Goal: Task Accomplishment & Management: Complete application form

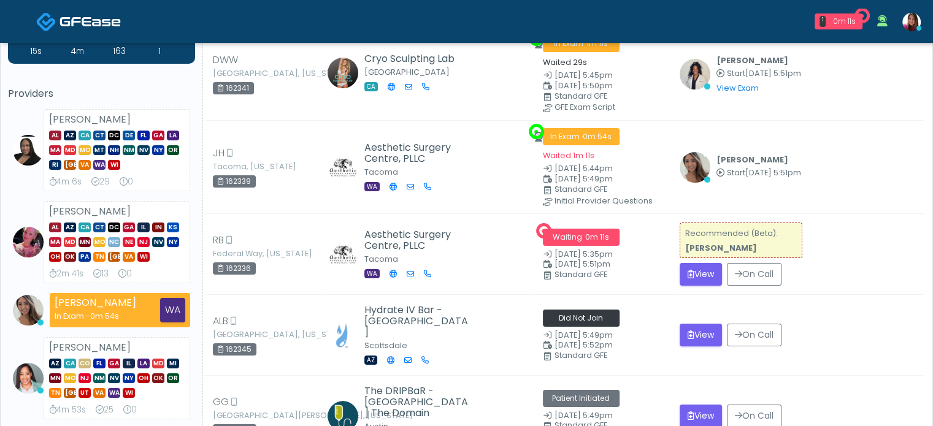
scroll to position [50, 0]
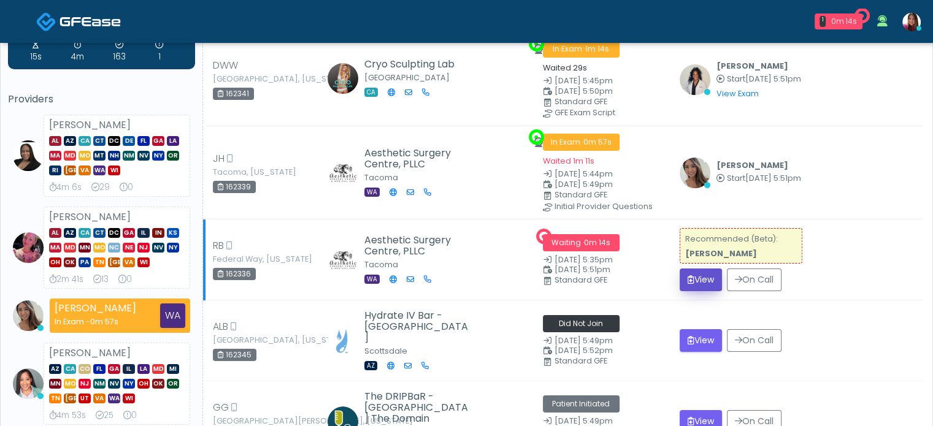
click at [694, 276] on button "View" at bounding box center [701, 280] width 42 height 23
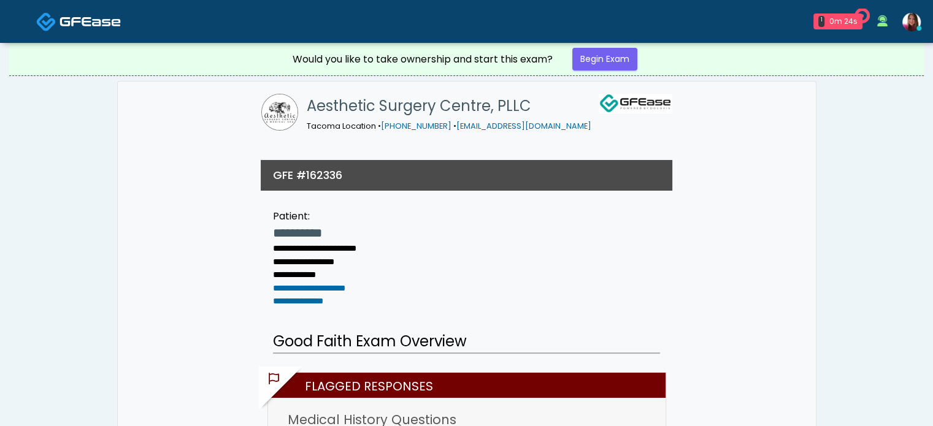
click at [79, 30] on link at bounding box center [78, 21] width 85 height 40
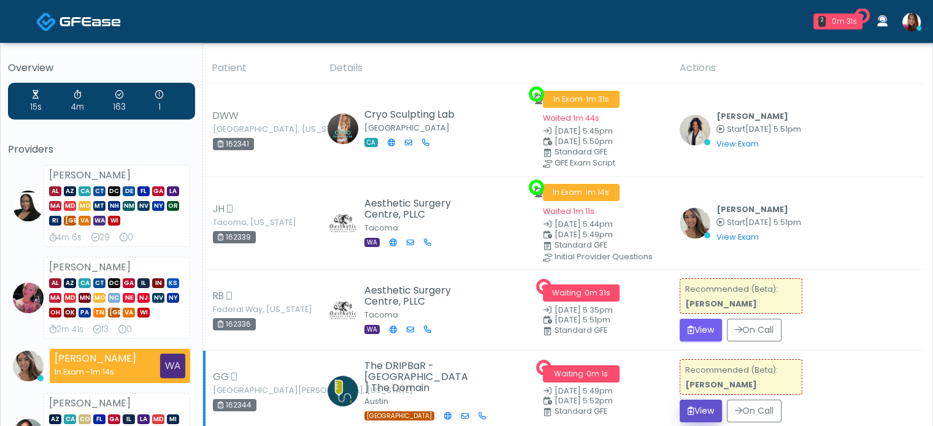
click at [688, 416] on button "View" at bounding box center [701, 411] width 42 height 23
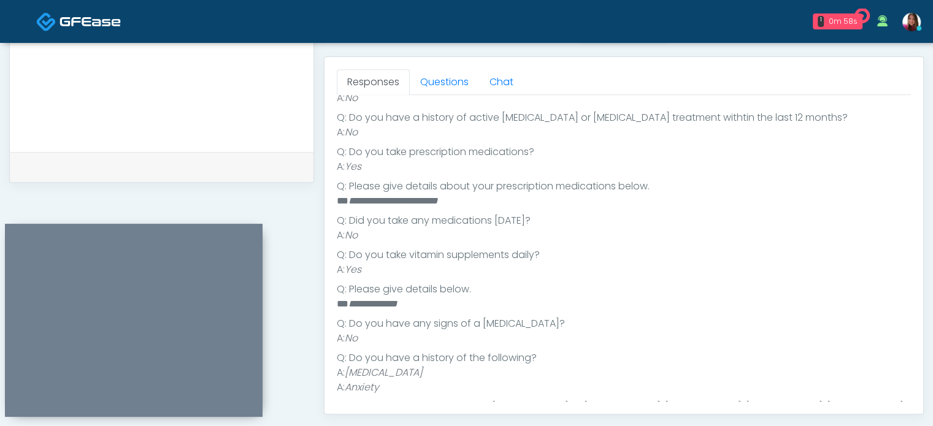
scroll to position [329, 0]
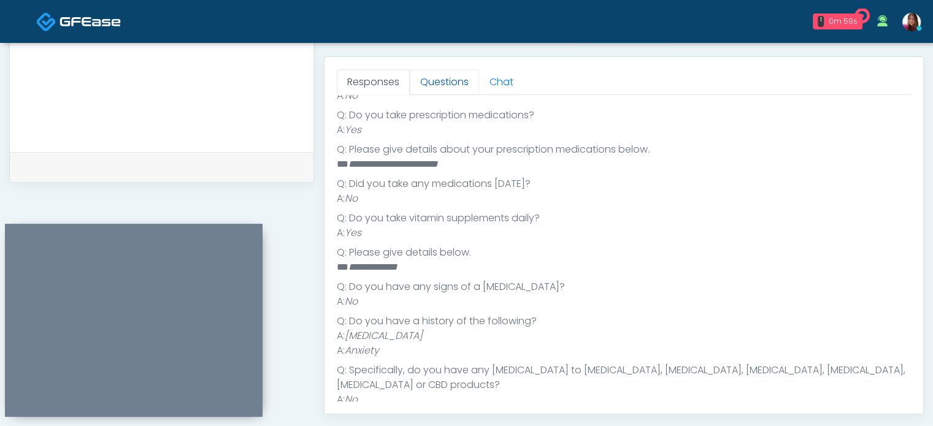
click at [447, 86] on link "Questions" at bounding box center [444, 82] width 69 height 26
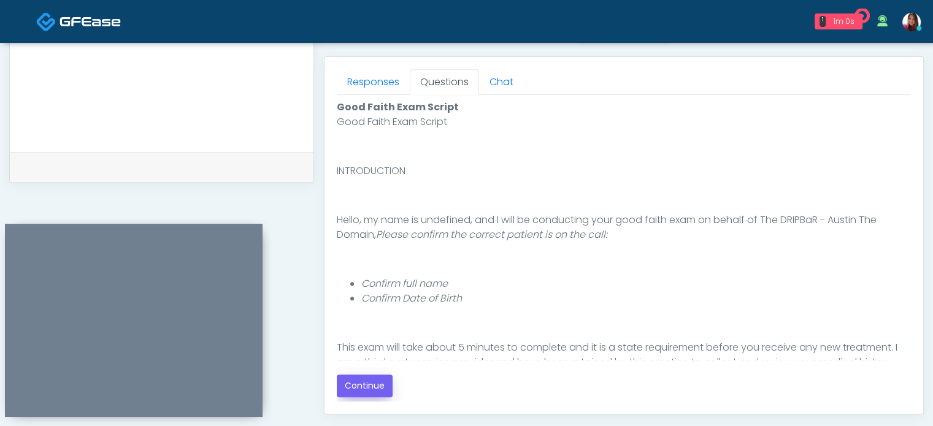
click at [353, 389] on button "Continue" at bounding box center [365, 386] width 56 height 23
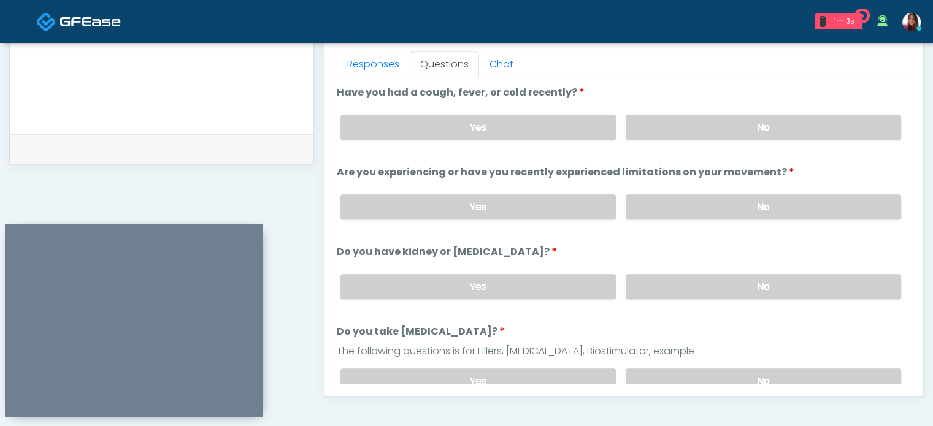
scroll to position [535, 0]
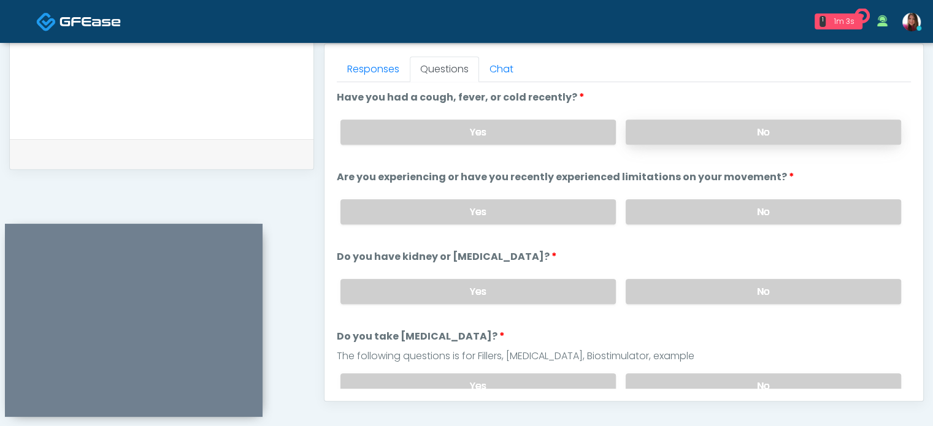
click at [853, 135] on label "No" at bounding box center [763, 132] width 275 height 25
click at [831, 216] on label "No" at bounding box center [763, 211] width 275 height 25
click at [807, 294] on label "No" at bounding box center [763, 291] width 275 height 25
click at [807, 378] on label "No" at bounding box center [763, 386] width 275 height 25
click at [808, 378] on label "No" at bounding box center [763, 386] width 275 height 25
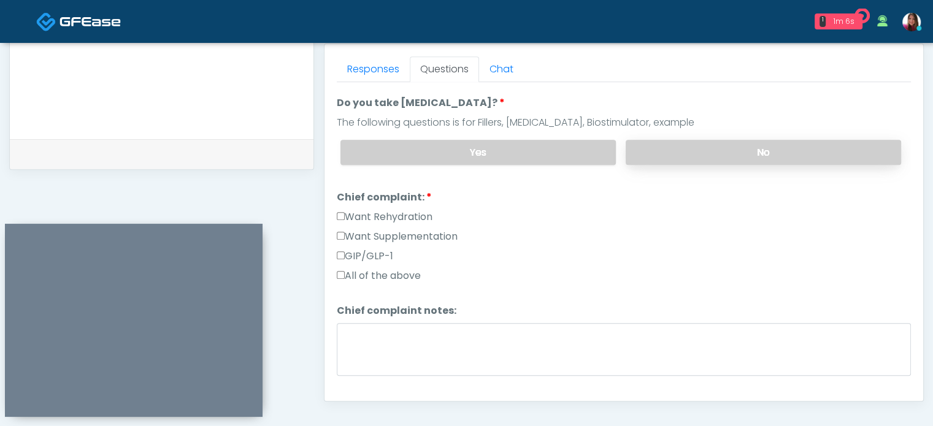
scroll to position [234, 0]
click at [378, 256] on label "GIP/GLP-1" at bounding box center [365, 255] width 56 height 15
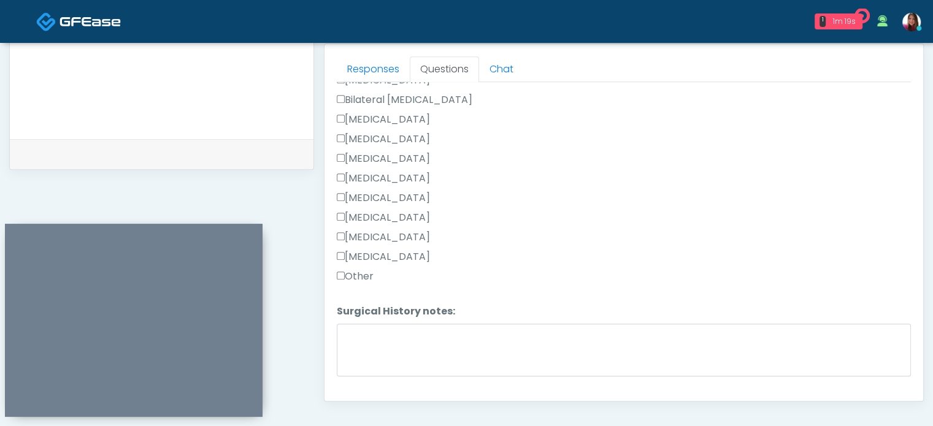
scroll to position [616, 0]
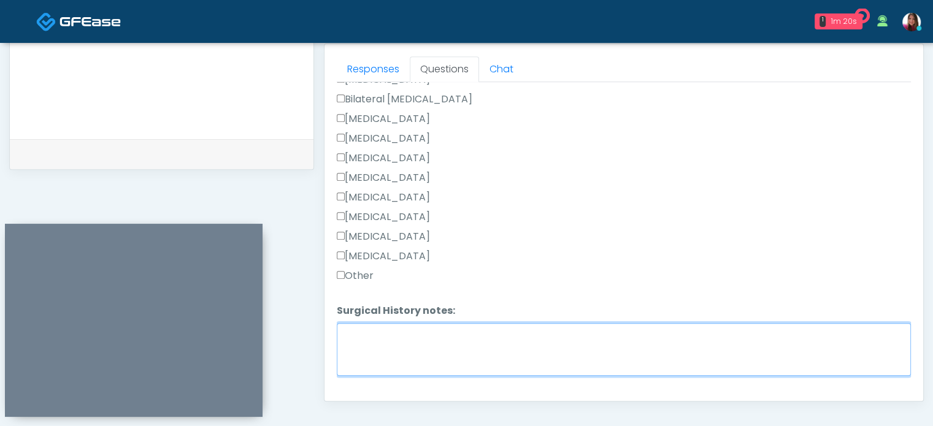
click at [774, 363] on textarea "Surgical History notes:" at bounding box center [624, 349] width 574 height 53
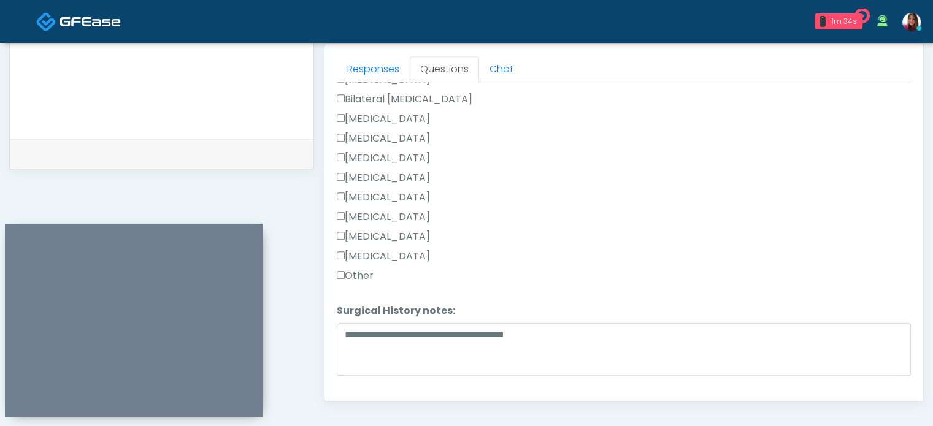
click at [356, 273] on label "Other" at bounding box center [355, 276] width 37 height 15
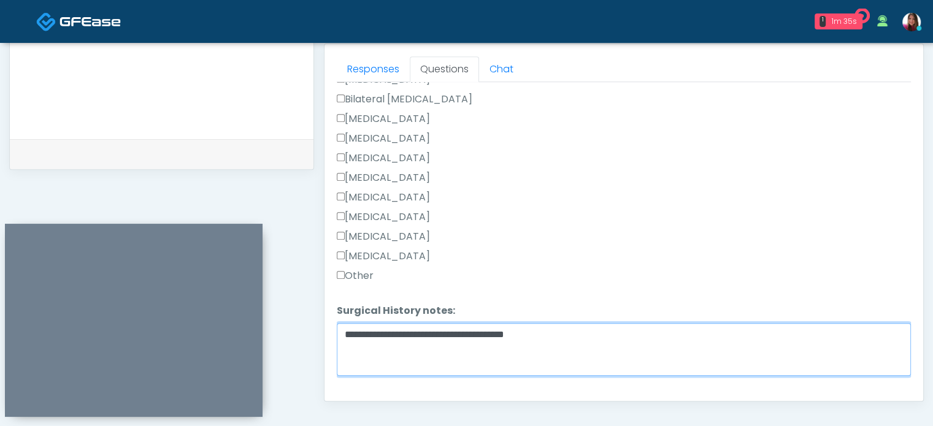
click at [454, 335] on textarea "**********" at bounding box center [624, 349] width 574 height 53
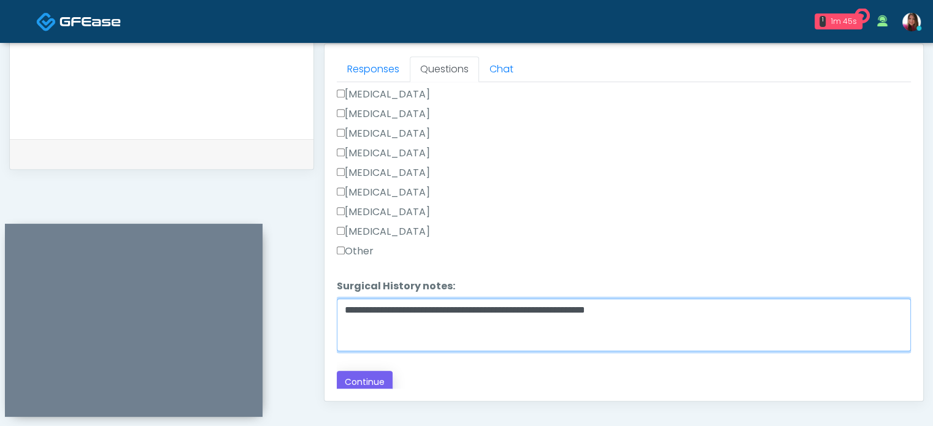
type textarea "**********"
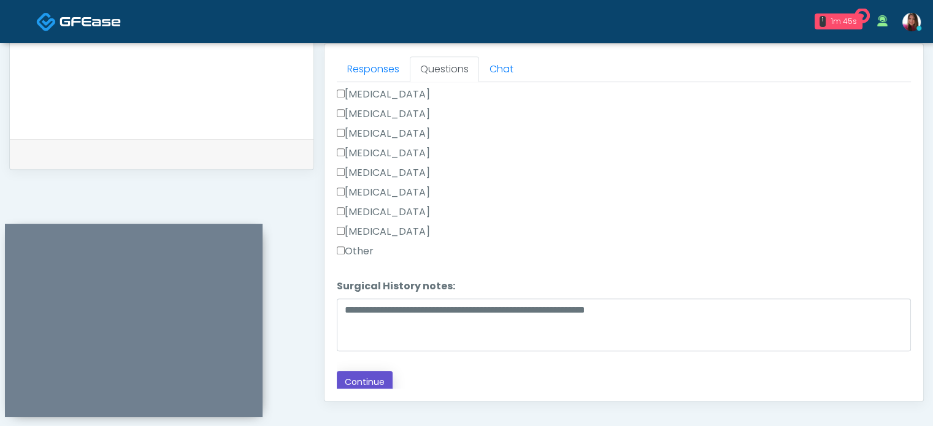
click at [359, 378] on button "Continue" at bounding box center [365, 382] width 56 height 23
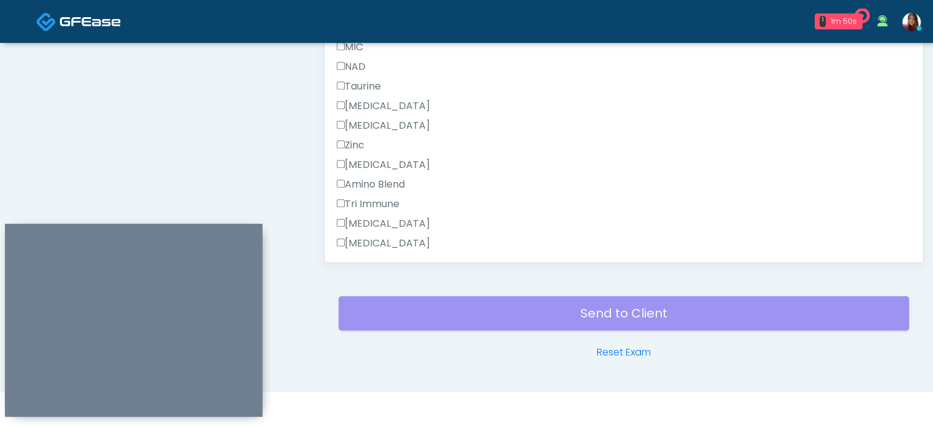
scroll to position [818, 0]
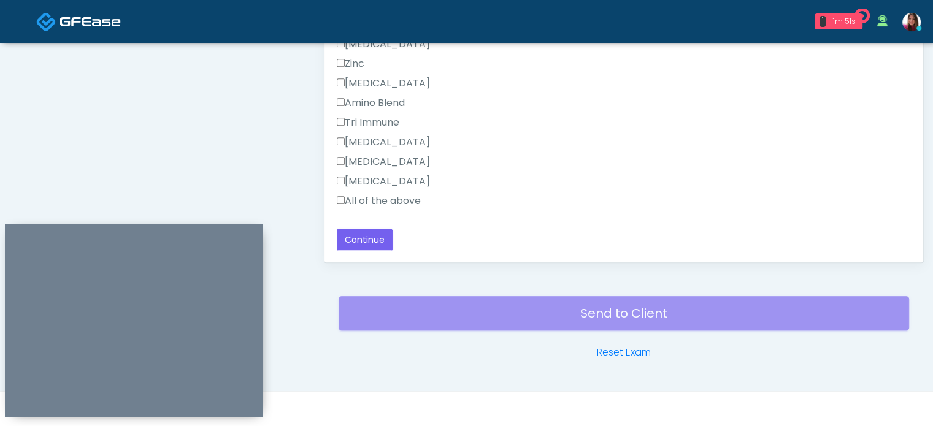
click at [408, 202] on label "All of the above" at bounding box center [379, 201] width 84 height 15
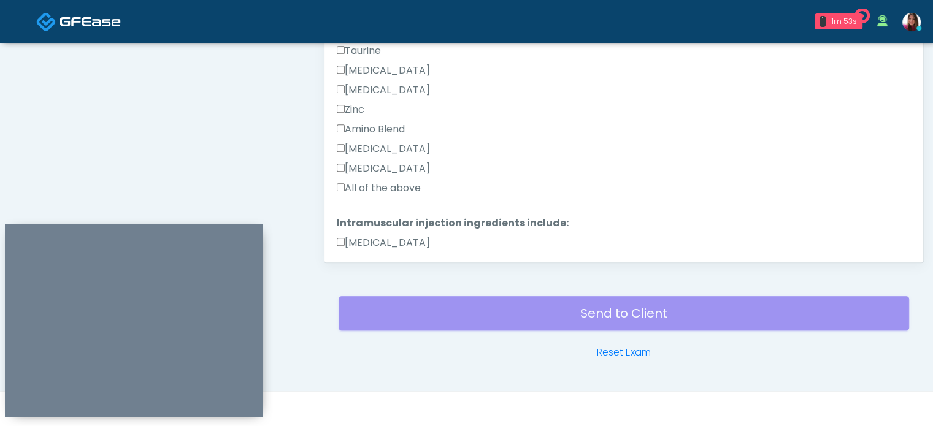
scroll to position [390, 0]
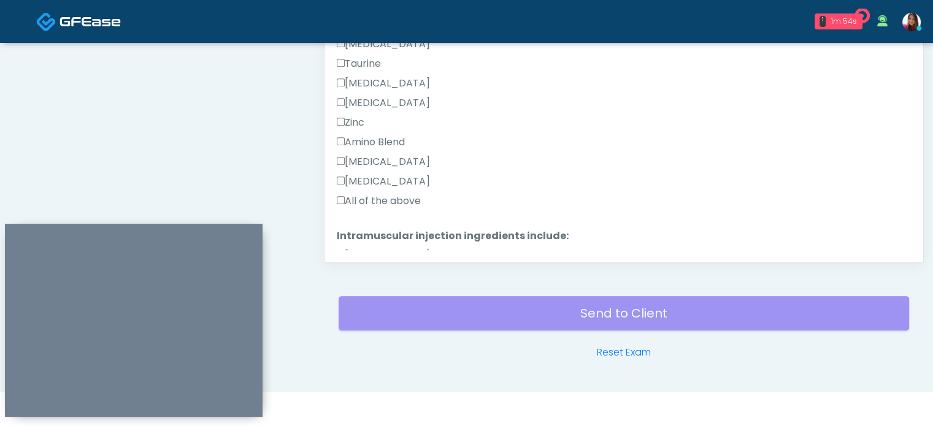
click at [392, 206] on label "All of the above" at bounding box center [379, 201] width 84 height 15
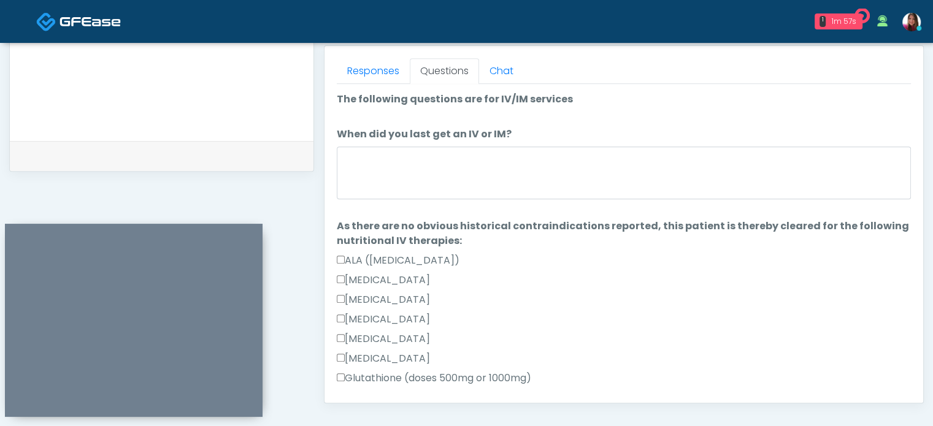
scroll to position [531, 0]
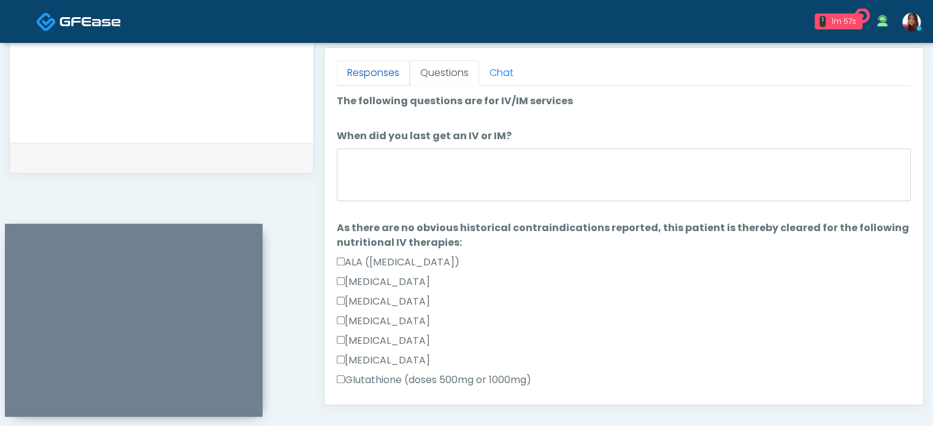
click at [375, 82] on link "Responses" at bounding box center [373, 73] width 73 height 26
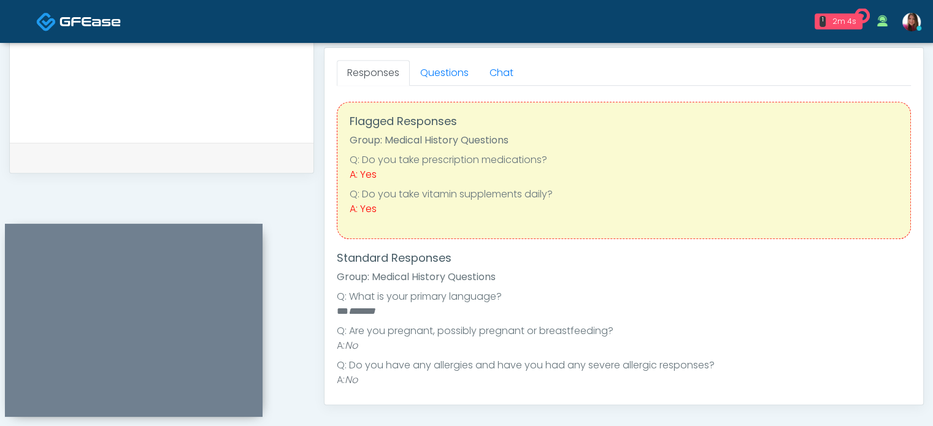
scroll to position [1, 0]
click at [451, 75] on link "Questions" at bounding box center [444, 73] width 69 height 26
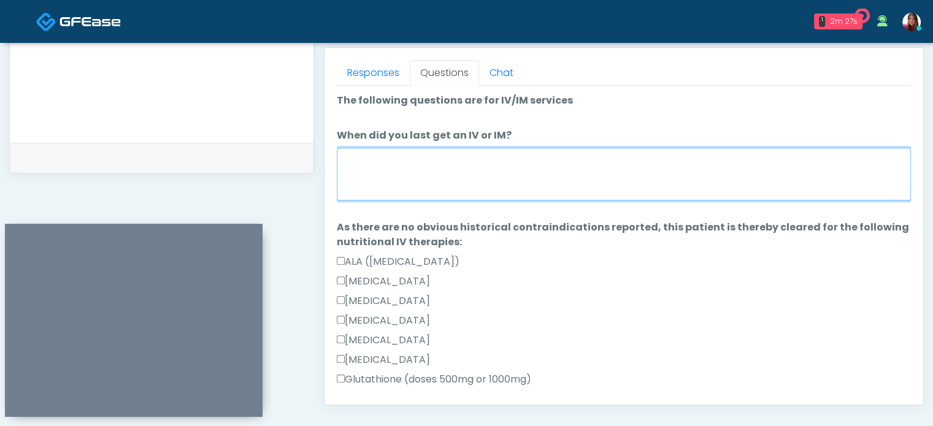
click at [377, 174] on textarea "When did you last get an IV or IM?" at bounding box center [624, 174] width 574 height 53
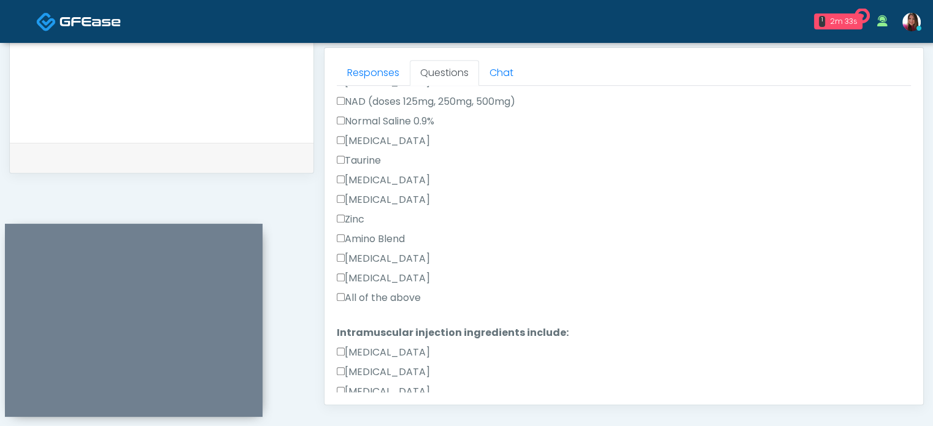
type textarea "**********"
click at [375, 184] on label "[MEDICAL_DATA]" at bounding box center [383, 180] width 93 height 15
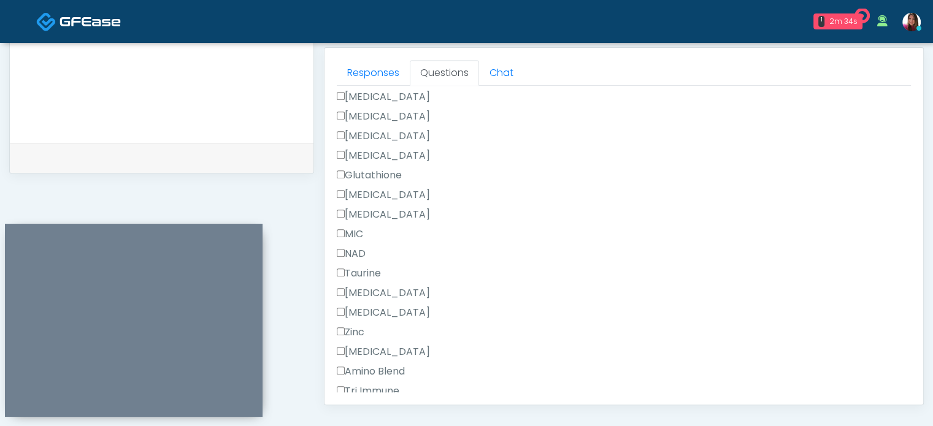
scroll to position [709, 0]
click at [374, 277] on label "[MEDICAL_DATA]" at bounding box center [383, 275] width 93 height 15
click at [391, 69] on link "Responses" at bounding box center [373, 73] width 73 height 26
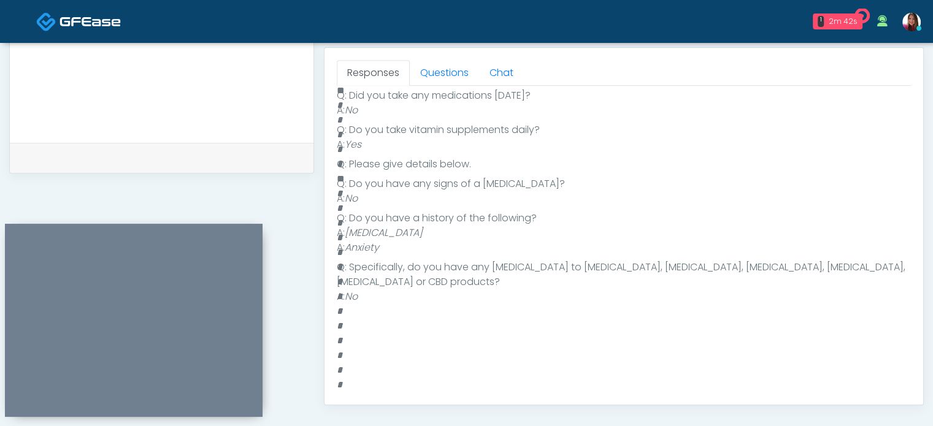
scroll to position [329, 0]
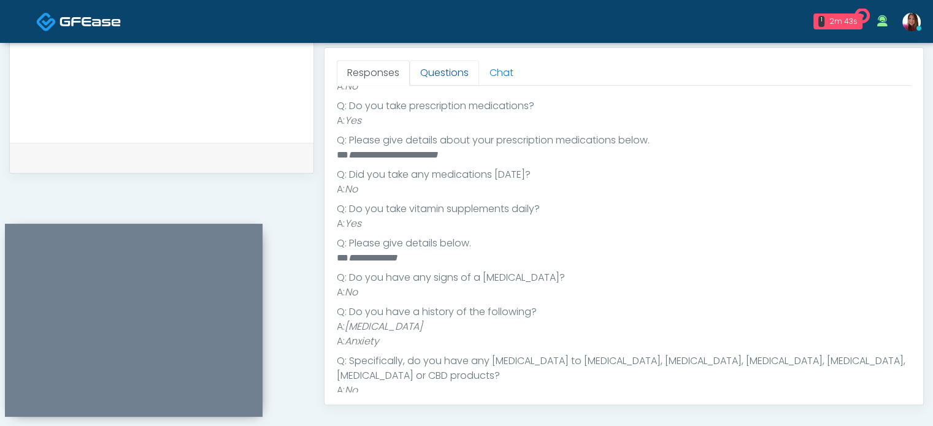
click at [431, 77] on link "Questions" at bounding box center [444, 73] width 69 height 26
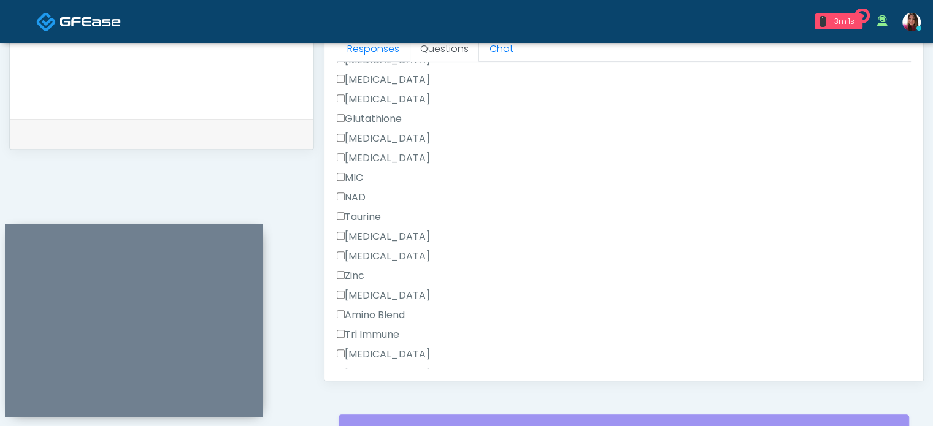
scroll to position [818, 0]
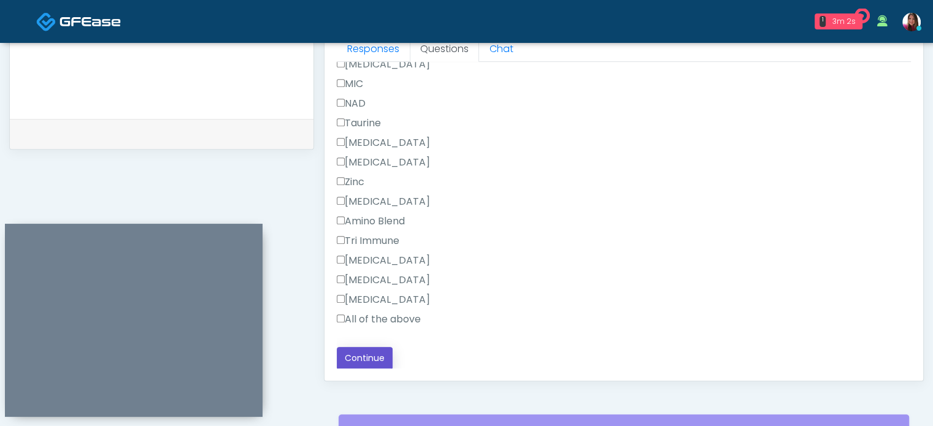
click at [353, 349] on button "Continue" at bounding box center [365, 358] width 56 height 23
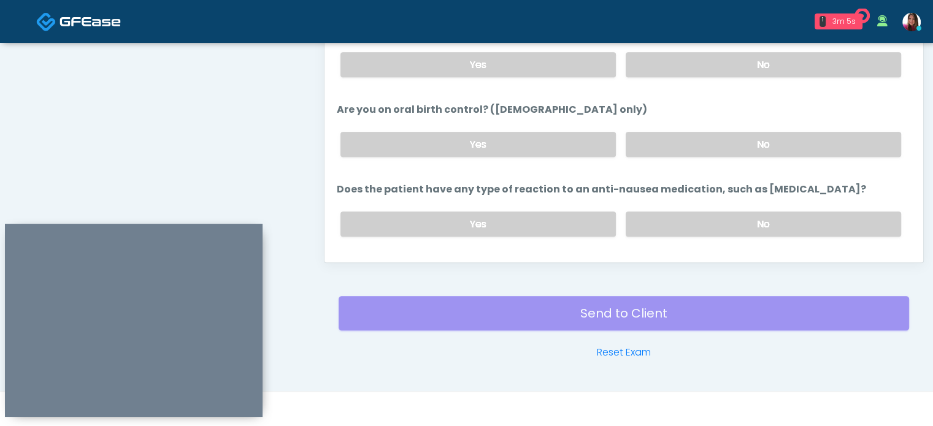
scroll to position [675, 0]
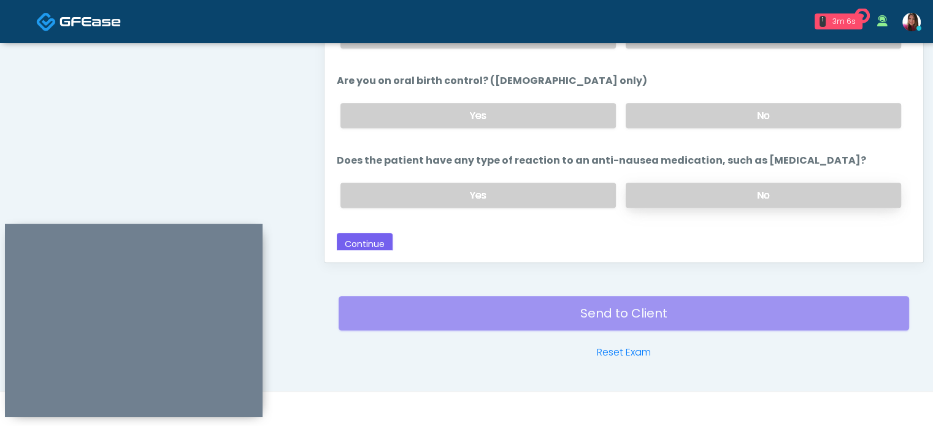
click at [808, 193] on label "No" at bounding box center [763, 195] width 275 height 25
click at [837, 115] on label "No" at bounding box center [763, 115] width 275 height 25
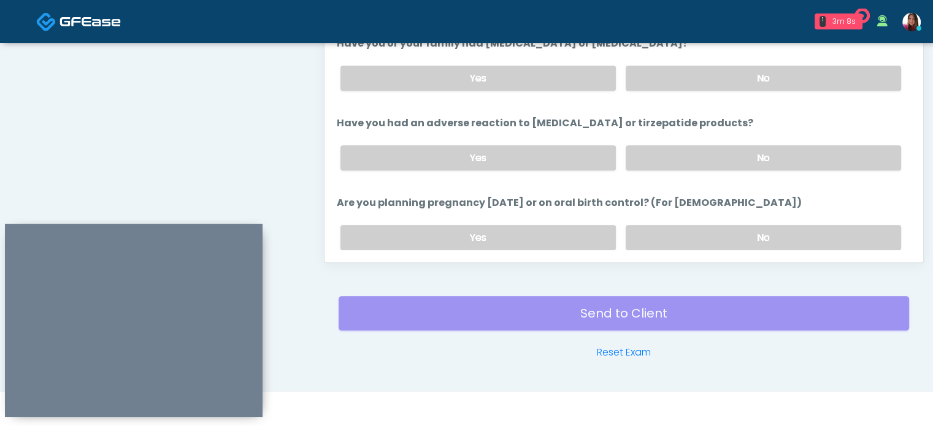
scroll to position [471, 0]
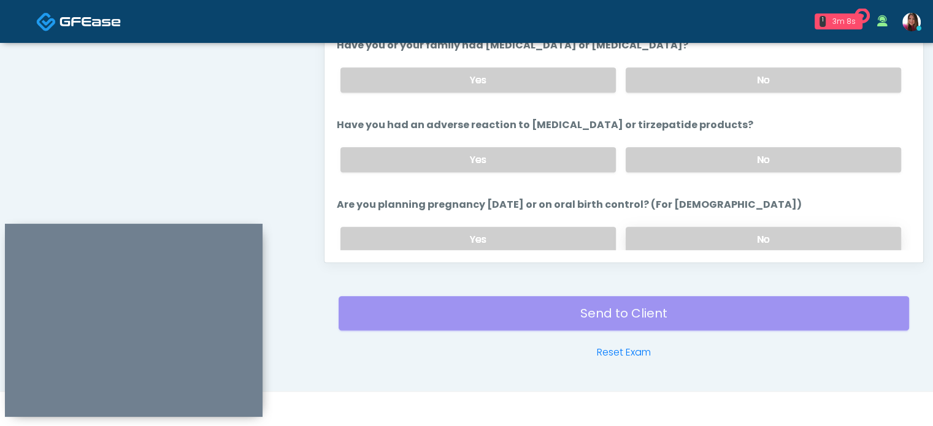
click at [773, 239] on label "No" at bounding box center [763, 239] width 275 height 25
click at [817, 158] on label "No" at bounding box center [763, 159] width 275 height 25
click at [845, 82] on label "No" at bounding box center [763, 79] width 275 height 25
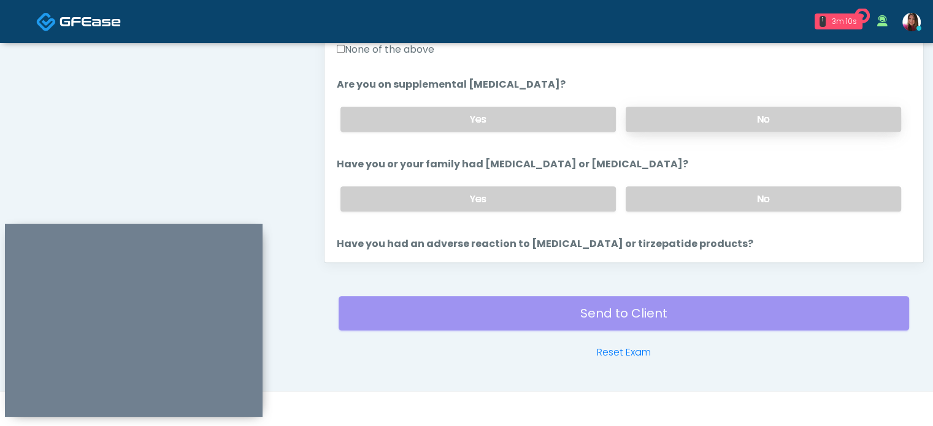
click at [829, 121] on label "No" at bounding box center [763, 119] width 275 height 25
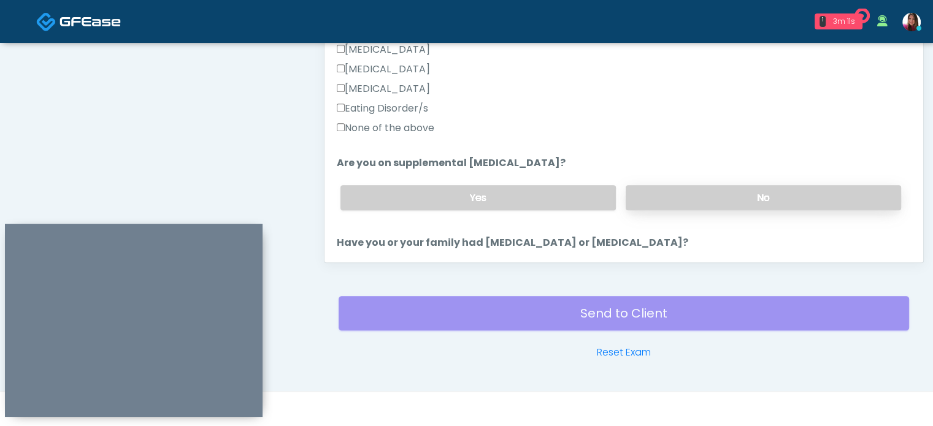
scroll to position [223, 0]
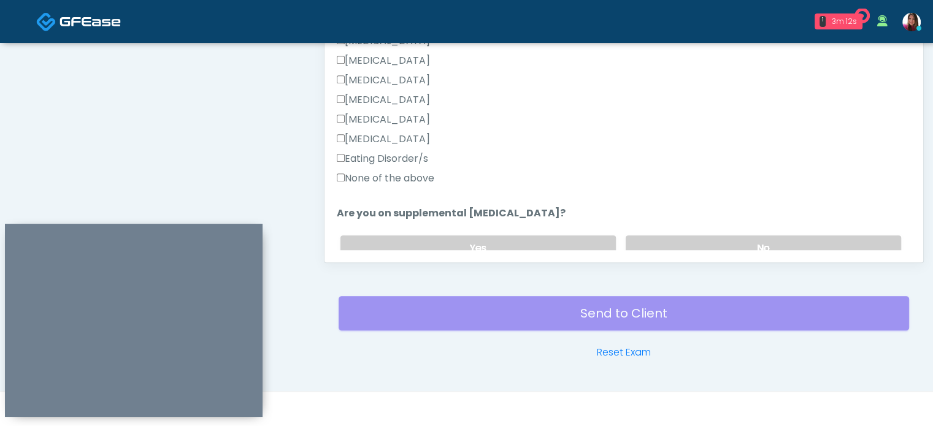
click at [403, 178] on label "None of the above" at bounding box center [386, 178] width 98 height 15
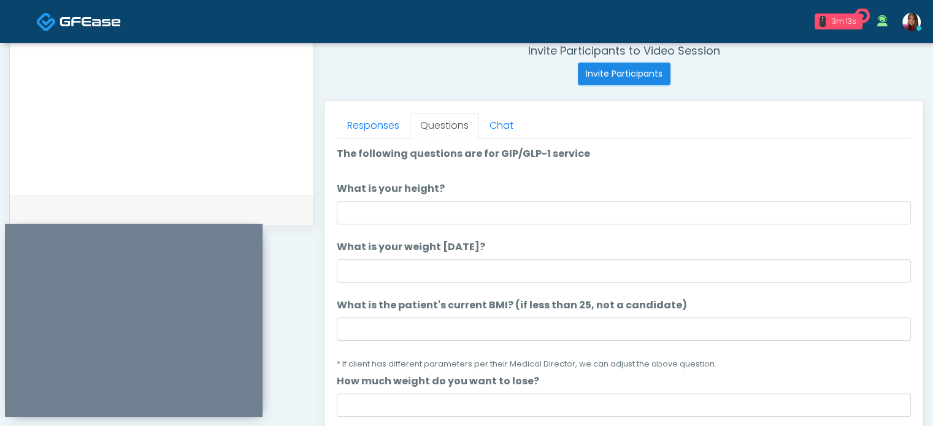
scroll to position [478, 0]
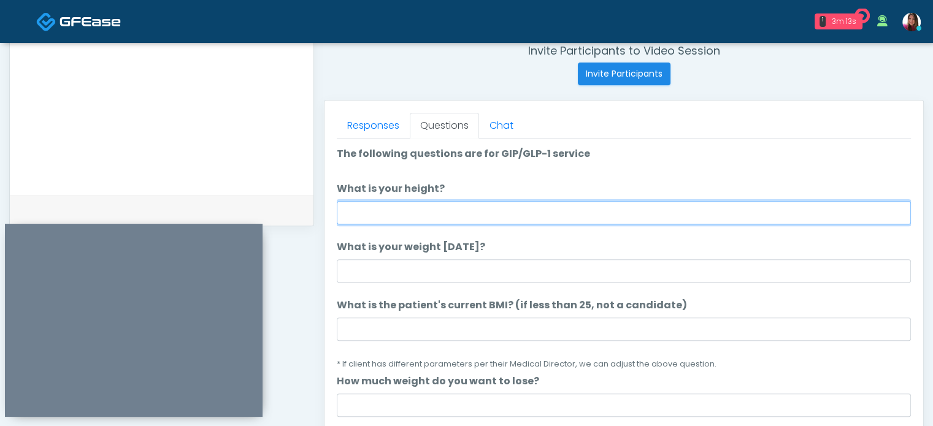
click at [394, 218] on input "What is your height?" at bounding box center [624, 212] width 574 height 23
type input "****"
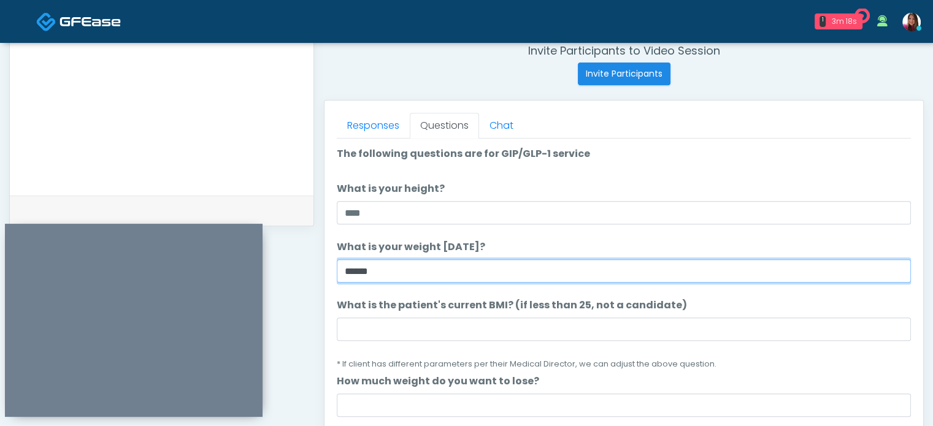
type input "******"
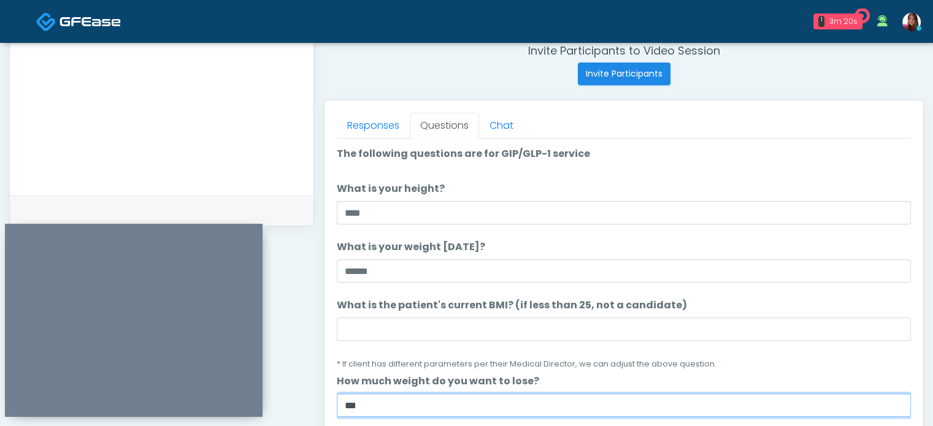
type input "***"
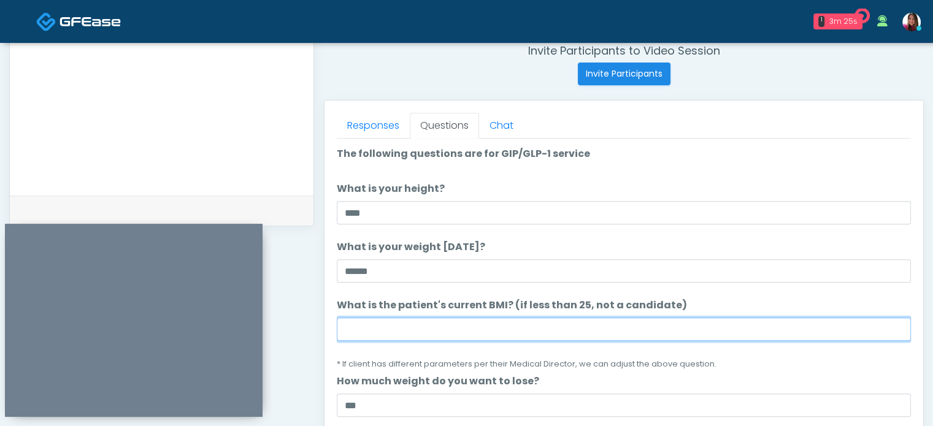
click at [370, 335] on input "What is the patient's current BMI? (if less than 25, not a candidate)" at bounding box center [624, 329] width 574 height 23
type input "****"
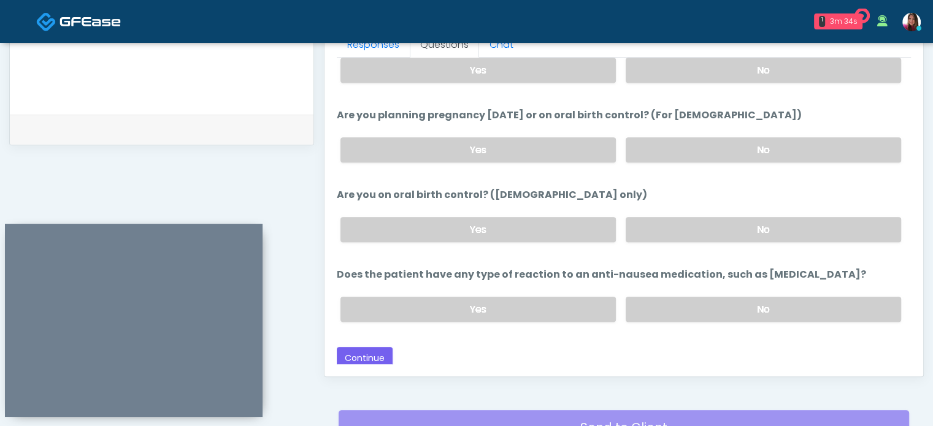
scroll to position [560, 0]
type input "*****"
click at [363, 352] on button "Continue" at bounding box center [365, 358] width 56 height 23
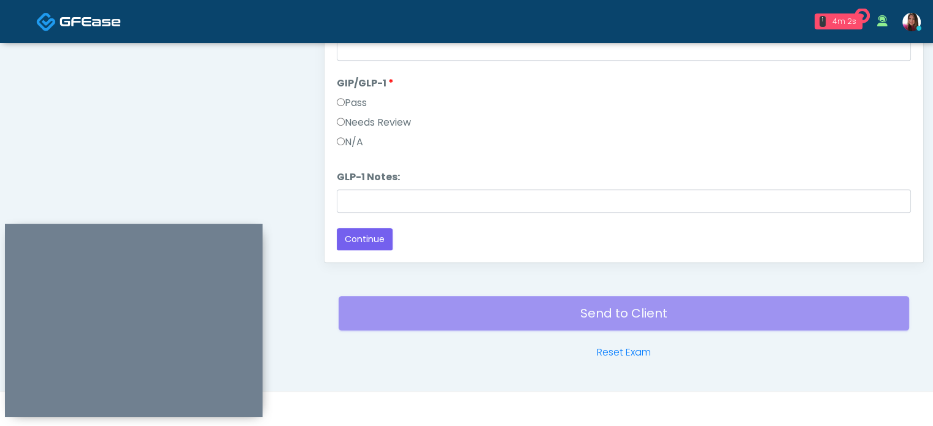
scroll to position [0, 0]
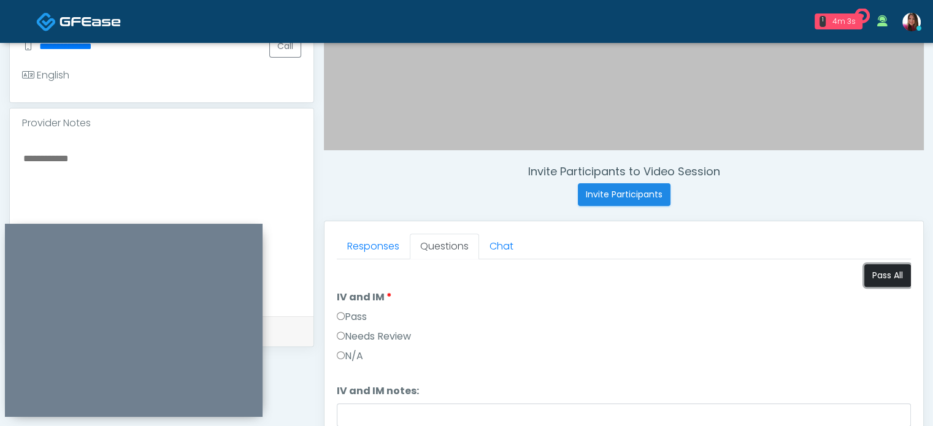
click at [876, 278] on button "Pass All" at bounding box center [887, 275] width 47 height 23
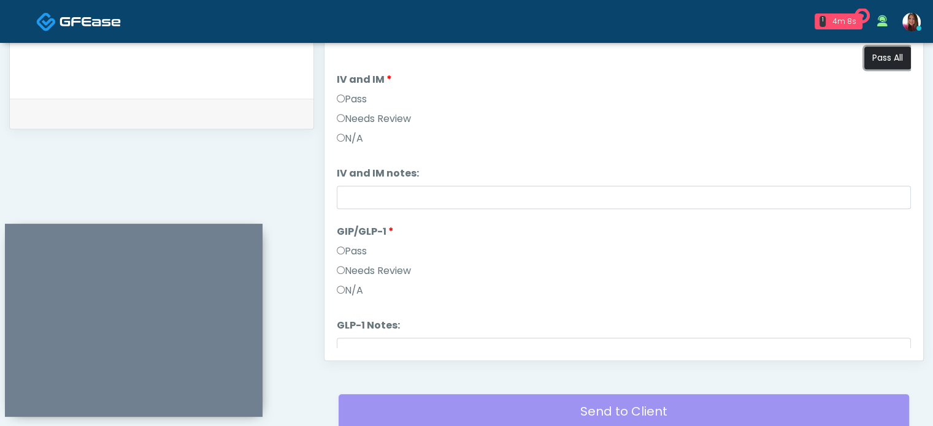
scroll to position [572, 0]
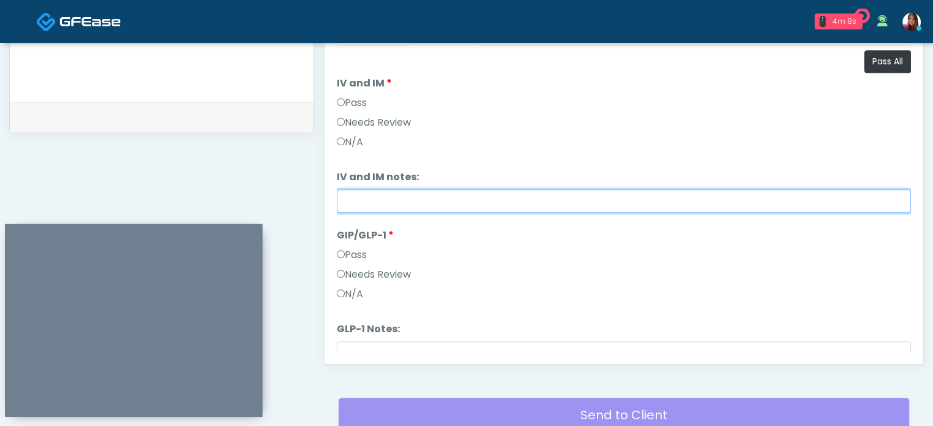
click at [404, 207] on input "IV and IM notes:" at bounding box center [624, 201] width 574 height 23
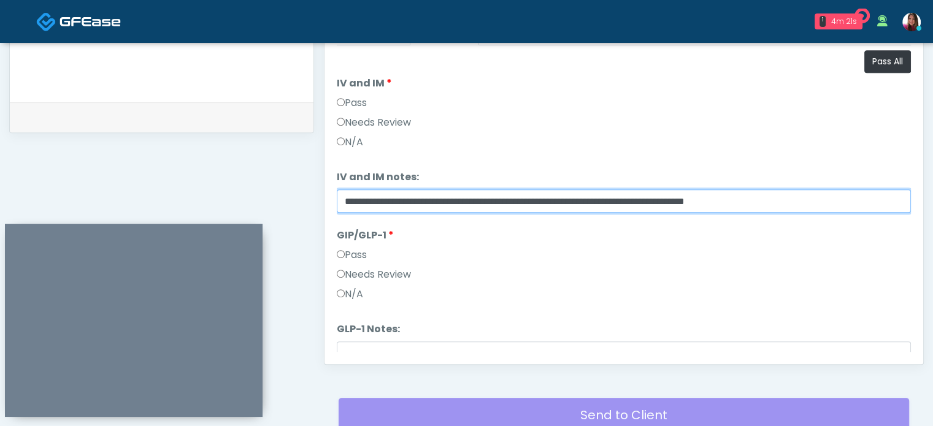
scroll to position [50, 0]
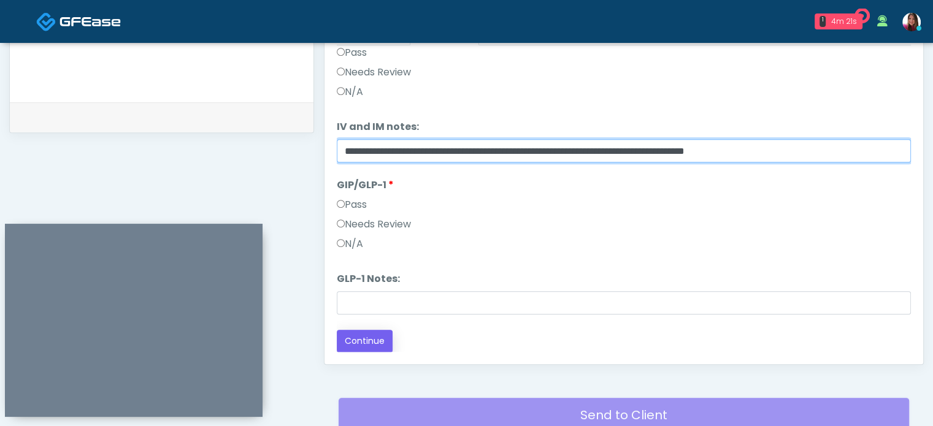
type input "**********"
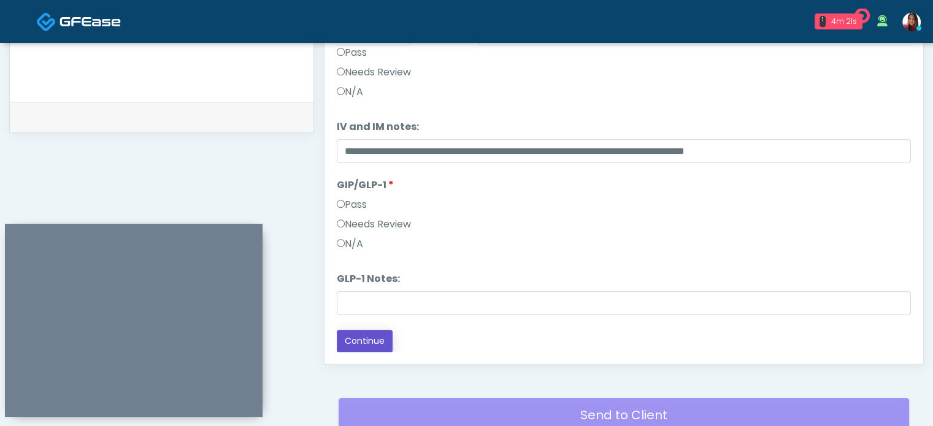
click at [361, 344] on button "Continue" at bounding box center [365, 341] width 56 height 23
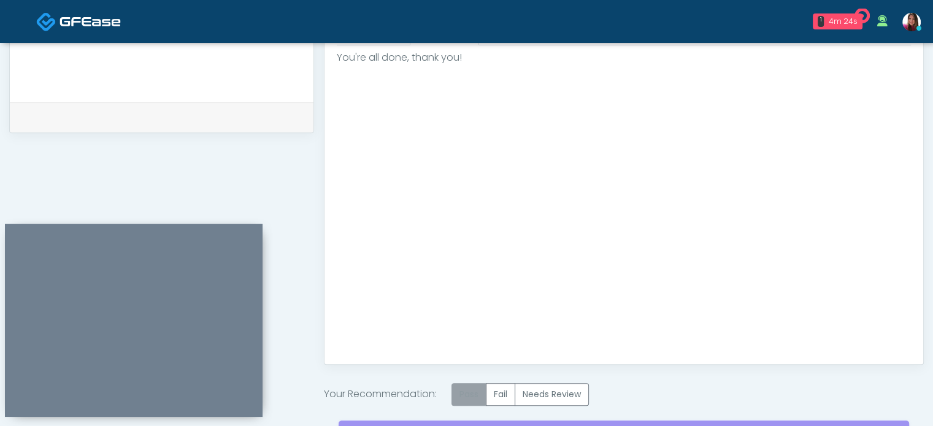
click at [469, 402] on label "Pass" at bounding box center [468, 394] width 35 height 23
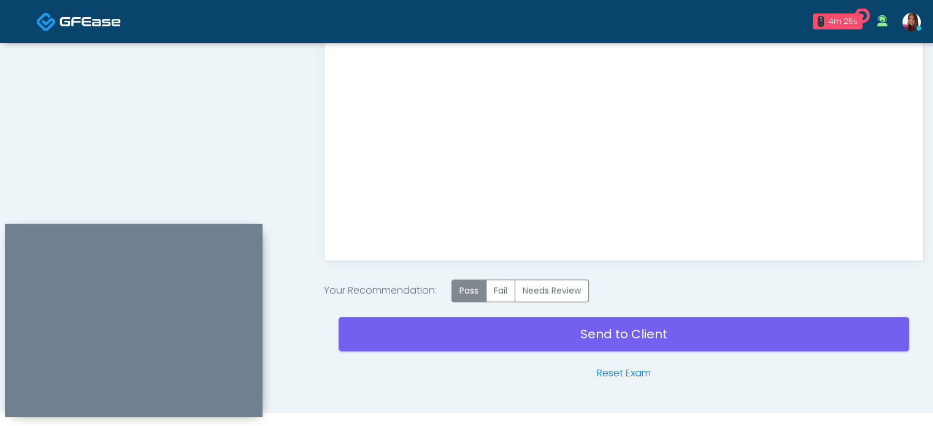
scroll to position [696, 0]
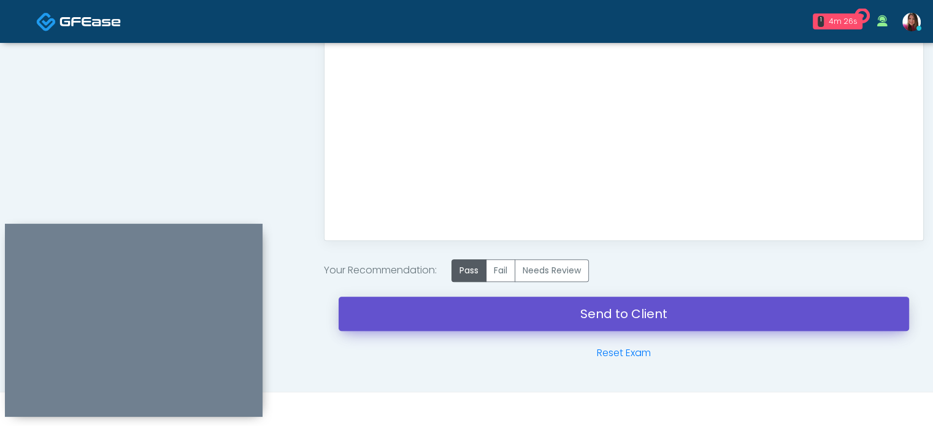
click at [619, 321] on link "Send to Client" at bounding box center [624, 314] width 570 height 34
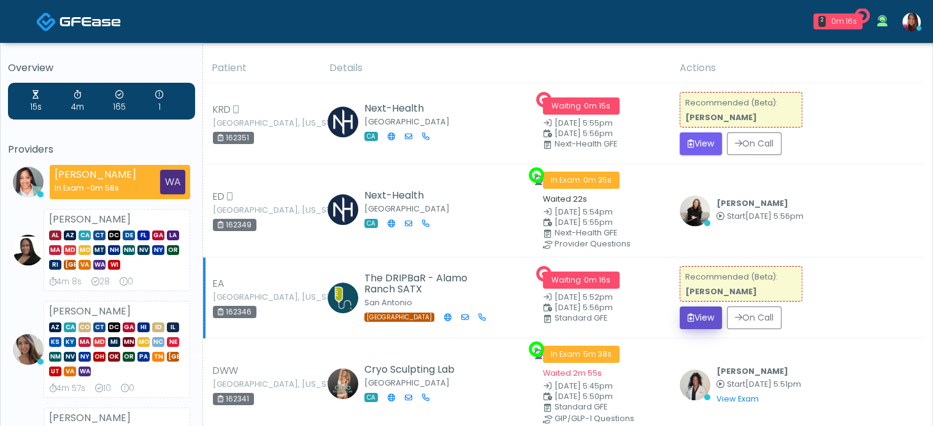
click at [696, 321] on button "View" at bounding box center [701, 318] width 42 height 23
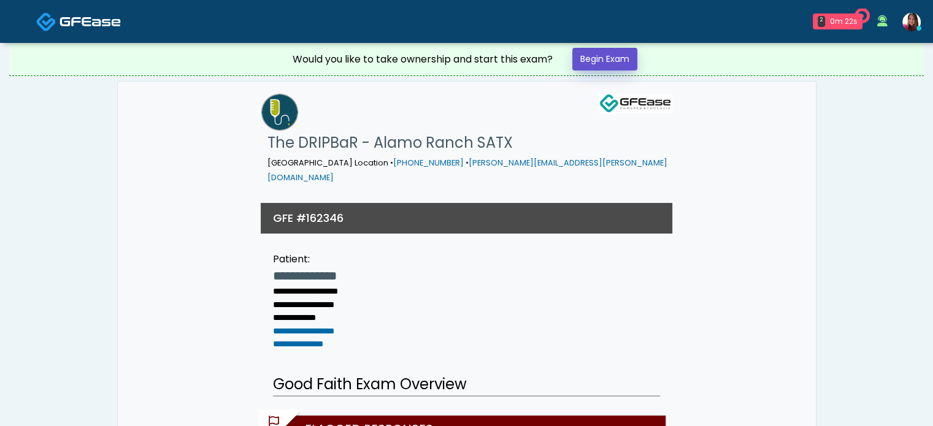
click at [615, 61] on link "Begin Exam" at bounding box center [604, 59] width 65 height 23
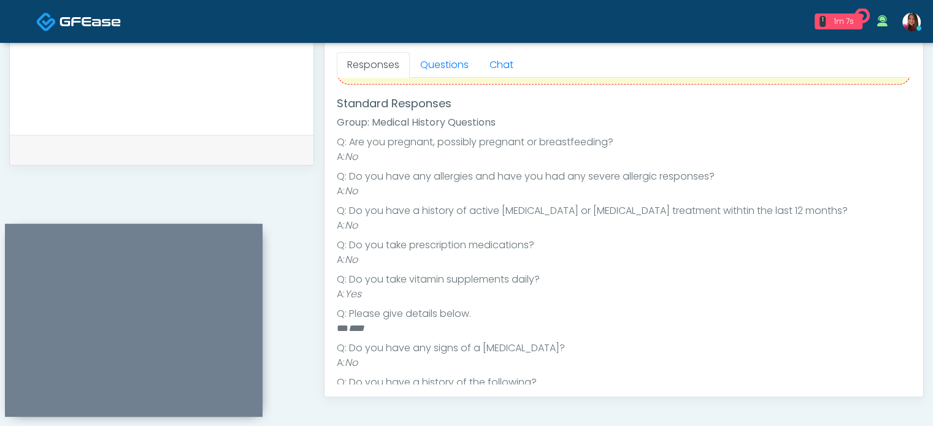
scroll to position [539, 0]
click at [450, 70] on link "Questions" at bounding box center [444, 66] width 69 height 26
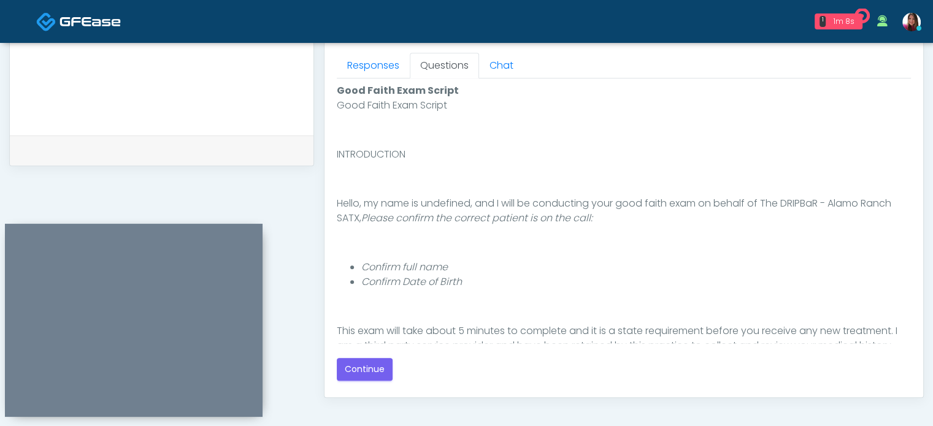
scroll to position [0, 0]
click at [369, 371] on button "Continue" at bounding box center [365, 369] width 56 height 23
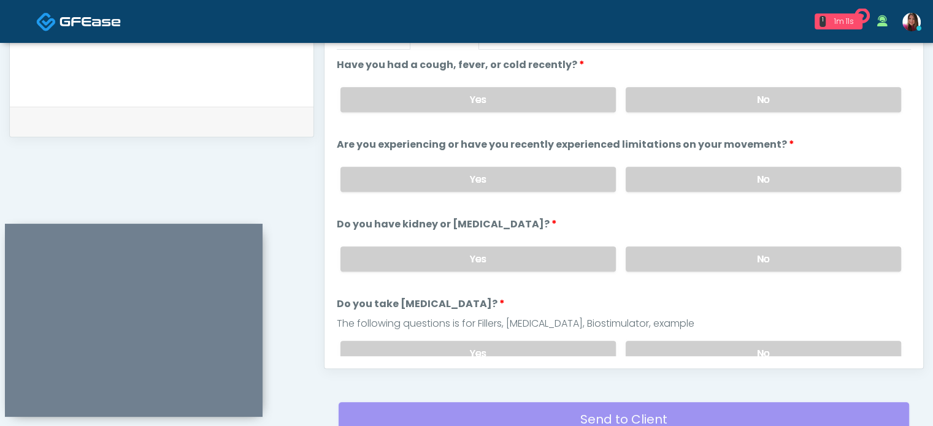
scroll to position [567, 0]
click at [671, 103] on label "No" at bounding box center [763, 100] width 275 height 25
click at [654, 188] on label "No" at bounding box center [763, 179] width 275 height 25
click at [839, 262] on label "No" at bounding box center [763, 259] width 275 height 25
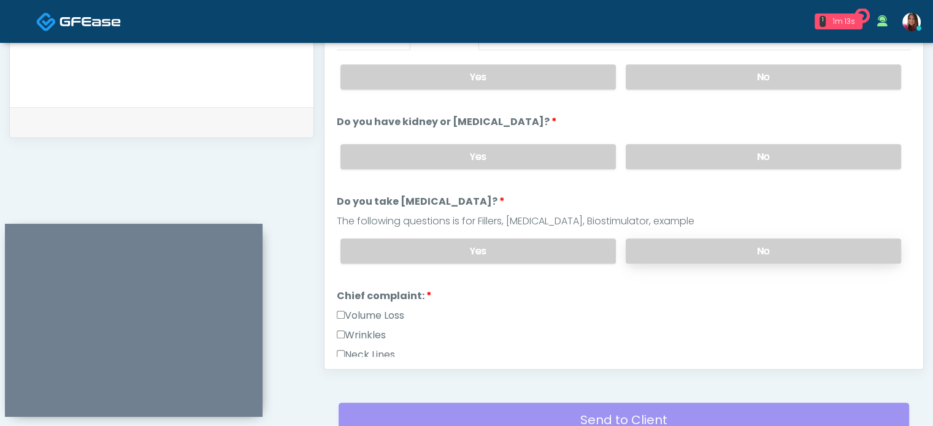
click at [655, 244] on label "No" at bounding box center [763, 251] width 275 height 25
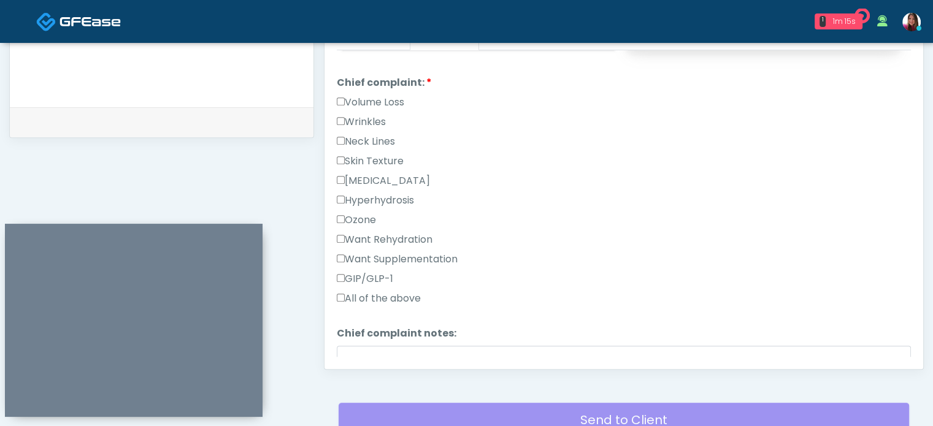
scroll to position [317, 0]
click at [389, 239] on label "Want Rehydration" at bounding box center [385, 239] width 96 height 15
click at [418, 261] on label "Want Supplementation" at bounding box center [397, 259] width 121 height 15
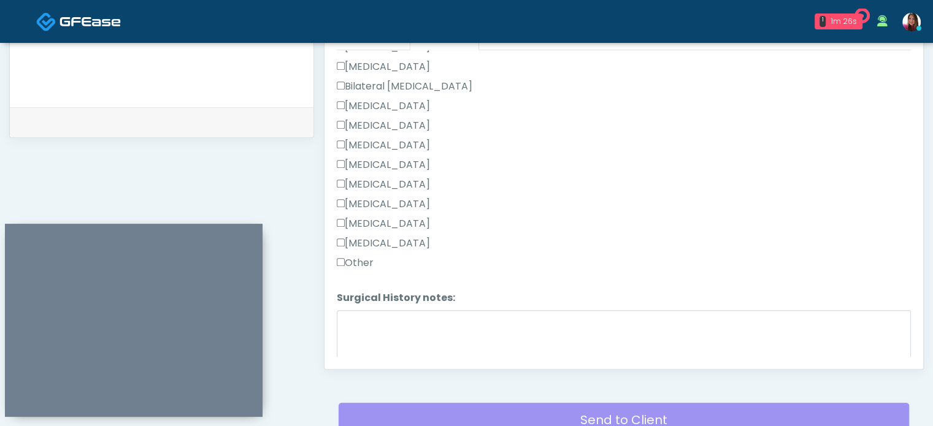
scroll to position [778, 0]
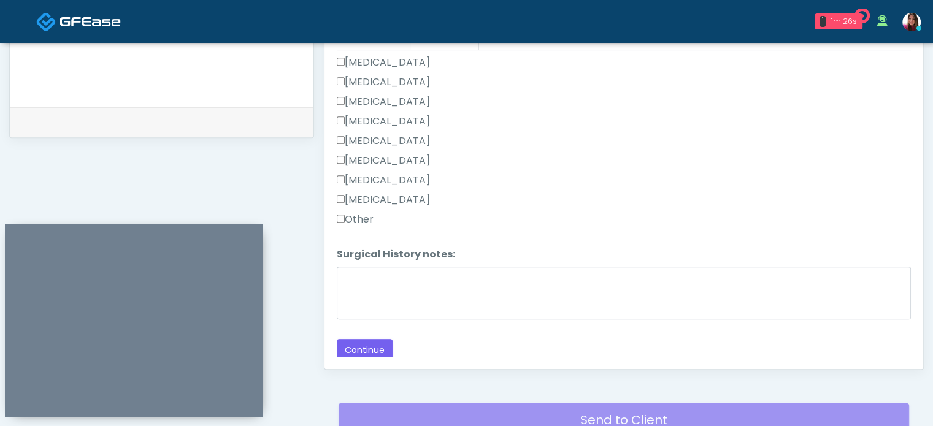
click at [364, 215] on label "Other" at bounding box center [355, 219] width 37 height 15
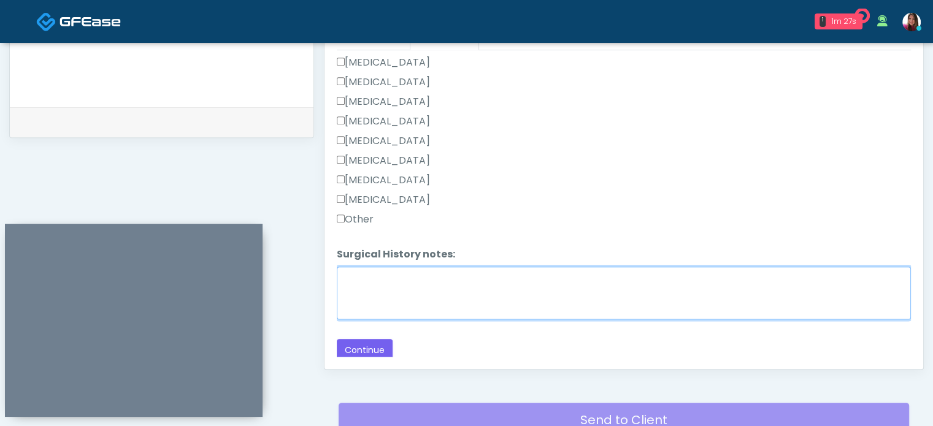
click at [423, 290] on textarea "Surgical History notes:" at bounding box center [624, 293] width 574 height 53
type textarea "**********"
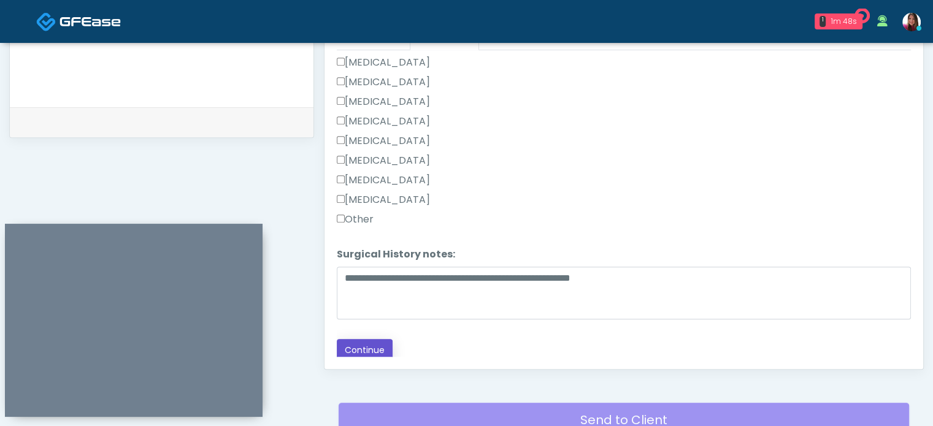
click at [361, 342] on button "Continue" at bounding box center [365, 350] width 56 height 23
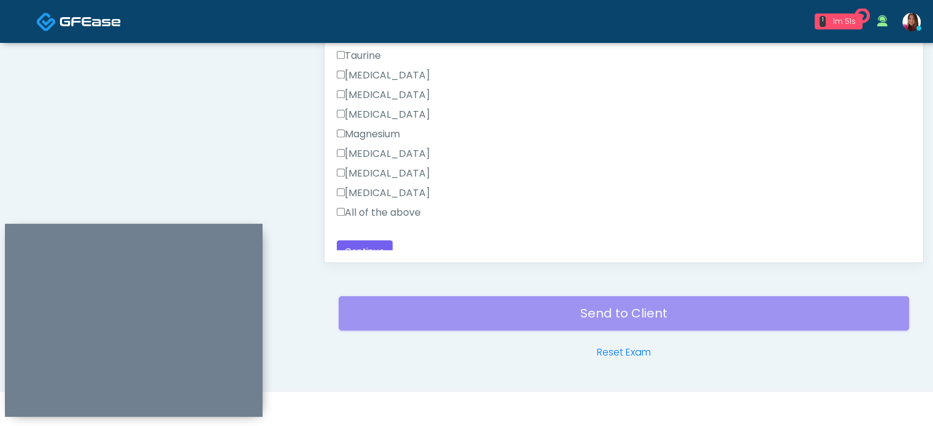
scroll to position [975, 0]
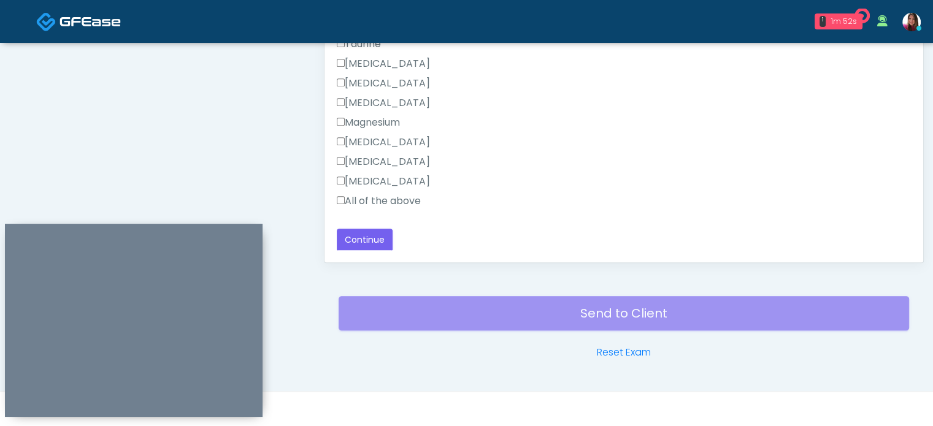
click at [394, 200] on label "All of the above" at bounding box center [379, 201] width 84 height 15
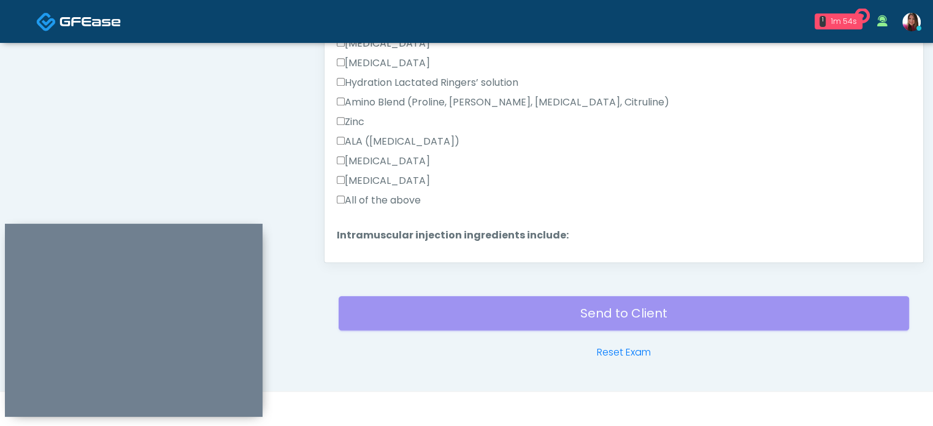
scroll to position [379, 0]
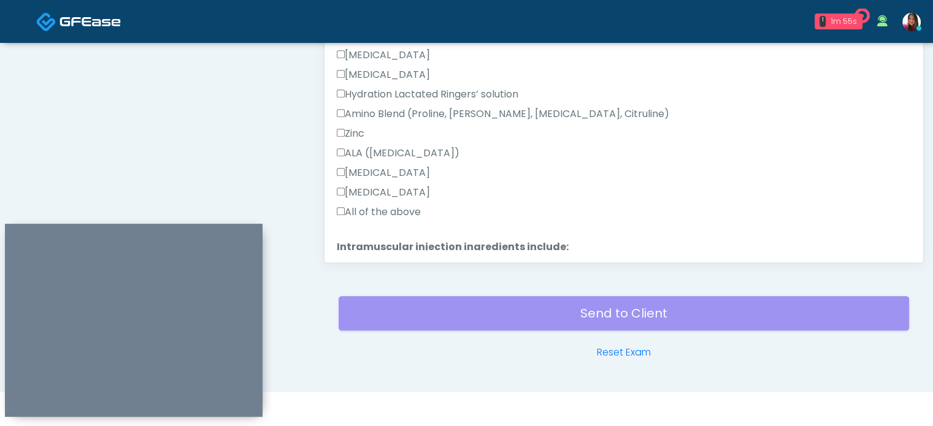
click at [395, 209] on label "All of the above" at bounding box center [379, 212] width 84 height 15
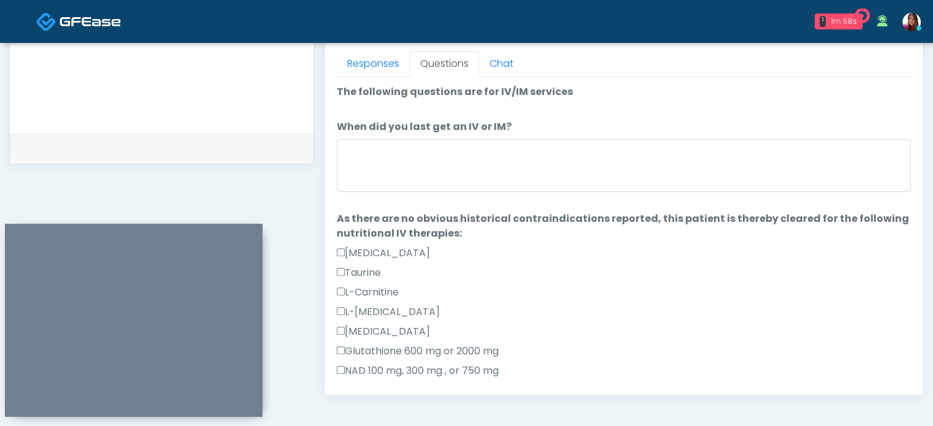
scroll to position [528, 0]
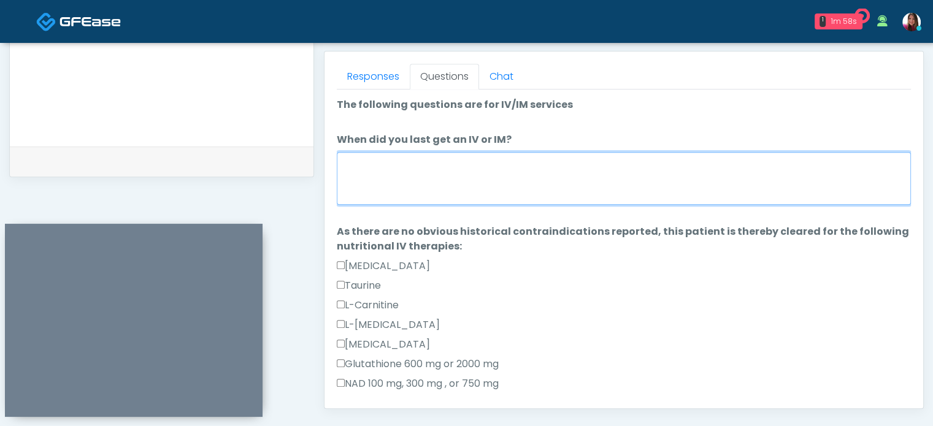
click at [432, 185] on textarea "When did you last get an IV or IM?" at bounding box center [624, 178] width 574 height 53
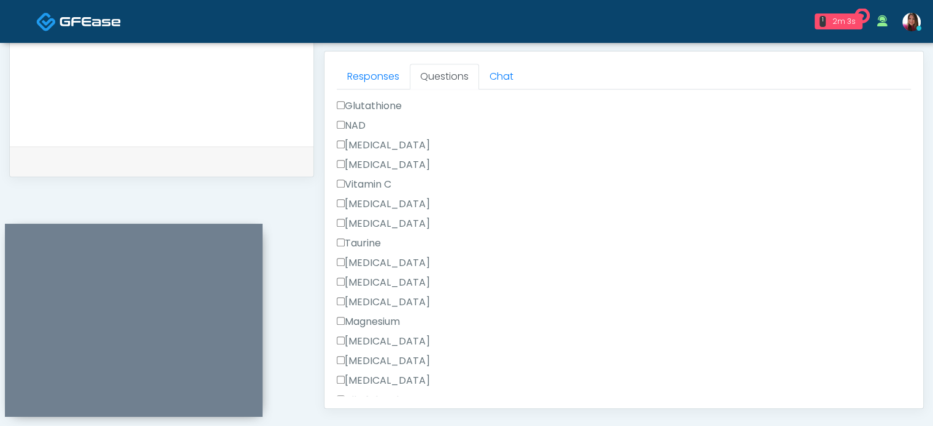
scroll to position [975, 0]
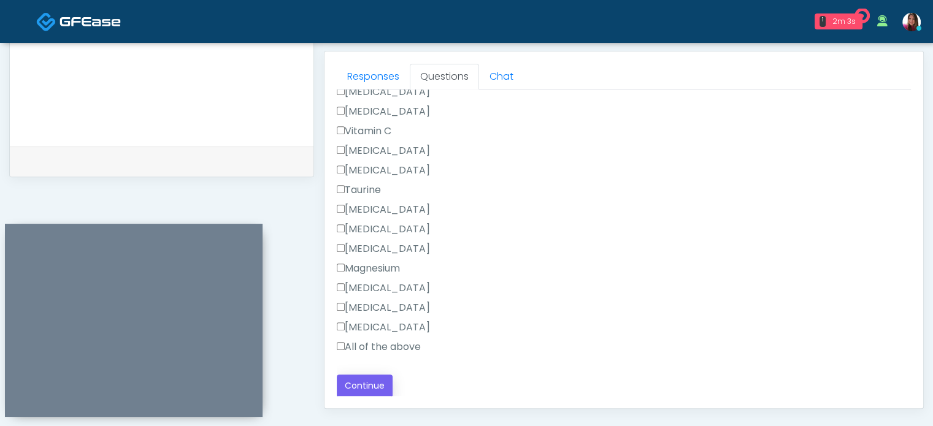
type textarea "**********"
click at [374, 393] on button "Continue" at bounding box center [365, 386] width 56 height 23
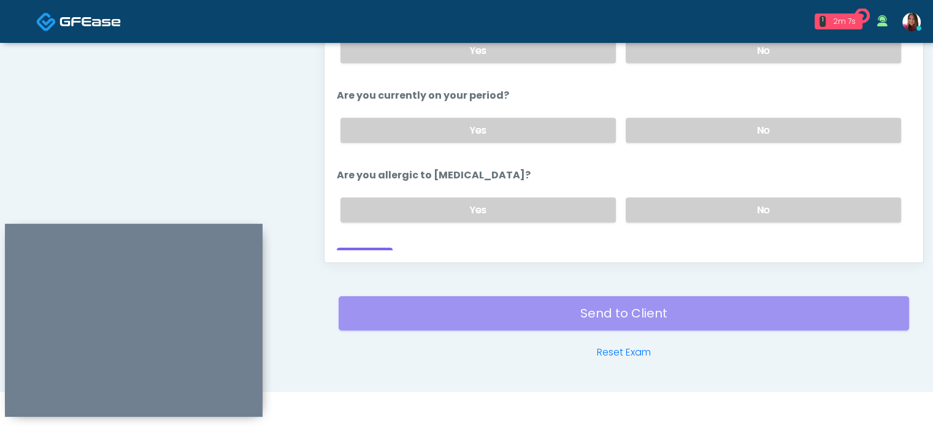
scroll to position [89, 0]
click at [797, 196] on label "No" at bounding box center [763, 208] width 275 height 25
click at [833, 116] on label "No" at bounding box center [763, 128] width 275 height 25
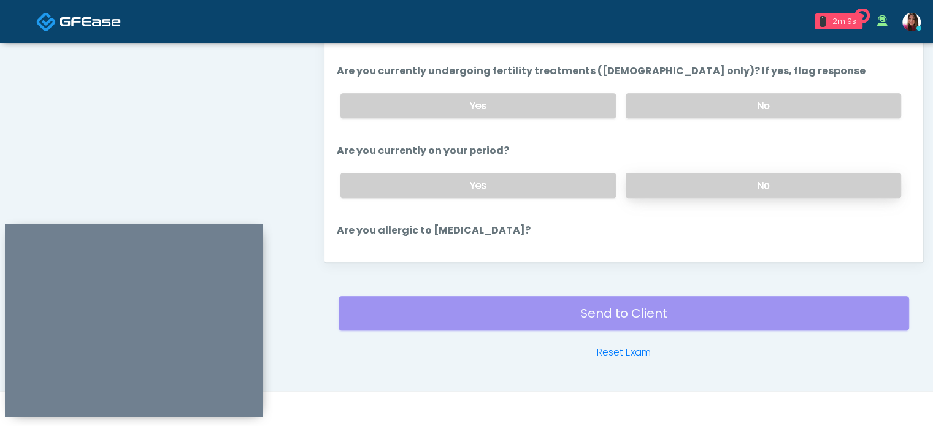
scroll to position [0, 0]
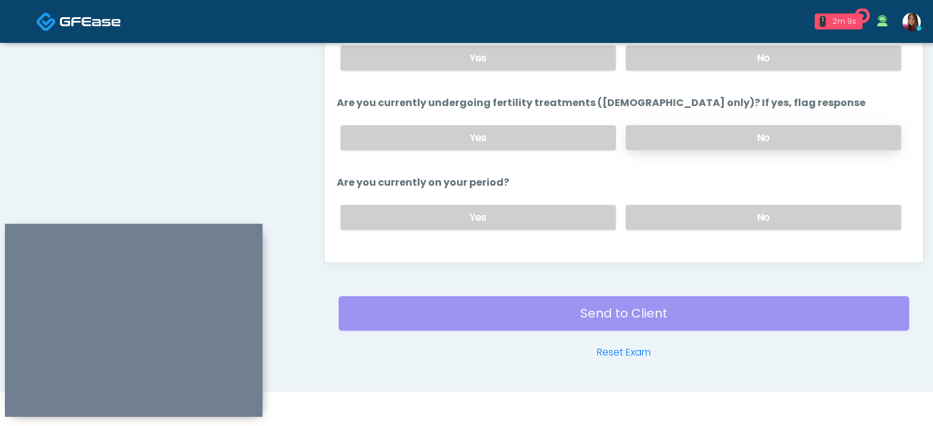
click at [821, 125] on label "No" at bounding box center [763, 137] width 275 height 25
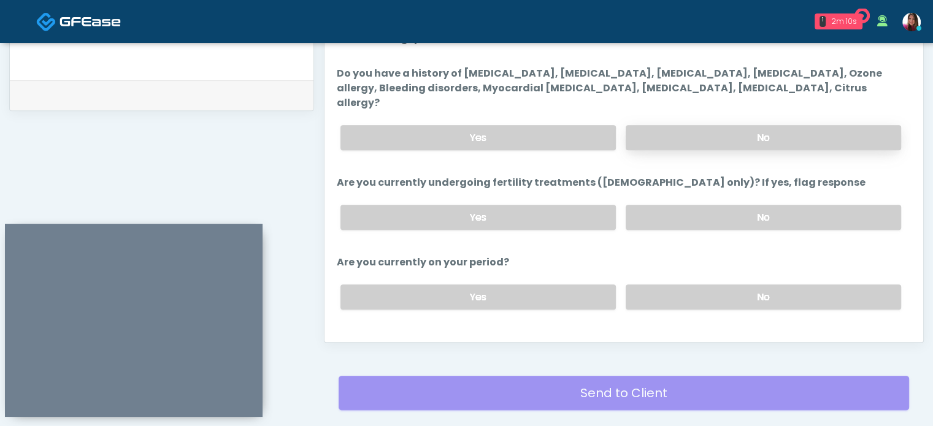
click at [820, 128] on label "No" at bounding box center [763, 137] width 275 height 25
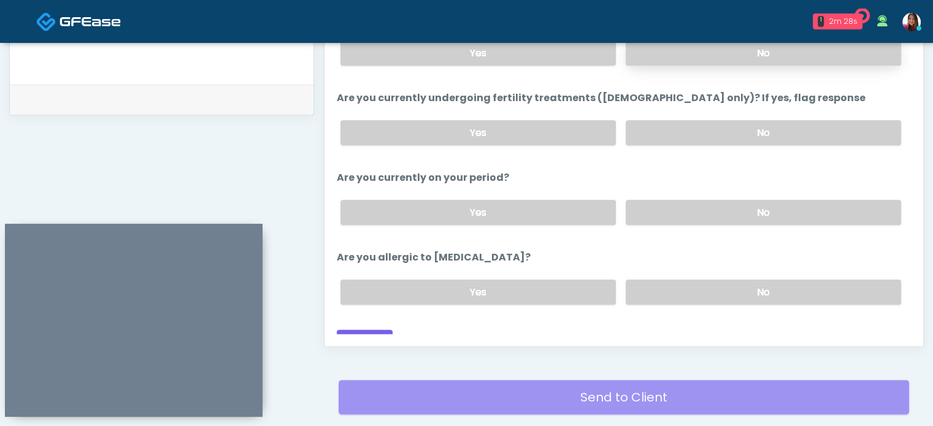
scroll to position [593, 0]
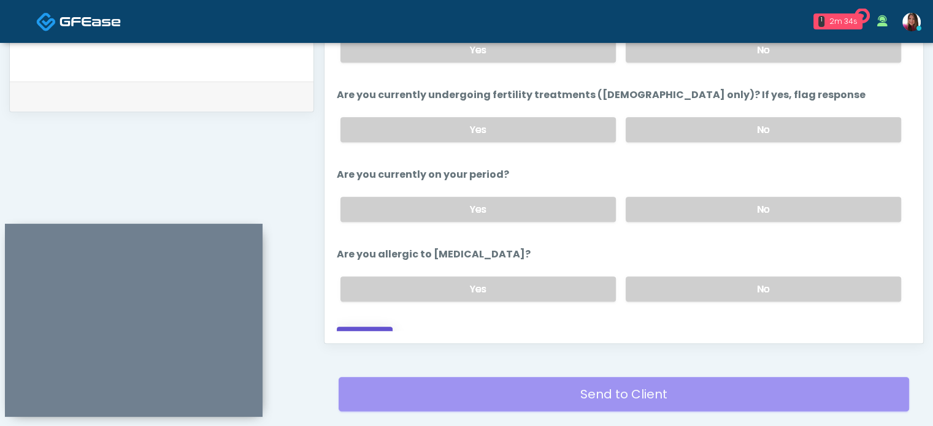
click at [367, 330] on button "Continue" at bounding box center [365, 338] width 56 height 23
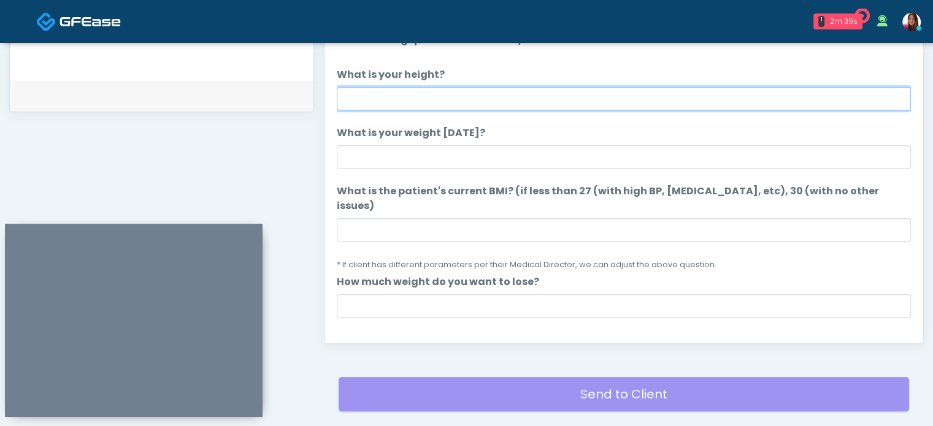
click at [378, 104] on input "What is your height?" at bounding box center [624, 98] width 574 height 23
type input "*****"
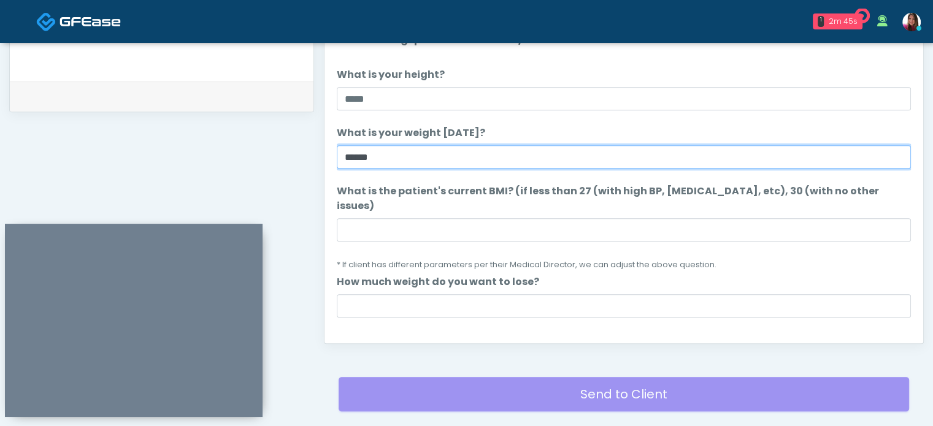
type input "******"
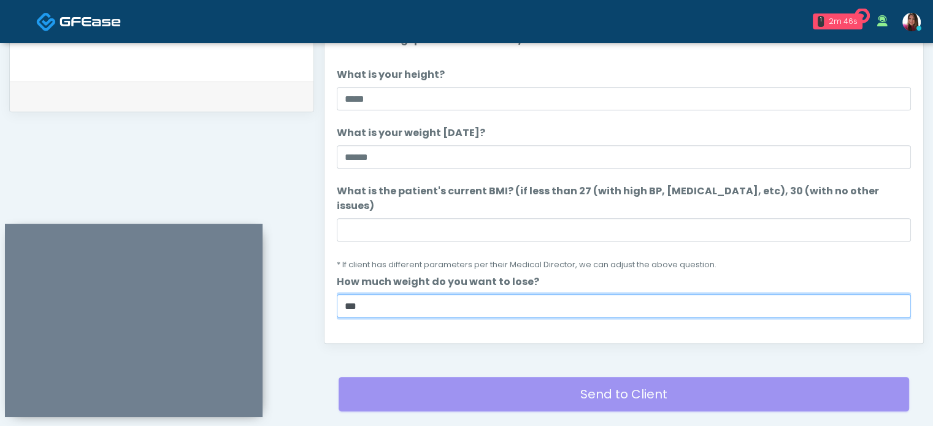
type input "***"
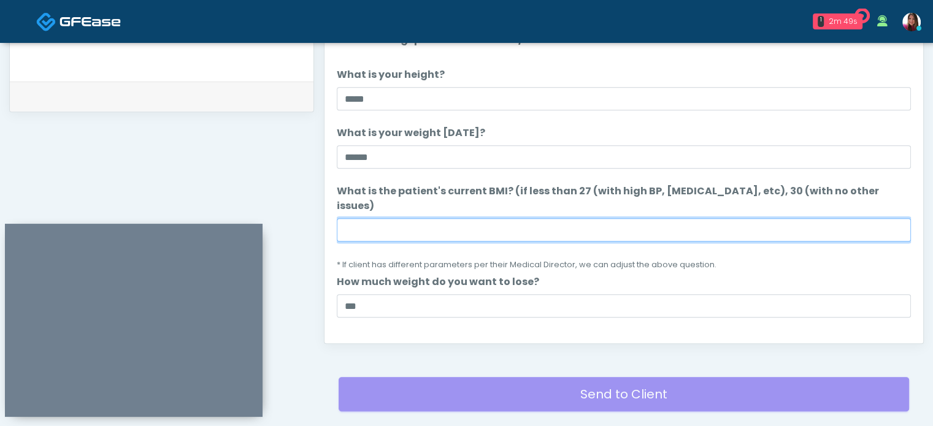
click at [393, 218] on input "What is the patient's current BMI? (if less than 27 (with high BP, diabetes, et…" at bounding box center [624, 229] width 574 height 23
type input "**"
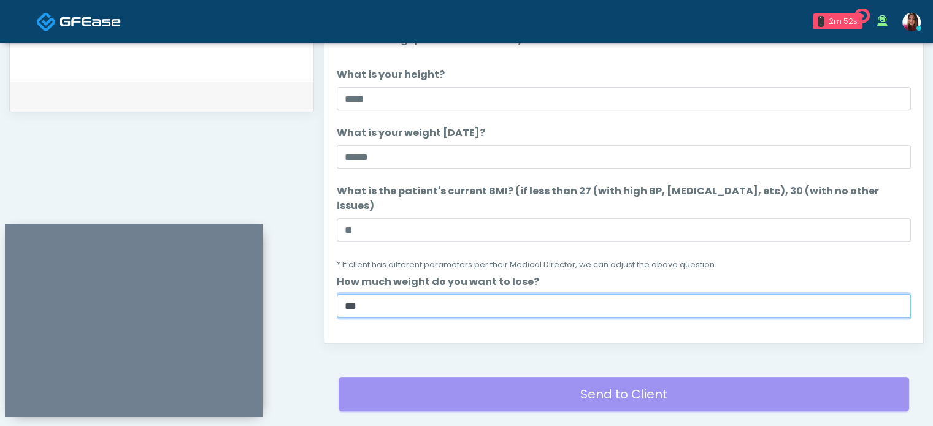
click at [366, 294] on input "***" at bounding box center [624, 305] width 574 height 23
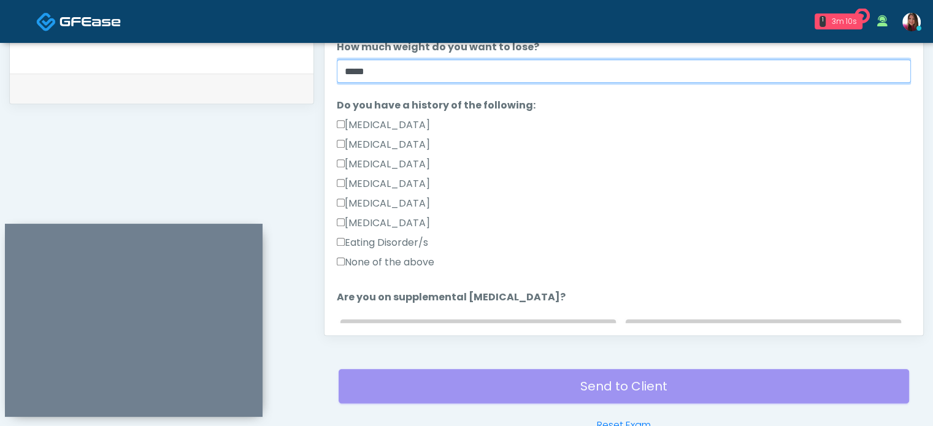
scroll to position [228, 0]
type input "*****"
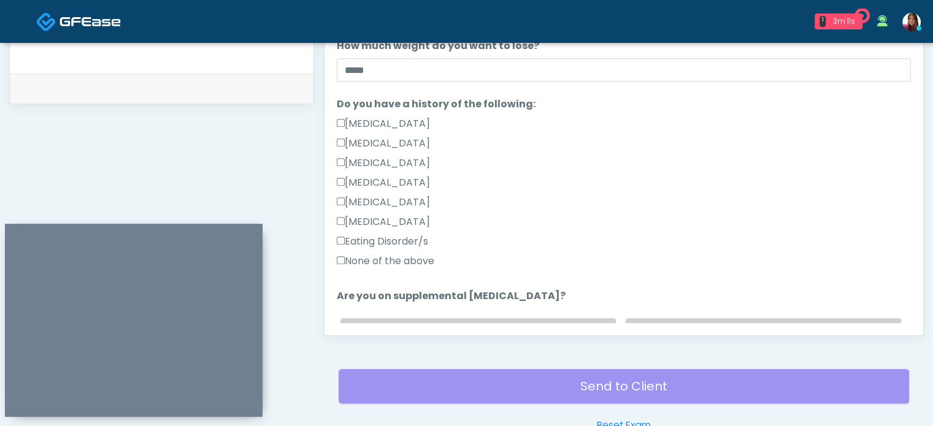
click at [401, 254] on label "None of the above" at bounding box center [386, 261] width 98 height 15
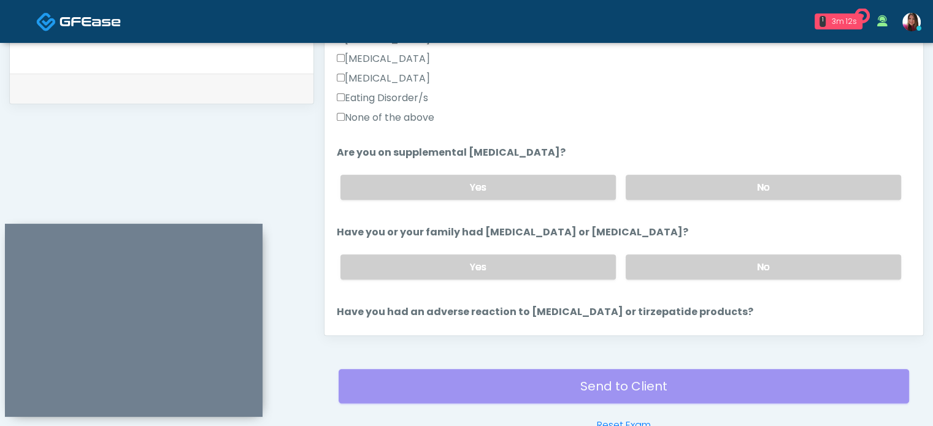
scroll to position [379, 0]
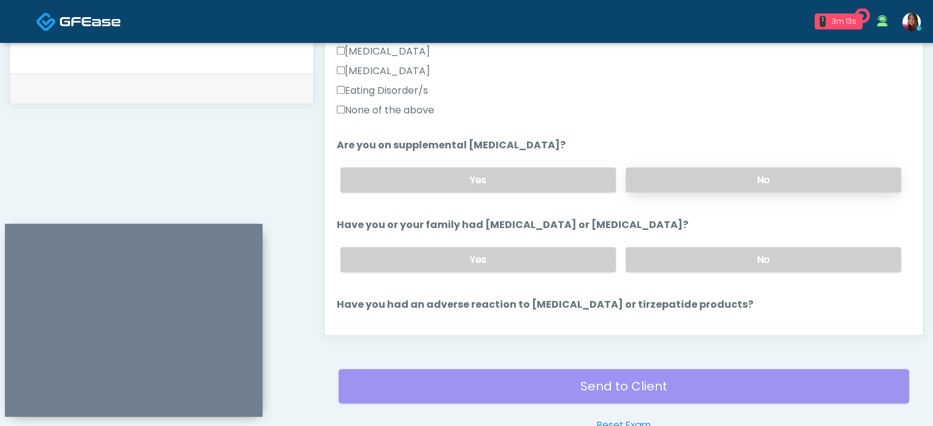
click at [659, 167] on label "No" at bounding box center [763, 179] width 275 height 25
click at [809, 249] on label "No" at bounding box center [763, 259] width 275 height 25
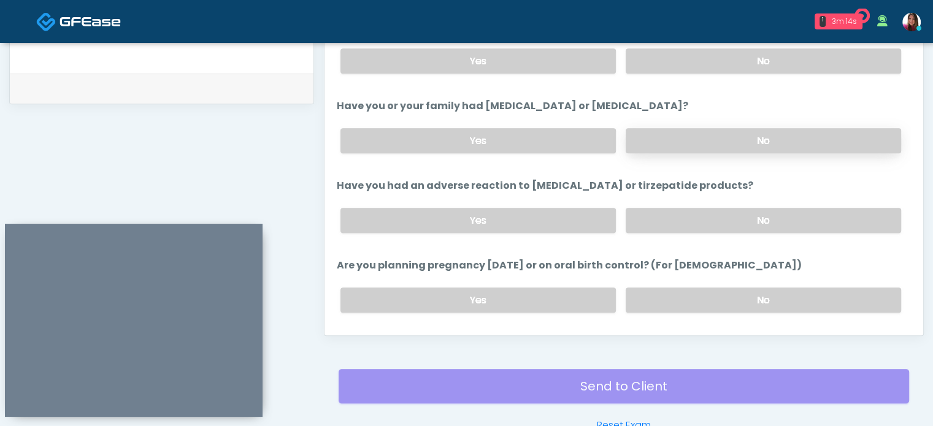
scroll to position [501, 0]
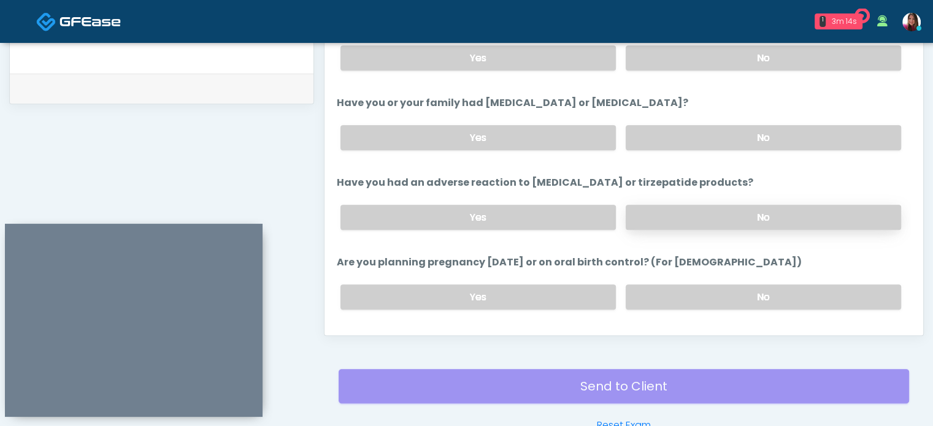
click at [666, 205] on label "No" at bounding box center [763, 217] width 275 height 25
click at [808, 285] on label "No" at bounding box center [763, 297] width 275 height 25
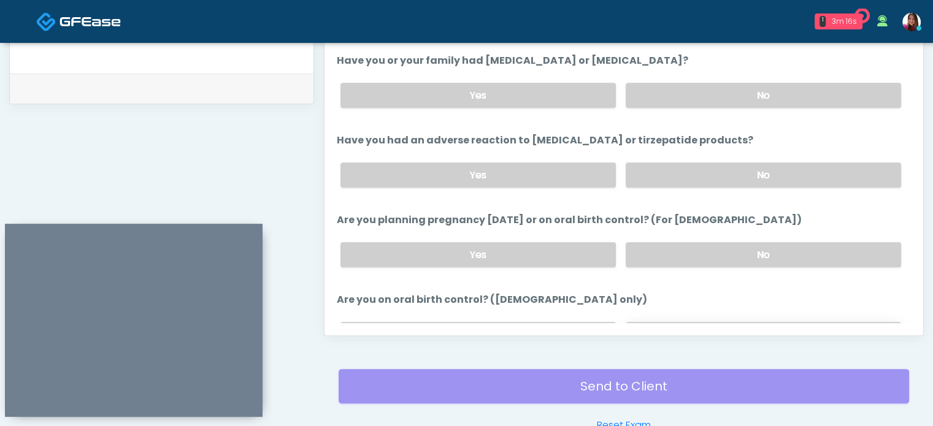
click at [673, 322] on label "No" at bounding box center [763, 334] width 275 height 25
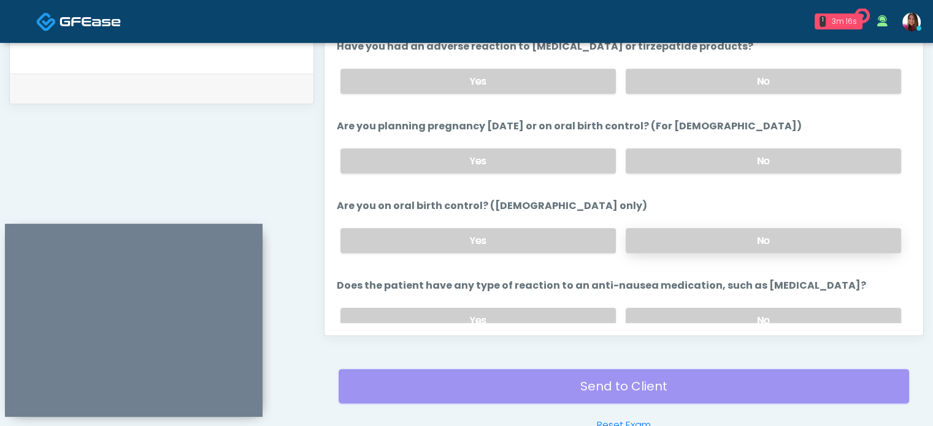
scroll to position [675, 0]
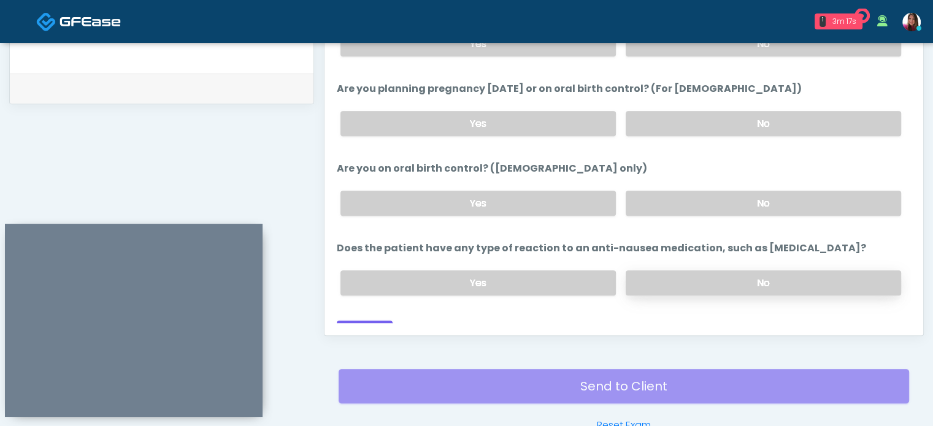
click at [657, 270] on label "No" at bounding box center [763, 282] width 275 height 25
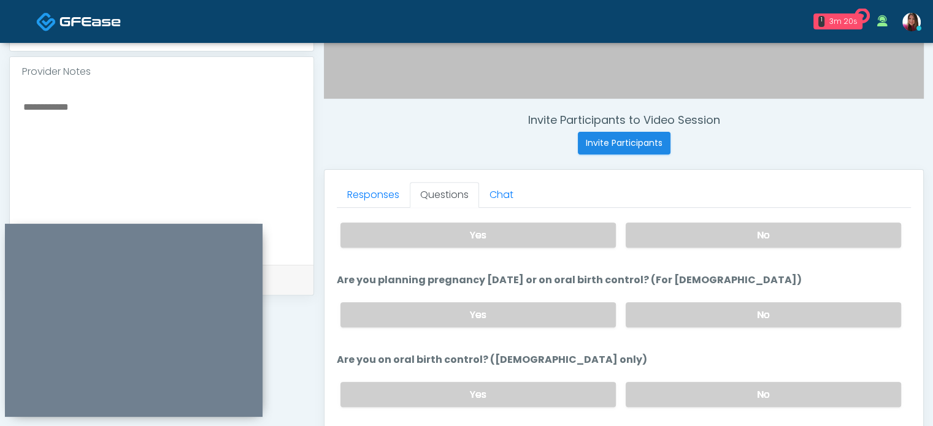
scroll to position [407, 0]
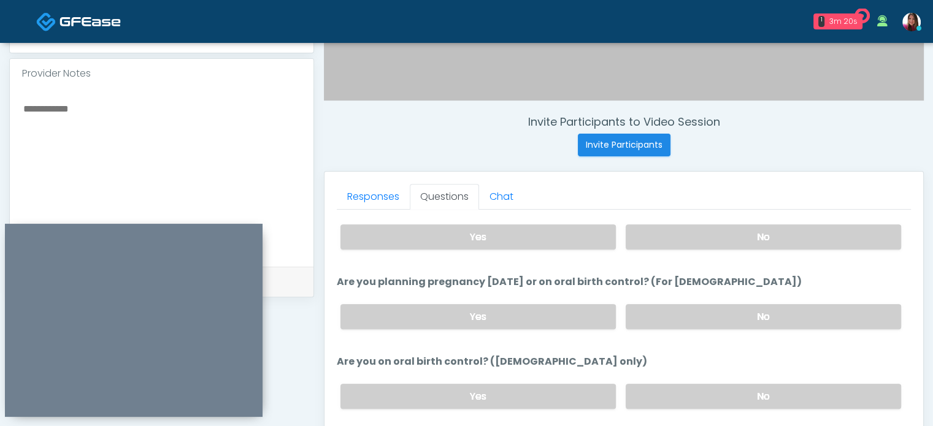
click at [137, 133] on textarea at bounding box center [161, 176] width 279 height 150
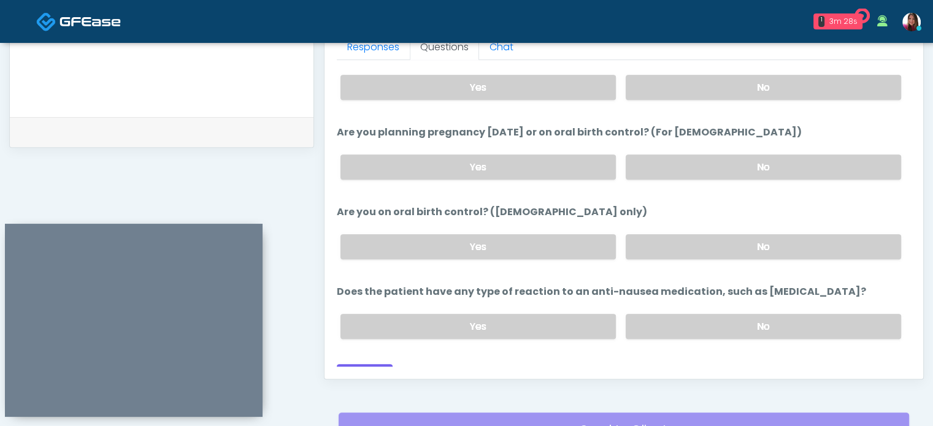
scroll to position [558, 0]
type textarea "**********"
click at [361, 364] on button "Continue" at bounding box center [365, 375] width 56 height 23
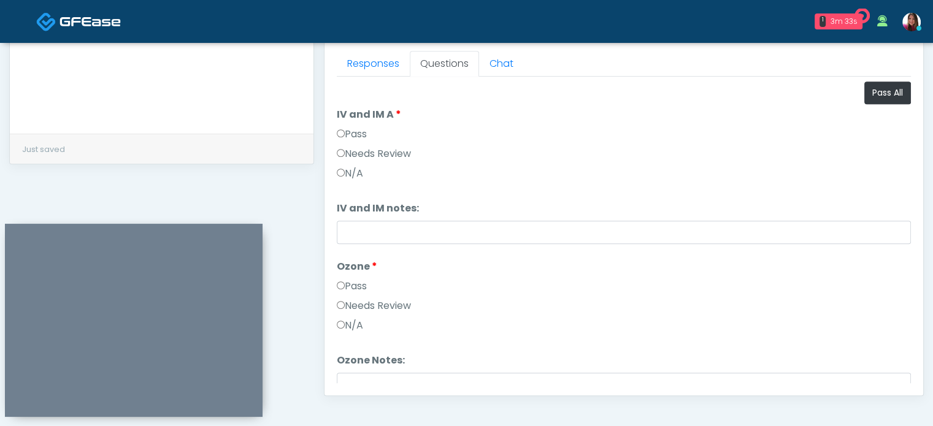
scroll to position [541, 0]
click at [880, 98] on button "Pass All" at bounding box center [887, 92] width 47 height 23
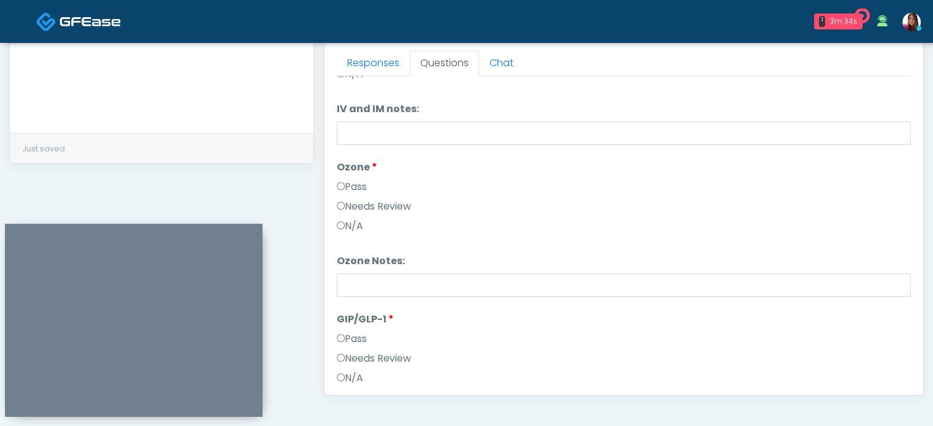
scroll to position [202, 0]
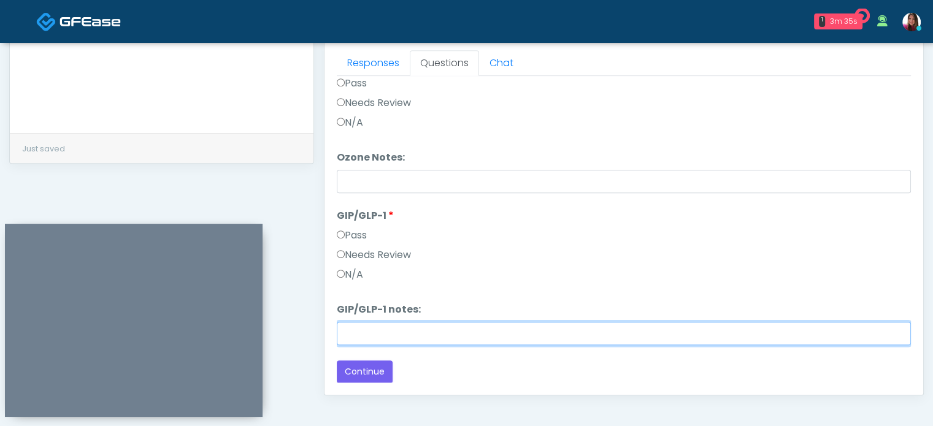
click at [399, 339] on input "GIP/GLP-1 notes:" at bounding box center [624, 333] width 574 height 23
type input "**********"
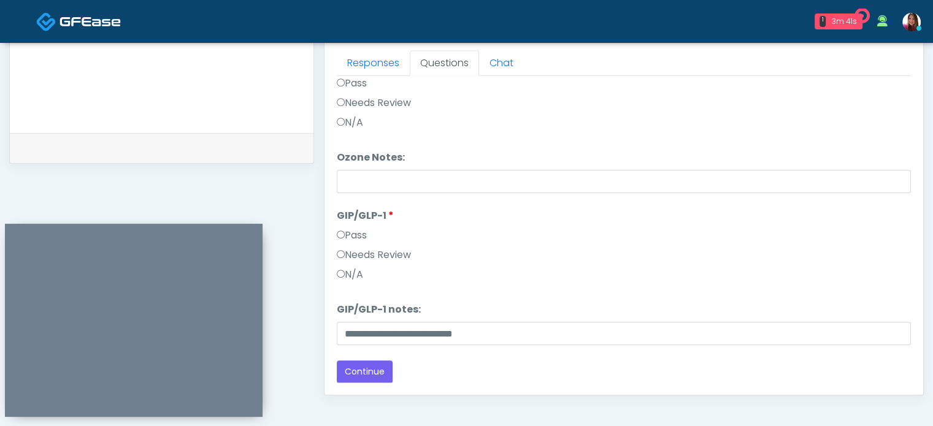
click at [372, 258] on label "Needs Review" at bounding box center [374, 255] width 74 height 15
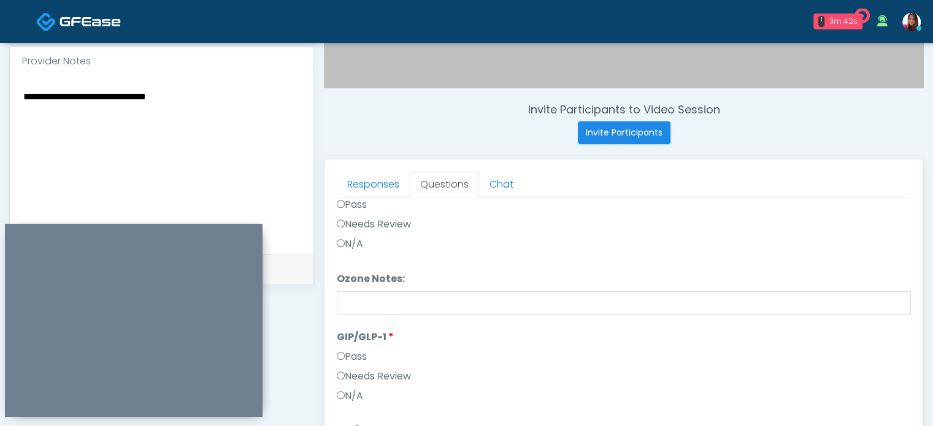
scroll to position [420, 0]
click at [229, 88] on textarea "**********" at bounding box center [161, 163] width 279 height 150
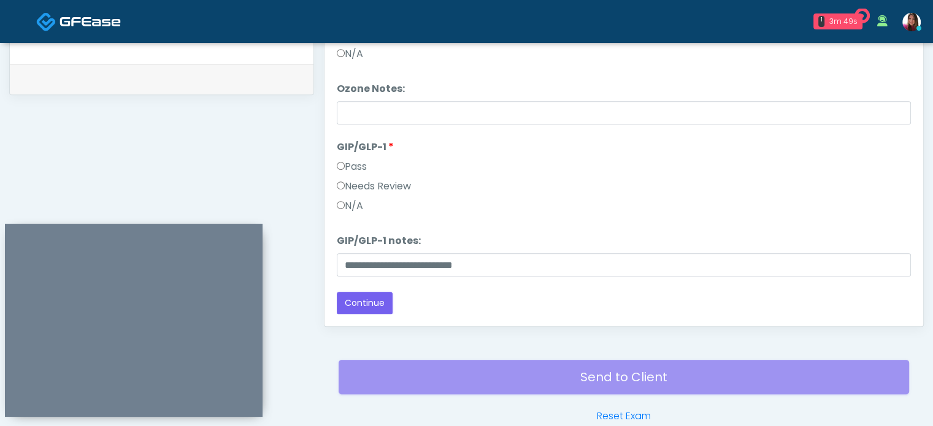
scroll to position [610, 0]
type textarea "**********"
click at [375, 297] on button "Continue" at bounding box center [365, 302] width 56 height 23
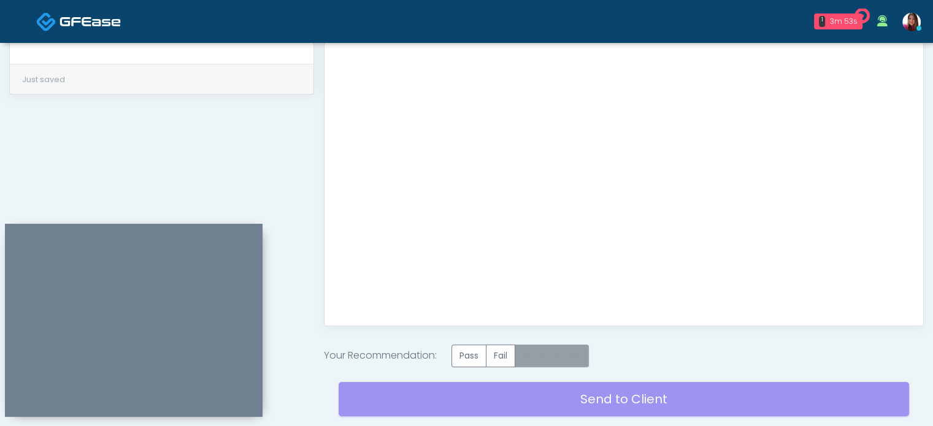
click at [567, 360] on label "Needs Review" at bounding box center [552, 356] width 74 height 23
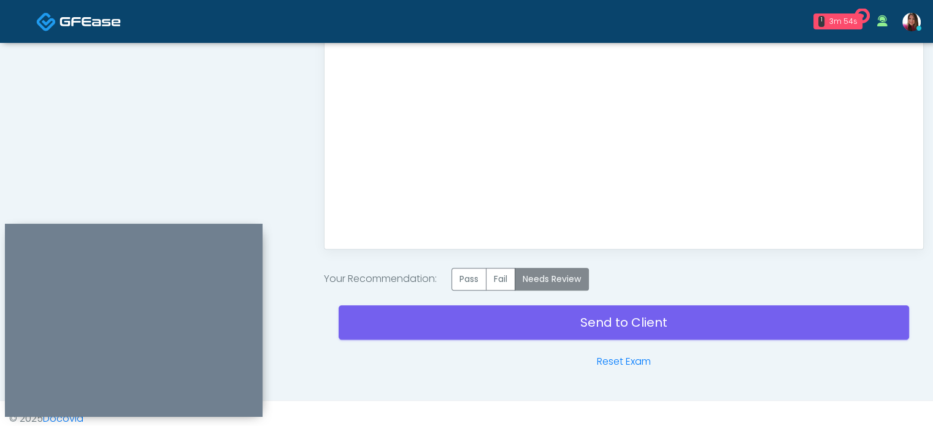
scroll to position [688, 0]
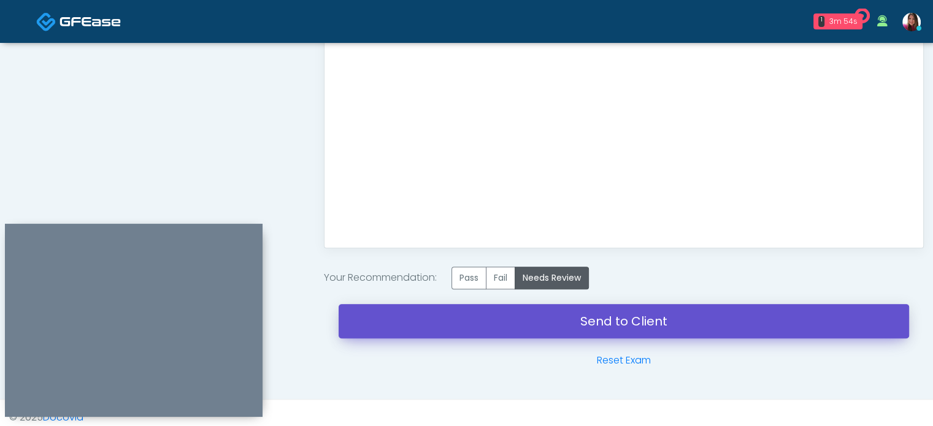
click at [613, 329] on link "Send to Client" at bounding box center [624, 321] width 570 height 34
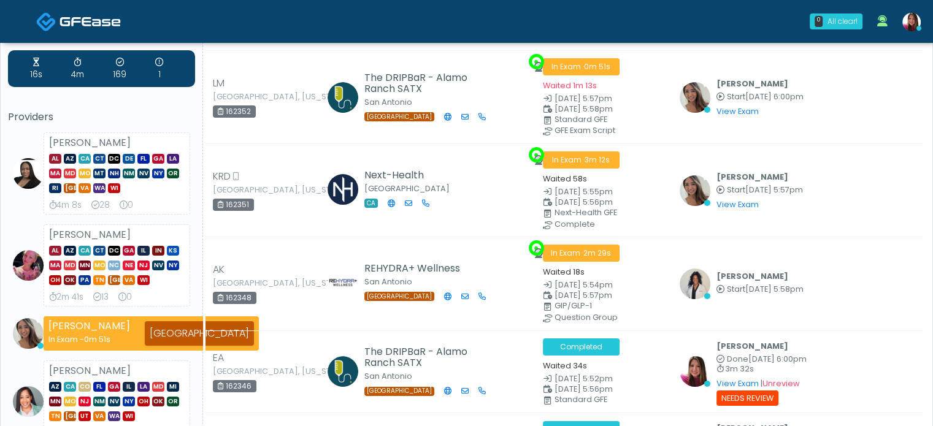
scroll to position [33, 0]
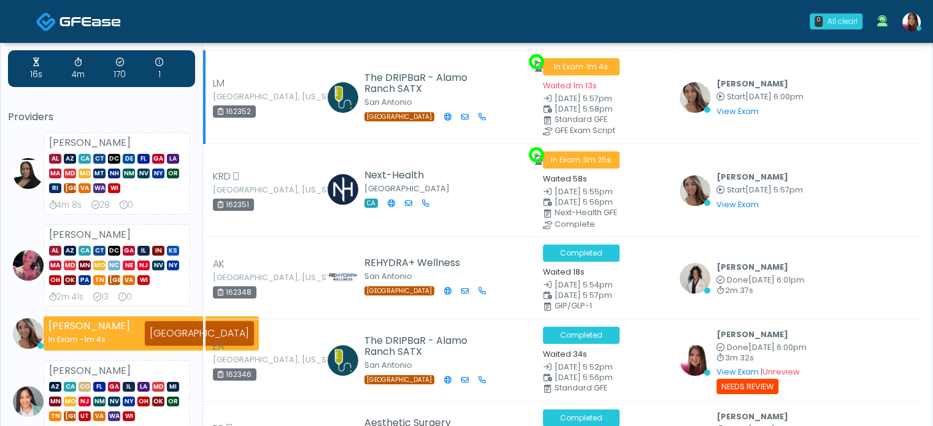
click at [302, 71] on td "LM [GEOGRAPHIC_DATA], [US_STATE] 162352" at bounding box center [263, 97] width 118 height 93
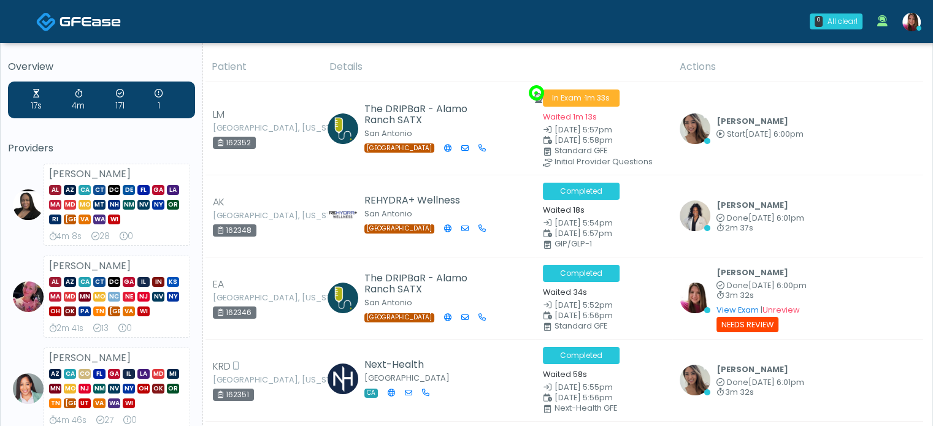
scroll to position [0, 0]
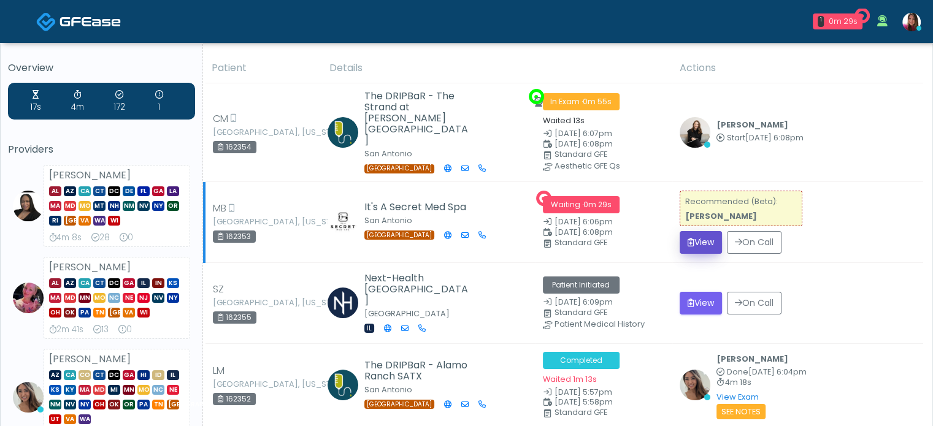
click at [691, 232] on button "View" at bounding box center [701, 242] width 42 height 23
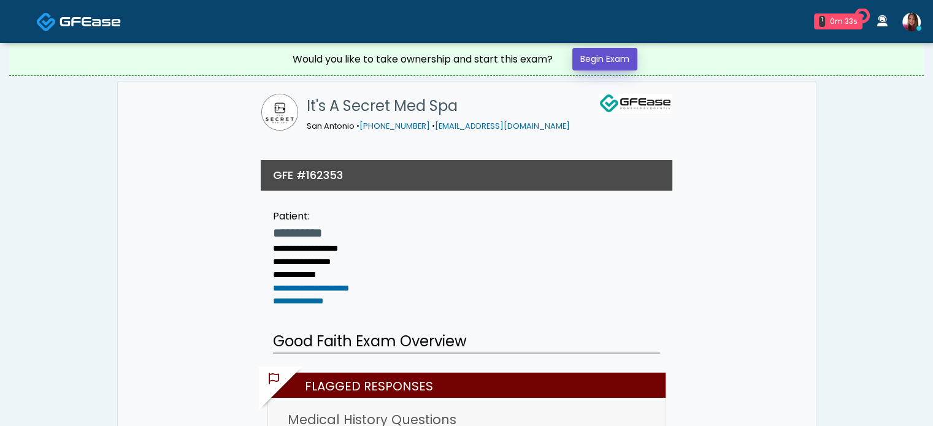
click at [618, 58] on link "Begin Exam" at bounding box center [604, 59] width 65 height 23
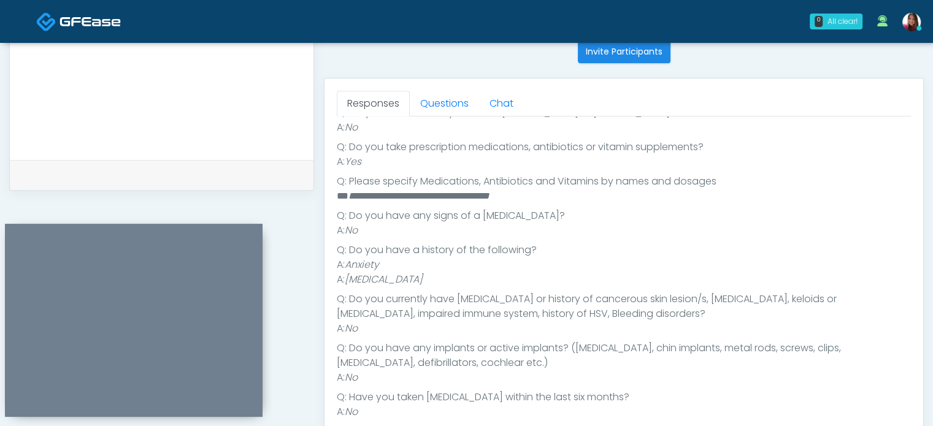
scroll to position [256, 0]
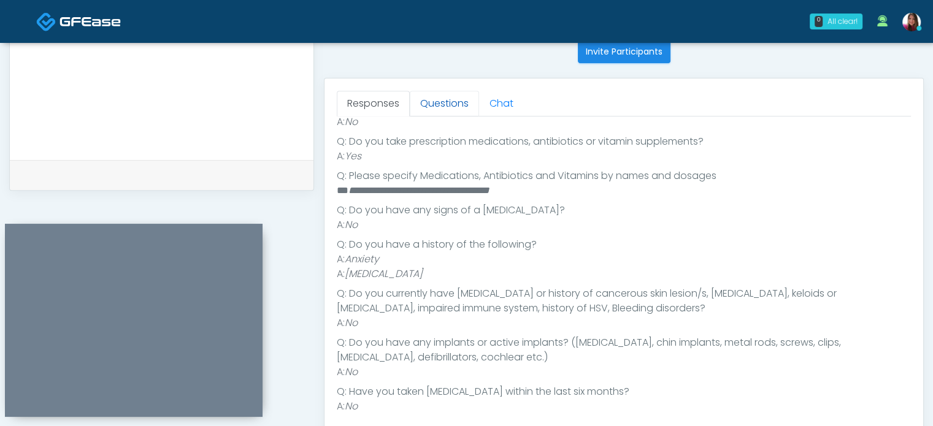
click at [443, 103] on link "Questions" at bounding box center [444, 104] width 69 height 26
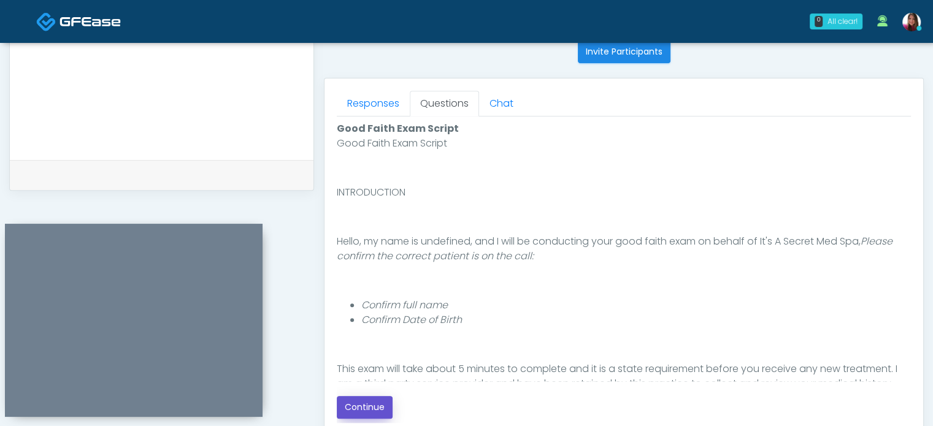
click at [361, 408] on button "Continue" at bounding box center [365, 407] width 56 height 23
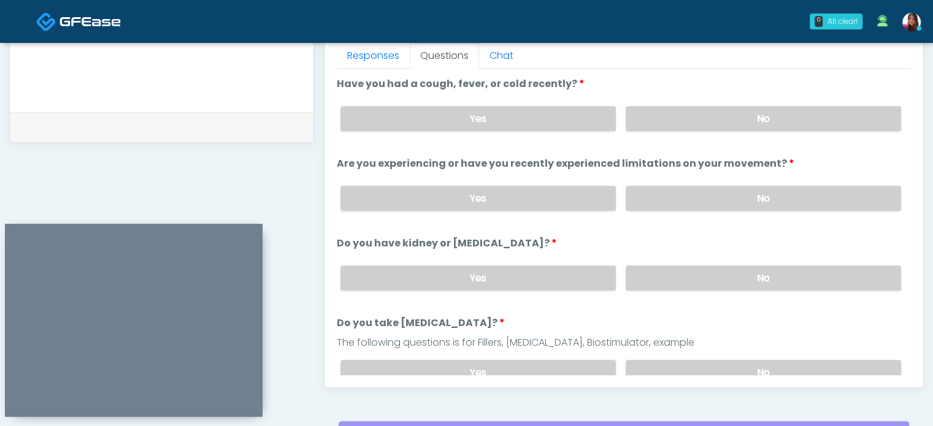
scroll to position [548, 0]
click at [850, 119] on label "No" at bounding box center [763, 118] width 275 height 25
click at [846, 204] on label "No" at bounding box center [763, 198] width 275 height 25
click at [828, 280] on label "No" at bounding box center [763, 278] width 275 height 25
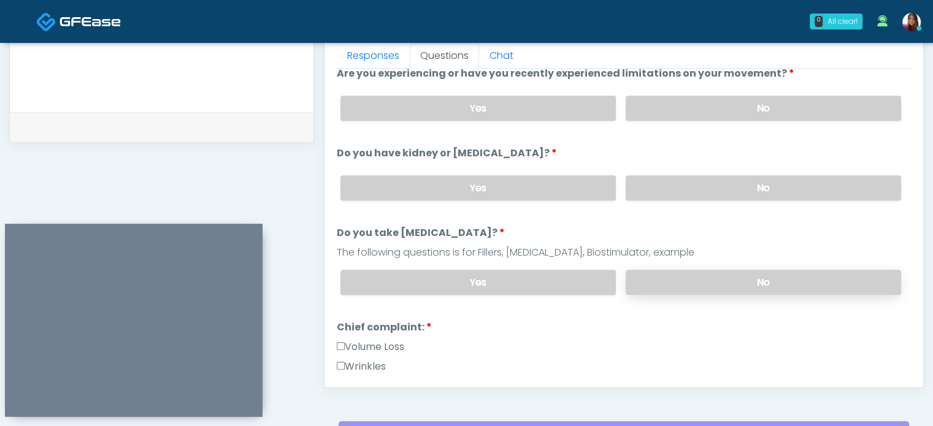
click at [818, 290] on label "No" at bounding box center [763, 282] width 275 height 25
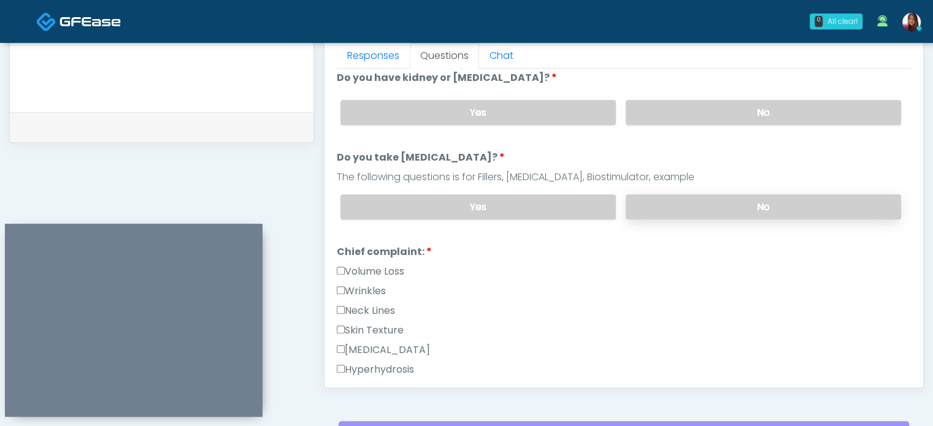
scroll to position [167, 0]
click at [364, 302] on label "Neck Lines" at bounding box center [366, 309] width 58 height 15
click at [377, 291] on label "Wrinkles" at bounding box center [361, 290] width 49 height 15
click at [382, 322] on label "Skin Texture" at bounding box center [370, 329] width 67 height 15
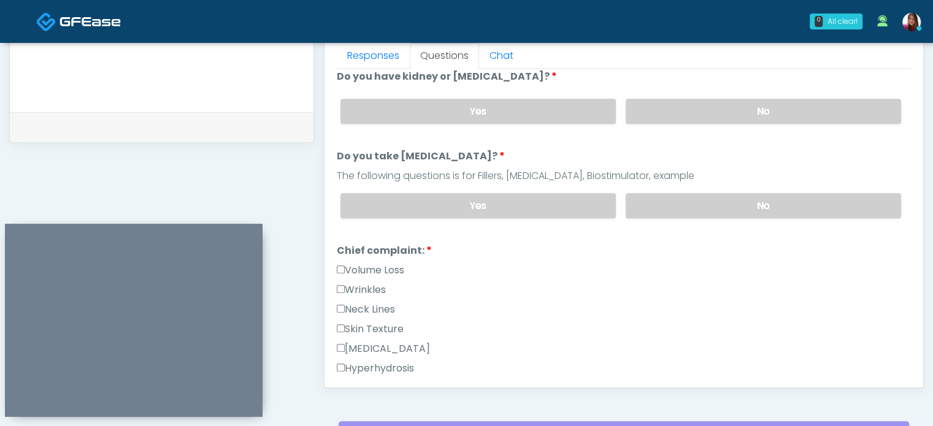
click at [364, 330] on label "Skin Texture" at bounding box center [370, 329] width 67 height 15
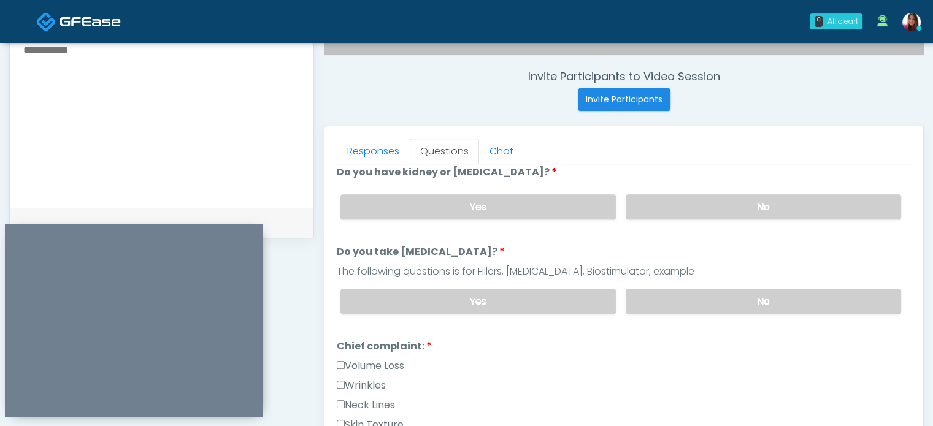
scroll to position [452, 0]
click at [364, 154] on link "Responses" at bounding box center [373, 152] width 73 height 26
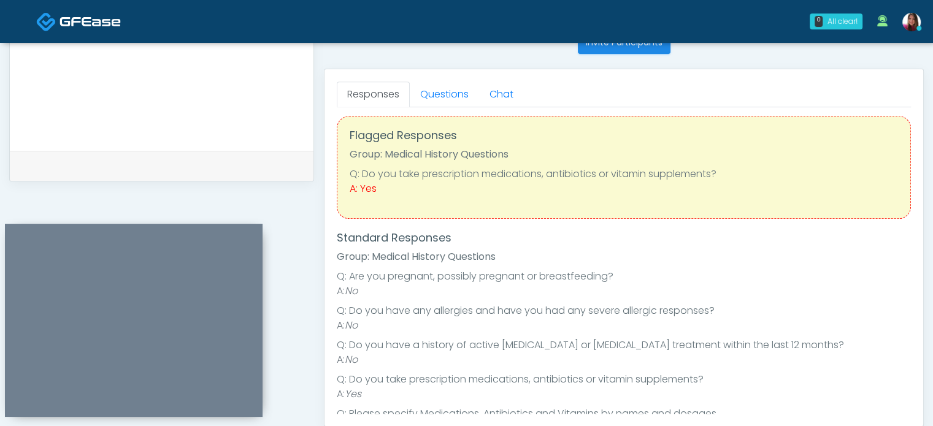
scroll to position [0, 0]
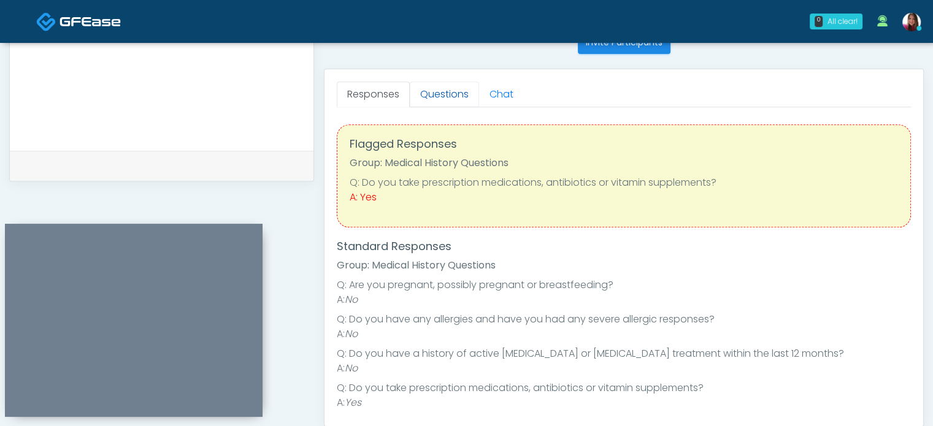
click at [442, 90] on link "Questions" at bounding box center [444, 95] width 69 height 26
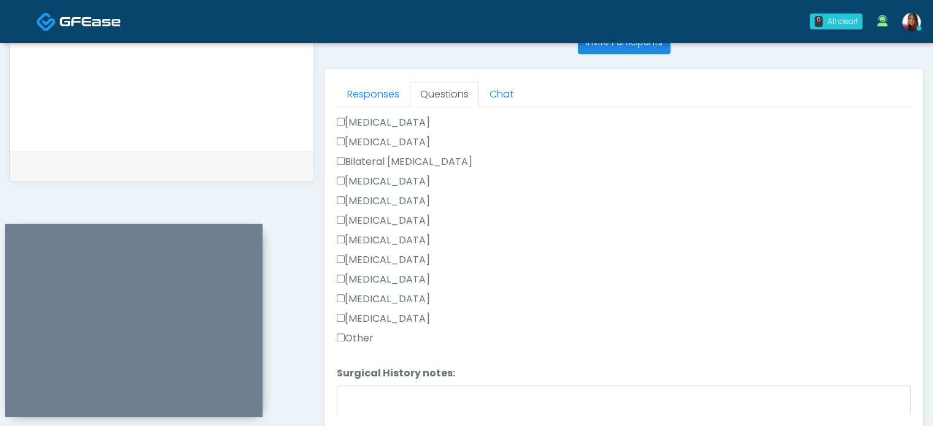
scroll to position [797, 0]
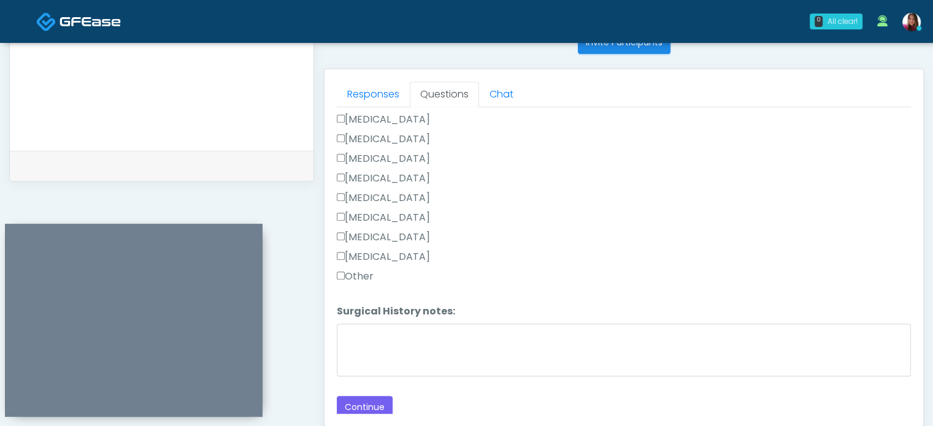
click at [367, 277] on label "Other" at bounding box center [355, 276] width 37 height 15
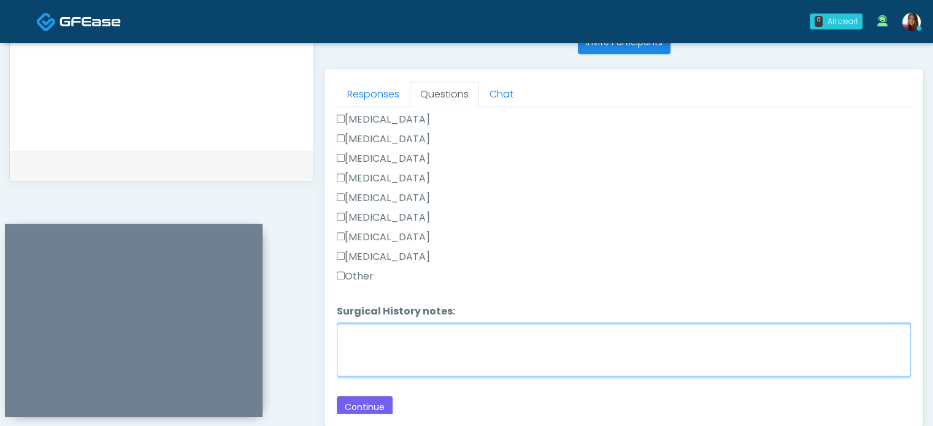
click at [404, 362] on textarea "Surgical History notes:" at bounding box center [624, 350] width 574 height 53
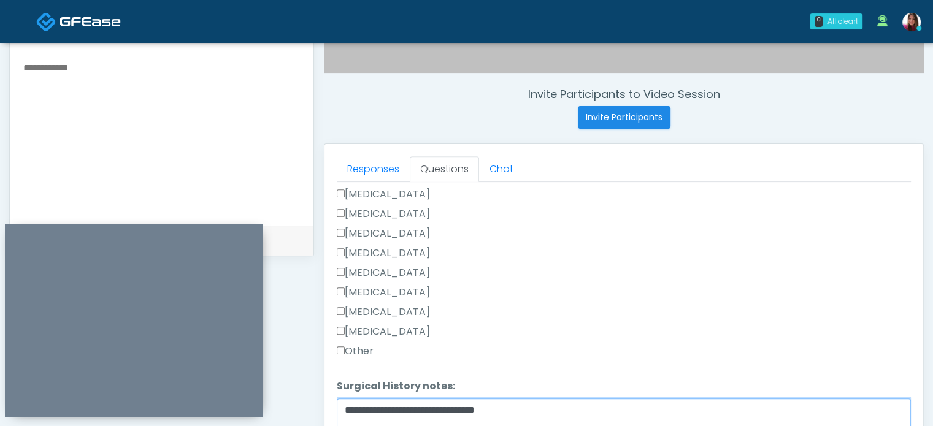
scroll to position [431, 0]
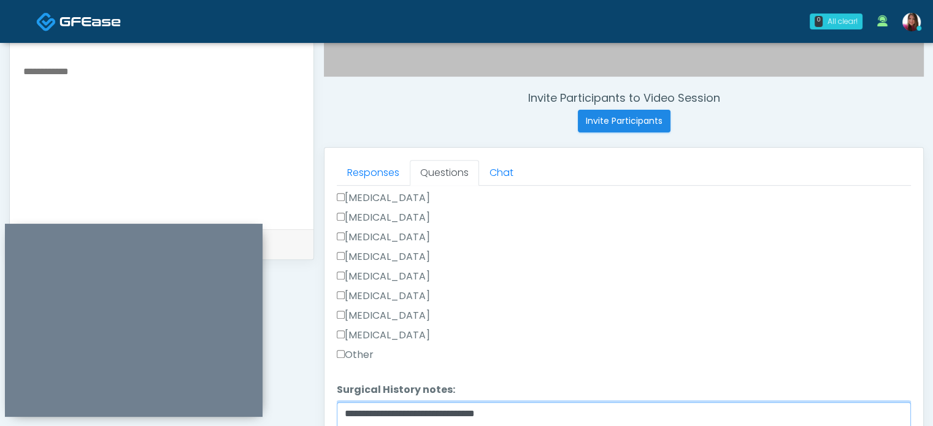
type textarea "**********"
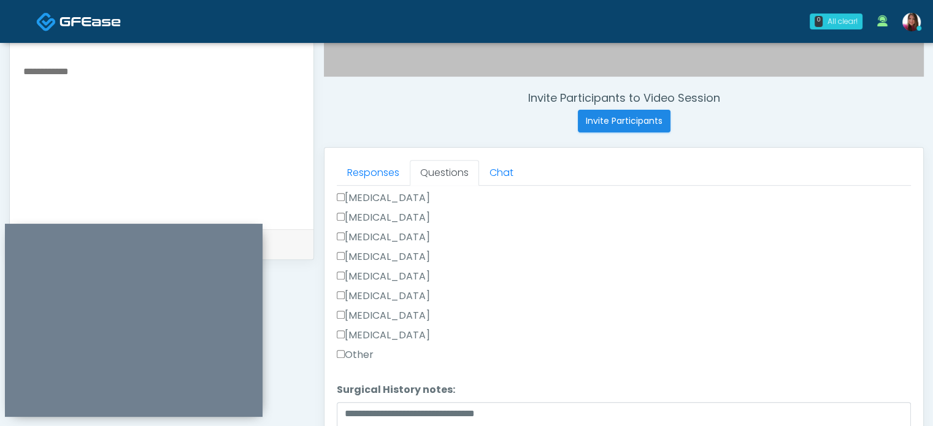
click at [91, 99] on textarea at bounding box center [161, 138] width 279 height 150
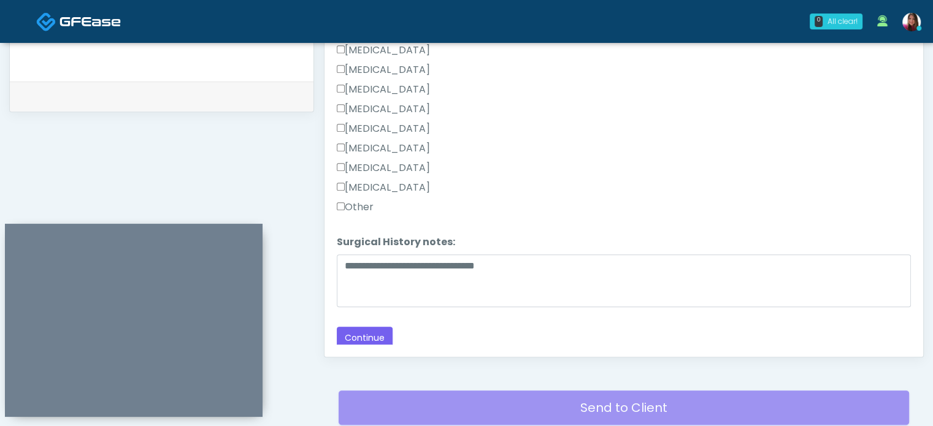
scroll to position [584, 0]
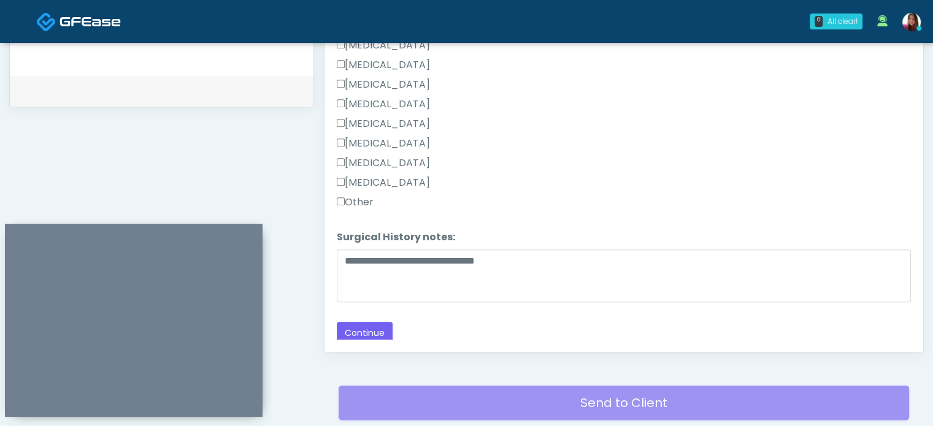
type textarea "**********"
click at [358, 331] on button "Continue" at bounding box center [365, 333] width 56 height 23
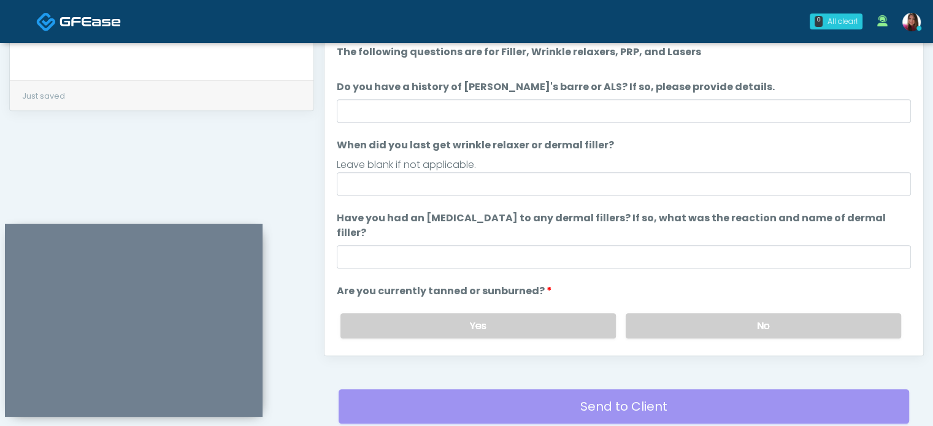
scroll to position [579, 0]
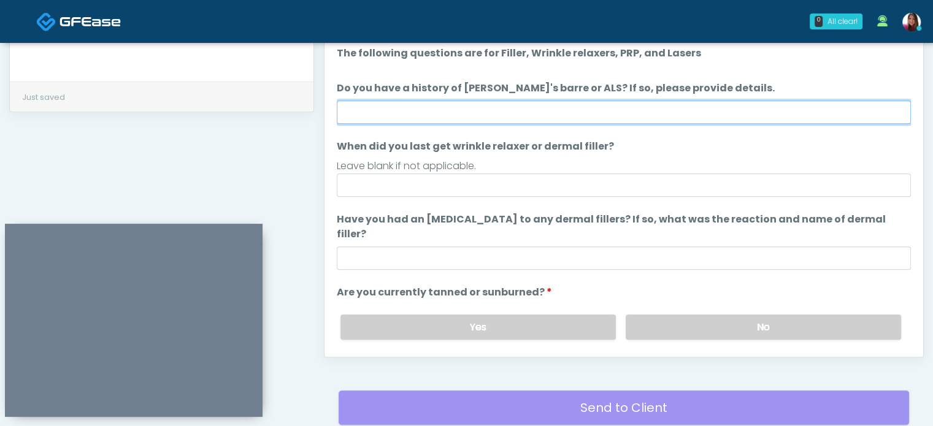
click at [469, 114] on input "Do you have a history of Guillain's barre or ALS? If so, please provide details." at bounding box center [624, 112] width 574 height 23
type input "**"
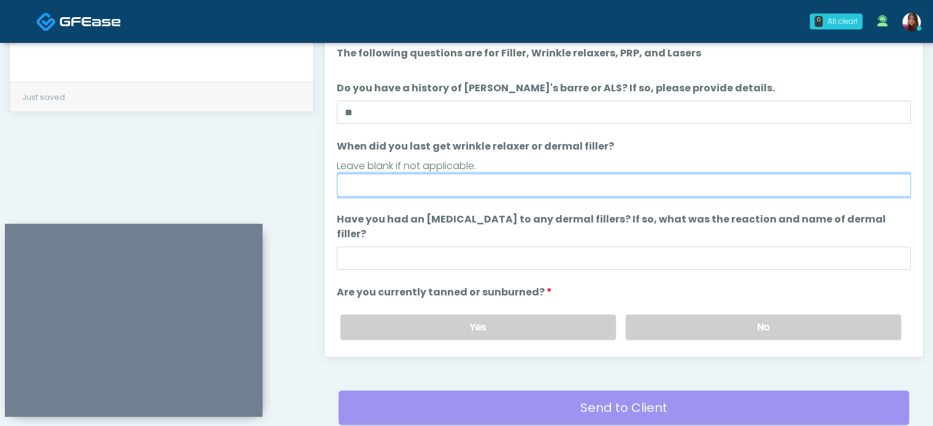
click at [371, 185] on input "When did you last get wrinkle relaxer or dermal filler?" at bounding box center [624, 185] width 574 height 23
type input "**********"
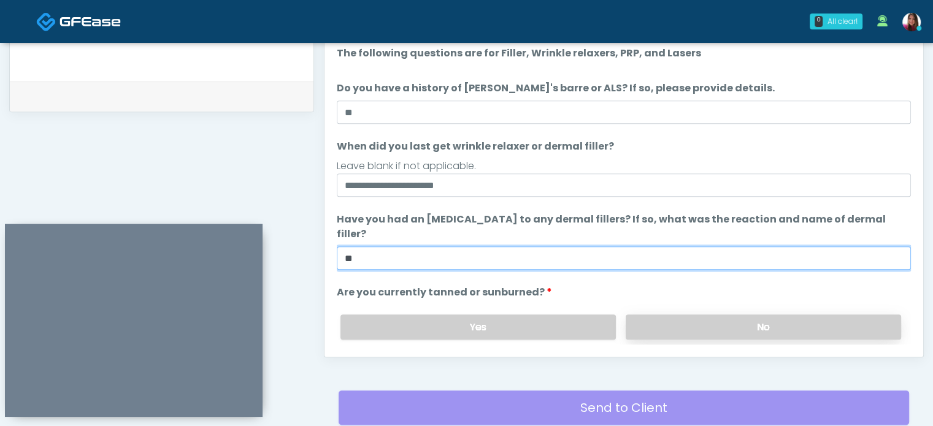
type input "**"
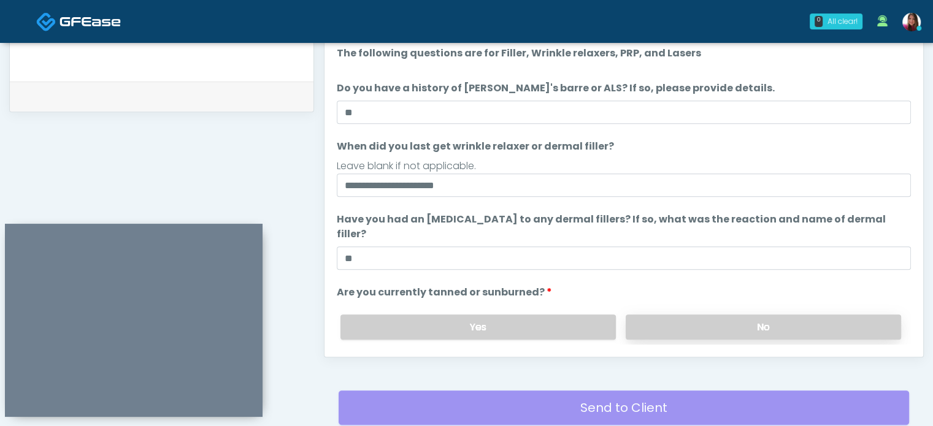
click at [678, 315] on label "No" at bounding box center [763, 327] width 275 height 25
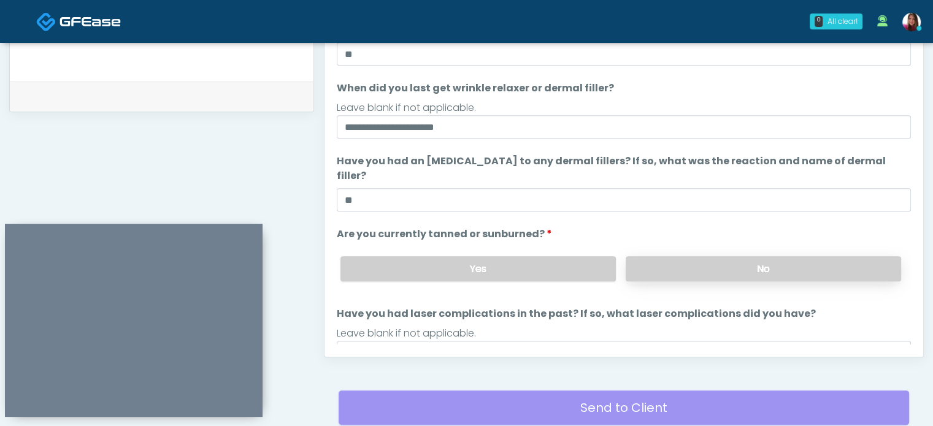
scroll to position [64, 0]
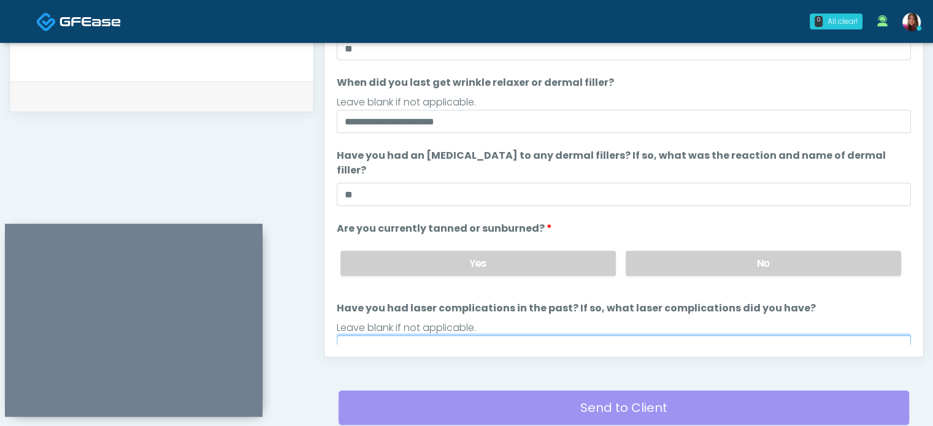
click at [387, 336] on input "Have you had laser complications in the past? If so, what laser complications d…" at bounding box center [624, 347] width 574 height 23
type input "**"
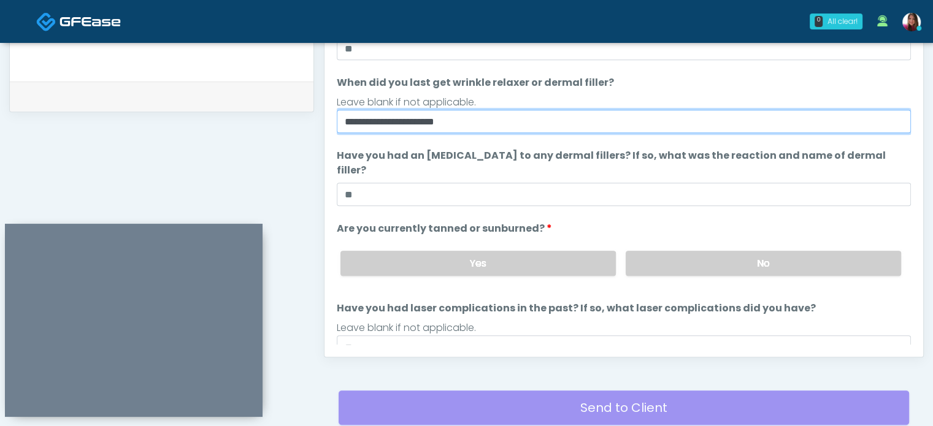
click at [423, 118] on input "**********" at bounding box center [624, 121] width 574 height 23
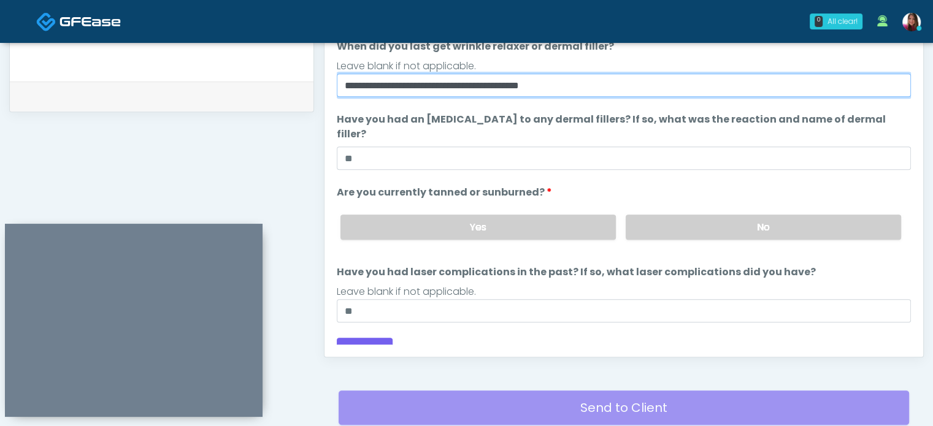
type input "**********"
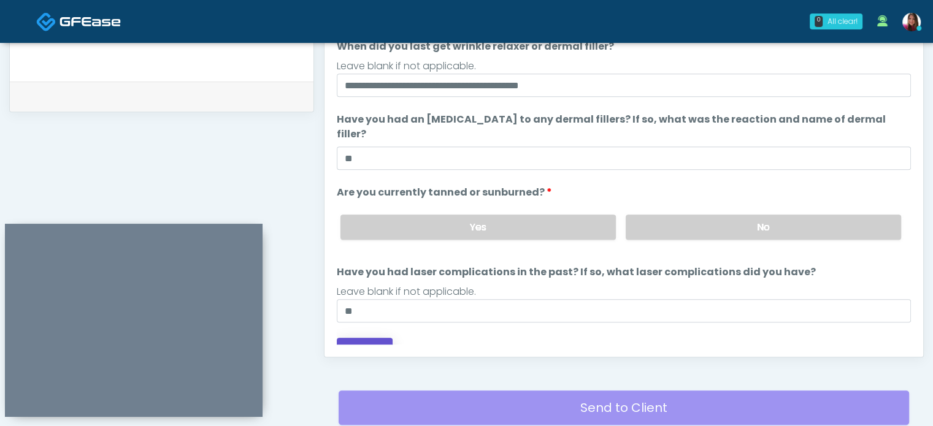
click at [367, 341] on button "Continue" at bounding box center [365, 349] width 56 height 23
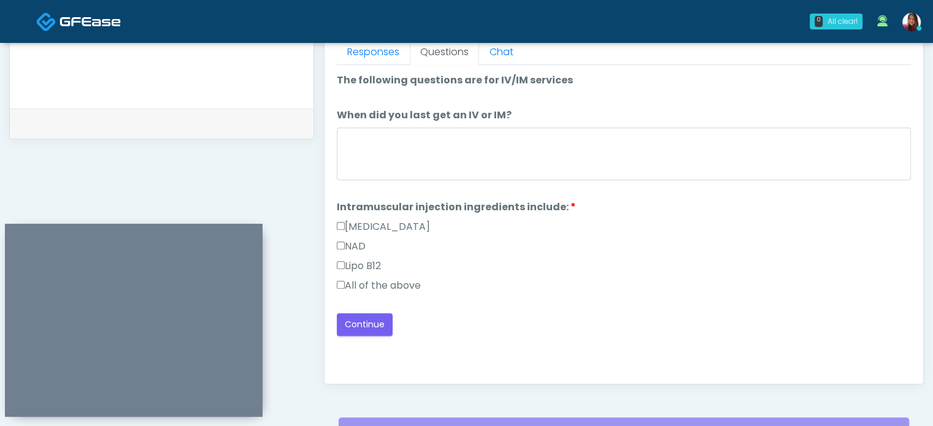
scroll to position [550, 0]
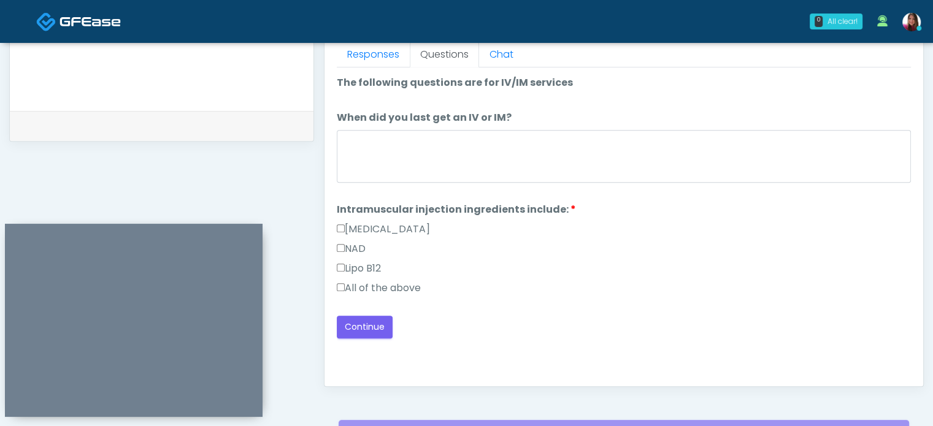
click at [401, 291] on label "All of the above" at bounding box center [379, 288] width 84 height 15
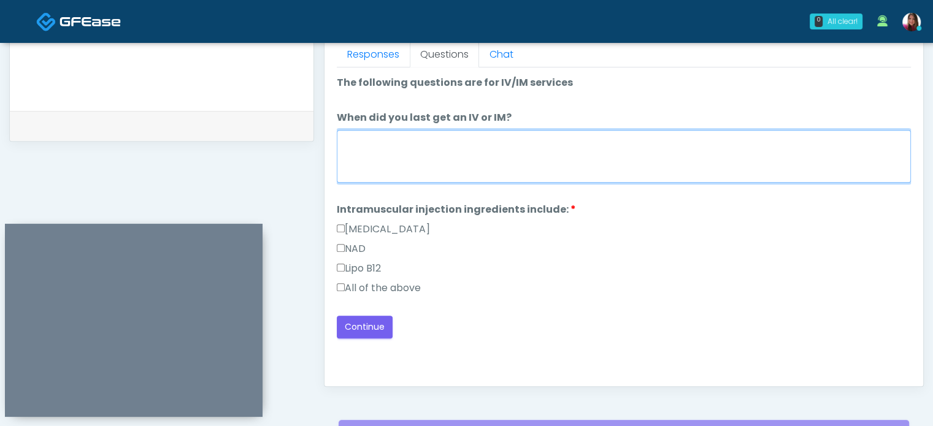
click at [464, 158] on textarea "When did you last get an IV or IM?" at bounding box center [624, 156] width 574 height 53
type textarea "**********"
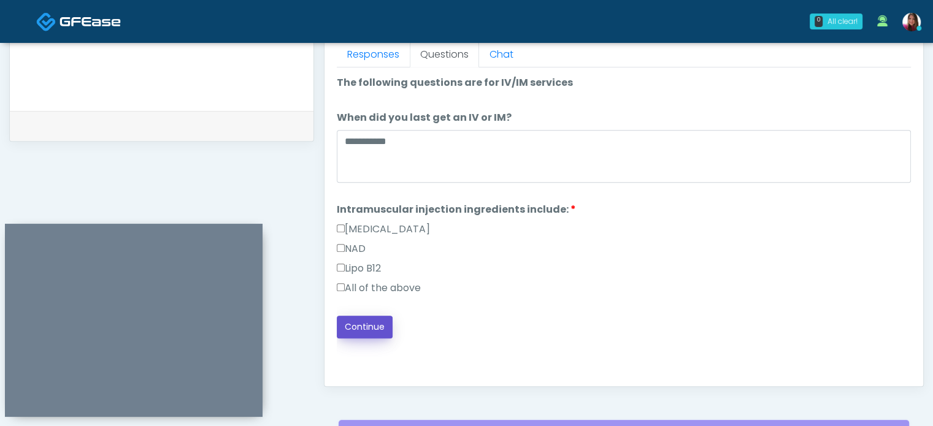
click at [374, 328] on button "Continue" at bounding box center [365, 327] width 56 height 23
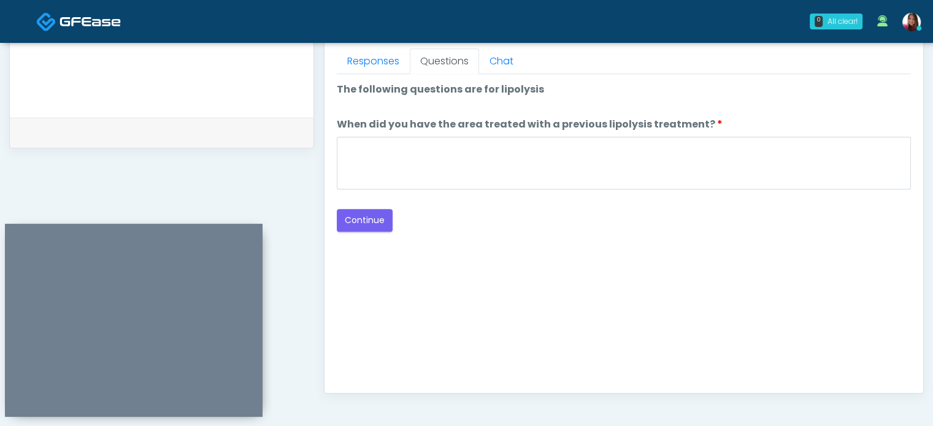
scroll to position [540, 0]
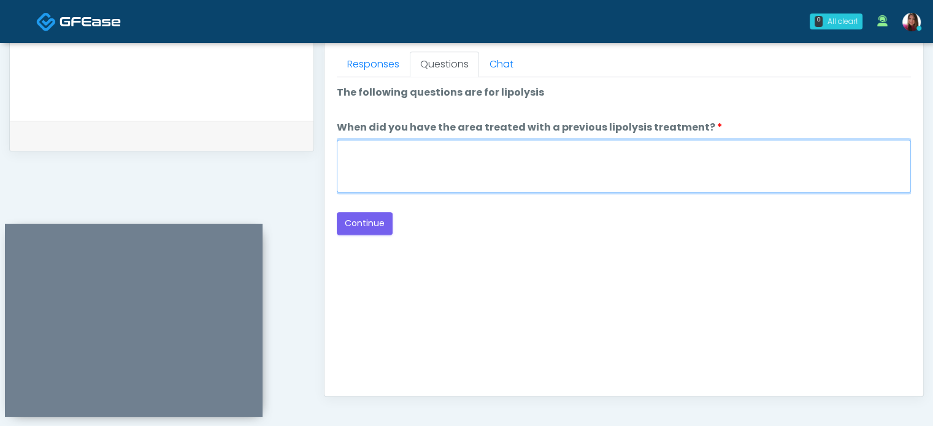
click at [518, 164] on textarea "When did you have the area treated with a previous lipolysis treatment?" at bounding box center [624, 166] width 574 height 53
type textarea "*****"
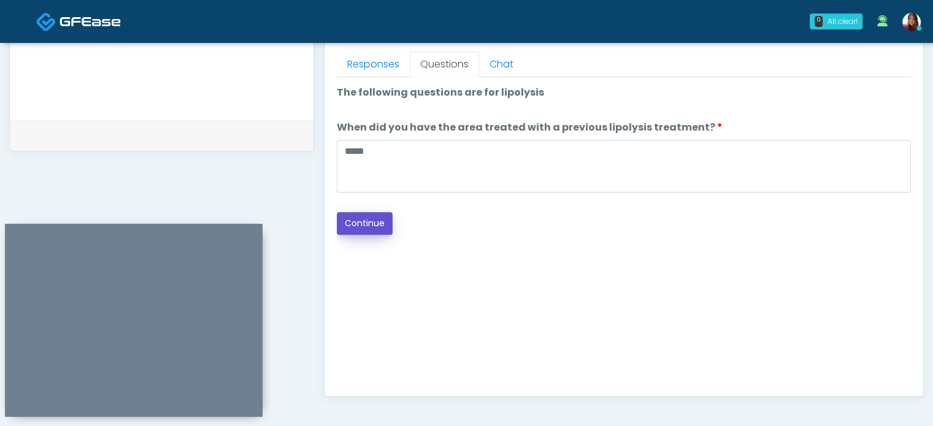
click at [376, 223] on button "Continue" at bounding box center [365, 223] width 56 height 23
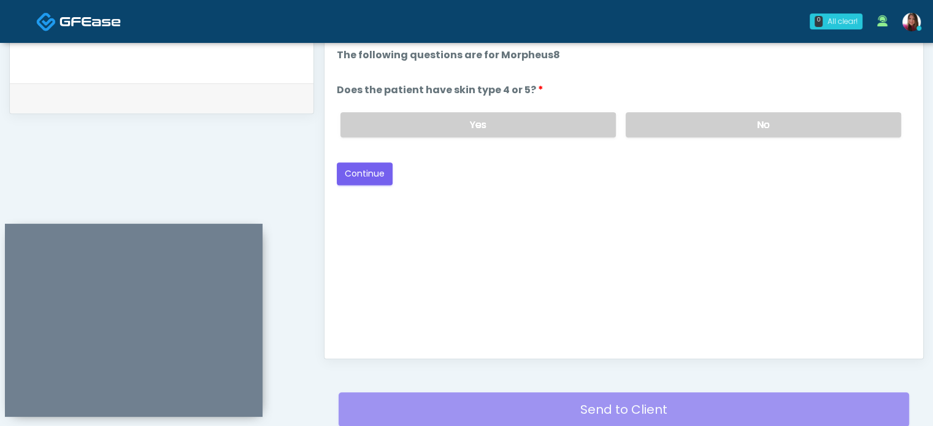
scroll to position [564, 0]
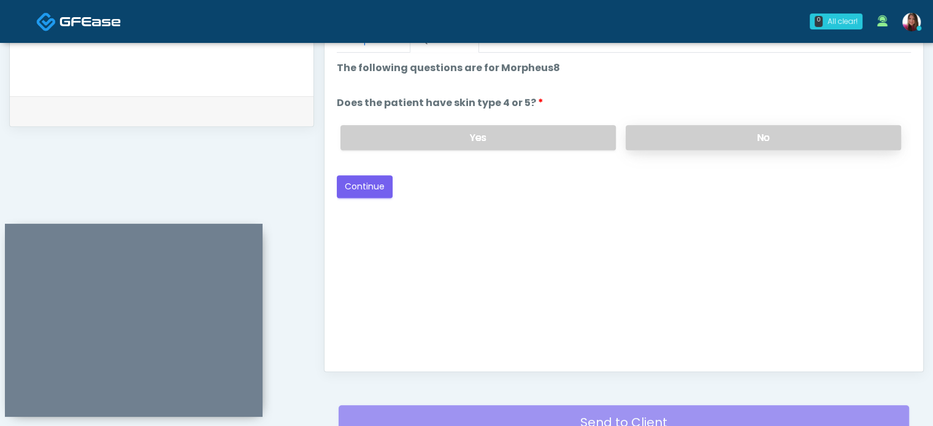
click at [673, 141] on label "No" at bounding box center [763, 137] width 275 height 25
click at [369, 196] on button "Continue" at bounding box center [365, 186] width 56 height 23
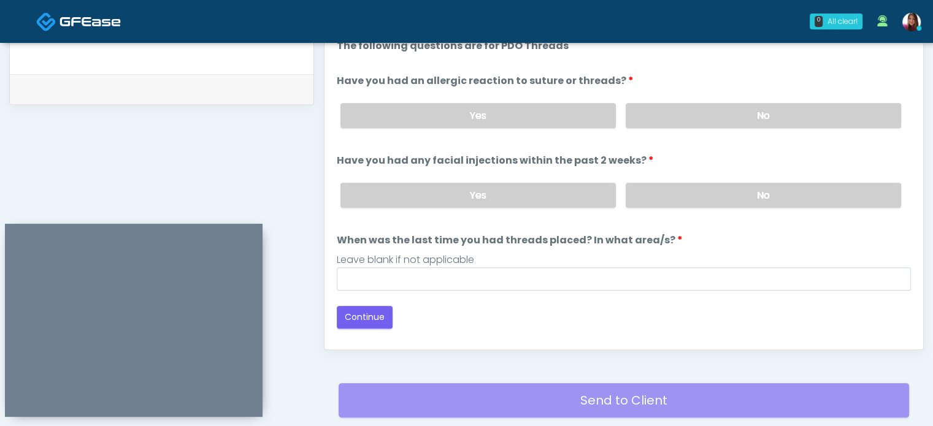
scroll to position [586, 0]
click at [678, 113] on label "No" at bounding box center [763, 116] width 275 height 25
click at [673, 193] on label "No" at bounding box center [763, 195] width 275 height 25
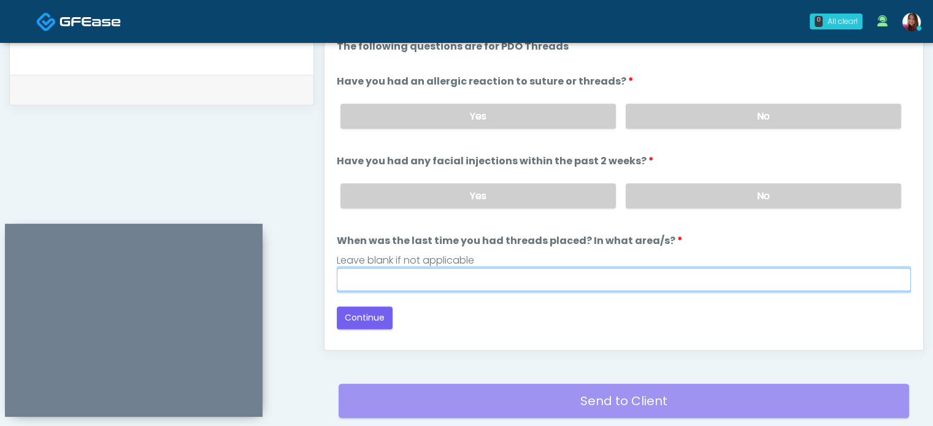
click at [419, 283] on input "When was the last time you had threads placed? In what area/s?" at bounding box center [624, 279] width 574 height 23
type input "*"
type input "**"
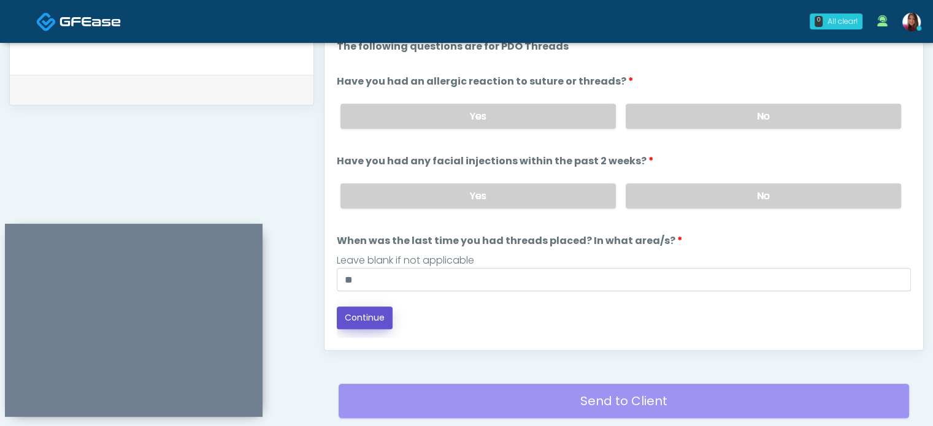
click at [361, 313] on button "Continue" at bounding box center [365, 318] width 56 height 23
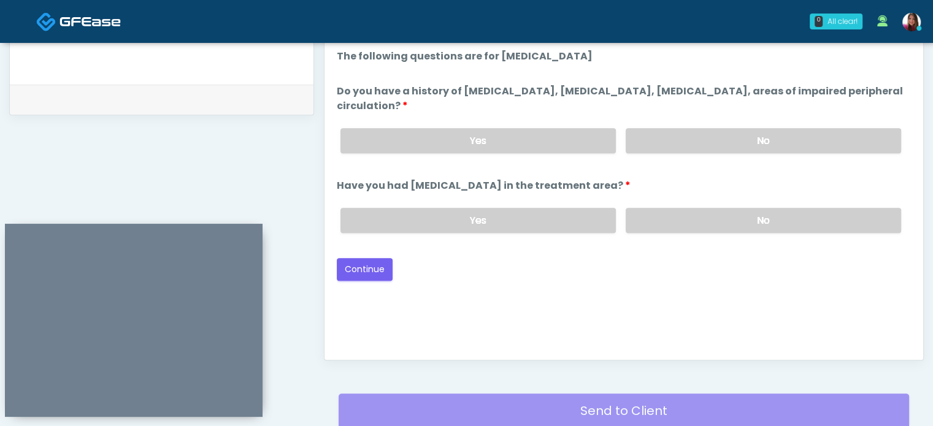
scroll to position [575, 0]
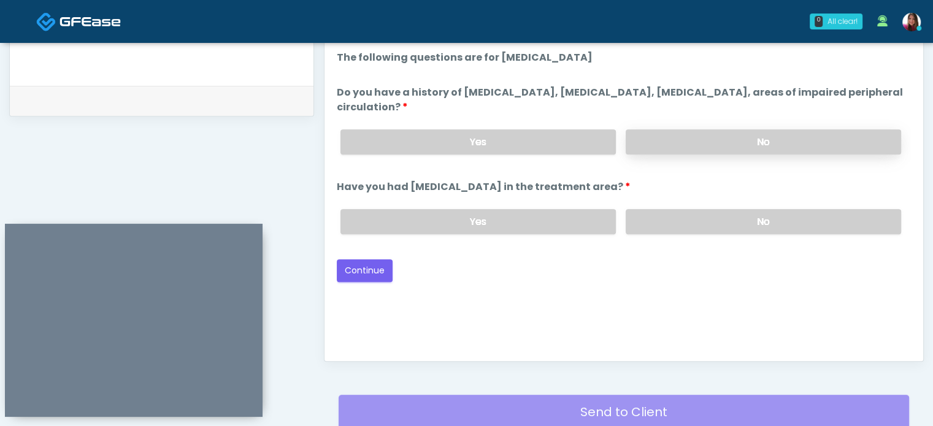
click at [677, 148] on label "No" at bounding box center [763, 141] width 275 height 25
click at [675, 223] on label "No" at bounding box center [763, 221] width 275 height 25
click at [368, 277] on button "Continue" at bounding box center [365, 270] width 56 height 23
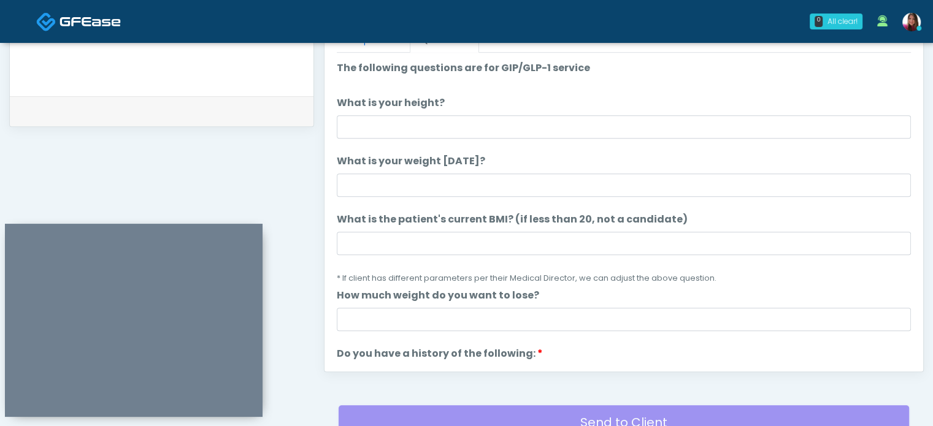
scroll to position [561, 0]
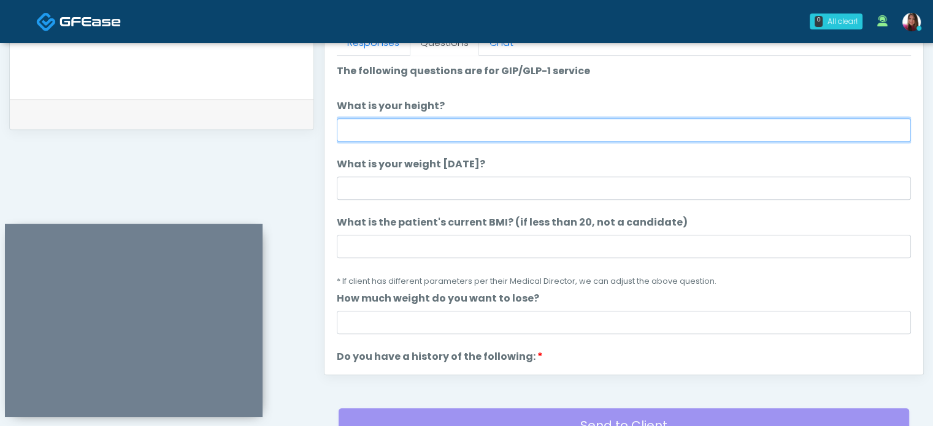
click at [384, 130] on input "What is your height?" at bounding box center [624, 129] width 574 height 23
type input "****"
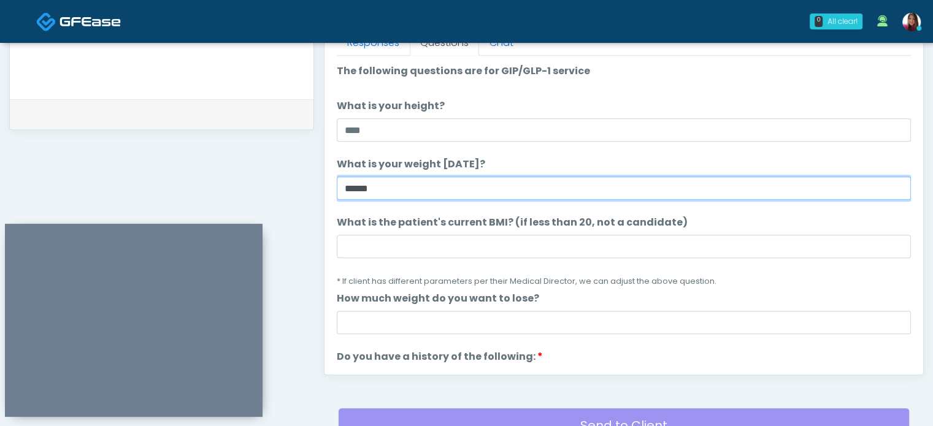
type input "******"
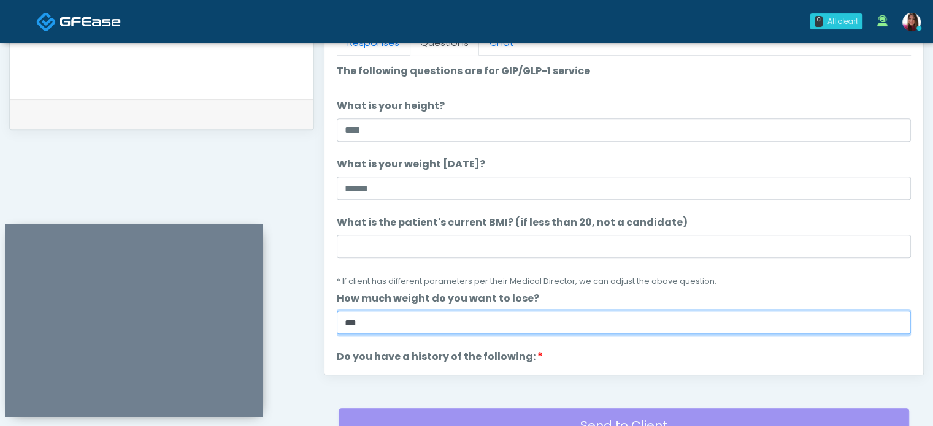
type input "***"
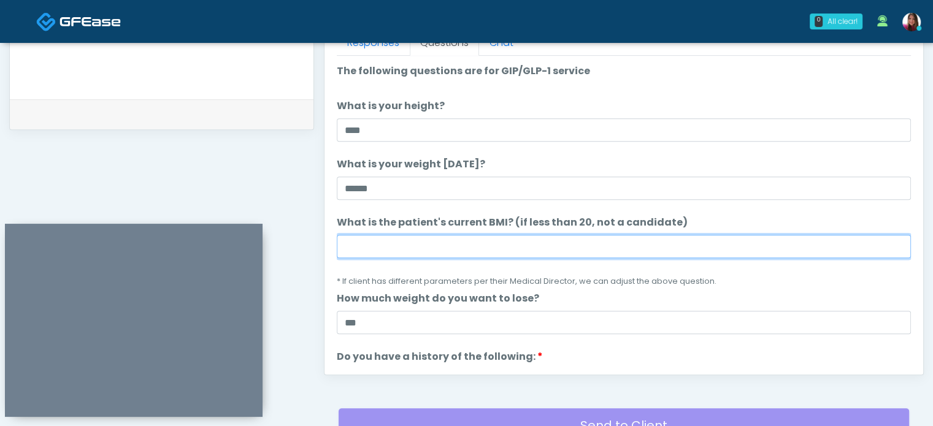
click at [363, 251] on input "What is the patient's current BMI? (if less than 20, not a candidate)" at bounding box center [624, 246] width 574 height 23
type input "****"
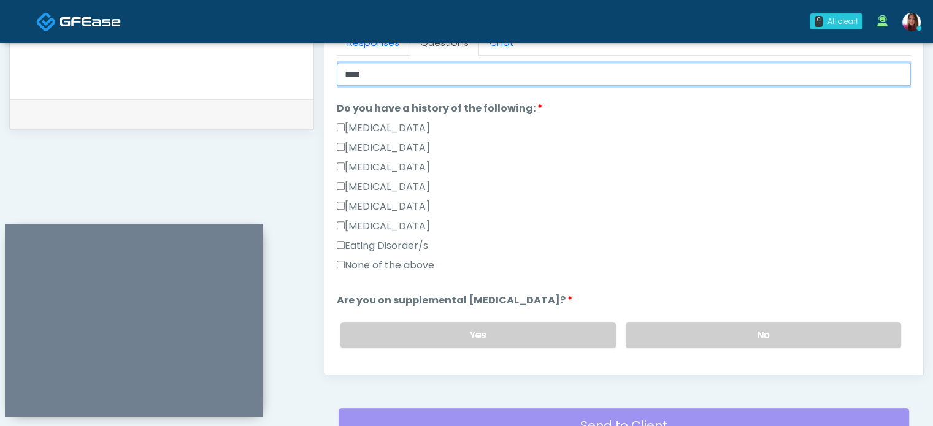
scroll to position [249, 0]
type input "****"
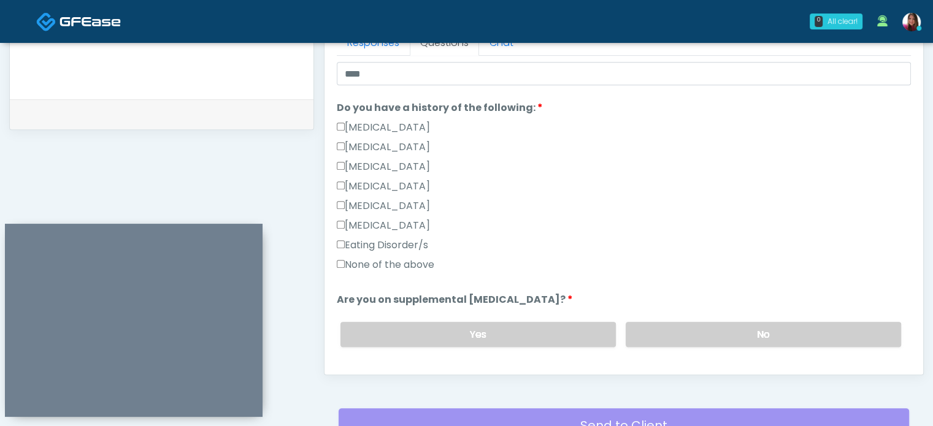
click at [394, 258] on label "None of the above" at bounding box center [386, 265] width 98 height 15
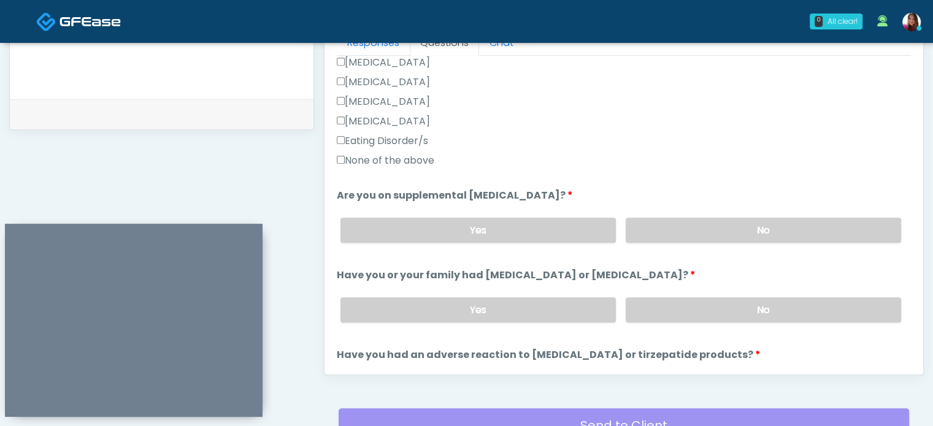
scroll to position [397, 0]
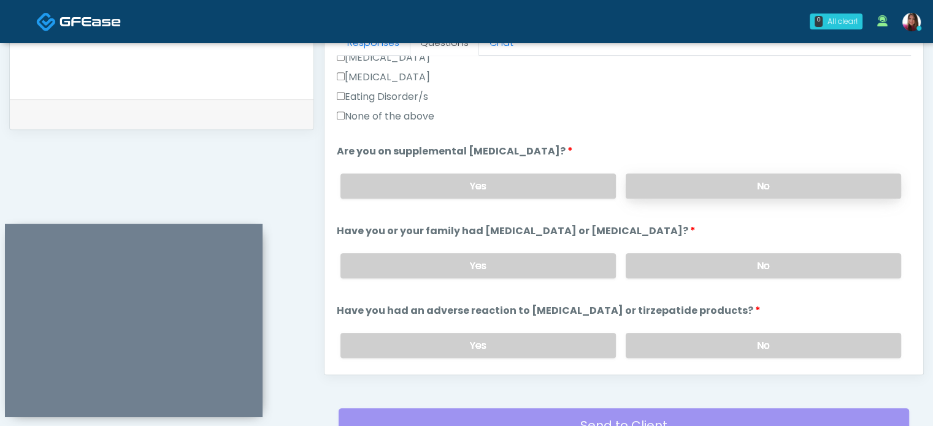
click at [669, 190] on label "No" at bounding box center [763, 186] width 275 height 25
click at [800, 267] on label "No" at bounding box center [763, 265] width 275 height 25
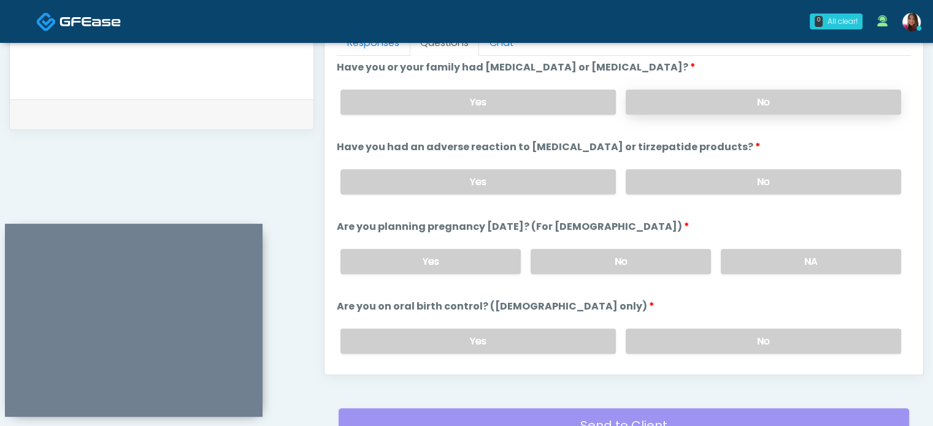
scroll to position [565, 0]
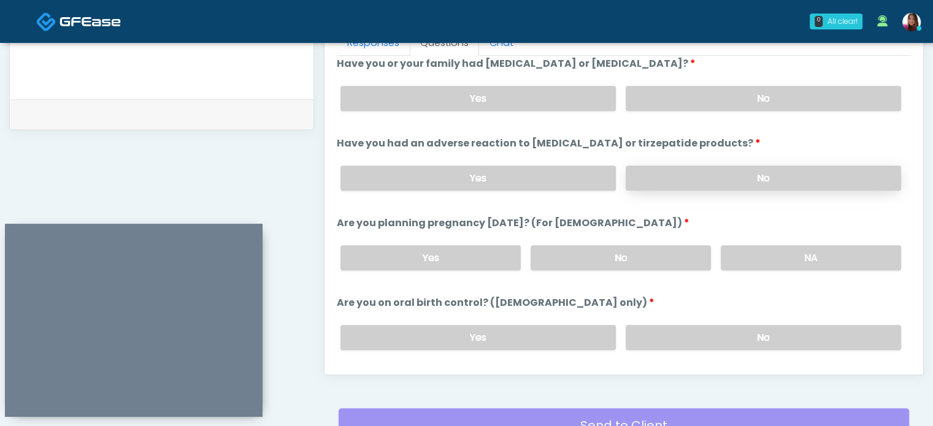
click at [658, 176] on label "No" at bounding box center [763, 178] width 275 height 25
click at [644, 255] on label "No" at bounding box center [621, 257] width 180 height 25
click at [800, 340] on label "No" at bounding box center [763, 337] width 275 height 25
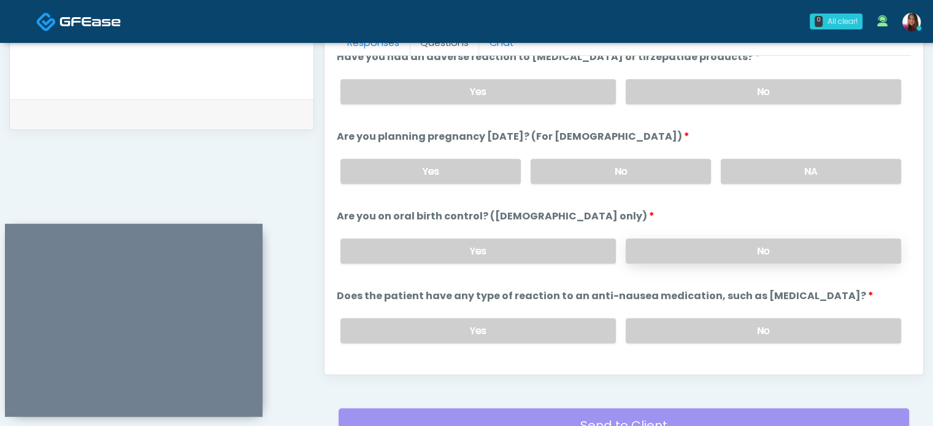
scroll to position [666, 0]
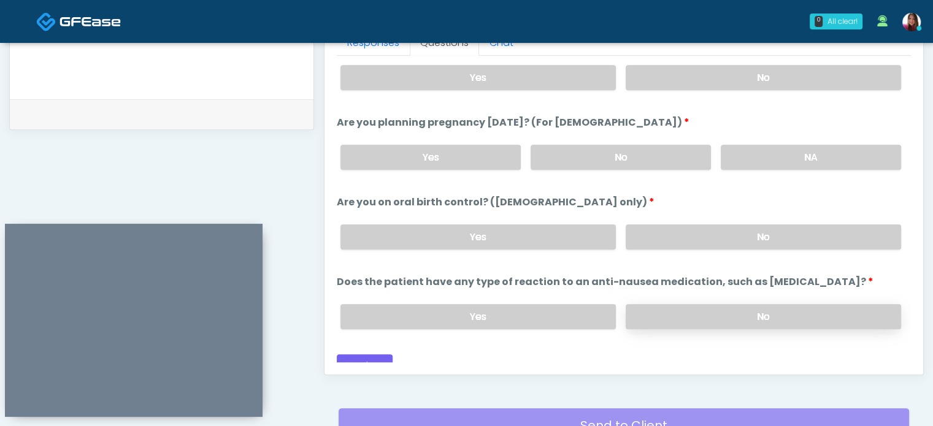
click at [645, 304] on label "No" at bounding box center [763, 316] width 275 height 25
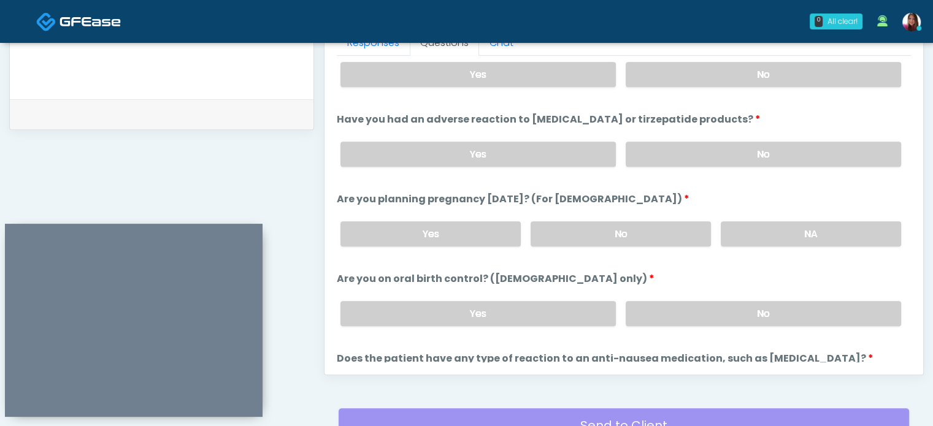
scroll to position [586, 0]
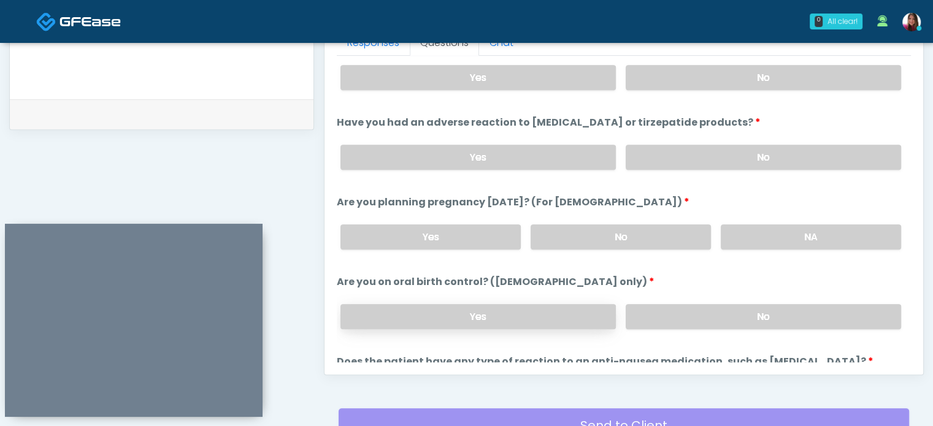
click at [444, 315] on label "Yes" at bounding box center [477, 316] width 275 height 25
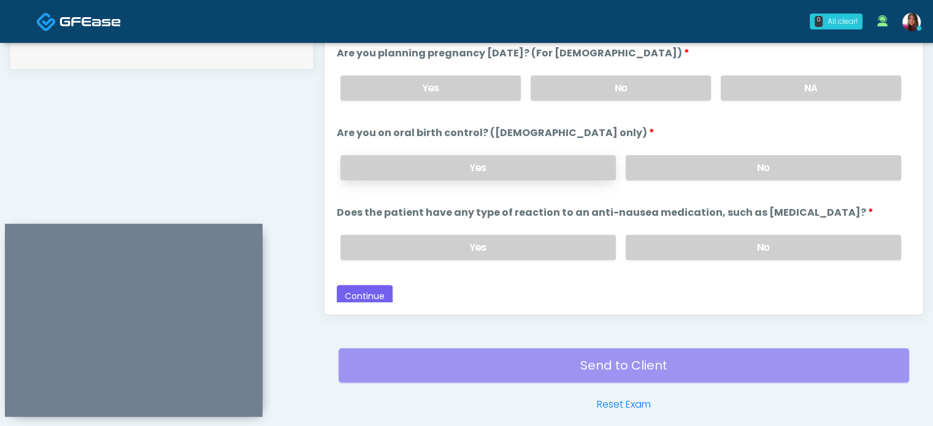
scroll to position [622, 0]
click at [358, 292] on button "Continue" at bounding box center [365, 296] width 56 height 23
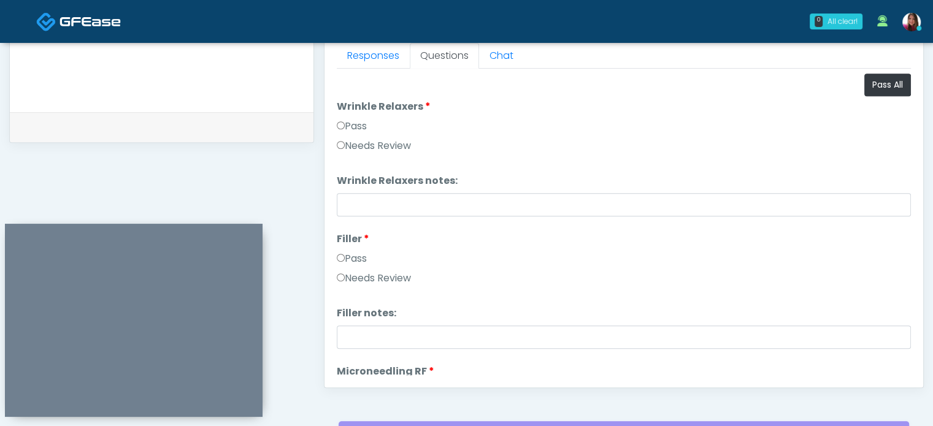
scroll to position [547, 0]
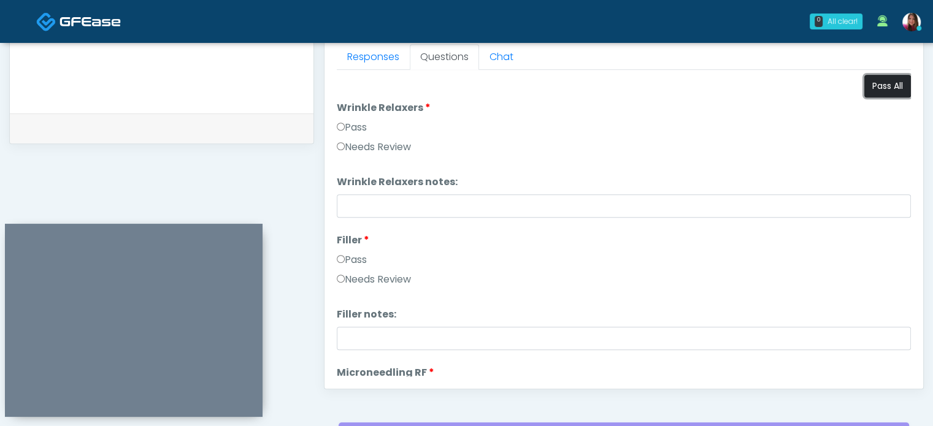
click at [880, 96] on button "Pass All" at bounding box center [887, 86] width 47 height 23
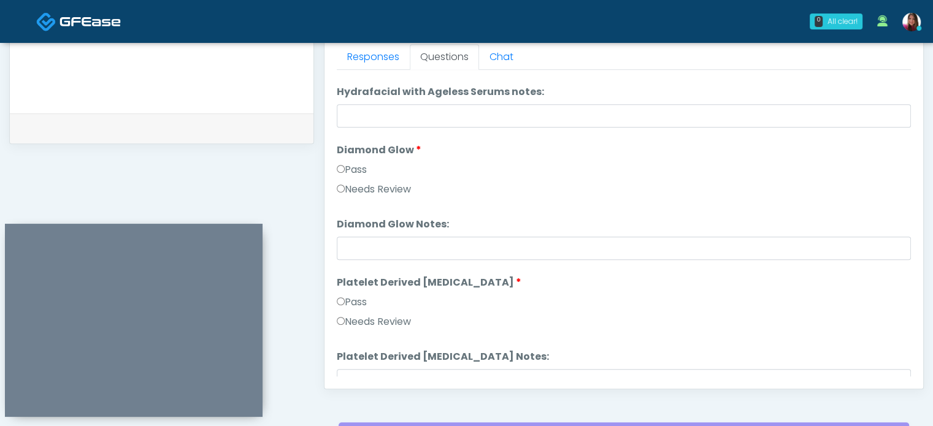
scroll to position [2263, 0]
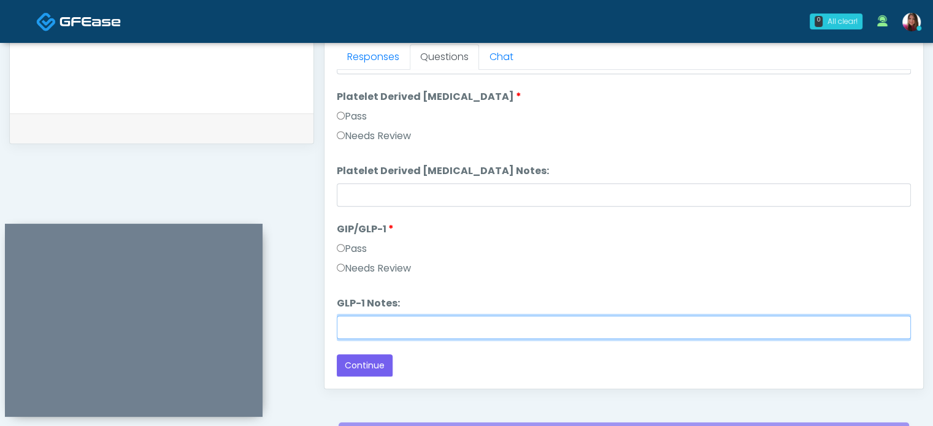
click at [769, 332] on input "GLP-1 Notes:" at bounding box center [624, 327] width 574 height 23
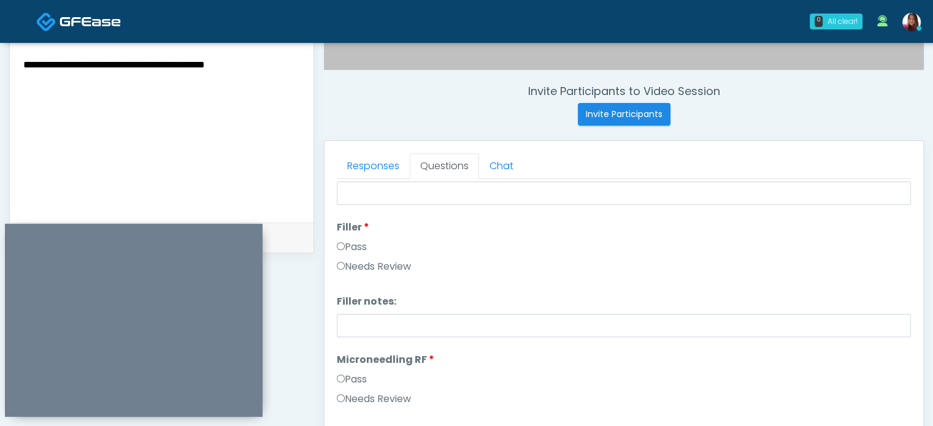
scroll to position [431, 0]
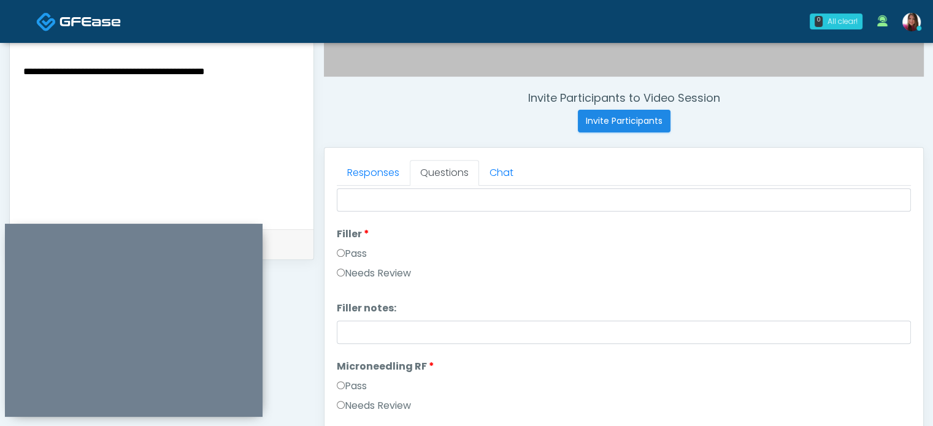
type input "**********"
click at [121, 76] on textarea "**********" at bounding box center [161, 138] width 279 height 150
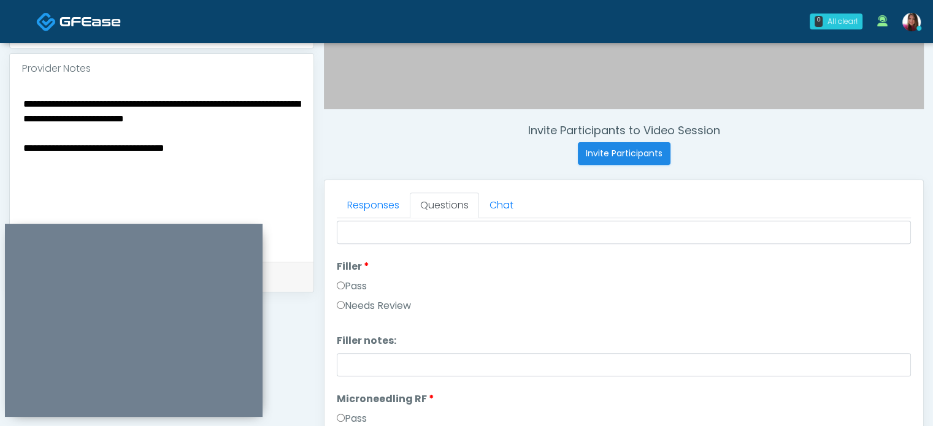
scroll to position [390, 0]
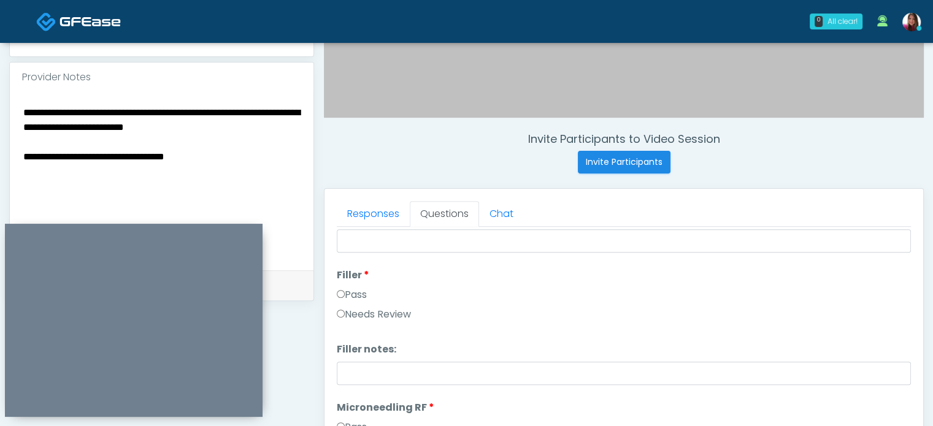
drag, startPoint x: 299, startPoint y: 202, endPoint x: 148, endPoint y: 140, distance: 162.9
click at [148, 140] on textarea "**********" at bounding box center [161, 179] width 279 height 150
click at [279, 121] on textarea "**********" at bounding box center [161, 179] width 279 height 150
drag, startPoint x: 279, startPoint y: 121, endPoint x: 29, endPoint y: 102, distance: 250.9
click at [29, 102] on div "**********" at bounding box center [162, 181] width 304 height 178
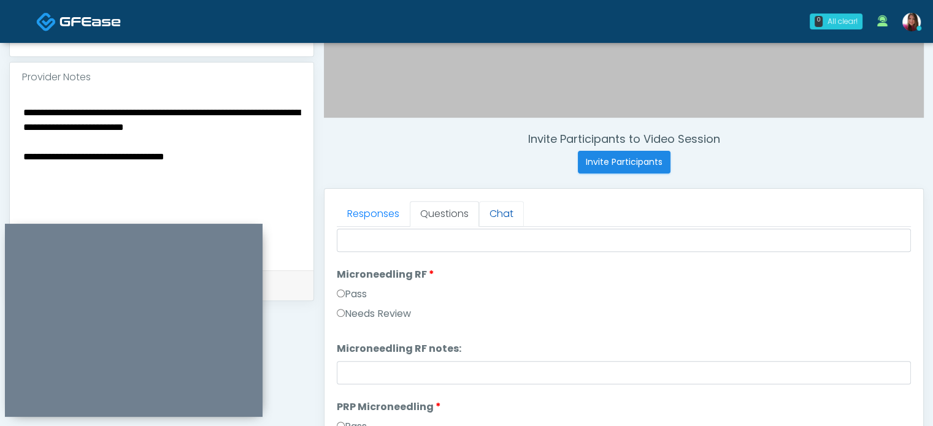
scroll to position [258, 0]
type textarea "**********"
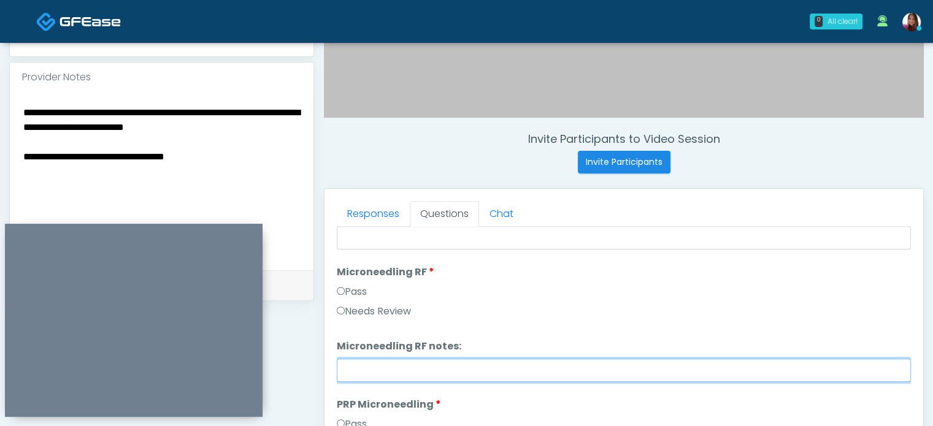
click at [500, 374] on input "Microneedling RF notes:" at bounding box center [624, 370] width 574 height 23
paste input "**********"
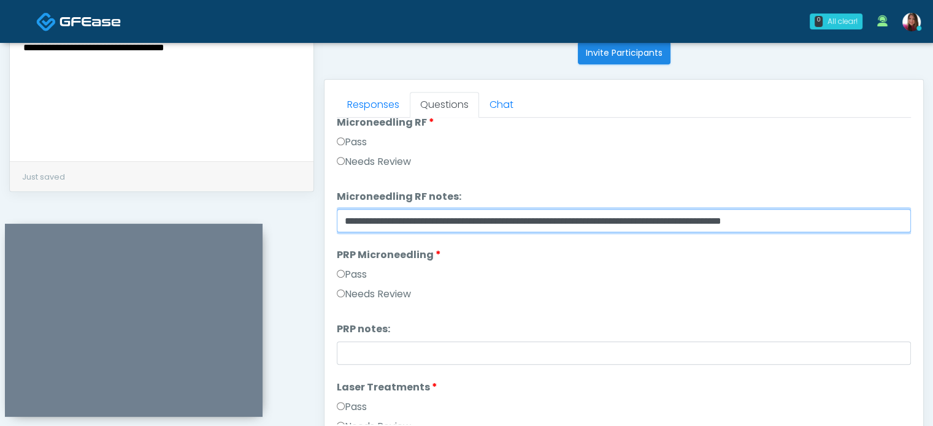
scroll to position [300, 0]
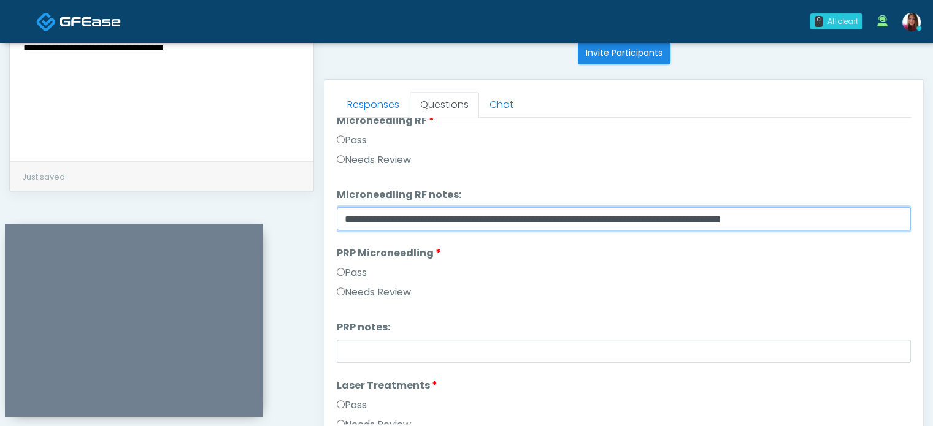
type input "**********"
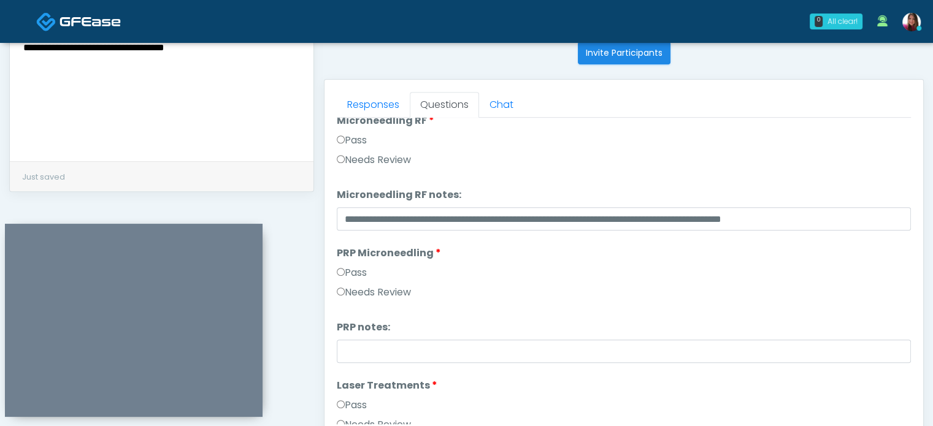
click at [382, 163] on label "Needs Review" at bounding box center [374, 160] width 74 height 15
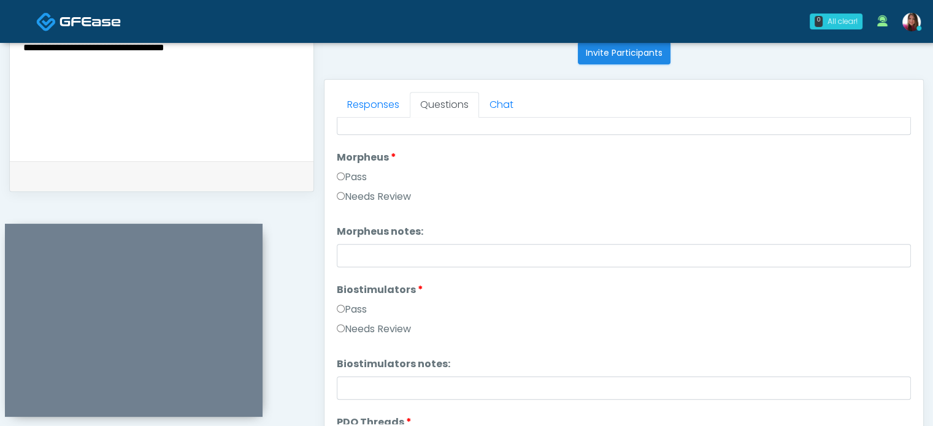
scroll to position [931, 0]
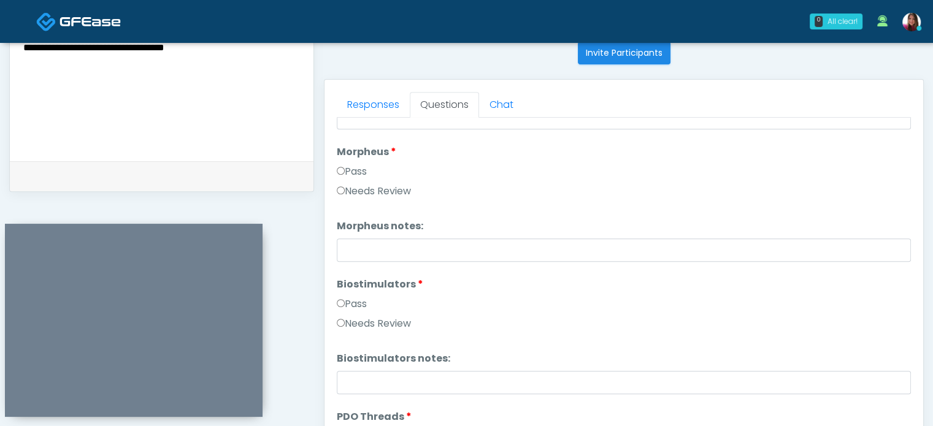
click at [374, 195] on label "Needs Review" at bounding box center [374, 191] width 74 height 15
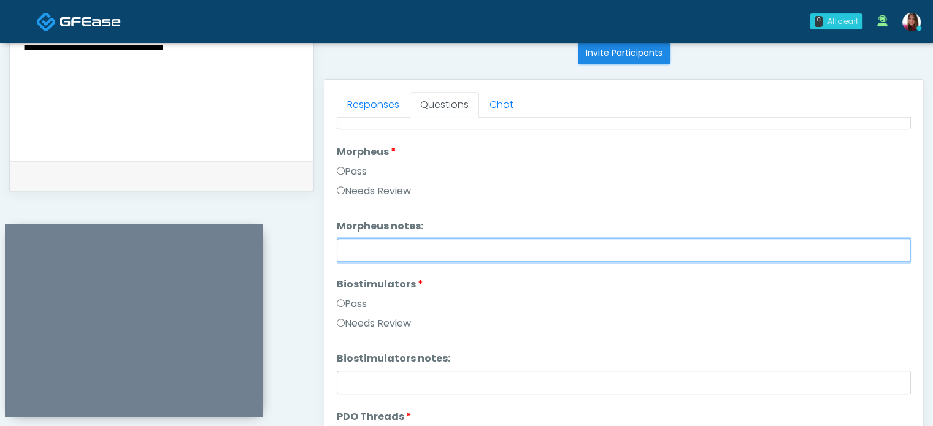
click at [420, 248] on input "Morpheus notes:" at bounding box center [624, 250] width 574 height 23
click at [437, 251] on input "Morpheus notes:" at bounding box center [624, 250] width 574 height 23
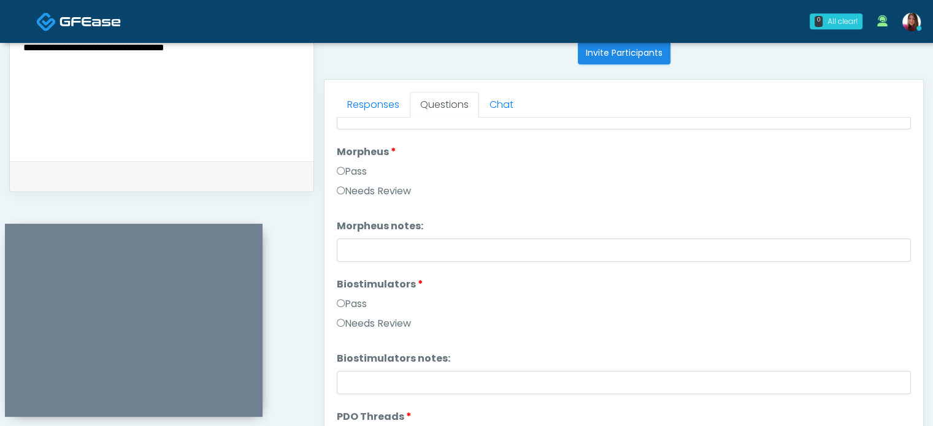
click at [627, 165] on div "Pass" at bounding box center [624, 174] width 574 height 20
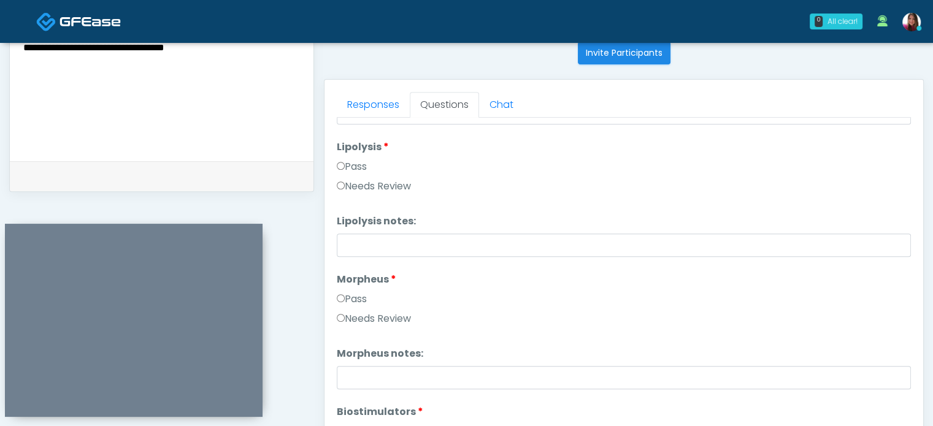
scroll to position [806, 0]
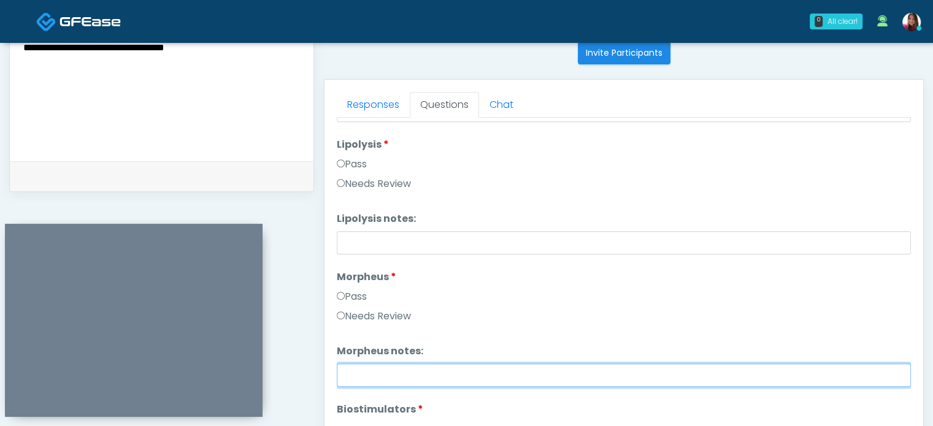
paste input "**********"
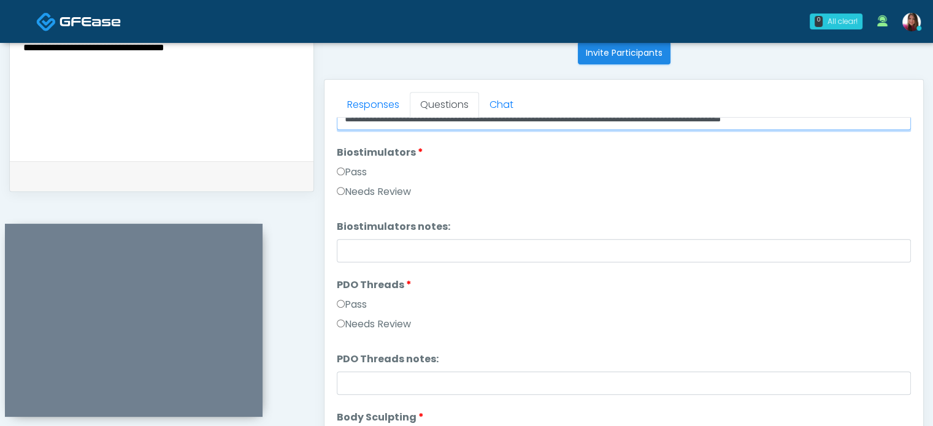
scroll to position [1071, 0]
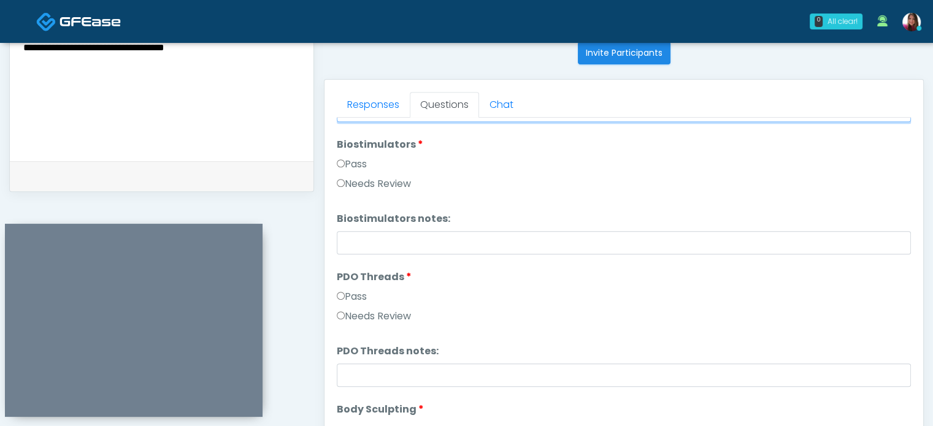
type input "**********"
click at [394, 198] on ol "Pass All Wrinkle Relaxers Wrinkle Relaxers Pass Needs Review Wrinkle Relaxers n…" at bounding box center [624, 316] width 574 height 2528
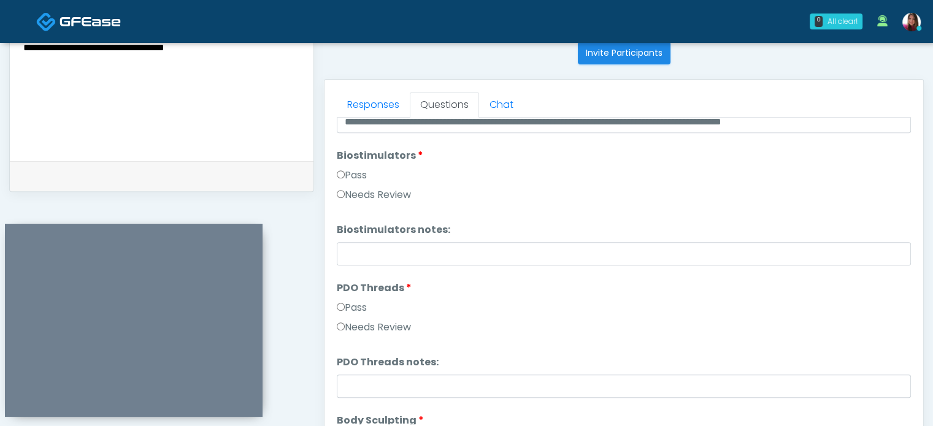
scroll to position [1076, 0]
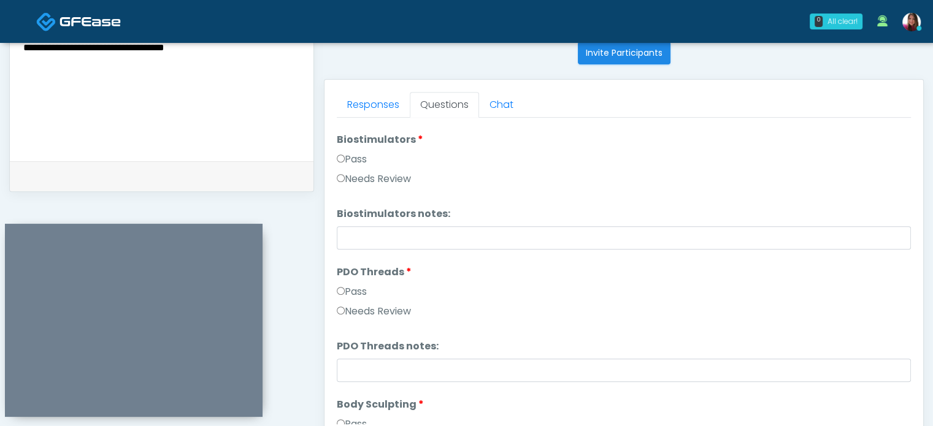
click at [404, 180] on label "Needs Review" at bounding box center [374, 179] width 74 height 15
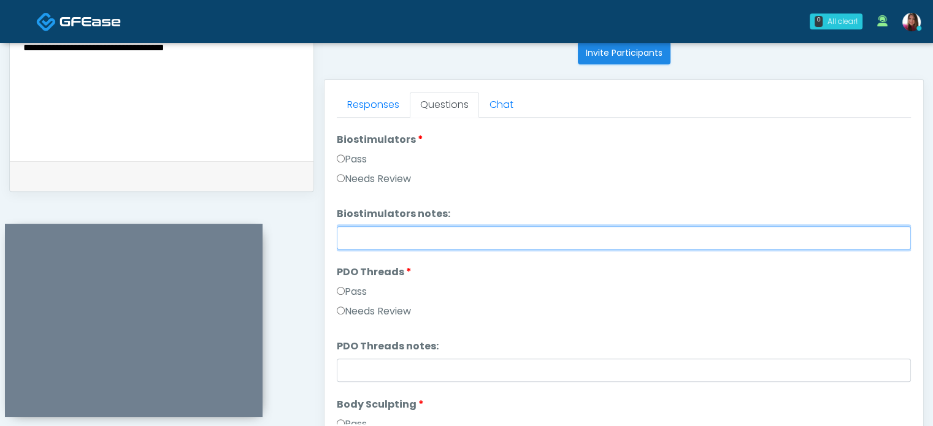
click at [462, 241] on input "Biostimulators notes:" at bounding box center [624, 237] width 574 height 23
drag, startPoint x: 297, startPoint y: 240, endPoint x: 520, endPoint y: 238, distance: 223.3
paste input "**********"
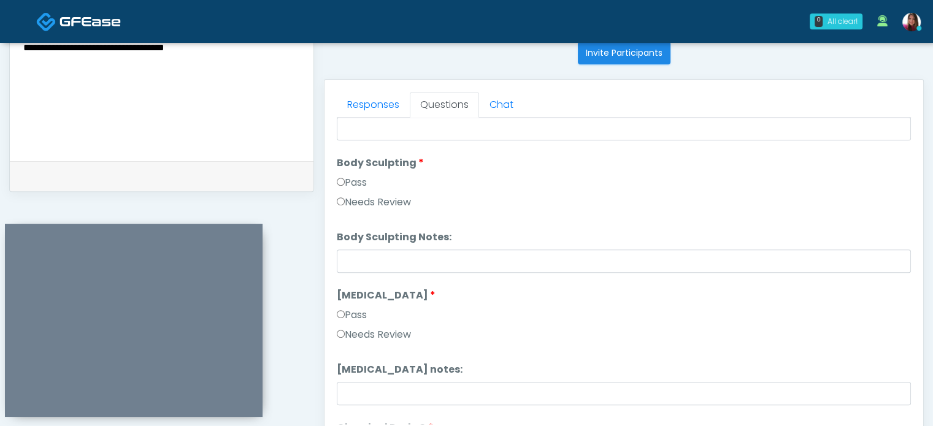
scroll to position [1333, 0]
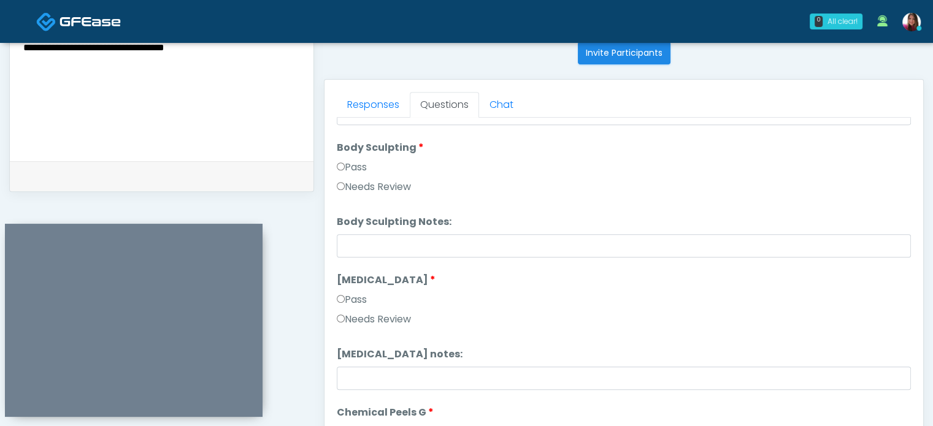
type input "**********"
click at [379, 186] on label "Needs Review" at bounding box center [374, 187] width 74 height 15
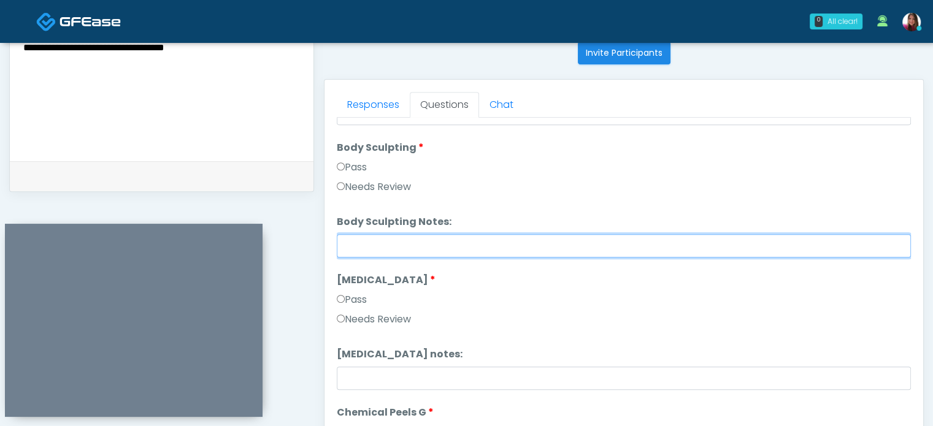
click at [432, 249] on input "Body Sculpting Notes:" at bounding box center [624, 245] width 574 height 23
click at [417, 245] on input "Body Sculpting Notes:" at bounding box center [624, 245] width 574 height 23
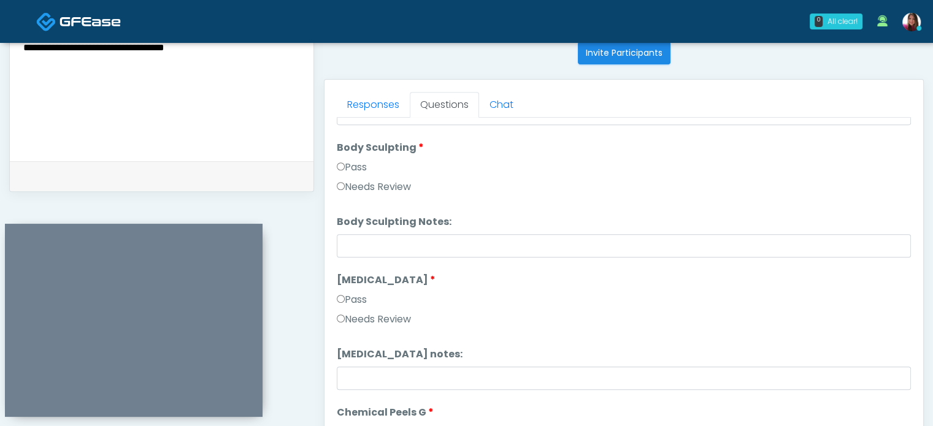
drag, startPoint x: 417, startPoint y: 245, endPoint x: 611, endPoint y: 88, distance: 249.5
click at [611, 88] on div "Responses Questions Chat Good Faith Exam Script Good Faith Exam Script INTRODUC…" at bounding box center [623, 258] width 599 height 357
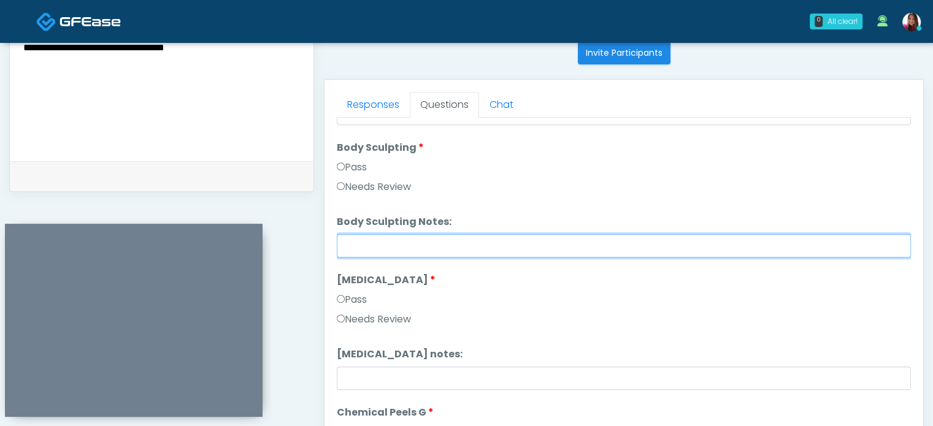
paste input "**********"
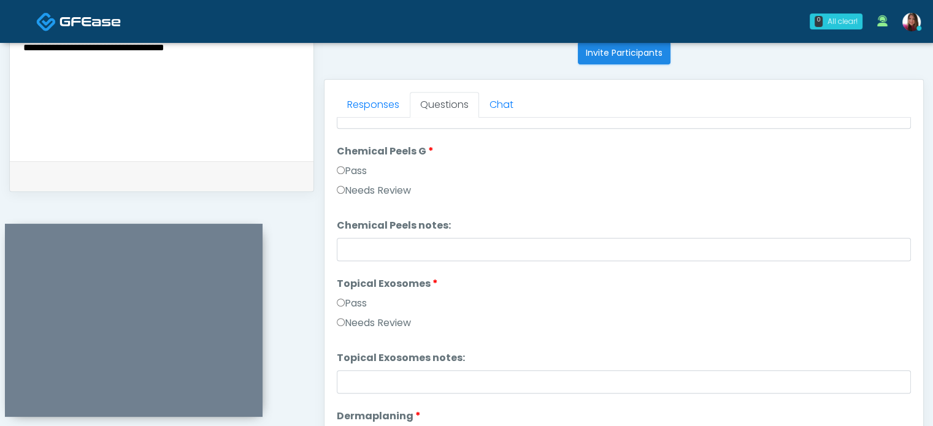
scroll to position [1595, 0]
type input "**********"
drag, startPoint x: 380, startPoint y: 187, endPoint x: 353, endPoint y: 183, distance: 27.2
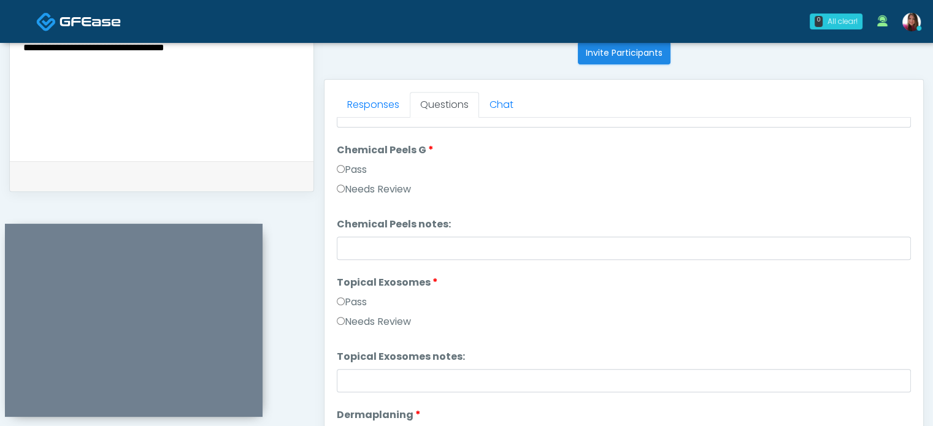
click at [927, 13] on link at bounding box center [911, 21] width 33 height 40
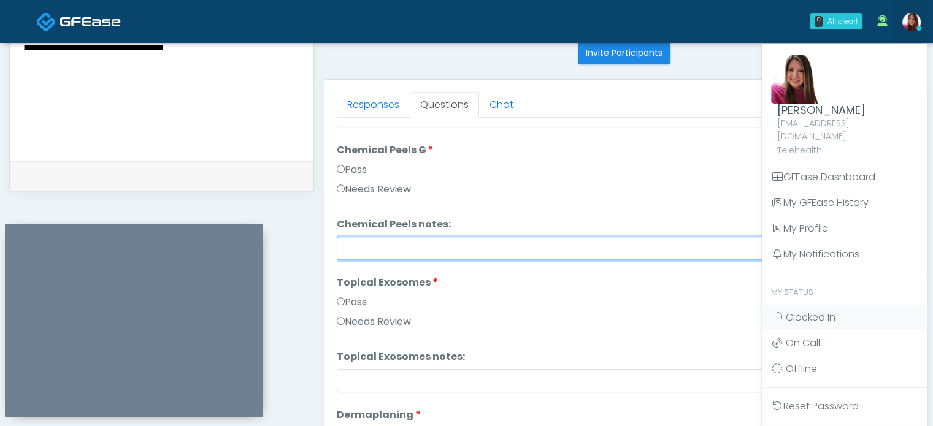
click at [547, 252] on input "Chemical Peels notes:" at bounding box center [624, 248] width 574 height 23
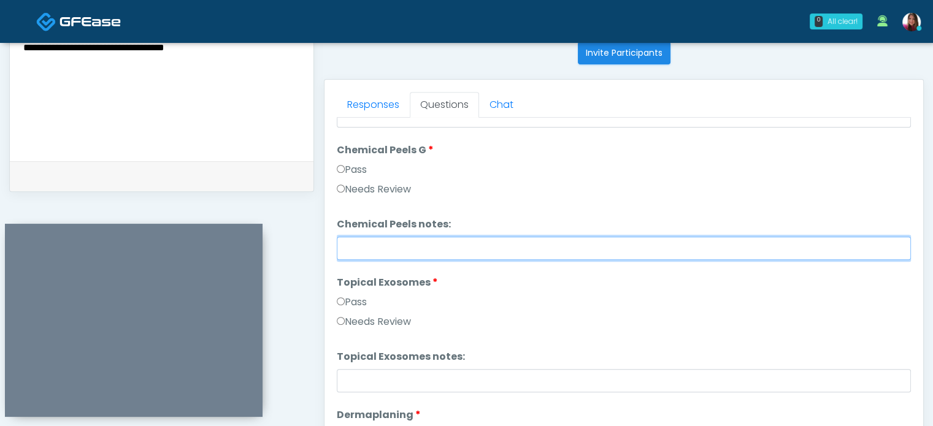
paste input "**********"
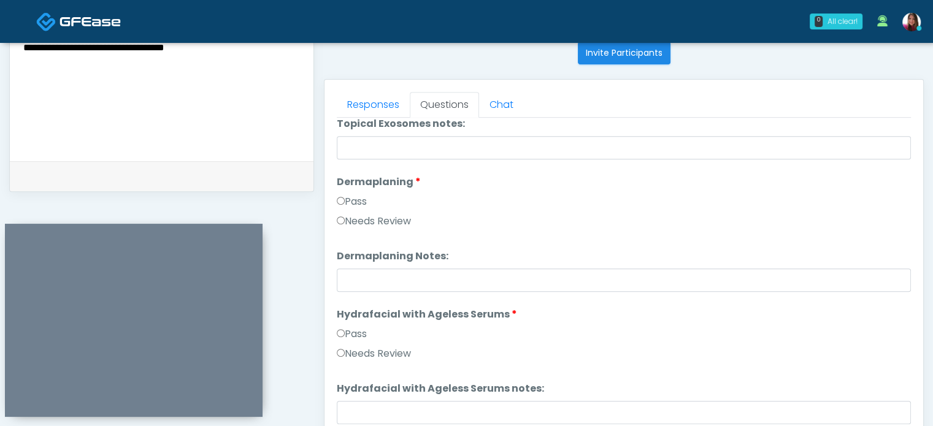
scroll to position [1831, 0]
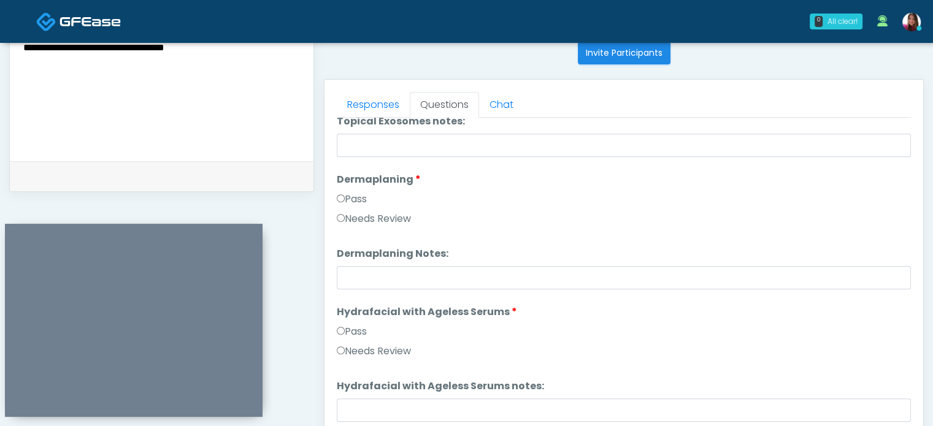
type input "**********"
click at [382, 213] on label "Needs Review" at bounding box center [374, 219] width 74 height 15
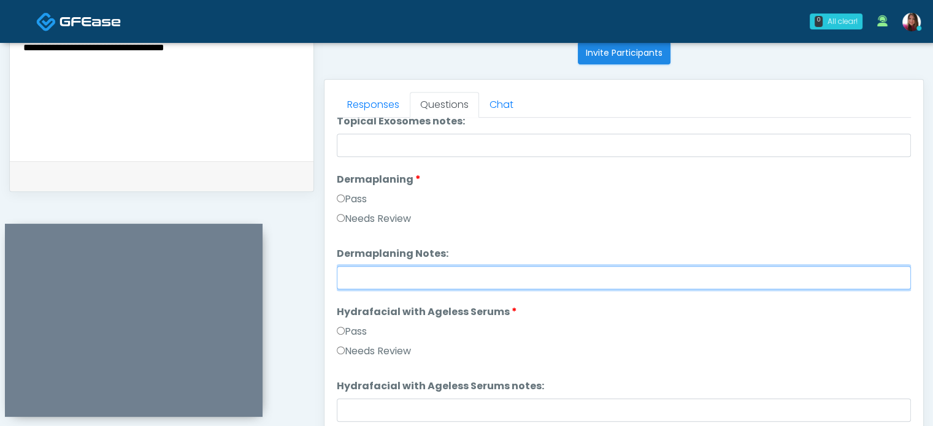
click at [407, 272] on input "Dermaplaning Notes:" at bounding box center [624, 277] width 574 height 23
paste input "**********"
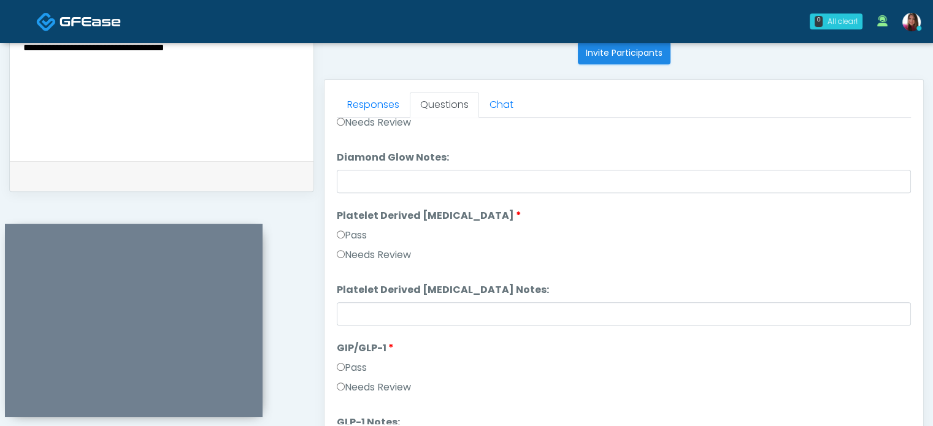
scroll to position [2263, 0]
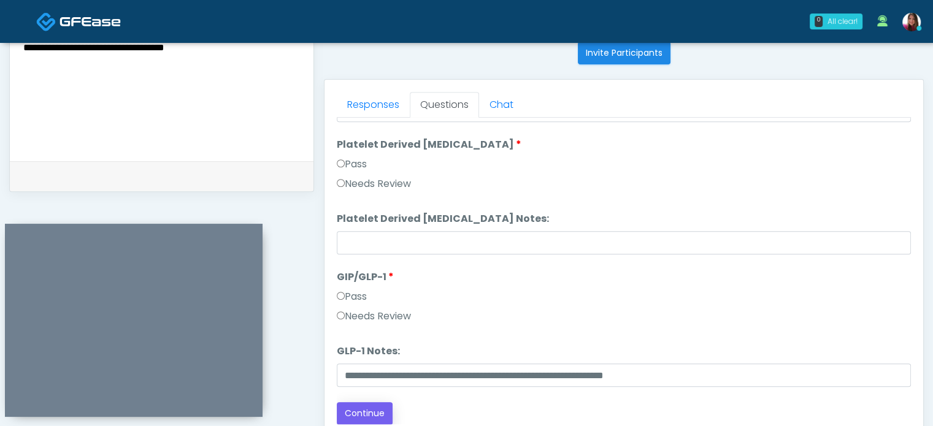
type input "**********"
click at [366, 420] on button "Continue" at bounding box center [365, 413] width 56 height 23
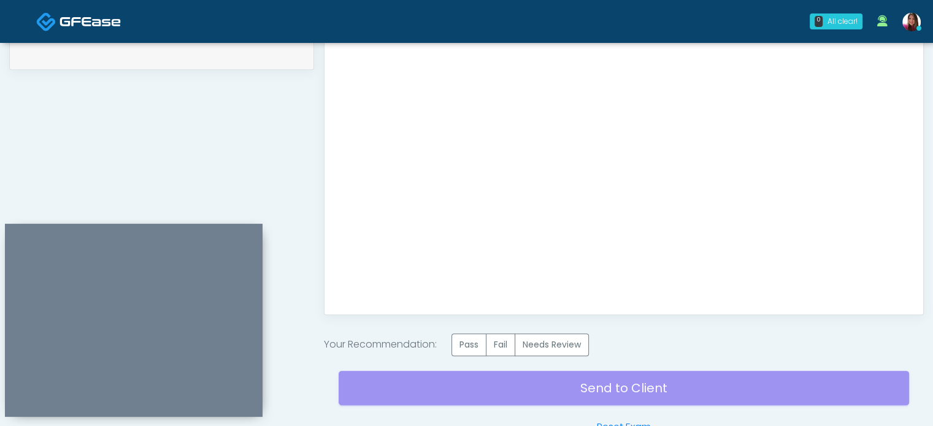
scroll to position [696, 0]
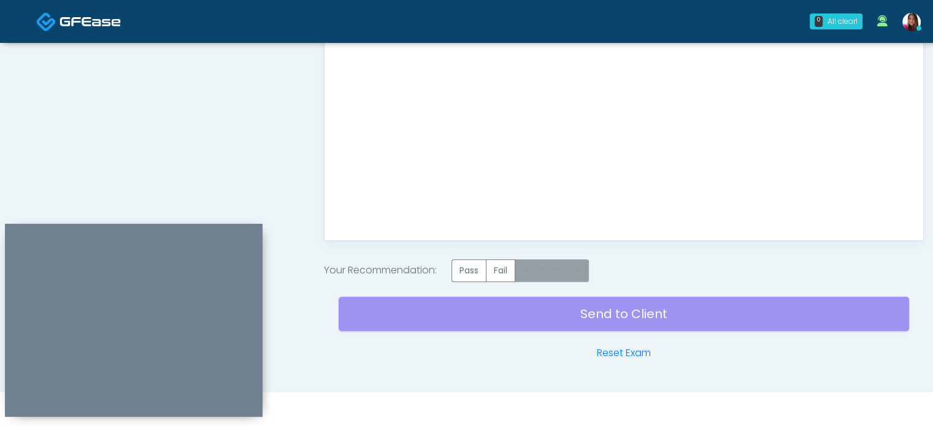
click at [550, 272] on label "Needs Review" at bounding box center [552, 270] width 74 height 23
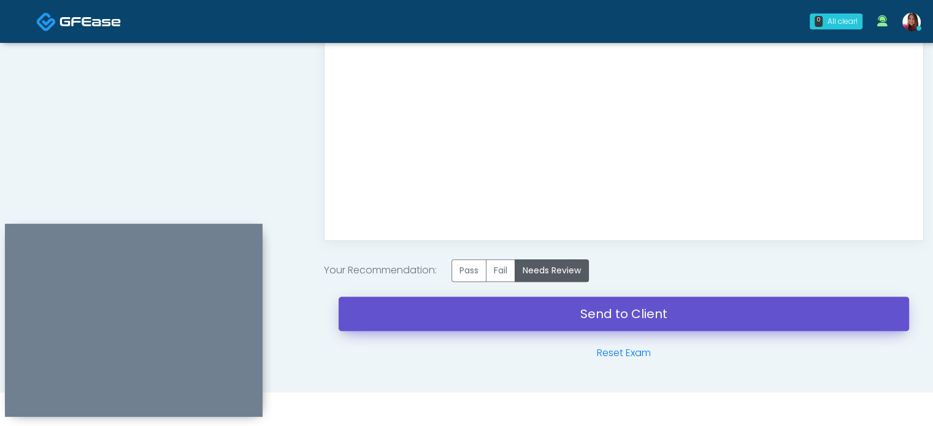
click at [575, 317] on link "Send to Client" at bounding box center [624, 314] width 570 height 34
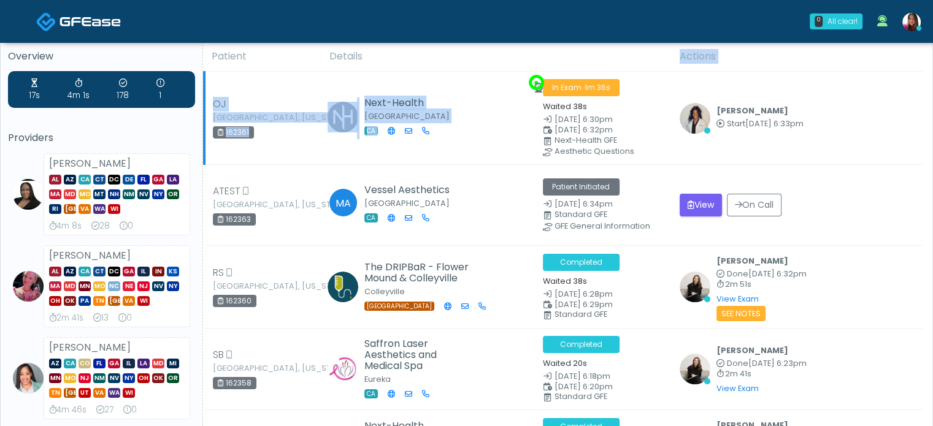
drag, startPoint x: 461, startPoint y: 52, endPoint x: 469, endPoint y: 112, distance: 61.2
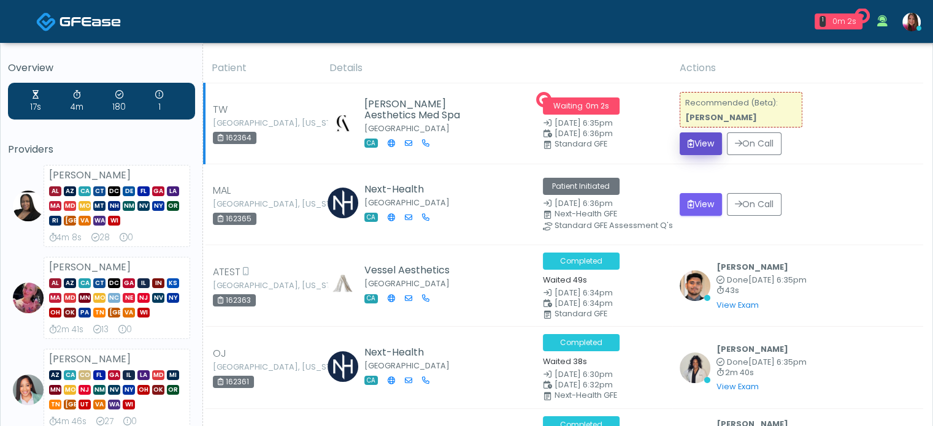
click at [693, 148] on button "View" at bounding box center [701, 143] width 42 height 23
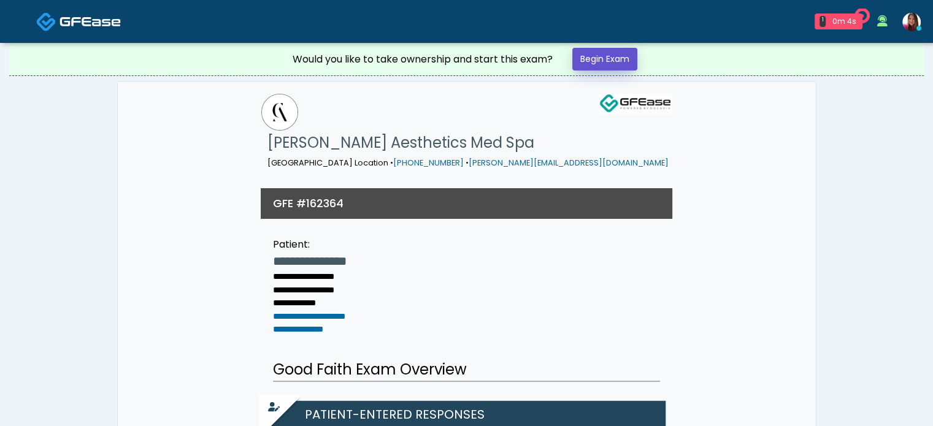
click at [600, 65] on link "Begin Exam" at bounding box center [604, 59] width 65 height 23
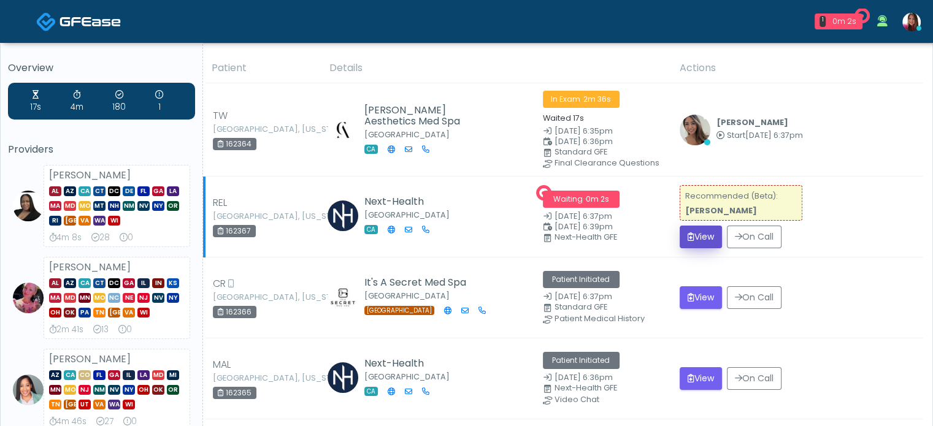
click at [689, 236] on button "View" at bounding box center [701, 237] width 42 height 23
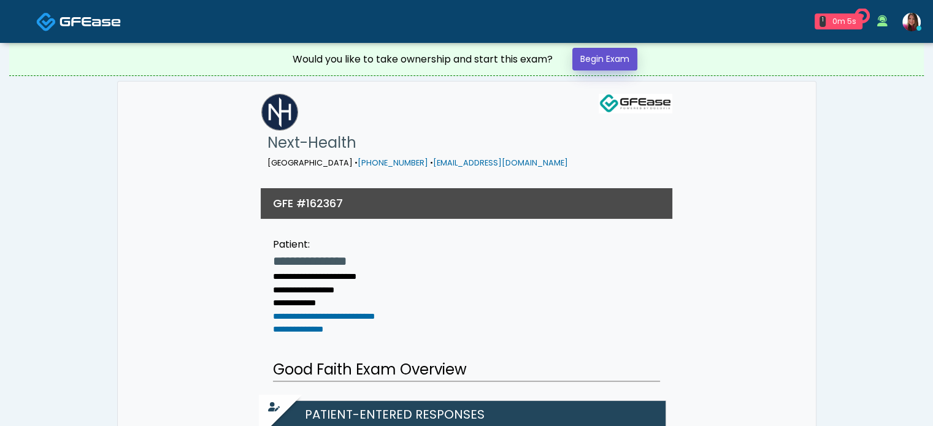
click at [598, 60] on link "Begin Exam" at bounding box center [604, 59] width 65 height 23
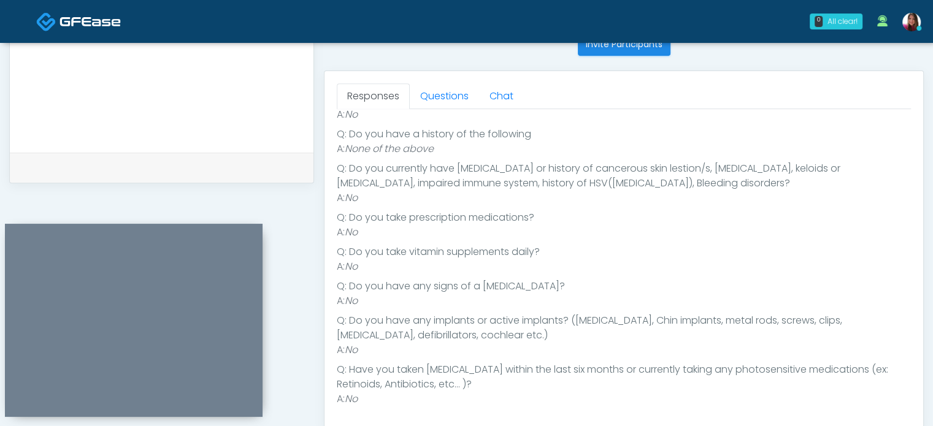
scroll to position [516, 0]
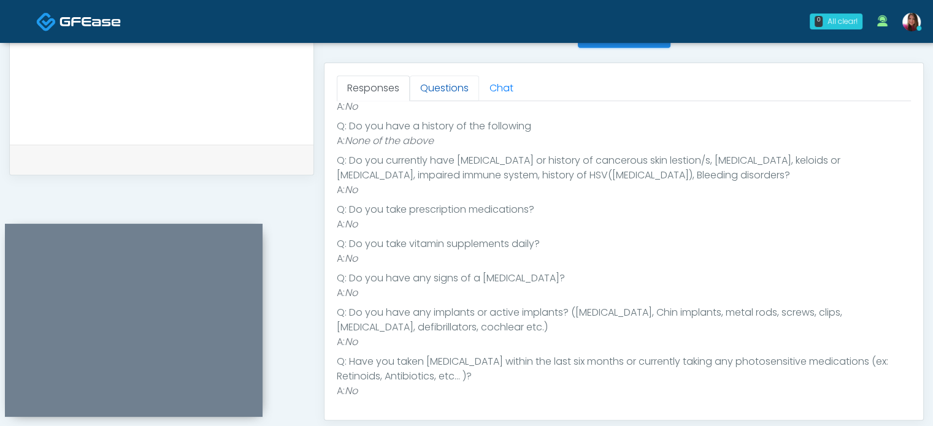
click at [442, 91] on link "Questions" at bounding box center [444, 88] width 69 height 26
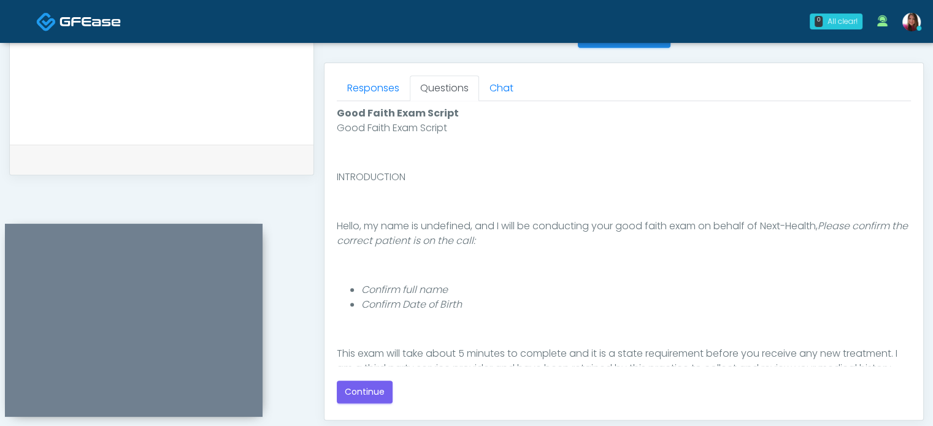
scroll to position [0, 0]
click at [366, 400] on button "Continue" at bounding box center [365, 392] width 56 height 23
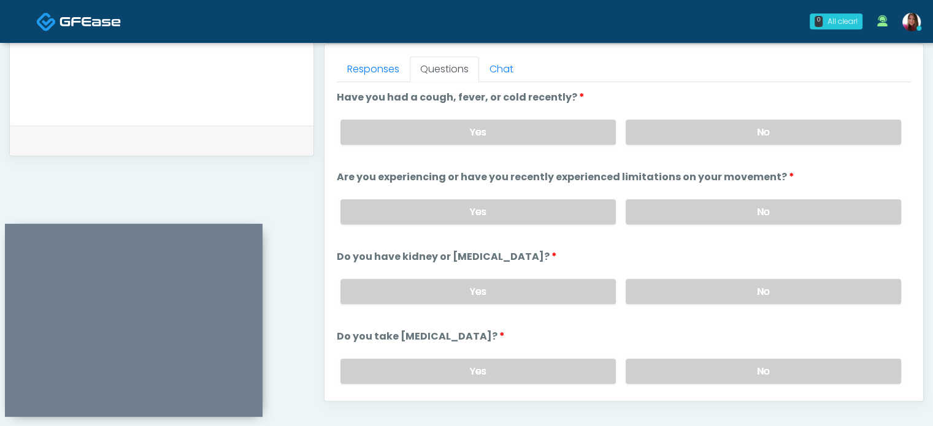
scroll to position [532, 0]
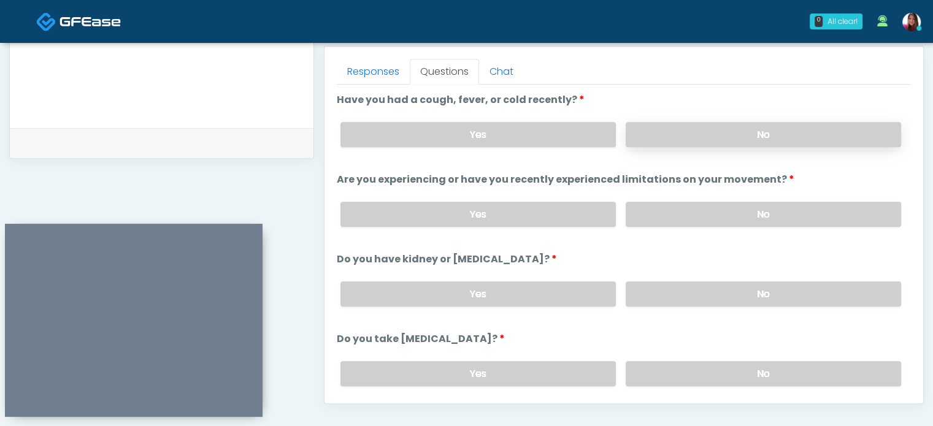
click at [677, 144] on label "No" at bounding box center [763, 134] width 275 height 25
click at [845, 217] on label "No" at bounding box center [763, 214] width 275 height 25
click at [664, 300] on label "No" at bounding box center [763, 294] width 275 height 25
click at [671, 374] on label "No" at bounding box center [763, 373] width 275 height 25
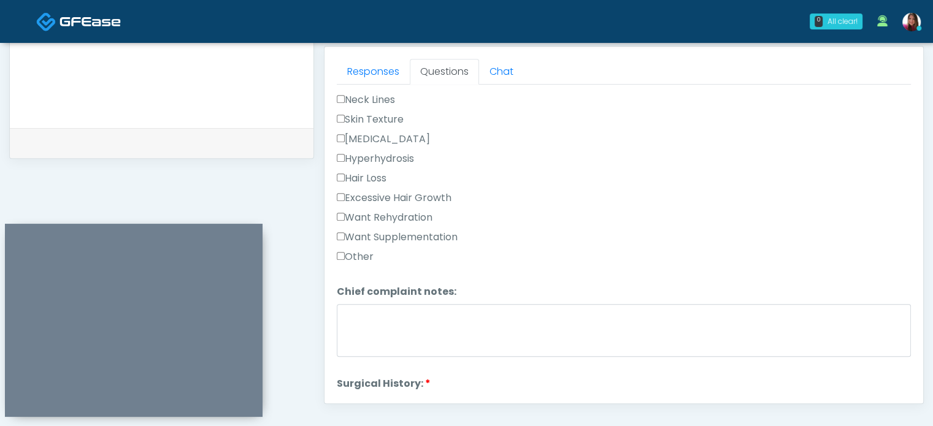
scroll to position [378, 0]
click at [397, 215] on label "Want Rehydration" at bounding box center [385, 217] width 96 height 15
click at [407, 238] on label "Want Supplementation" at bounding box center [397, 236] width 121 height 15
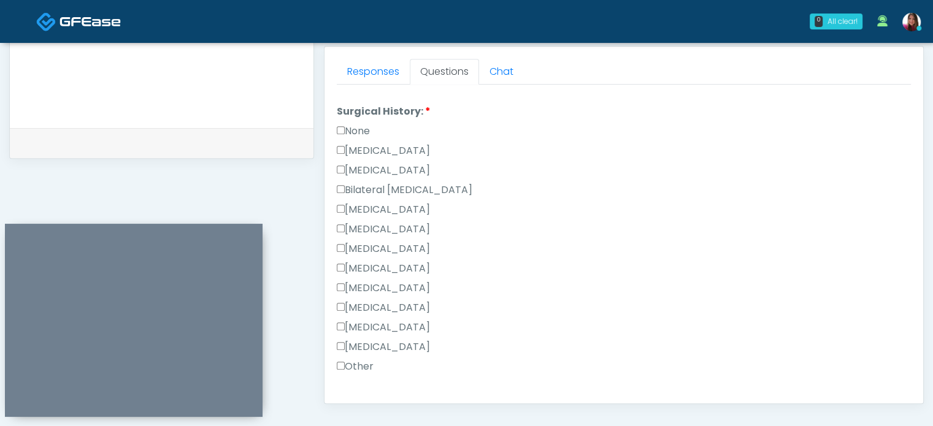
scroll to position [658, 0]
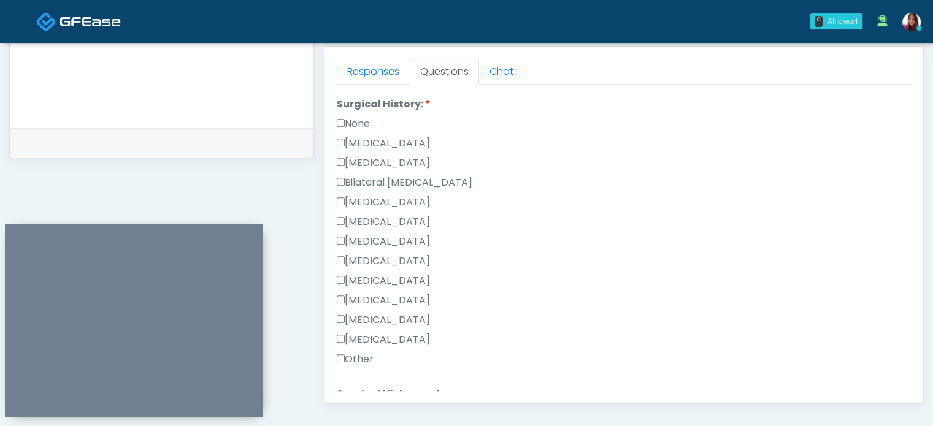
click at [357, 124] on label "None" at bounding box center [353, 124] width 33 height 15
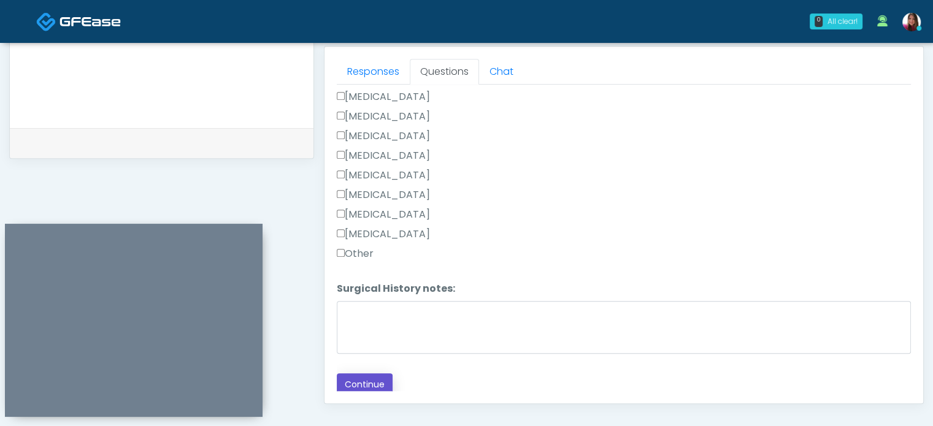
click at [368, 388] on button "Continue" at bounding box center [365, 385] width 56 height 23
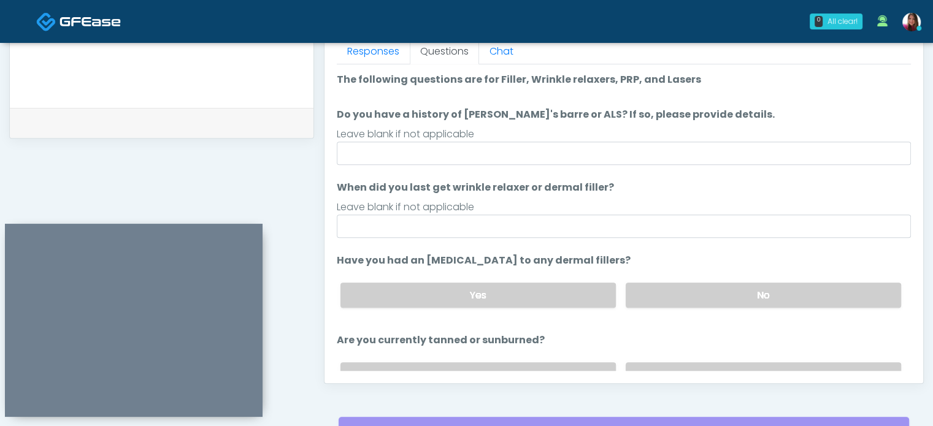
scroll to position [554, 0]
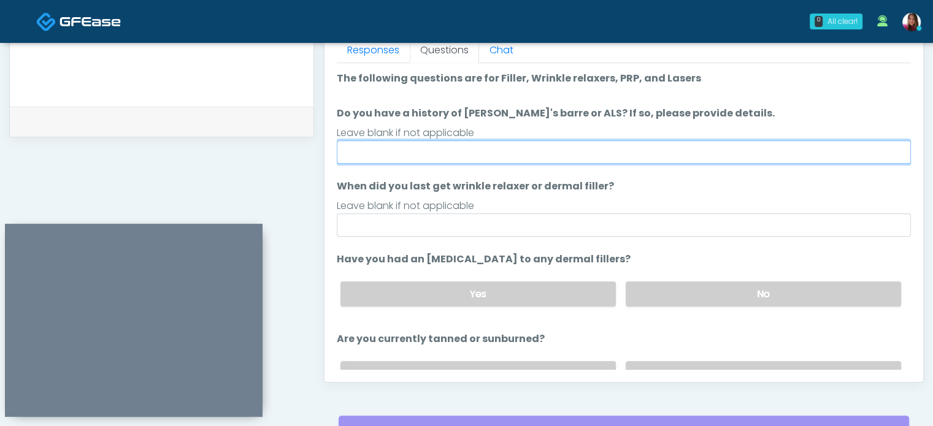
click at [434, 144] on input "Do you have a history of Guillain's barre or ALS? If so, please provide details." at bounding box center [624, 151] width 574 height 23
type input "**"
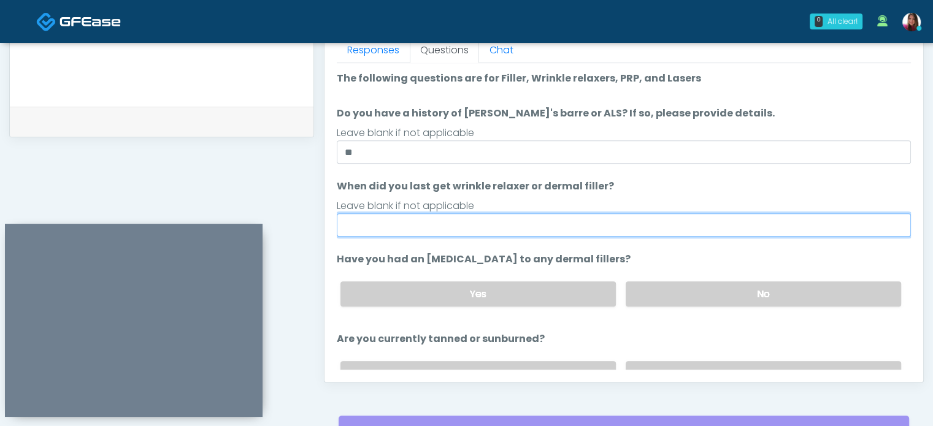
click at [373, 219] on input "When did you last get wrinkle relaxer or dermal filler?" at bounding box center [624, 224] width 574 height 23
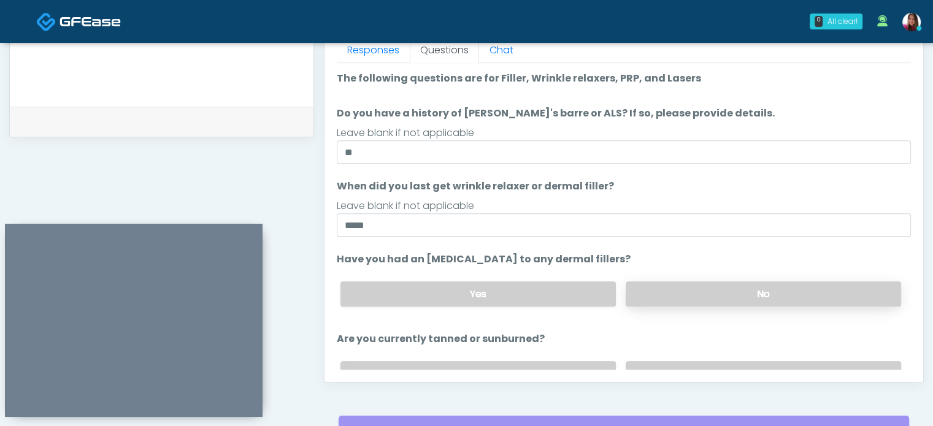
click at [651, 293] on label "No" at bounding box center [763, 294] width 275 height 25
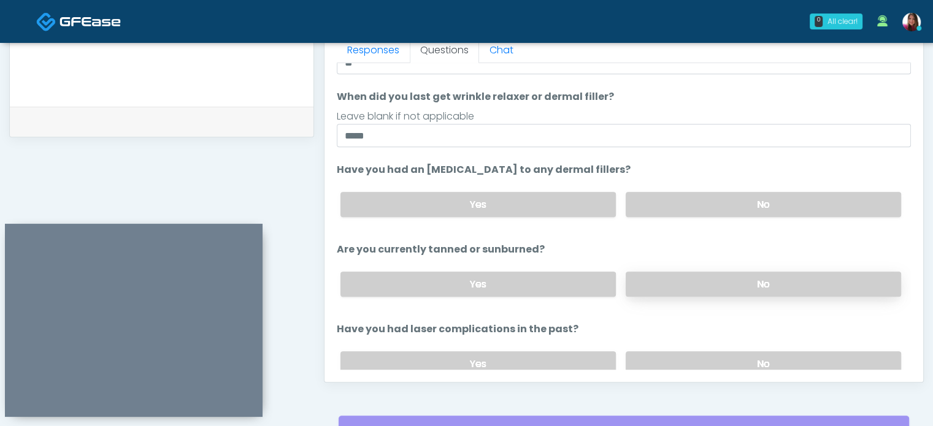
click at [658, 276] on label "No" at bounding box center [763, 284] width 275 height 25
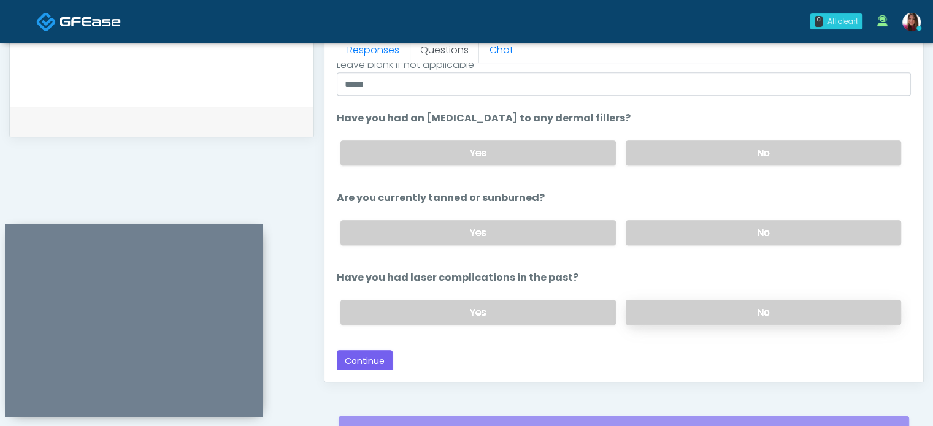
click at [646, 317] on label "No" at bounding box center [763, 312] width 275 height 25
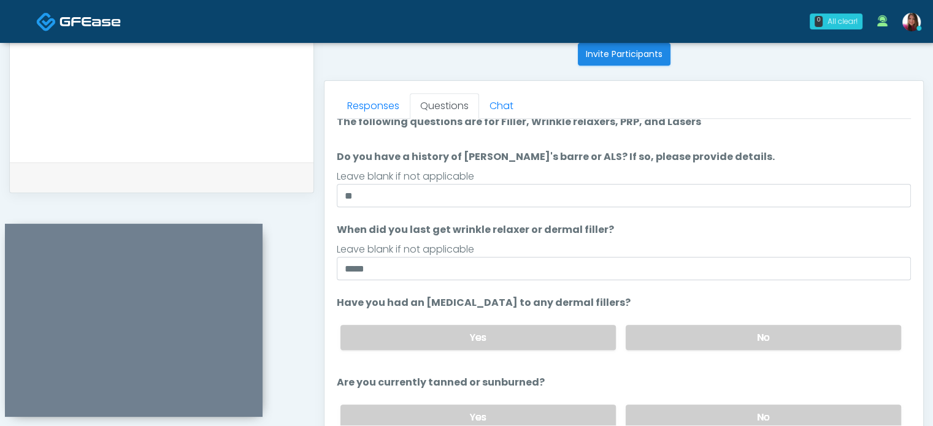
scroll to position [11, 0]
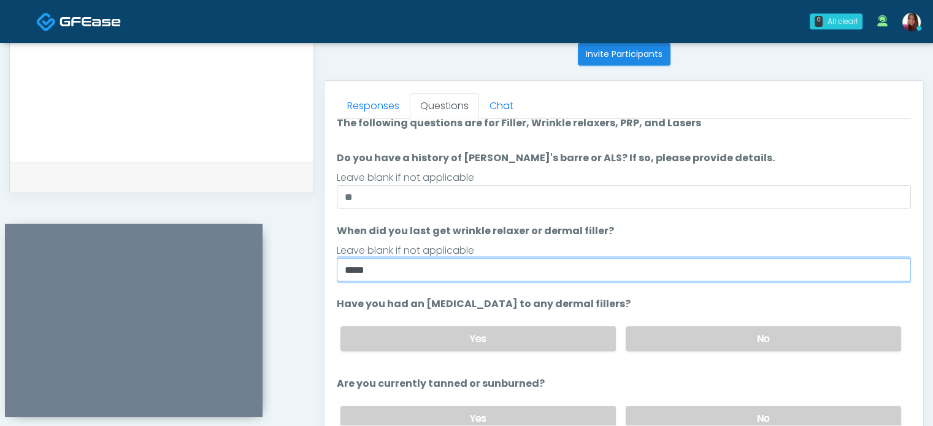
click at [401, 274] on input "*****" at bounding box center [624, 269] width 574 height 23
type input "*"
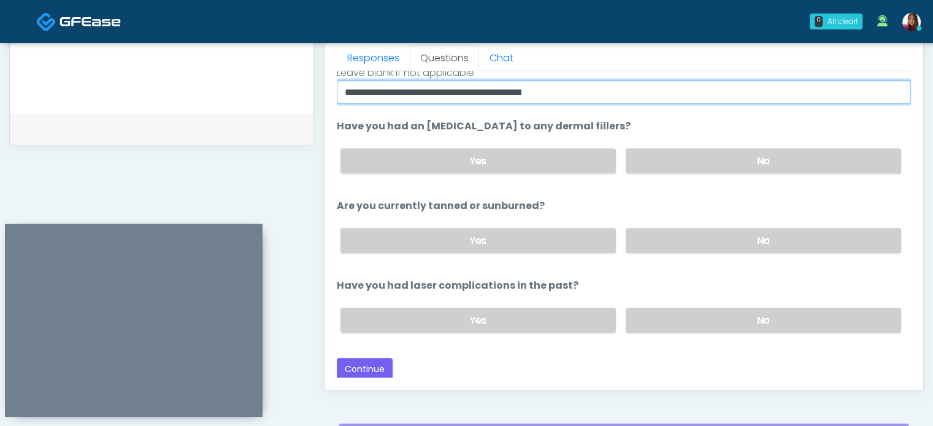
scroll to position [558, 0]
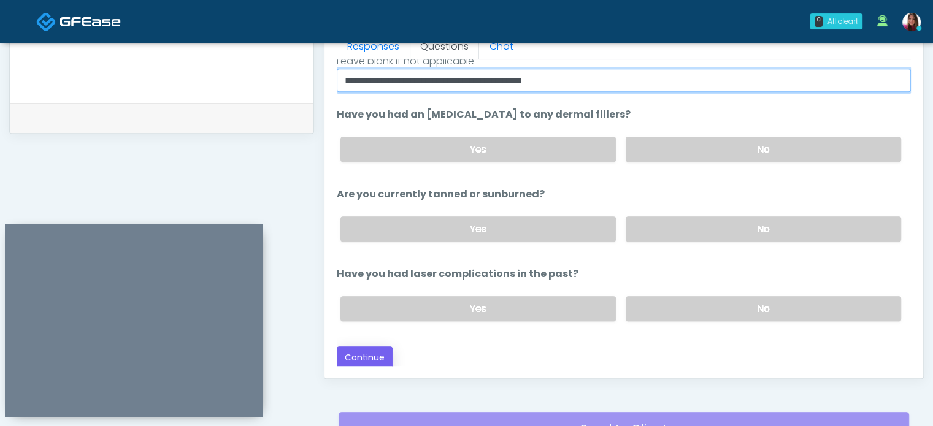
type input "**********"
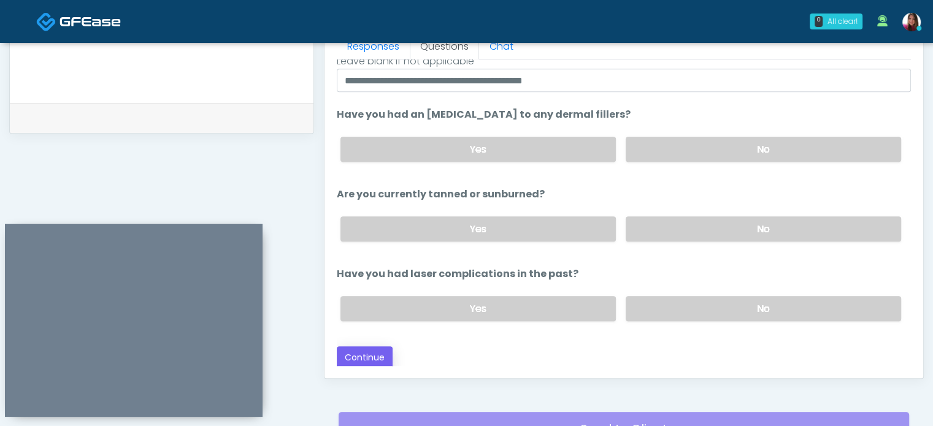
click at [366, 358] on button "Continue" at bounding box center [365, 358] width 56 height 23
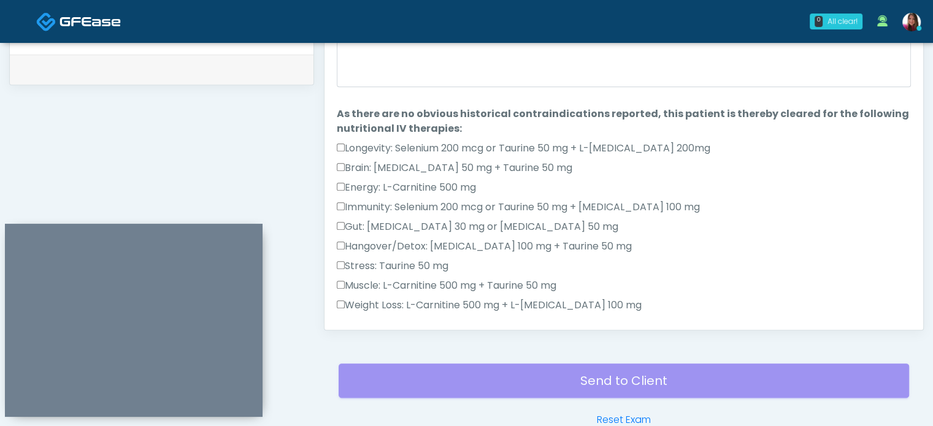
scroll to position [0, 0]
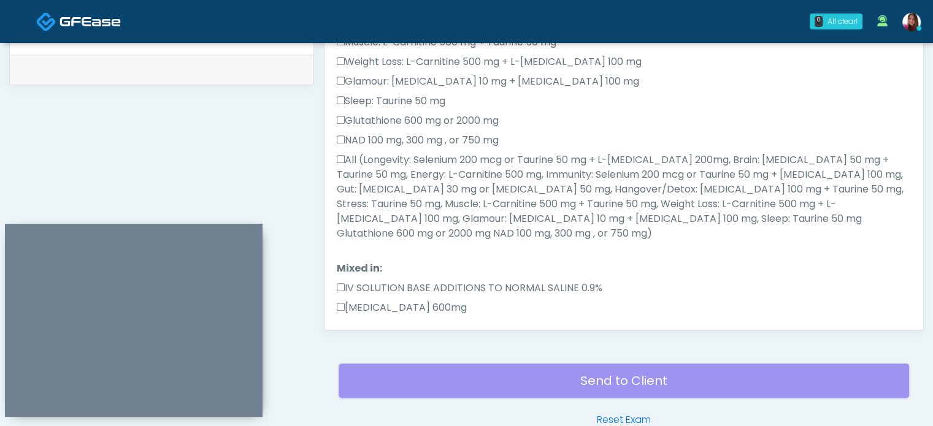
click at [466, 183] on label "All (Longevity: Selenium 200 mcg or Taurine 50 mg + L-Arginine 200mg, Brain: Gl…" at bounding box center [624, 197] width 574 height 88
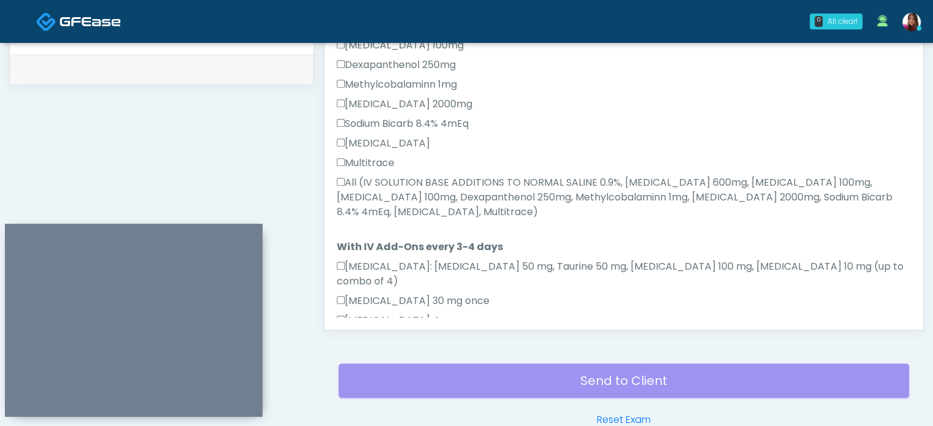
click at [393, 178] on label "All (IV SOLUTION BASE ADDITIONS TO NORMAL SALINE 0.9%, Magnesium Chloride 600mg…" at bounding box center [624, 197] width 574 height 44
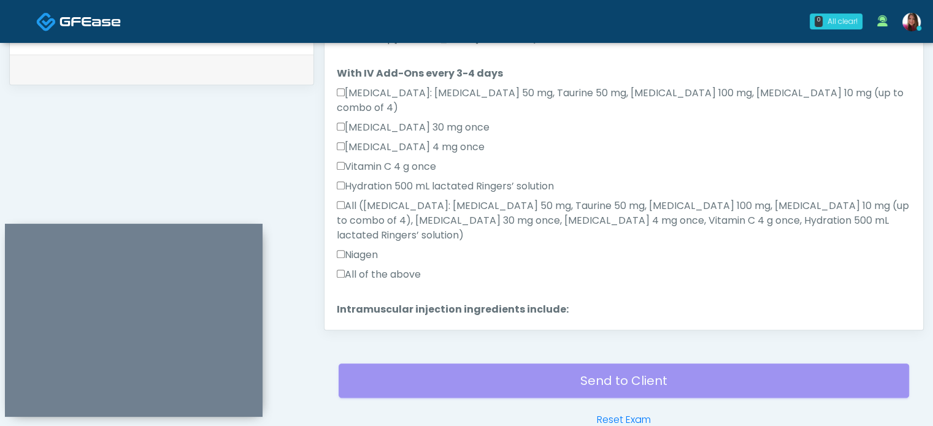
scroll to position [740, 0]
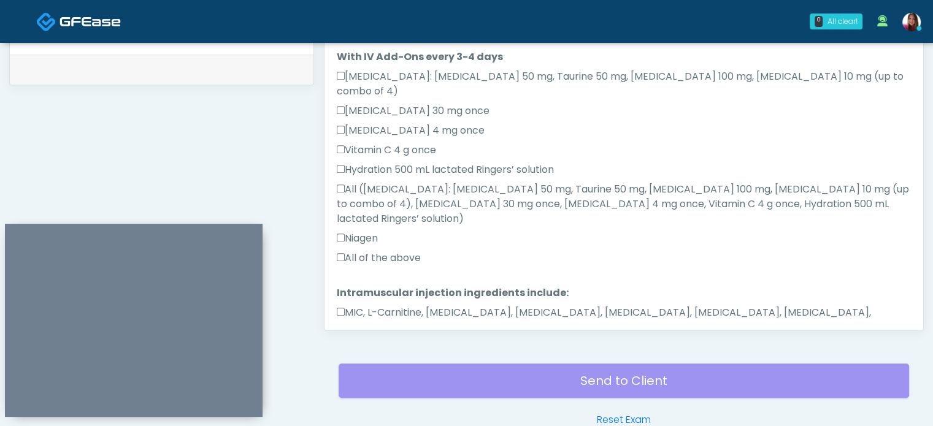
click at [364, 251] on label "All of the above" at bounding box center [379, 258] width 84 height 15
click at [431, 305] on label "MIC, L-Carnitine, Methylcobalamin, Glycine, B-Complex, Lycine, Biotin, Vitamin …" at bounding box center [624, 319] width 574 height 29
click at [366, 355] on button "Continue" at bounding box center [365, 366] width 56 height 23
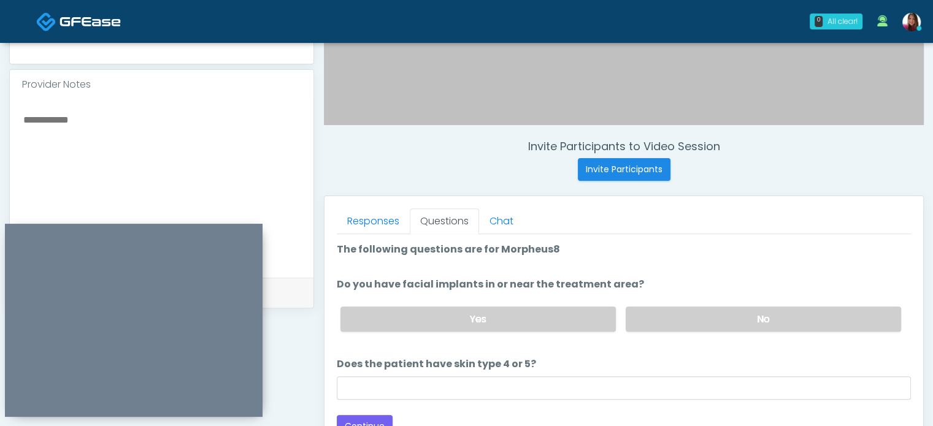
scroll to position [382, 0]
click at [132, 155] on textarea at bounding box center [161, 188] width 279 height 150
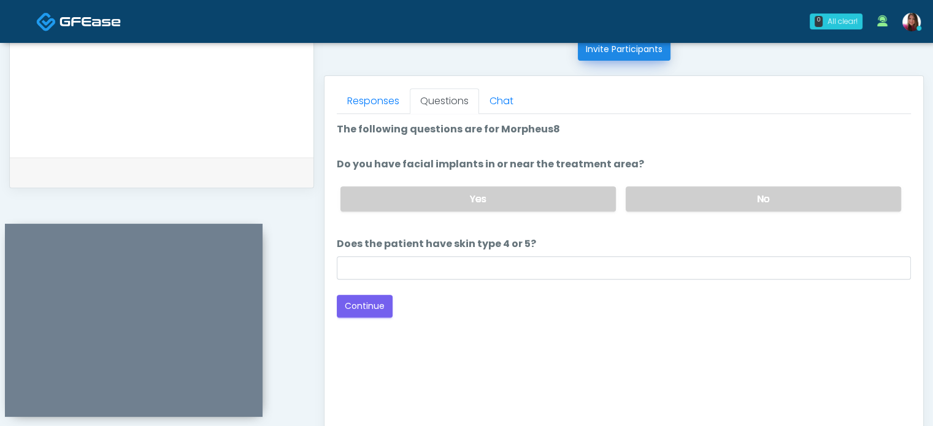
scroll to position [513, 0]
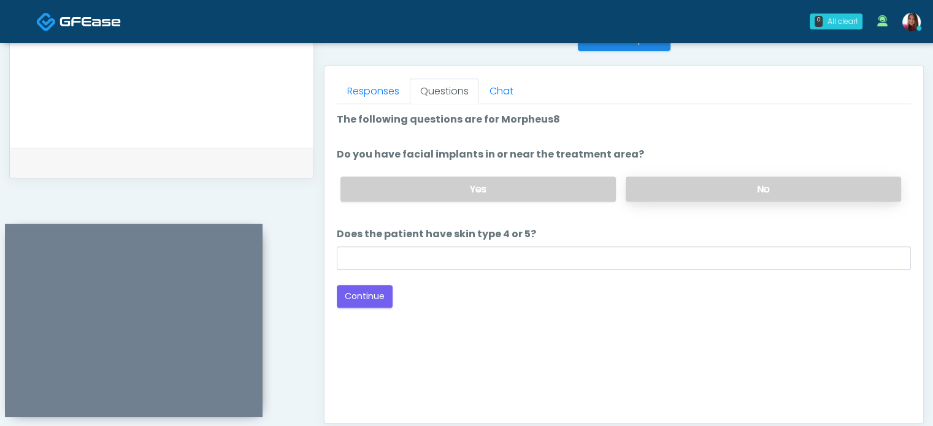
type textarea "**********"
click at [795, 196] on label "No" at bounding box center [763, 189] width 275 height 25
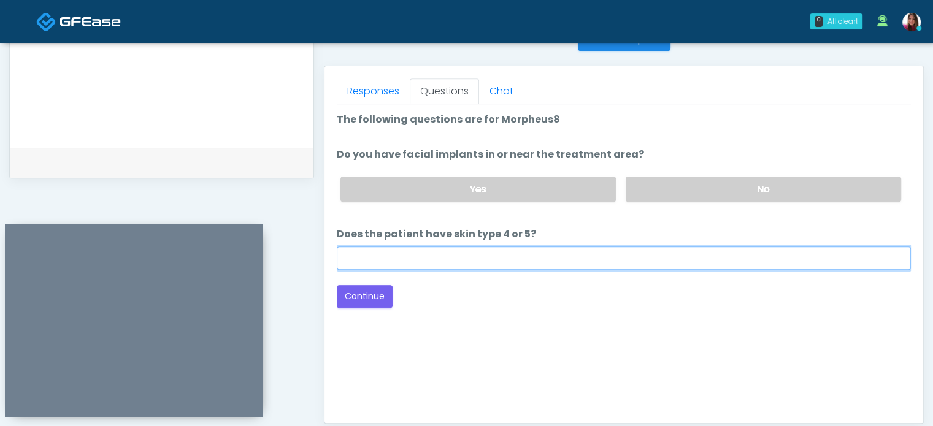
click at [496, 260] on input "Does the patient have skin type 4 or 5?" at bounding box center [624, 258] width 574 height 23
type input "**"
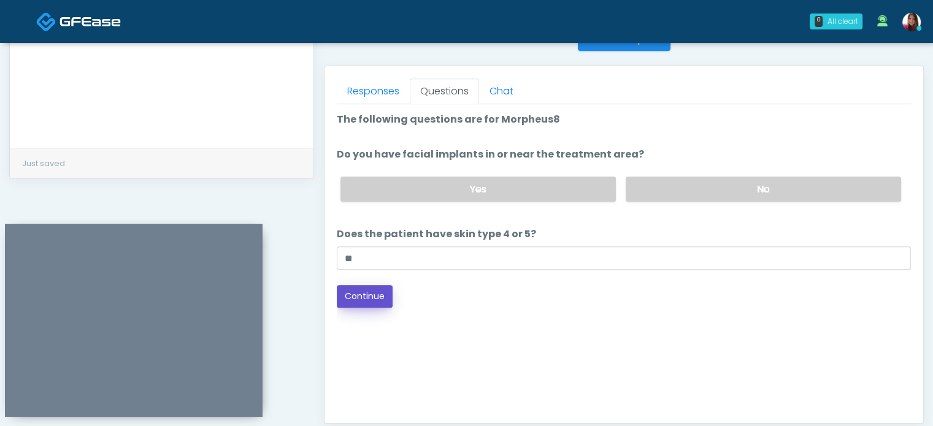
click at [367, 293] on button "Continue" at bounding box center [365, 296] width 56 height 23
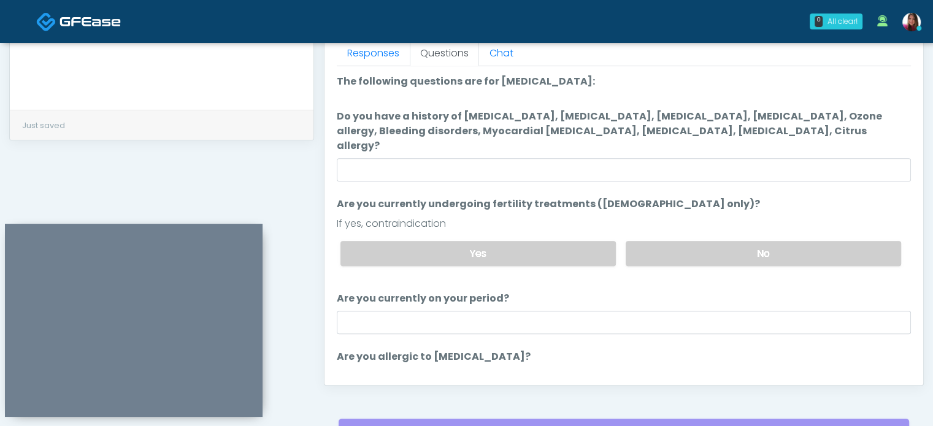
scroll to position [550, 0]
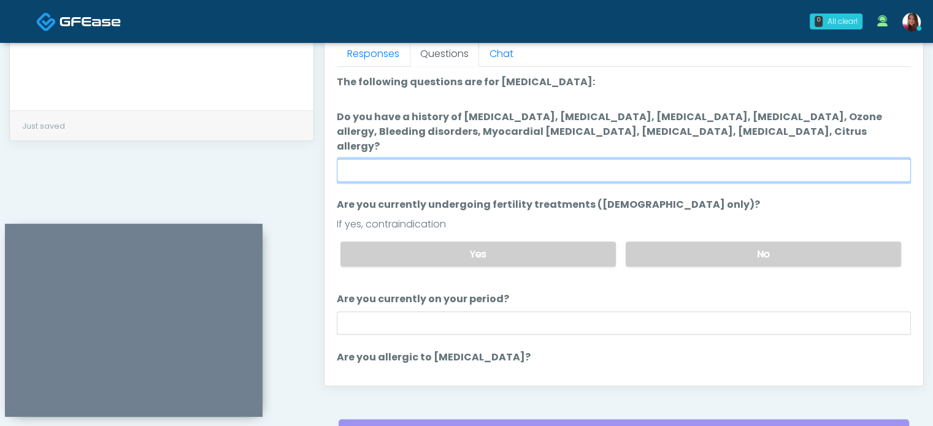
click at [422, 166] on input "Do you have a history of Hyperthyroidism, Hypotension, Hypocalcemia, Hypoglycem…" at bounding box center [624, 170] width 574 height 23
type input "**"
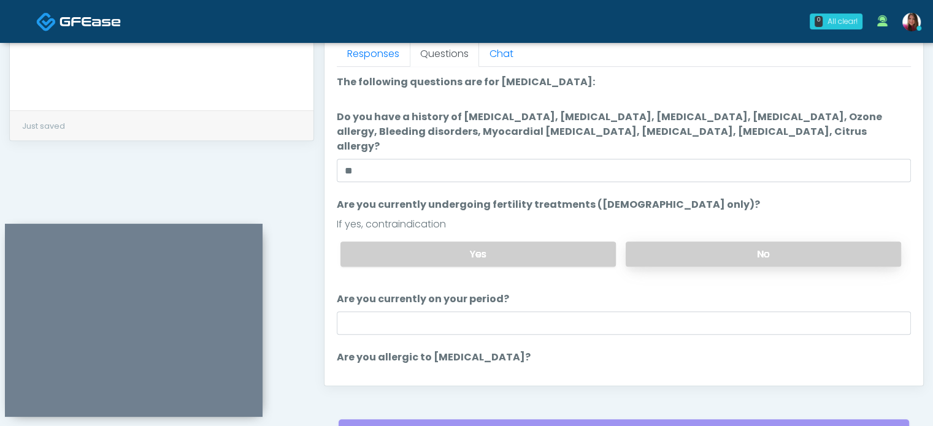
click at [788, 242] on label "No" at bounding box center [763, 254] width 275 height 25
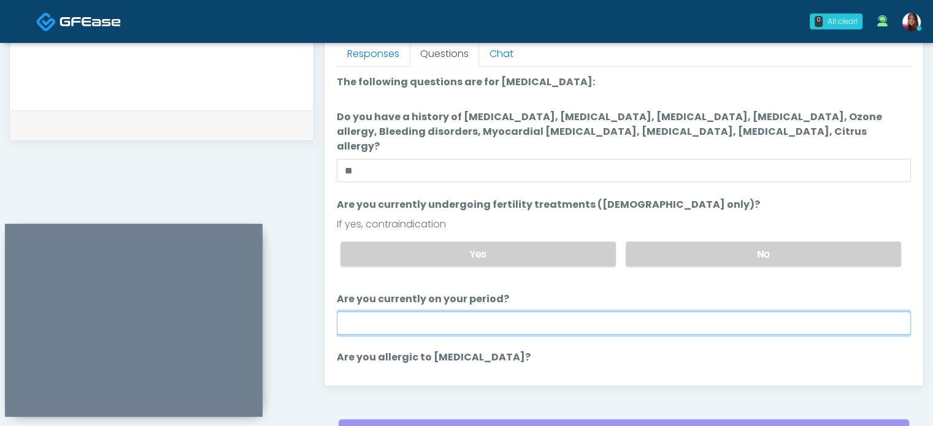
click at [397, 312] on input "Are you currently on your period?" at bounding box center [624, 323] width 574 height 23
type input "**"
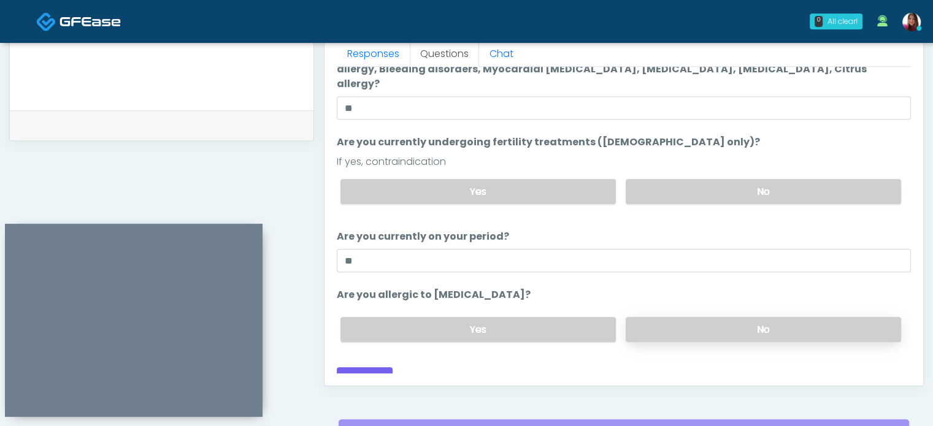
click at [654, 318] on label "No" at bounding box center [763, 329] width 275 height 25
click at [361, 367] on button "Continue" at bounding box center [365, 378] width 56 height 23
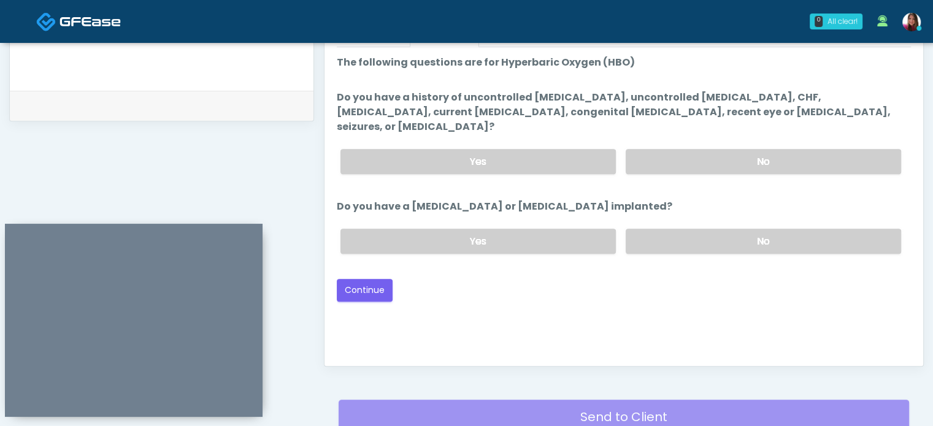
scroll to position [569, 0]
click at [825, 150] on label "No" at bounding box center [763, 162] width 275 height 25
click at [770, 229] on label "No" at bounding box center [763, 241] width 275 height 25
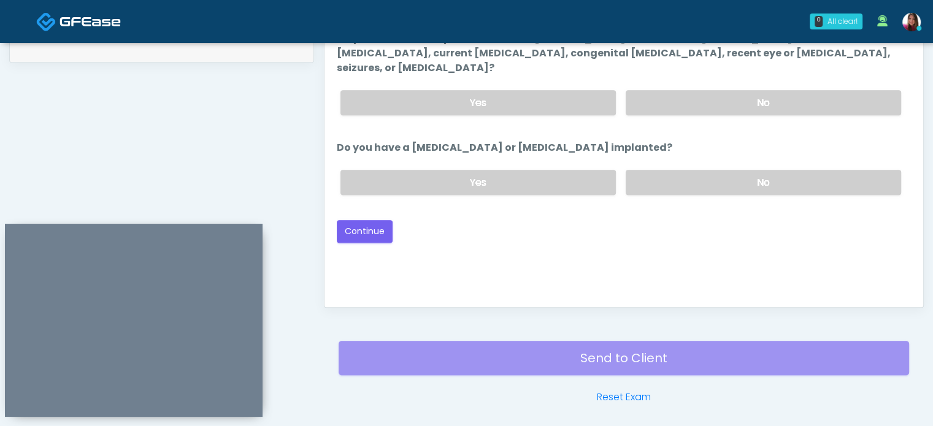
scroll to position [633, 0]
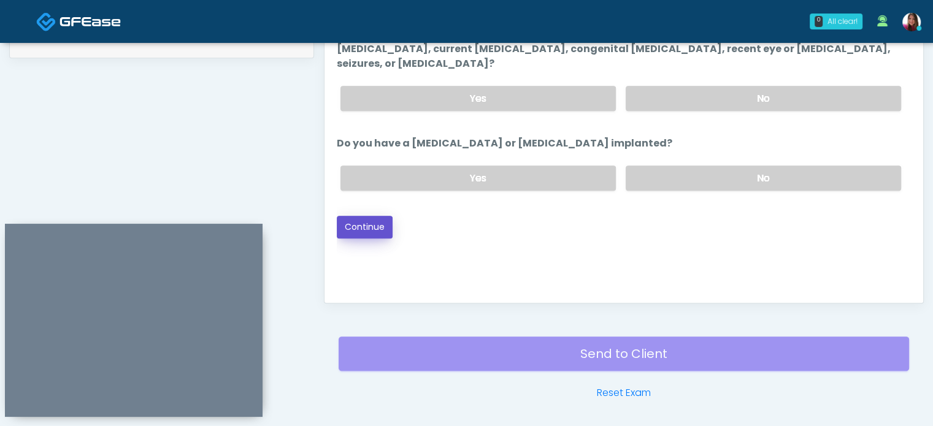
click at [364, 216] on button "Continue" at bounding box center [365, 227] width 56 height 23
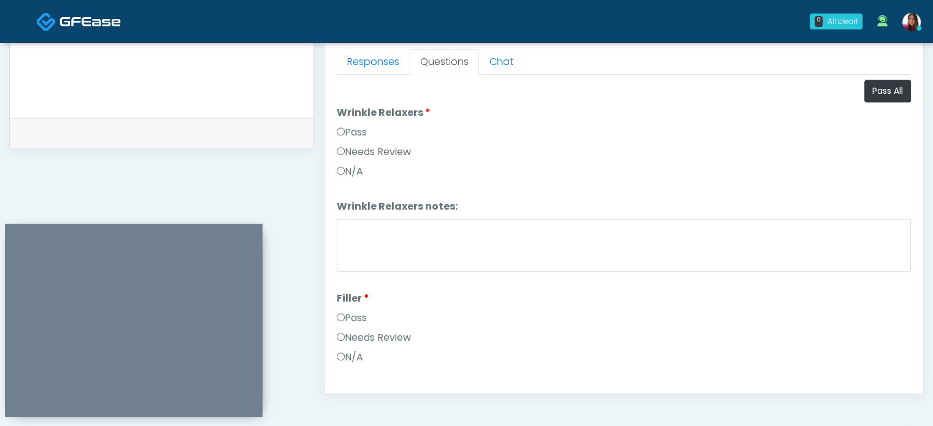
scroll to position [540, 0]
click at [875, 95] on button "Pass All" at bounding box center [887, 93] width 47 height 23
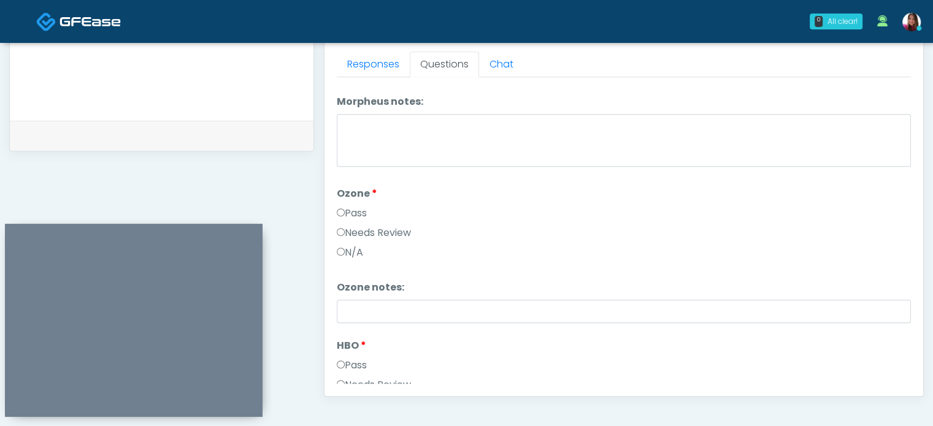
scroll to position [1532, 0]
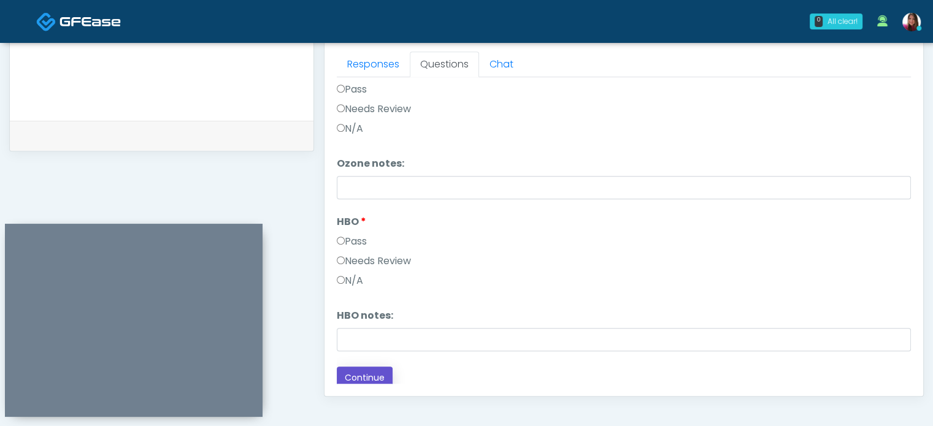
click at [340, 373] on button "Continue" at bounding box center [365, 378] width 56 height 23
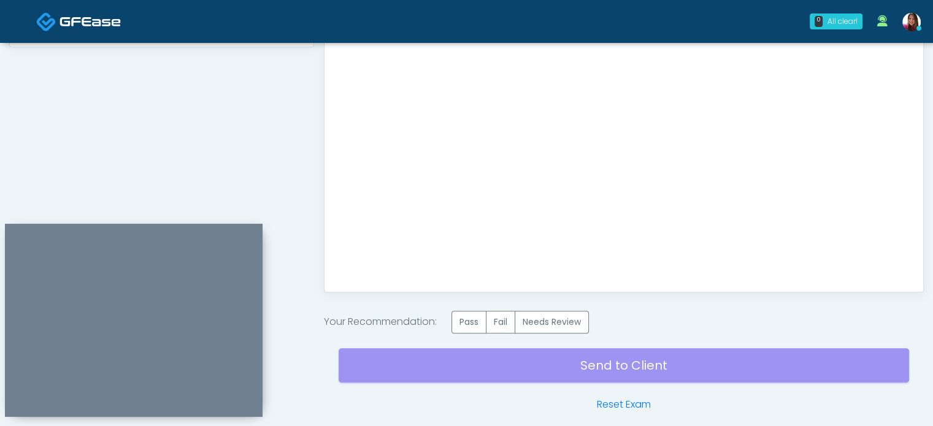
scroll to position [655, 0]
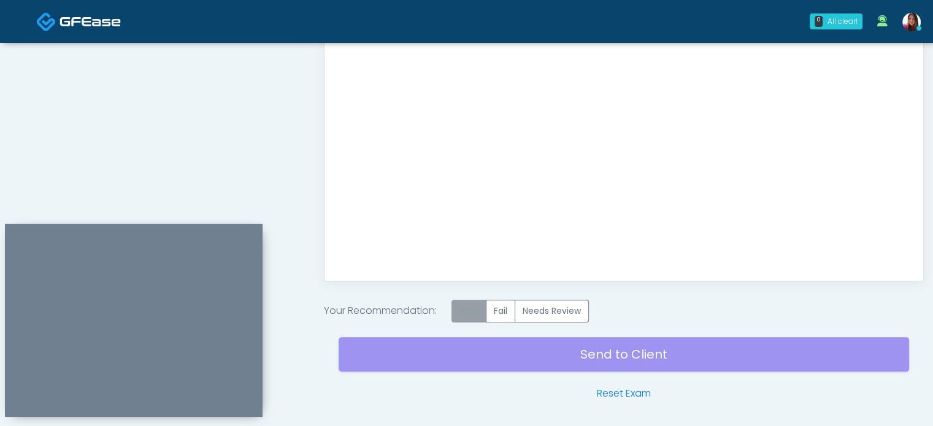
click at [467, 318] on label "Pass" at bounding box center [468, 311] width 35 height 23
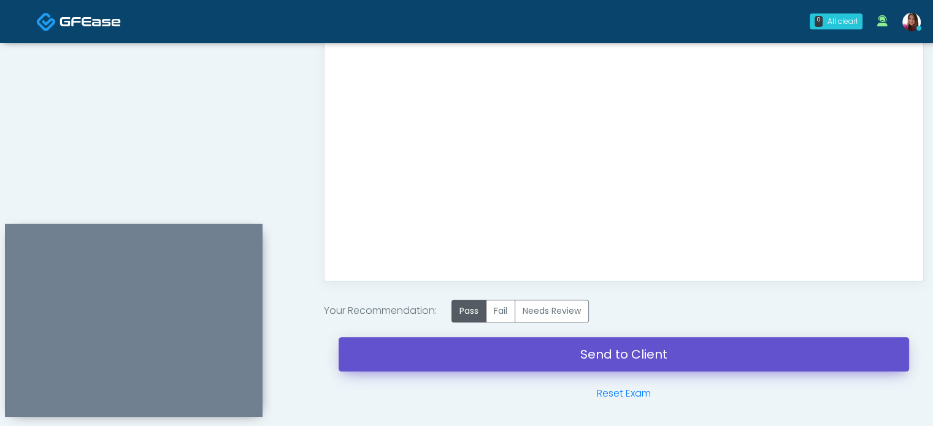
click at [627, 356] on link "Send to Client" at bounding box center [624, 354] width 570 height 34
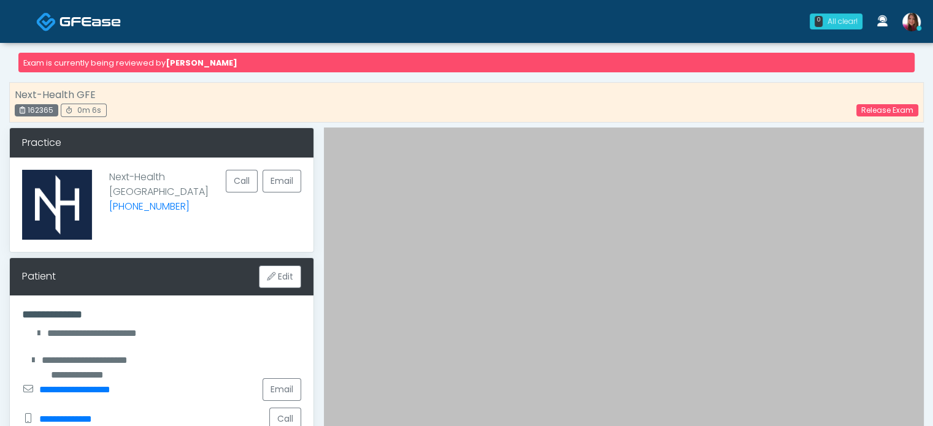
click at [82, 26] on img at bounding box center [89, 21] width 61 height 12
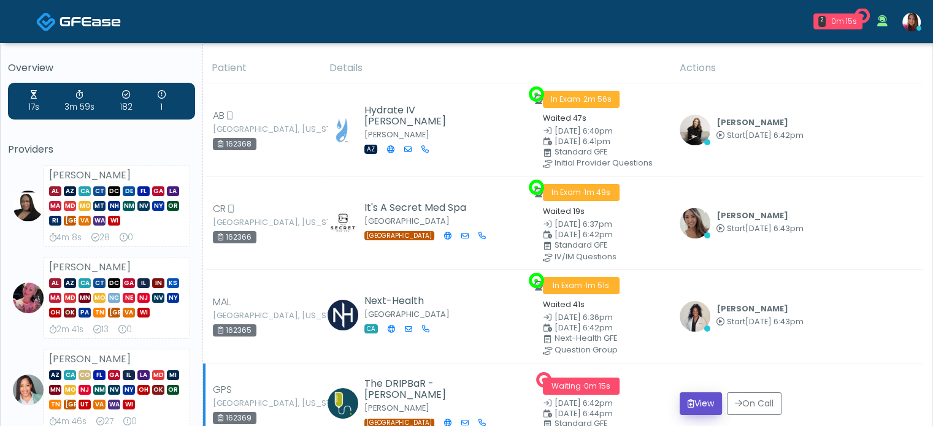
click at [688, 399] on icon "submit" at bounding box center [691, 403] width 7 height 9
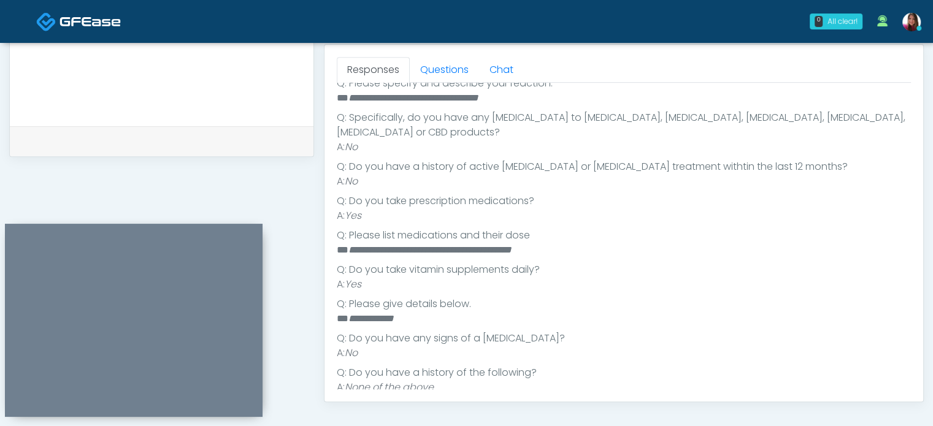
scroll to position [537, 0]
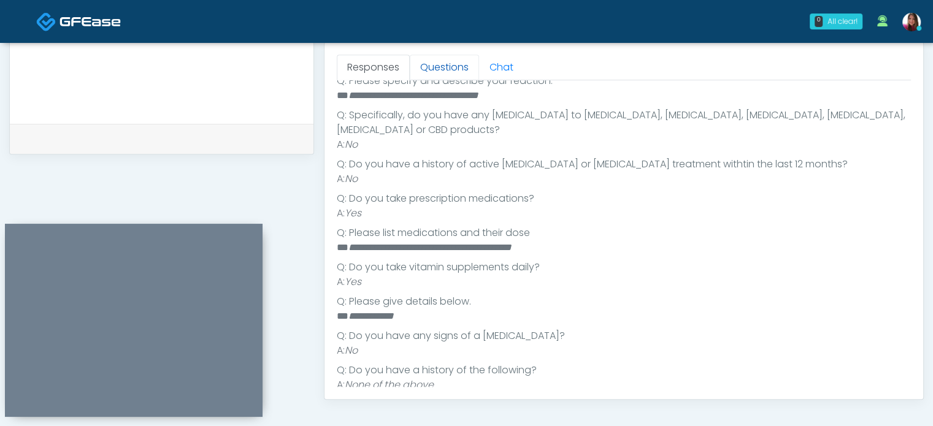
click at [454, 72] on link "Questions" at bounding box center [444, 68] width 69 height 26
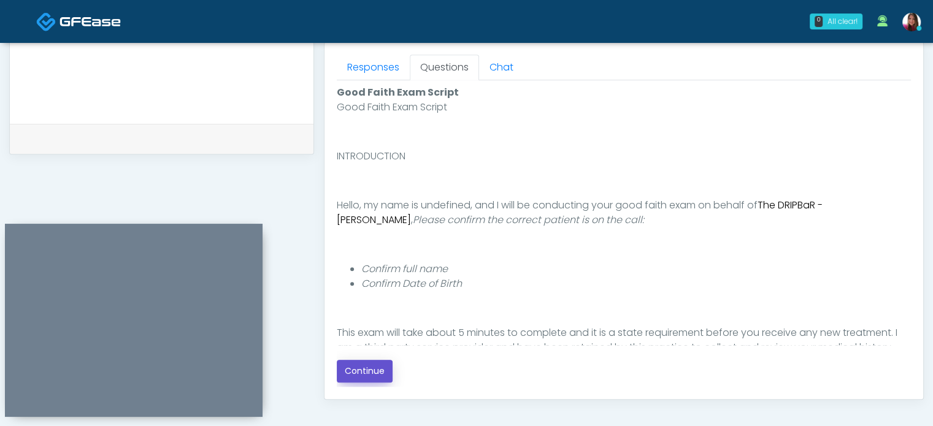
click at [373, 381] on button "Continue" at bounding box center [365, 371] width 56 height 23
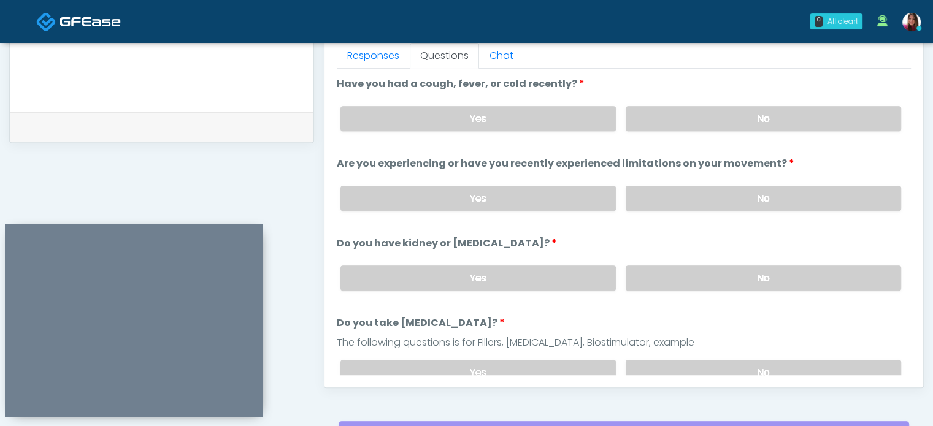
scroll to position [548, 0]
click at [646, 118] on label "No" at bounding box center [763, 118] width 275 height 25
click at [638, 194] on label "No" at bounding box center [763, 198] width 275 height 25
click at [641, 283] on label "No" at bounding box center [763, 278] width 275 height 25
click at [648, 370] on label "No" at bounding box center [763, 372] width 275 height 25
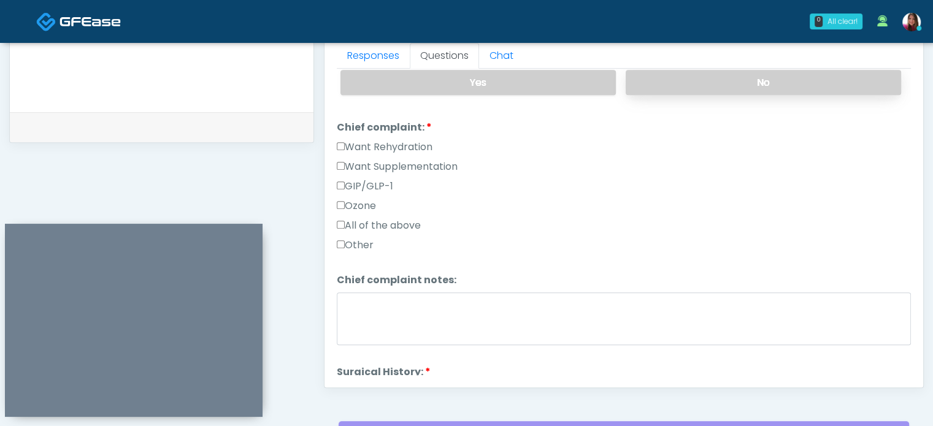
scroll to position [302, 0]
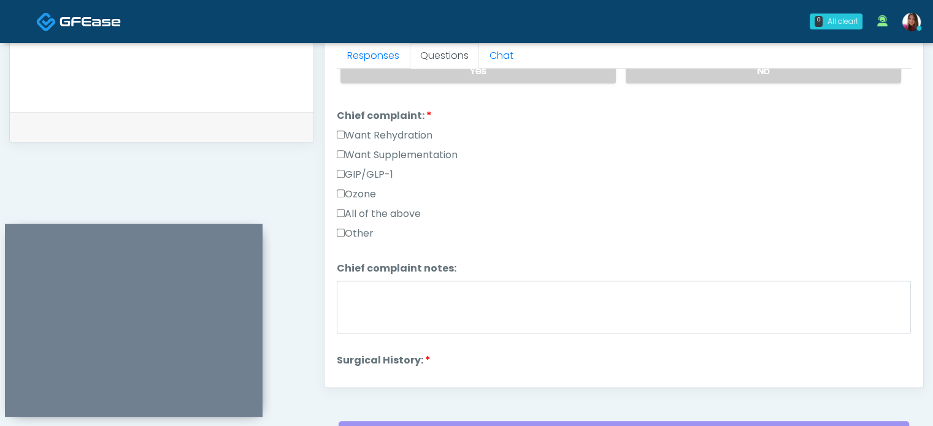
click at [388, 148] on label "Want Supplementation" at bounding box center [397, 155] width 121 height 15
click at [394, 154] on label "Want Supplementation" at bounding box center [397, 155] width 121 height 15
click at [387, 131] on label "Want Rehydration" at bounding box center [385, 135] width 96 height 15
click at [395, 155] on label "Want Supplementation" at bounding box center [397, 155] width 121 height 15
click at [370, 60] on link "Responses" at bounding box center [373, 56] width 73 height 26
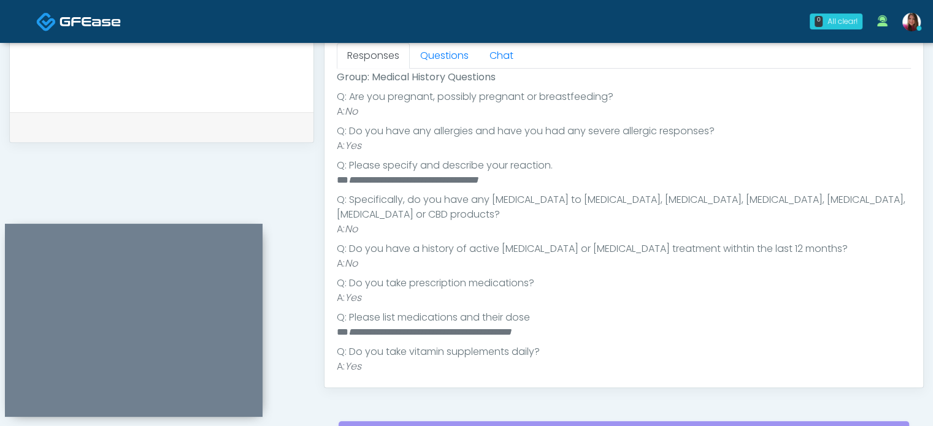
scroll to position [220, 0]
click at [439, 55] on link "Questions" at bounding box center [444, 56] width 69 height 26
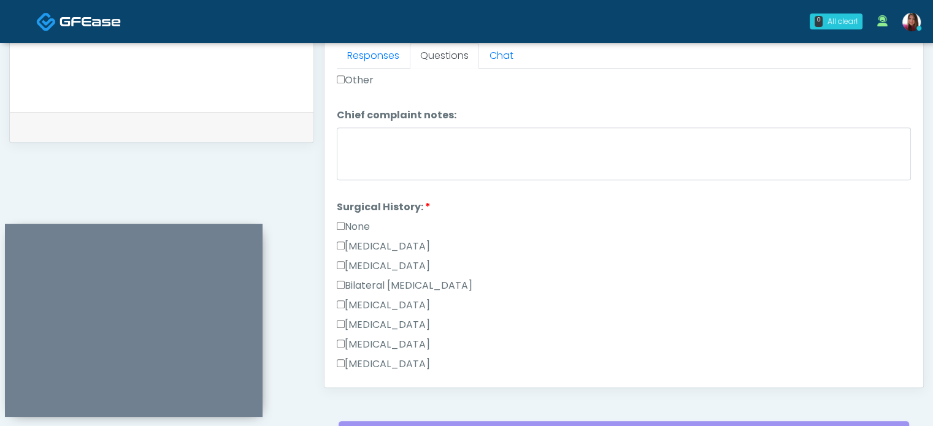
scroll to position [456, 0]
click at [394, 246] on label "[MEDICAL_DATA]" at bounding box center [383, 245] width 93 height 15
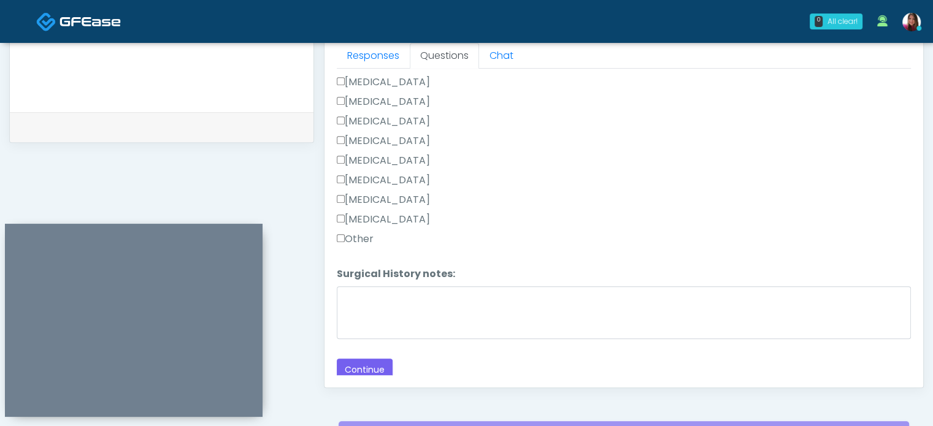
scroll to position [678, 0]
click at [357, 238] on label "Other" at bounding box center [355, 239] width 37 height 15
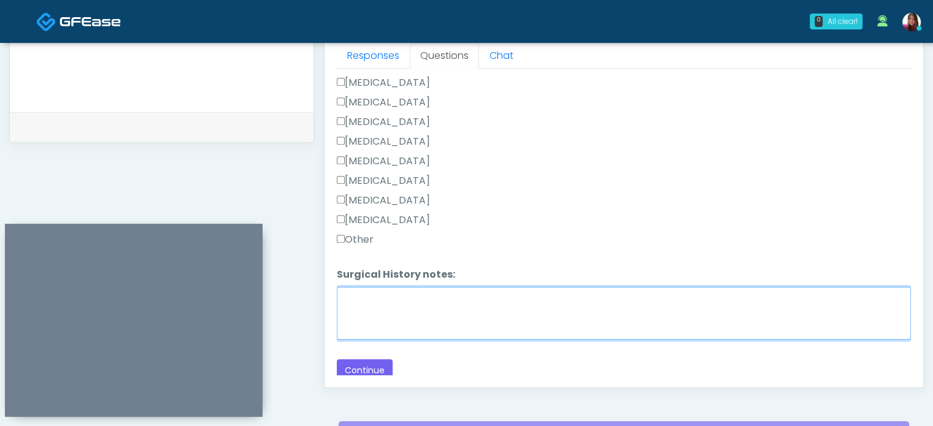
click at [390, 318] on textarea "Surgical History notes:" at bounding box center [624, 313] width 574 height 53
type textarea "**********"
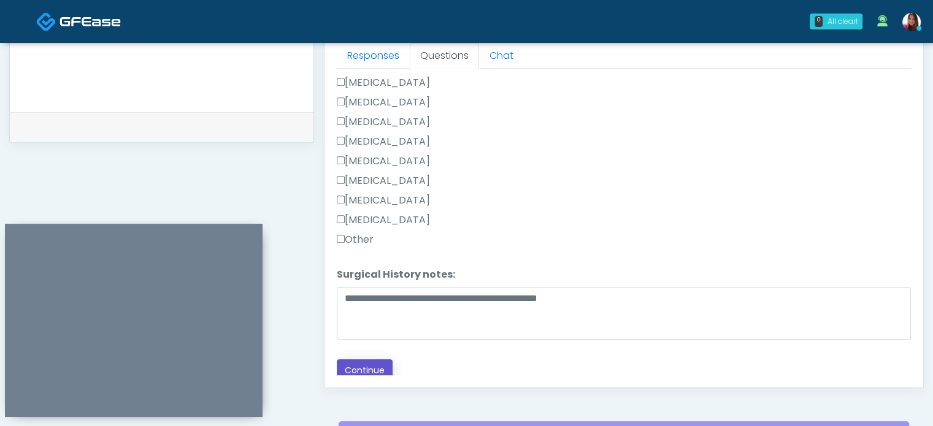
click at [374, 366] on button "Continue" at bounding box center [365, 370] width 56 height 23
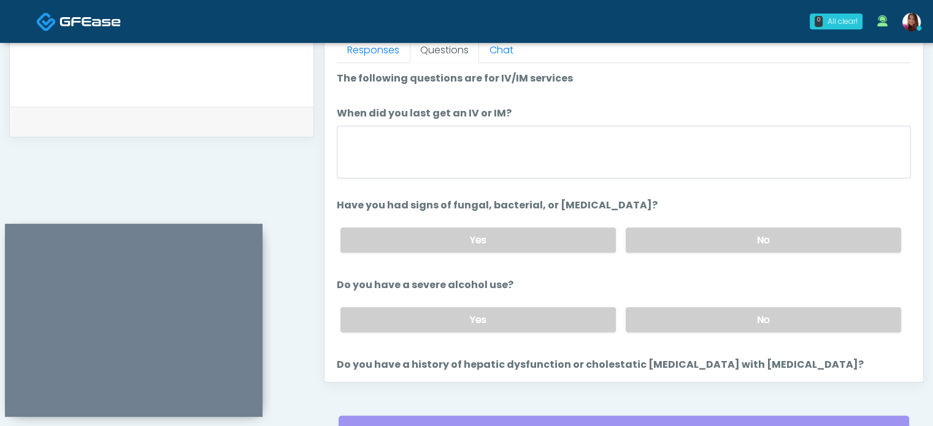
scroll to position [552, 0]
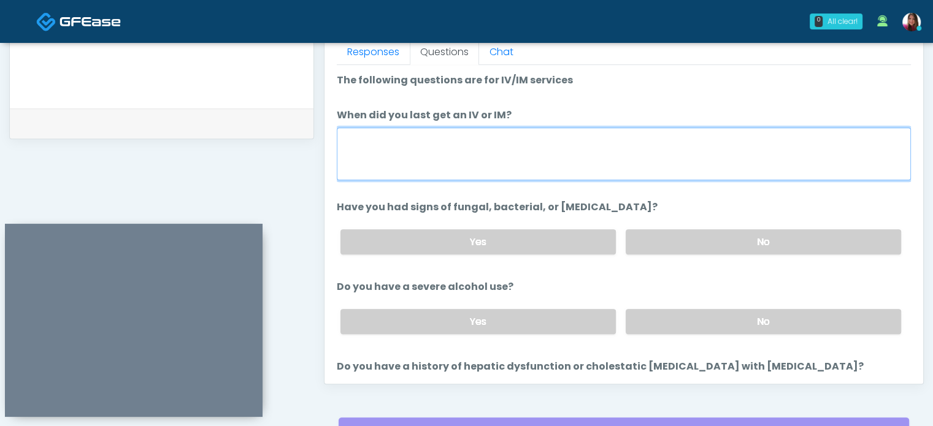
click at [397, 159] on textarea "When did you last get an IV or IM?" at bounding box center [624, 154] width 574 height 53
type textarea "**********"
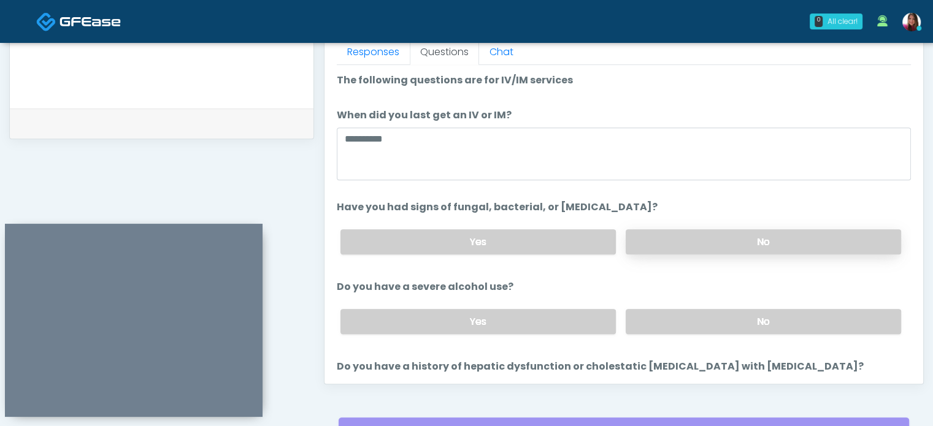
click at [834, 244] on label "No" at bounding box center [763, 241] width 275 height 25
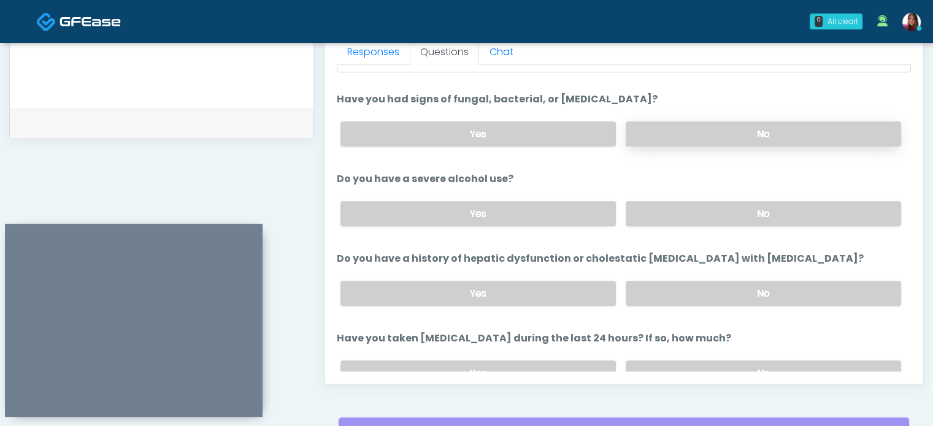
scroll to position [110, 0]
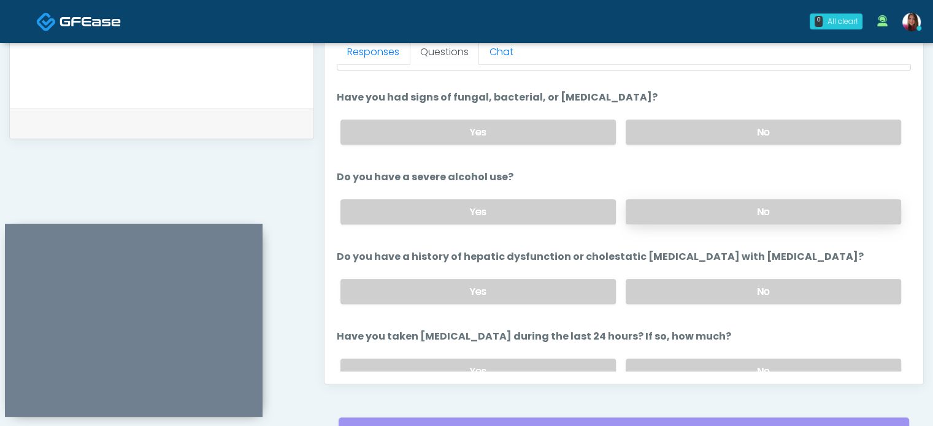
click at [846, 217] on label "No" at bounding box center [763, 211] width 275 height 25
click at [823, 291] on label "No" at bounding box center [763, 291] width 275 height 25
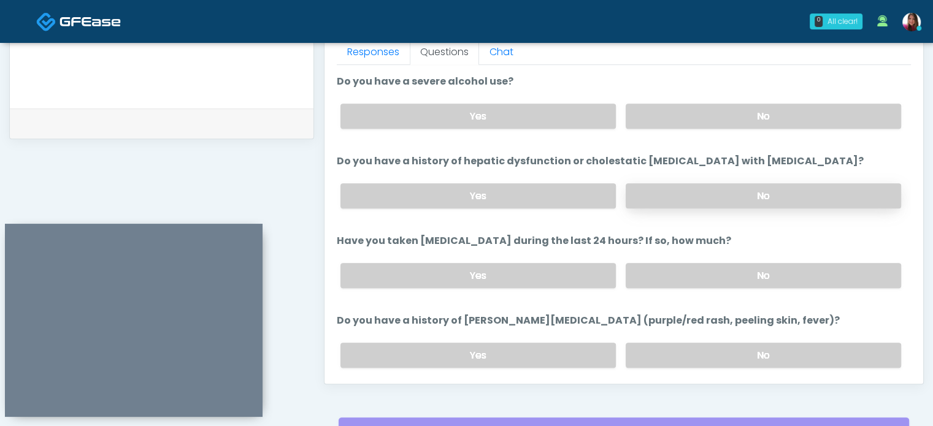
scroll to position [207, 0]
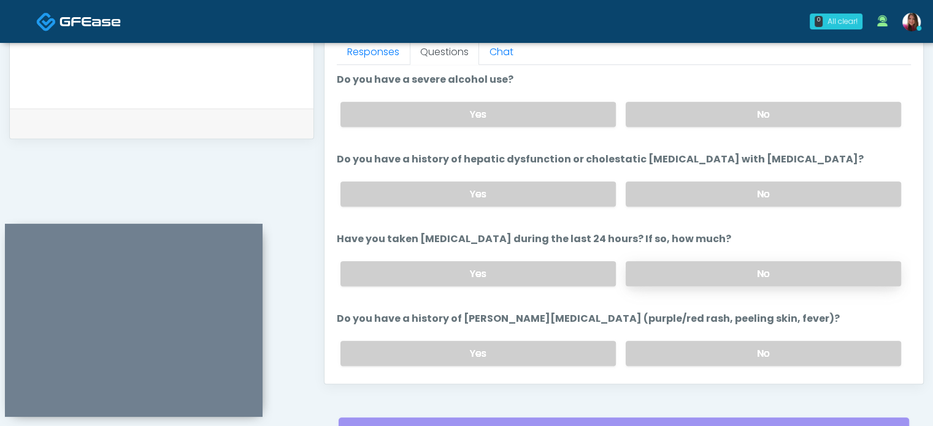
click at [829, 273] on label "No" at bounding box center [763, 273] width 275 height 25
click at [827, 353] on label "No" at bounding box center [763, 353] width 275 height 25
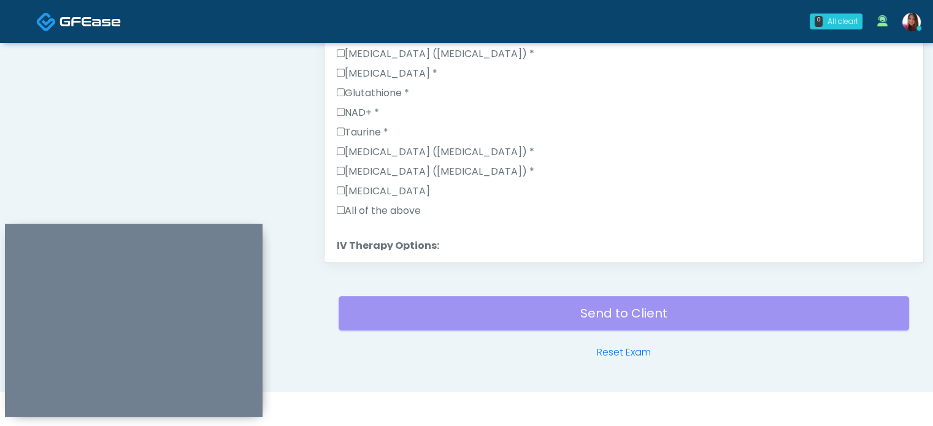
scroll to position [724, 0]
click at [380, 203] on label "All of the above" at bounding box center [379, 206] width 84 height 15
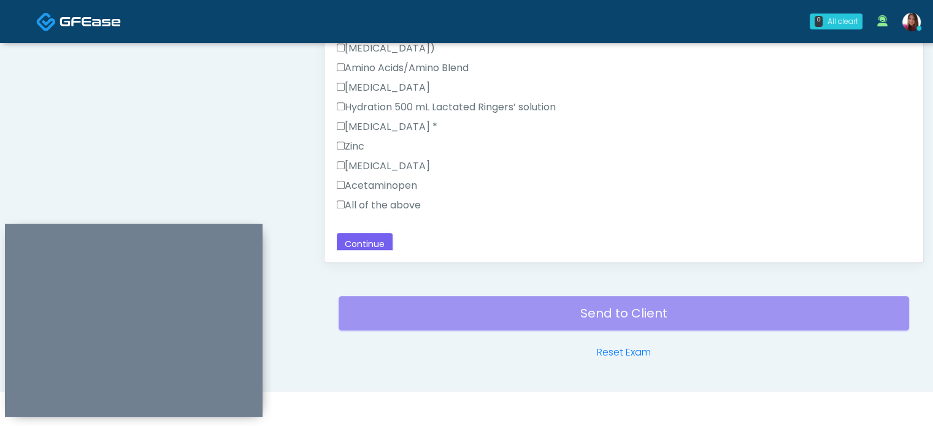
scroll to position [1286, 0]
click at [396, 204] on label "All of the above" at bounding box center [379, 205] width 84 height 15
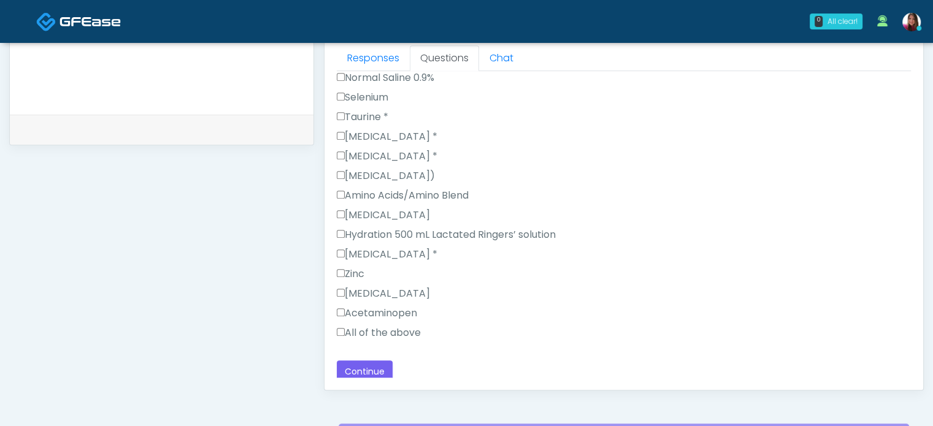
scroll to position [673, 0]
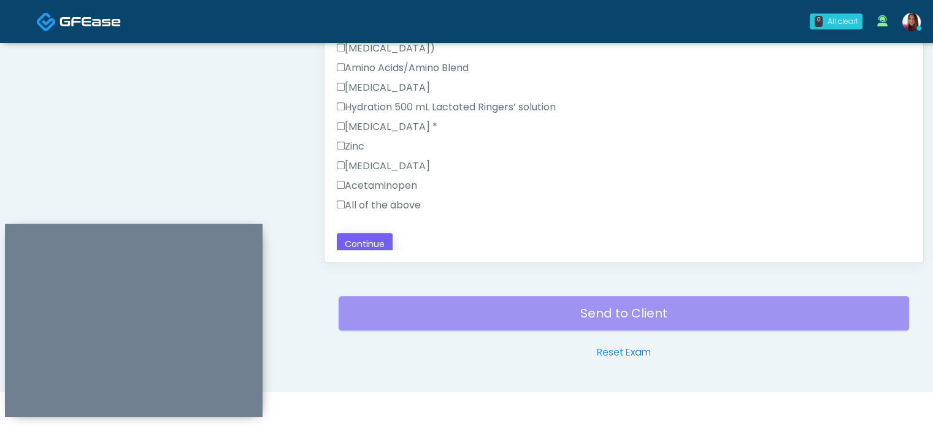
click at [358, 247] on button "Continue" at bounding box center [365, 244] width 56 height 23
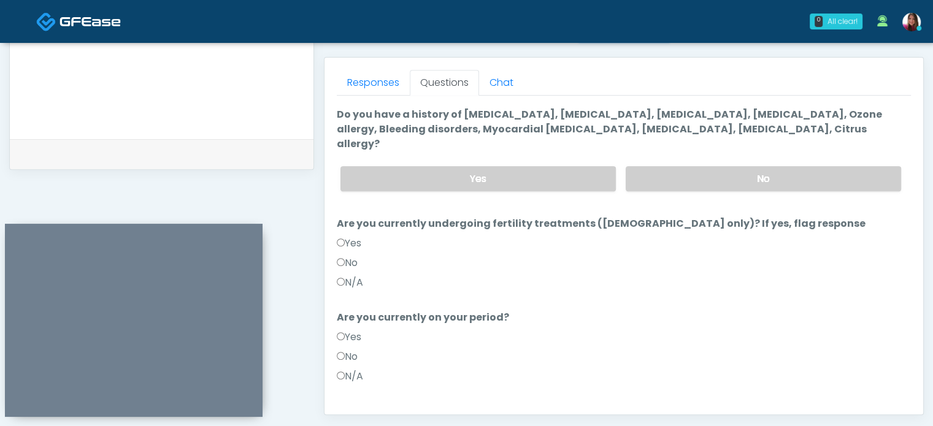
scroll to position [0, 0]
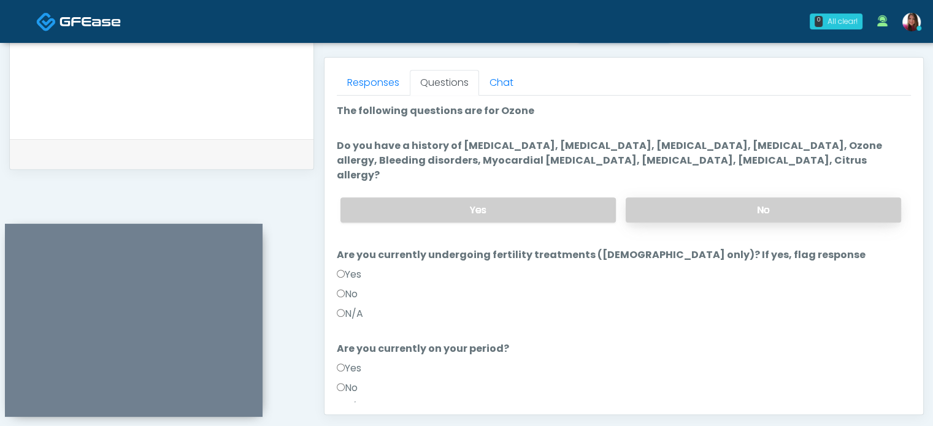
click at [817, 198] on label "No" at bounding box center [763, 210] width 275 height 25
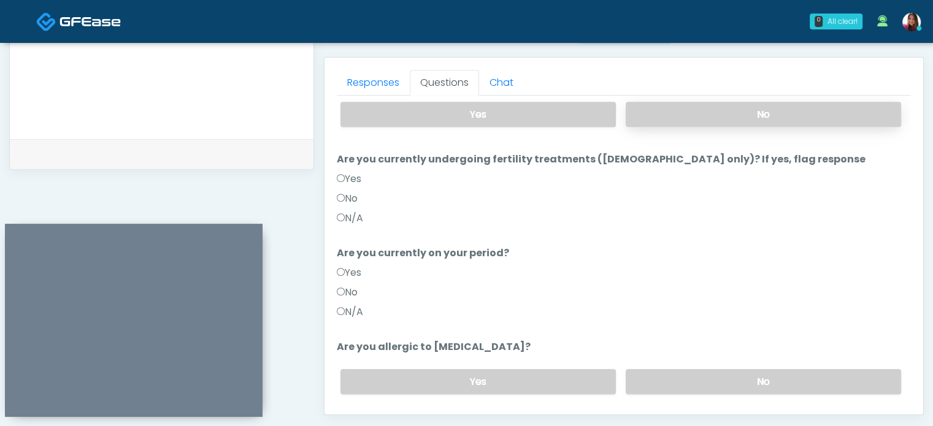
scroll to position [106, 0]
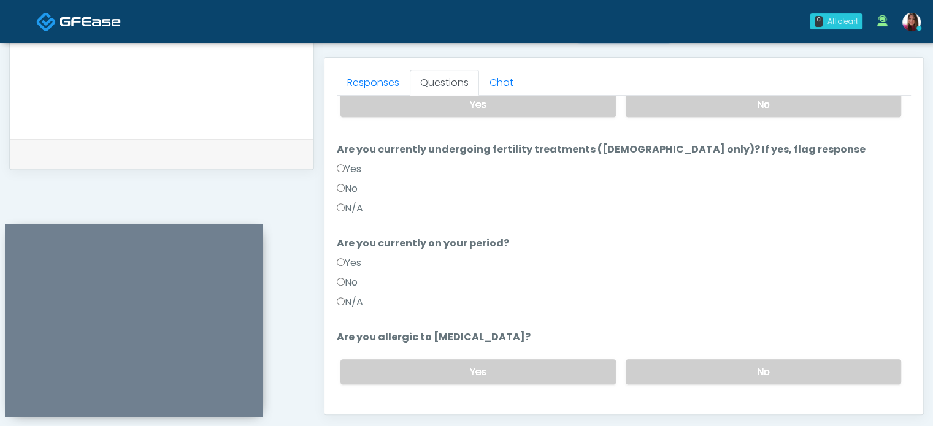
click at [350, 182] on label "No" at bounding box center [347, 189] width 21 height 15
click at [352, 275] on label "No" at bounding box center [347, 282] width 21 height 15
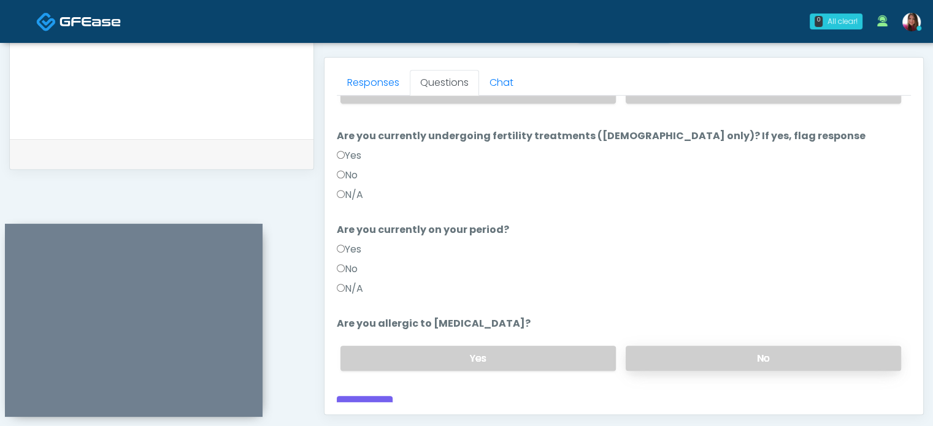
click at [782, 346] on label "No" at bounding box center [763, 358] width 275 height 25
click at [370, 396] on button "Continue" at bounding box center [365, 407] width 56 height 23
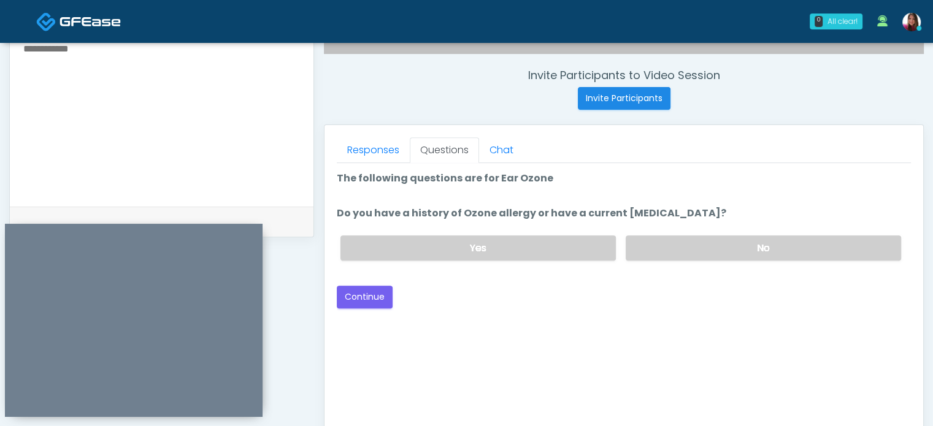
scroll to position [480, 0]
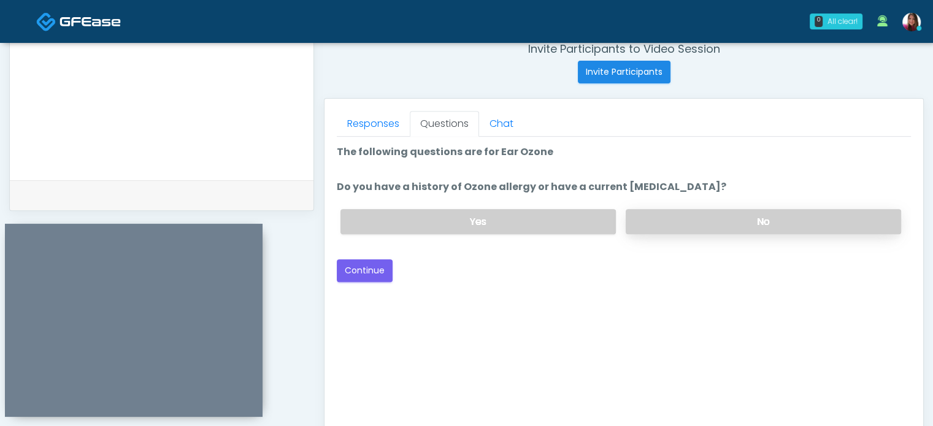
click at [794, 223] on label "No" at bounding box center [763, 221] width 275 height 25
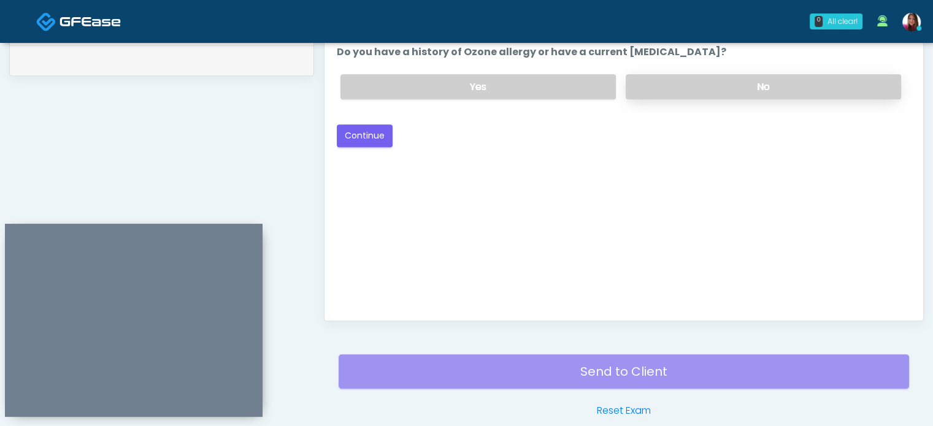
scroll to position [616, 0]
click at [353, 132] on button "Continue" at bounding box center [365, 135] width 56 height 23
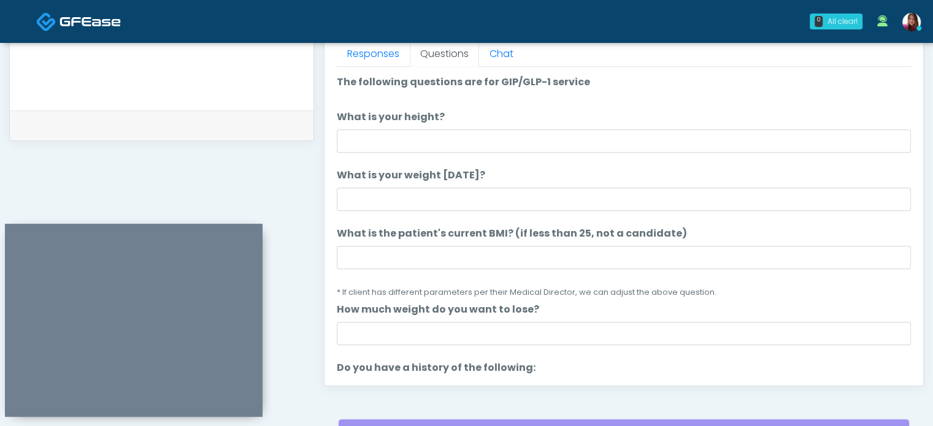
scroll to position [550, 0]
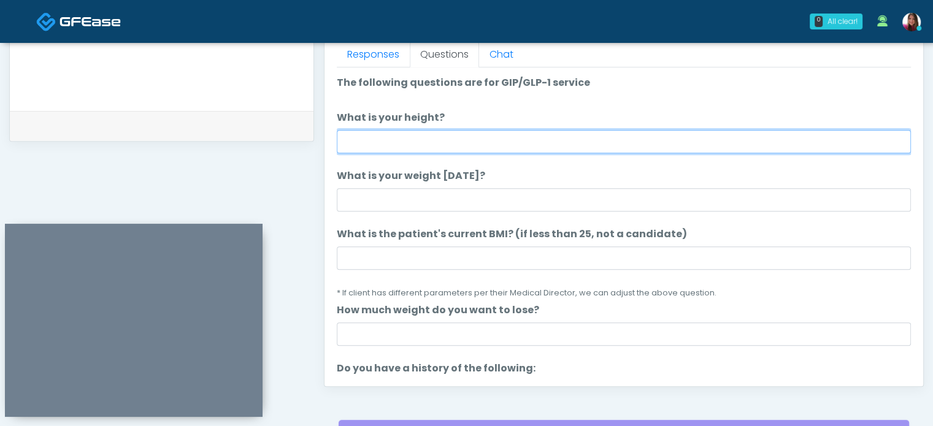
click at [383, 134] on input "What is your height?" at bounding box center [624, 141] width 574 height 23
type input "****"
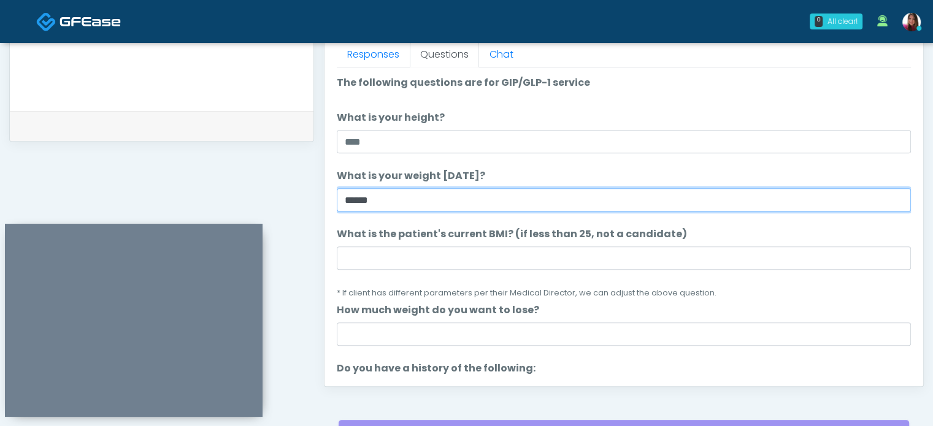
type input "******"
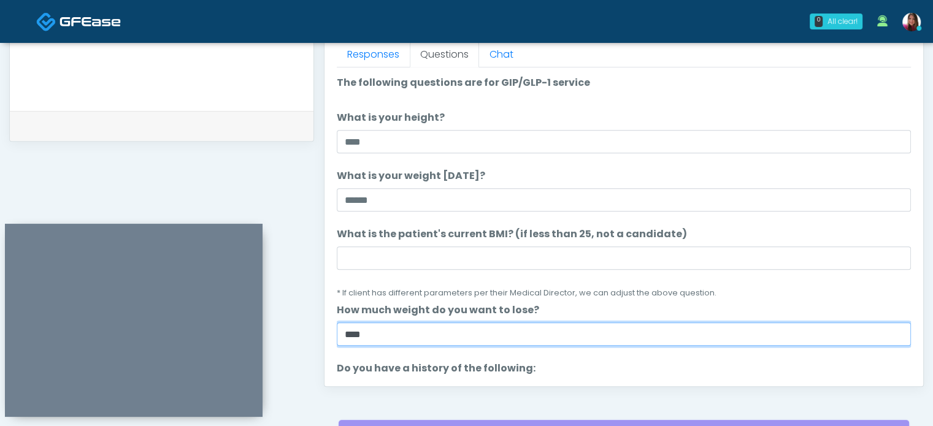
type input "****"
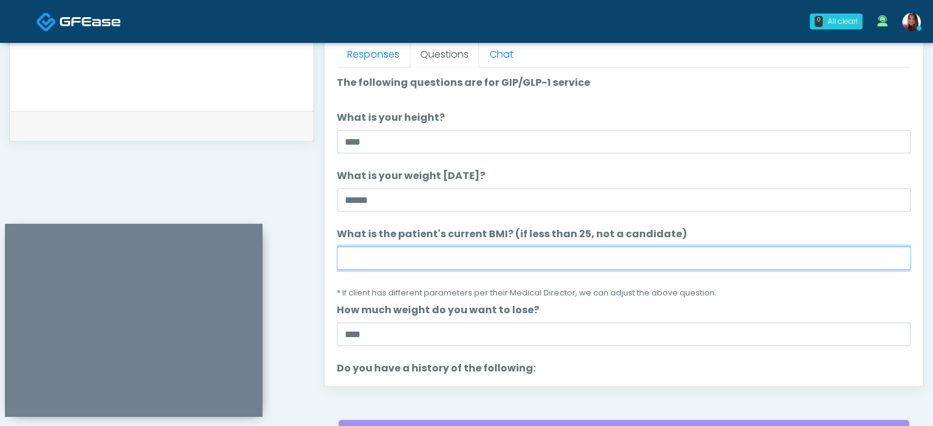
click at [367, 255] on input "What is the patient's current BMI? (if less than 25, not a candidate)" at bounding box center [624, 258] width 574 height 23
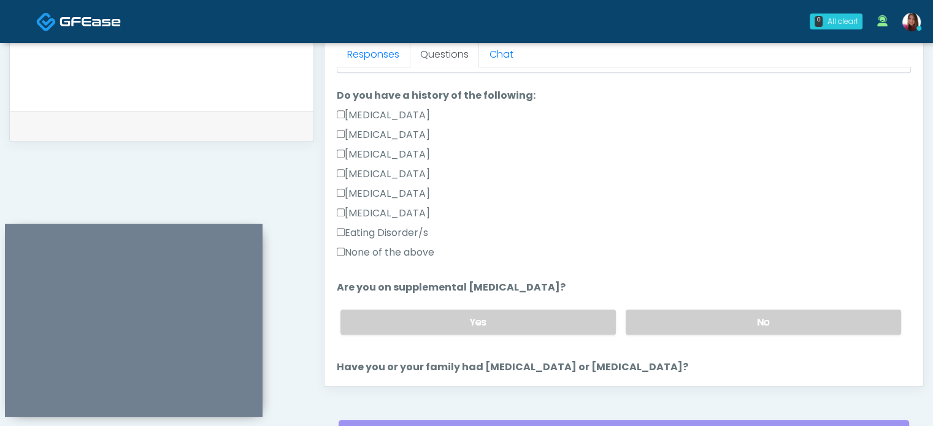
scroll to position [280, 0]
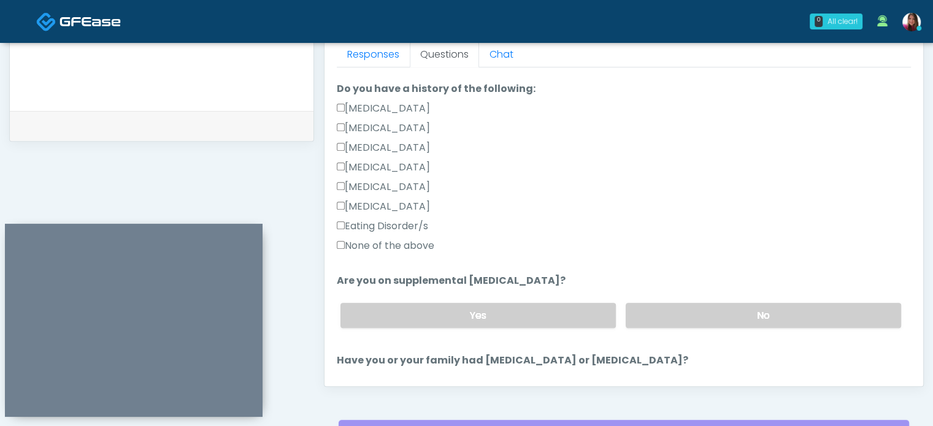
type input "****"
click at [390, 243] on label "None of the above" at bounding box center [386, 246] width 98 height 15
click at [812, 323] on label "No" at bounding box center [763, 315] width 275 height 25
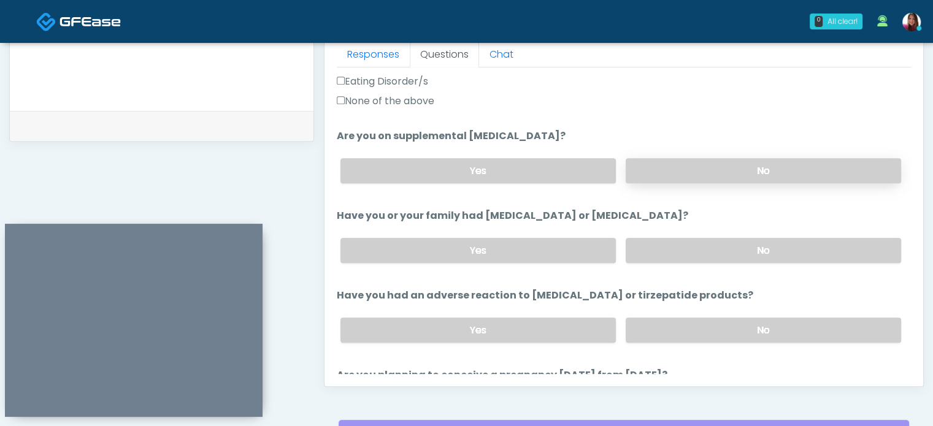
scroll to position [425, 0]
click at [821, 325] on label "No" at bounding box center [763, 329] width 275 height 25
click at [838, 250] on label "No" at bounding box center [763, 249] width 275 height 25
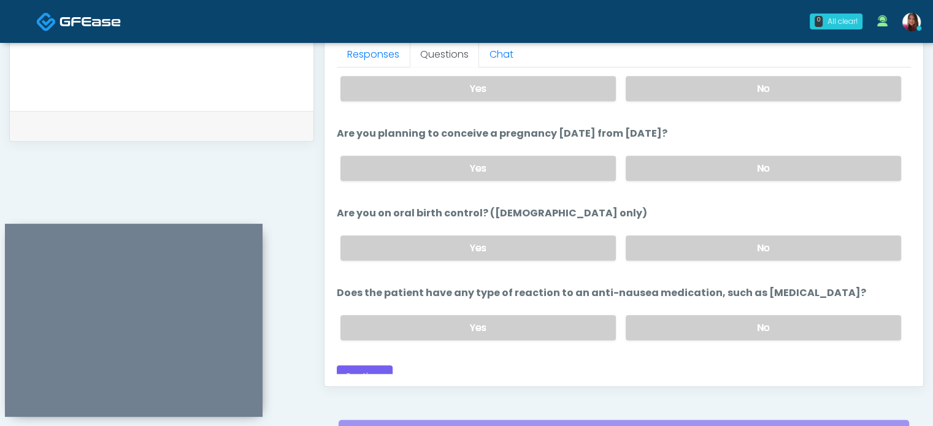
scroll to position [668, 0]
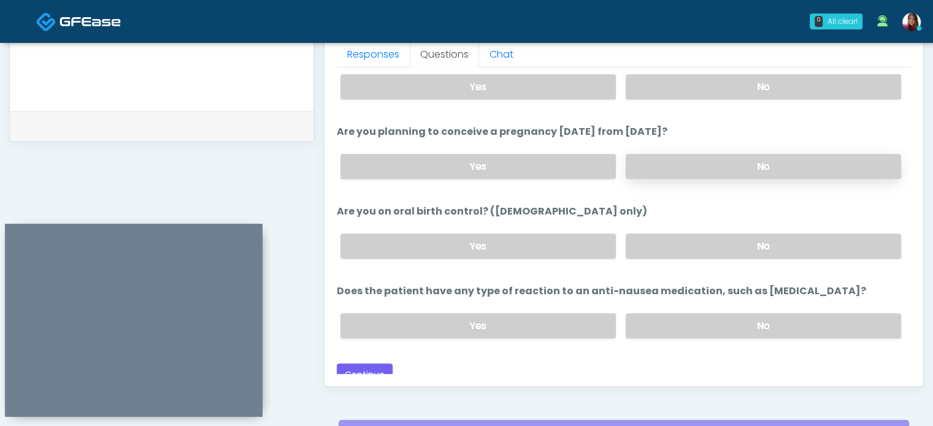
click at [834, 169] on label "No" at bounding box center [763, 166] width 275 height 25
click at [818, 249] on label "No" at bounding box center [763, 246] width 275 height 25
click at [812, 329] on label "No" at bounding box center [763, 325] width 275 height 25
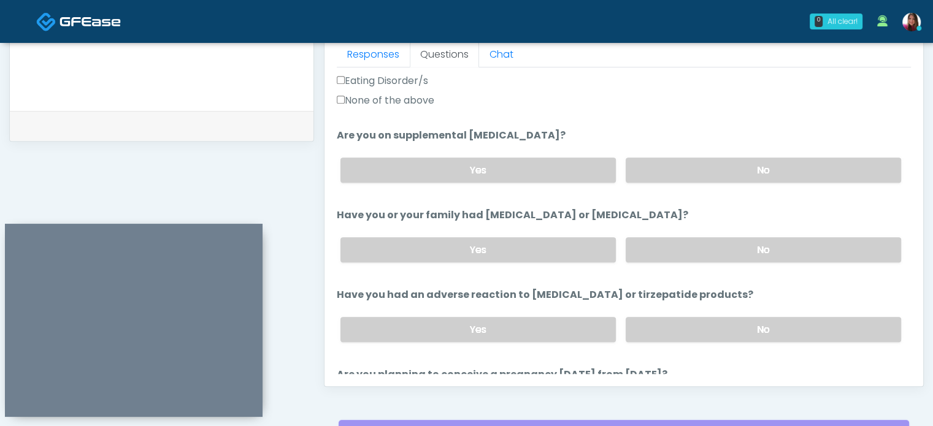
scroll to position [675, 0]
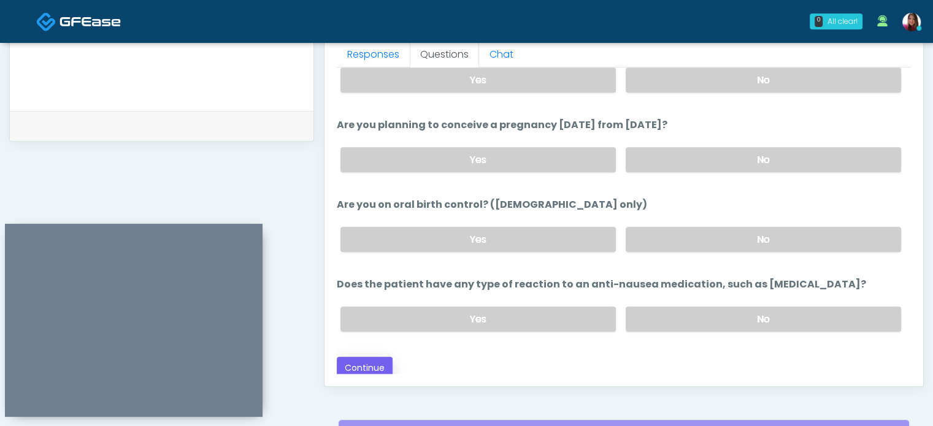
click at [356, 370] on button "Continue" at bounding box center [365, 368] width 56 height 23
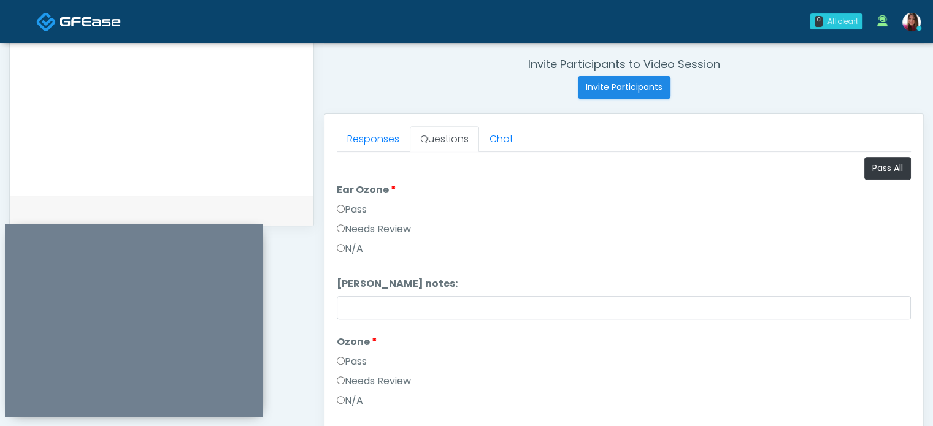
scroll to position [464, 0]
click at [889, 169] on button "Pass All" at bounding box center [887, 169] width 47 height 23
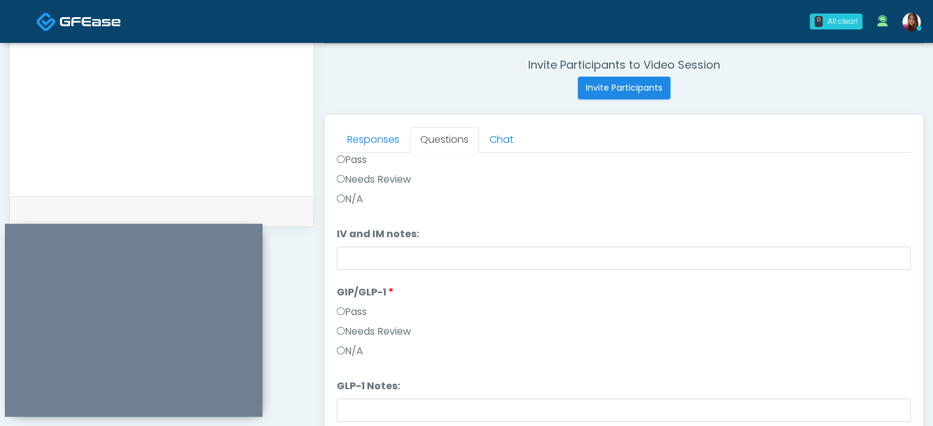
scroll to position [673, 0]
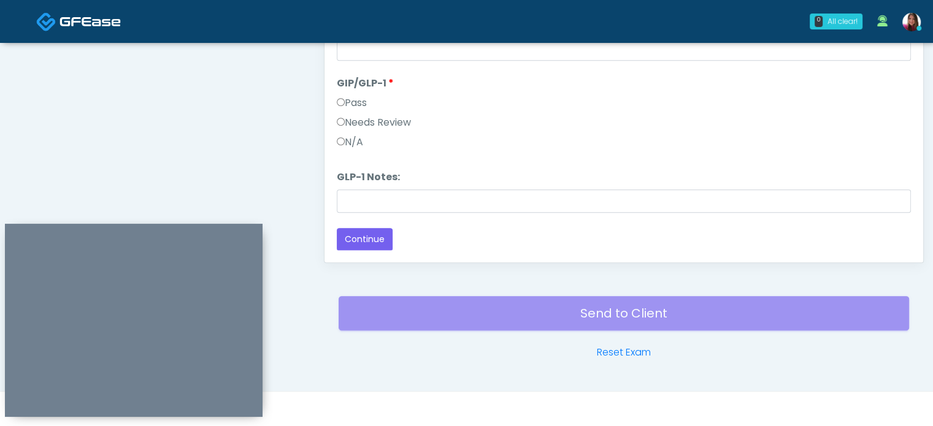
click at [362, 145] on label "N/A" at bounding box center [350, 142] width 26 height 15
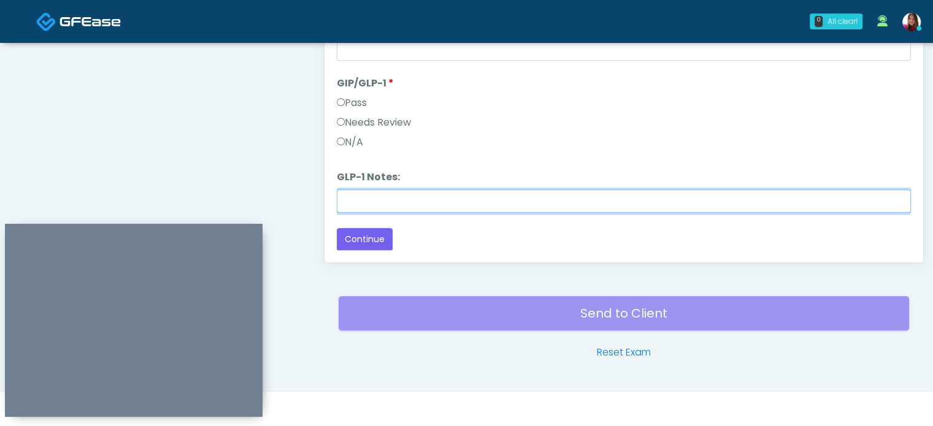
click at [421, 202] on input "GLP-1 Notes:" at bounding box center [624, 201] width 574 height 23
type input "**********"
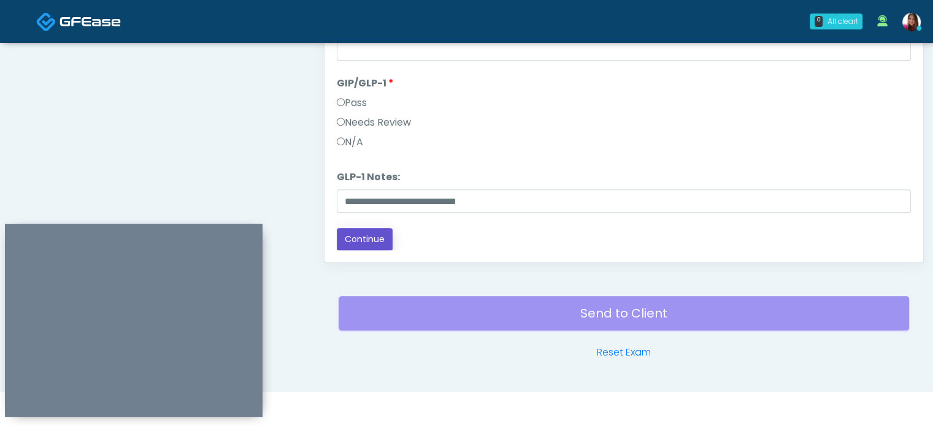
click at [361, 241] on button "Continue" at bounding box center [365, 239] width 56 height 23
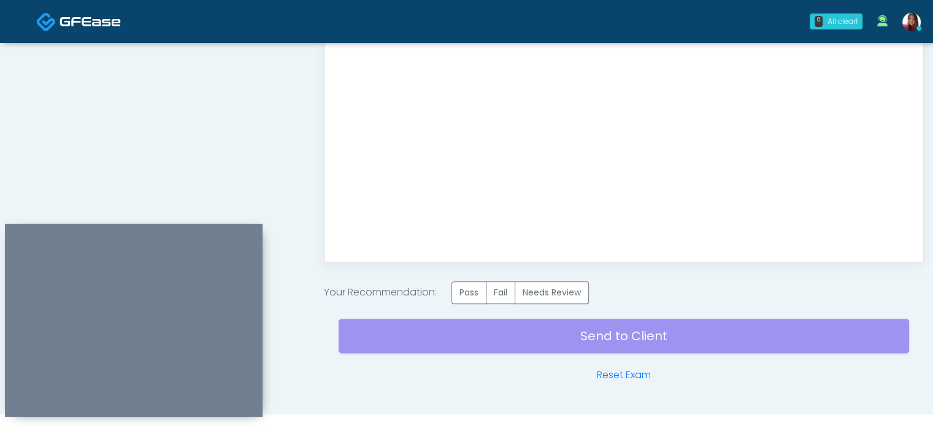
scroll to position [0, 0]
click at [469, 298] on label "Pass" at bounding box center [468, 293] width 35 height 23
click at [624, 331] on div "Send to Client Reset Exam" at bounding box center [624, 343] width 570 height 79
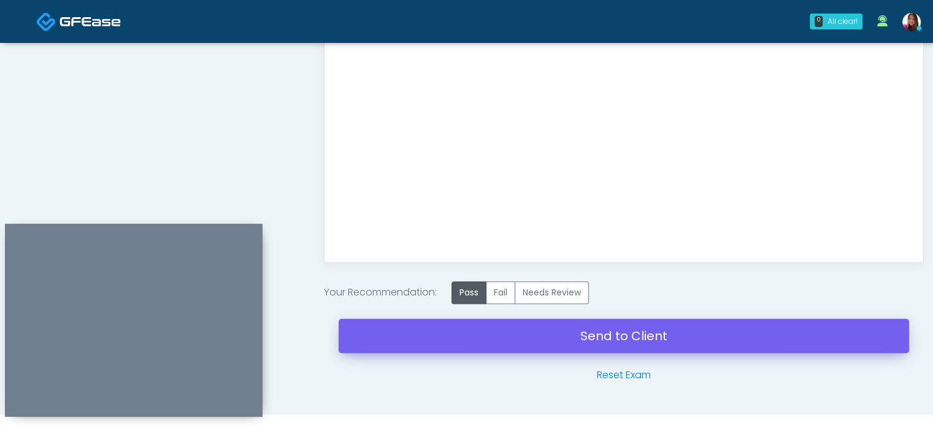
click at [627, 335] on link "Send to Client" at bounding box center [624, 336] width 570 height 34
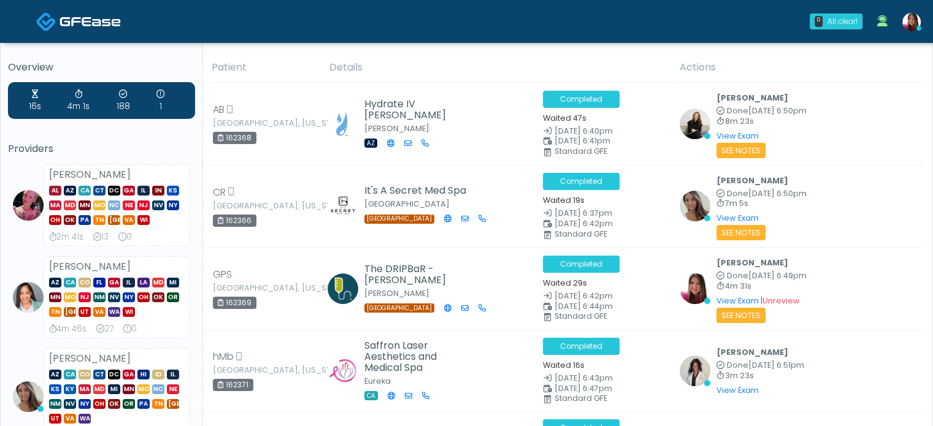
scroll to position [1, 0]
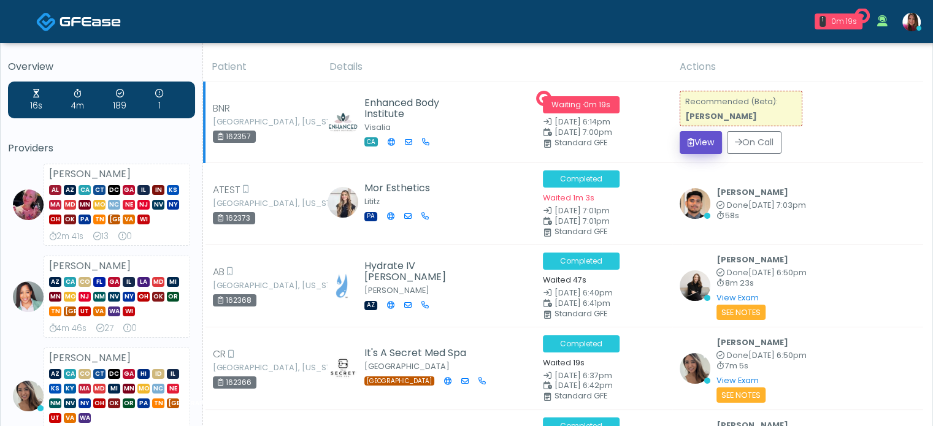
click at [688, 143] on icon "submit" at bounding box center [691, 142] width 7 height 9
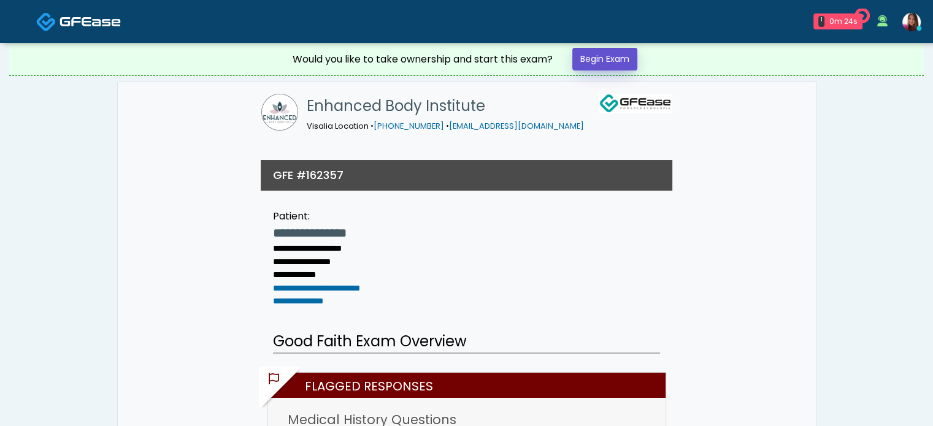
click at [621, 58] on link "Begin Exam" at bounding box center [604, 59] width 65 height 23
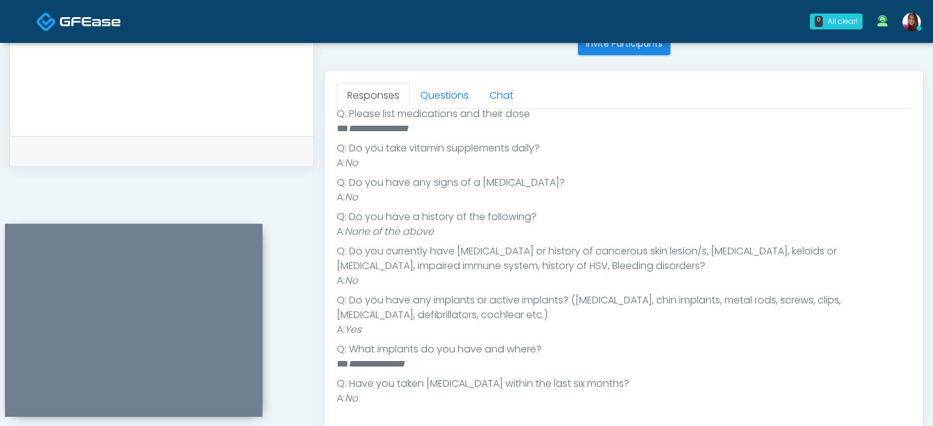
scroll to position [505, 0]
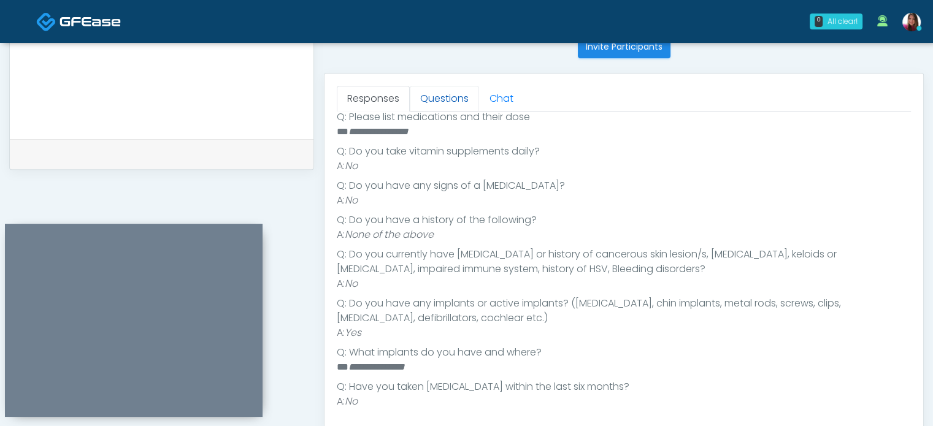
click at [451, 109] on link "Questions" at bounding box center [444, 99] width 69 height 26
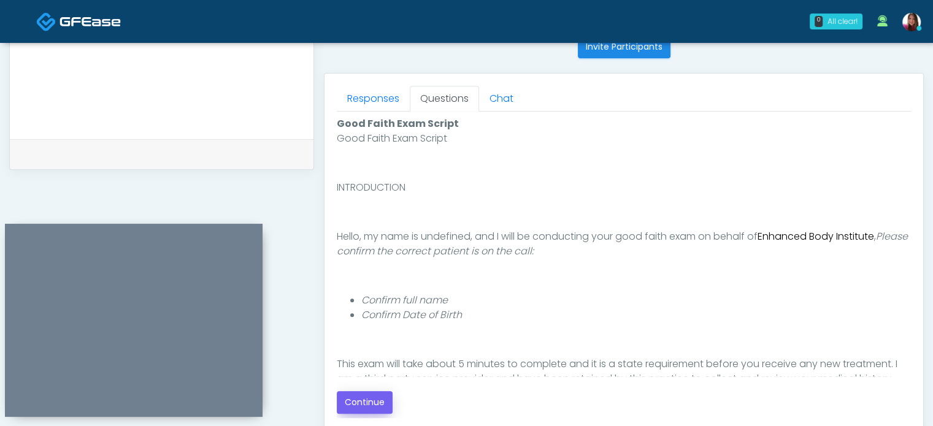
click at [364, 411] on button "Continue" at bounding box center [365, 402] width 56 height 23
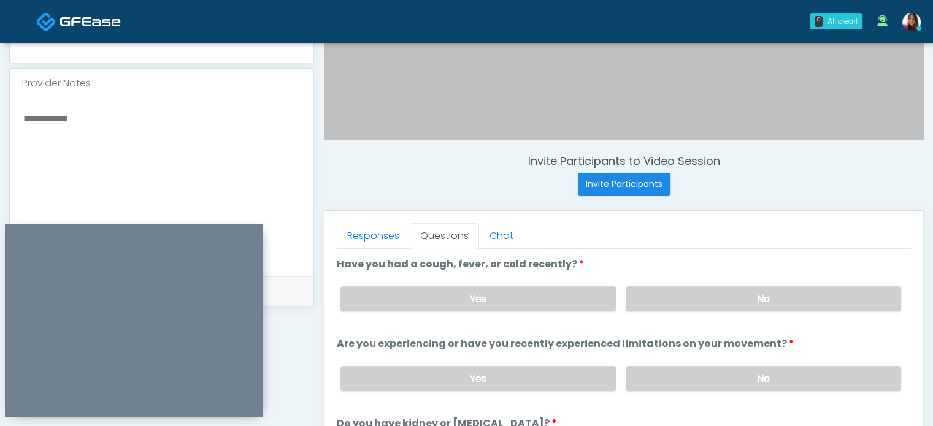
scroll to position [364, 0]
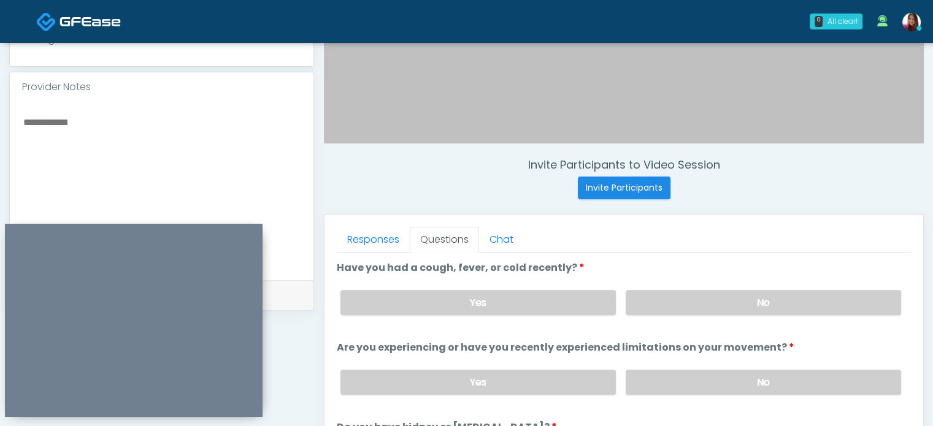
click at [64, 145] on textarea at bounding box center [161, 189] width 279 height 150
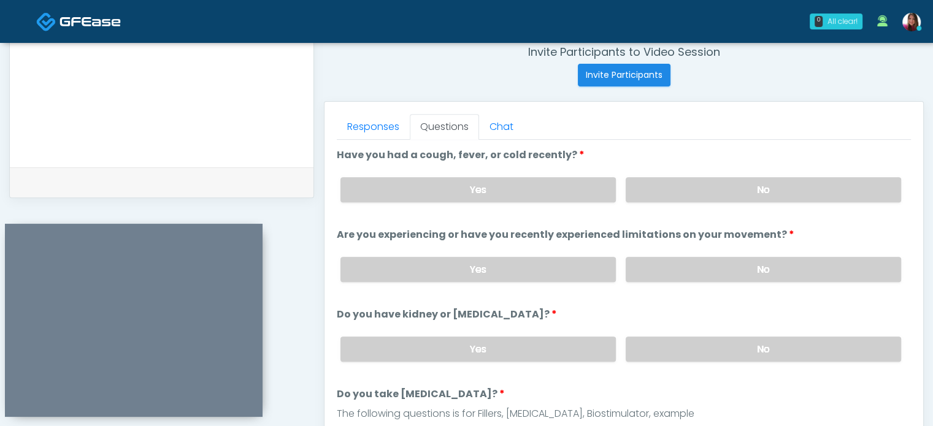
scroll to position [484, 0]
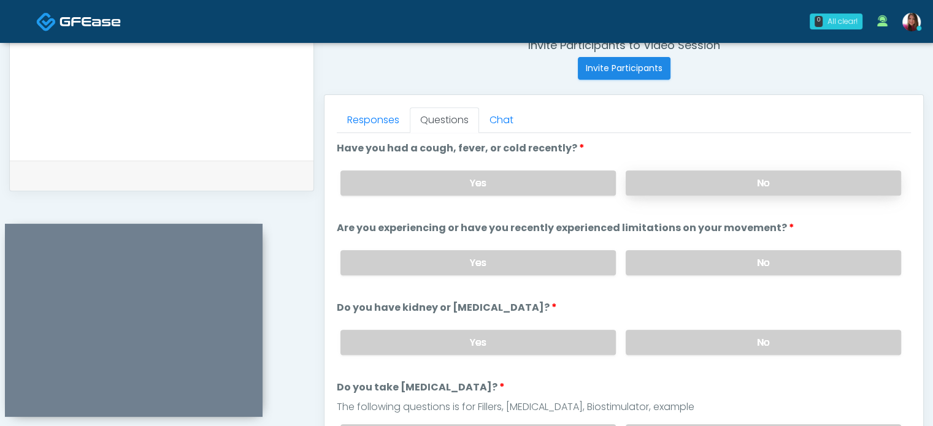
type textarea "**********"
click at [842, 191] on label "No" at bounding box center [763, 183] width 275 height 25
click at [824, 264] on label "No" at bounding box center [763, 262] width 275 height 25
click at [815, 335] on label "No" at bounding box center [763, 342] width 275 height 25
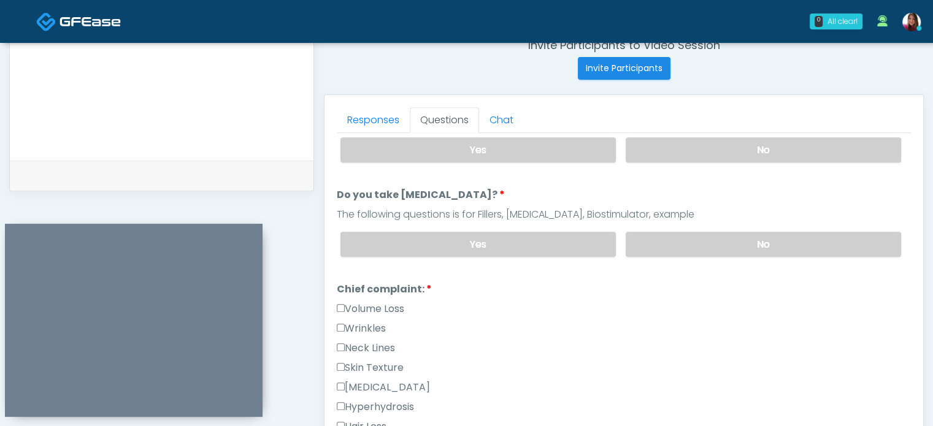
scroll to position [193, 0]
click at [799, 238] on label "No" at bounding box center [763, 244] width 275 height 25
click at [359, 330] on label "Wrinkles" at bounding box center [361, 328] width 49 height 15
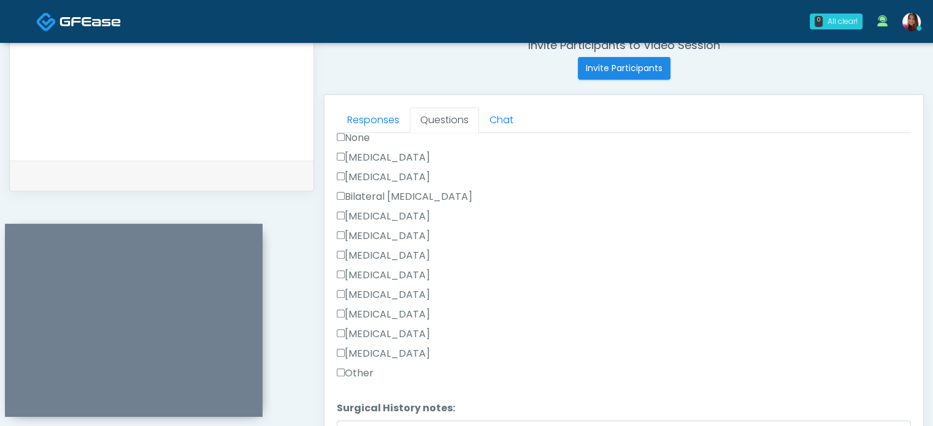
scroll to position [743, 0]
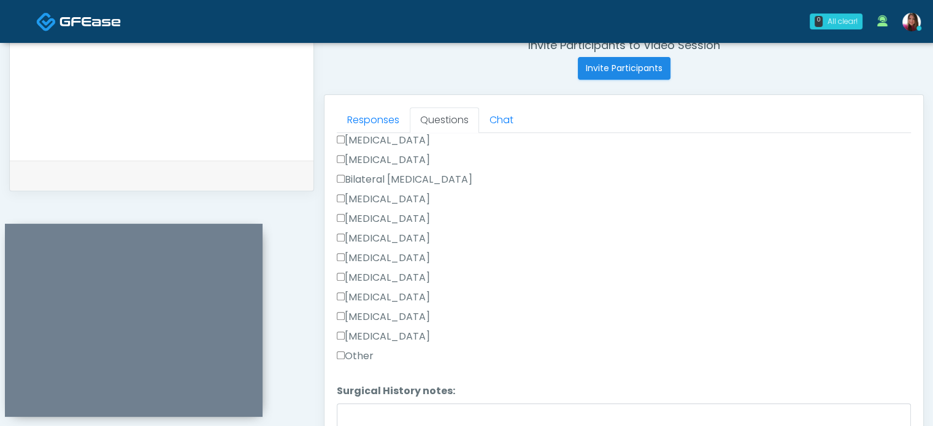
click at [831, 313] on div "Appendectomy" at bounding box center [624, 320] width 574 height 20
click at [373, 199] on label "Breast Augmentation" at bounding box center [383, 199] width 93 height 15
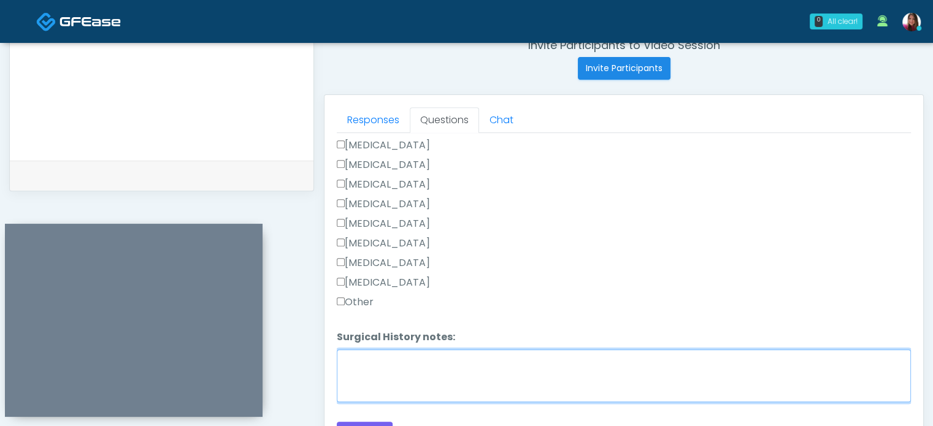
click at [370, 380] on textarea "Surgical History notes:" at bounding box center [624, 376] width 574 height 53
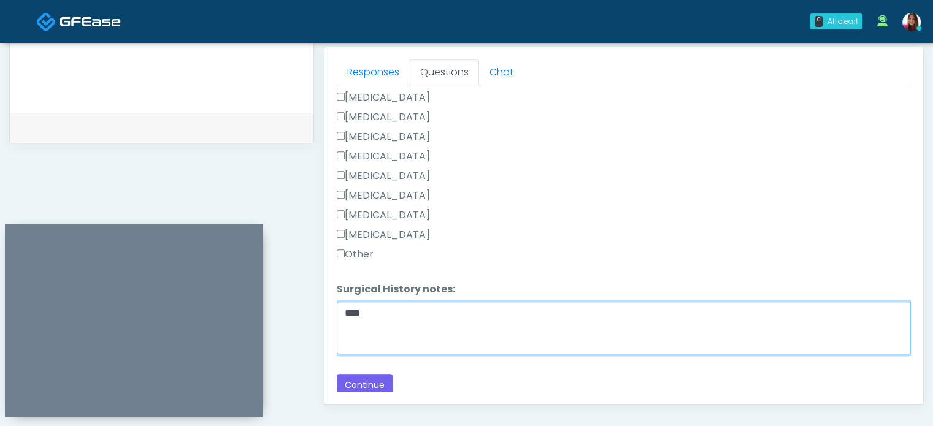
scroll to position [538, 0]
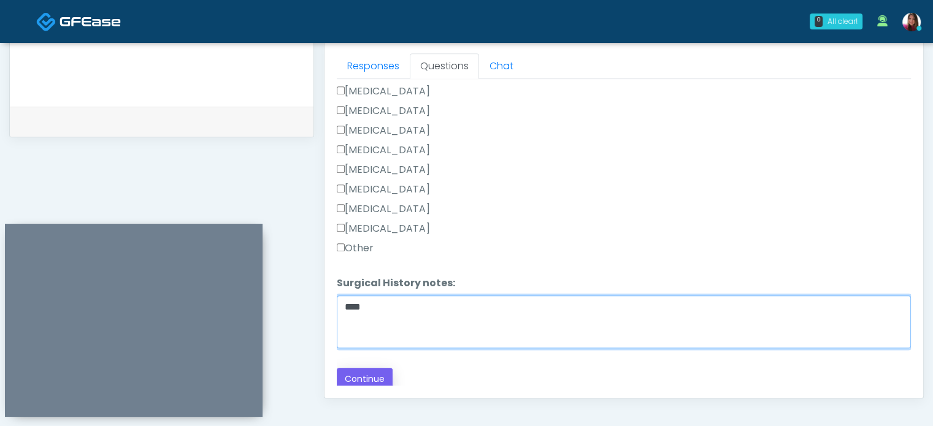
type textarea "****"
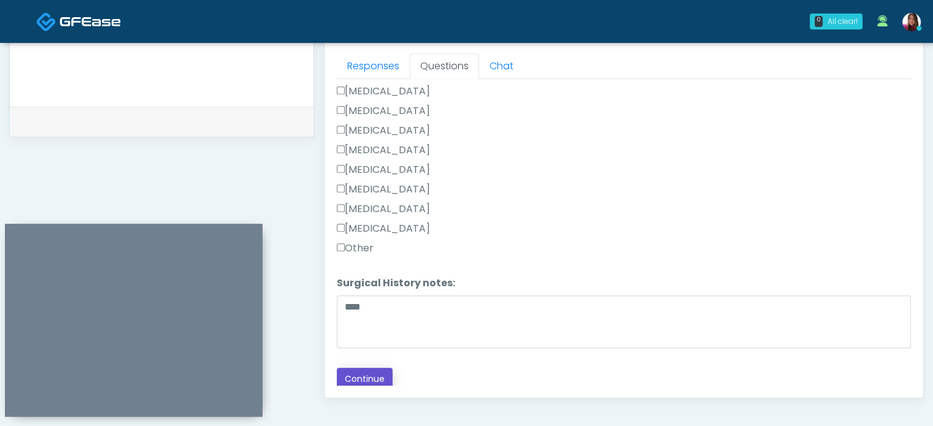
click at [359, 380] on button "Continue" at bounding box center [365, 379] width 56 height 23
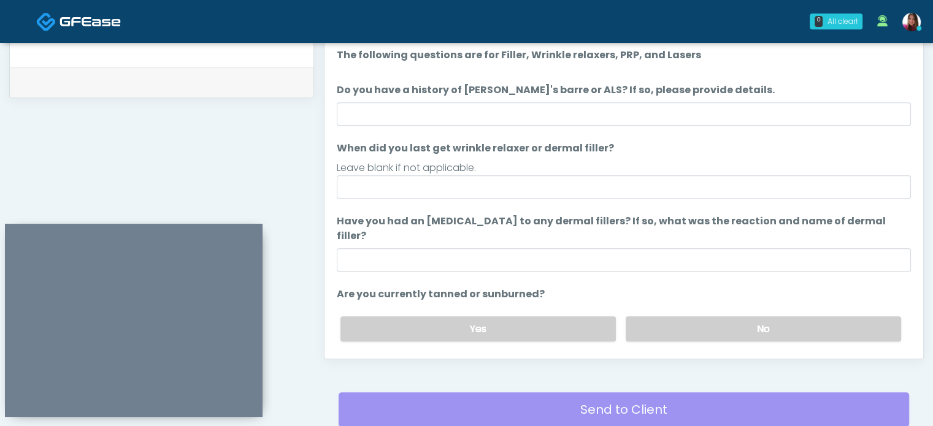
scroll to position [577, 0]
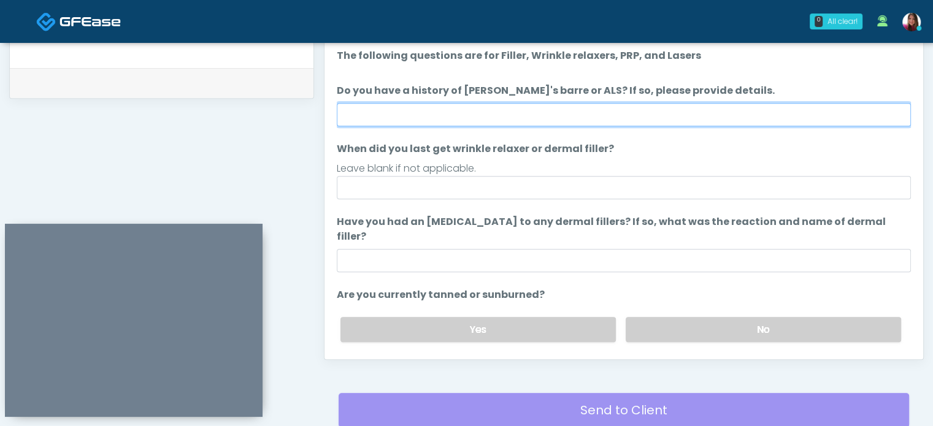
click at [393, 118] on input "Do you have a history of Guillain's barre or ALS? If so, please provide details." at bounding box center [624, 114] width 574 height 23
type input "**"
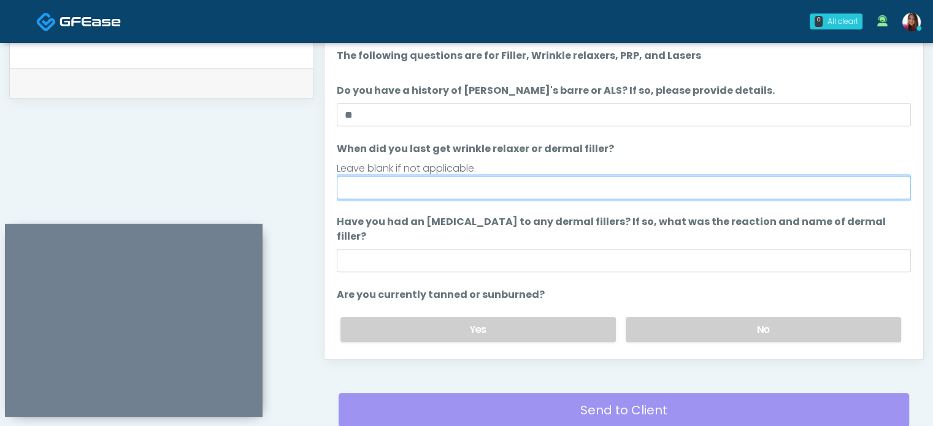
click at [372, 194] on input "When did you last get wrinkle relaxer or dermal filler?" at bounding box center [624, 187] width 574 height 23
type input "*****"
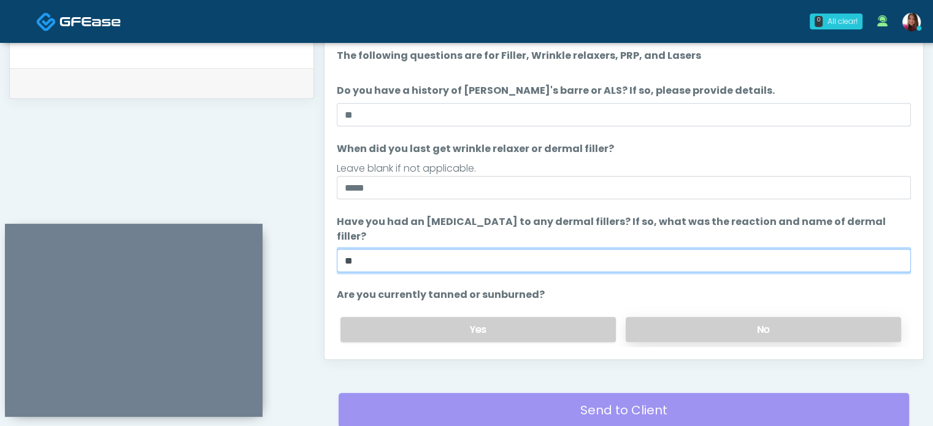
type input "**"
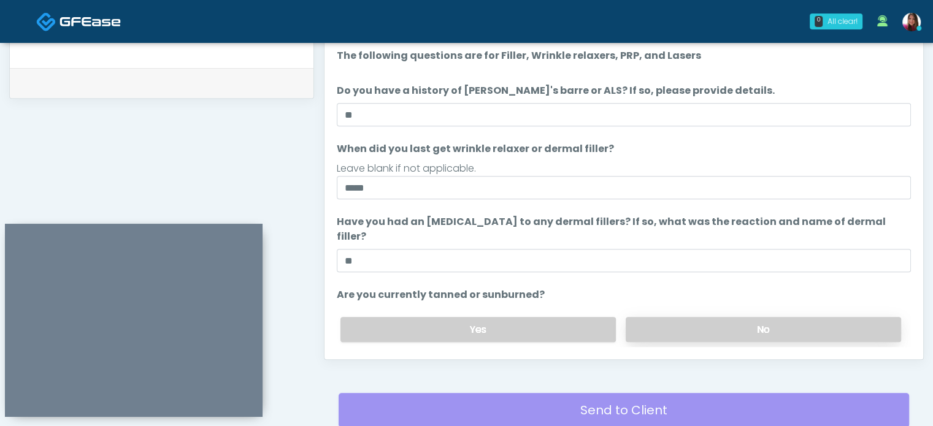
click at [680, 317] on label "No" at bounding box center [763, 329] width 275 height 25
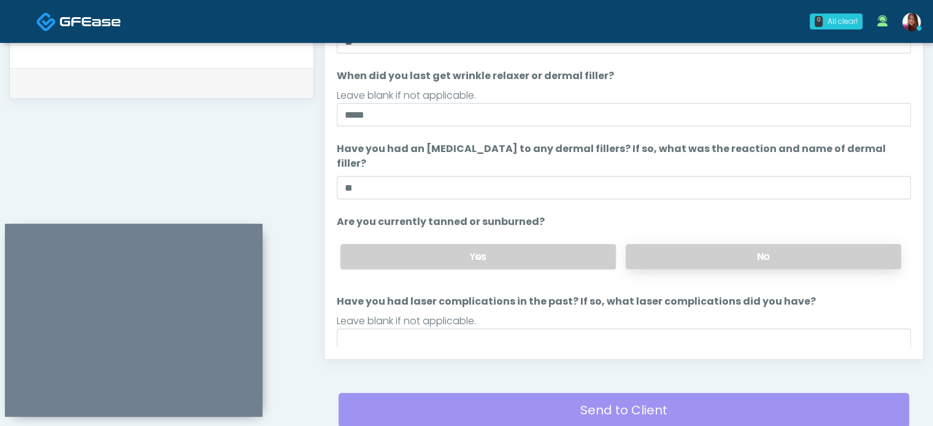
scroll to position [100, 0]
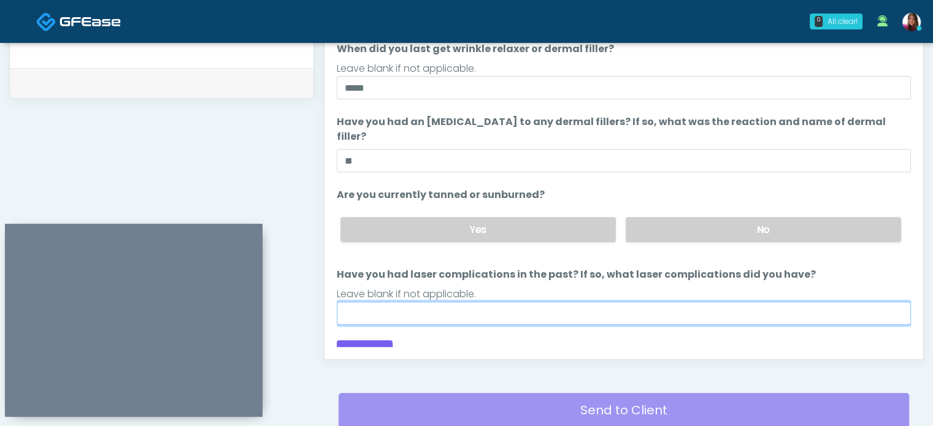
click at [435, 302] on input "Have you had laser complications in the past? If so, what laser complications d…" at bounding box center [624, 313] width 574 height 23
type input "**"
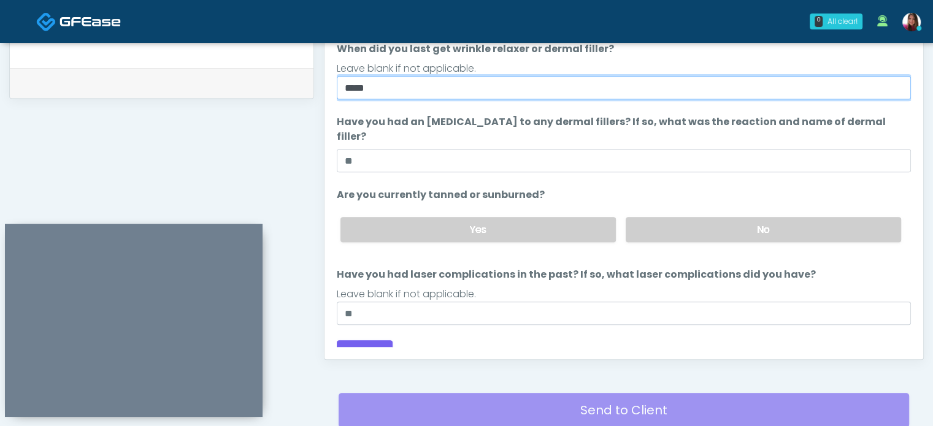
click at [417, 93] on input "*****" at bounding box center [624, 87] width 574 height 23
type input "**********"
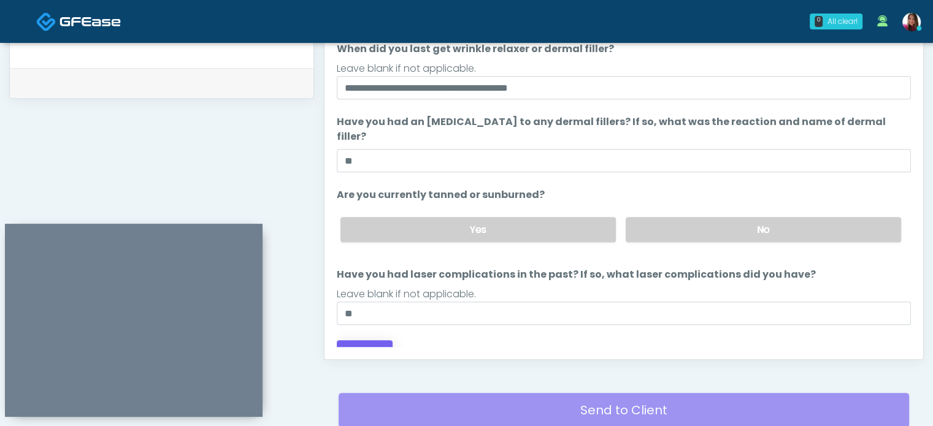
click at [363, 340] on button "Continue" at bounding box center [365, 351] width 56 height 23
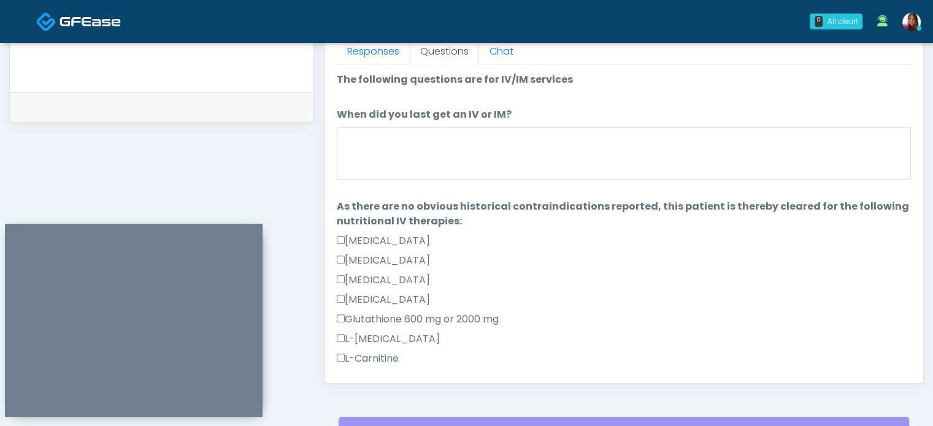
scroll to position [551, 0]
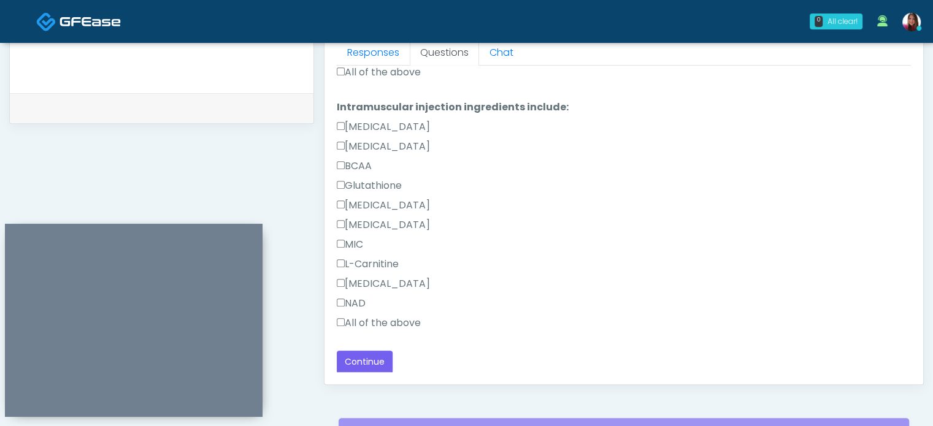
click at [402, 328] on label "All of the above" at bounding box center [379, 323] width 84 height 15
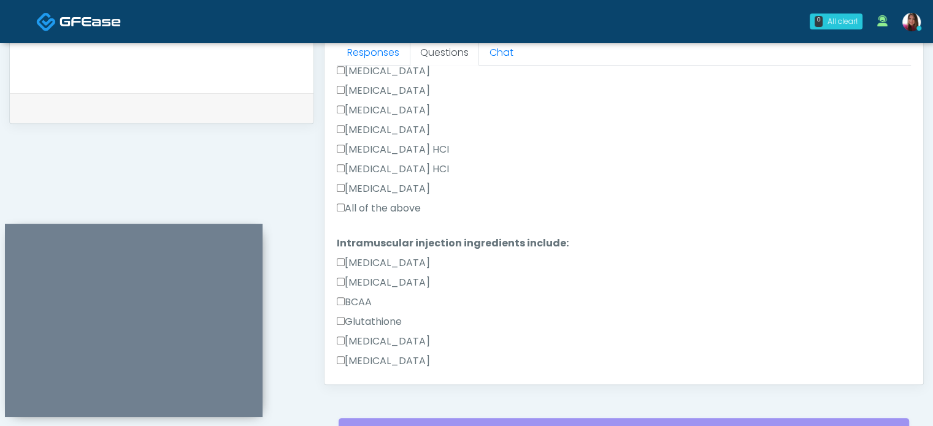
click at [386, 201] on label "All of the above" at bounding box center [379, 208] width 84 height 15
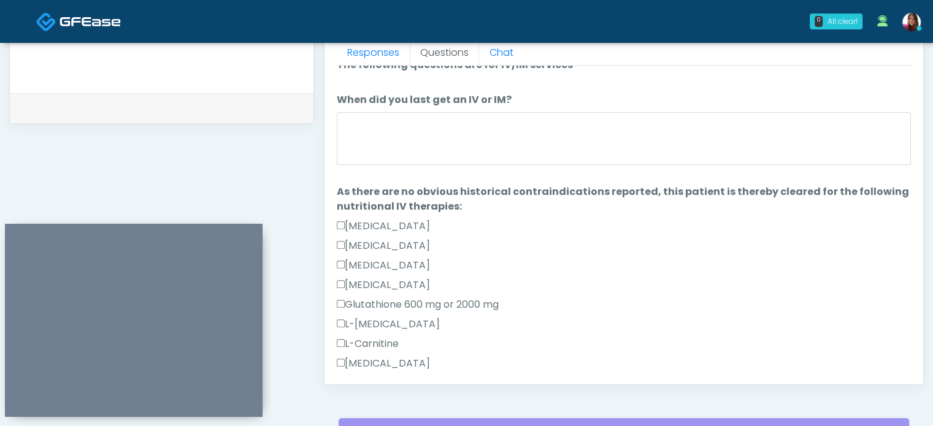
scroll to position [0, 0]
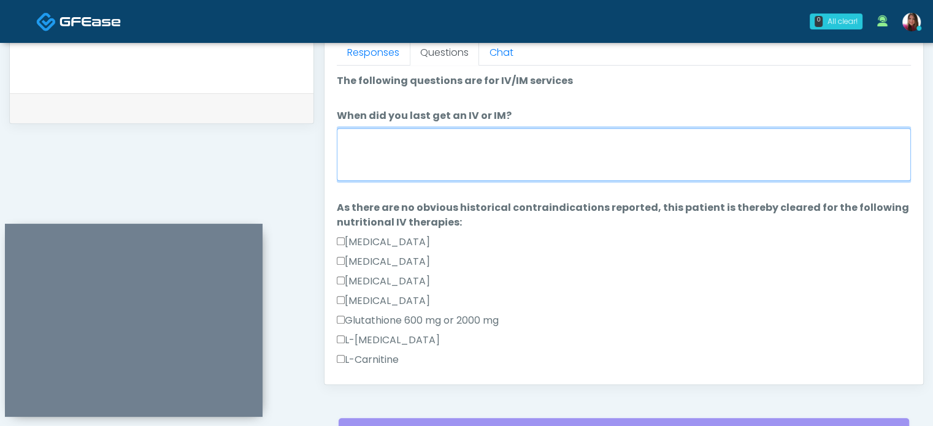
click at [411, 145] on textarea "When did you last get an IV or IM?" at bounding box center [624, 154] width 574 height 53
type textarea "*"
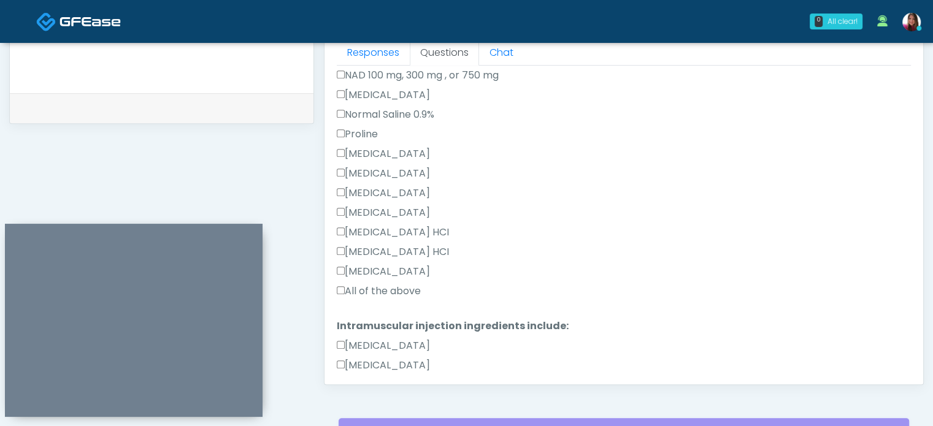
scroll to position [582, 0]
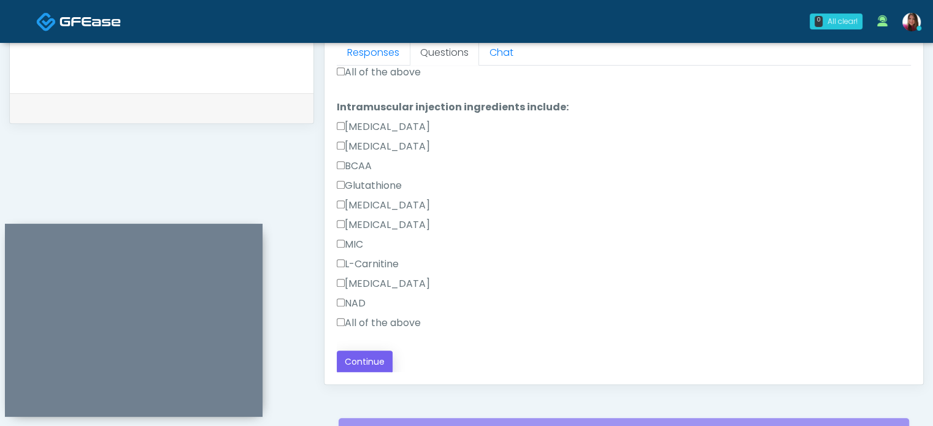
type textarea "**********"
click at [354, 359] on button "Continue" at bounding box center [365, 362] width 56 height 23
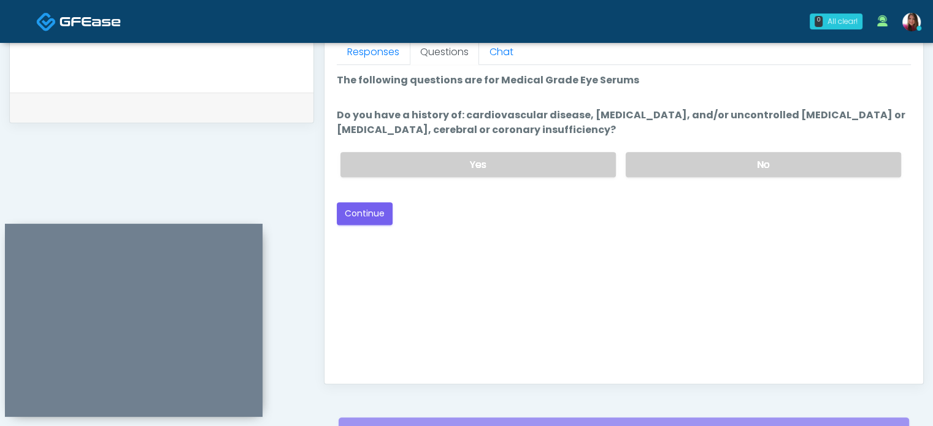
scroll to position [553, 0]
click at [853, 169] on label "No" at bounding box center [763, 164] width 275 height 25
click at [353, 217] on button "Continue" at bounding box center [365, 213] width 56 height 23
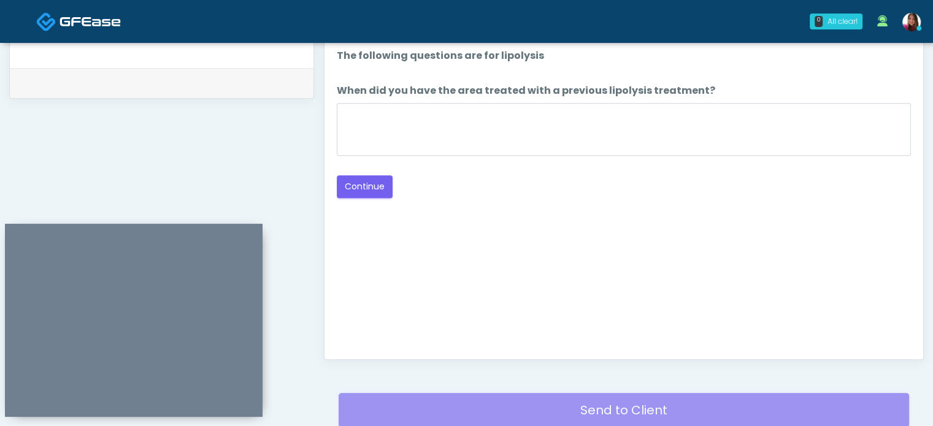
scroll to position [576, 0]
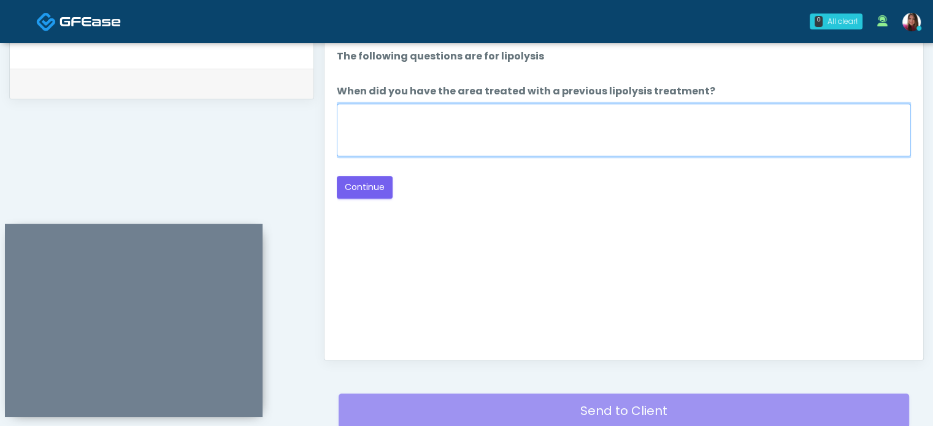
click at [497, 136] on textarea "When did you have the area treated with a previous lipolysis treatment?" at bounding box center [624, 130] width 574 height 53
type textarea "*****"
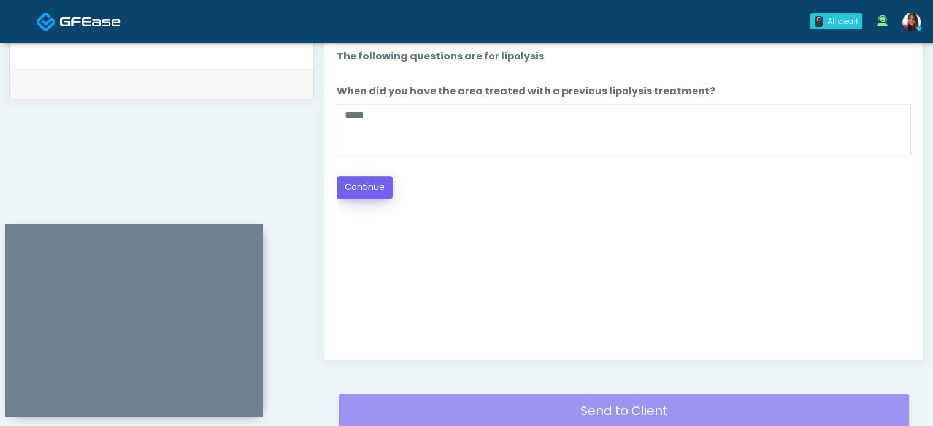
click at [366, 191] on button "Continue" at bounding box center [365, 187] width 56 height 23
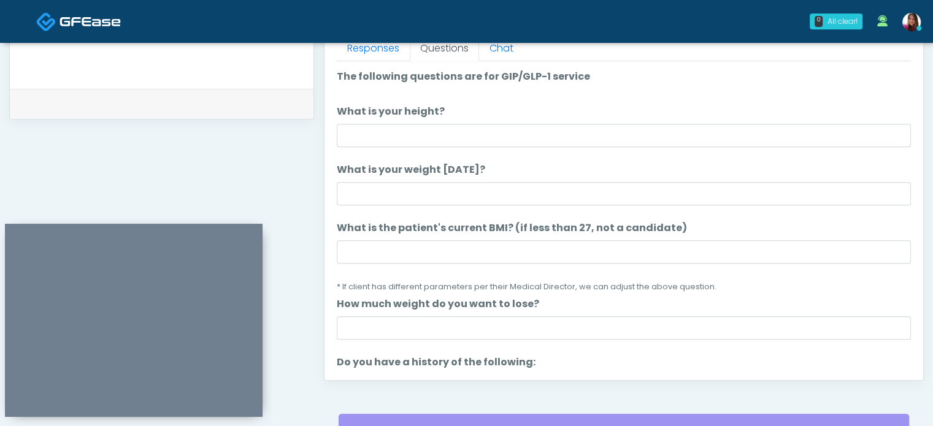
scroll to position [542, 0]
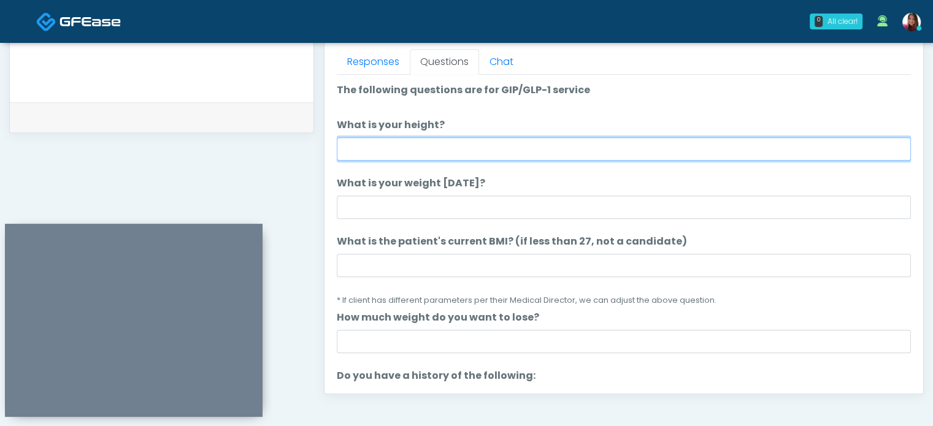
click at [363, 145] on input "What is your height?" at bounding box center [624, 148] width 574 height 23
type input "****"
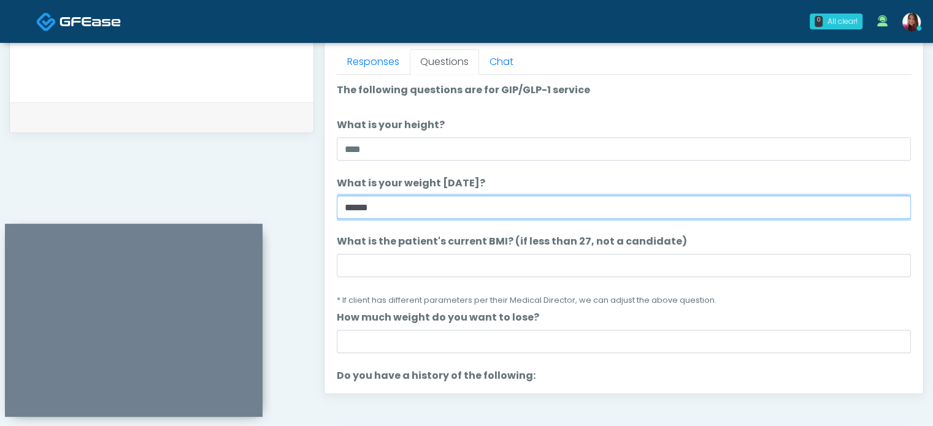
type input "******"
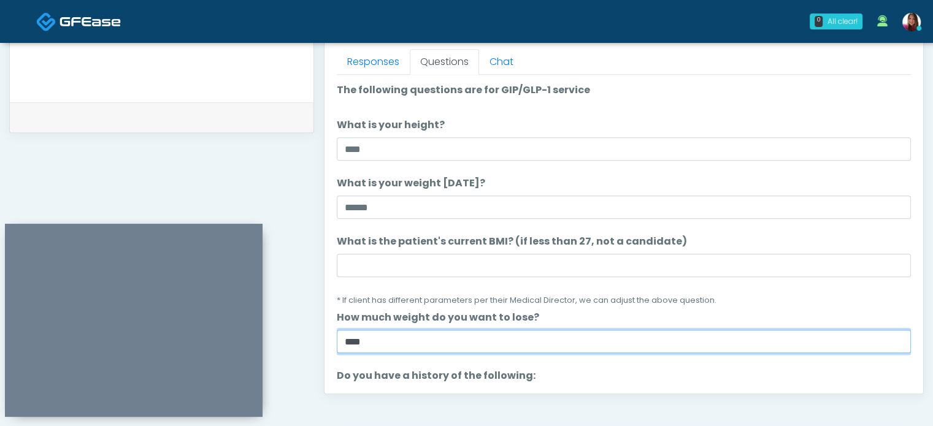
type input "****"
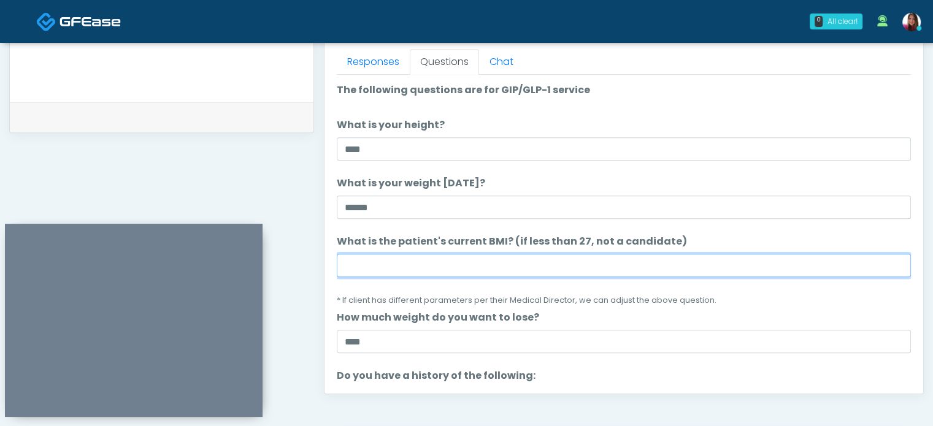
click at [374, 263] on input "What is the patient's current BMI? (if less than 27, not a candidate)" at bounding box center [624, 265] width 574 height 23
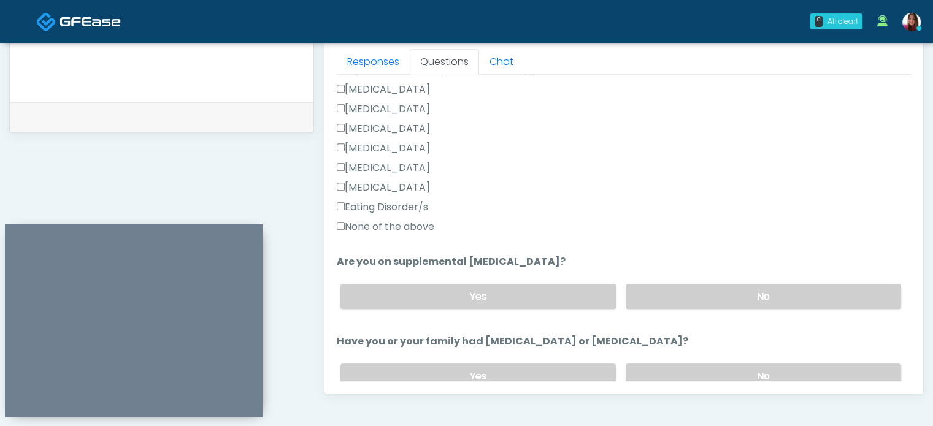
scroll to position [307, 0]
type input "****"
click at [385, 224] on label "None of the above" at bounding box center [386, 225] width 98 height 15
click at [799, 296] on label "No" at bounding box center [763, 295] width 275 height 25
click at [800, 372] on label "No" at bounding box center [763, 375] width 275 height 25
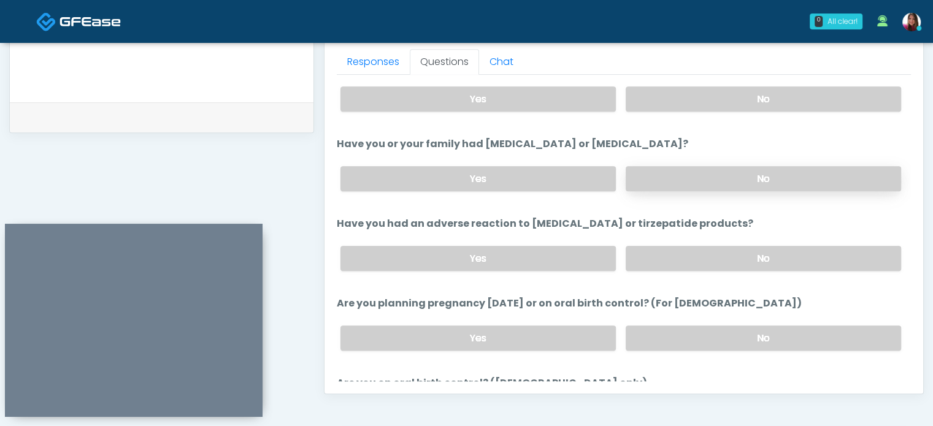
scroll to position [518, 0]
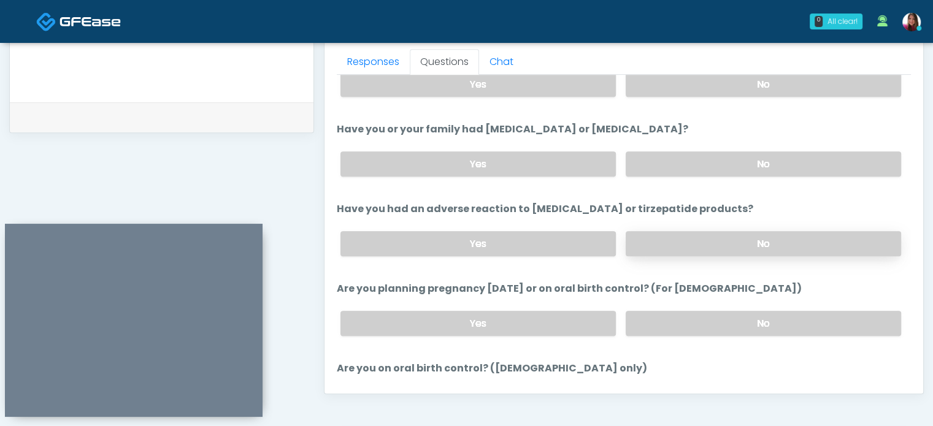
click at [826, 242] on label "No" at bounding box center [763, 243] width 275 height 25
click at [802, 329] on label "No" at bounding box center [763, 323] width 275 height 25
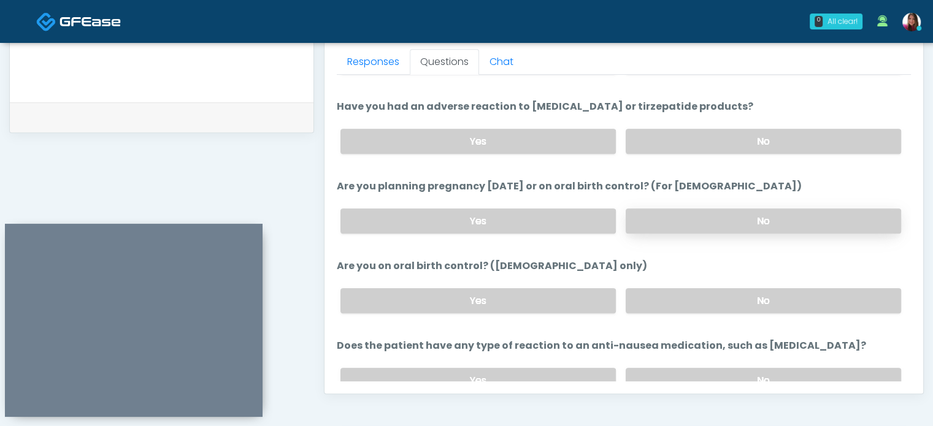
scroll to position [675, 0]
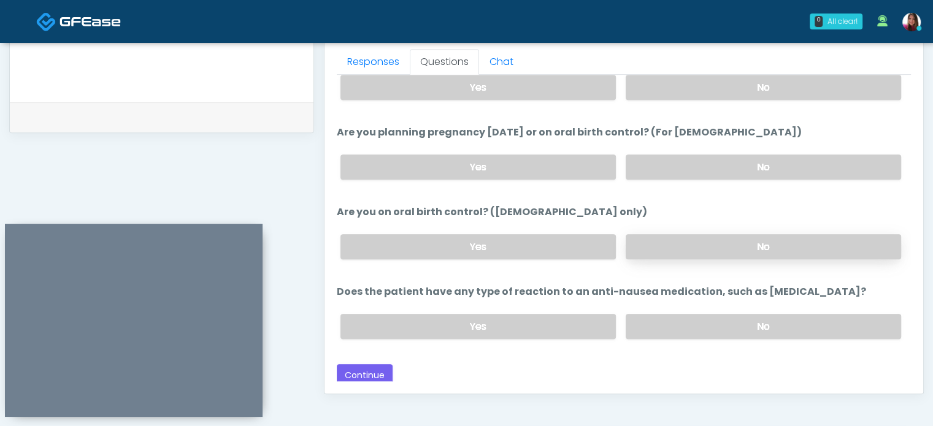
click at [824, 244] on label "No" at bounding box center [763, 246] width 275 height 25
click at [810, 329] on label "No" at bounding box center [763, 326] width 275 height 25
click at [361, 378] on button "Continue" at bounding box center [365, 375] width 56 height 23
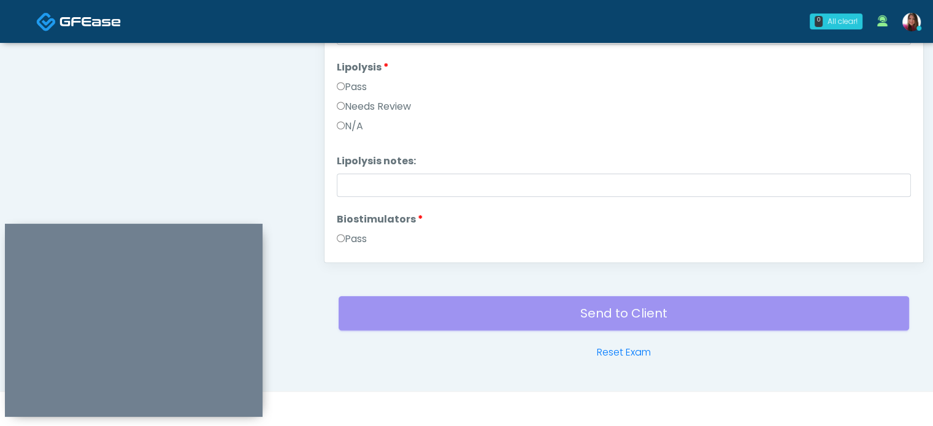
click at [352, 239] on label "Pass" at bounding box center [352, 239] width 30 height 15
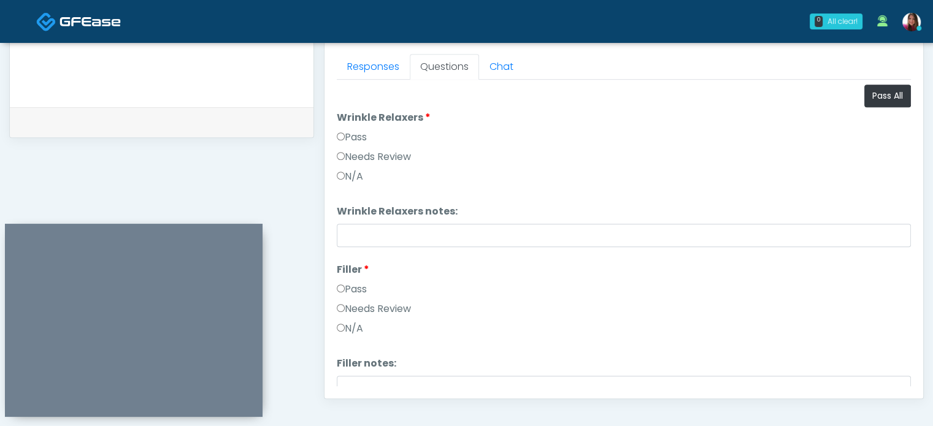
scroll to position [532, 0]
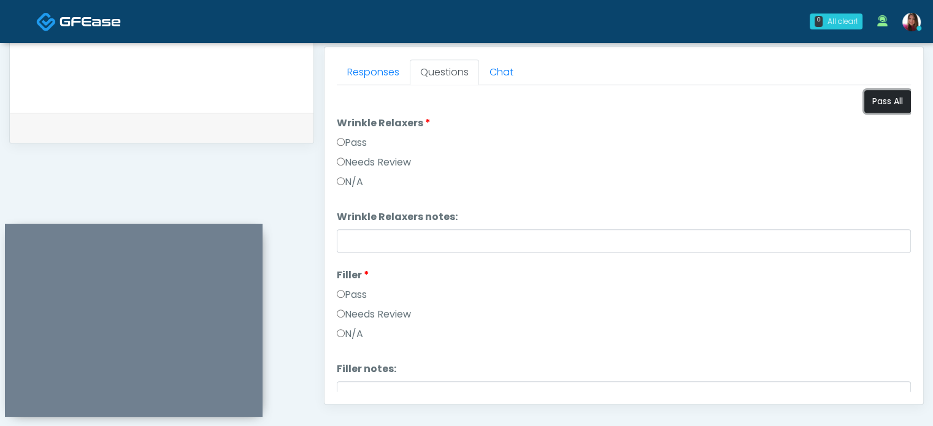
click at [879, 106] on button "Pass All" at bounding box center [887, 101] width 47 height 23
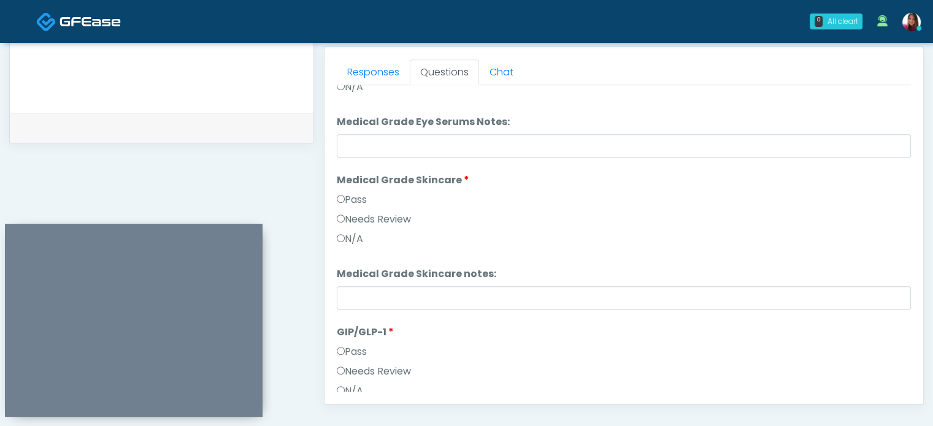
scroll to position [1724, 0]
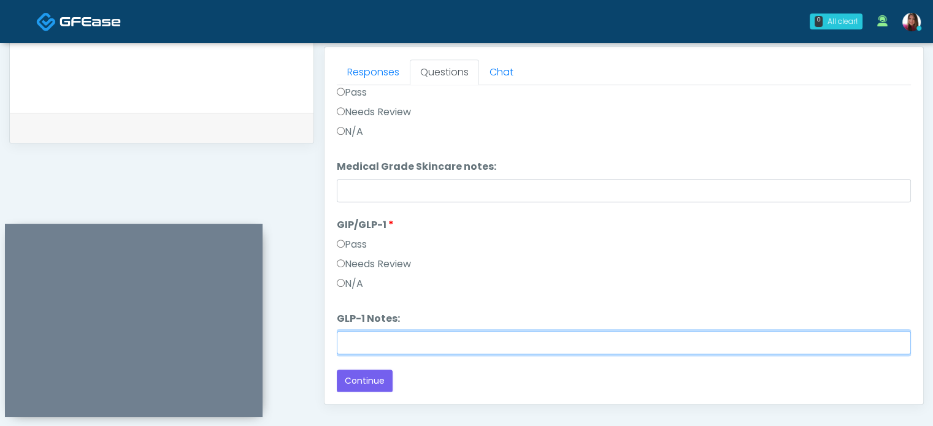
click at [752, 341] on input "GLP-1 Notes:" at bounding box center [624, 342] width 574 height 23
type input "**********"
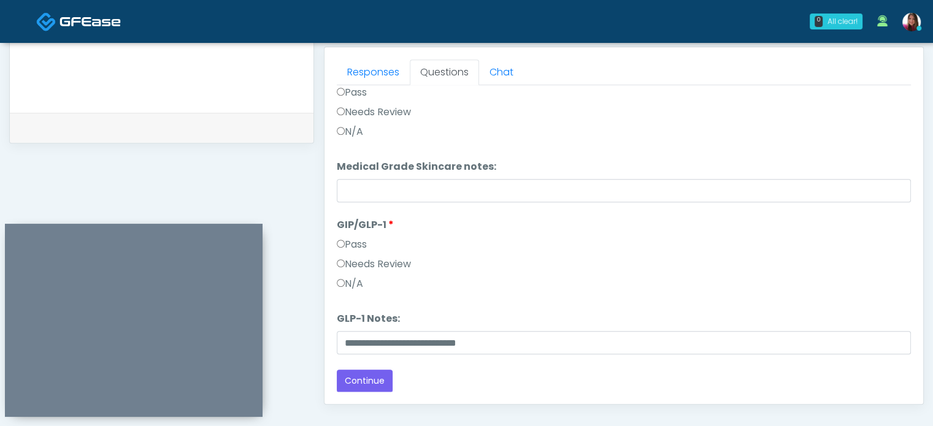
click at [353, 282] on label "N/A" at bounding box center [350, 284] width 26 height 15
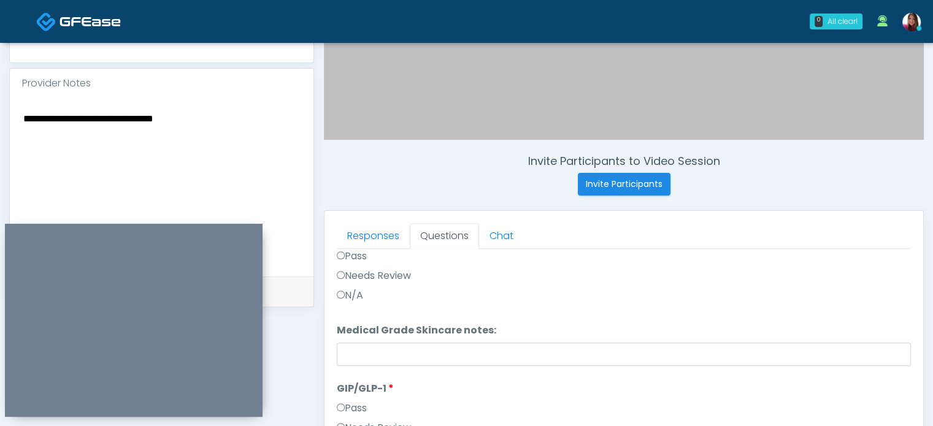
scroll to position [367, 0]
click at [164, 123] on textarea "**********" at bounding box center [161, 187] width 279 height 150
click at [158, 125] on textarea "**********" at bounding box center [161, 187] width 279 height 150
click at [155, 119] on textarea "**********" at bounding box center [161, 187] width 279 height 150
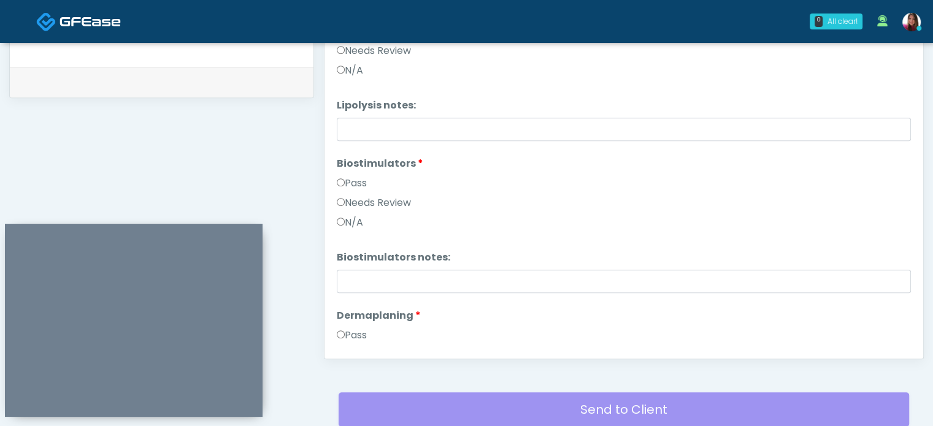
scroll to position [827, 0]
click at [375, 203] on label "Needs Review" at bounding box center [374, 203] width 74 height 15
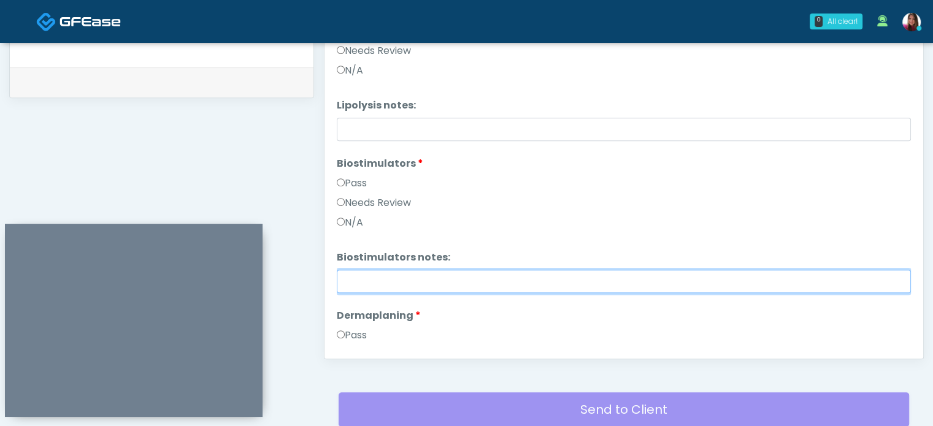
click at [405, 279] on input "Biostimulators notes:" at bounding box center [624, 281] width 574 height 23
click at [361, 282] on input "Biostimulators notes:" at bounding box center [624, 281] width 574 height 23
click at [368, 279] on input "Biostimulators notes:" at bounding box center [624, 281] width 574 height 23
click at [367, 291] on input "Biostimulators notes:" at bounding box center [624, 281] width 574 height 23
click at [361, 275] on input "Biostimulators notes:" at bounding box center [624, 281] width 574 height 23
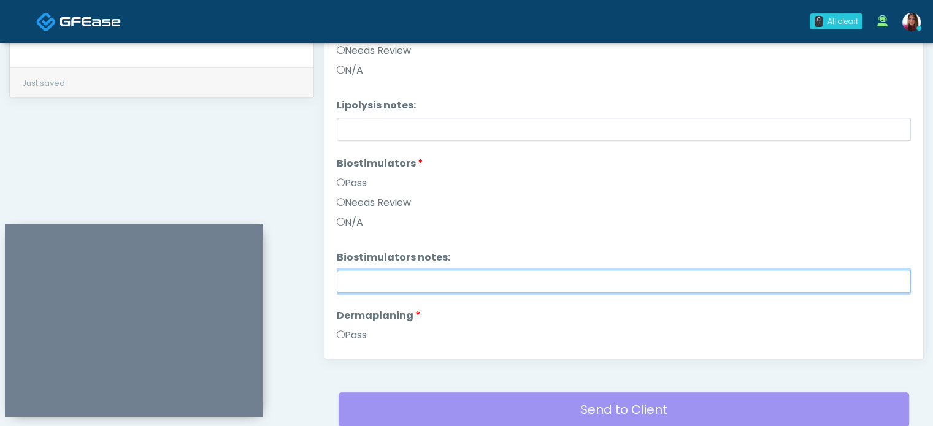
click at [363, 281] on input "Biostimulators notes:" at bounding box center [624, 281] width 574 height 23
click at [369, 278] on input "Biostimulators notes:" at bounding box center [624, 281] width 574 height 23
paste input "**********"
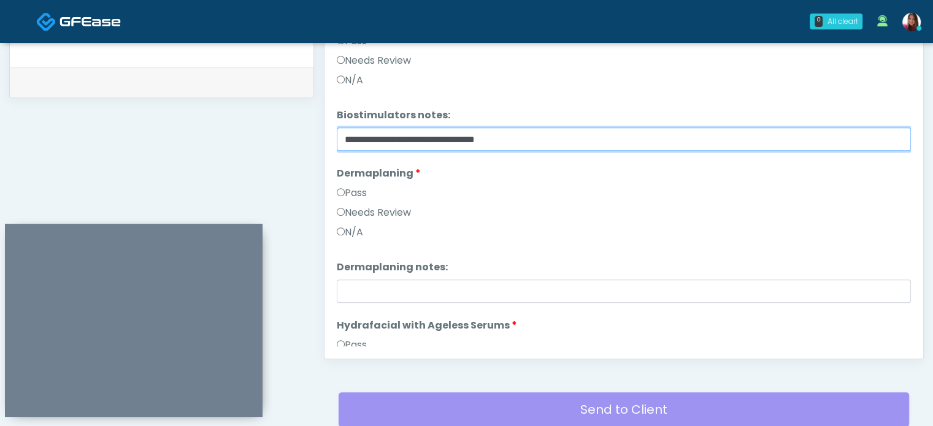
scroll to position [973, 0]
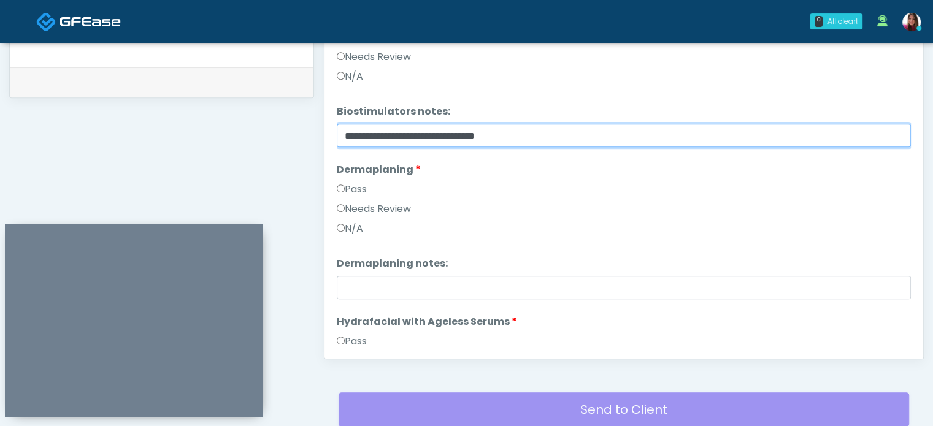
type input "**********"
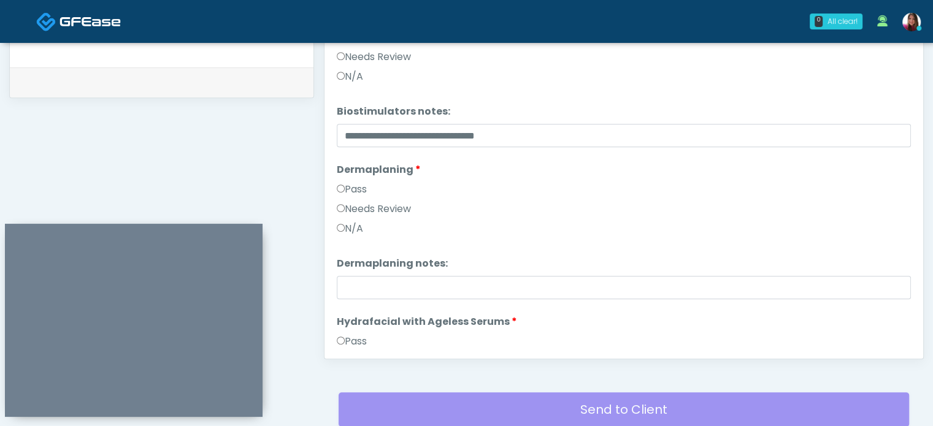
click at [395, 224] on div "N/A" at bounding box center [624, 231] width 574 height 20
click at [393, 208] on label "Needs Review" at bounding box center [374, 209] width 74 height 15
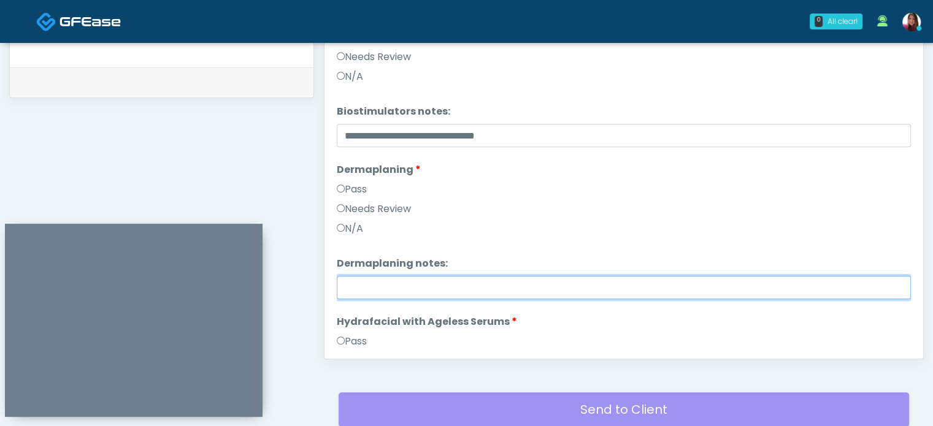
paste input "**********"
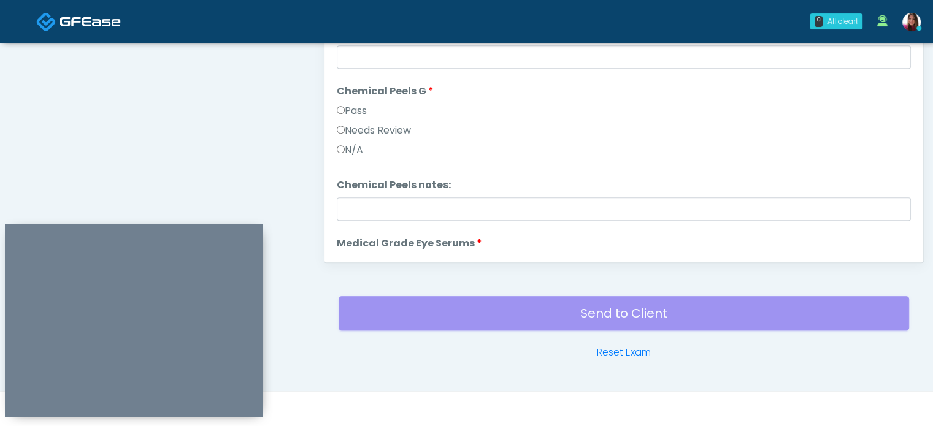
scroll to position [1266, 0]
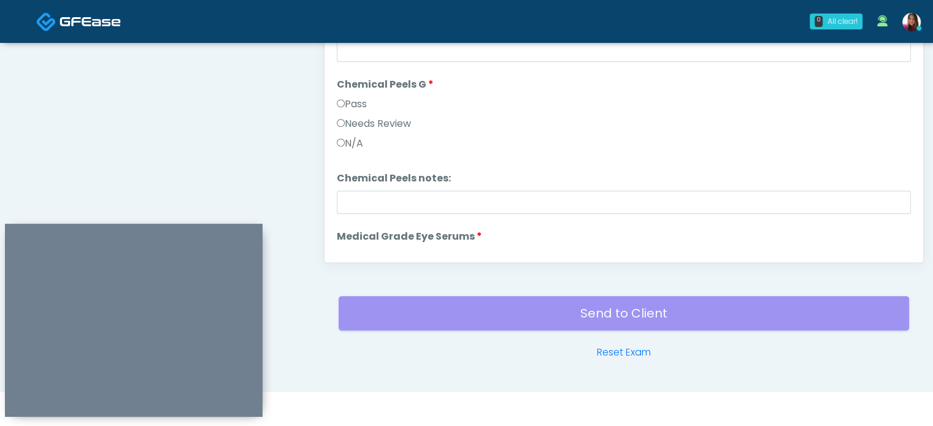
type input "**********"
click at [373, 128] on label "Needs Review" at bounding box center [374, 124] width 74 height 15
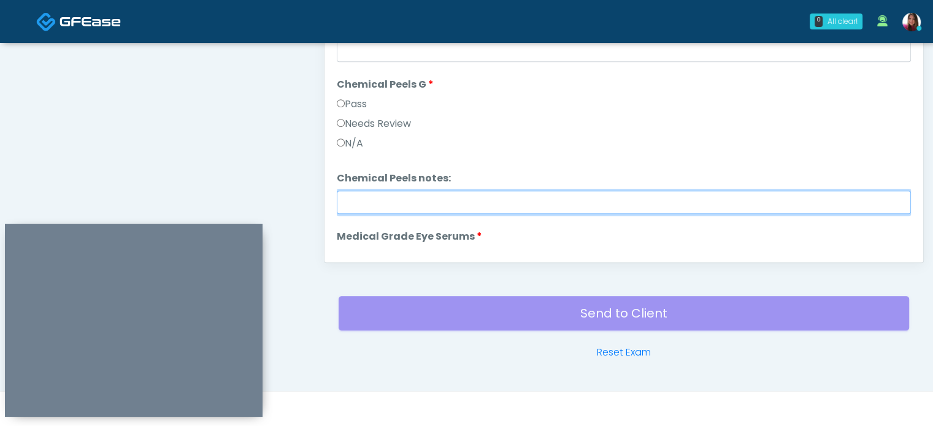
click at [400, 201] on input "Chemical Peels notes:" at bounding box center [624, 202] width 574 height 23
click at [357, 199] on input "Chemical Peels notes:" at bounding box center [624, 202] width 574 height 23
click at [355, 201] on input "Chemical Peels notes:" at bounding box center [624, 202] width 574 height 23
click at [372, 200] on input "Chemical Peels notes:" at bounding box center [624, 202] width 574 height 23
click at [376, 204] on input "Chemical Peels notes:" at bounding box center [624, 202] width 574 height 23
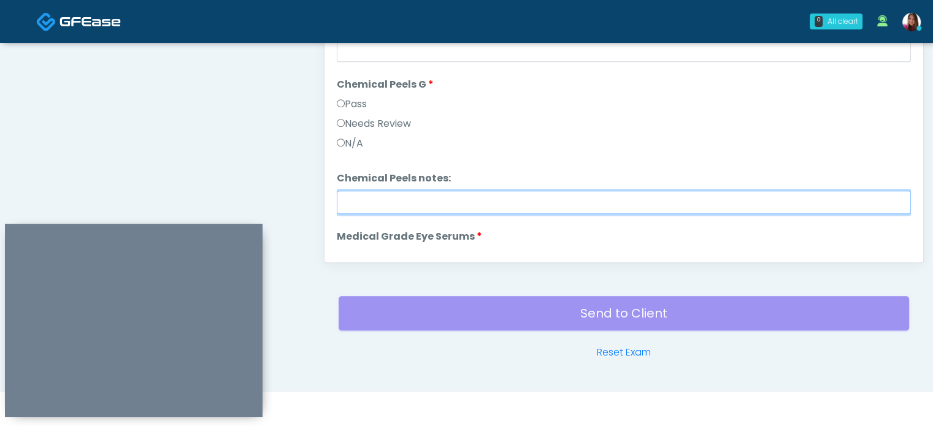
click at [382, 205] on input "Chemical Peels notes:" at bounding box center [624, 202] width 574 height 23
click at [385, 201] on input "Chemical Peels notes:" at bounding box center [624, 202] width 574 height 23
click at [389, 202] on input "Chemical Peels notes:" at bounding box center [624, 202] width 574 height 23
click at [400, 200] on input "Chemical Peels notes:" at bounding box center [624, 202] width 574 height 23
click at [409, 198] on input "Chemical Peels notes:" at bounding box center [624, 202] width 574 height 23
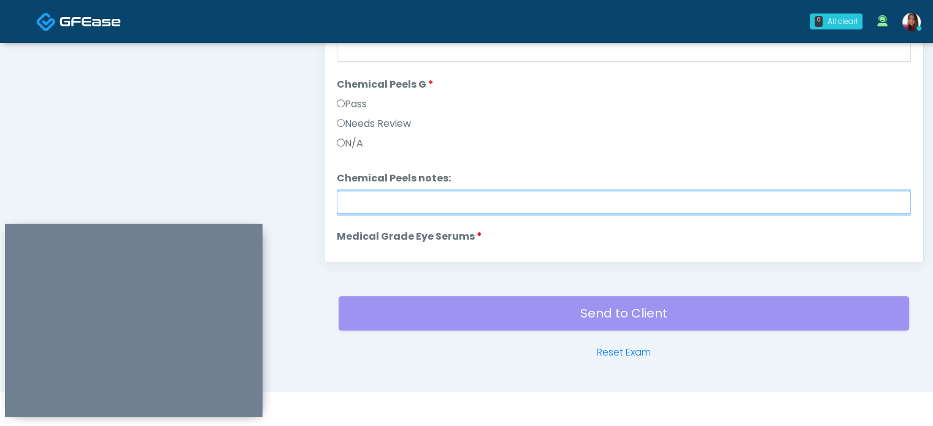
click at [417, 205] on input "Chemical Peels notes:" at bounding box center [624, 202] width 574 height 23
click at [415, 205] on input "Chemical Peels notes:" at bounding box center [624, 202] width 574 height 23
click at [418, 198] on input "Chemical Peels notes:" at bounding box center [624, 202] width 574 height 23
click at [349, 201] on input "Chemical Peels notes:" at bounding box center [624, 202] width 574 height 23
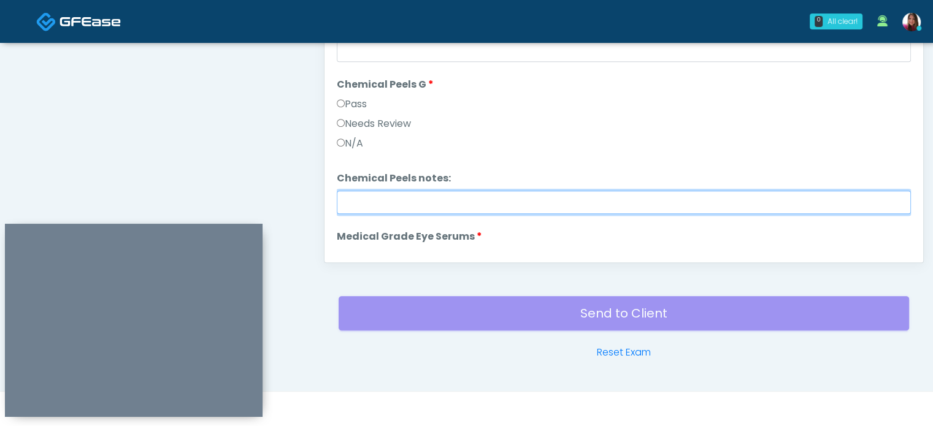
drag, startPoint x: 615, startPoint y: 136, endPoint x: 427, endPoint y: 199, distance: 198.6
click at [427, 199] on input "Chemical Peels notes:" at bounding box center [624, 202] width 574 height 23
click at [430, 199] on input "Chemical Peels notes:" at bounding box center [624, 202] width 574 height 23
paste input "**********"
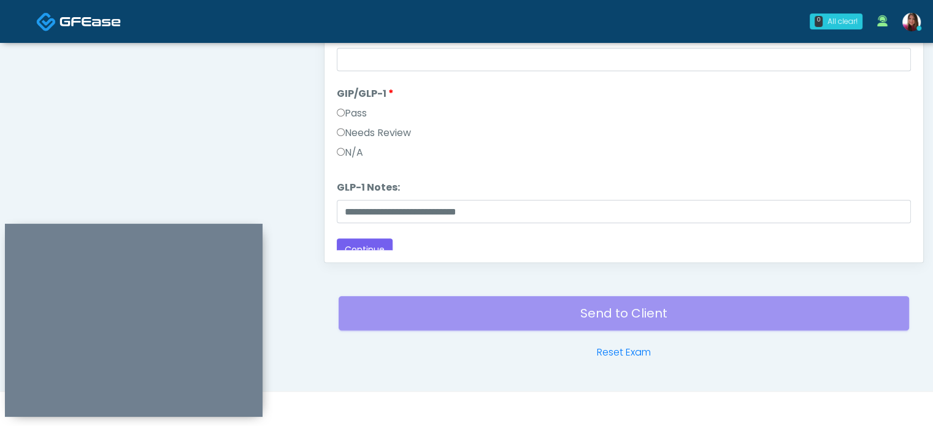
scroll to position [1724, 0]
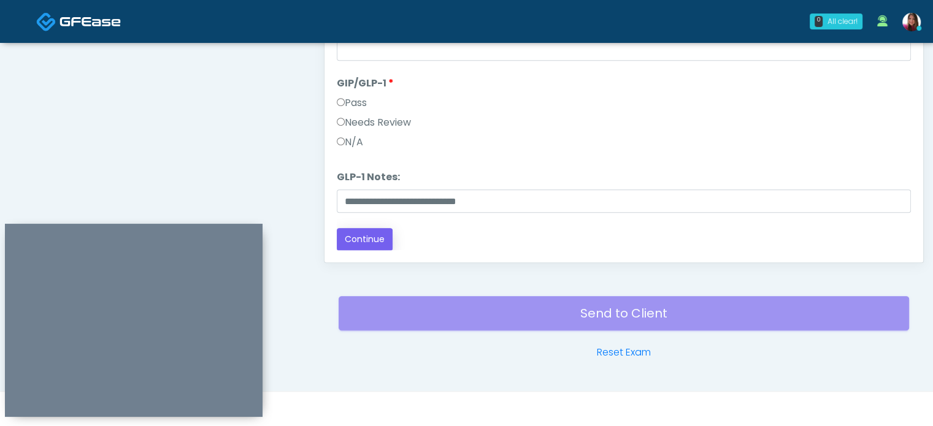
type input "**********"
click at [366, 249] on button "Continue" at bounding box center [365, 239] width 56 height 23
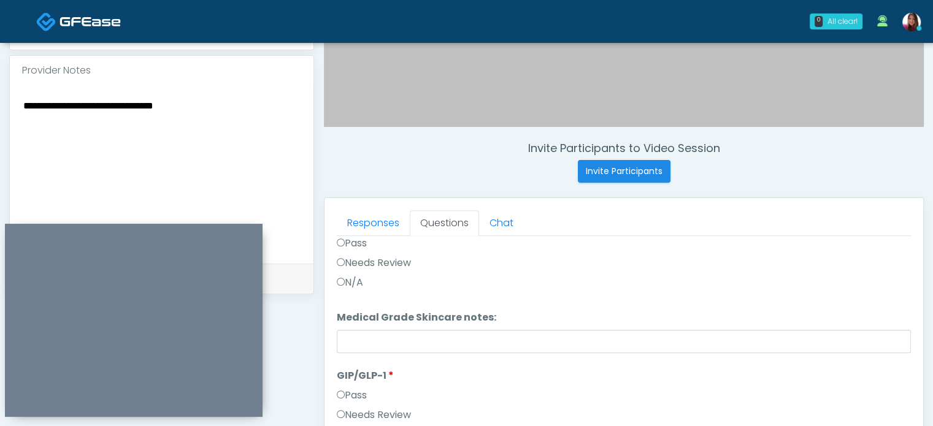
scroll to position [379, 0]
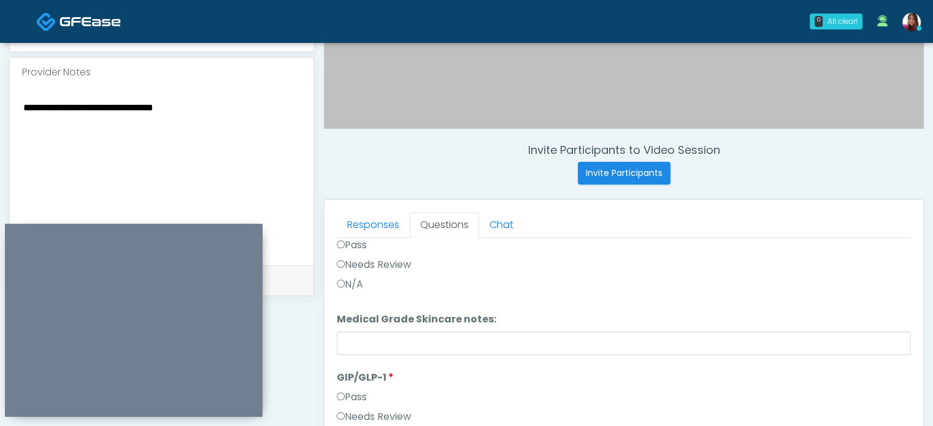
click at [224, 112] on textarea "**********" at bounding box center [161, 174] width 279 height 150
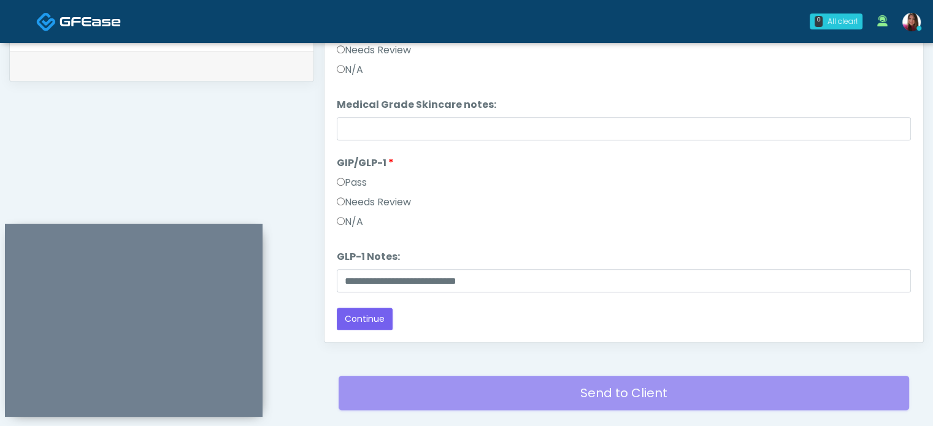
scroll to position [673, 0]
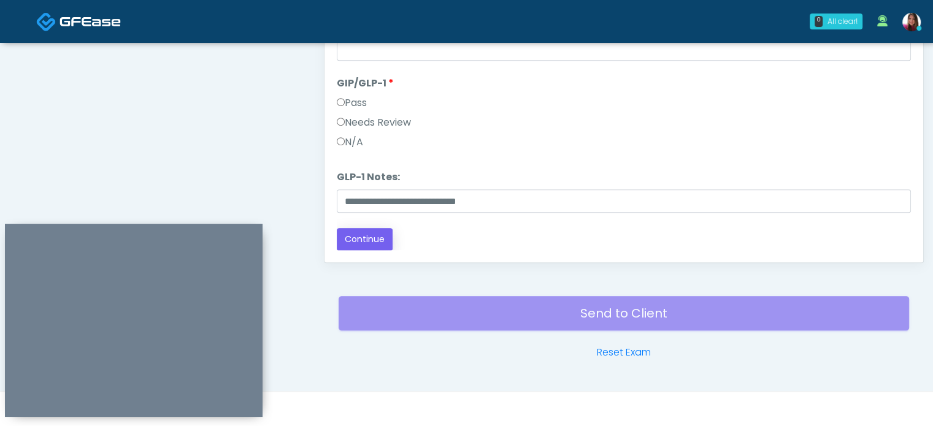
type textarea "**********"
click at [362, 248] on button "Continue" at bounding box center [365, 239] width 56 height 23
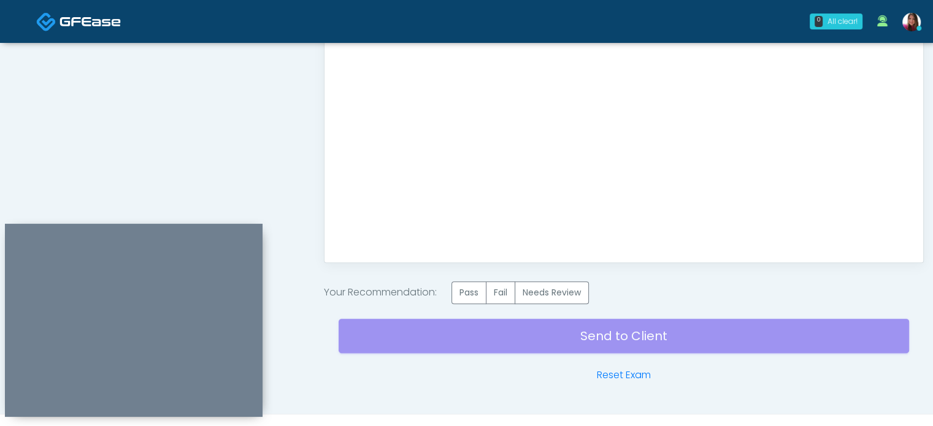
scroll to position [0, 0]
click at [548, 301] on label "Needs Review" at bounding box center [552, 293] width 74 height 23
click at [620, 339] on div "Send to Client Reset Exam" at bounding box center [624, 343] width 570 height 79
click at [562, 290] on label "Needs Review" at bounding box center [552, 293] width 74 height 23
click at [559, 290] on label "Needs Review" at bounding box center [552, 293] width 74 height 23
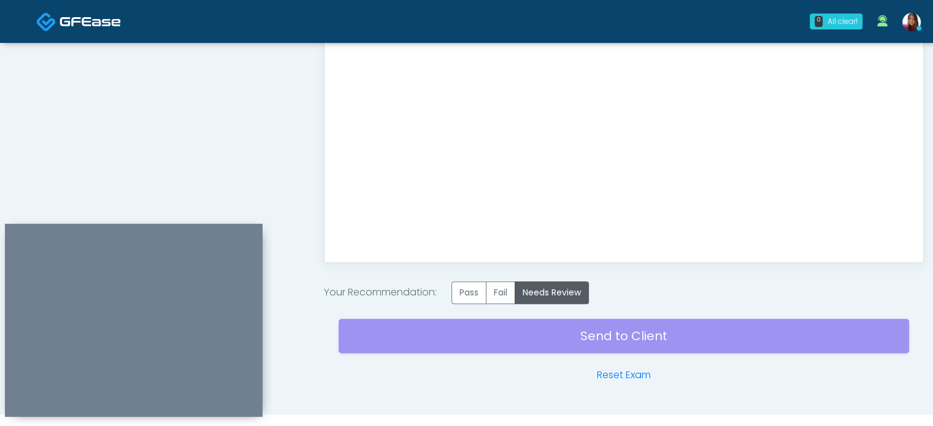
click at [637, 339] on div "Send to Client Reset Exam" at bounding box center [624, 343] width 570 height 79
click at [638, 337] on div "Send to Client Reset Exam" at bounding box center [624, 343] width 570 height 79
click at [669, 336] on div "Send to Client Reset Exam" at bounding box center [624, 343] width 570 height 79
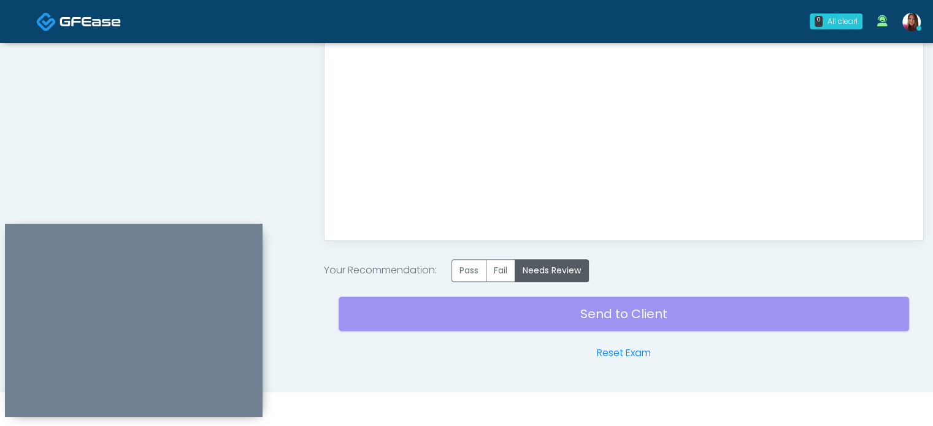
click at [653, 310] on div "Send to Client Reset Exam" at bounding box center [624, 321] width 570 height 79
click at [627, 316] on div "Send to Client Reset Exam" at bounding box center [624, 321] width 570 height 79
click at [631, 315] on div "Send to Client Reset Exam" at bounding box center [624, 321] width 570 height 79
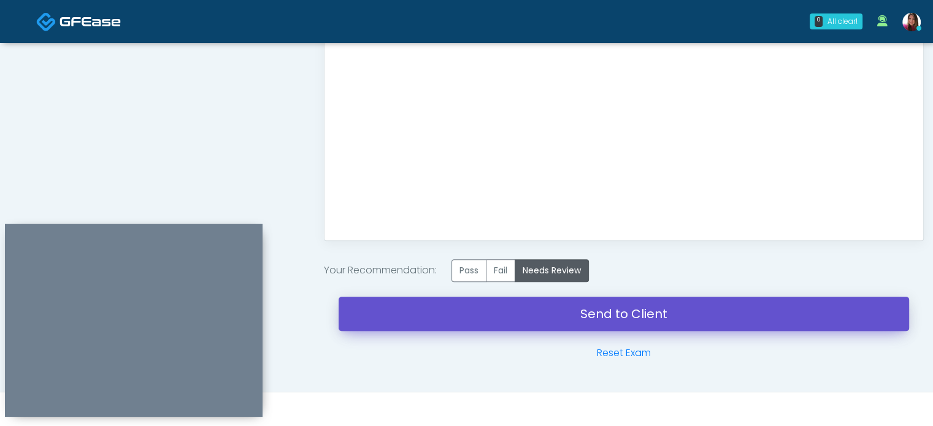
click at [631, 320] on link "Send to Client" at bounding box center [624, 314] width 570 height 34
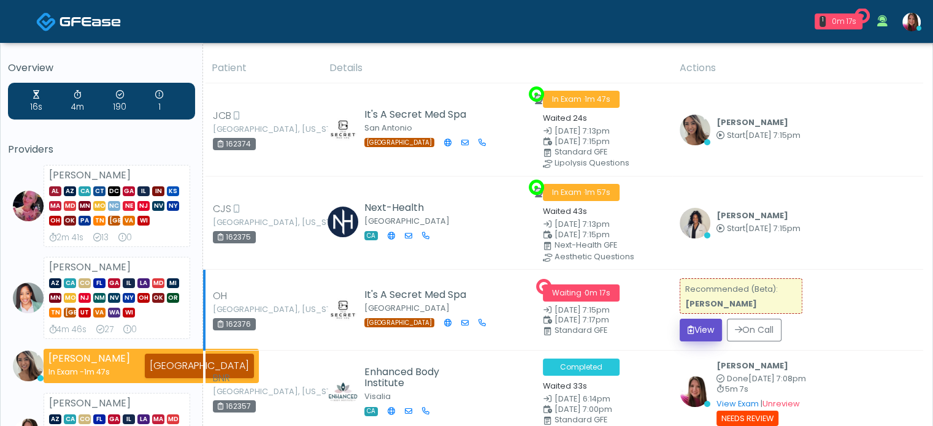
click at [692, 329] on button "View" at bounding box center [701, 330] width 42 height 23
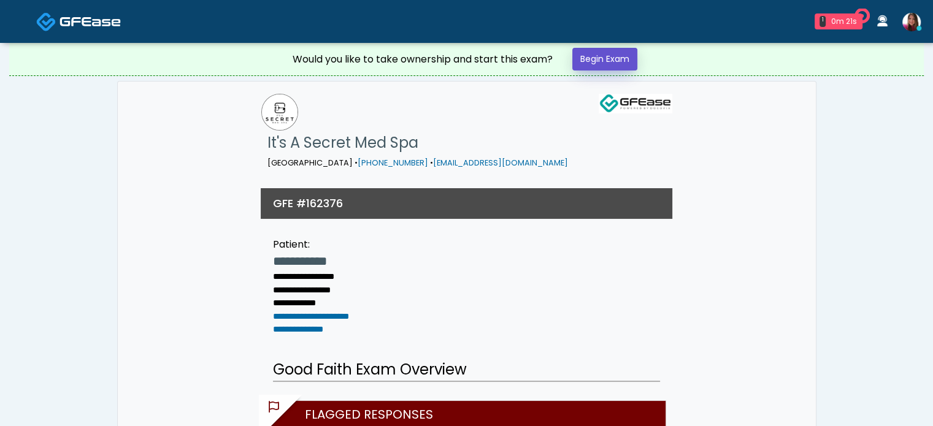
click at [623, 67] on link "Begin Exam" at bounding box center [604, 59] width 65 height 23
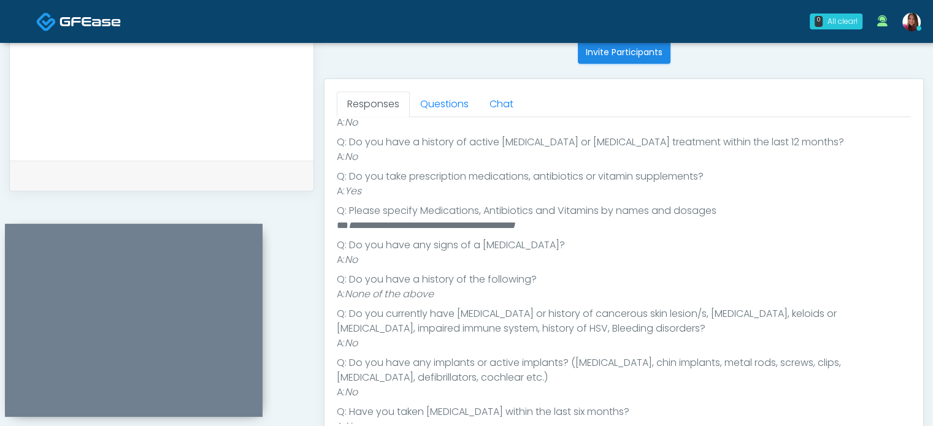
scroll to position [241, 0]
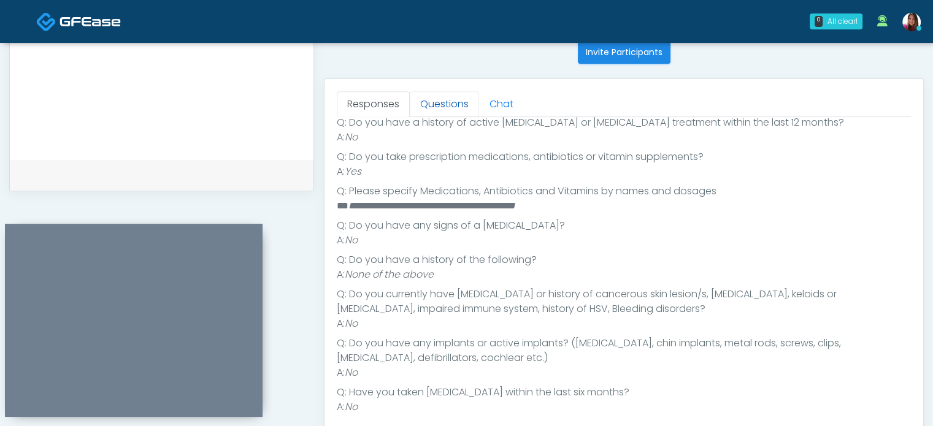
click at [443, 106] on link "Questions" at bounding box center [444, 104] width 69 height 26
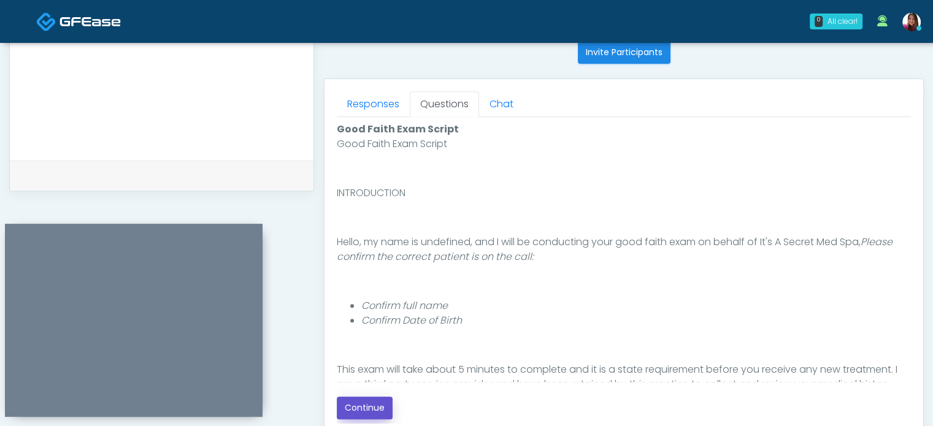
click at [351, 410] on button "Continue" at bounding box center [365, 408] width 56 height 23
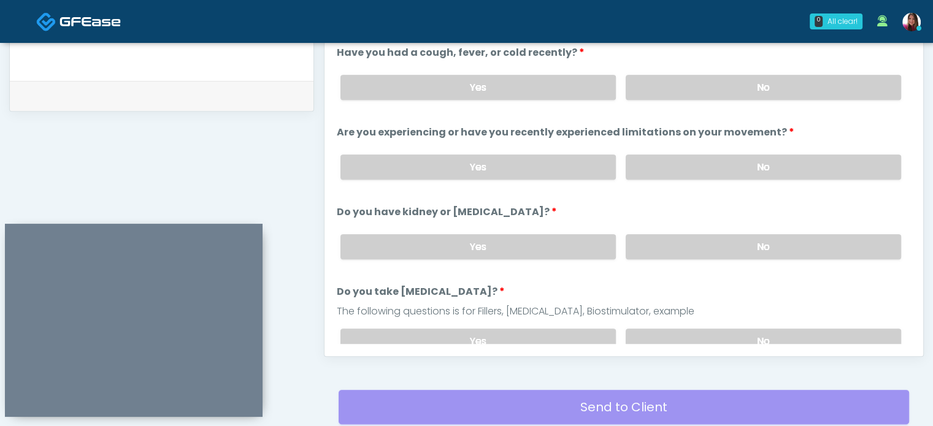
scroll to position [579, 0]
click at [840, 92] on label "No" at bounding box center [763, 87] width 275 height 25
click at [826, 168] on label "No" at bounding box center [763, 167] width 275 height 25
click at [815, 249] on label "No" at bounding box center [763, 247] width 275 height 25
click at [798, 337] on label "No" at bounding box center [763, 341] width 275 height 25
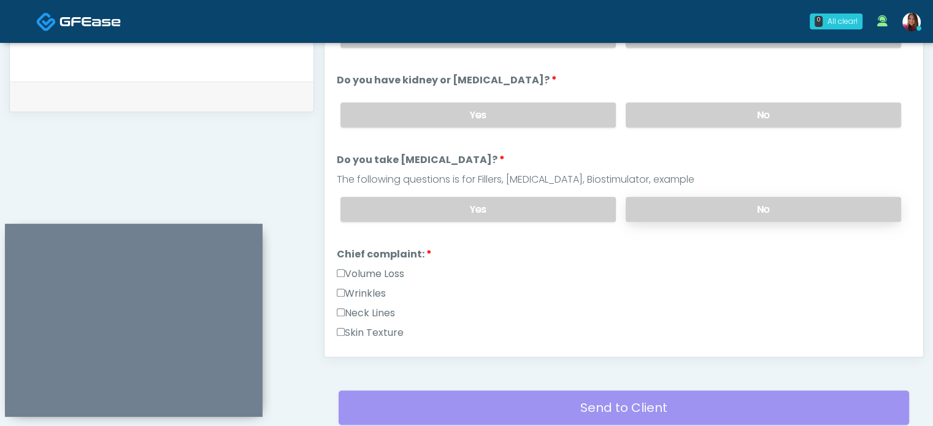
scroll to position [144, 0]
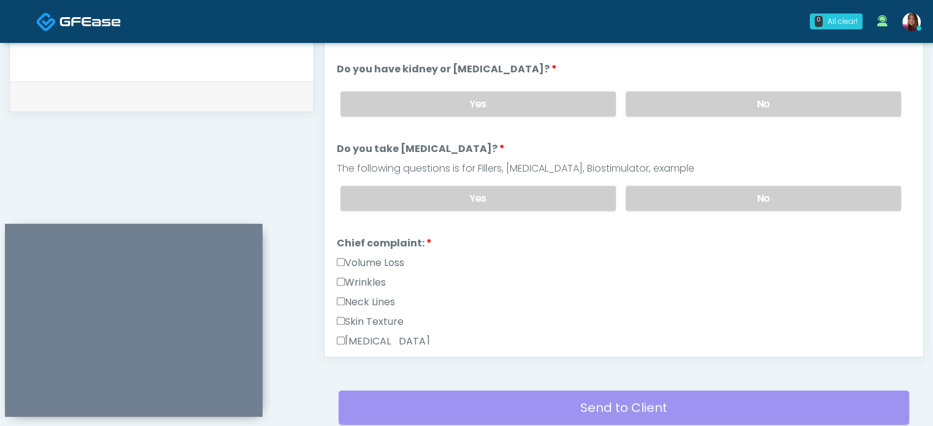
click at [359, 283] on label "Wrinkles" at bounding box center [361, 282] width 49 height 15
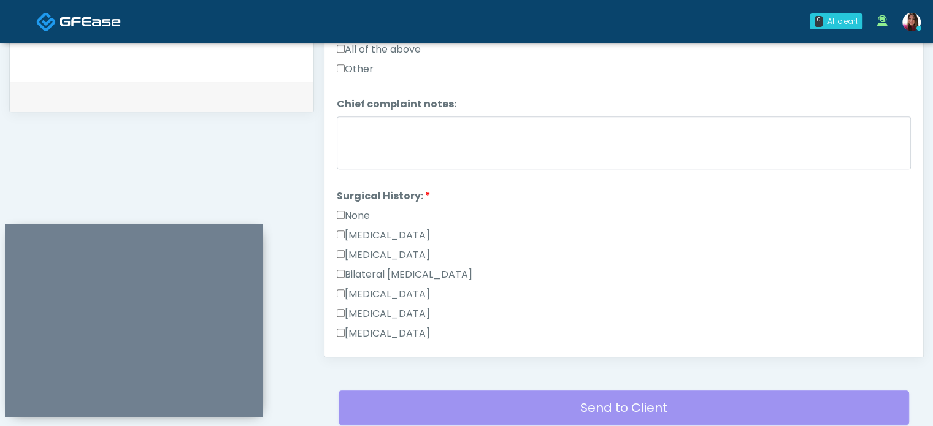
click at [359, 209] on label "None" at bounding box center [353, 216] width 33 height 15
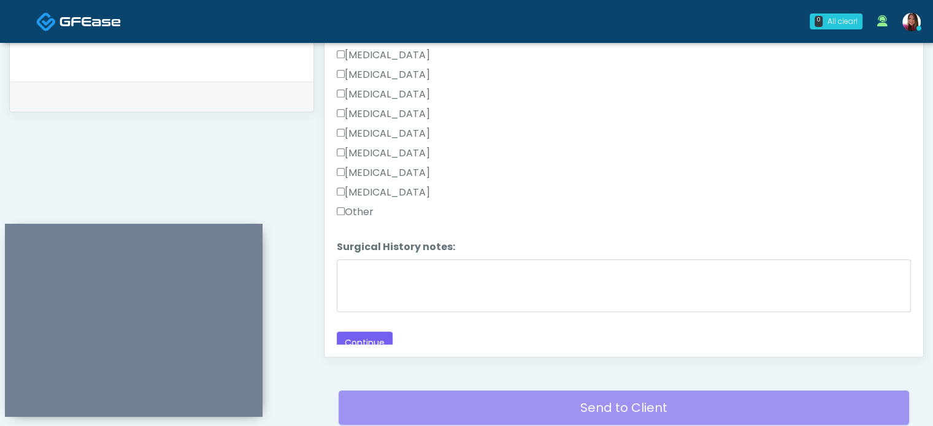
scroll to position [797, 0]
click at [369, 329] on button "Continue" at bounding box center [365, 338] width 56 height 23
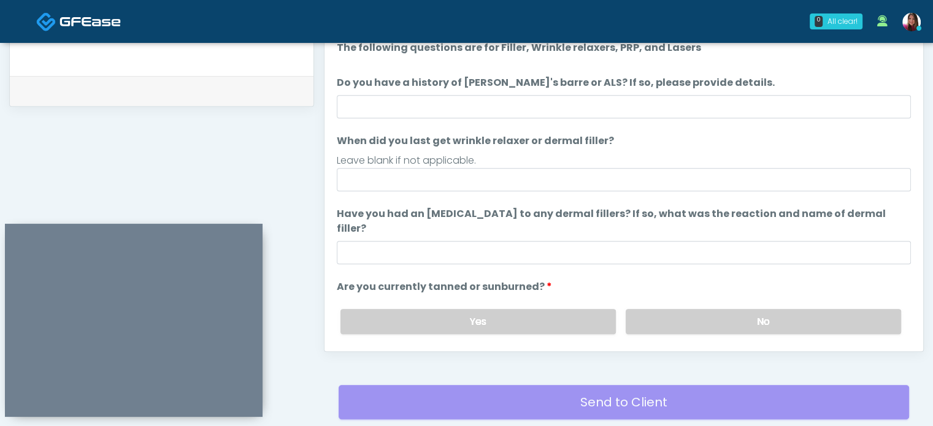
scroll to position [581, 0]
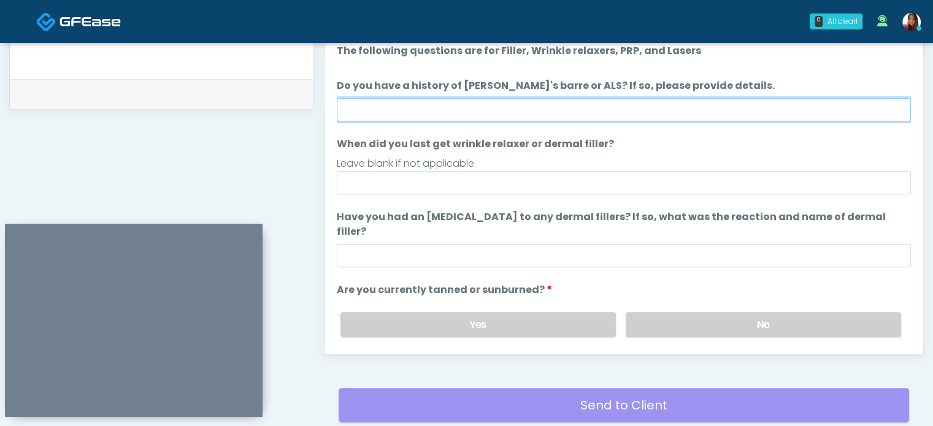
click at [405, 112] on input "Do you have a history of Guillain's barre or ALS? If so, please provide details." at bounding box center [624, 109] width 574 height 23
type input "**"
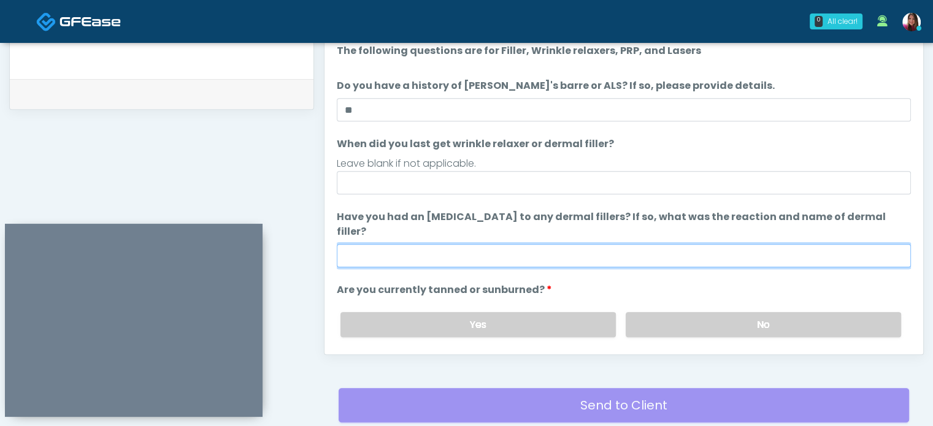
click at [389, 246] on input "Have you had an allergic response to any dermal fillers? If so, what was the re…" at bounding box center [624, 255] width 574 height 23
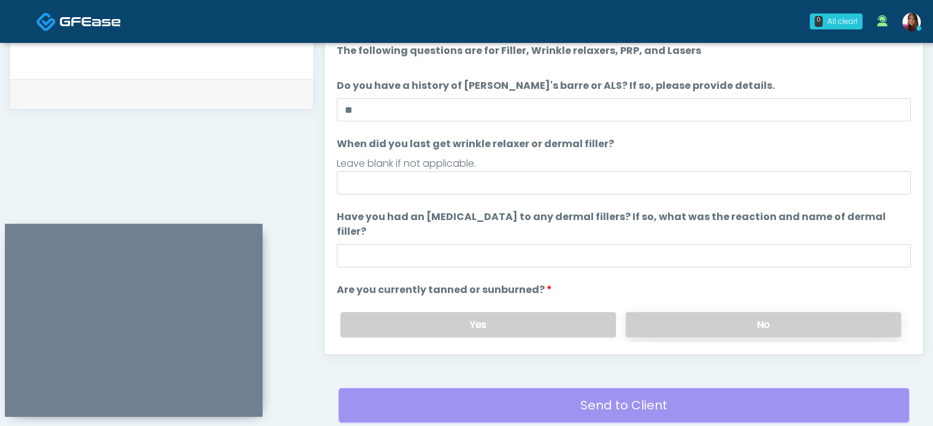
click at [781, 312] on label "No" at bounding box center [763, 324] width 275 height 25
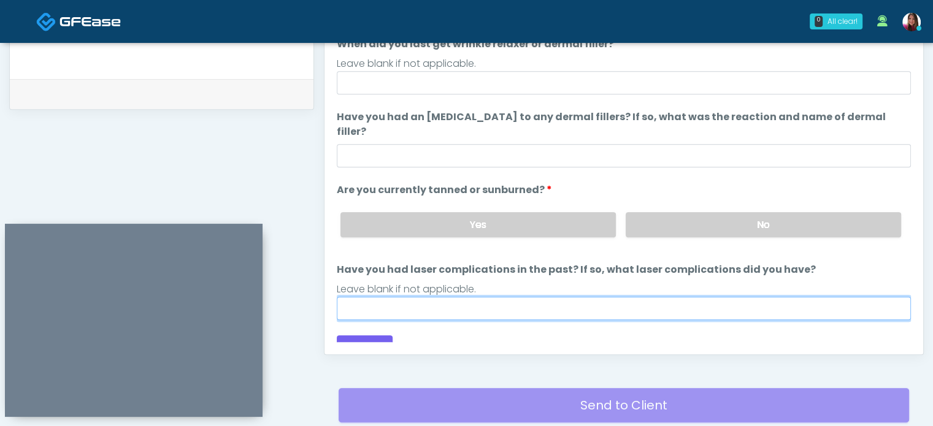
click at [379, 297] on input "Have you had laser complications in the past? If so, what laser complications d…" at bounding box center [624, 308] width 574 height 23
type input "**"
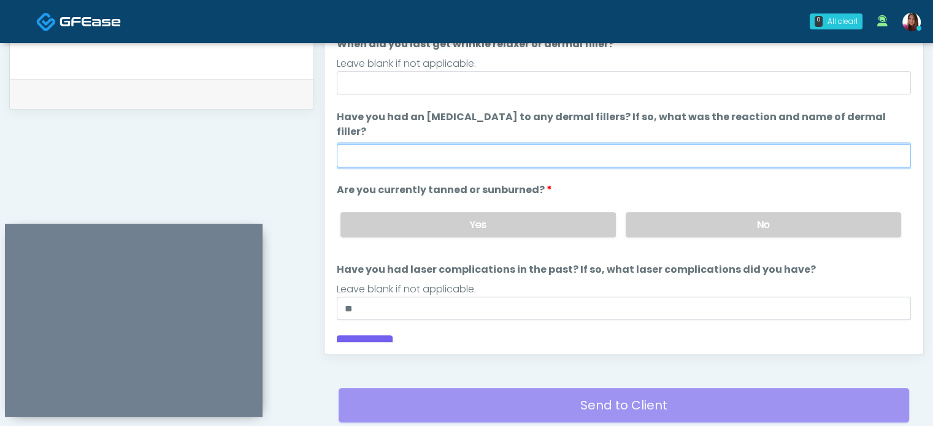
click at [382, 146] on input "Have you had an allergic response to any dermal fillers? If so, what was the re…" at bounding box center [624, 155] width 574 height 23
type input "**"
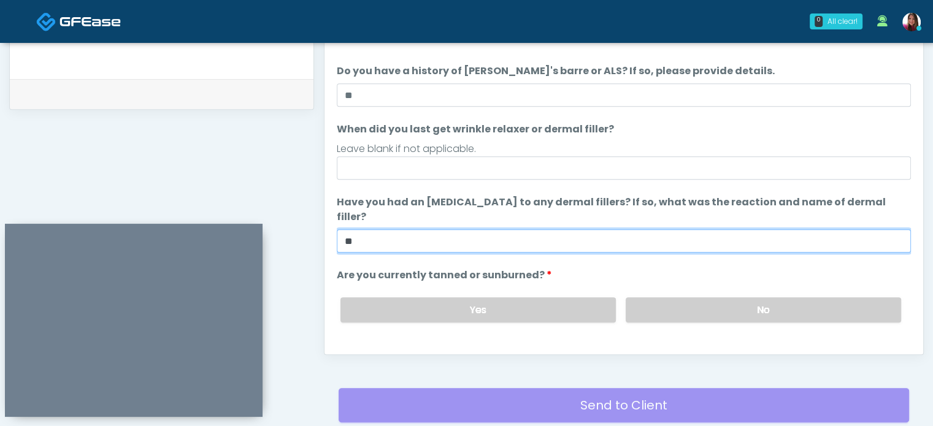
scroll to position [0, 0]
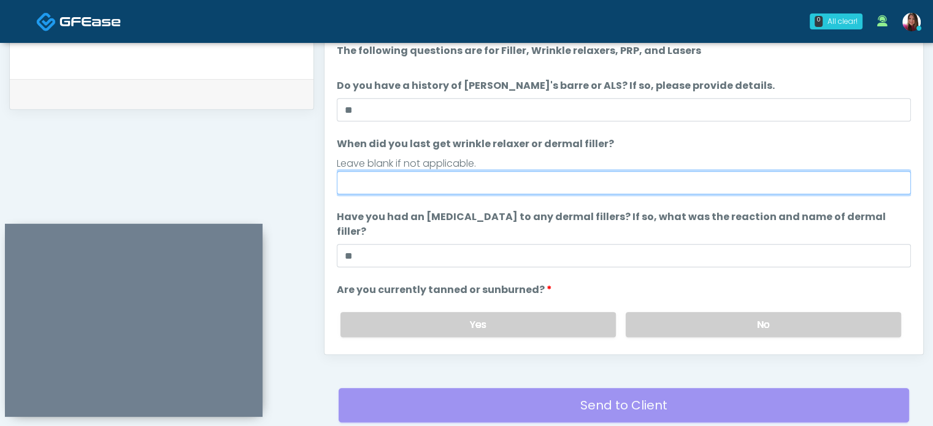
click at [389, 185] on input "When did you last get wrinkle relaxer or dermal filler?" at bounding box center [624, 182] width 574 height 23
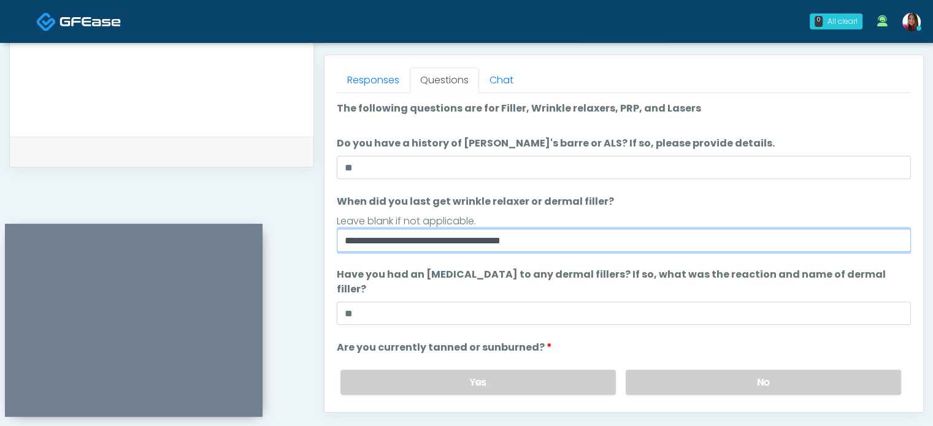
scroll to position [523, 0]
type input "**********"
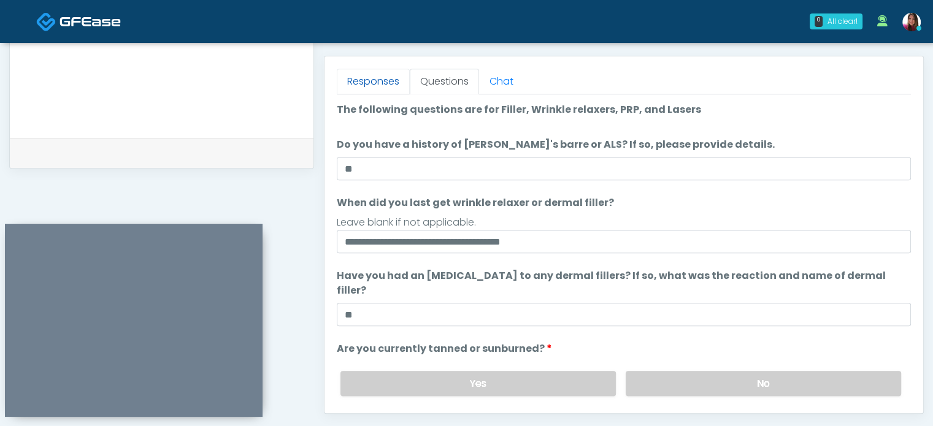
click at [368, 90] on link "Responses" at bounding box center [373, 82] width 73 height 26
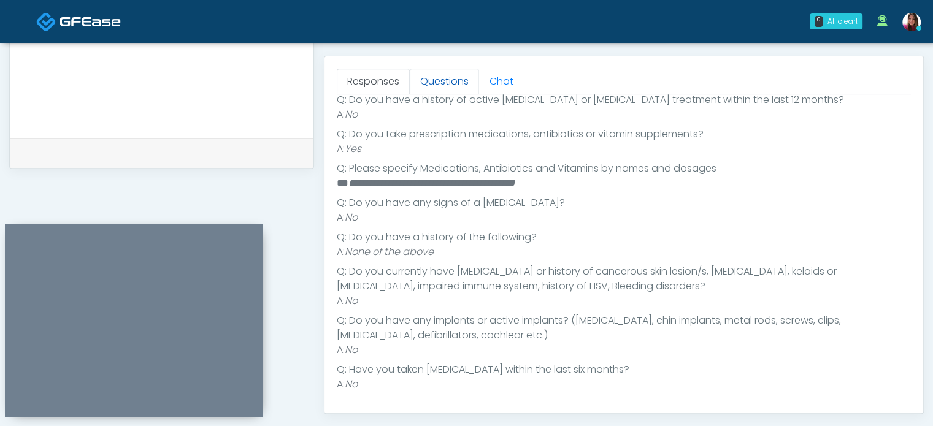
click at [455, 91] on link "Questions" at bounding box center [444, 82] width 69 height 26
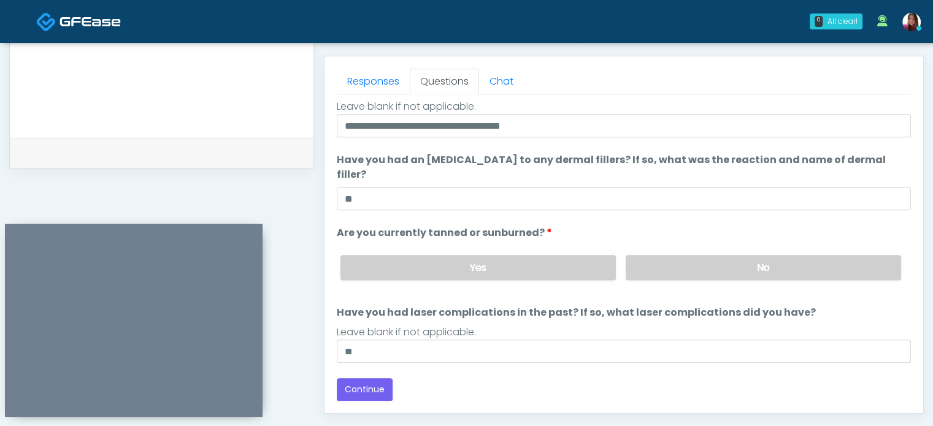
scroll to position [100, 0]
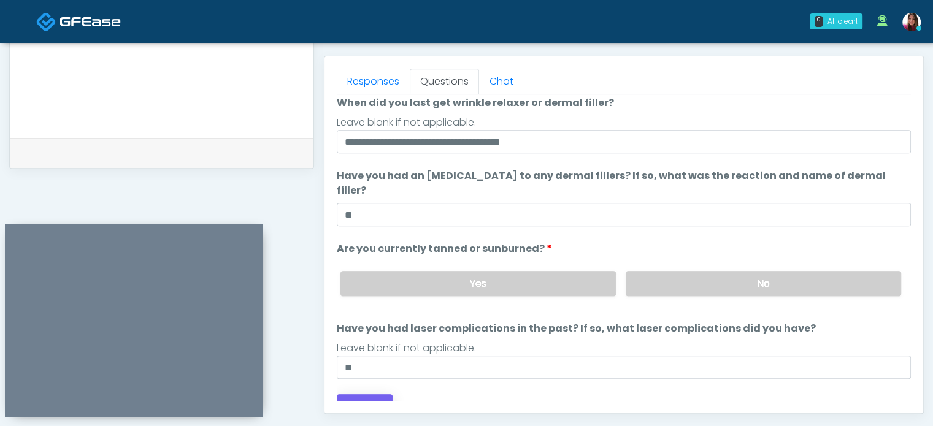
click at [375, 394] on button "Continue" at bounding box center [365, 405] width 56 height 23
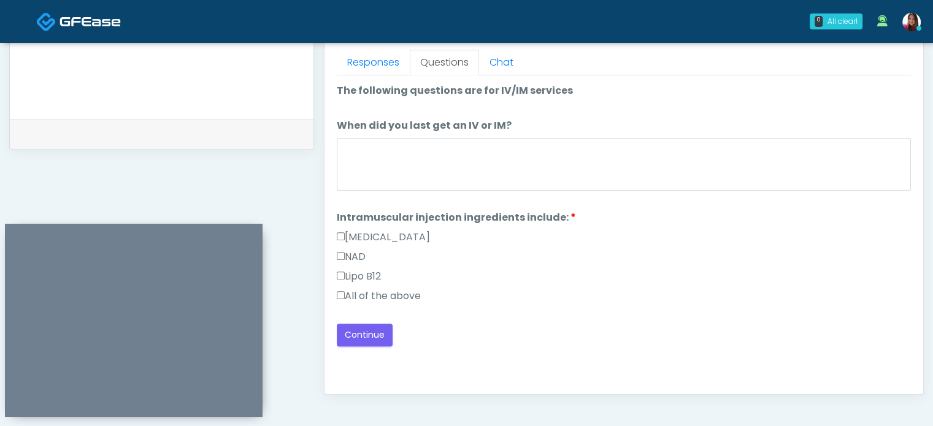
scroll to position [539, 0]
click at [409, 303] on label "All of the above" at bounding box center [379, 298] width 84 height 15
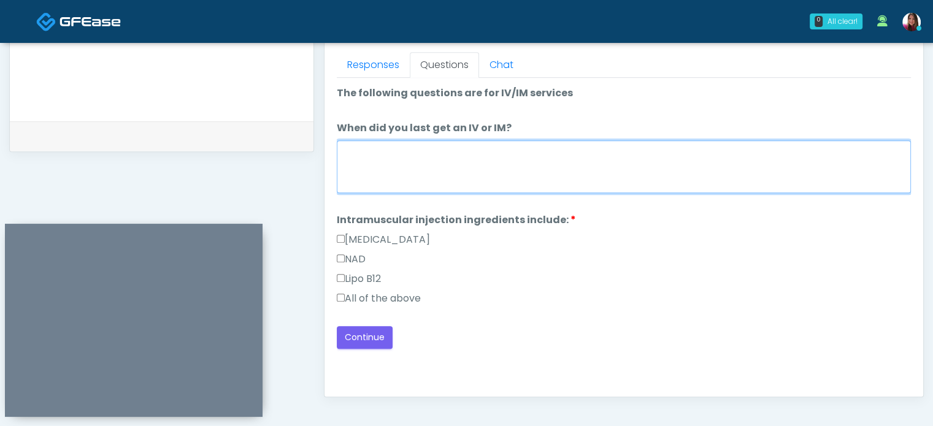
click at [813, 158] on textarea "When did you last get an IV or IM?" at bounding box center [624, 166] width 574 height 53
type textarea "**********"
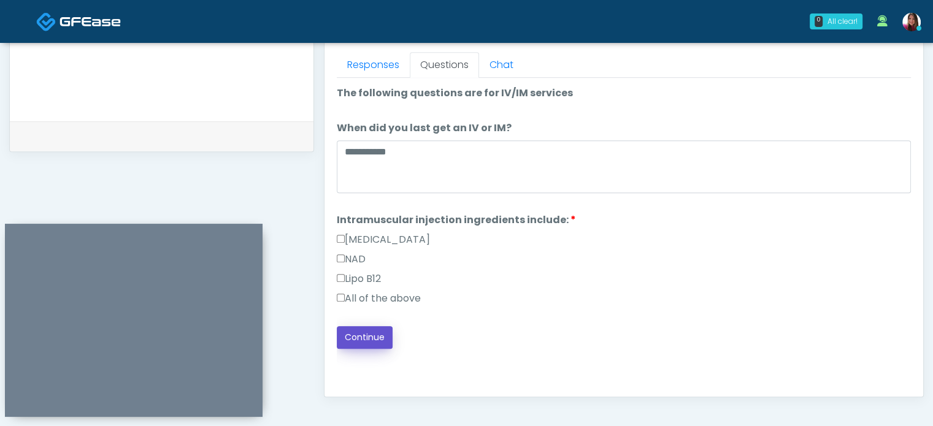
click at [358, 339] on button "Continue" at bounding box center [365, 337] width 56 height 23
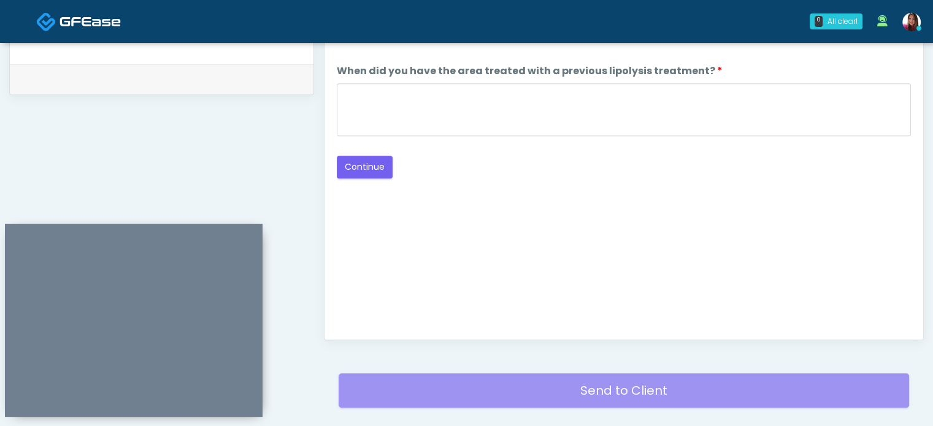
scroll to position [596, 0]
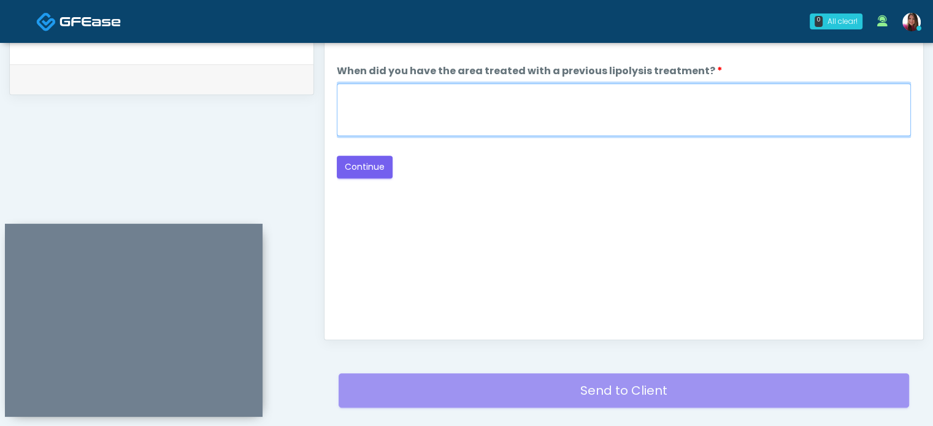
click at [782, 101] on textarea "When did you have the area treated with a previous lipolysis treatment?" at bounding box center [624, 109] width 574 height 53
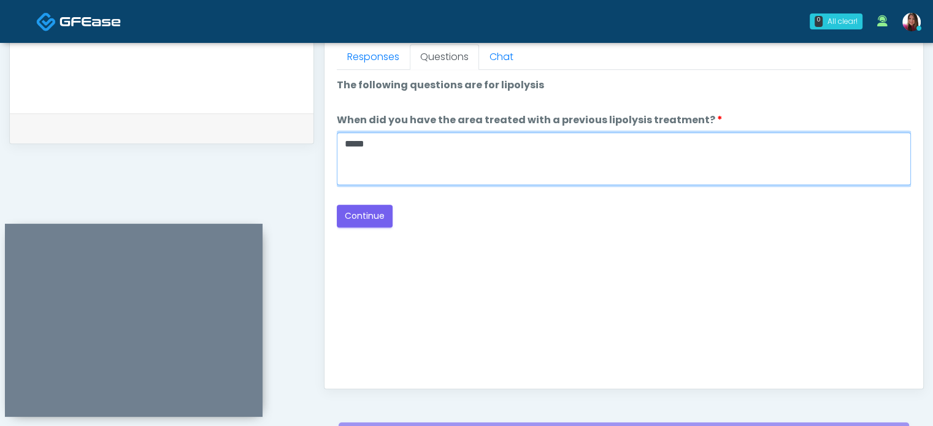
scroll to position [545, 0]
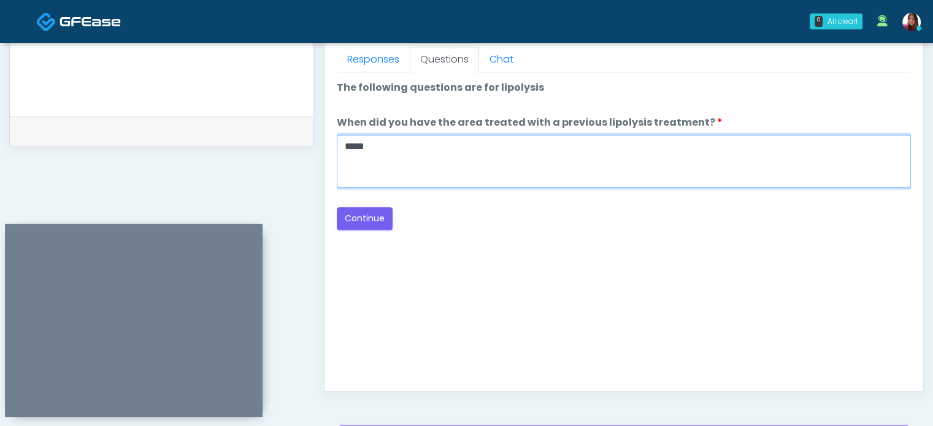
type textarea "*****"
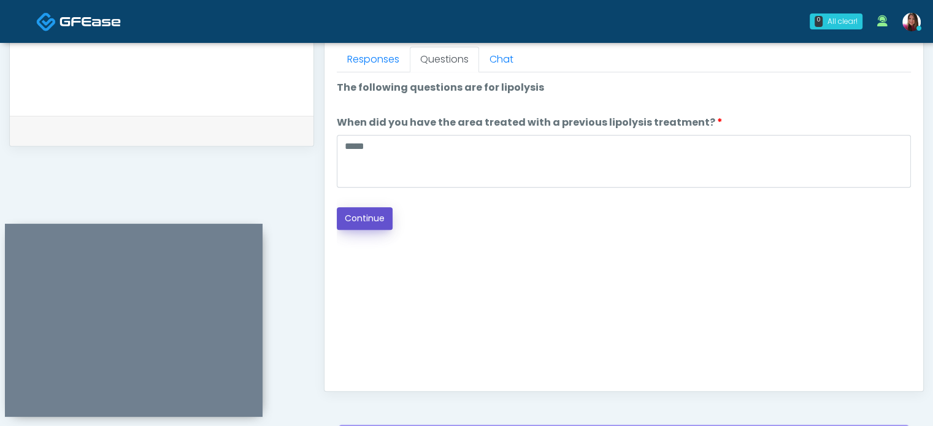
click at [371, 216] on button "Continue" at bounding box center [365, 218] width 56 height 23
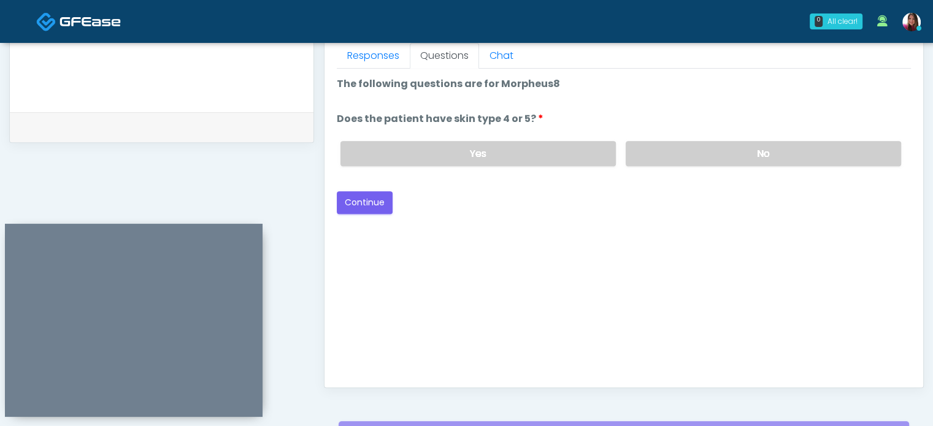
scroll to position [547, 0]
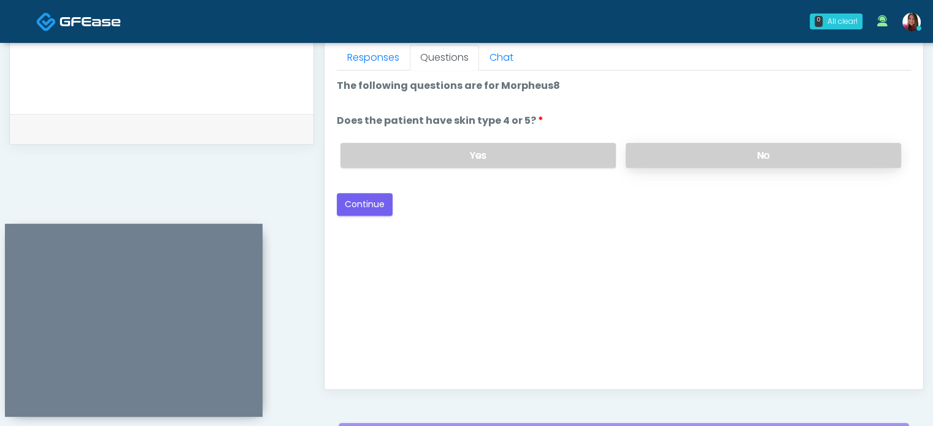
click at [823, 163] on label "No" at bounding box center [763, 155] width 275 height 25
click at [356, 201] on button "Continue" at bounding box center [365, 204] width 56 height 23
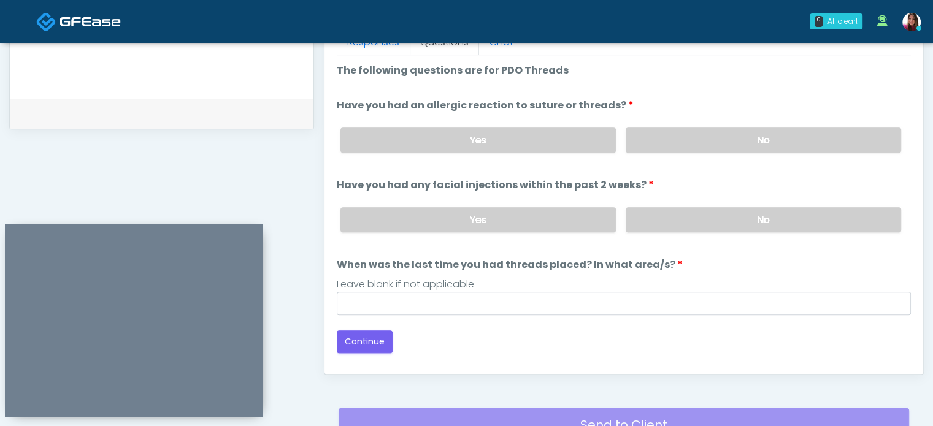
scroll to position [560, 0]
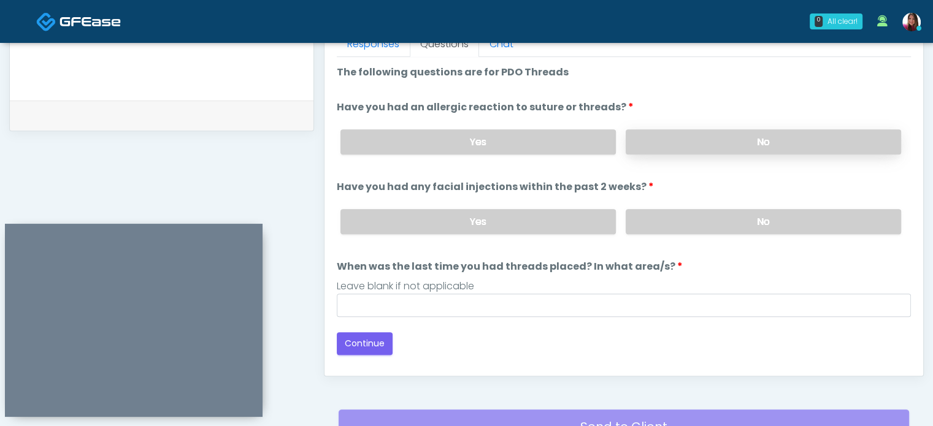
click at [818, 140] on label "No" at bounding box center [763, 141] width 275 height 25
click at [824, 224] on label "No" at bounding box center [763, 221] width 275 height 25
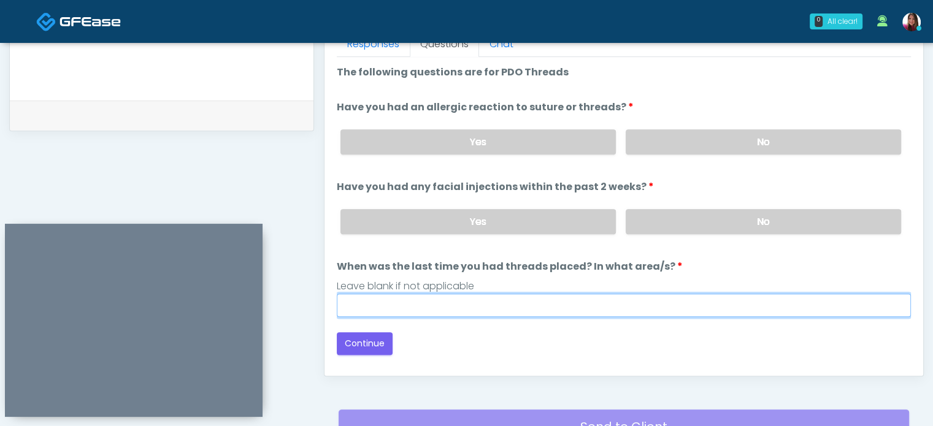
click at [428, 310] on input "When was the last time you had threads placed? In what area/s?" at bounding box center [624, 305] width 574 height 23
type input "*****"
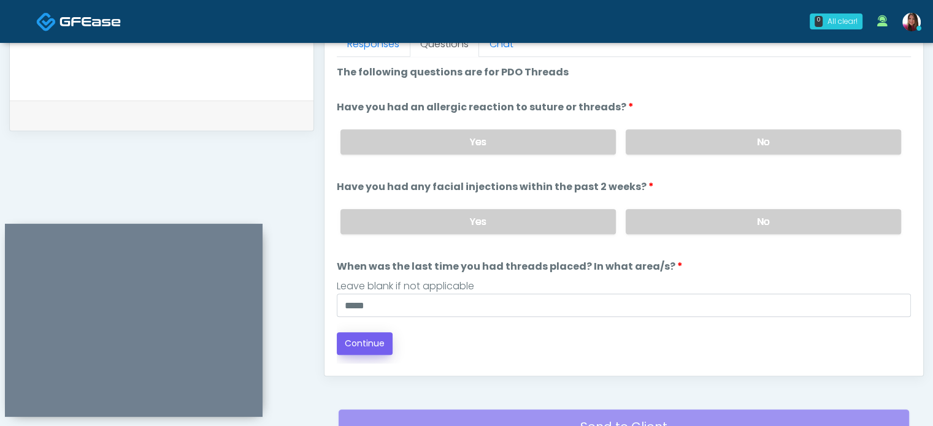
click at [363, 339] on button "Continue" at bounding box center [365, 343] width 56 height 23
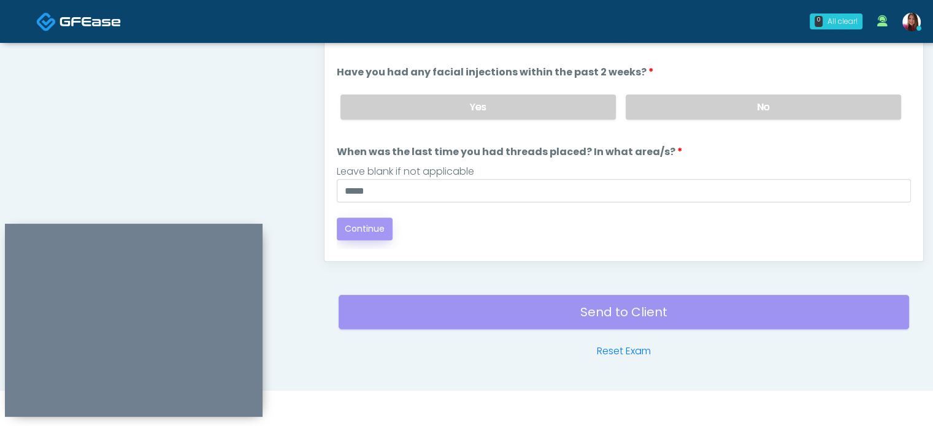
scroll to position [673, 0]
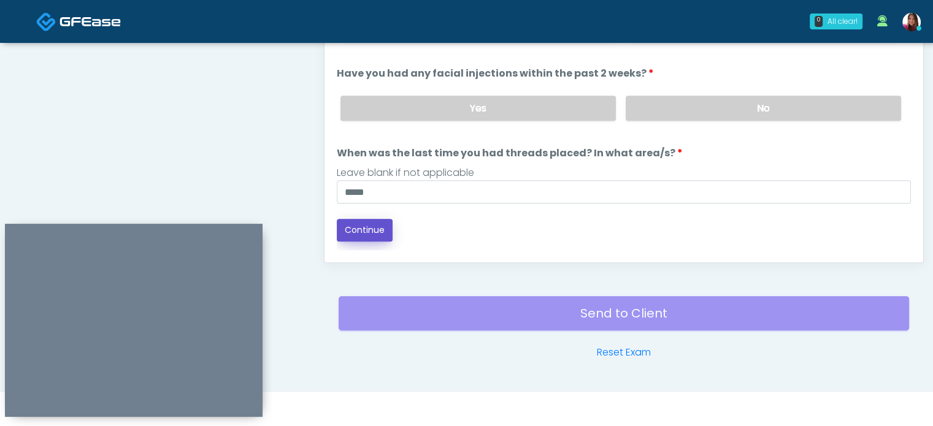
click at [364, 236] on button "Continue" at bounding box center [365, 230] width 56 height 23
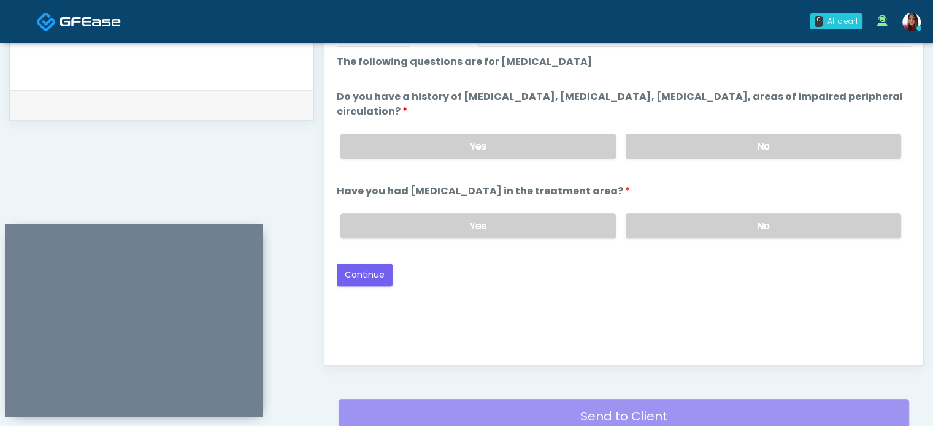
scroll to position [569, 0]
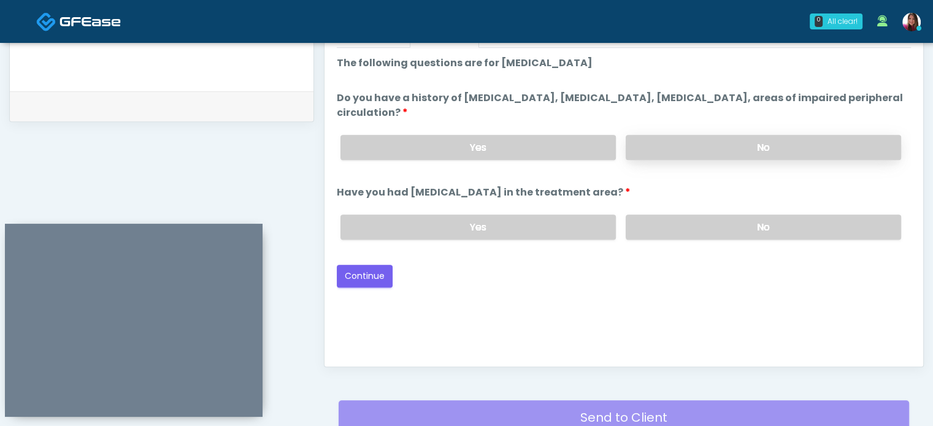
click at [808, 150] on label "No" at bounding box center [763, 147] width 275 height 25
click at [794, 227] on label "No" at bounding box center [763, 227] width 275 height 25
click at [364, 275] on button "Continue" at bounding box center [365, 276] width 56 height 23
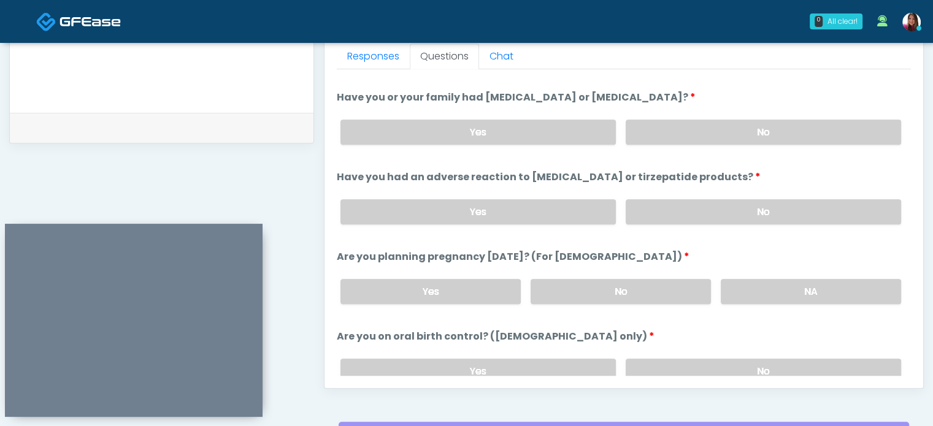
scroll to position [675, 0]
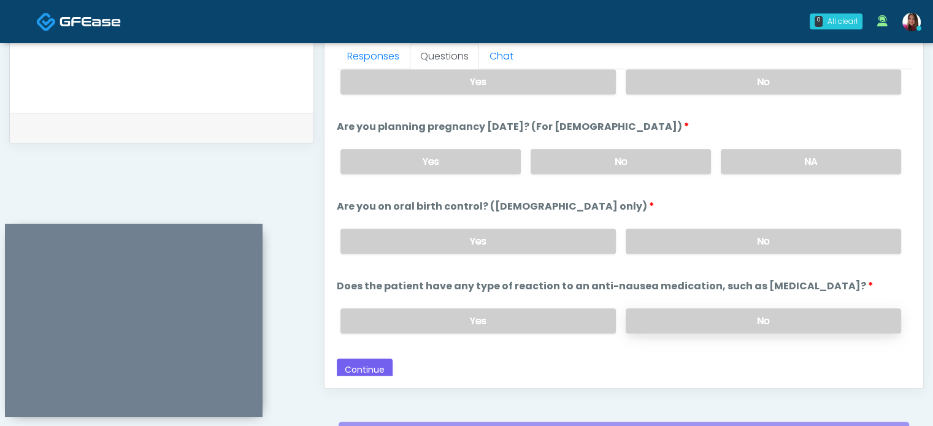
click at [800, 314] on label "No" at bounding box center [763, 321] width 275 height 25
click at [799, 247] on label "No" at bounding box center [763, 241] width 275 height 25
click at [670, 159] on label "No" at bounding box center [621, 161] width 180 height 25
click at [783, 88] on label "No" at bounding box center [763, 81] width 275 height 25
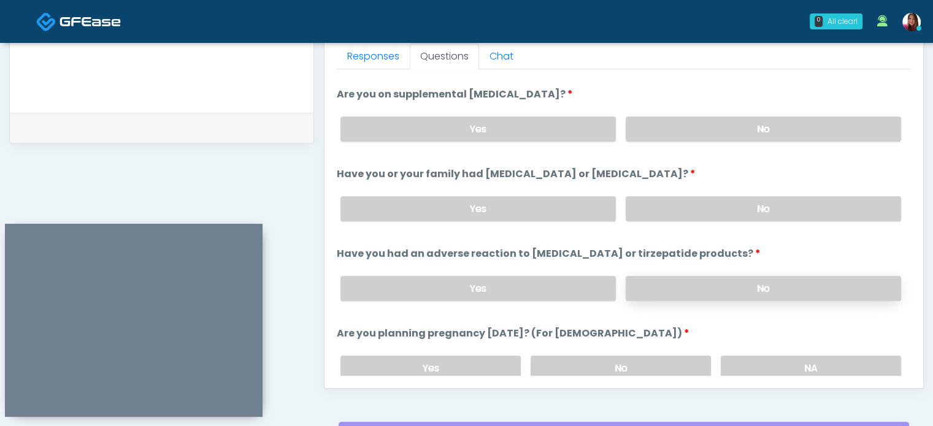
scroll to position [467, 0]
click at [765, 216] on label "No" at bounding box center [763, 209] width 275 height 25
click at [804, 128] on label "No" at bounding box center [763, 129] width 275 height 25
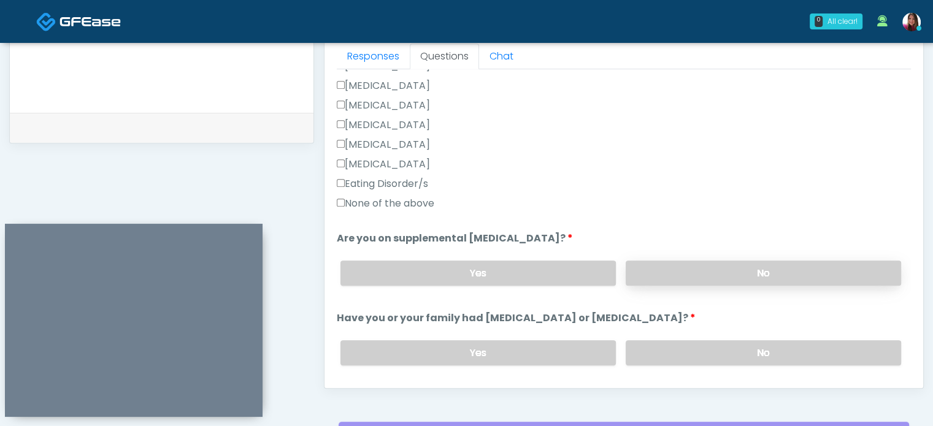
scroll to position [308, 0]
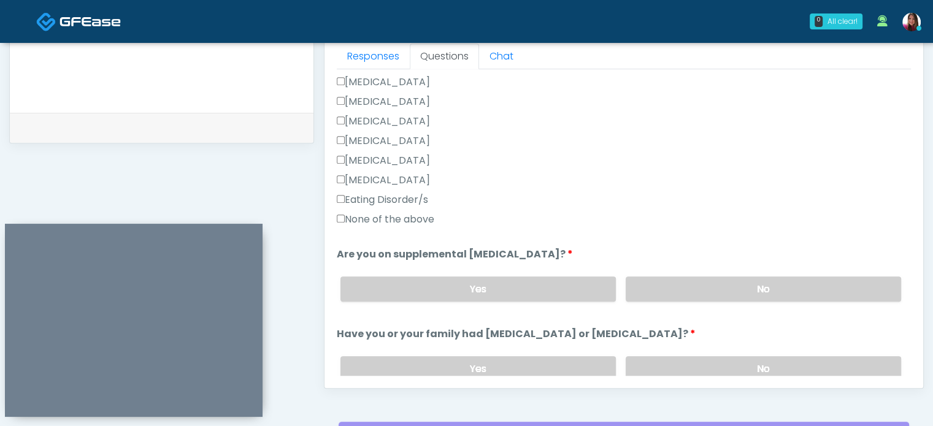
click at [392, 223] on label "None of the above" at bounding box center [386, 219] width 98 height 15
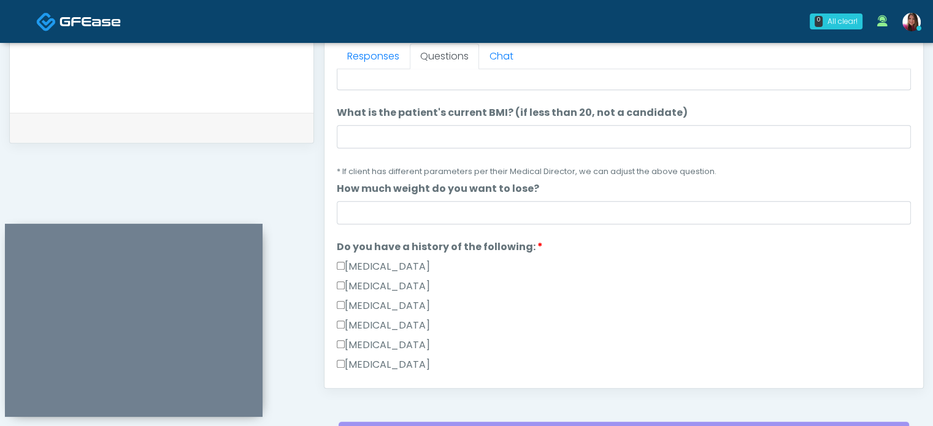
scroll to position [125, 0]
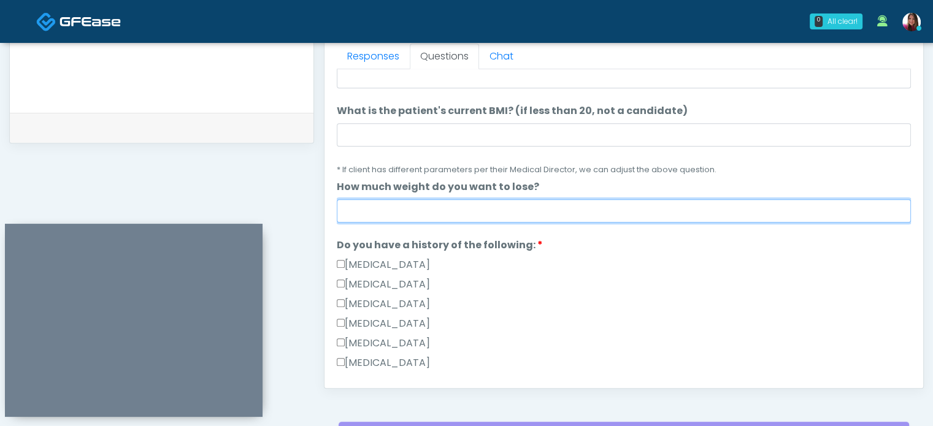
click at [353, 213] on input "How much weight do you want to lose?" at bounding box center [624, 210] width 574 height 23
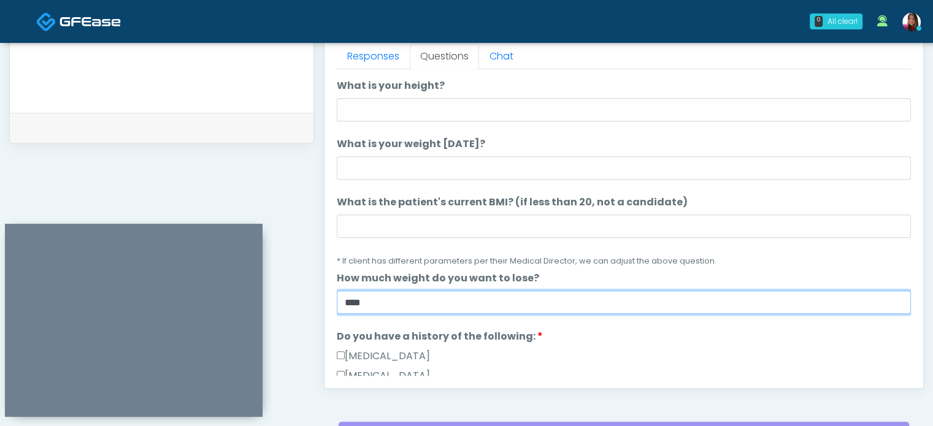
scroll to position [19, 0]
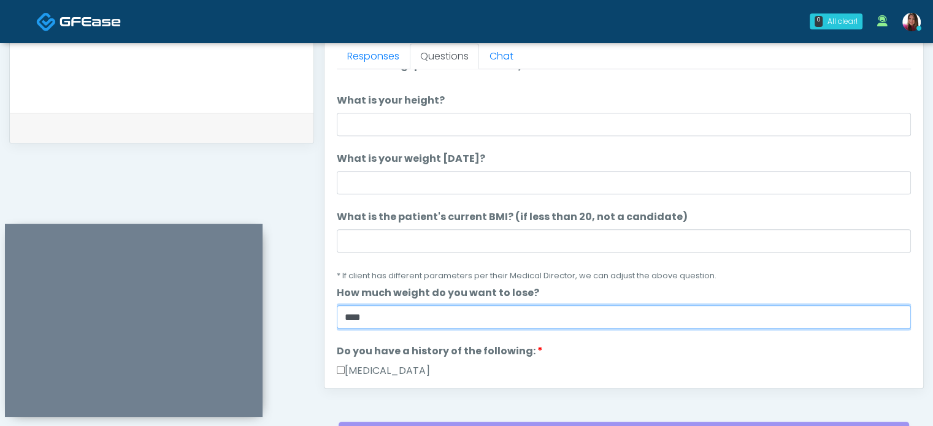
type input "****"
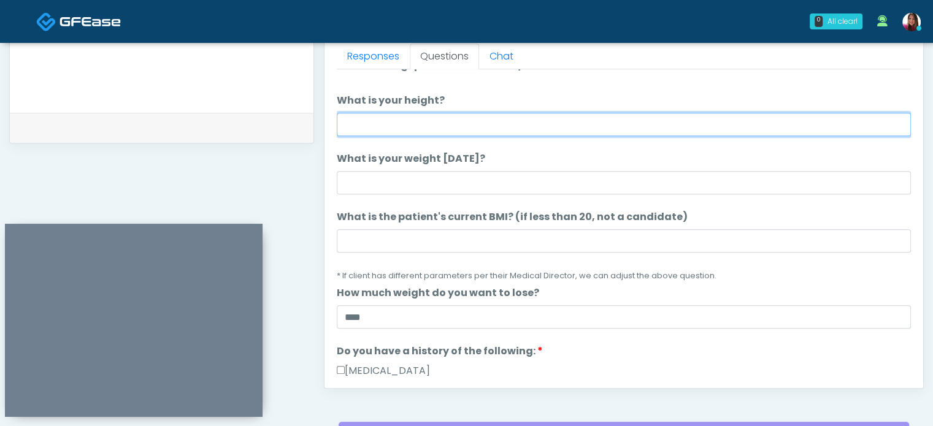
click at [759, 124] on input "What is your height?" at bounding box center [624, 124] width 574 height 23
type input "****"
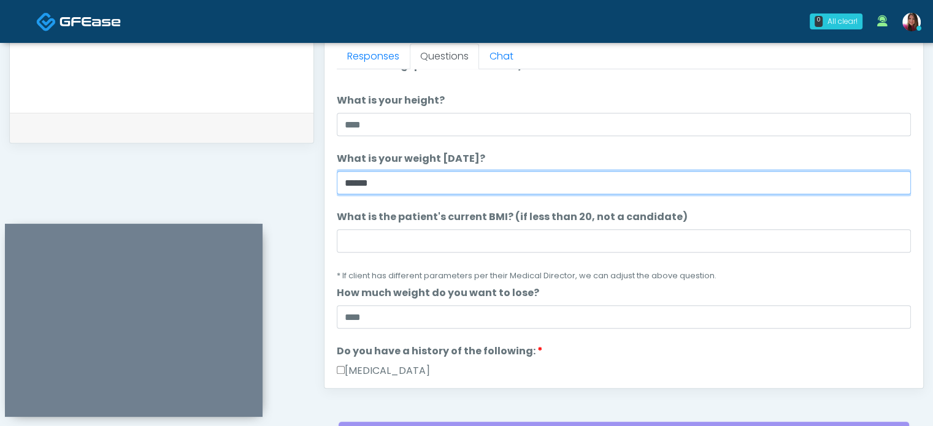
type input "******"
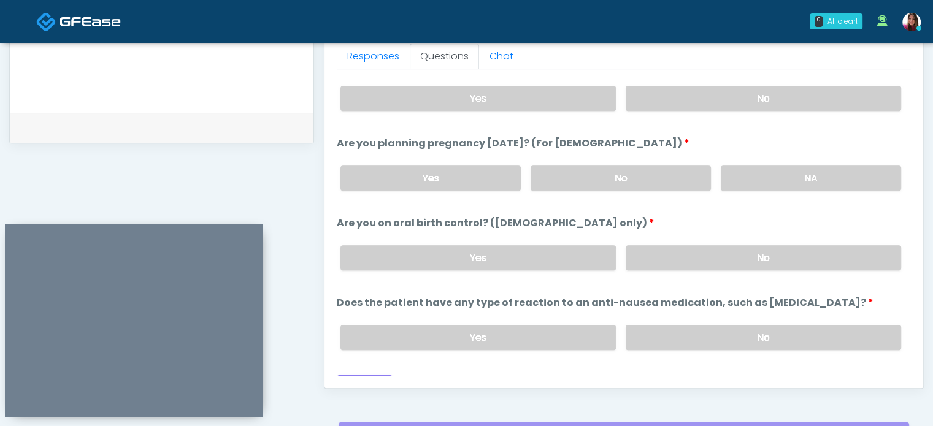
scroll to position [675, 0]
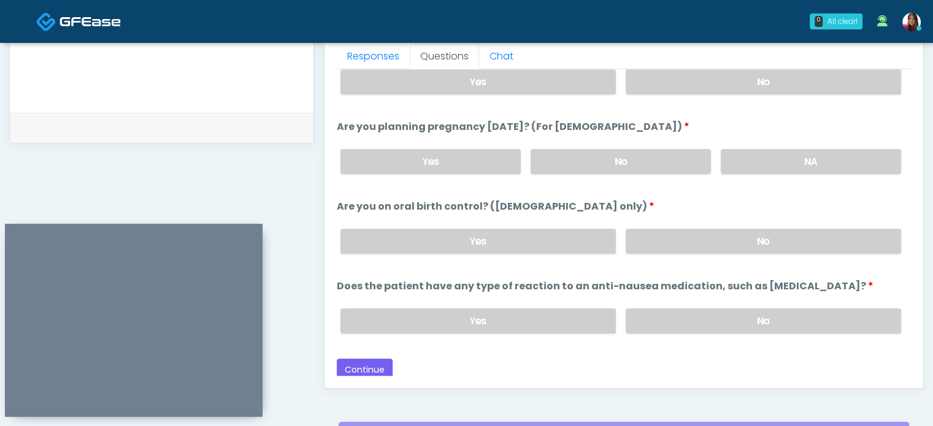
type input "****"
click at [351, 366] on button "Continue" at bounding box center [365, 370] width 56 height 23
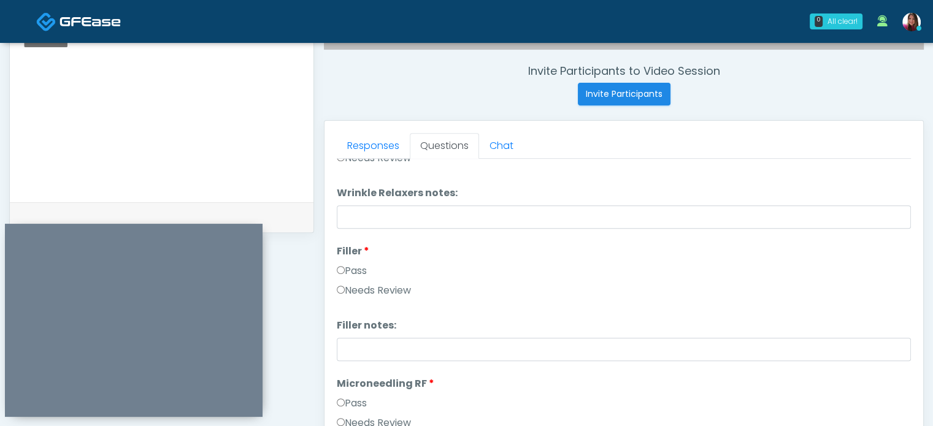
scroll to position [0, 0]
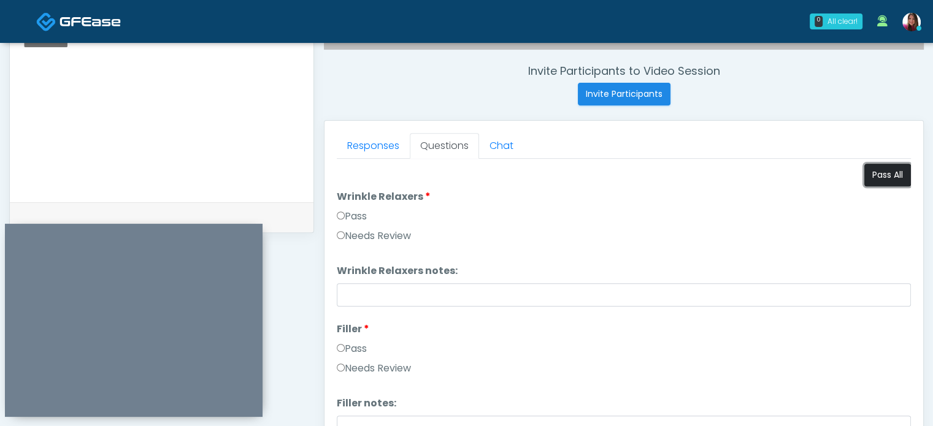
click at [875, 181] on button "Pass All" at bounding box center [887, 175] width 47 height 23
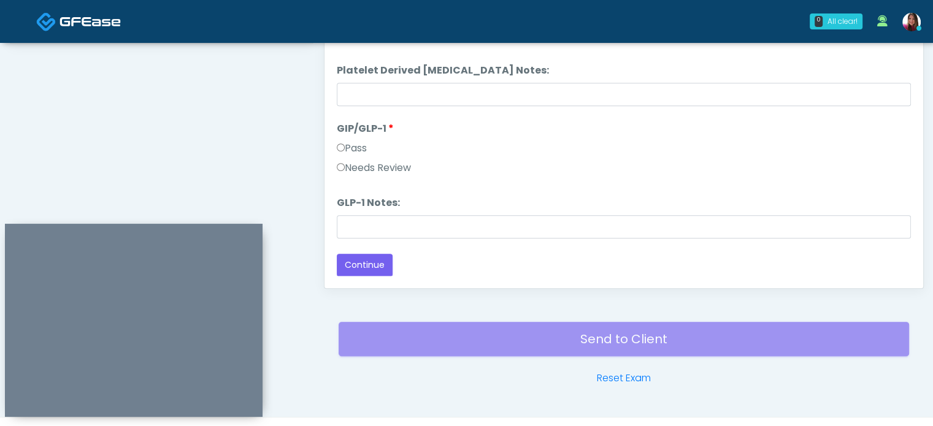
scroll to position [648, 0]
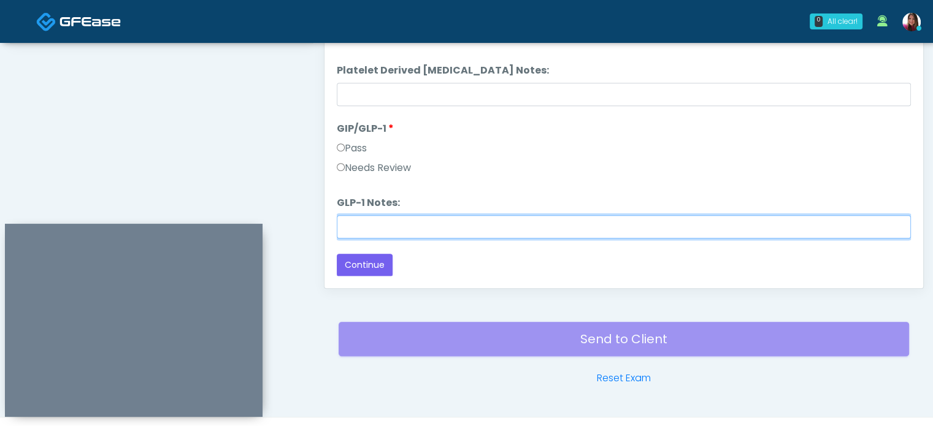
click at [388, 229] on input "GLP-1 Notes:" at bounding box center [624, 226] width 574 height 23
type input "********"
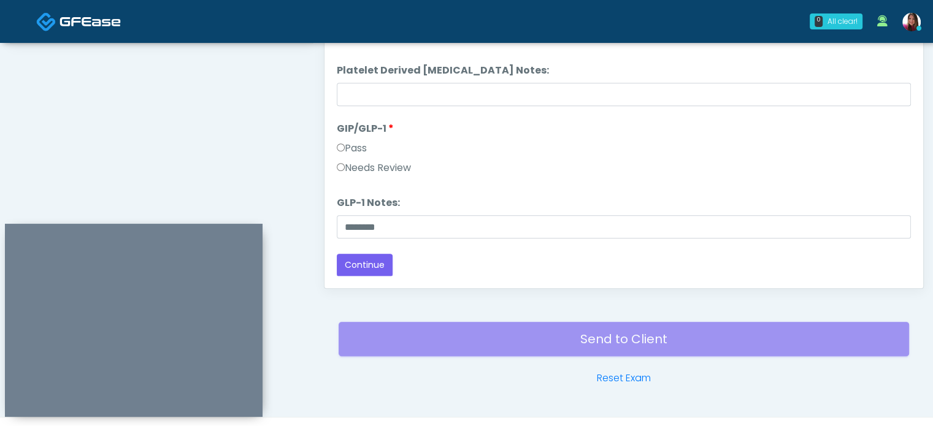
click at [362, 170] on label "Needs Review" at bounding box center [374, 168] width 74 height 15
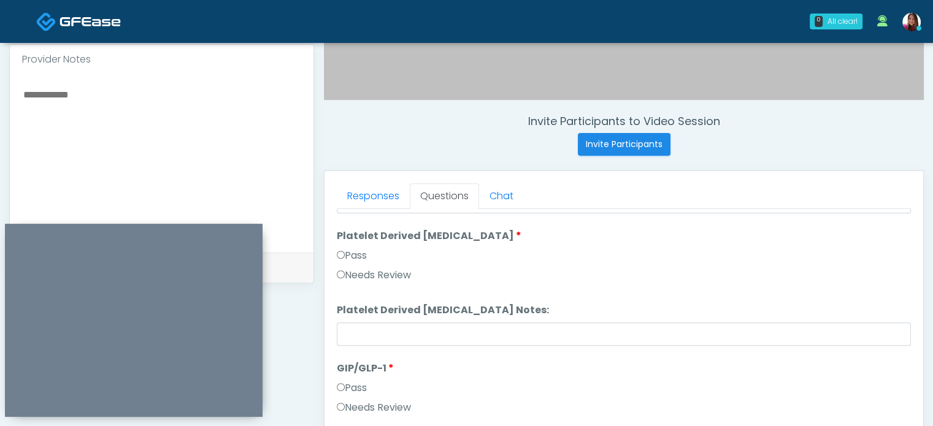
scroll to position [407, 0]
click at [91, 118] on textarea at bounding box center [161, 162] width 279 height 150
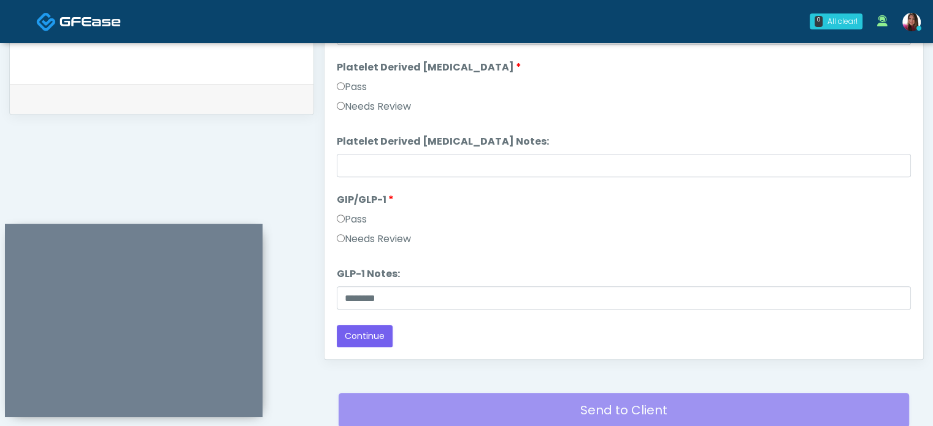
scroll to position [673, 0]
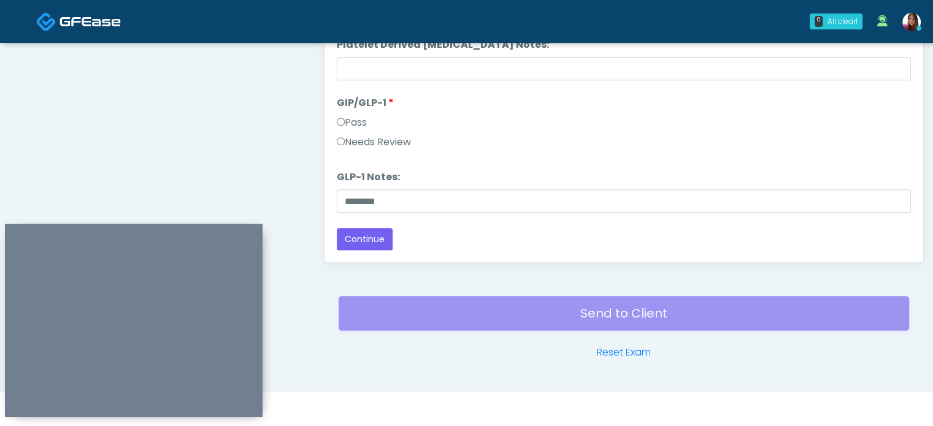
type textarea "**********"
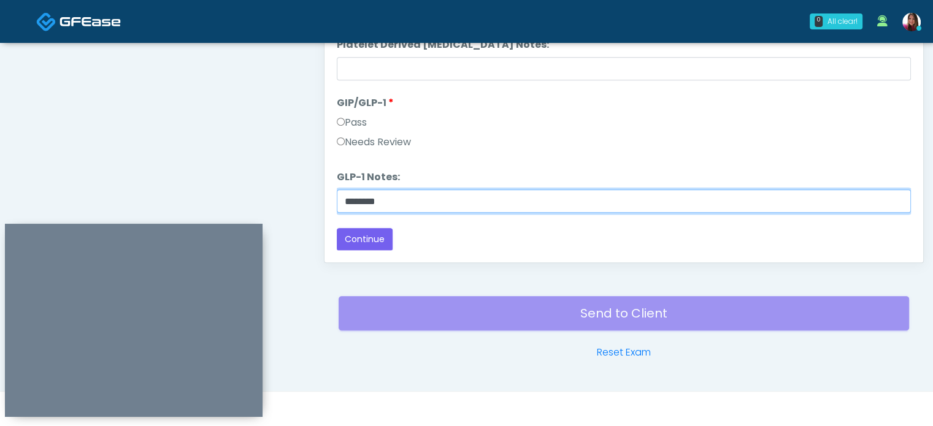
click at [401, 205] on input "********" at bounding box center [624, 201] width 574 height 23
type input "**********"
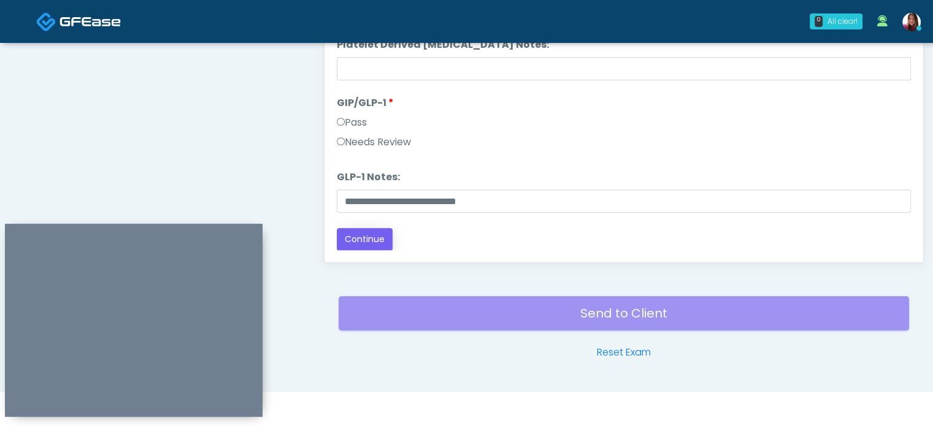
click at [354, 237] on button "Continue" at bounding box center [365, 239] width 56 height 23
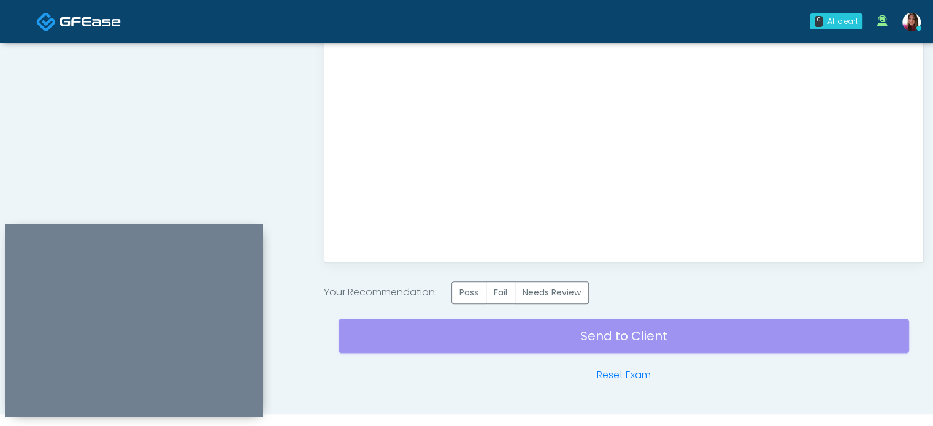
scroll to position [0, 0]
click at [558, 297] on label "Needs Review" at bounding box center [552, 293] width 74 height 23
click at [650, 334] on div "Send to Client Reset Exam" at bounding box center [624, 343] width 570 height 79
click at [660, 339] on div "Send to Client Reset Exam" at bounding box center [624, 343] width 570 height 79
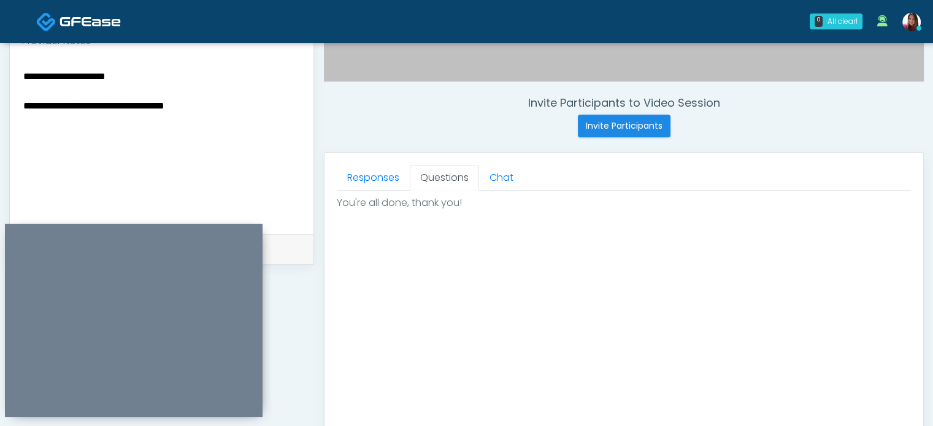
scroll to position [427, 0]
click at [232, 107] on textarea "**********" at bounding box center [161, 142] width 279 height 150
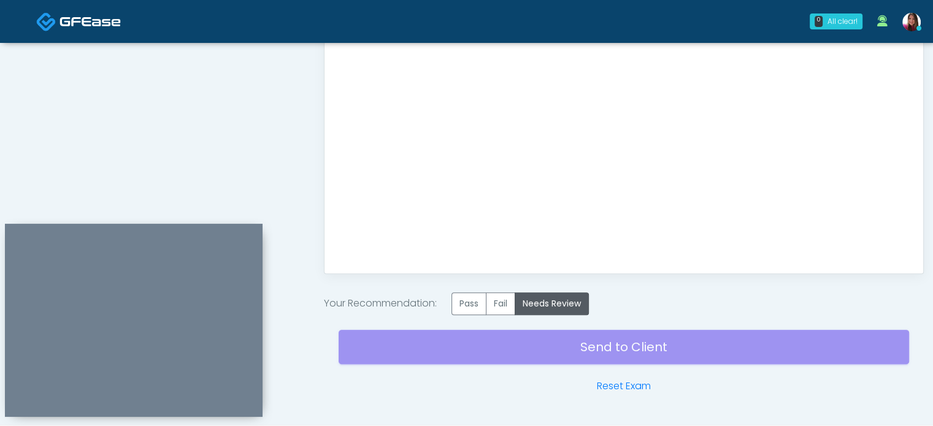
scroll to position [663, 0]
type textarea "**********"
click at [618, 354] on div "Send to Client Reset Exam" at bounding box center [624, 354] width 570 height 79
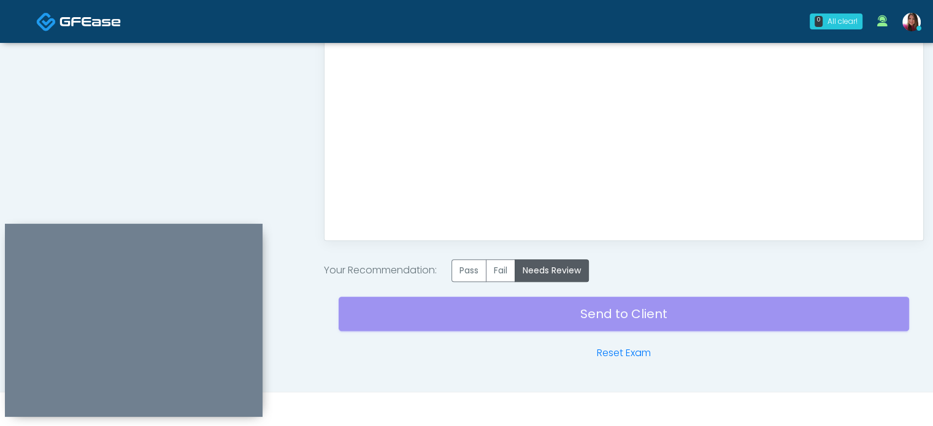
click at [638, 317] on div "Send to Client Reset Exam" at bounding box center [624, 321] width 570 height 79
click at [643, 312] on div "Send to Client Reset Exam" at bounding box center [624, 321] width 570 height 79
click at [653, 312] on div "Send to Client Reset Exam" at bounding box center [624, 321] width 570 height 79
click at [636, 314] on div "Send to Client Reset Exam" at bounding box center [624, 321] width 570 height 79
click at [626, 309] on div "Send to Client Reset Exam" at bounding box center [624, 321] width 570 height 79
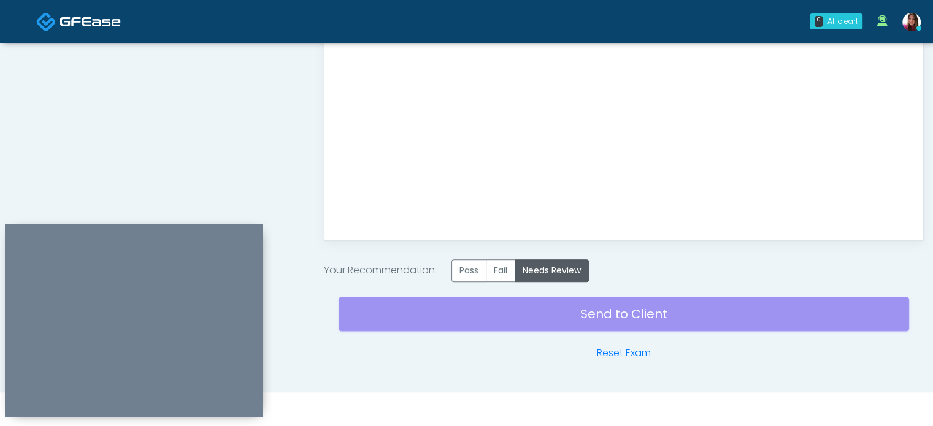
click at [627, 313] on div "Send to Client Reset Exam" at bounding box center [624, 321] width 570 height 79
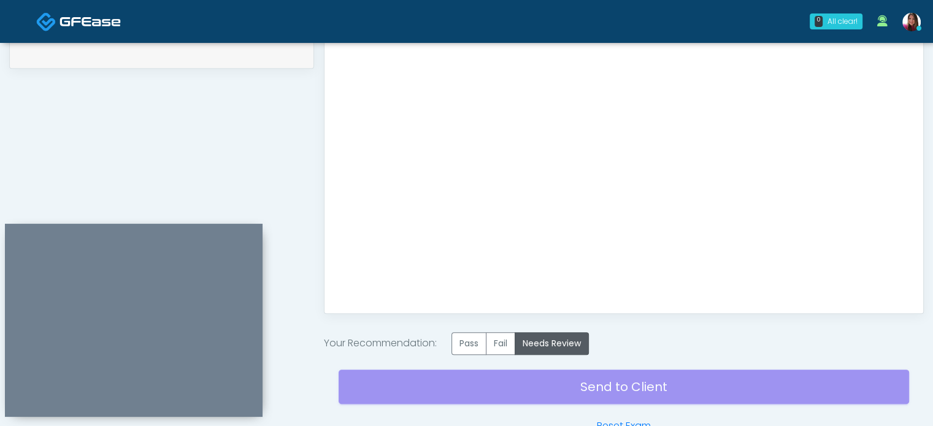
scroll to position [631, 0]
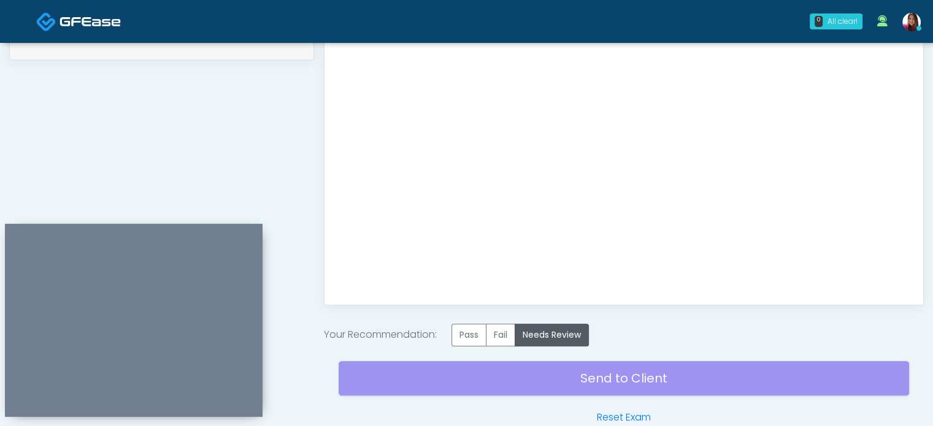
click at [626, 382] on div "Send to Client Reset Exam" at bounding box center [624, 386] width 570 height 79
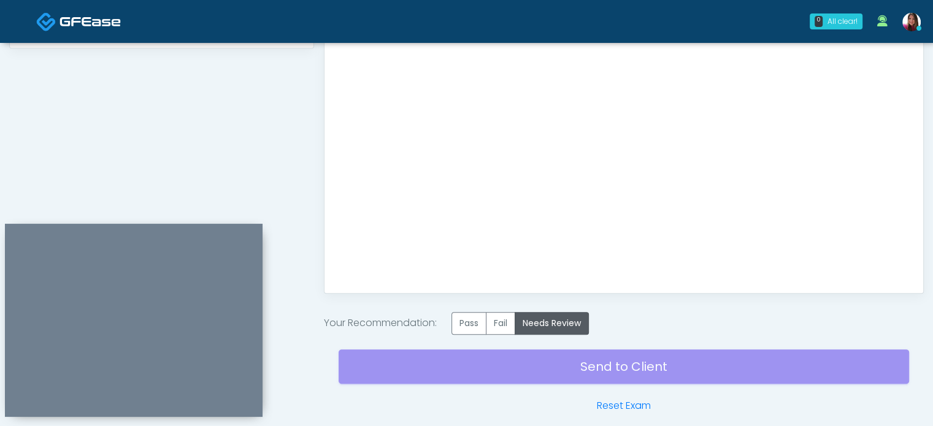
scroll to position [696, 0]
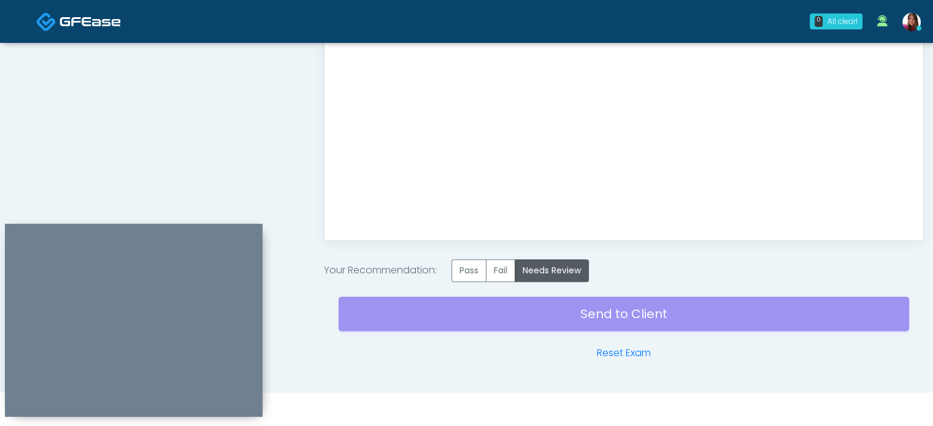
click at [620, 324] on div "Send to Client Reset Exam" at bounding box center [624, 321] width 570 height 79
click at [604, 315] on div "Send to Client Reset Exam" at bounding box center [624, 321] width 570 height 79
click at [342, 134] on div "Good Faith Exam Script Good Faith Exam Script INTRODUCTION Hello, my name is un…" at bounding box center [624, 74] width 574 height 307
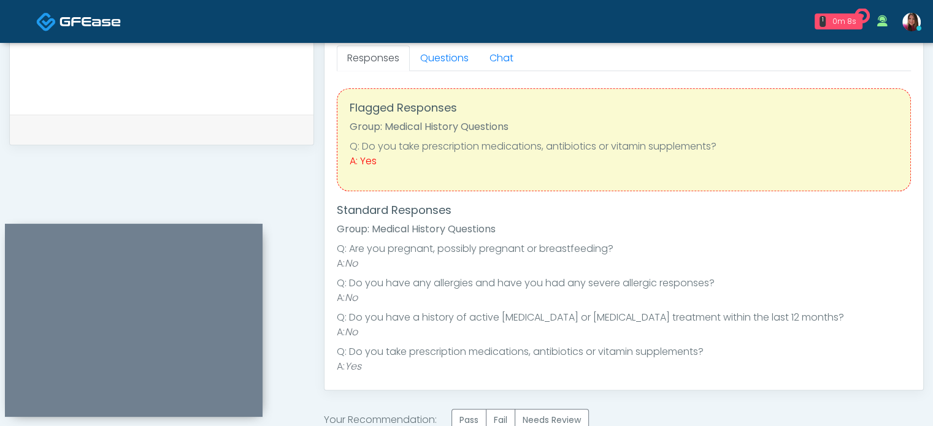
scroll to position [545, 0]
click at [442, 55] on link "Questions" at bounding box center [444, 59] width 69 height 26
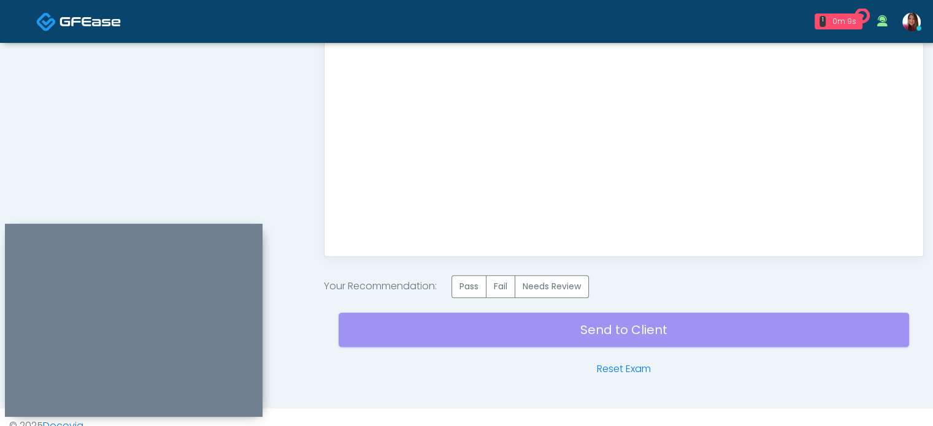
scroll to position [696, 0]
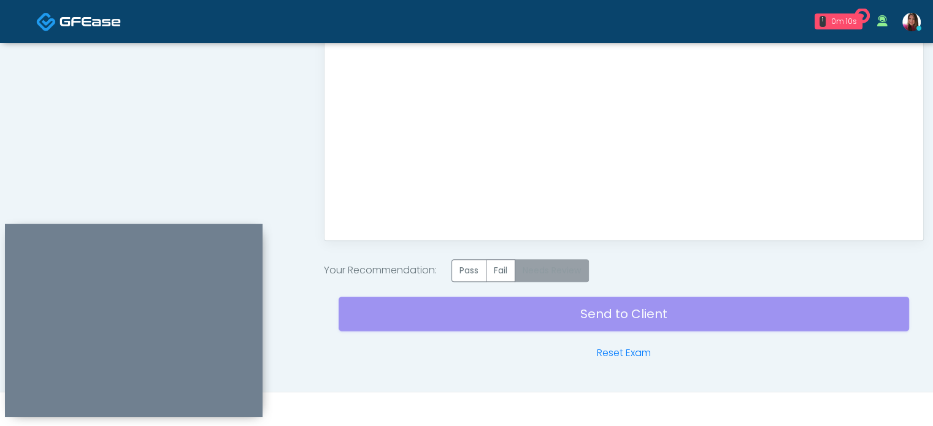
click at [558, 277] on label "Needs Review" at bounding box center [552, 270] width 74 height 23
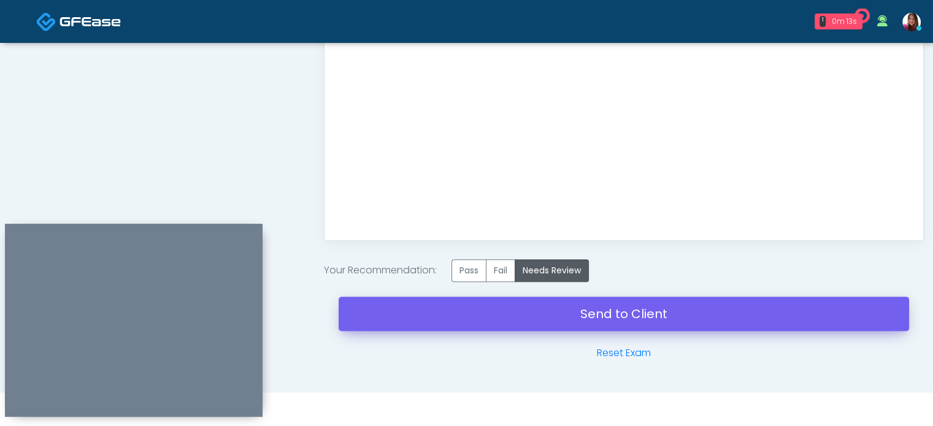
click at [644, 318] on link "Send to Client" at bounding box center [624, 314] width 570 height 34
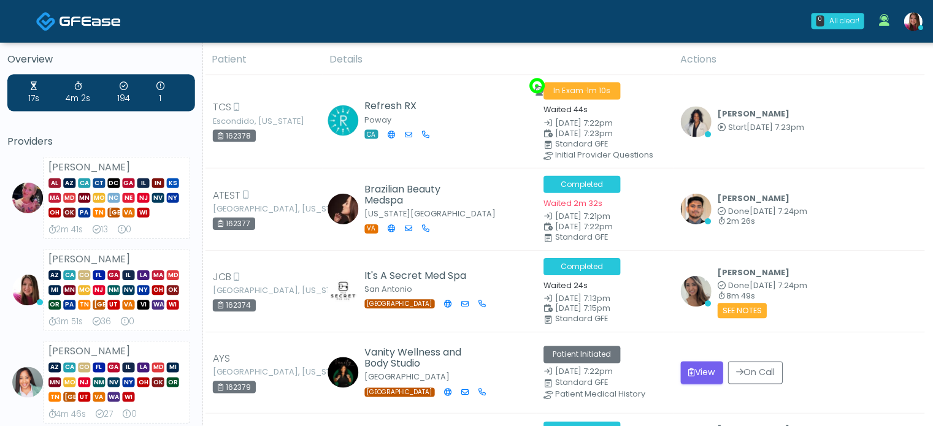
scroll to position [8, 0]
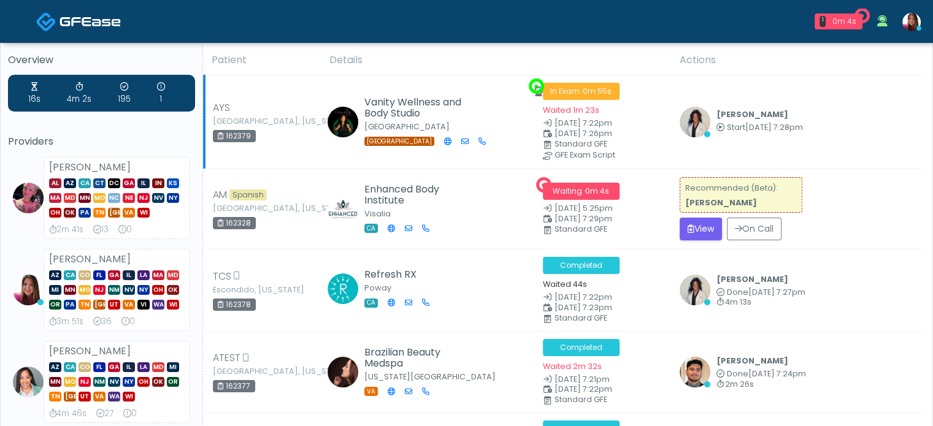
click at [642, 134] on small "[DATE] 7:26pm" at bounding box center [604, 134] width 122 height 8
click at [692, 234] on button "View" at bounding box center [701, 229] width 42 height 23
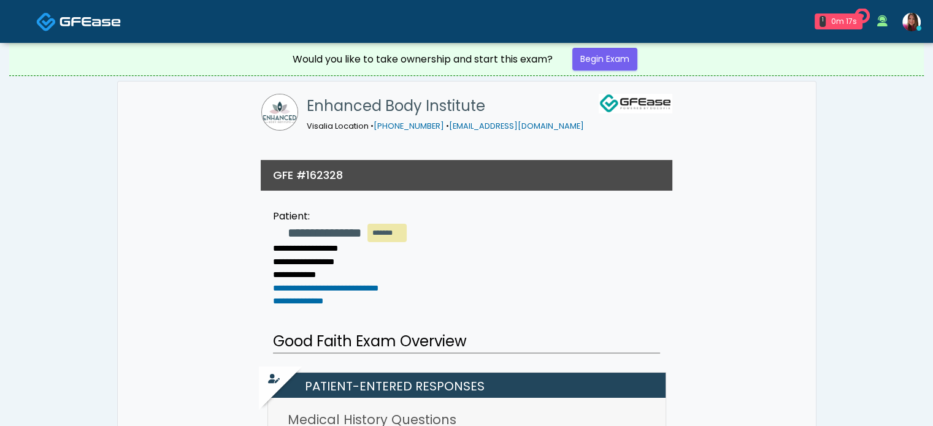
click at [95, 16] on img at bounding box center [89, 21] width 61 height 12
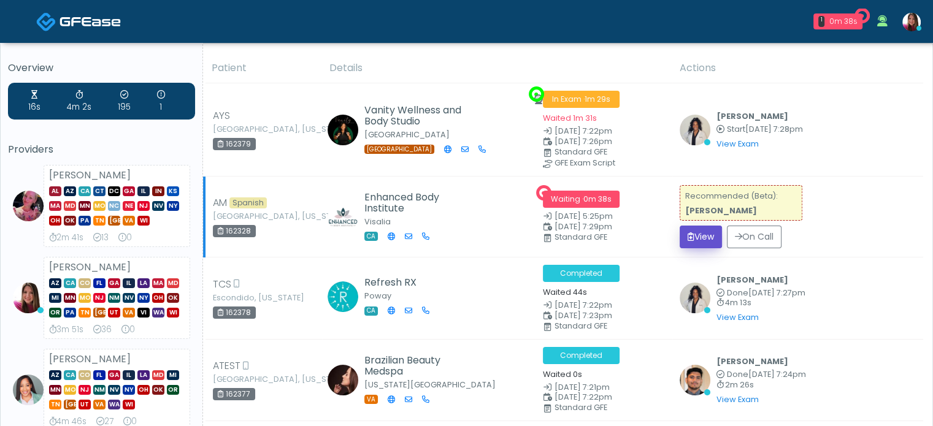
click at [693, 242] on button "View" at bounding box center [701, 237] width 42 height 23
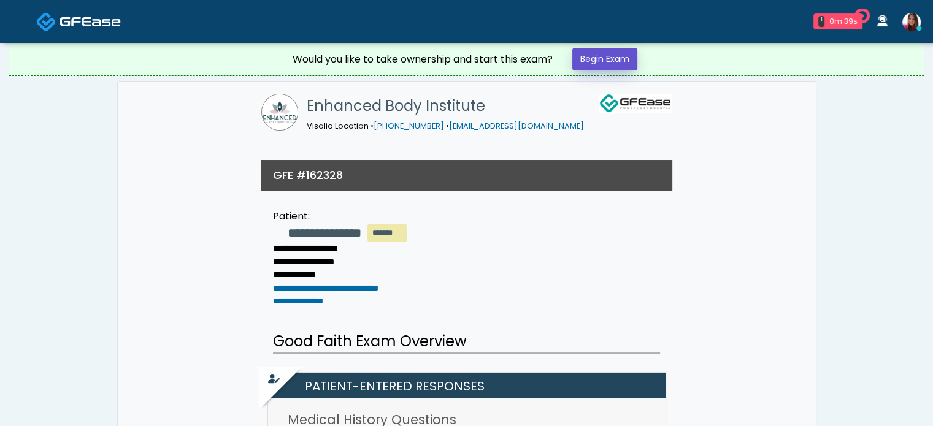
click at [605, 66] on link "Begin Exam" at bounding box center [604, 59] width 65 height 23
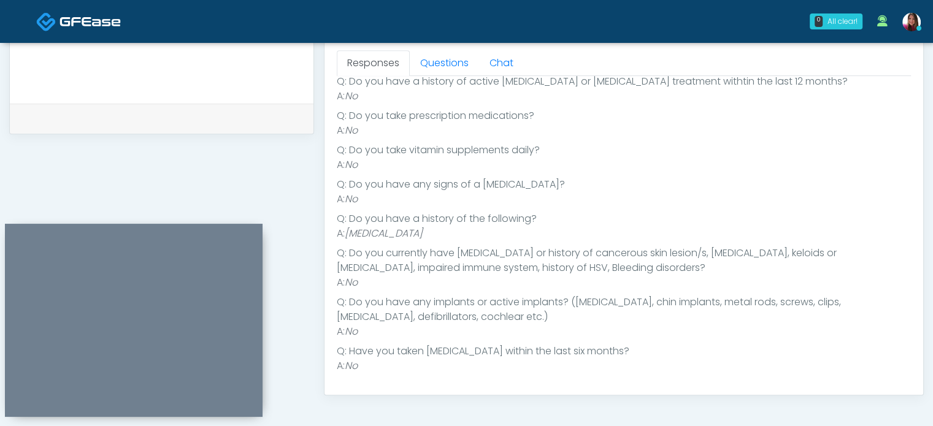
scroll to position [542, 0]
click at [644, 191] on li "A: No" at bounding box center [624, 198] width 574 height 15
click at [664, 332] on li "A: No" at bounding box center [624, 331] width 574 height 15
click at [670, 326] on li "A: No" at bounding box center [624, 331] width 574 height 15
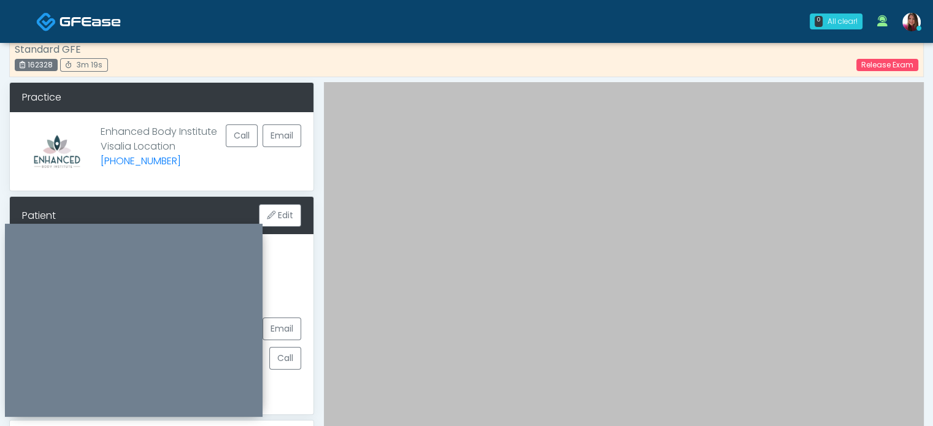
scroll to position [0, 0]
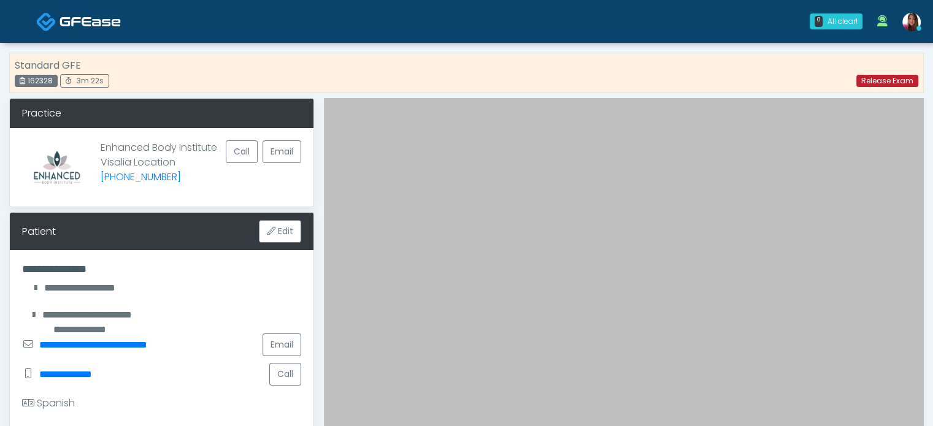
click at [886, 83] on link "Release Exam" at bounding box center [887, 81] width 62 height 12
click at [882, 79] on link "Release Exam" at bounding box center [887, 81] width 62 height 12
click at [886, 85] on link "Release Exam" at bounding box center [887, 81] width 62 height 12
click at [891, 82] on link "Release Exam" at bounding box center [887, 81] width 62 height 12
click at [888, 82] on link "Release Exam" at bounding box center [887, 81] width 62 height 12
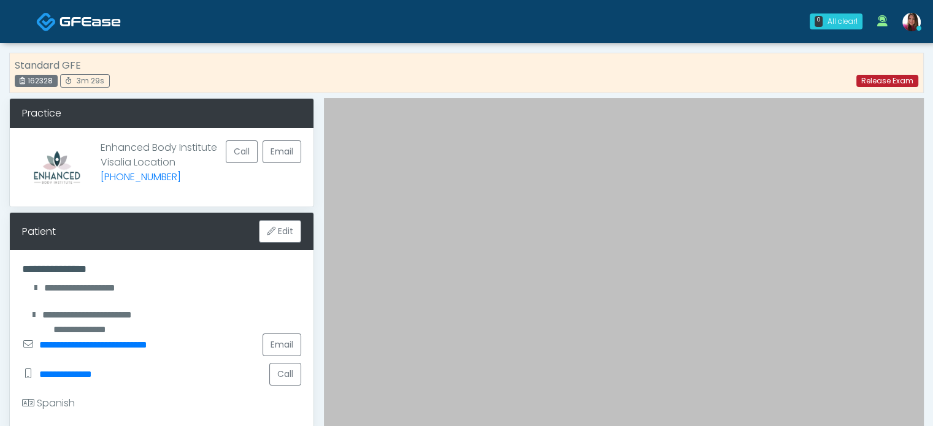
click at [886, 85] on link "Release Exam" at bounding box center [887, 81] width 62 height 12
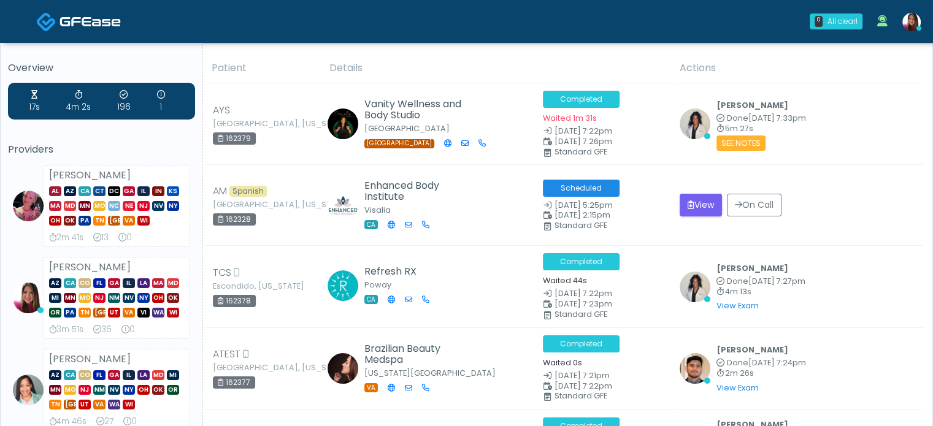
click at [649, 66] on th "Details" at bounding box center [497, 68] width 350 height 30
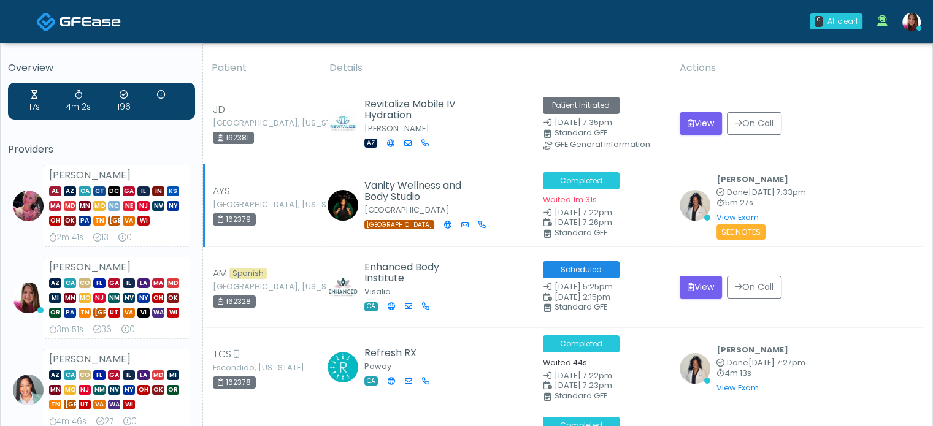
click at [843, 181] on div "Rachael Hunt Done Aug 25, 7:33pm 5m 27s View Exam | Unreview See Notes" at bounding box center [798, 205] width 236 height 67
drag, startPoint x: 883, startPoint y: 126, endPoint x: 883, endPoint y: 74, distance: 52.1
click at [883, 74] on th "Actions" at bounding box center [797, 68] width 251 height 30
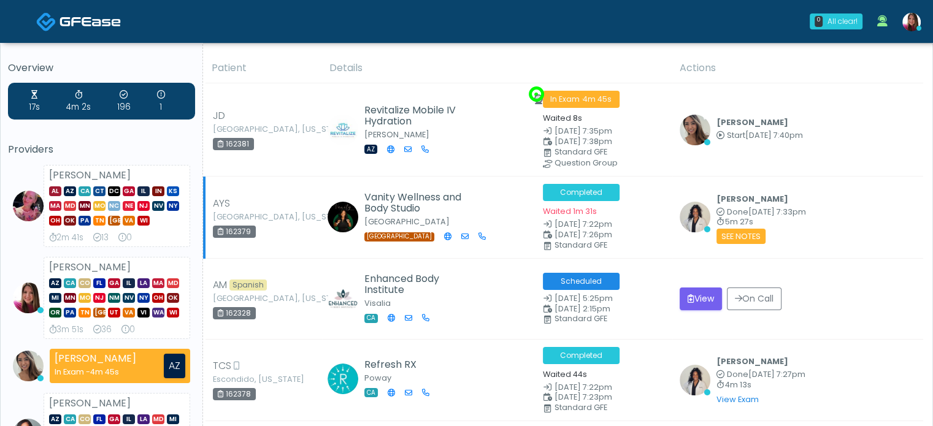
click at [393, 177] on td "Vanity Wellness and Body Studio Dallas TX" at bounding box center [428, 218] width 213 height 82
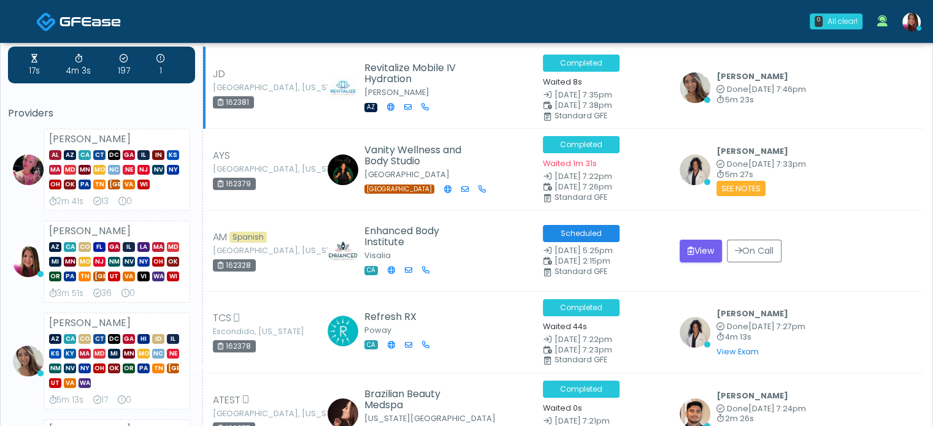
scroll to position [53, 0]
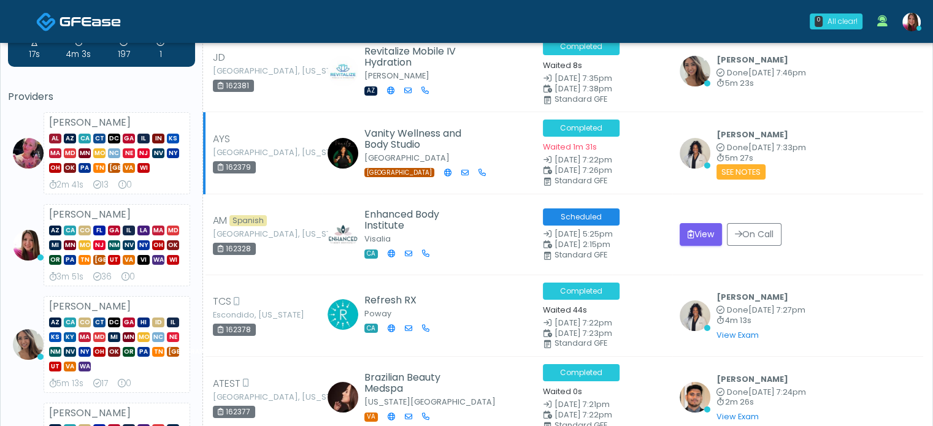
click at [453, 131] on h5 "Vanity Wellness and Body Studio" at bounding box center [417, 139] width 107 height 22
click at [475, 50] on td "Revitalize Mobile IV Hydration Chandler AZ" at bounding box center [428, 72] width 213 height 82
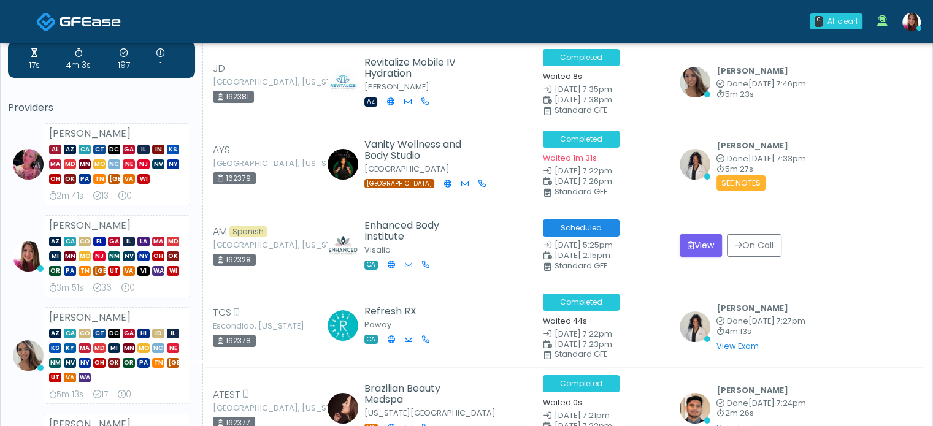
scroll to position [0, 0]
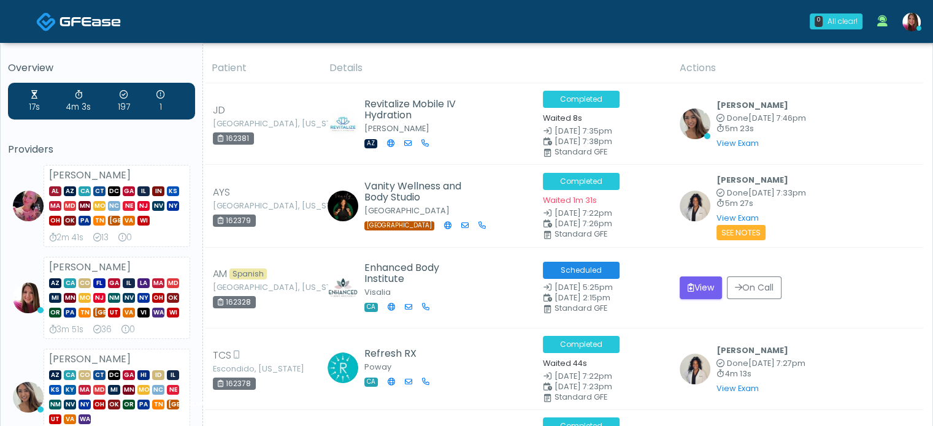
click at [418, 68] on th "Details" at bounding box center [497, 68] width 350 height 30
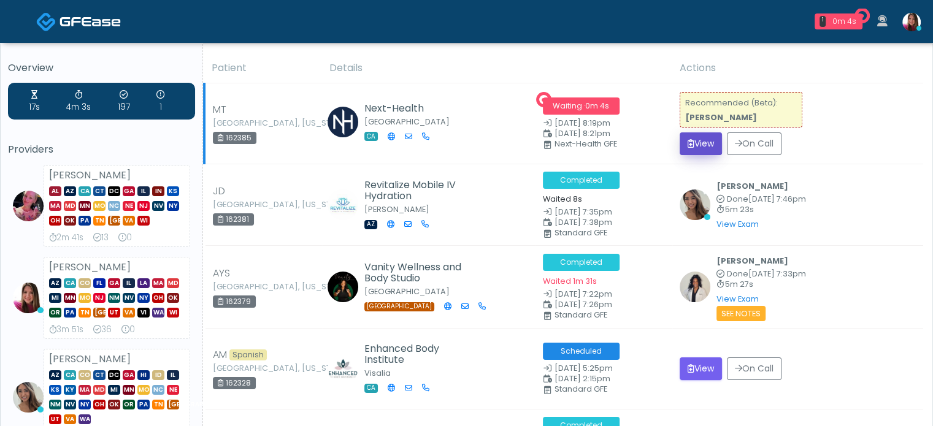
click at [696, 150] on button "View" at bounding box center [701, 143] width 42 height 23
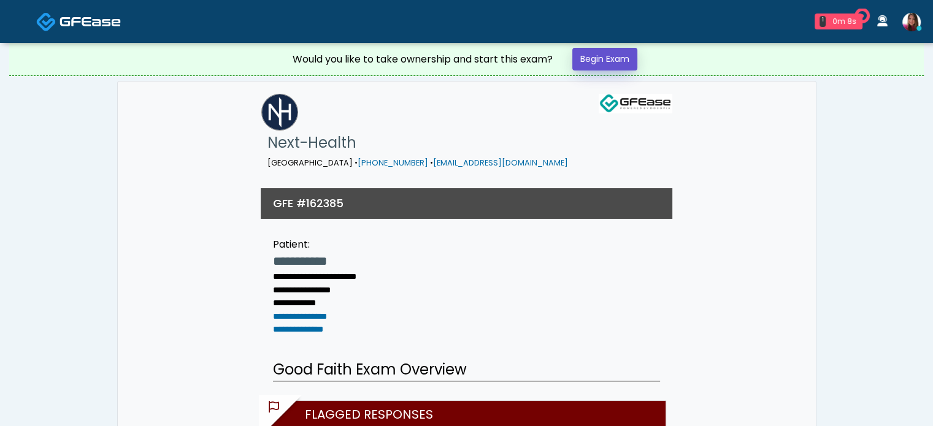
click at [612, 63] on link "Begin Exam" at bounding box center [604, 59] width 65 height 23
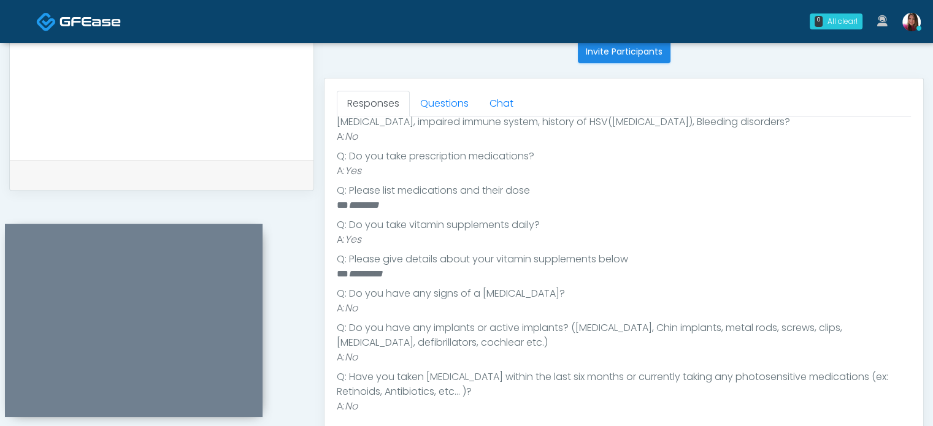
scroll to position [504, 0]
click at [439, 103] on link "Questions" at bounding box center [444, 101] width 69 height 26
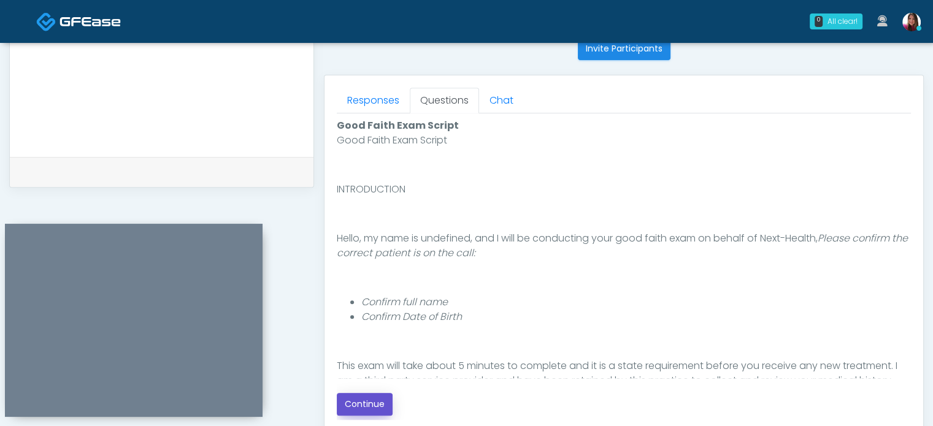
click at [356, 408] on button "Continue" at bounding box center [365, 404] width 56 height 23
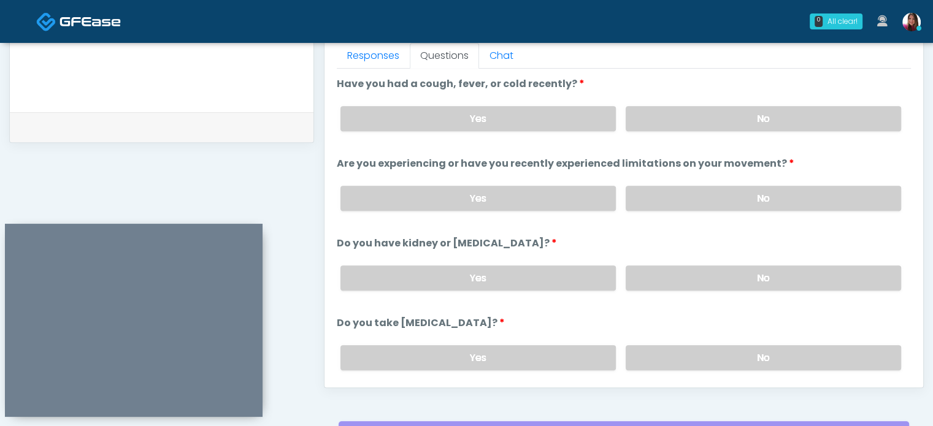
scroll to position [545, 0]
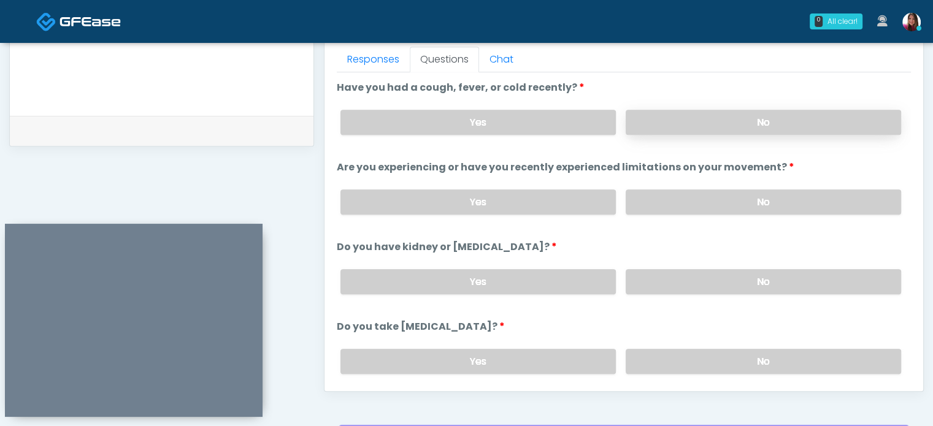
click at [845, 122] on label "No" at bounding box center [763, 122] width 275 height 25
click at [829, 210] on label "No" at bounding box center [763, 202] width 275 height 25
click at [825, 286] on label "No" at bounding box center [763, 281] width 275 height 25
click at [818, 357] on label "No" at bounding box center [763, 361] width 275 height 25
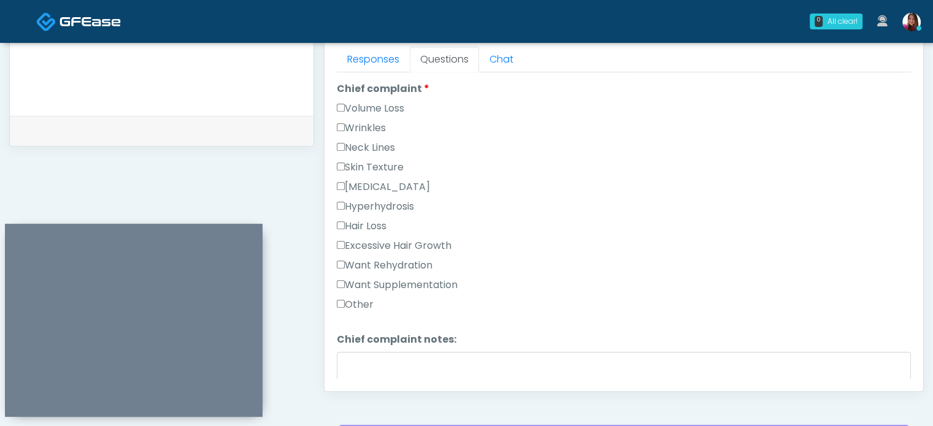
scroll to position [322, 0]
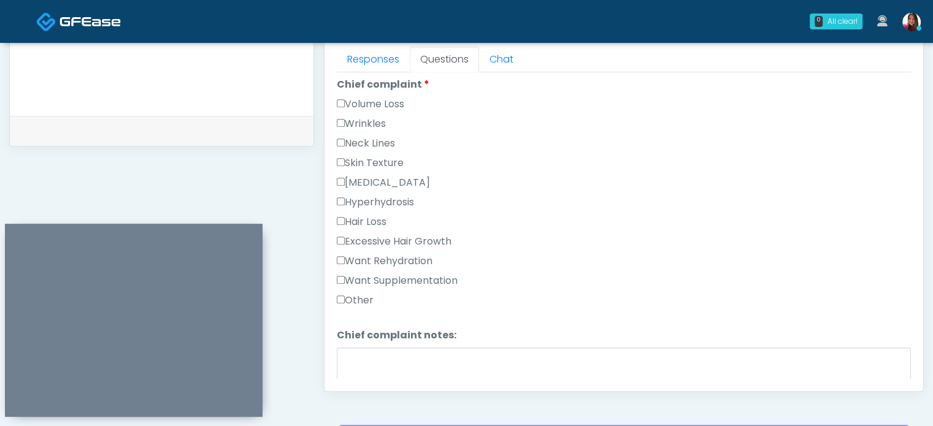
click at [401, 260] on label "Want Rehydration" at bounding box center [385, 261] width 96 height 15
click at [391, 281] on label "Want Supplementation" at bounding box center [397, 281] width 121 height 15
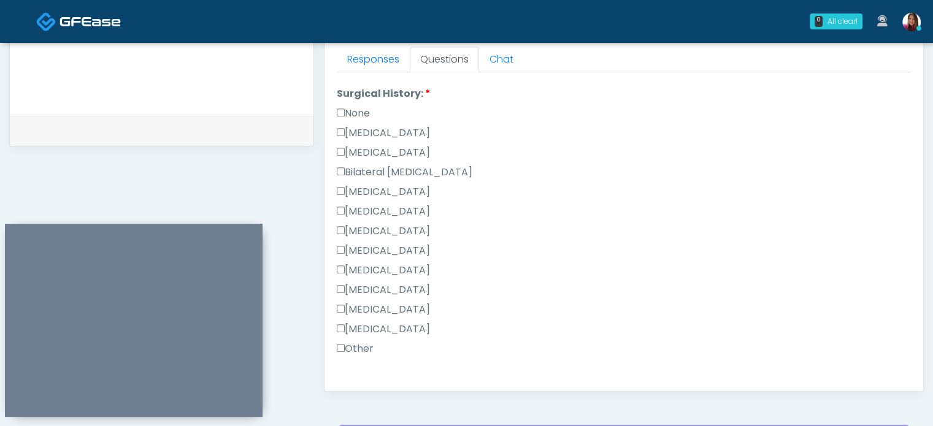
scroll to position [658, 0]
click at [358, 112] on label "None" at bounding box center [353, 111] width 33 height 15
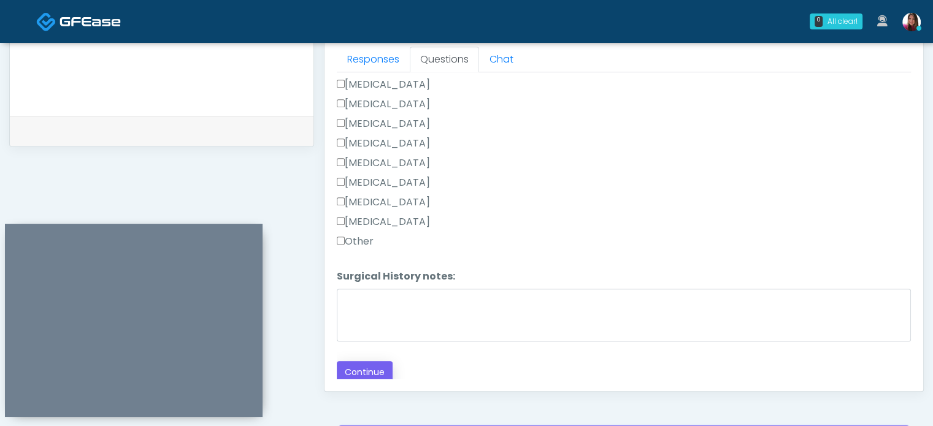
click at [375, 369] on button "Continue" at bounding box center [365, 372] width 56 height 23
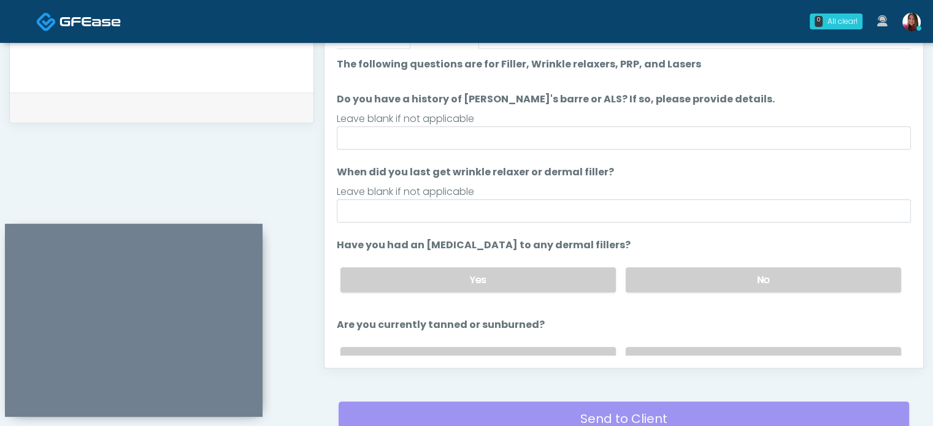
scroll to position [568, 0]
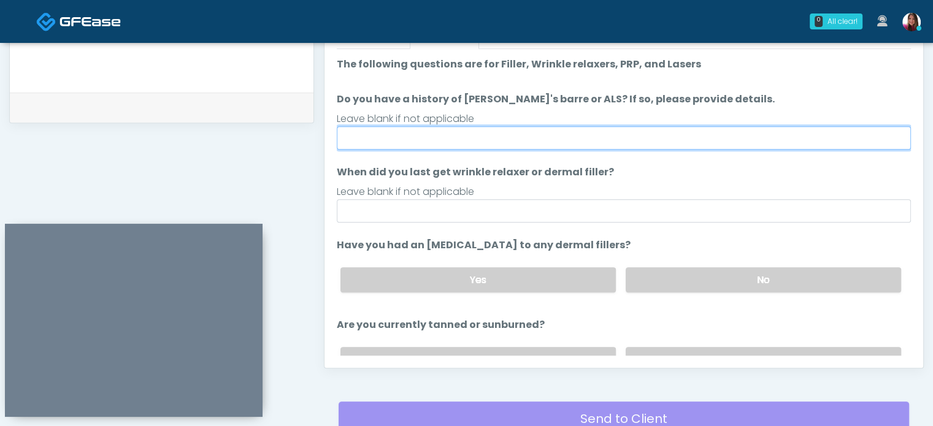
click at [420, 135] on input "Do you have a history of [PERSON_NAME]'s barre or ALS? If so, please provide de…" at bounding box center [624, 137] width 574 height 23
type input "**"
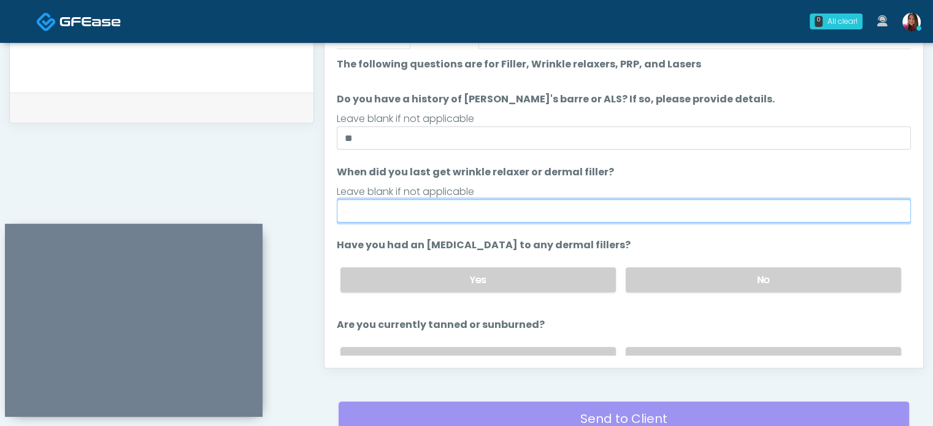
click at [402, 213] on input "When did you last get wrinkle relaxer or dermal filler?" at bounding box center [624, 210] width 574 height 23
type input "*****"
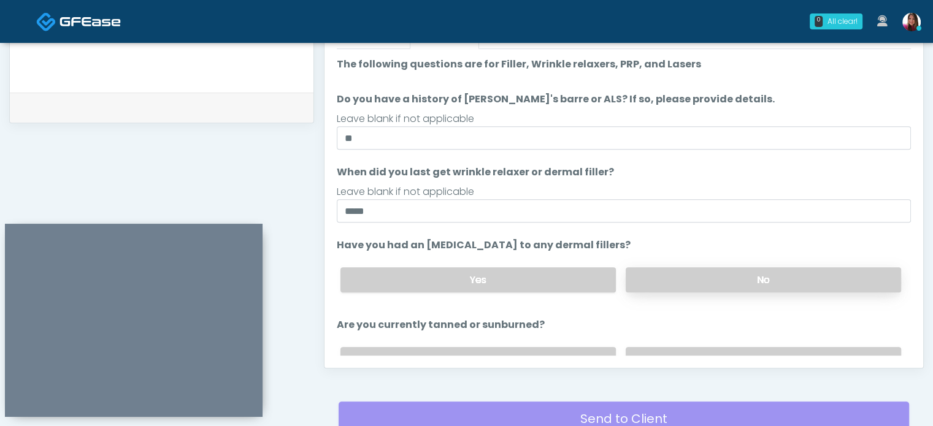
click at [808, 283] on label "No" at bounding box center [763, 279] width 275 height 25
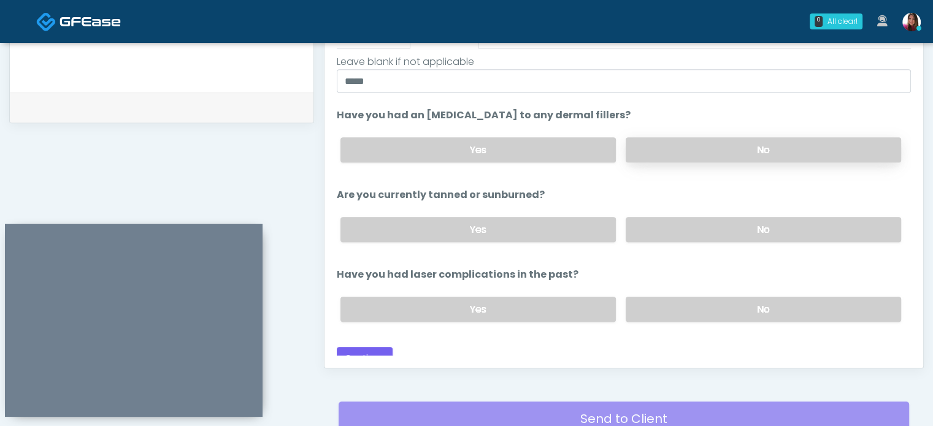
scroll to position [141, 0]
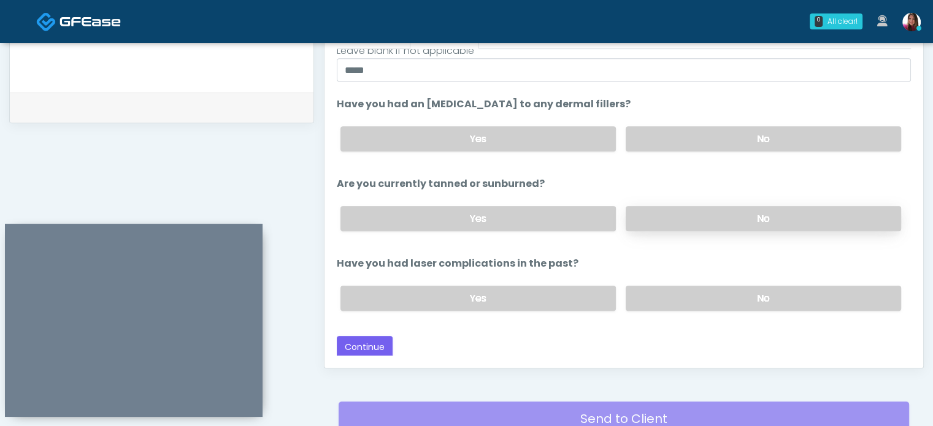
click at [814, 220] on label "No" at bounding box center [763, 218] width 275 height 25
click at [813, 300] on label "No" at bounding box center [763, 298] width 275 height 25
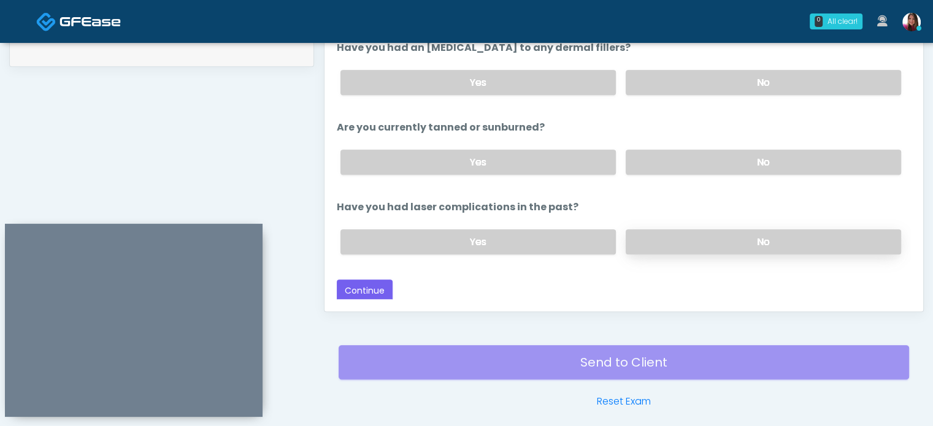
scroll to position [624, 0]
click at [364, 290] on button "Continue" at bounding box center [365, 291] width 56 height 23
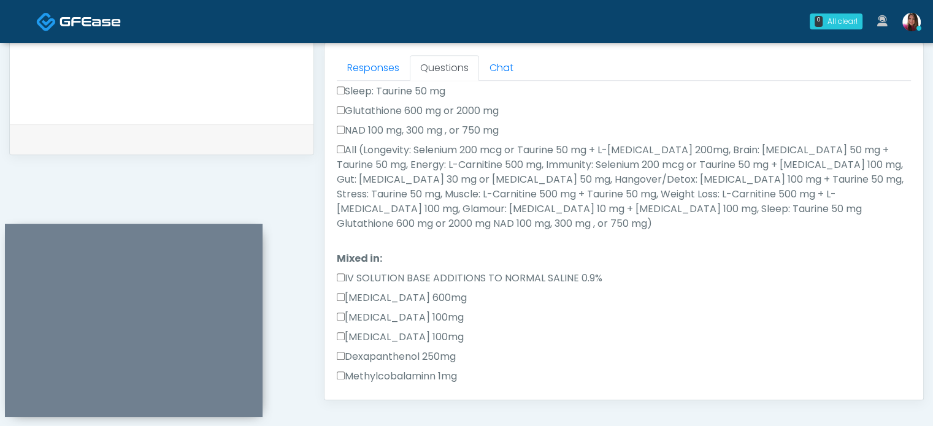
scroll to position [326, 0]
click at [478, 175] on label "All (Longevity: Selenium 200 mcg or Taurine 50 mg + L-[MEDICAL_DATA] 200mg, Bra…" at bounding box center [624, 188] width 574 height 88
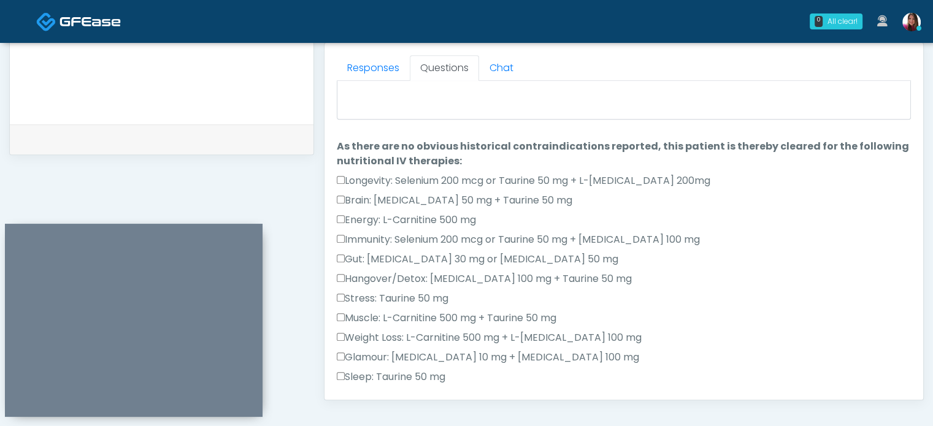
scroll to position [0, 0]
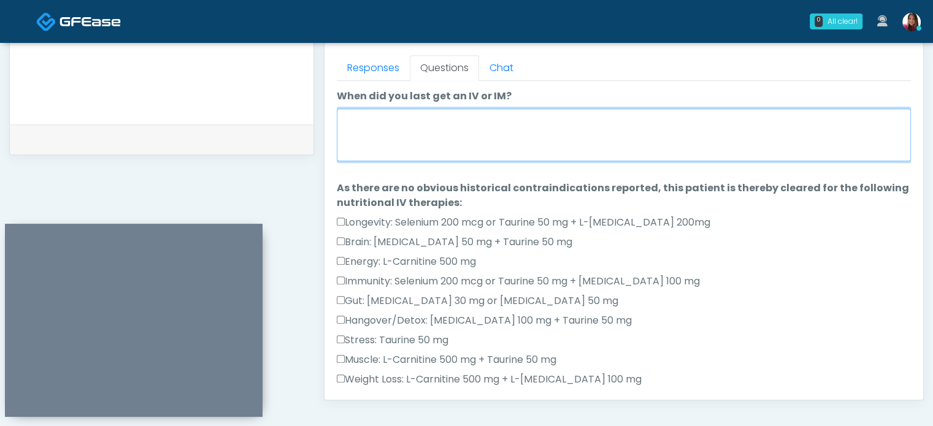
click at [448, 124] on textarea "When did you last get an IV or IM?" at bounding box center [624, 135] width 574 height 53
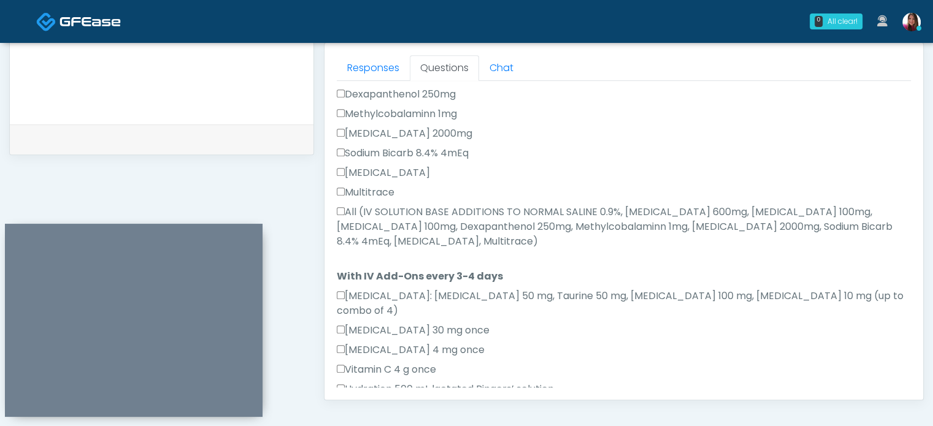
scroll to position [740, 0]
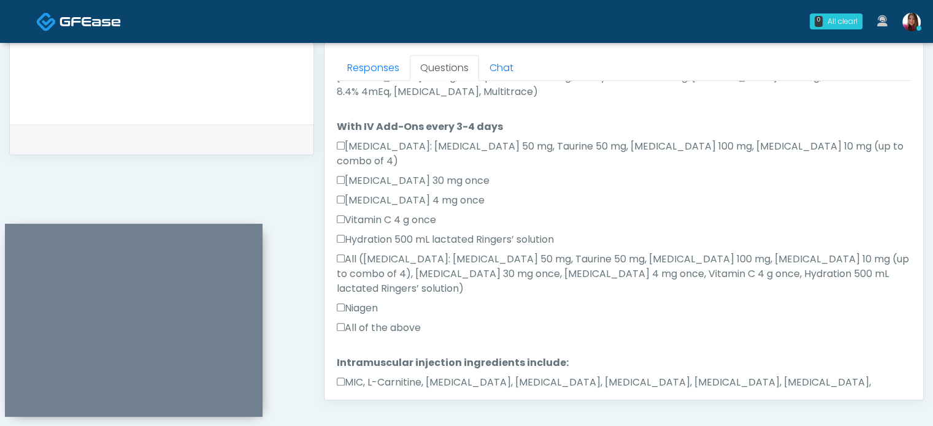
type textarea "**********"
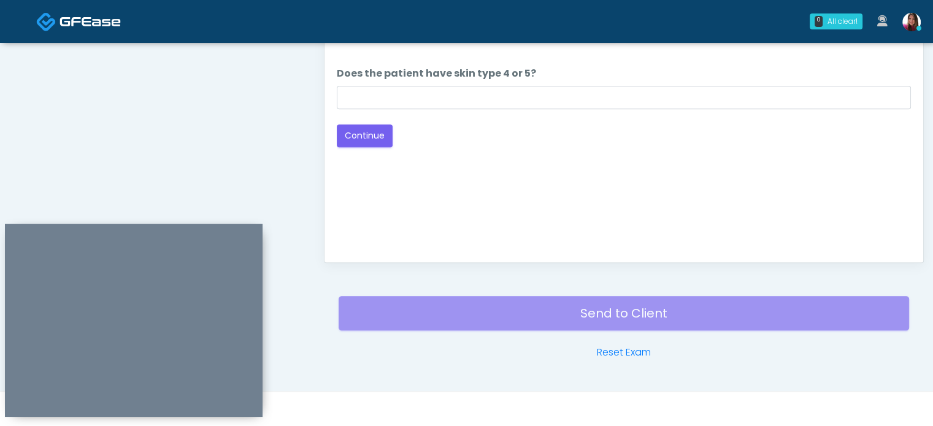
scroll to position [0, 0]
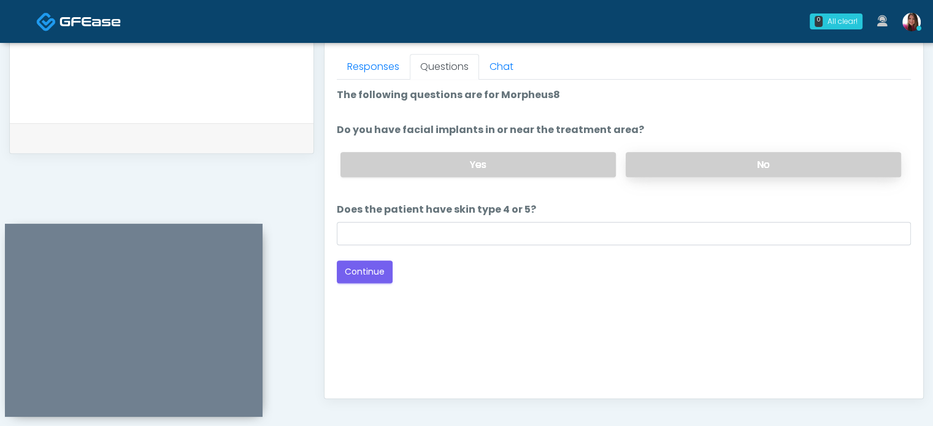
click at [683, 168] on label "No" at bounding box center [763, 164] width 275 height 25
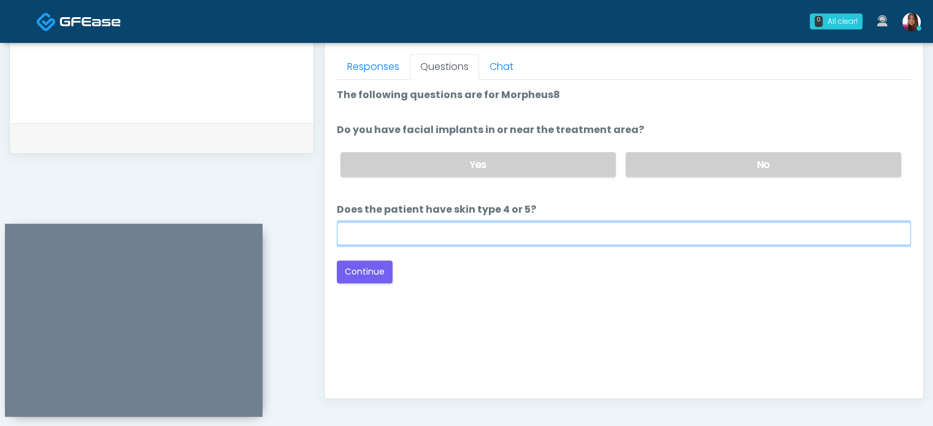
click at [438, 236] on input "Does the patient have skin type 4 or 5?" at bounding box center [624, 233] width 574 height 23
type input "**"
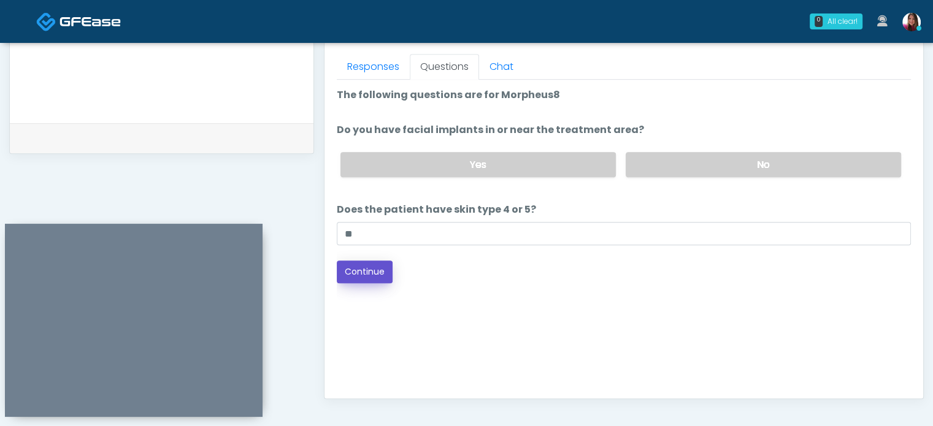
click at [364, 271] on button "Continue" at bounding box center [365, 272] width 56 height 23
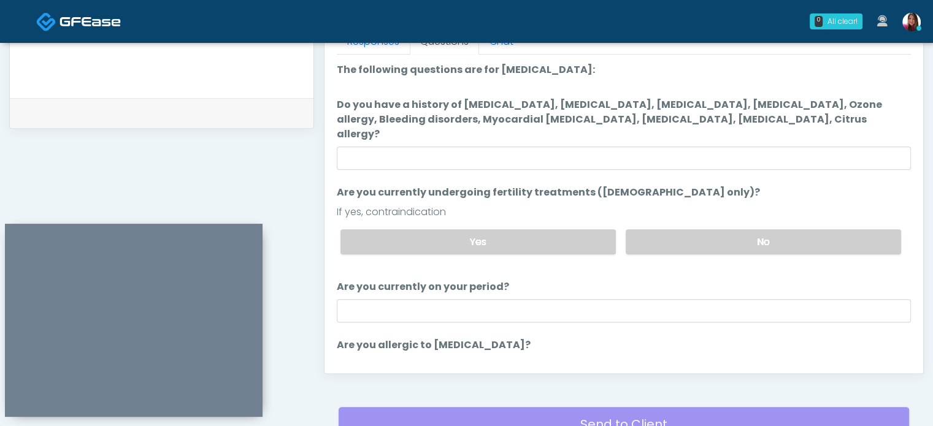
scroll to position [558, 0]
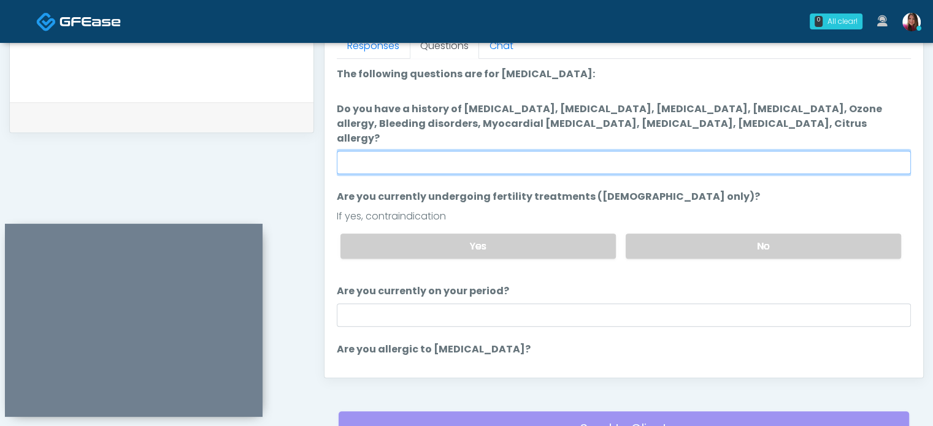
click at [412, 154] on input "Do you have a history of Hyperthyroidism, Hypotension, Hypocalcemia, Hypoglycem…" at bounding box center [624, 162] width 574 height 23
type input "**"
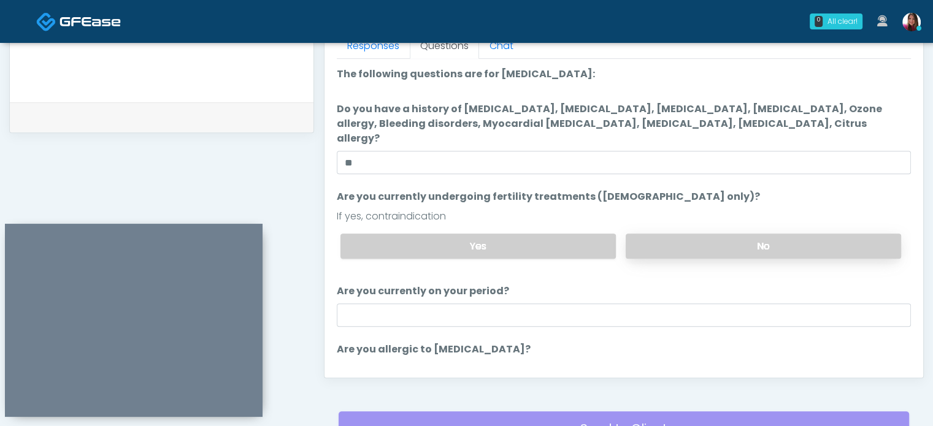
click at [832, 234] on label "No" at bounding box center [763, 246] width 275 height 25
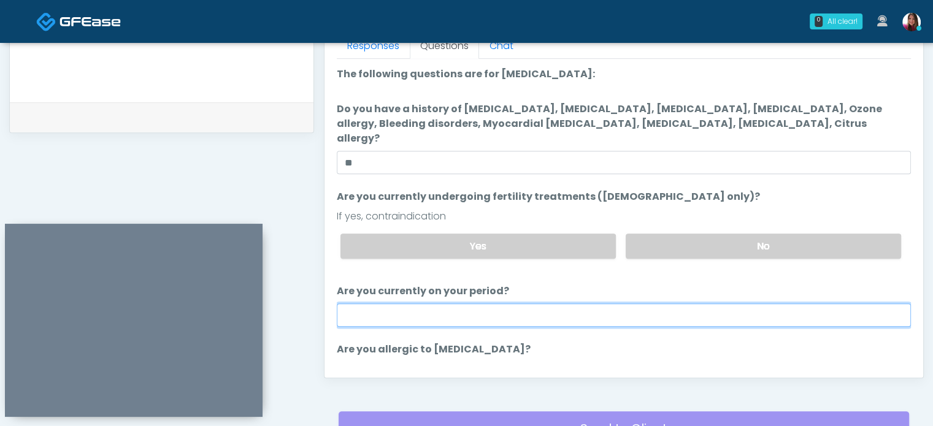
click at [395, 304] on input "Are you currently on your period?" at bounding box center [624, 315] width 574 height 23
type input "***"
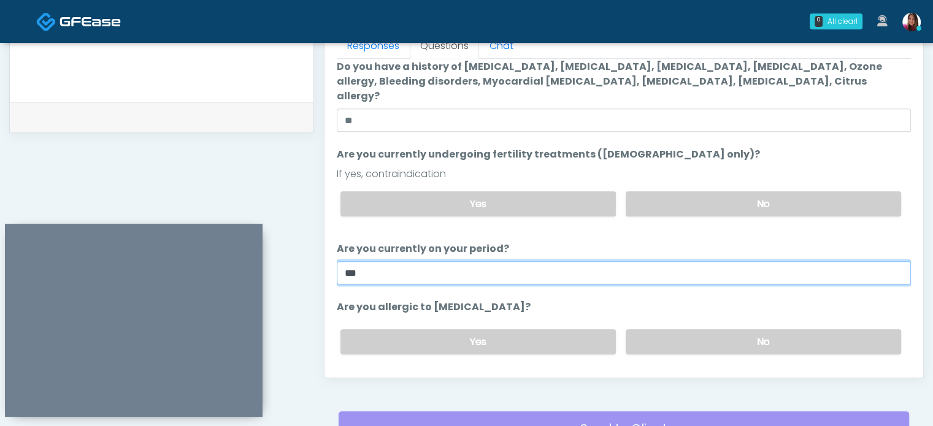
scroll to position [63, 0]
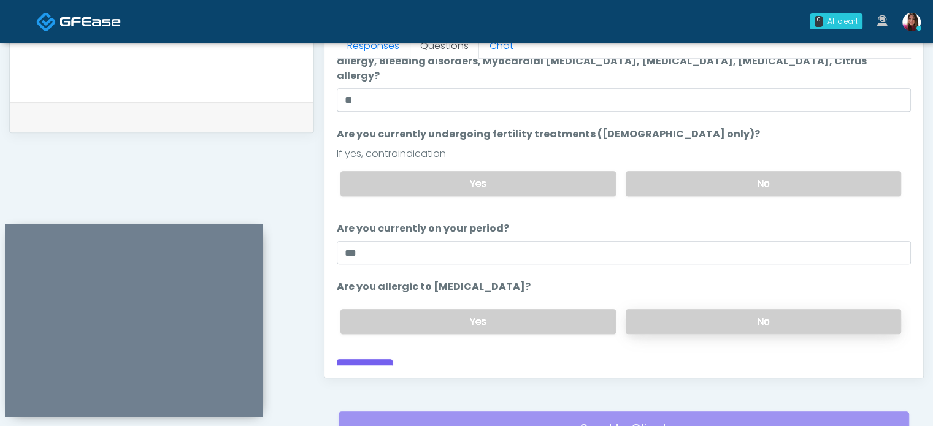
click at [807, 309] on label "No" at bounding box center [763, 321] width 275 height 25
click at [351, 359] on button "Continue" at bounding box center [365, 370] width 56 height 23
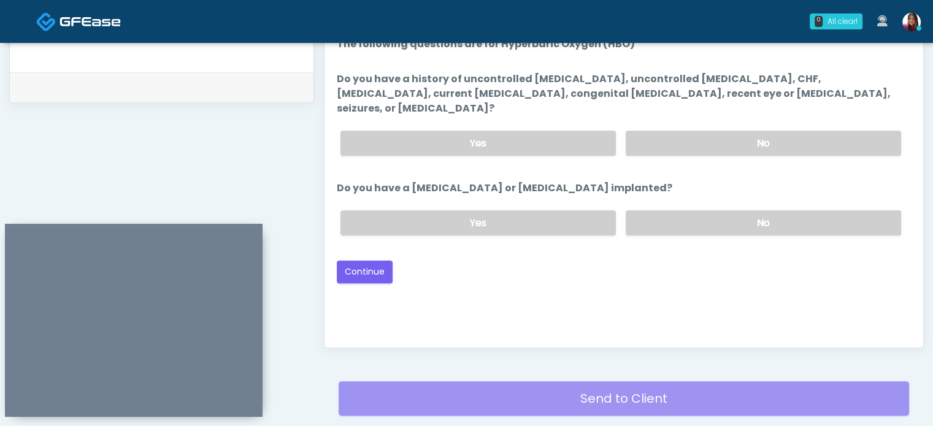
scroll to position [561, 0]
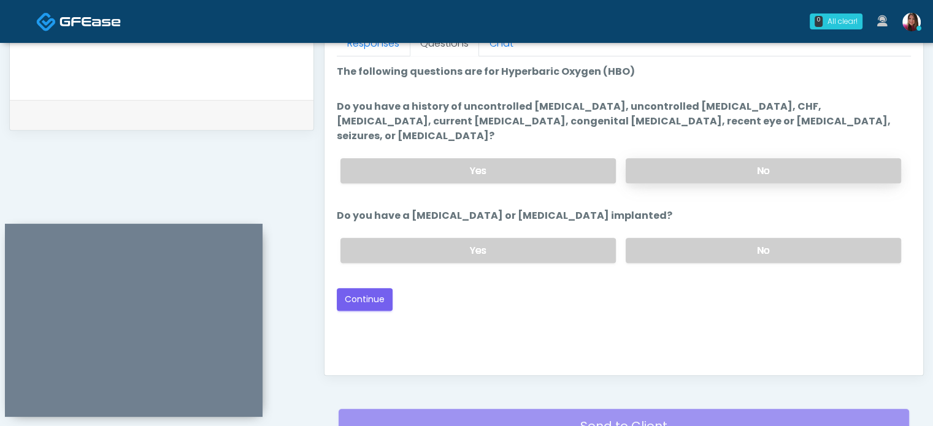
click at [866, 158] on label "No" at bounding box center [763, 170] width 275 height 25
click at [844, 238] on label "No" at bounding box center [763, 250] width 275 height 25
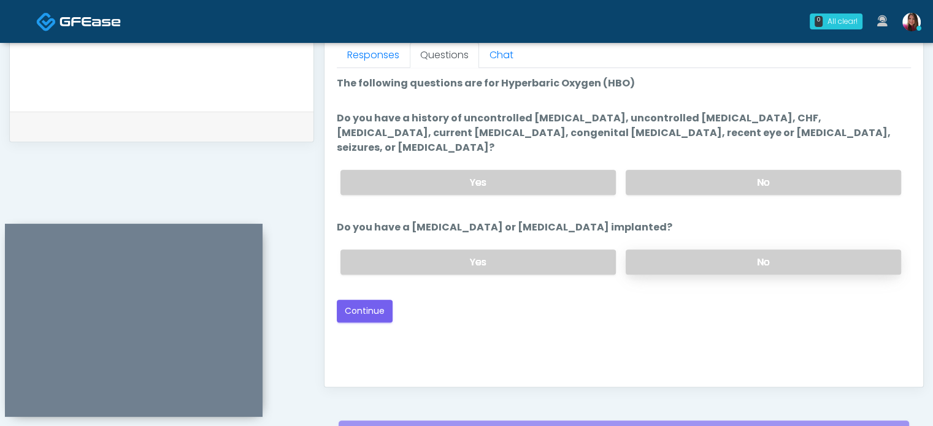
scroll to position [547, 0]
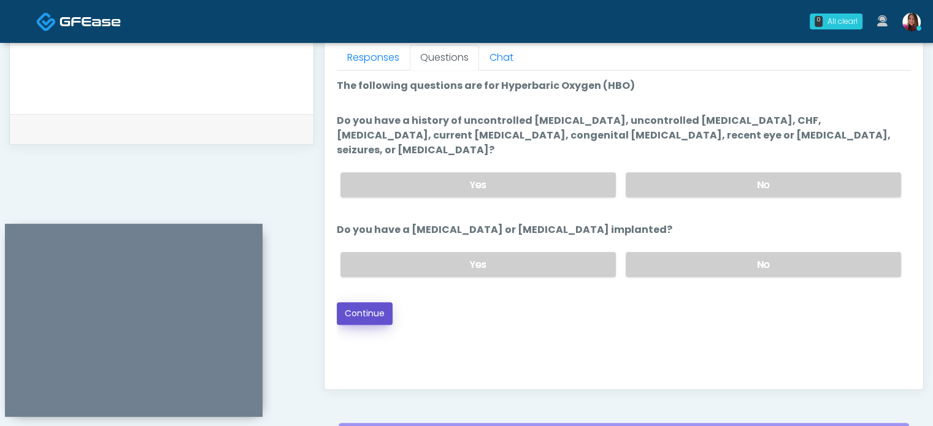
click at [369, 302] on button "Continue" at bounding box center [365, 313] width 56 height 23
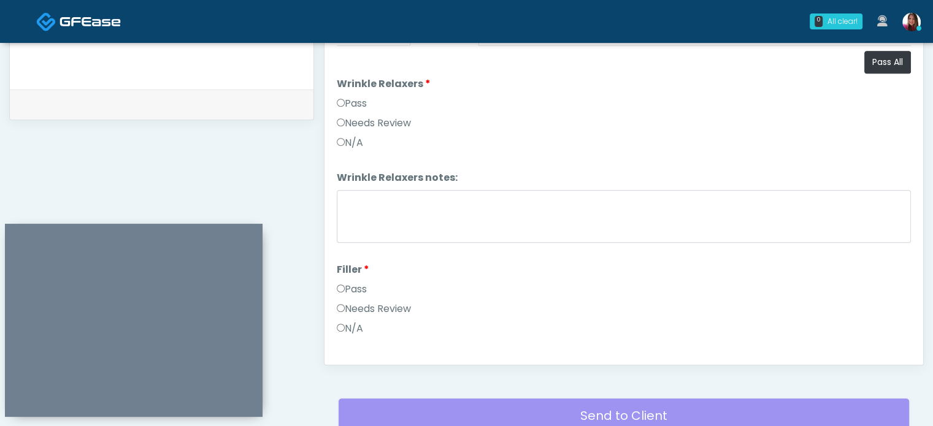
scroll to position [564, 0]
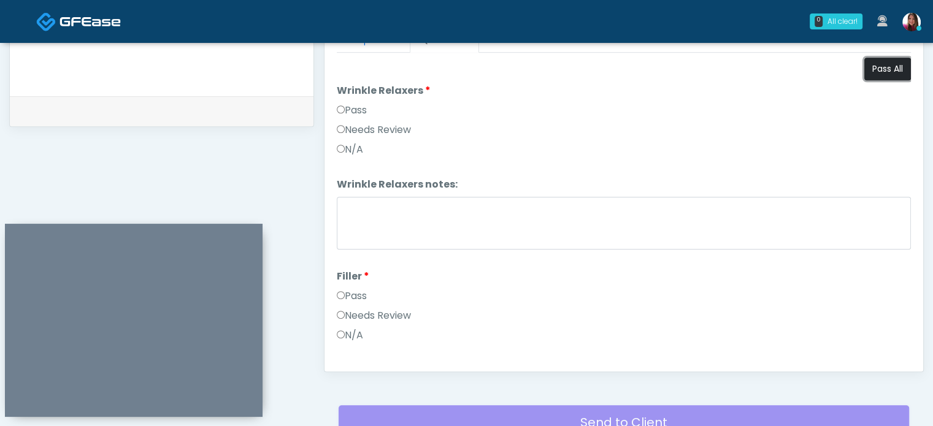
click at [888, 72] on button "Pass All" at bounding box center [887, 69] width 47 height 23
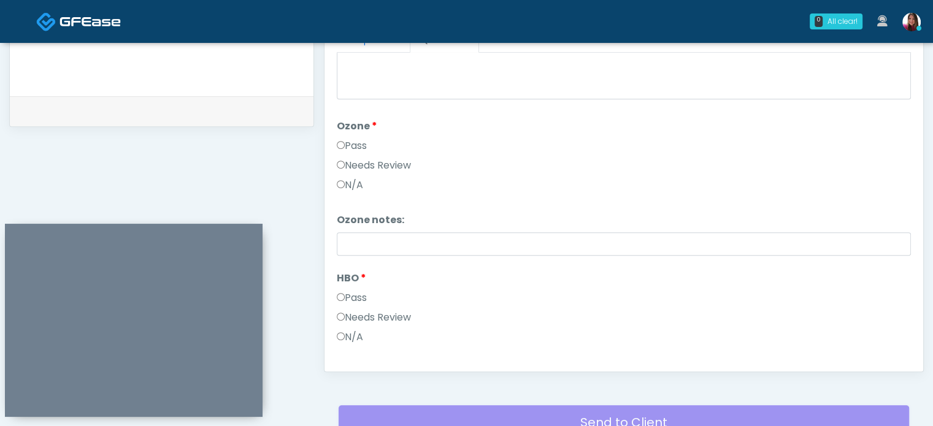
scroll to position [1532, 0]
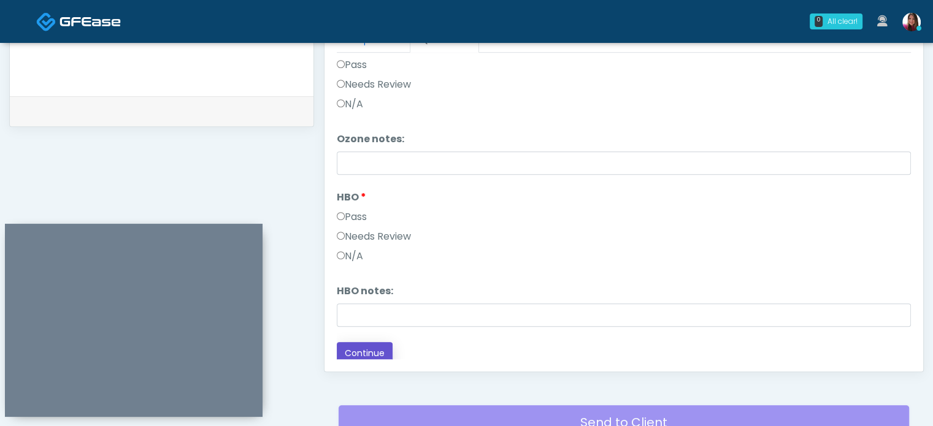
click at [360, 351] on button "Continue" at bounding box center [365, 353] width 56 height 23
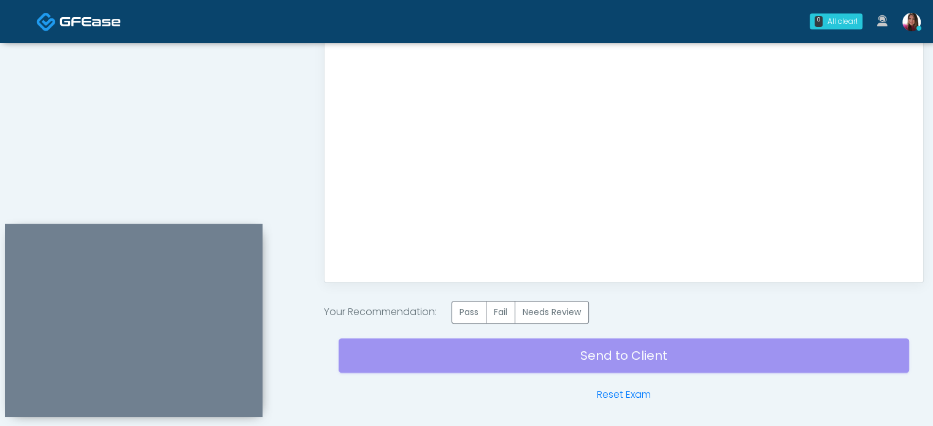
scroll to position [667, 0]
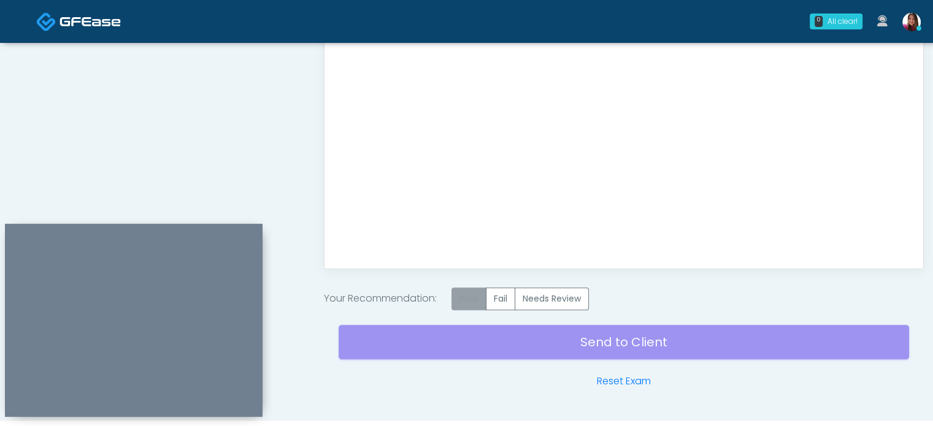
click at [466, 302] on label "Pass" at bounding box center [468, 299] width 35 height 23
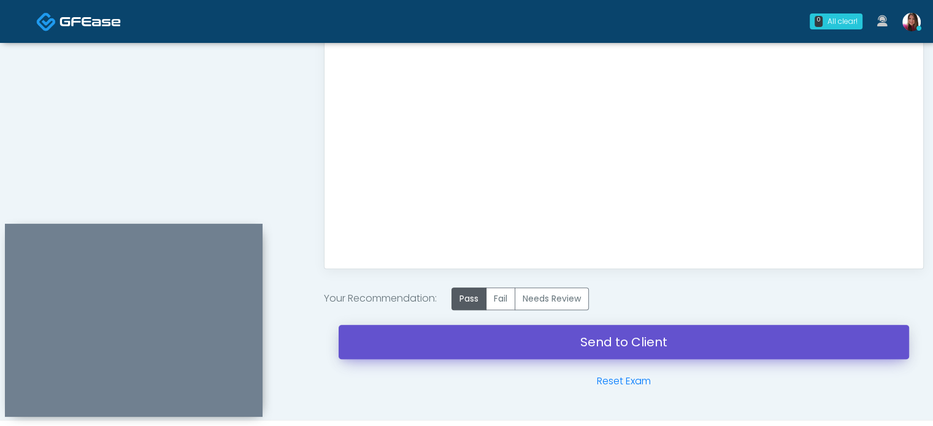
click at [618, 348] on link "Send to Client" at bounding box center [624, 342] width 570 height 34
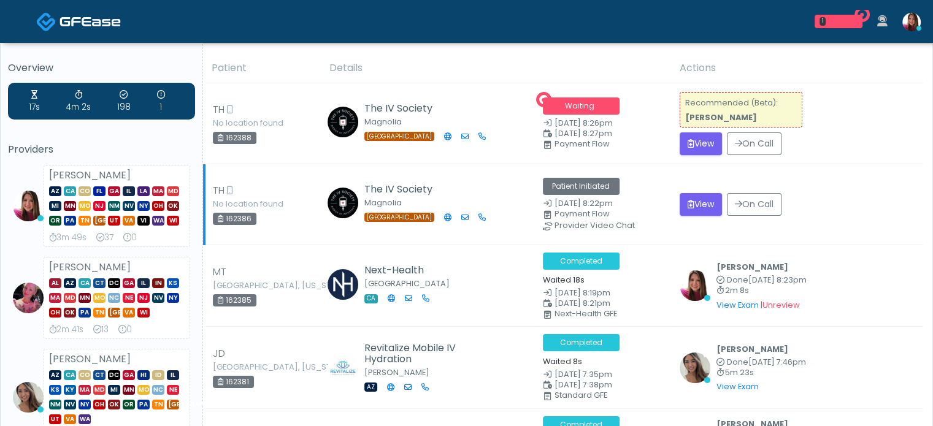
click at [400, 169] on td "The IV Society Magnolia [GEOGRAPHIC_DATA]" at bounding box center [428, 204] width 213 height 81
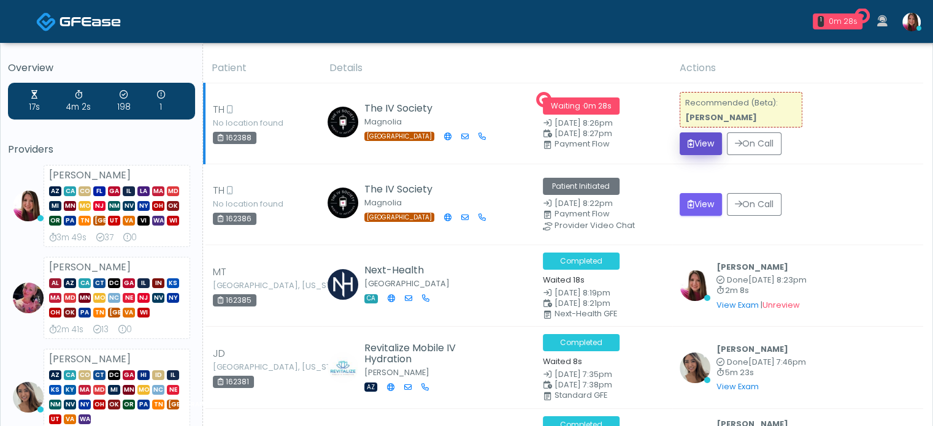
click at [694, 147] on button "View" at bounding box center [701, 143] width 42 height 23
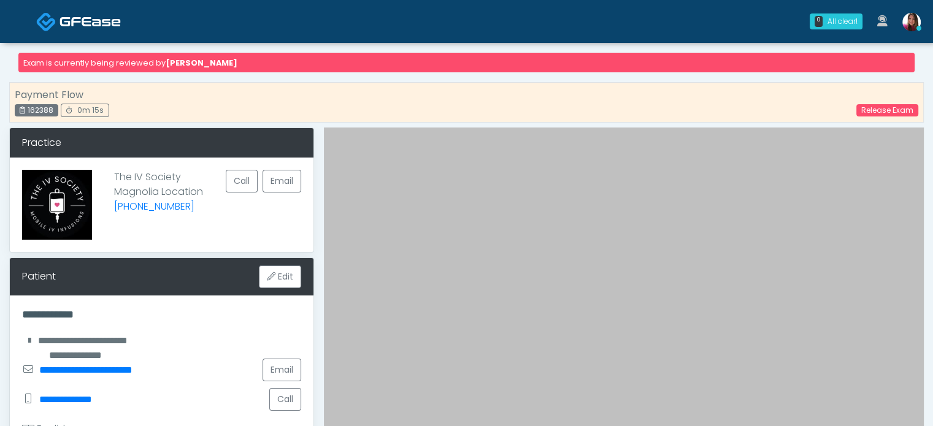
click at [103, 22] on img at bounding box center [89, 21] width 61 height 12
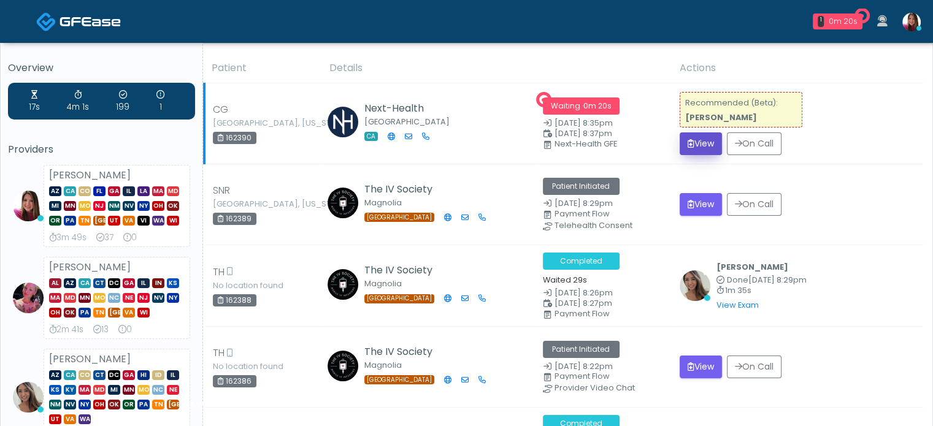
click at [694, 149] on button "View" at bounding box center [701, 143] width 42 height 23
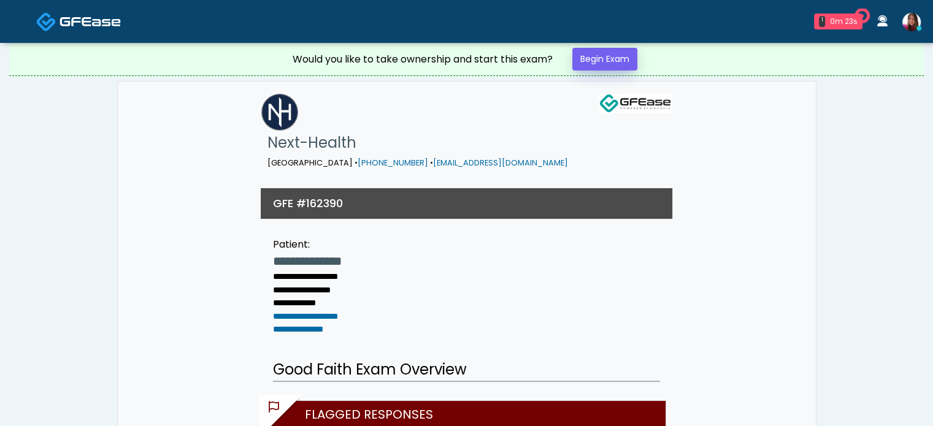
click at [613, 61] on link "Begin Exam" at bounding box center [604, 59] width 65 height 23
click at [594, 61] on link "Begin Exam" at bounding box center [604, 59] width 65 height 23
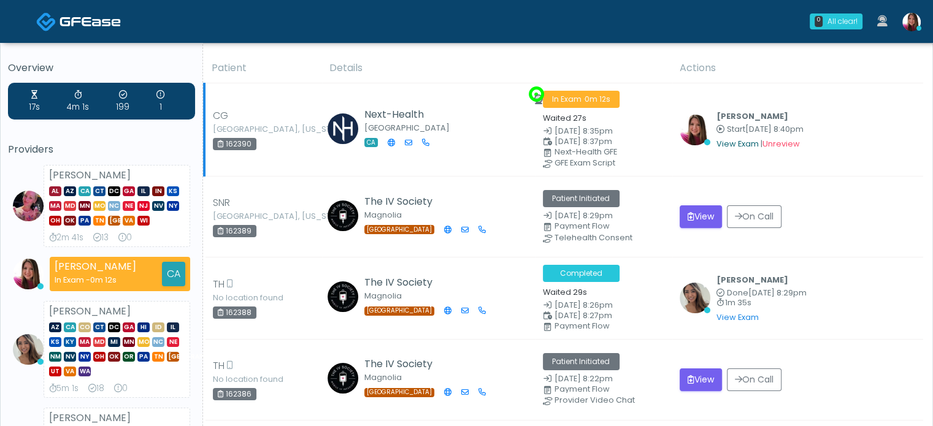
click at [731, 145] on link "View Exam" at bounding box center [737, 144] width 42 height 10
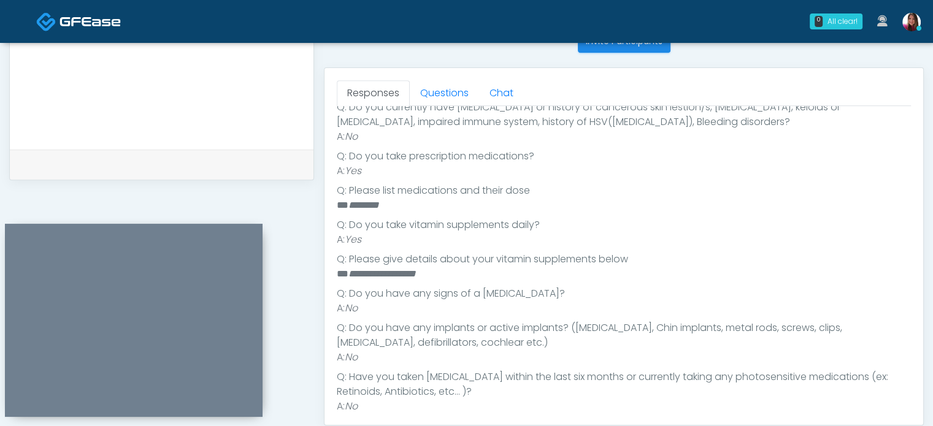
scroll to position [359, 0]
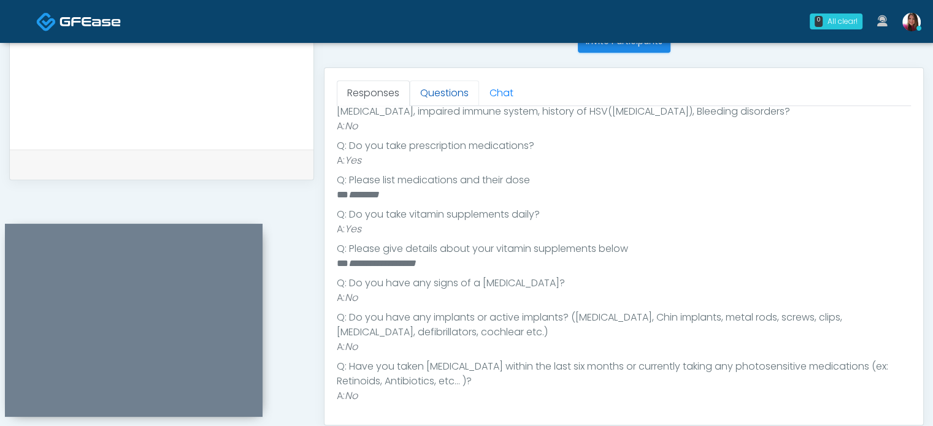
click at [440, 86] on link "Questions" at bounding box center [444, 93] width 69 height 26
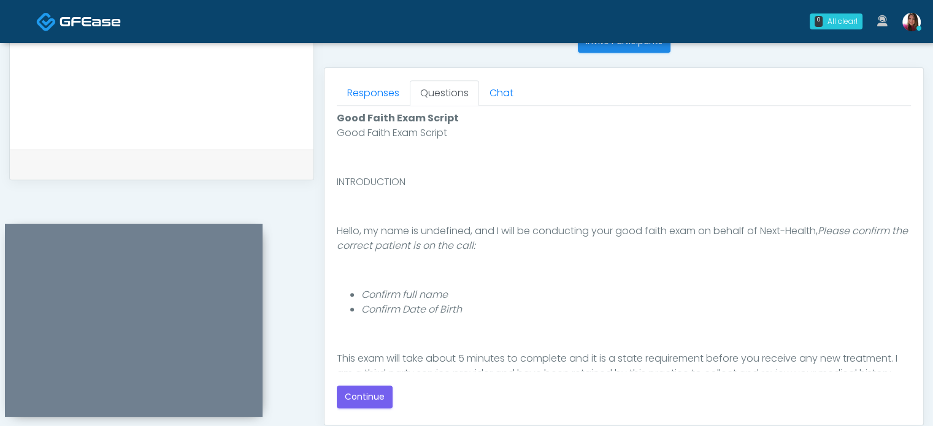
scroll to position [0, 0]
click at [362, 397] on button "Continue" at bounding box center [365, 397] width 56 height 23
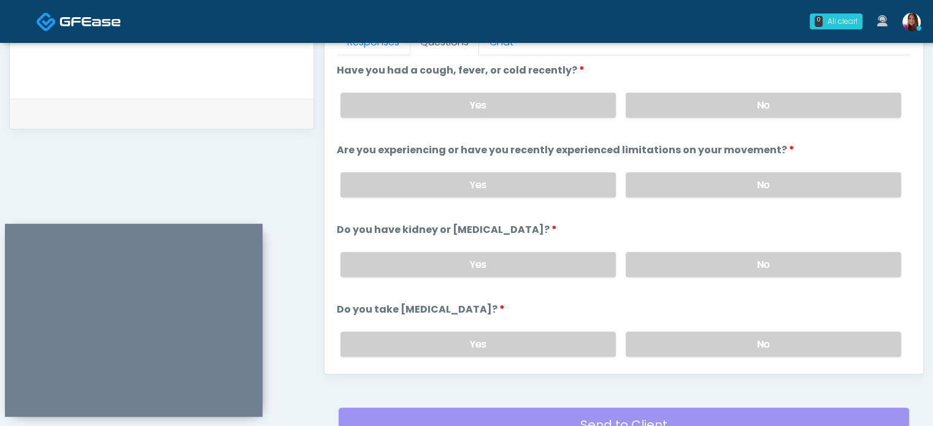
scroll to position [556, 0]
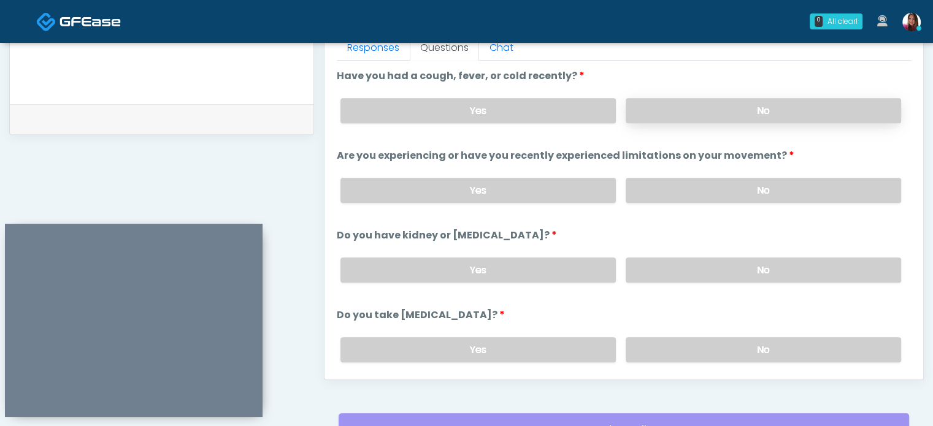
click at [848, 112] on label "No" at bounding box center [763, 110] width 275 height 25
click at [845, 194] on label "No" at bounding box center [763, 190] width 275 height 25
click at [833, 274] on label "No" at bounding box center [763, 270] width 275 height 25
click at [819, 345] on label "No" at bounding box center [763, 349] width 275 height 25
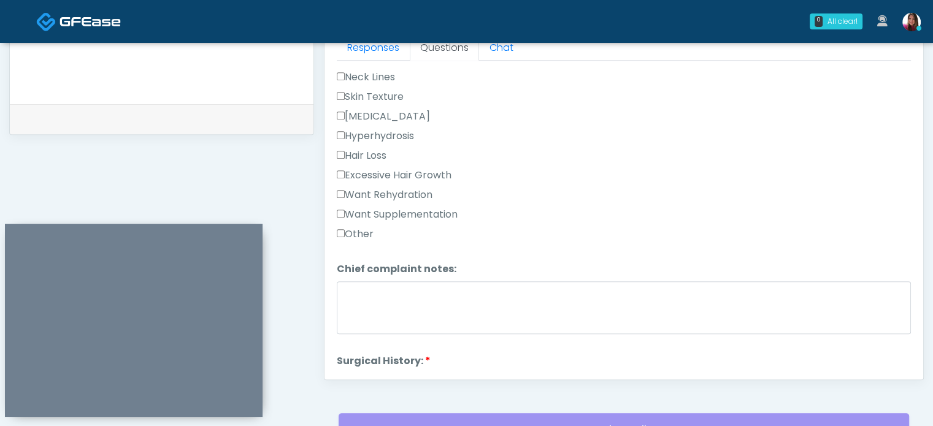
scroll to position [378, 0]
click at [407, 215] on label "Want Supplementation" at bounding box center [397, 213] width 121 height 15
click at [416, 186] on label "Want Rehydration" at bounding box center [385, 193] width 96 height 15
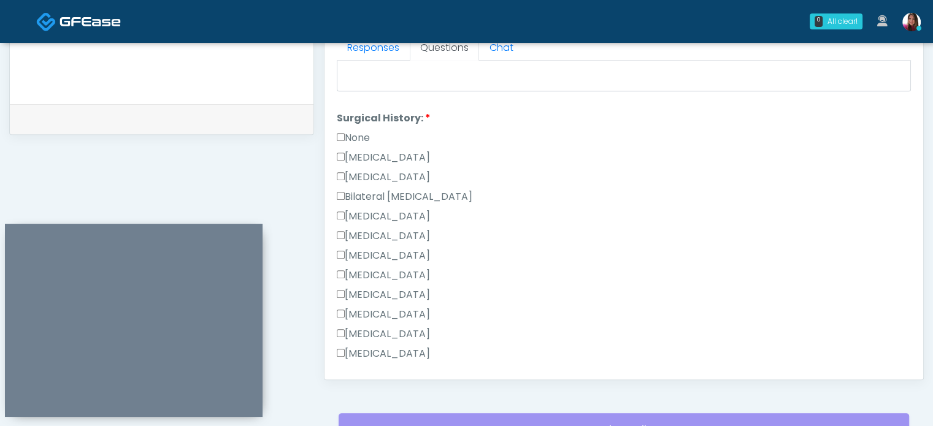
scroll to position [621, 0]
click at [356, 148] on label "Cesarean Section" at bounding box center [383, 155] width 93 height 15
click at [360, 129] on label "None" at bounding box center [353, 136] width 33 height 15
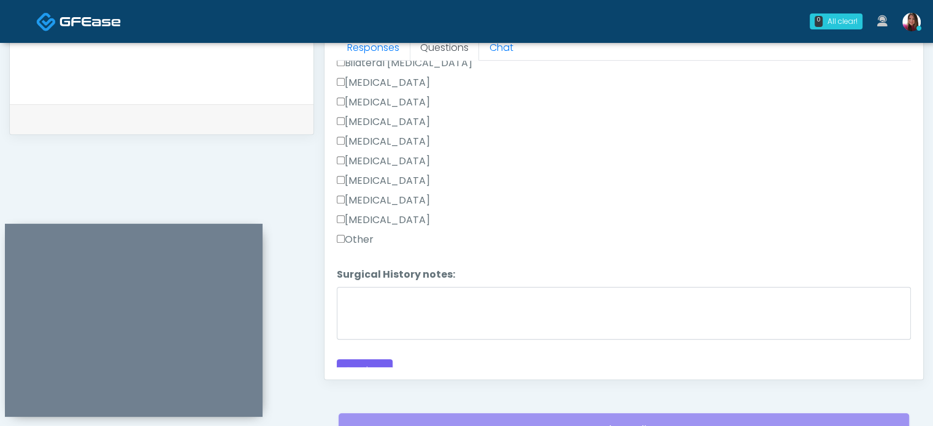
scroll to position [763, 0]
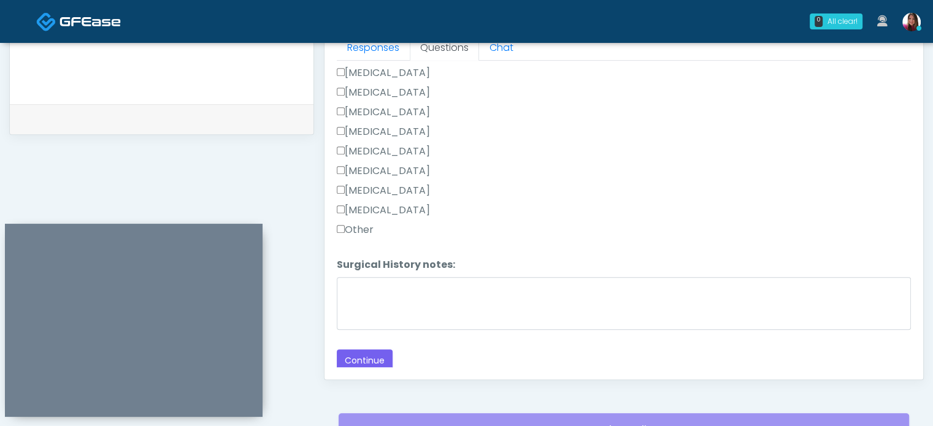
click at [368, 227] on label "Other" at bounding box center [355, 230] width 37 height 15
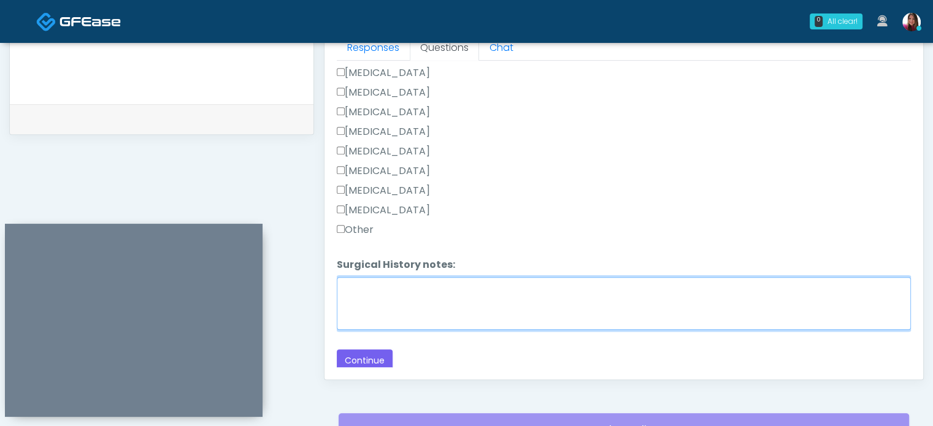
click at [414, 309] on textarea "Surgical History notes:" at bounding box center [624, 303] width 574 height 53
type textarea "**********"
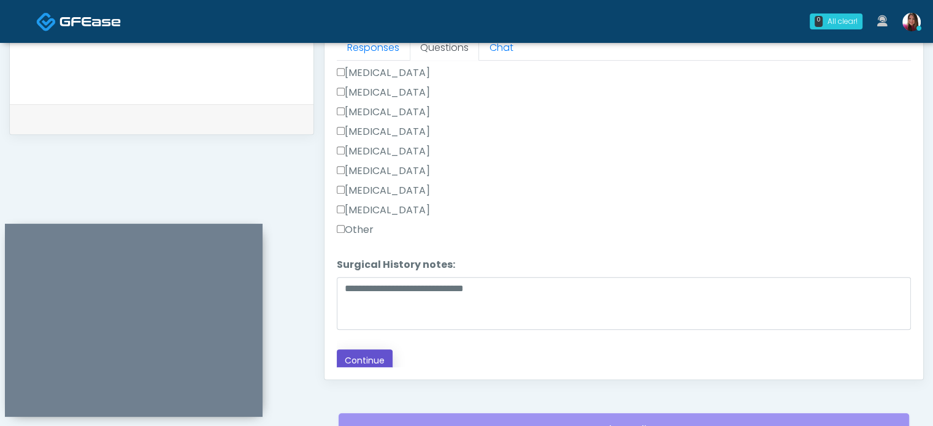
click at [363, 362] on button "Continue" at bounding box center [365, 361] width 56 height 23
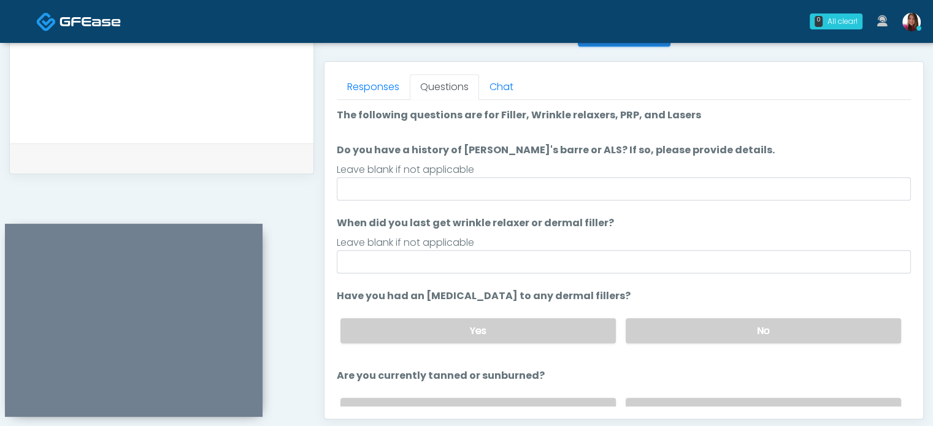
scroll to position [516, 0]
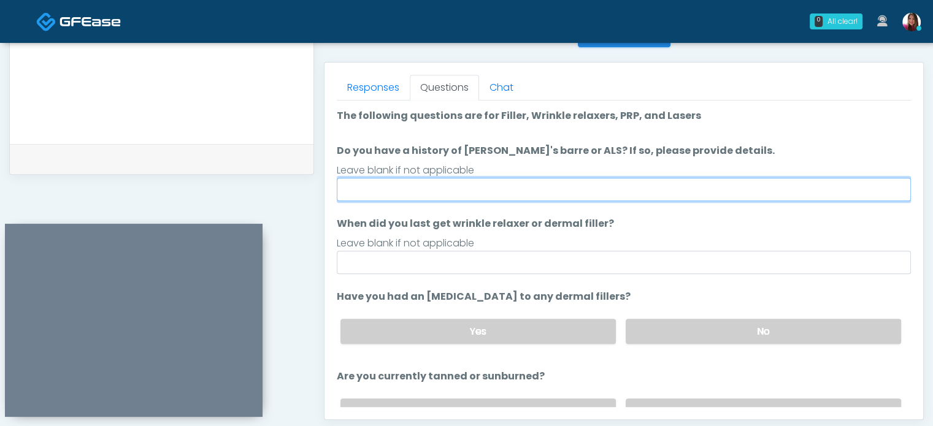
click at [405, 195] on input "Do you have a history of Guillain's barre or ALS? If so, please provide details." at bounding box center [624, 189] width 574 height 23
type input "**"
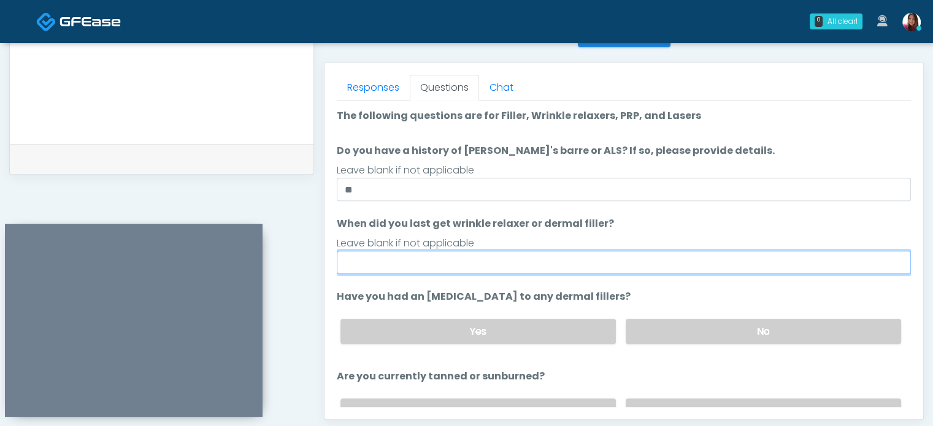
click at [380, 261] on input "When did you last get wrinkle relaxer or dermal filler?" at bounding box center [624, 262] width 574 height 23
type input "*****"
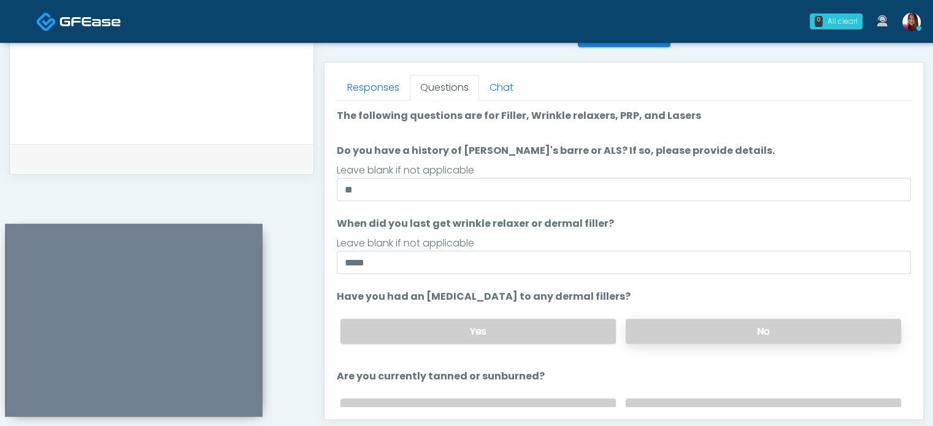
click at [796, 339] on label "No" at bounding box center [763, 331] width 275 height 25
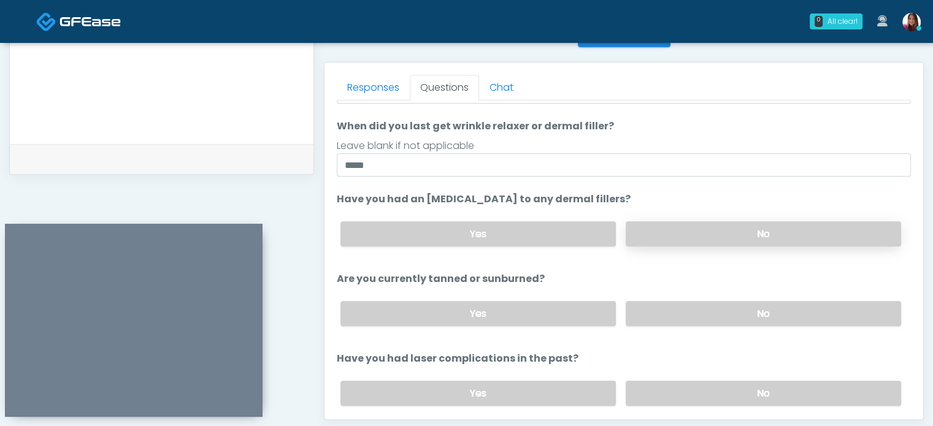
scroll to position [141, 0]
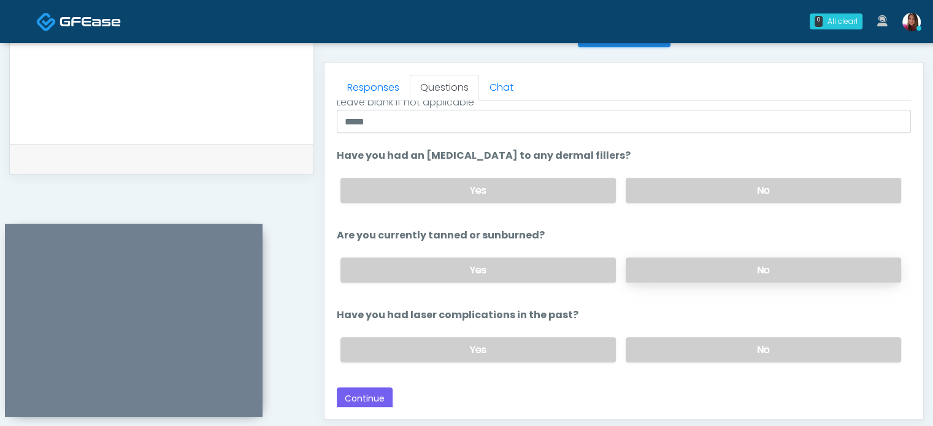
click at [805, 274] on label "No" at bounding box center [763, 270] width 275 height 25
click at [795, 354] on label "No" at bounding box center [763, 349] width 275 height 25
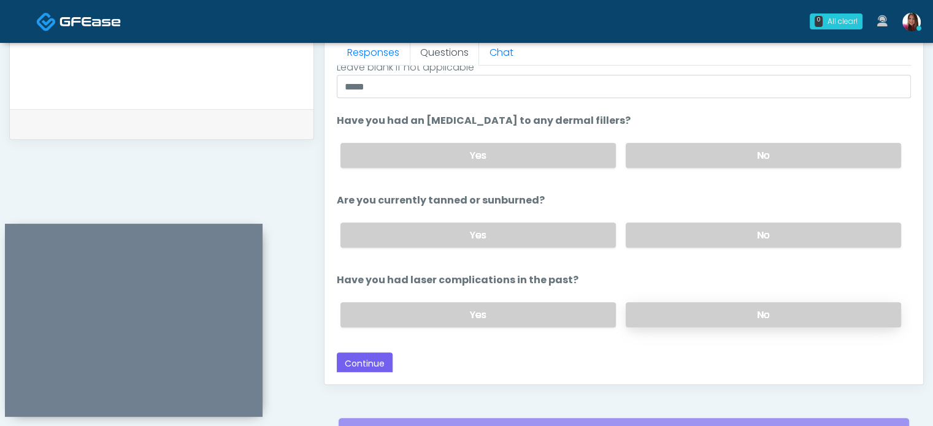
scroll to position [552, 0]
click at [370, 367] on button "Continue" at bounding box center [365, 363] width 56 height 23
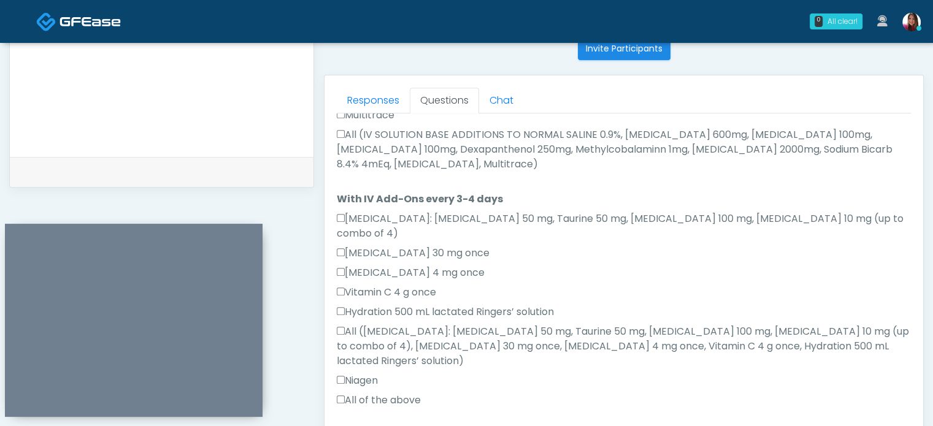
scroll to position [740, 0]
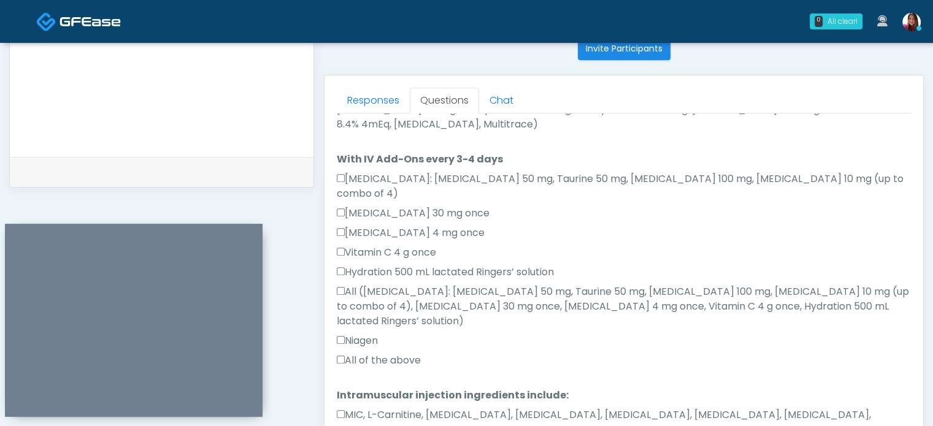
click at [344, 408] on label "MIC, L-Carnitine, Methylcobalamin, Glycine, B-Complex, Lycine, Biotin, Vitamin …" at bounding box center [624, 422] width 574 height 29
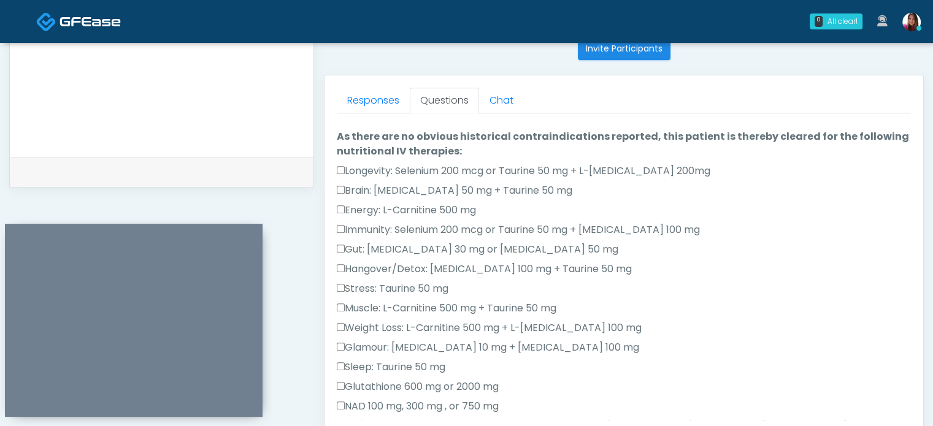
scroll to position [0, 0]
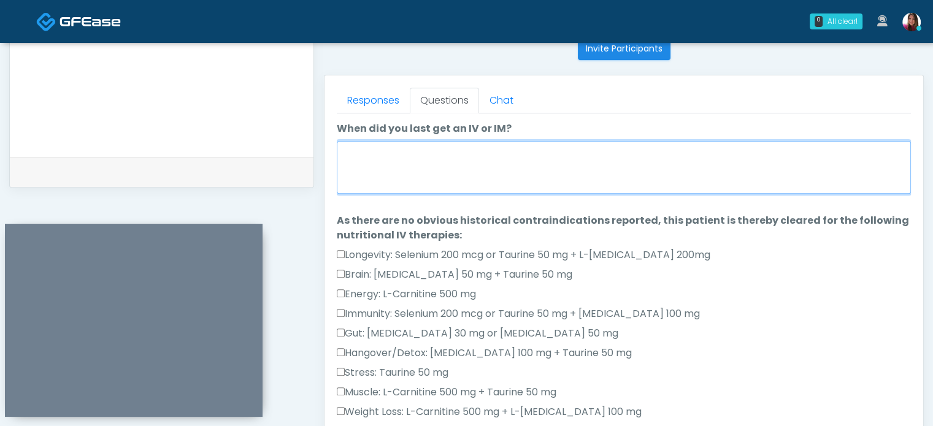
click at [422, 157] on textarea "When did you last get an IV or IM?" at bounding box center [624, 167] width 574 height 53
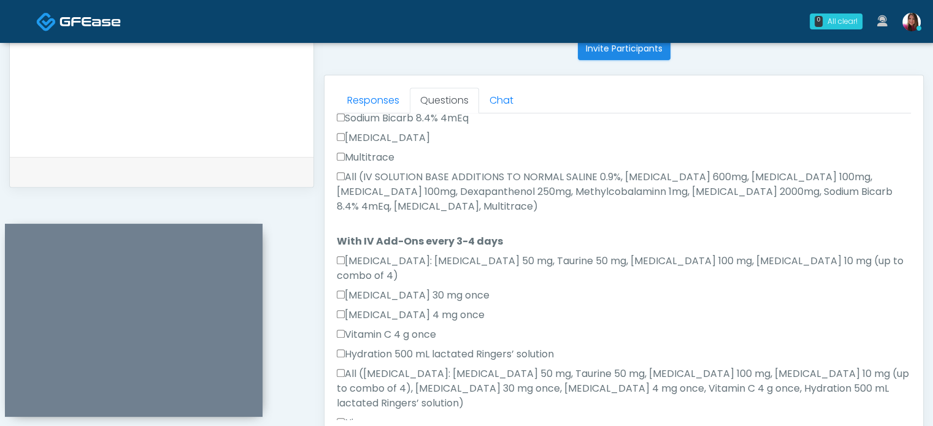
scroll to position [740, 0]
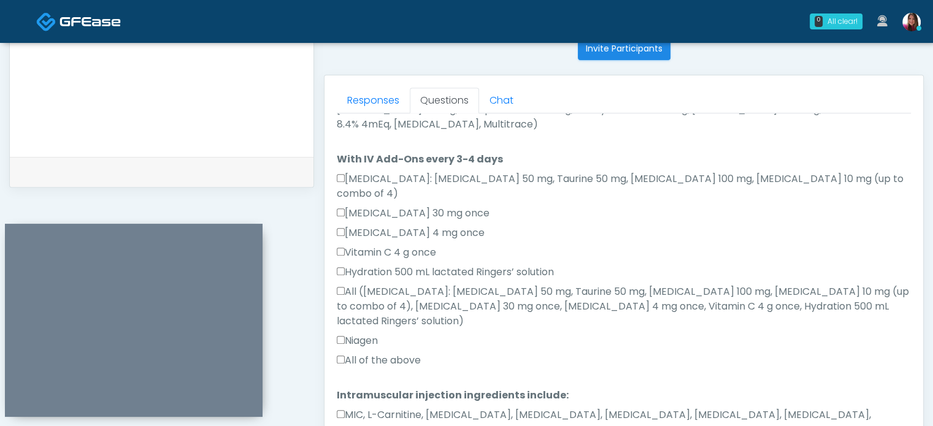
type textarea "**********"
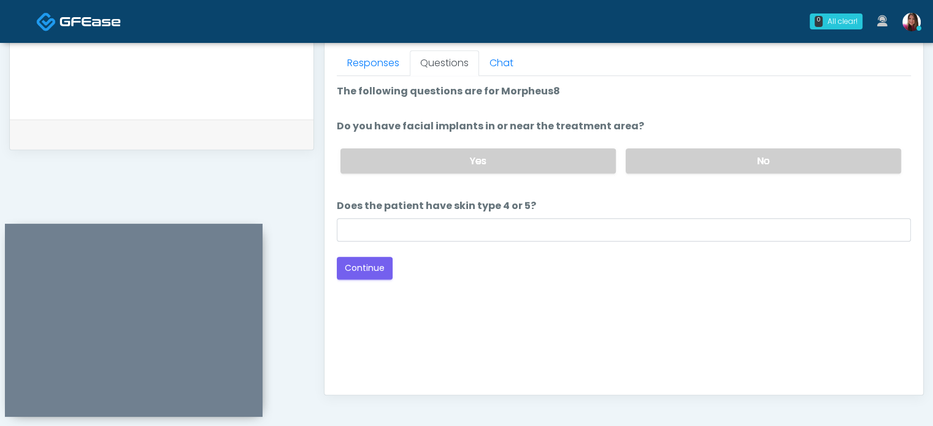
scroll to position [539, 0]
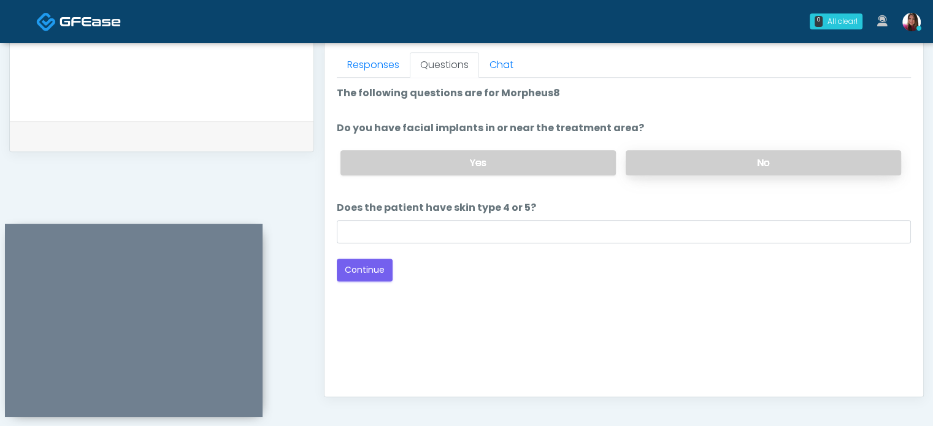
click at [699, 163] on label "No" at bounding box center [763, 162] width 275 height 25
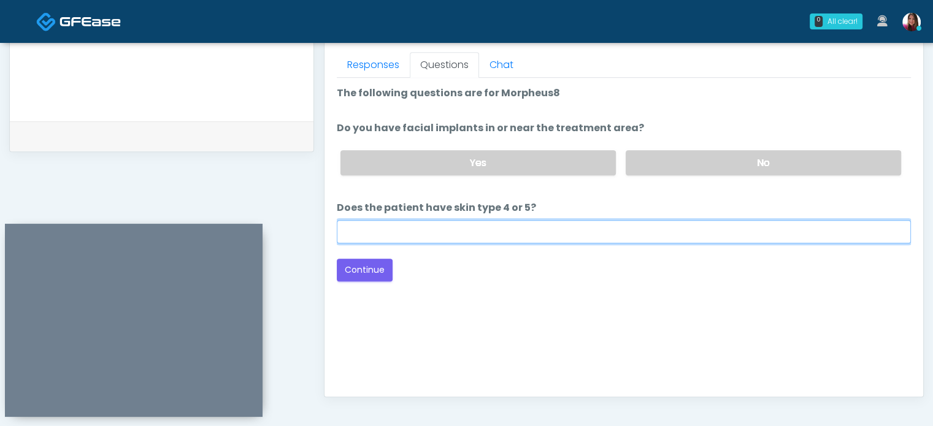
click at [428, 234] on input "Does the patient have skin type 4 or 5?" at bounding box center [624, 231] width 574 height 23
type input "**"
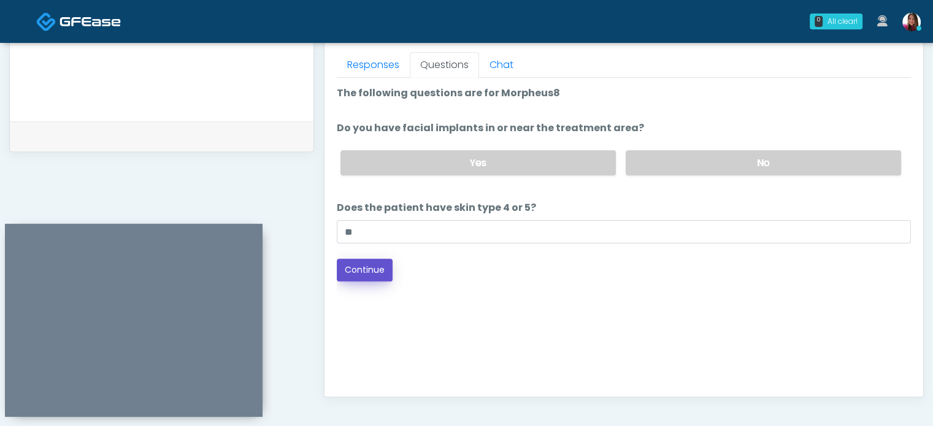
click at [365, 273] on button "Continue" at bounding box center [365, 270] width 56 height 23
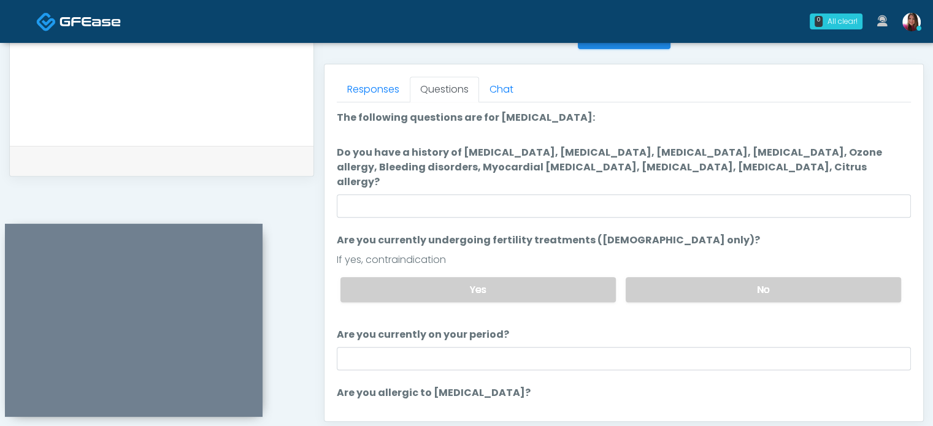
scroll to position [512, 0]
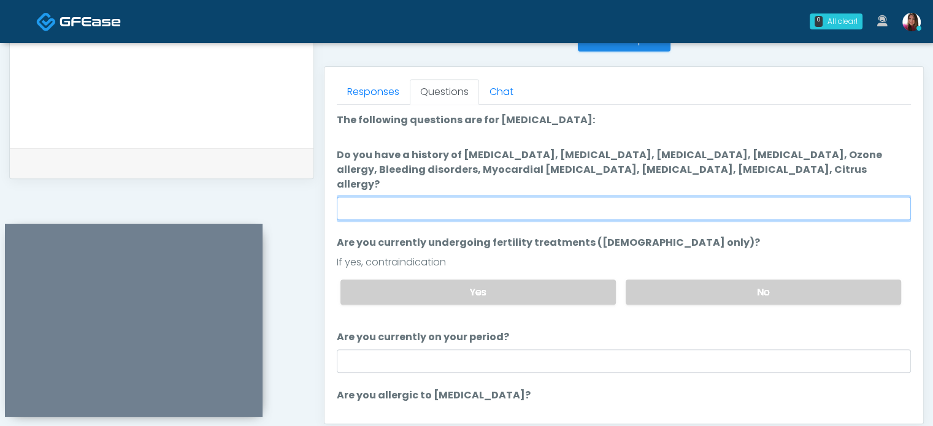
click at [389, 197] on input "Do you have a history of Hyperthyroidism, Hypotension, Hypocalcemia, Hypoglycem…" at bounding box center [624, 208] width 574 height 23
type input "**"
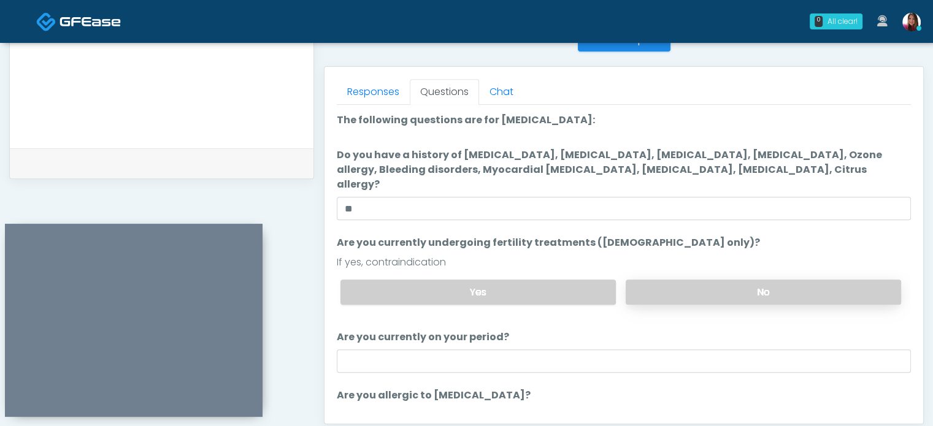
click at [826, 280] on label "No" at bounding box center [763, 292] width 275 height 25
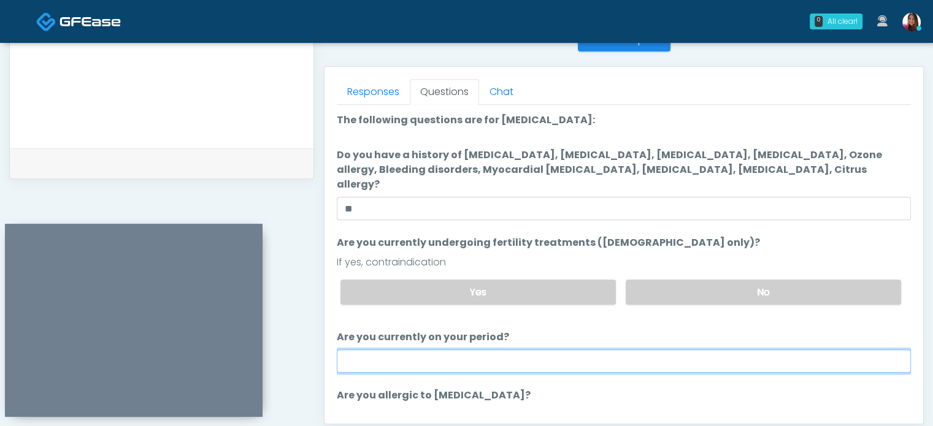
click at [399, 350] on input "Are you currently on your period?" at bounding box center [624, 361] width 574 height 23
type input "***"
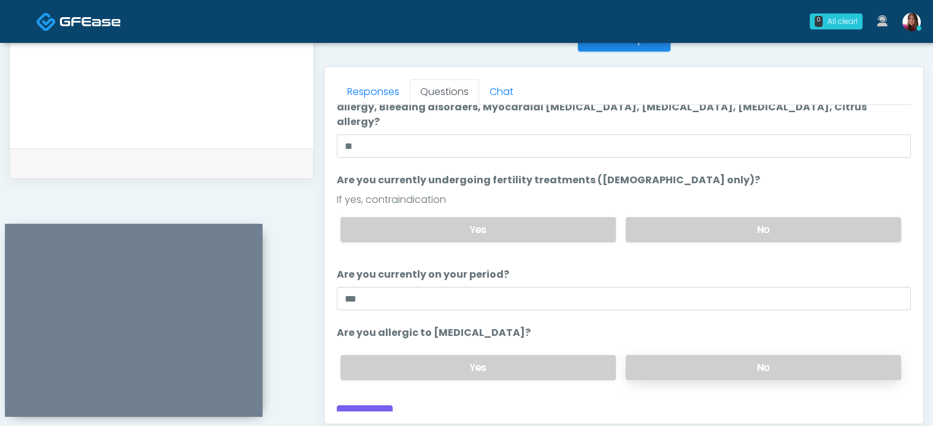
click at [655, 359] on label "No" at bounding box center [763, 367] width 275 height 25
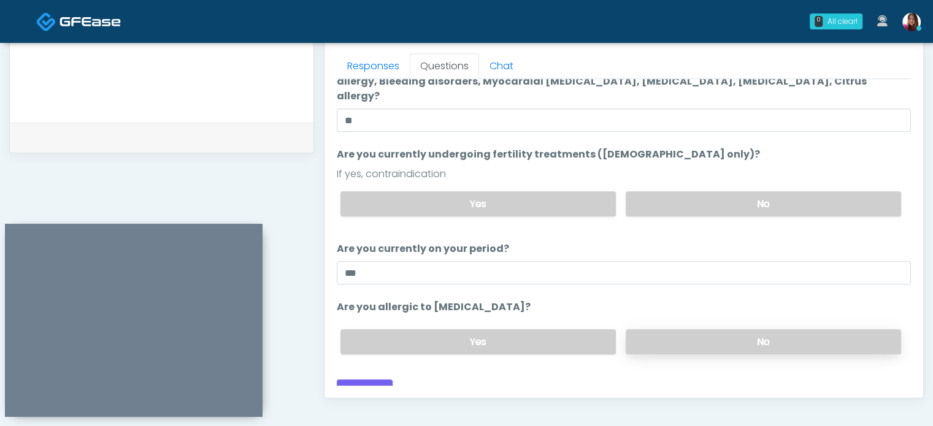
scroll to position [539, 0]
click at [363, 382] on button "Continue" at bounding box center [365, 390] width 56 height 23
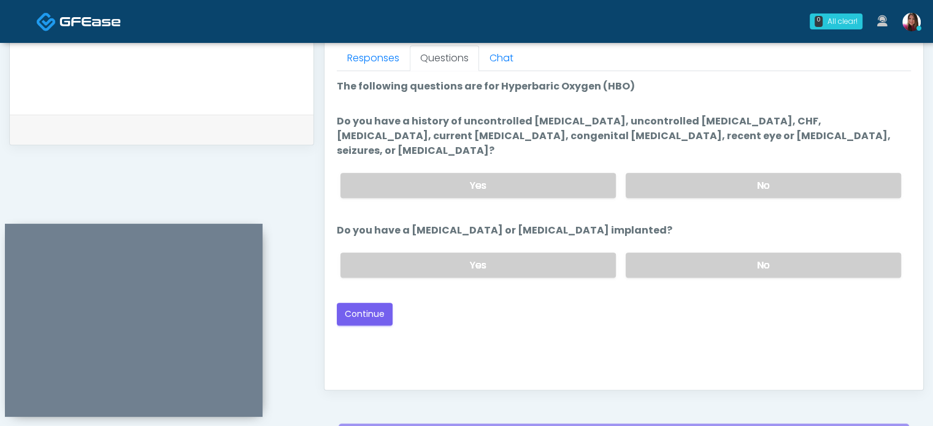
scroll to position [537, 0]
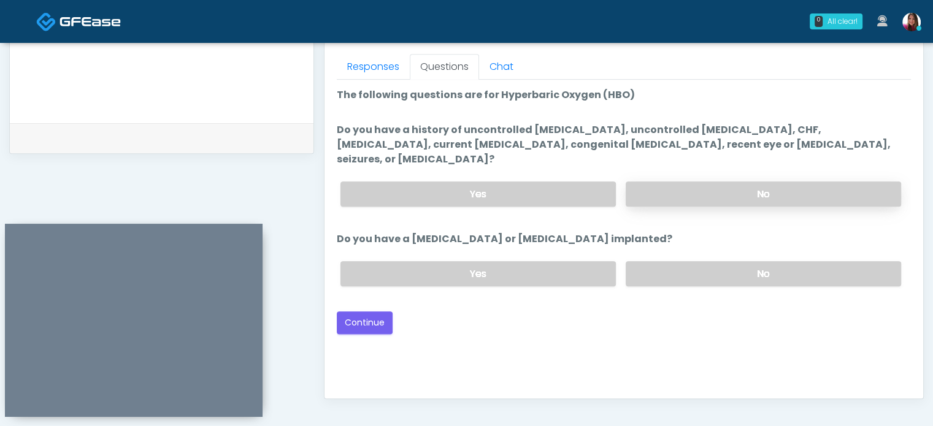
click at [864, 188] on label "No" at bounding box center [763, 194] width 275 height 25
click at [858, 261] on label "No" at bounding box center [763, 273] width 275 height 25
click at [366, 312] on button "Continue" at bounding box center [365, 323] width 56 height 23
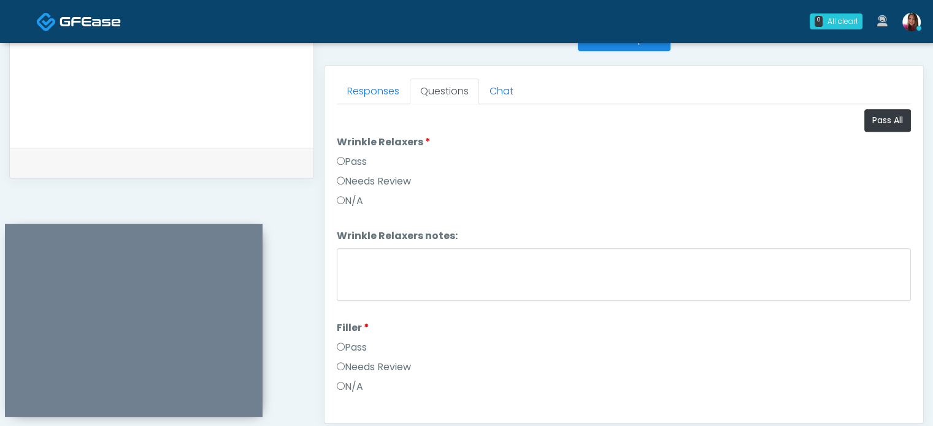
scroll to position [510, 0]
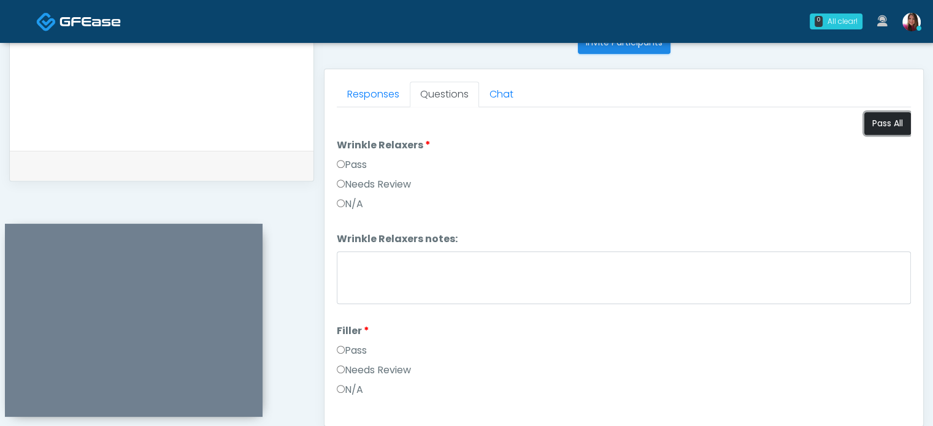
click at [881, 129] on button "Pass All" at bounding box center [887, 123] width 47 height 23
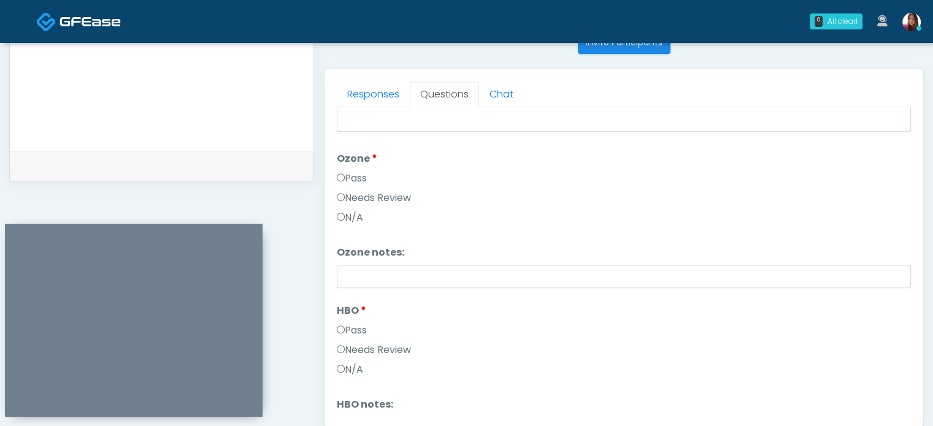
scroll to position [1532, 0]
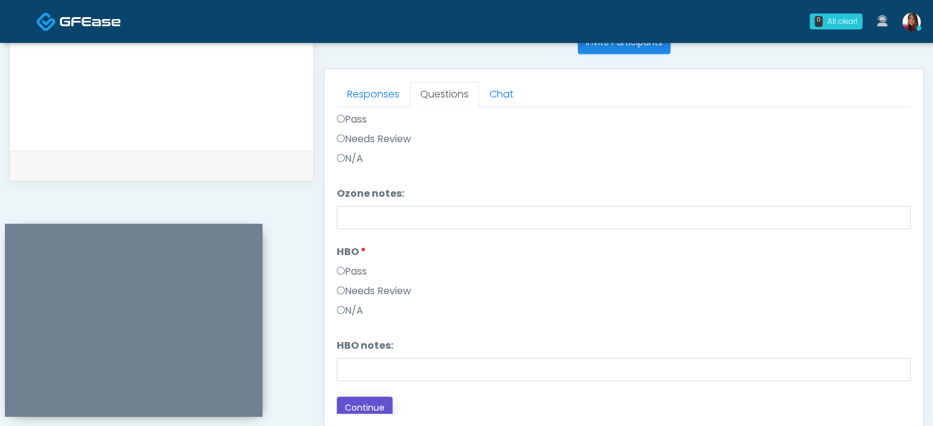
click at [355, 410] on button "Continue" at bounding box center [365, 408] width 56 height 23
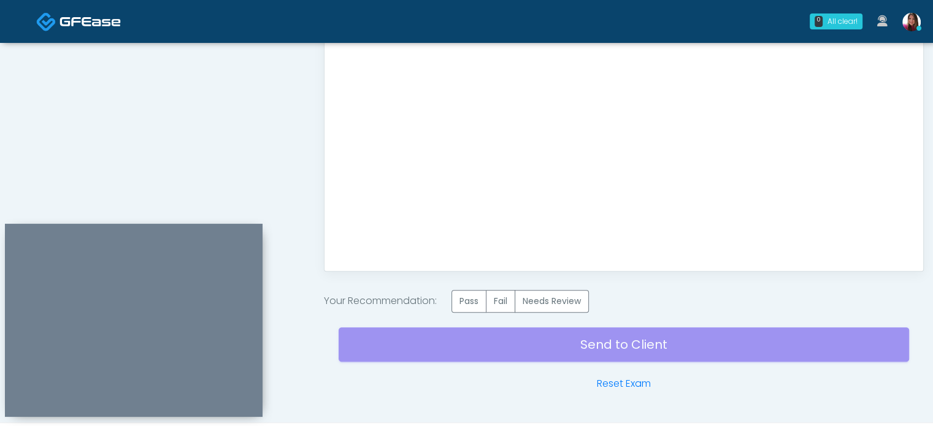
scroll to position [666, 0]
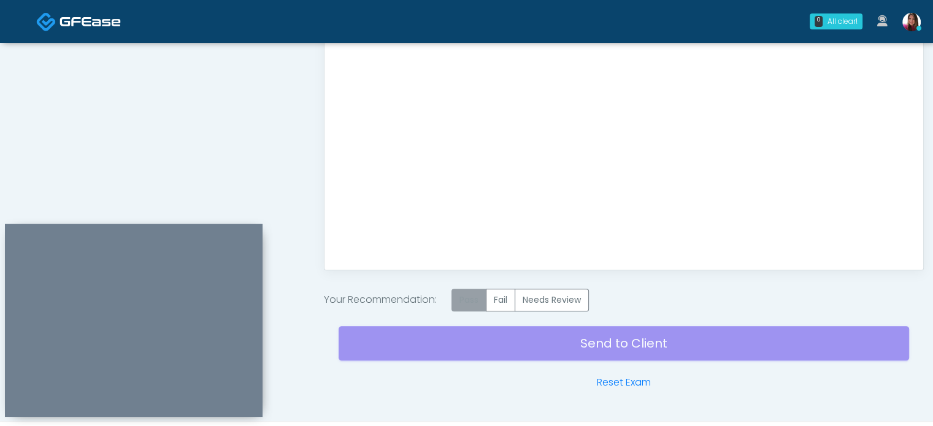
click at [467, 302] on label "Pass" at bounding box center [468, 300] width 35 height 23
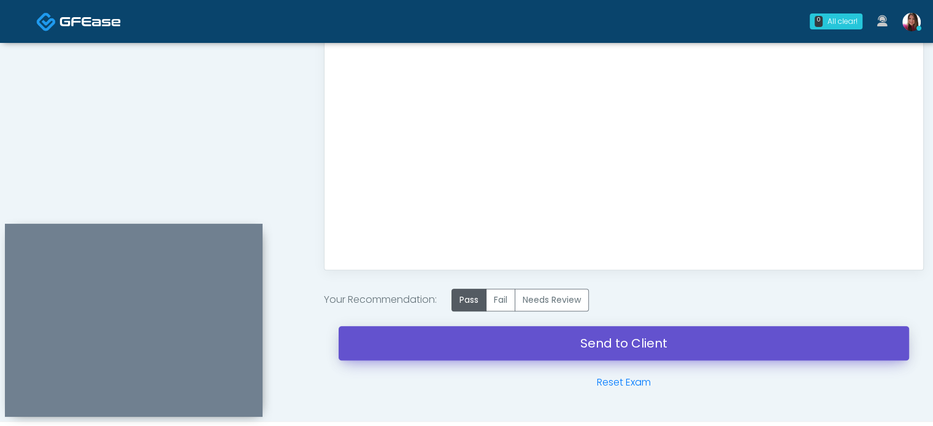
click at [646, 351] on link "Send to Client" at bounding box center [624, 343] width 570 height 34
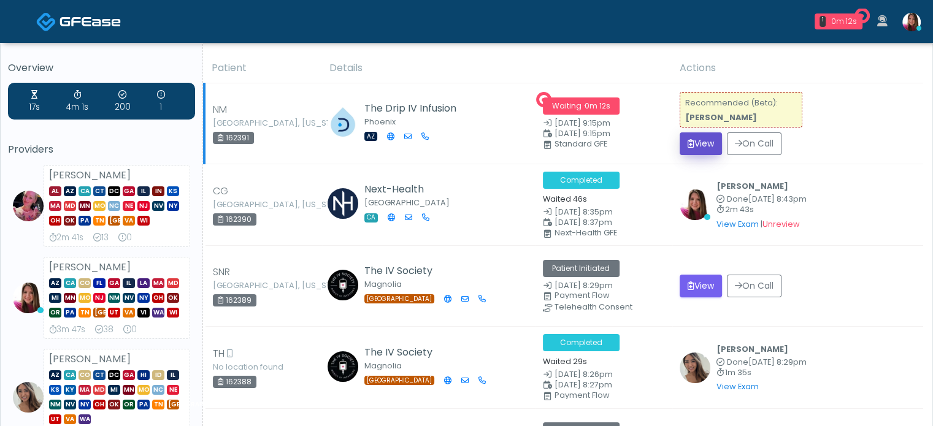
click at [693, 145] on button "View" at bounding box center [701, 143] width 42 height 23
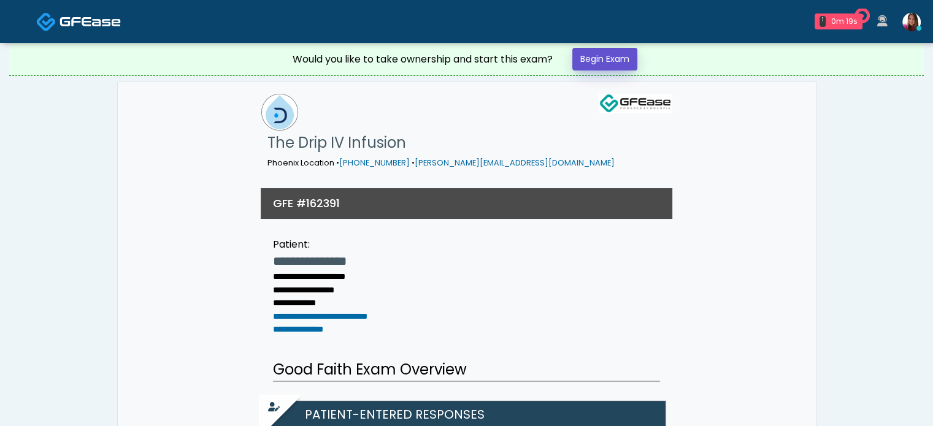
click at [605, 60] on link "Begin Exam" at bounding box center [604, 59] width 65 height 23
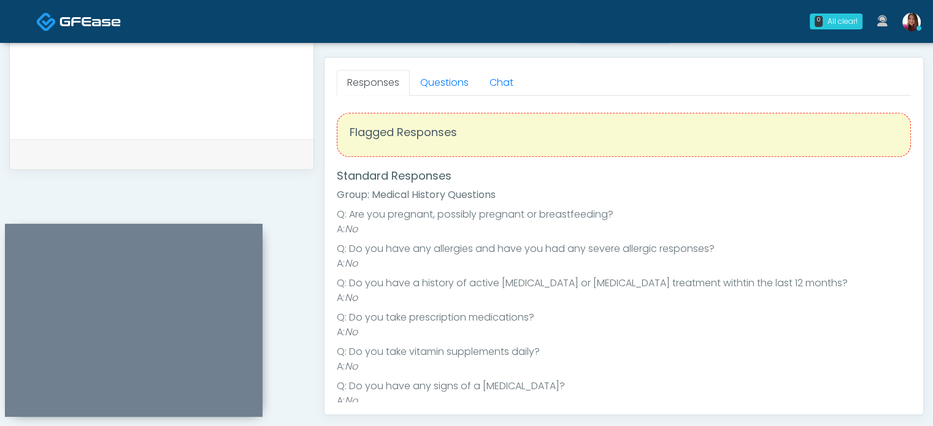
scroll to position [521, 0]
click at [437, 80] on link "Questions" at bounding box center [444, 84] width 69 height 26
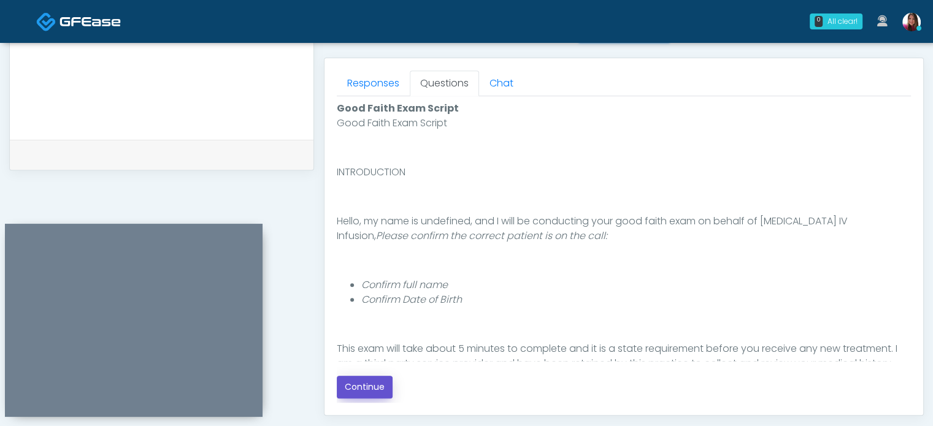
click at [356, 395] on button "Continue" at bounding box center [365, 387] width 56 height 23
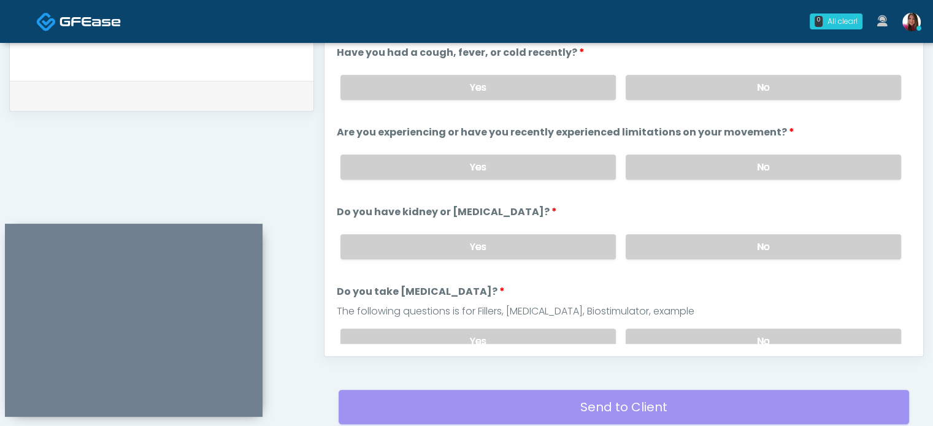
scroll to position [578, 0]
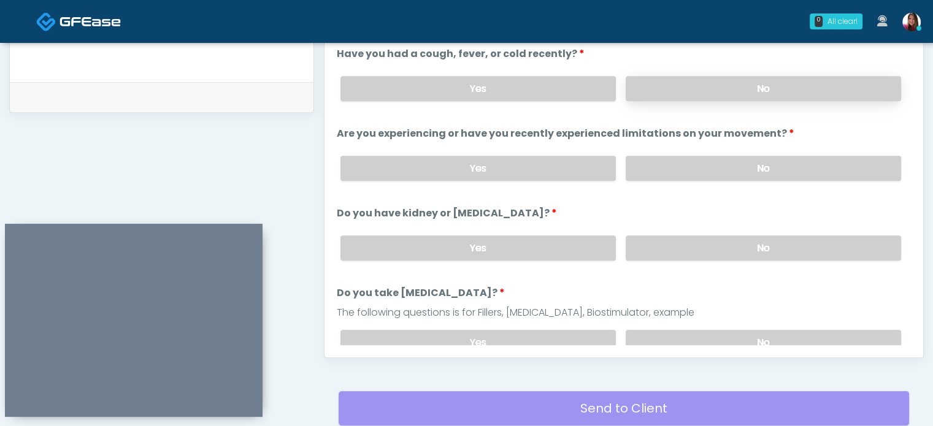
click at [672, 90] on label "No" at bounding box center [763, 88] width 275 height 25
click at [678, 174] on label "No" at bounding box center [763, 168] width 275 height 25
click at [686, 264] on div "Yes No" at bounding box center [621, 248] width 580 height 45
click at [704, 251] on label "No" at bounding box center [763, 248] width 275 height 25
click at [718, 347] on div "Responses Questions Chat Good Faith Exam Script Good Faith Exam Script INTRODUC…" at bounding box center [623, 179] width 599 height 357
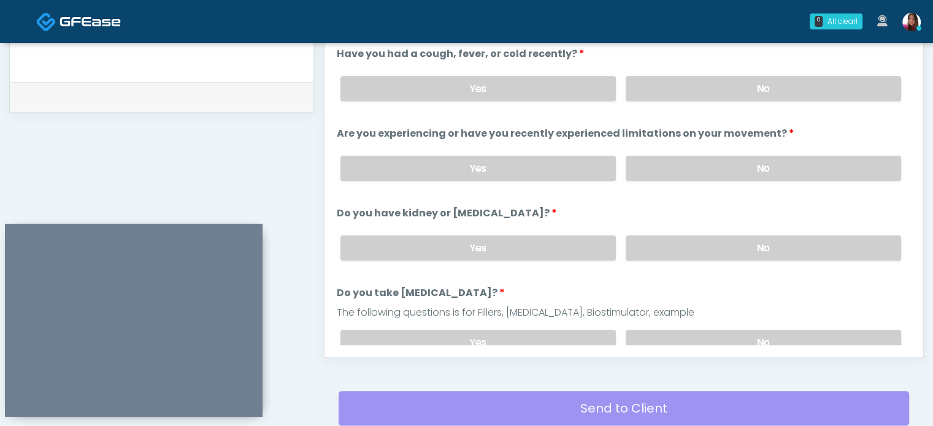
click at [712, 332] on label "No" at bounding box center [763, 342] width 275 height 25
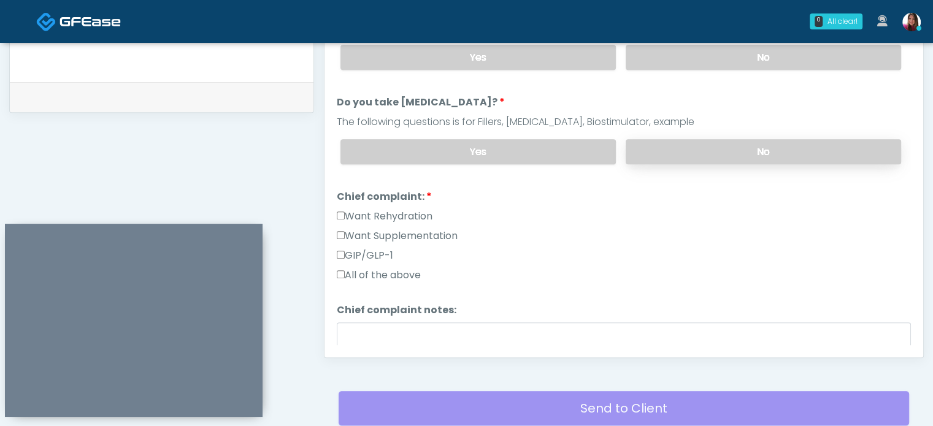
scroll to position [192, 0]
click at [406, 235] on label "Want Supplementation" at bounding box center [397, 235] width 121 height 15
click at [405, 228] on label "Want Supplementation" at bounding box center [397, 235] width 121 height 15
click at [394, 212] on label "Want Rehydration" at bounding box center [385, 215] width 96 height 15
click at [432, 231] on label "Want Supplementation" at bounding box center [397, 235] width 121 height 15
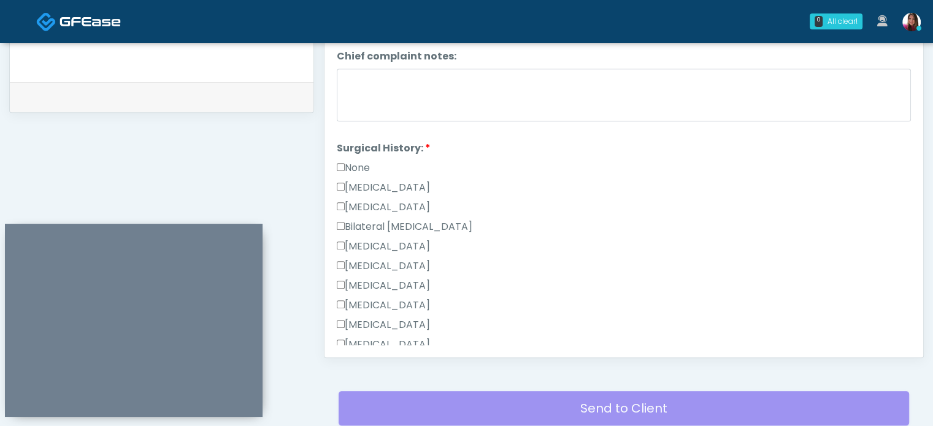
scroll to position [446, 0]
click at [359, 164] on label "None" at bounding box center [353, 166] width 33 height 15
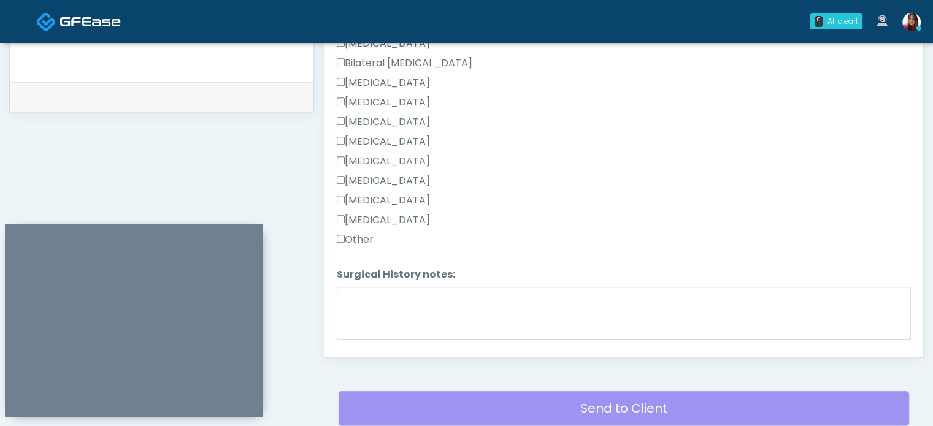
scroll to position [640, 0]
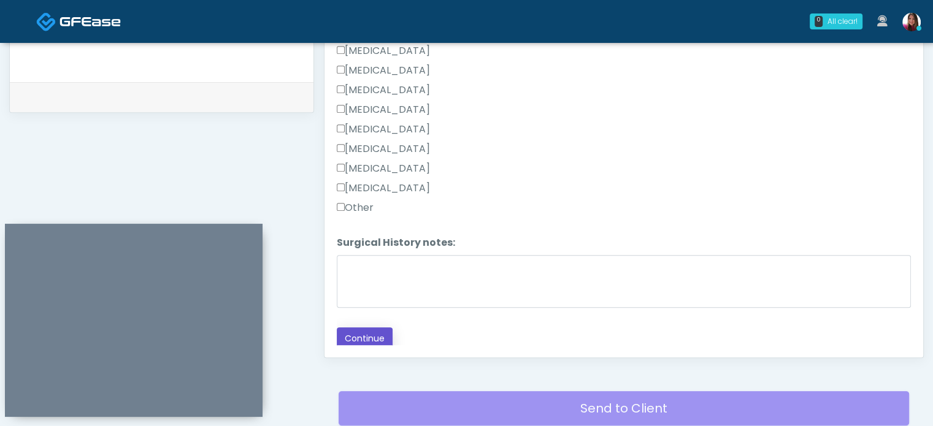
click at [368, 331] on button "Continue" at bounding box center [365, 339] width 56 height 23
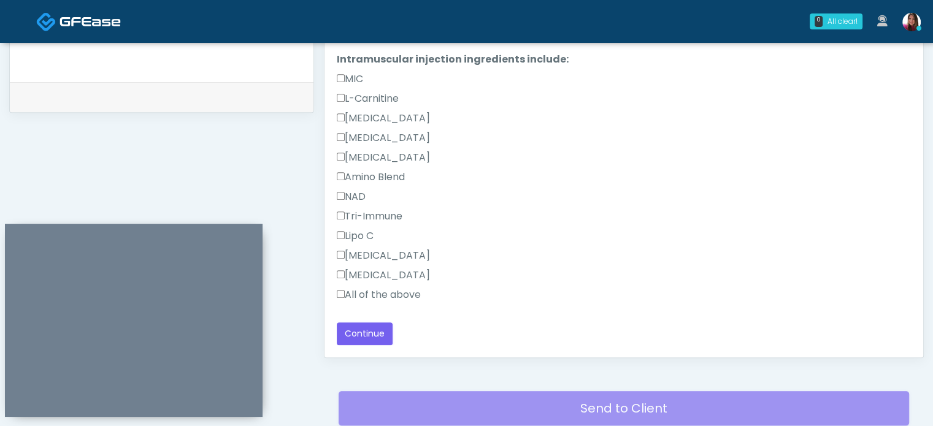
scroll to position [673, 0]
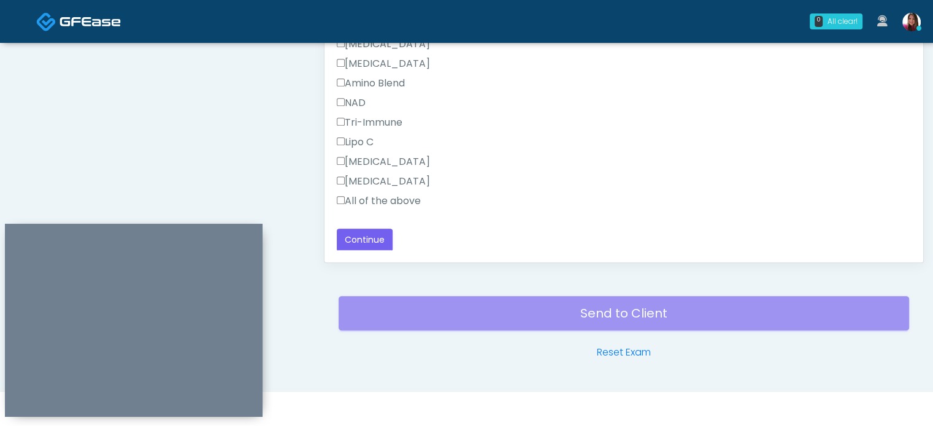
click at [404, 202] on label "All of the above" at bounding box center [379, 201] width 84 height 15
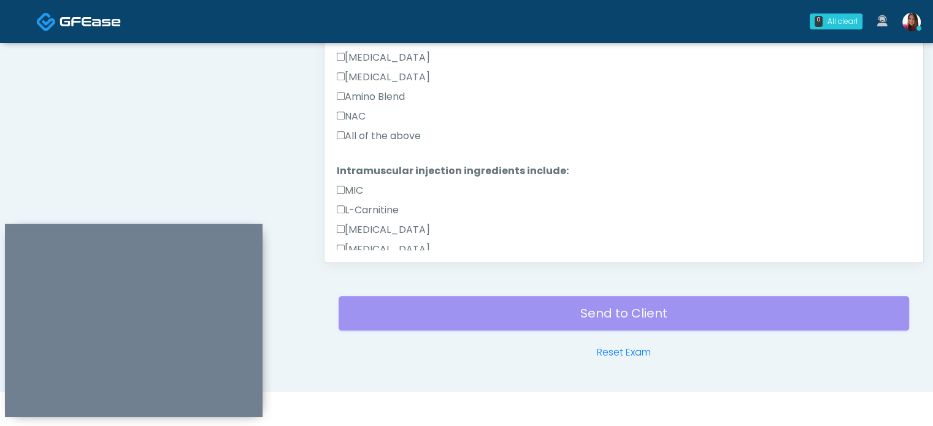
click at [366, 135] on label "All of the above" at bounding box center [379, 136] width 84 height 15
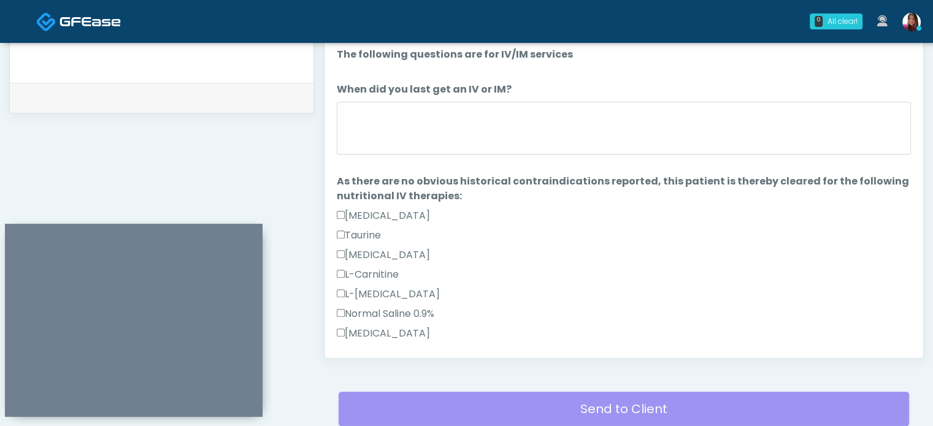
scroll to position [577, 0]
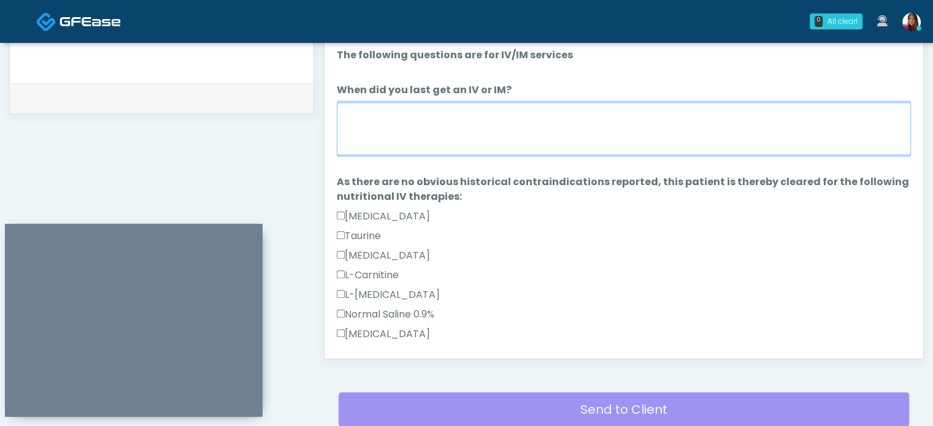
click at [427, 113] on textarea "When did you last get an IV or IM?" at bounding box center [624, 128] width 574 height 53
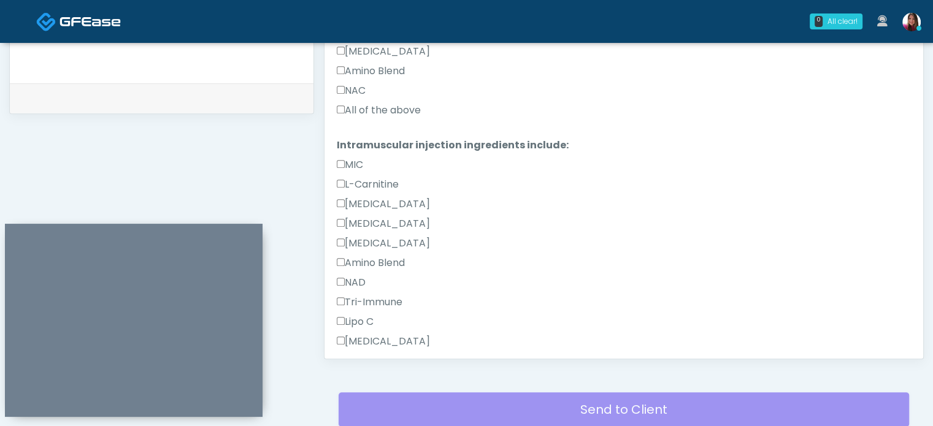
scroll to position [621, 0]
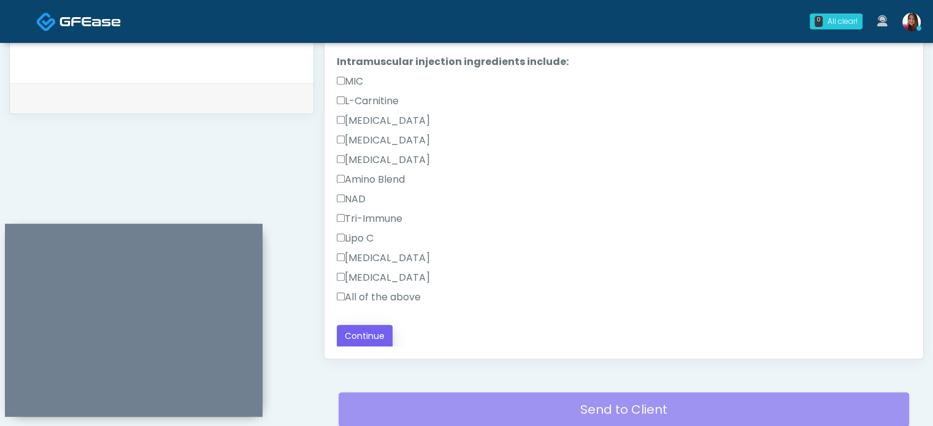
type textarea "********"
click at [358, 331] on button "Continue" at bounding box center [365, 336] width 56 height 23
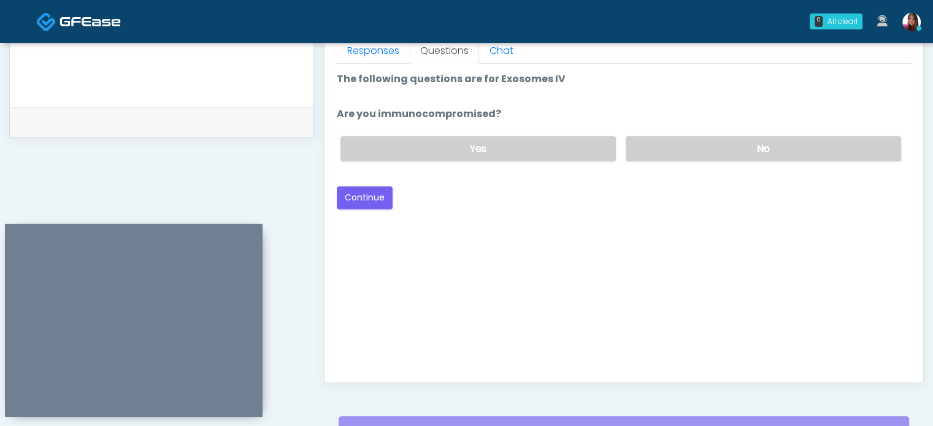
scroll to position [553, 0]
click at [846, 153] on label "No" at bounding box center [763, 149] width 275 height 25
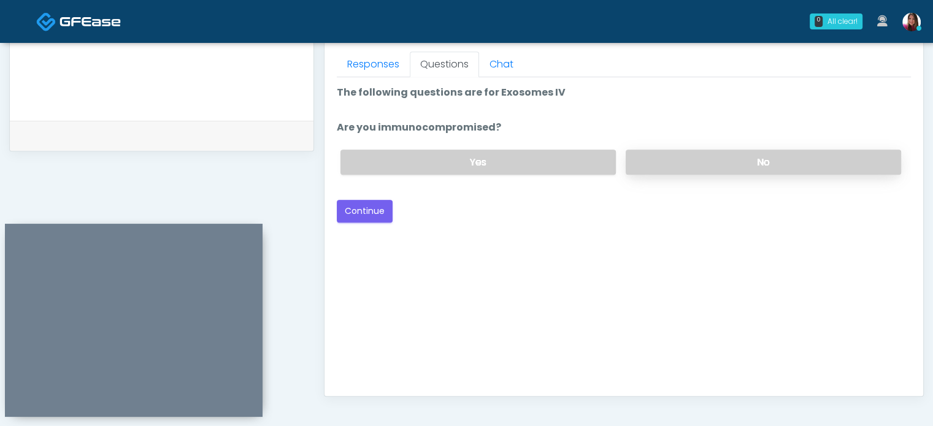
scroll to position [533, 0]
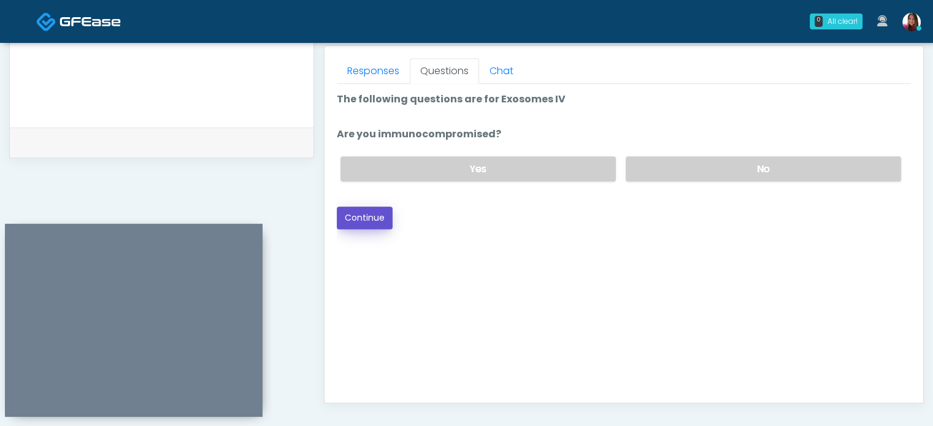
click at [366, 220] on button "Continue" at bounding box center [365, 218] width 56 height 23
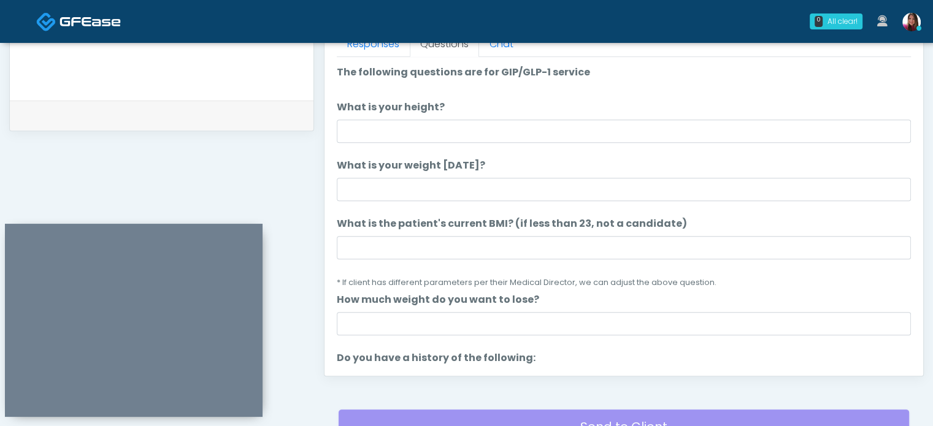
scroll to position [558, 0]
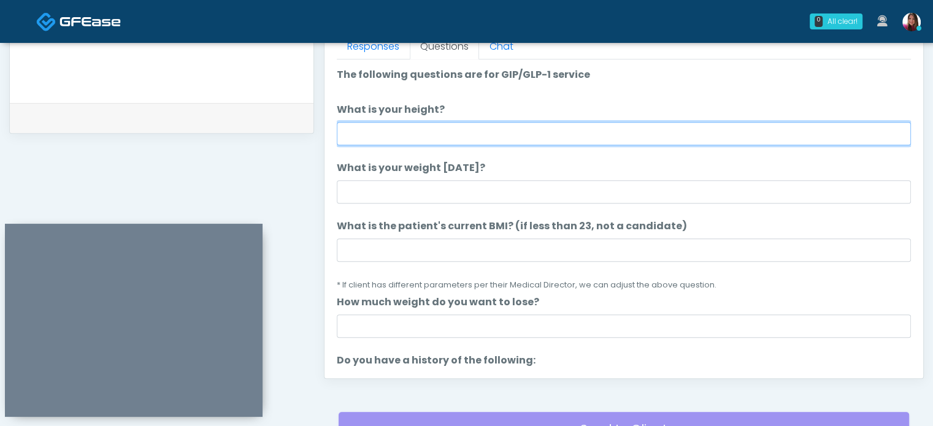
click at [380, 129] on input "What is your height?" at bounding box center [624, 133] width 574 height 23
type input "****"
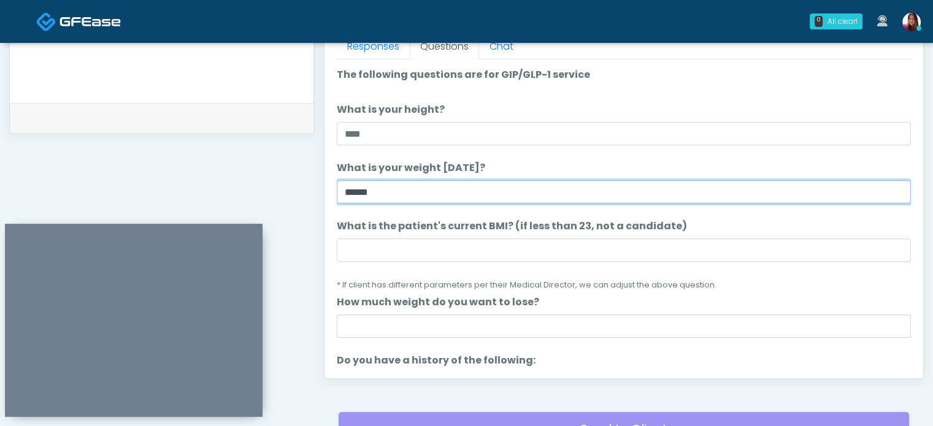
type input "******"
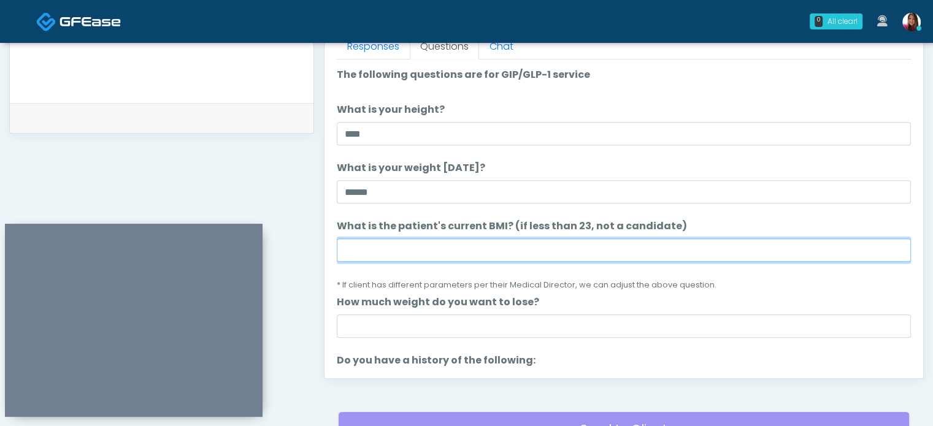
click at [362, 256] on input "What is the patient's current BMI? (if less than 23, not a candidate)" at bounding box center [624, 250] width 574 height 23
type input "****"
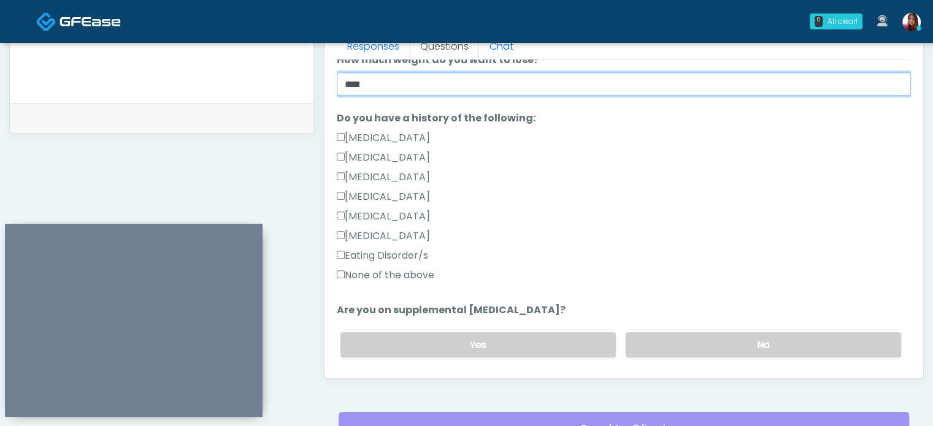
scroll to position [329, 0]
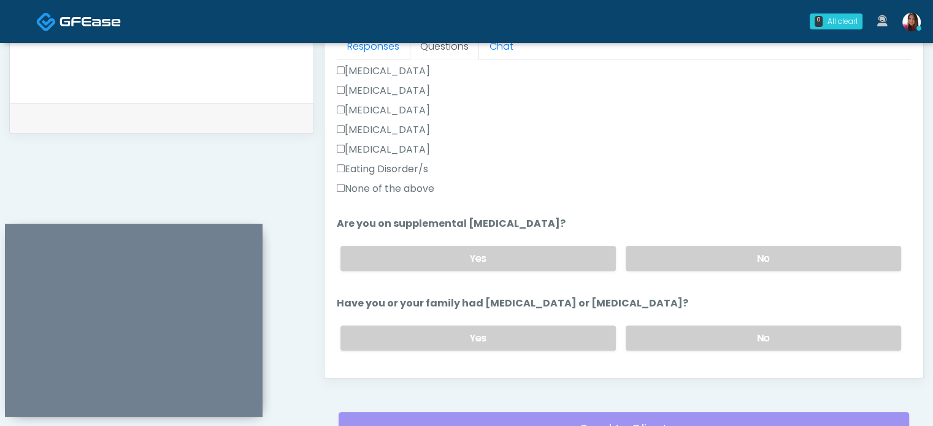
type input "****"
click at [418, 194] on label "None of the above" at bounding box center [386, 189] width 98 height 15
click at [664, 266] on label "No" at bounding box center [763, 258] width 275 height 25
click at [669, 342] on label "No" at bounding box center [763, 338] width 275 height 25
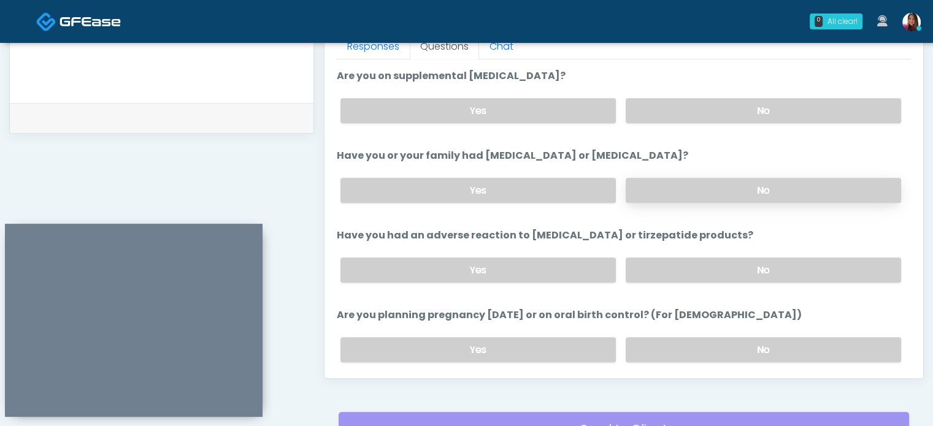
scroll to position [478, 0]
click at [670, 259] on label "No" at bounding box center [763, 268] width 275 height 25
click at [671, 344] on label "No" at bounding box center [763, 348] width 275 height 25
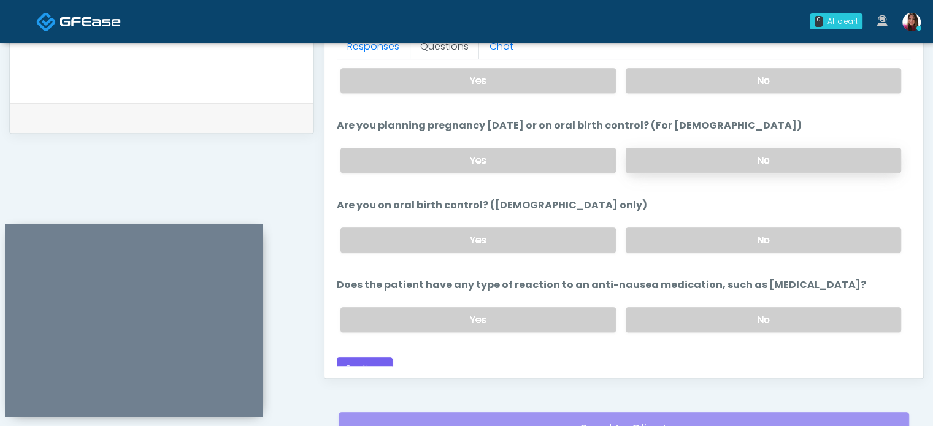
scroll to position [667, 0]
click at [651, 236] on label "No" at bounding box center [763, 239] width 275 height 25
click at [662, 313] on label "No" at bounding box center [763, 319] width 275 height 25
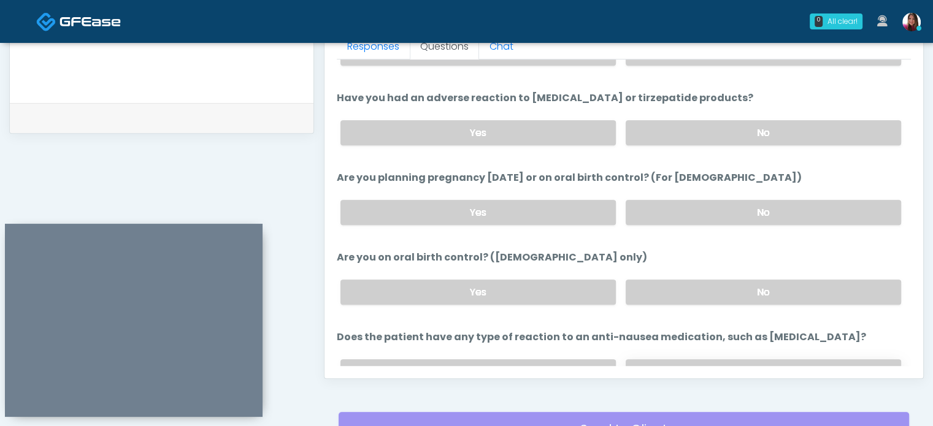
scroll to position [675, 0]
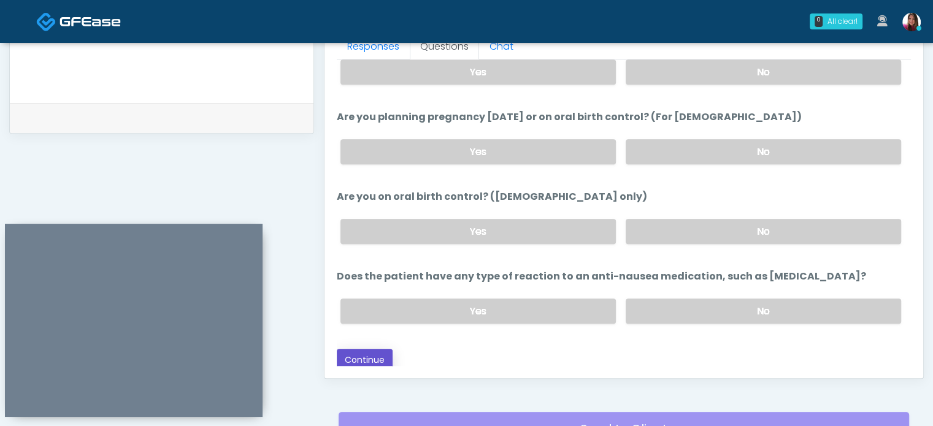
click at [364, 358] on button "Continue" at bounding box center [365, 360] width 56 height 23
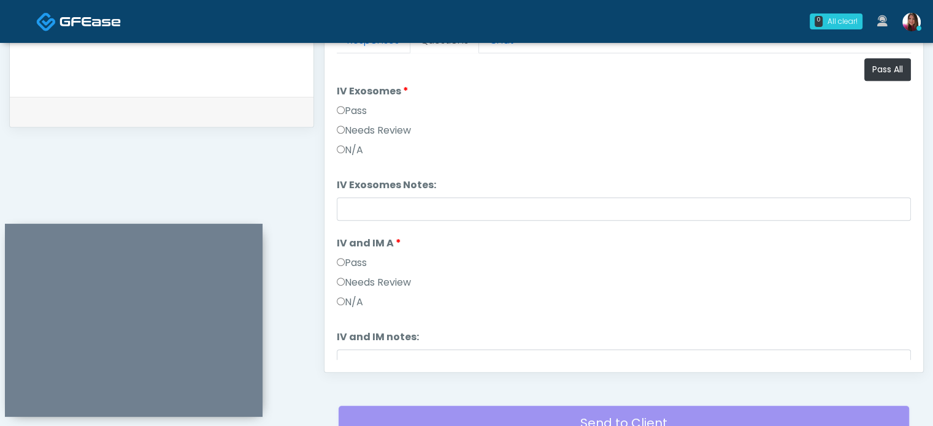
scroll to position [559, 0]
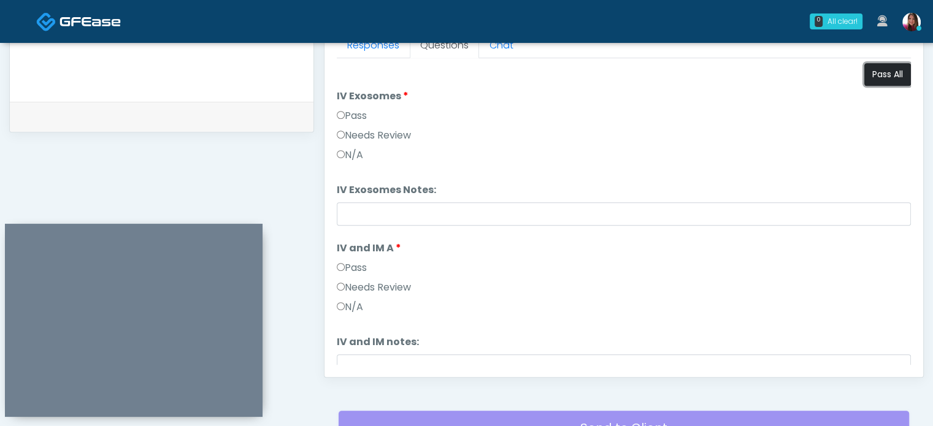
click at [870, 71] on button "Pass All" at bounding box center [887, 74] width 47 height 23
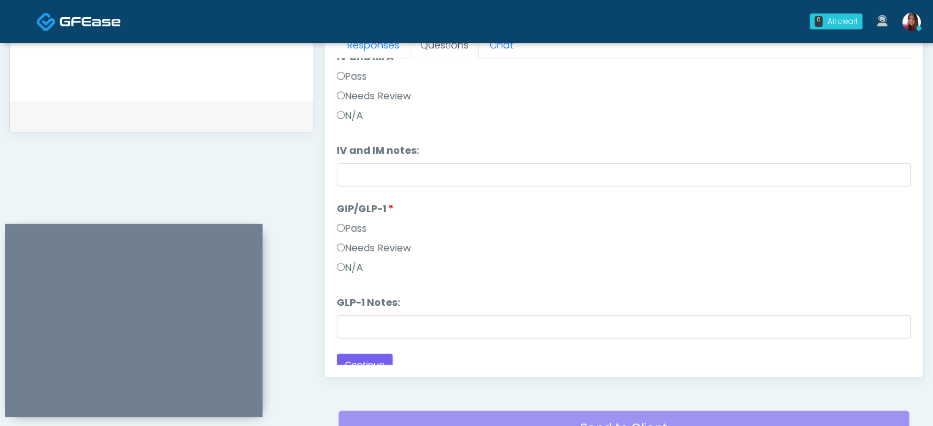
scroll to position [202, 0]
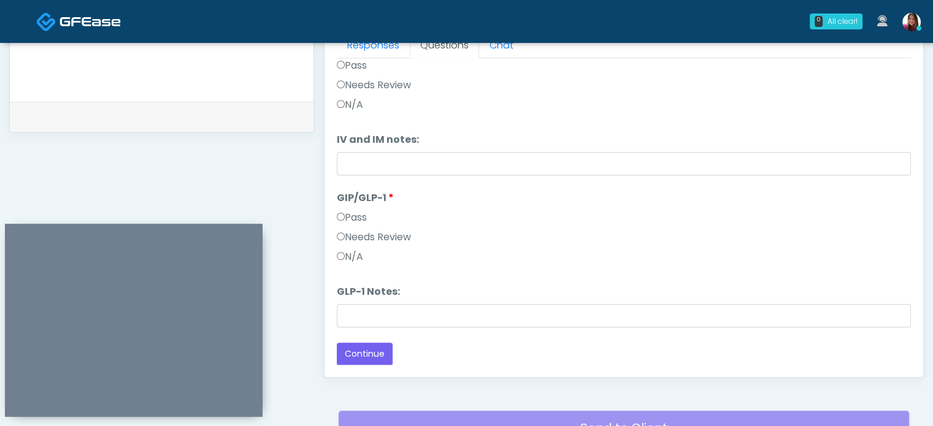
click at [358, 260] on label "N/A" at bounding box center [350, 257] width 26 height 15
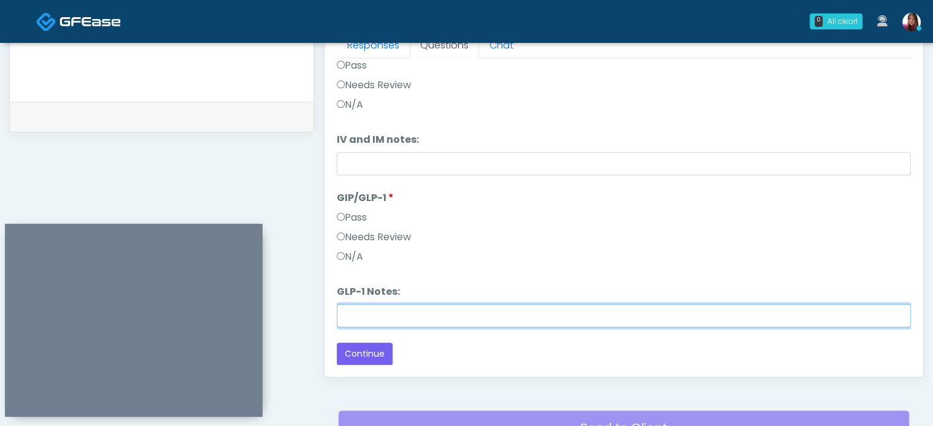
click at [432, 320] on input "GLP-1 Notes:" at bounding box center [624, 315] width 574 height 23
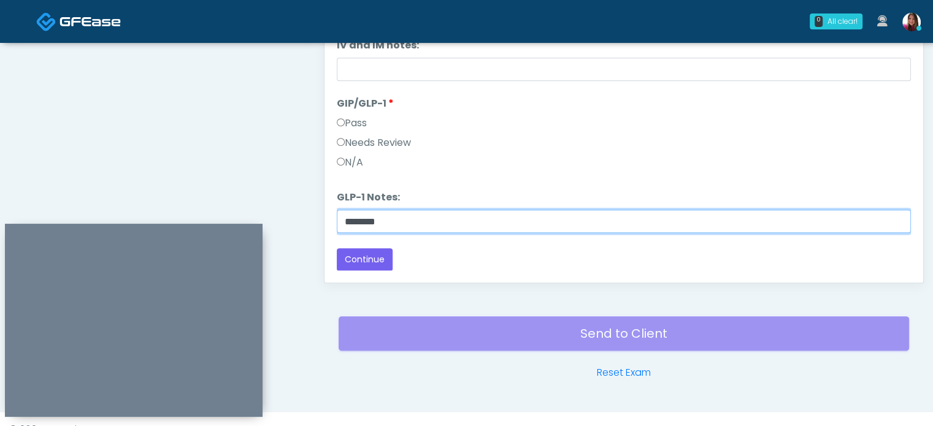
scroll to position [656, 0]
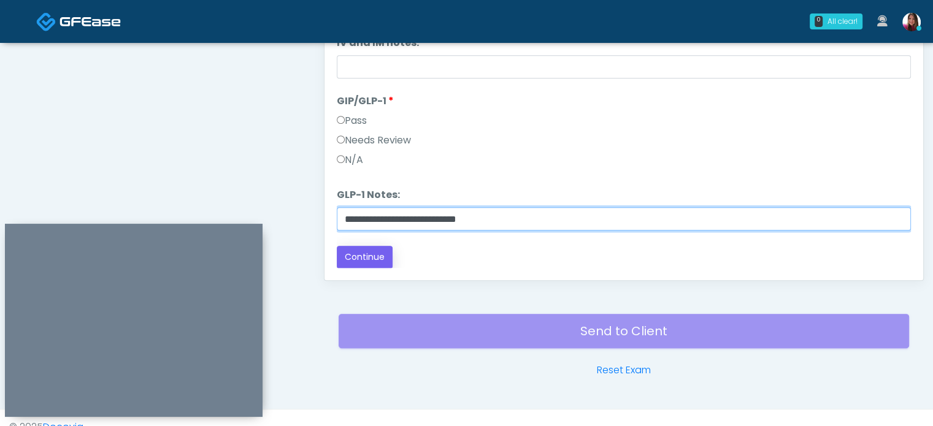
type input "**********"
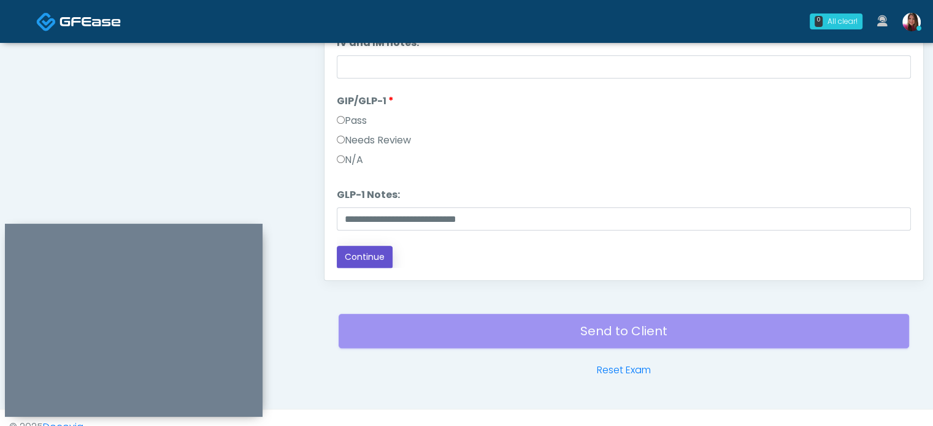
click at [359, 258] on button "Continue" at bounding box center [365, 257] width 56 height 23
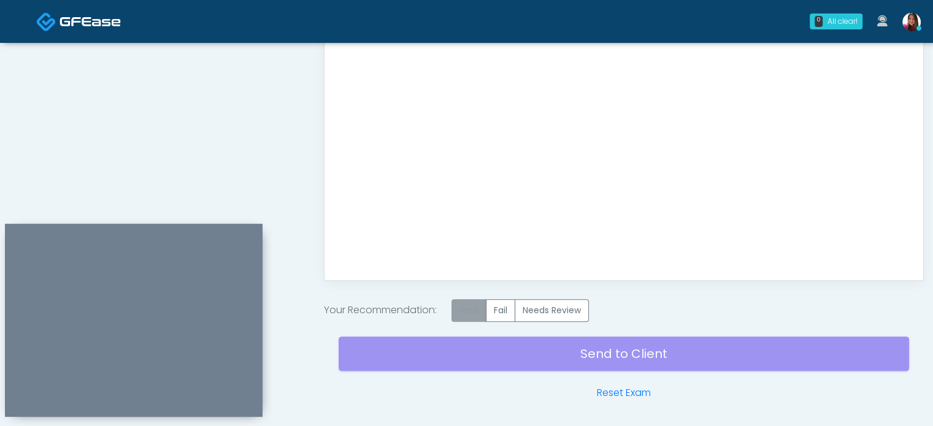
click at [474, 313] on label "Pass" at bounding box center [468, 310] width 35 height 23
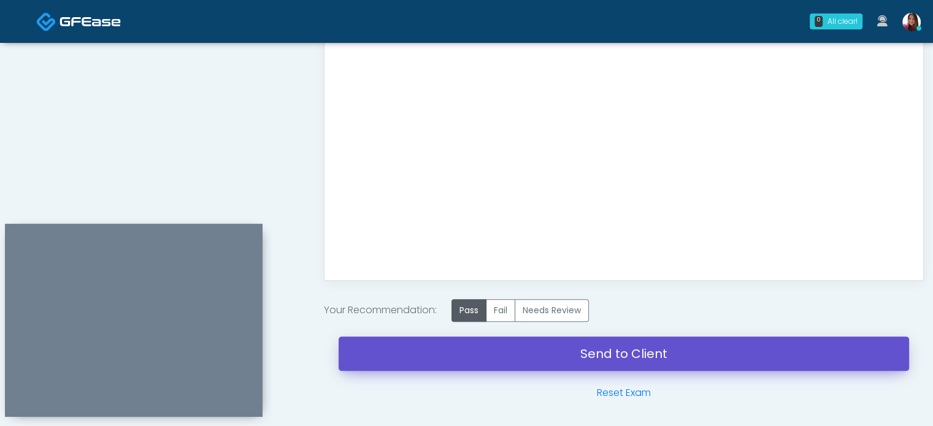
click at [639, 356] on link "Send to Client" at bounding box center [624, 354] width 570 height 34
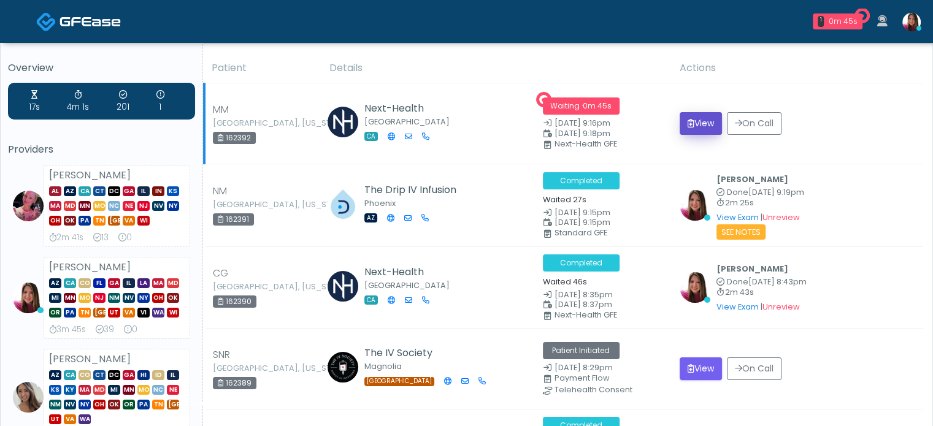
click at [688, 126] on button "View" at bounding box center [701, 123] width 42 height 23
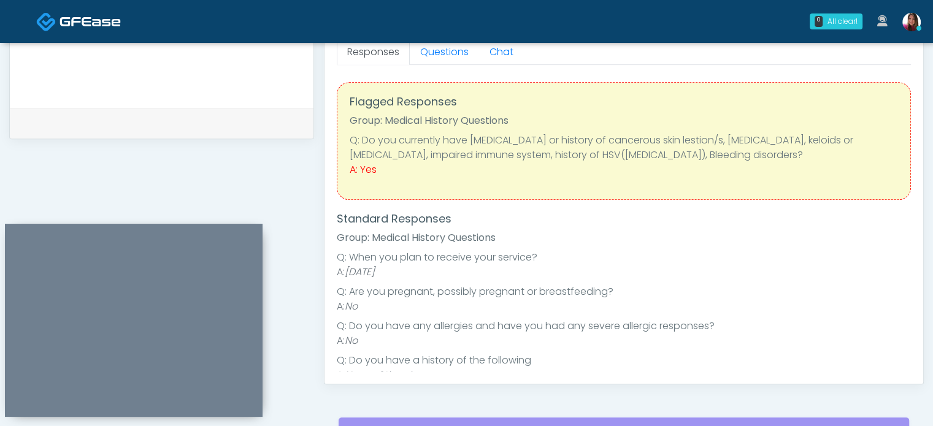
scroll to position [553, 0]
click at [453, 54] on link "Questions" at bounding box center [444, 52] width 69 height 26
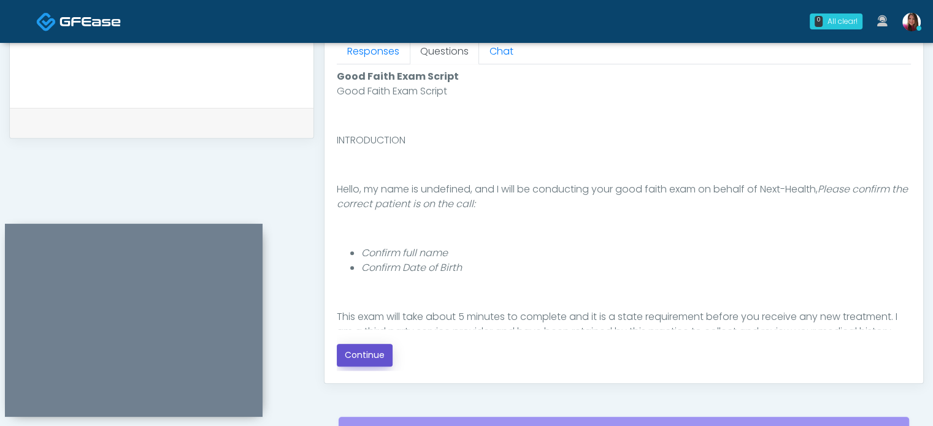
click at [351, 356] on button "Continue" at bounding box center [365, 355] width 56 height 23
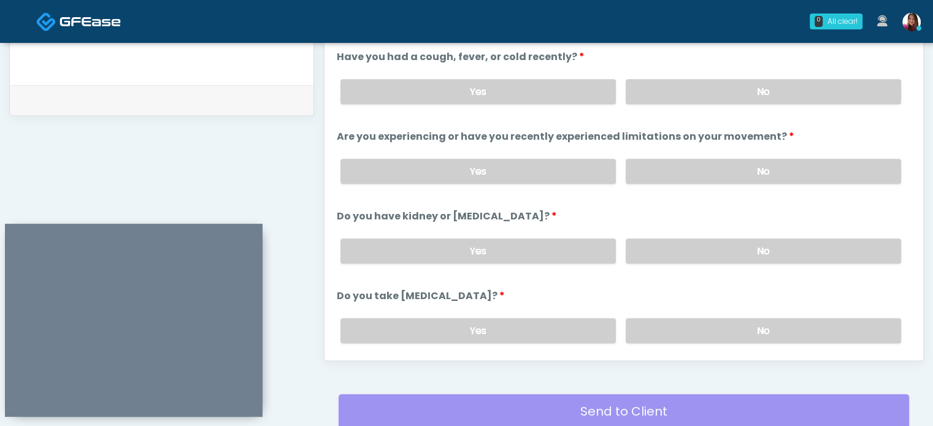
scroll to position [570, 0]
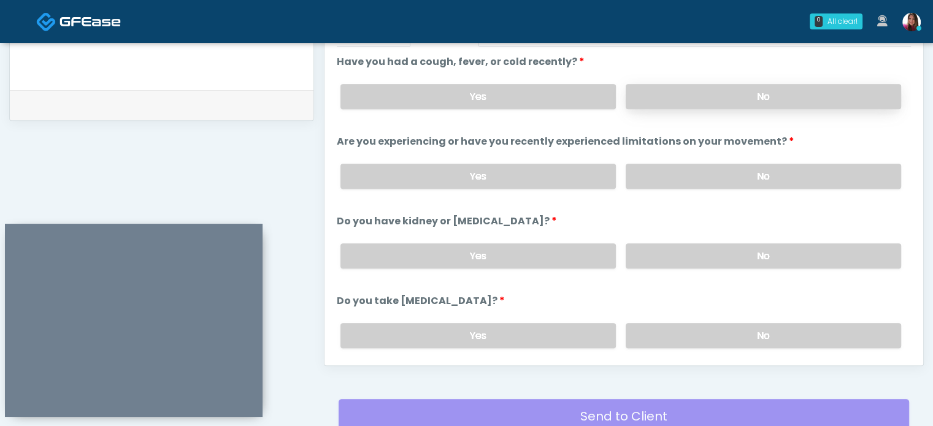
click at [845, 104] on label "No" at bounding box center [763, 96] width 275 height 25
click at [849, 182] on label "No" at bounding box center [763, 176] width 275 height 25
click at [833, 256] on label "No" at bounding box center [763, 256] width 275 height 25
click at [811, 330] on label "No" at bounding box center [763, 335] width 275 height 25
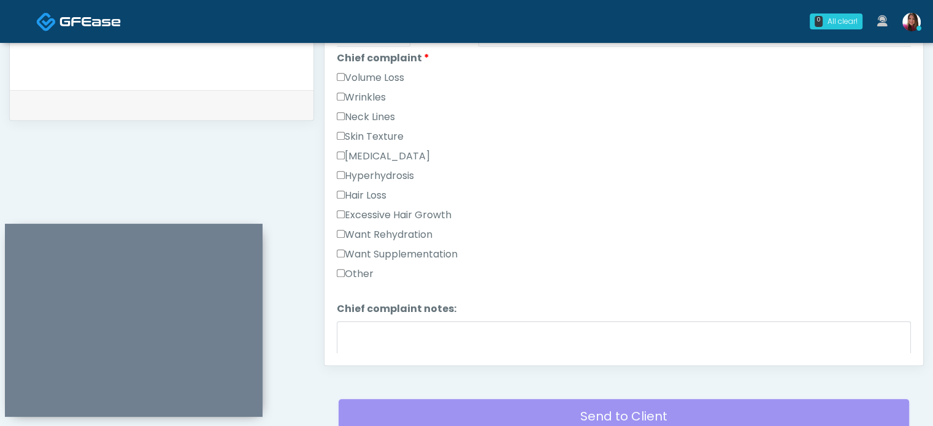
scroll to position [323, 0]
click at [405, 229] on label "Want Rehydration" at bounding box center [385, 234] width 96 height 15
click at [416, 266] on div "Other" at bounding box center [624, 276] width 574 height 20
click at [410, 250] on label "Want Supplementation" at bounding box center [397, 254] width 121 height 15
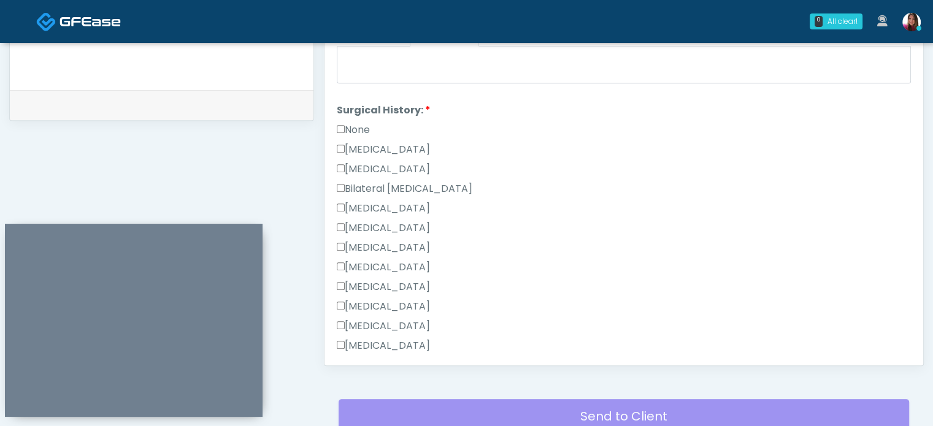
scroll to position [623, 0]
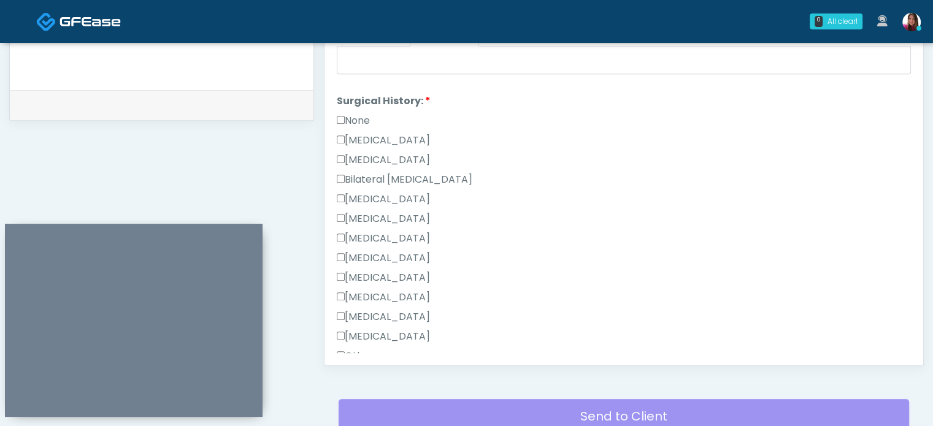
click at [361, 118] on label "None" at bounding box center [353, 120] width 33 height 15
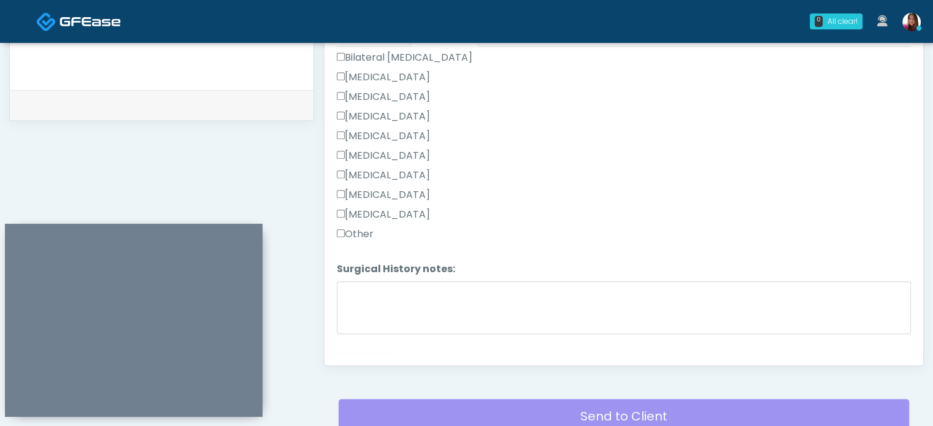
scroll to position [763, 0]
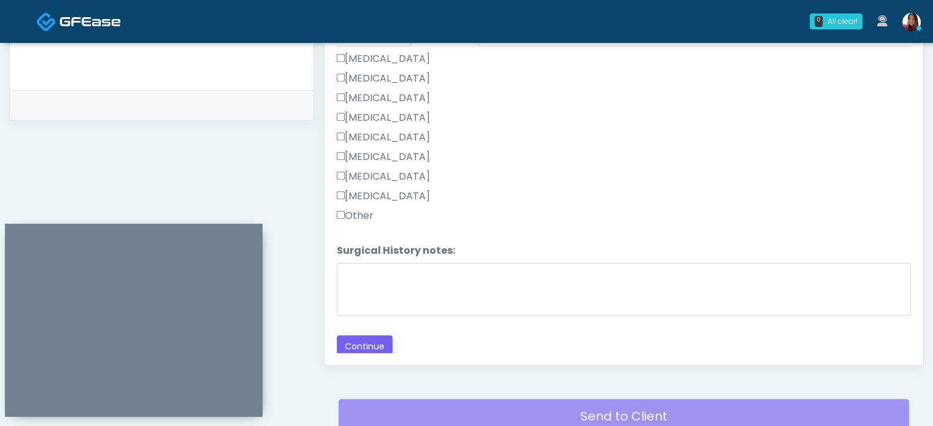
click at [364, 340] on button "Continue" at bounding box center [365, 347] width 56 height 23
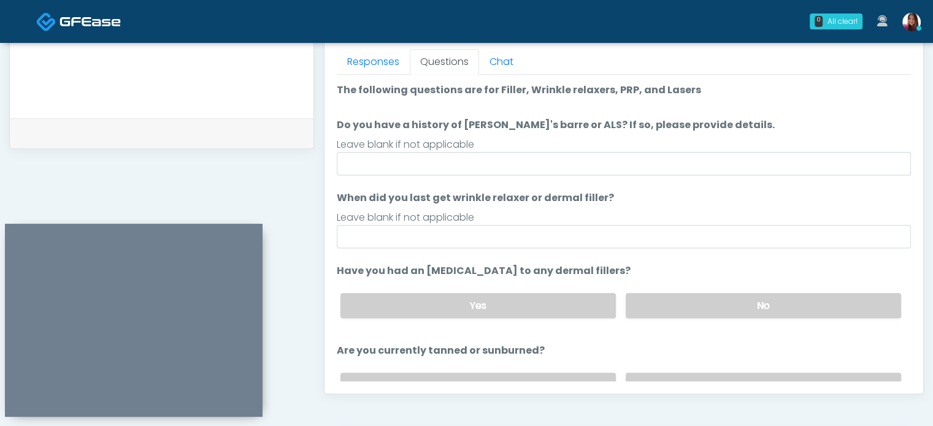
scroll to position [539, 0]
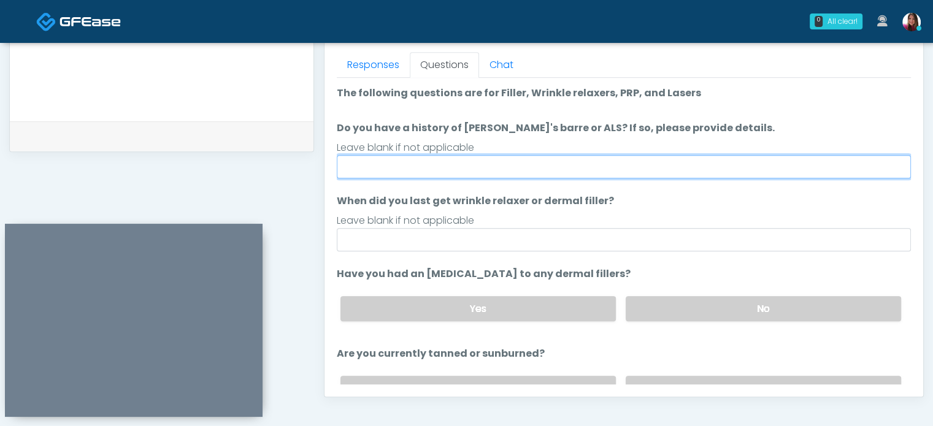
click at [394, 164] on input "Do you have a history of Guillain's barre or ALS? If so, please provide details." at bounding box center [624, 166] width 574 height 23
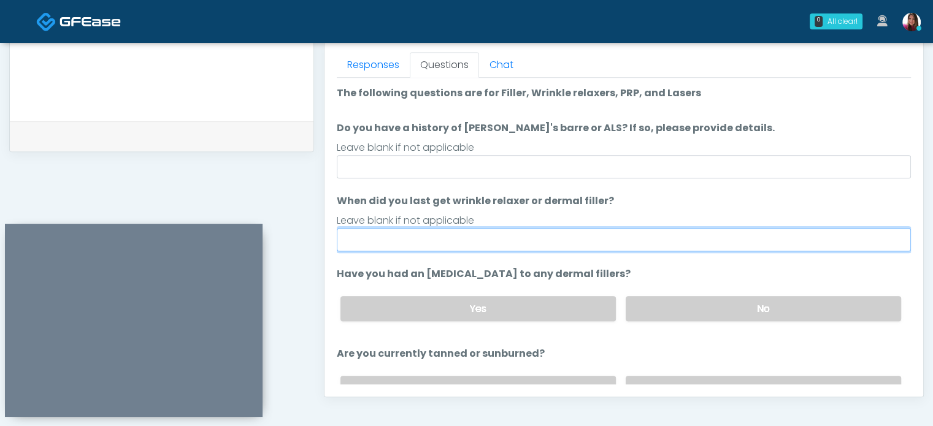
click at [366, 244] on input "When did you last get wrinkle relaxer or dermal filler?" at bounding box center [624, 239] width 574 height 23
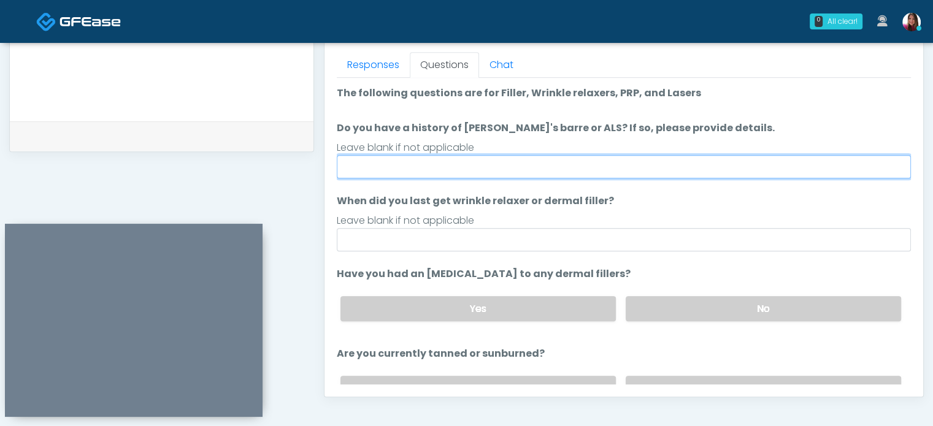
click at [366, 166] on input "Do you have a history of Guillain's barre or ALS? If so, please provide details." at bounding box center [624, 166] width 574 height 23
type input "**"
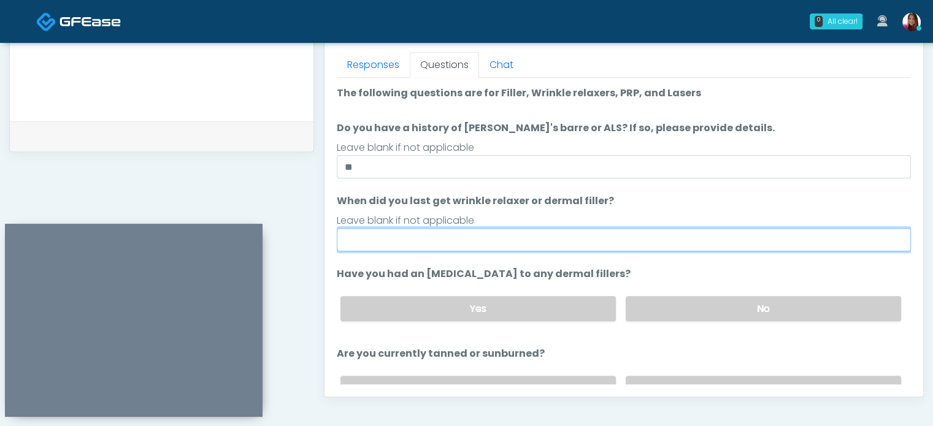
click at [371, 242] on input "When did you last get wrinkle relaxer or dermal filler?" at bounding box center [624, 239] width 574 height 23
type input "*****"
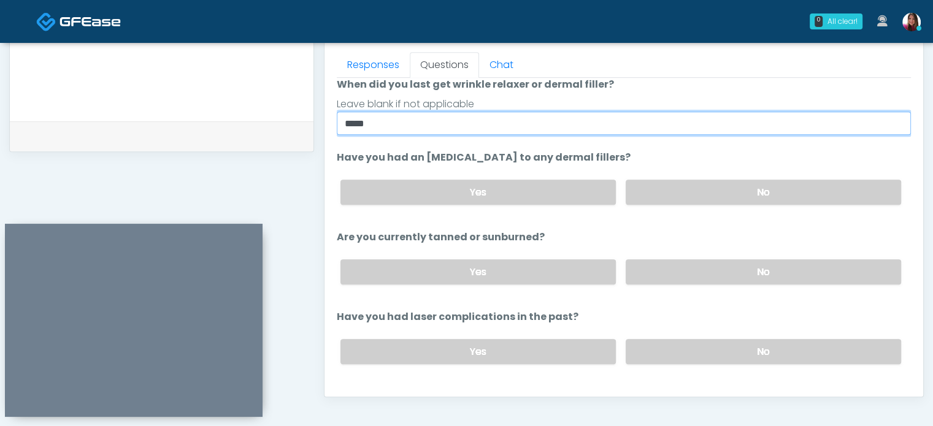
scroll to position [118, 0]
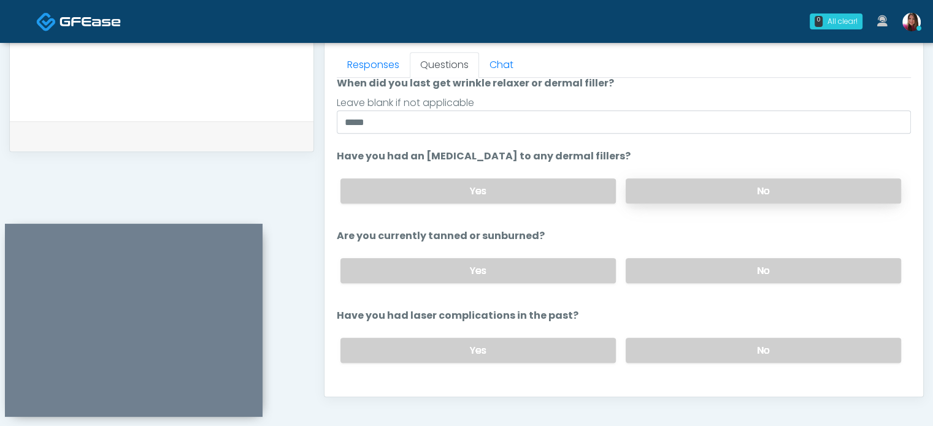
click at [813, 191] on label "No" at bounding box center [763, 190] width 275 height 25
click at [806, 274] on label "No" at bounding box center [763, 270] width 275 height 25
click at [811, 342] on label "No" at bounding box center [763, 350] width 275 height 25
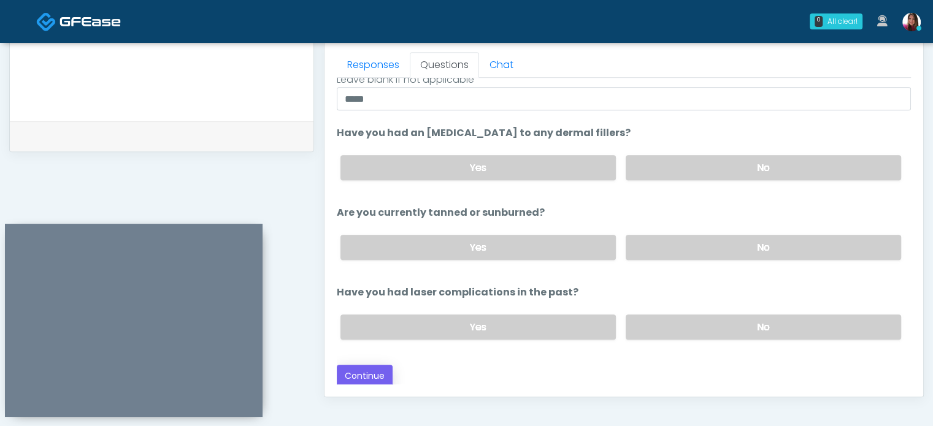
click at [360, 372] on button "Continue" at bounding box center [365, 376] width 56 height 23
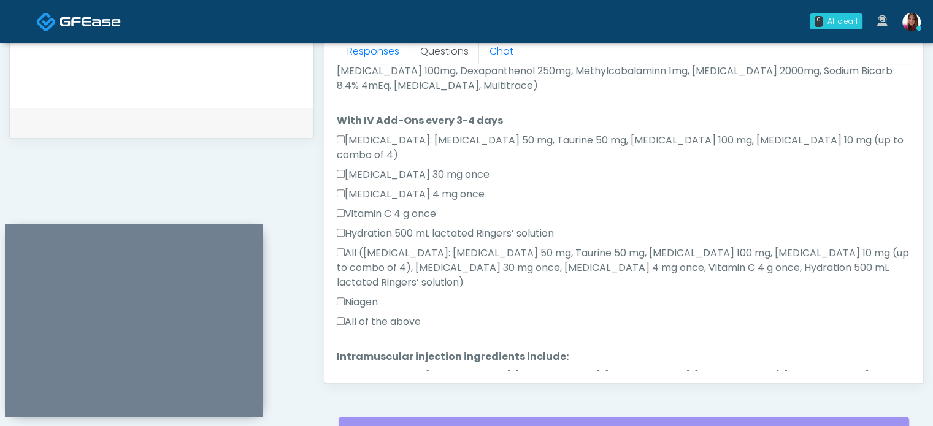
scroll to position [740, 0]
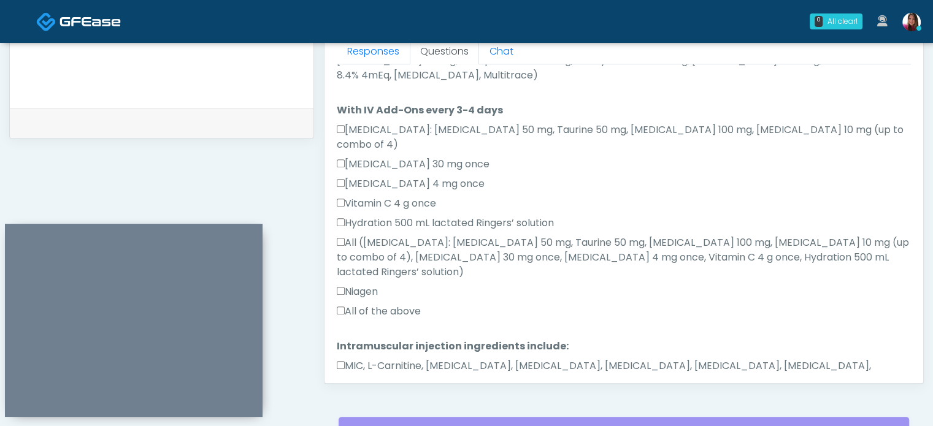
click at [366, 304] on label "All of the above" at bounding box center [379, 311] width 84 height 15
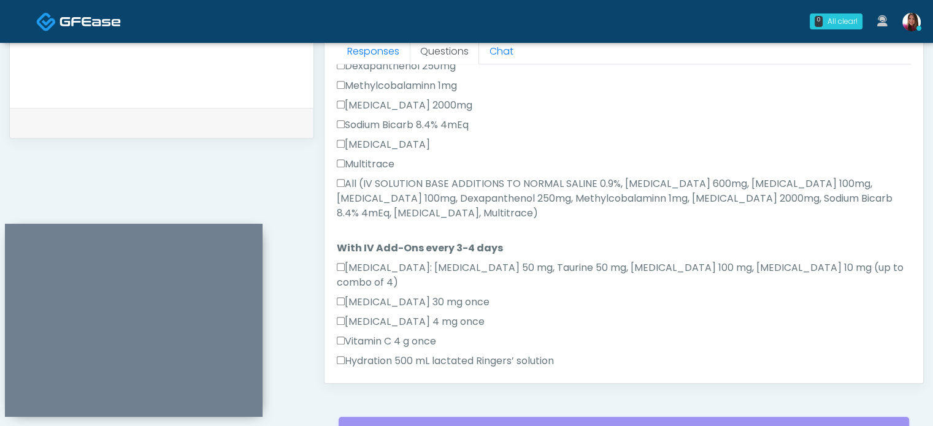
click at [380, 177] on label "All (IV SOLUTION BASE ADDITIONS TO NORMAL SALINE 0.9%, Magnesium Chloride 600mg…" at bounding box center [624, 199] width 574 height 44
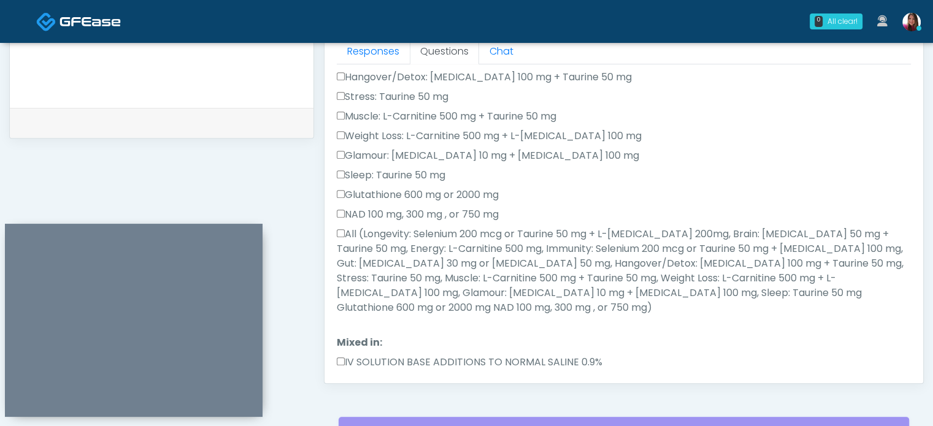
scroll to position [226, 0]
click at [407, 264] on label "All (Longevity: Selenium 200 mcg or Taurine 50 mg + L-Arginine 200mg, Brain: Gl…" at bounding box center [624, 272] width 574 height 88
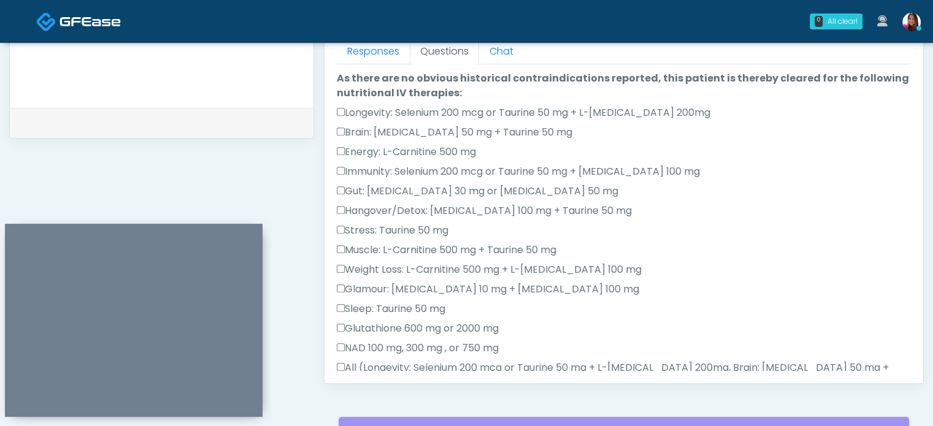
scroll to position [0, 0]
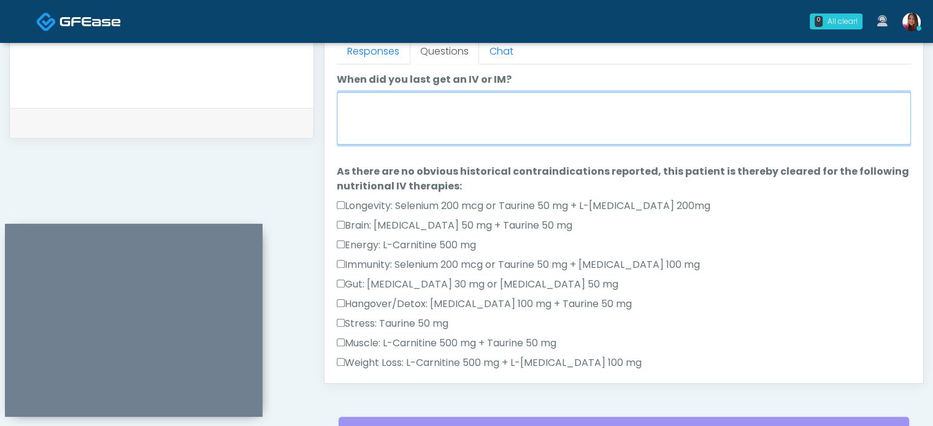
click at [442, 107] on textarea "When did you last get an IV or IM?" at bounding box center [624, 118] width 574 height 53
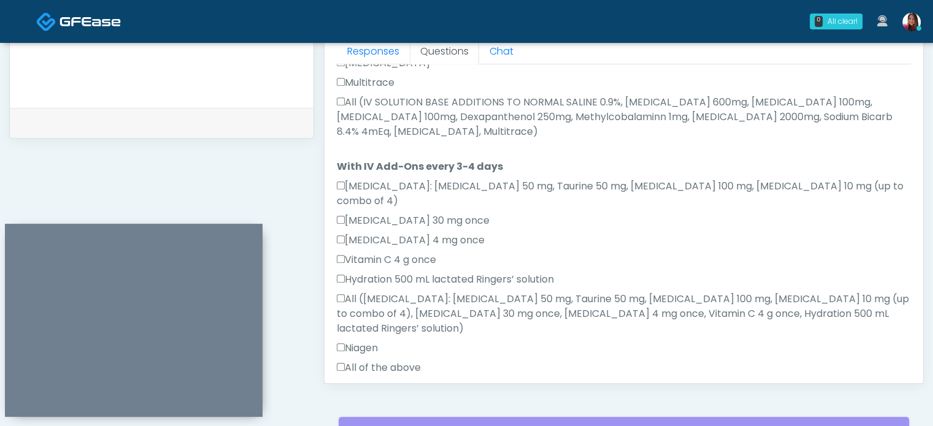
scroll to position [740, 0]
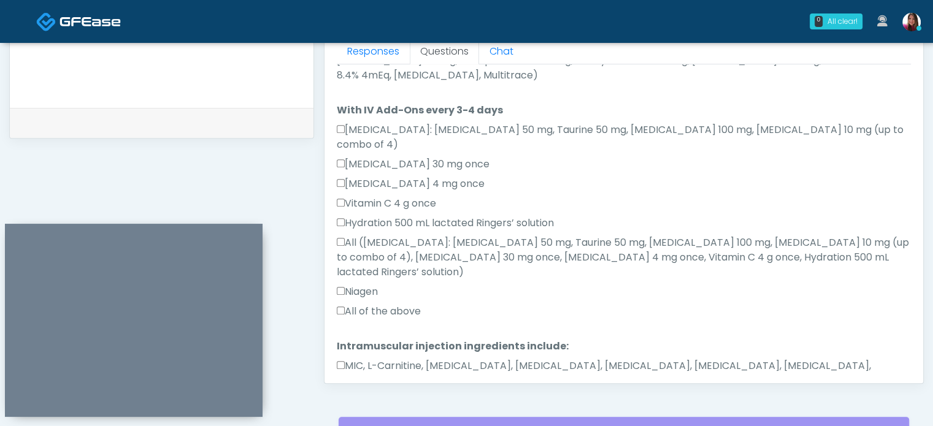
type textarea "**********"
click at [353, 409] on button "Continue" at bounding box center [365, 420] width 56 height 23
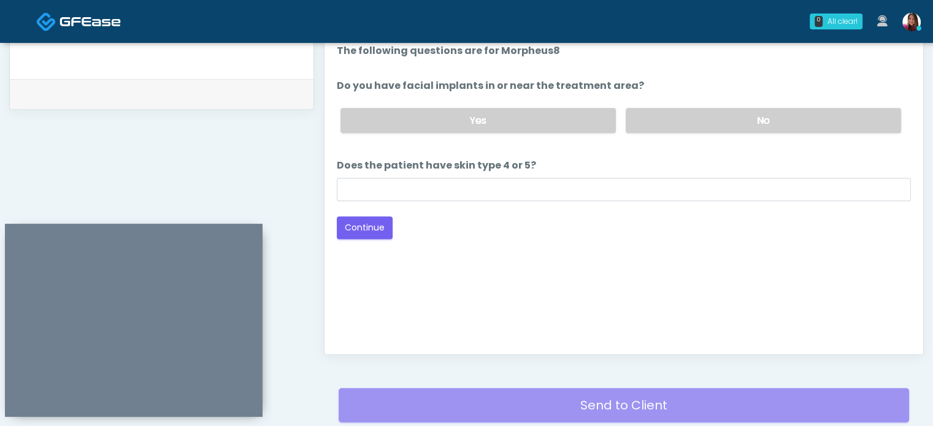
scroll to position [580, 0]
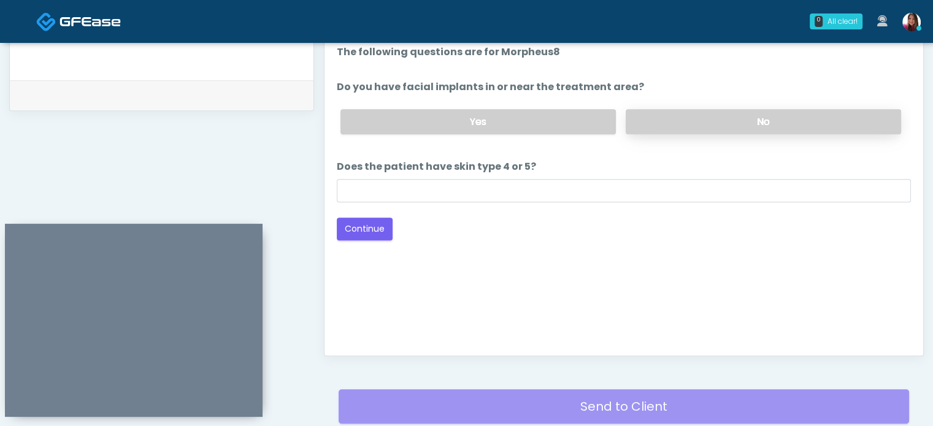
click at [681, 119] on label "No" at bounding box center [763, 121] width 275 height 25
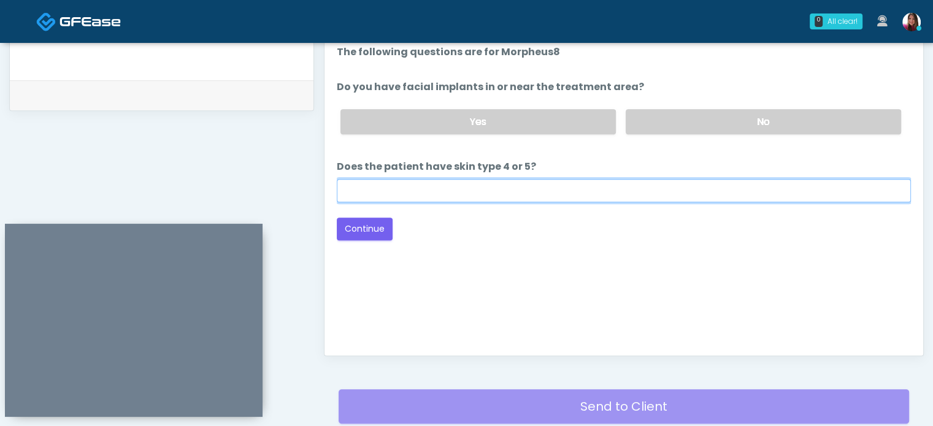
click at [425, 187] on input "Does the patient have skin type 4 or 5?" at bounding box center [624, 190] width 574 height 23
type input "**"
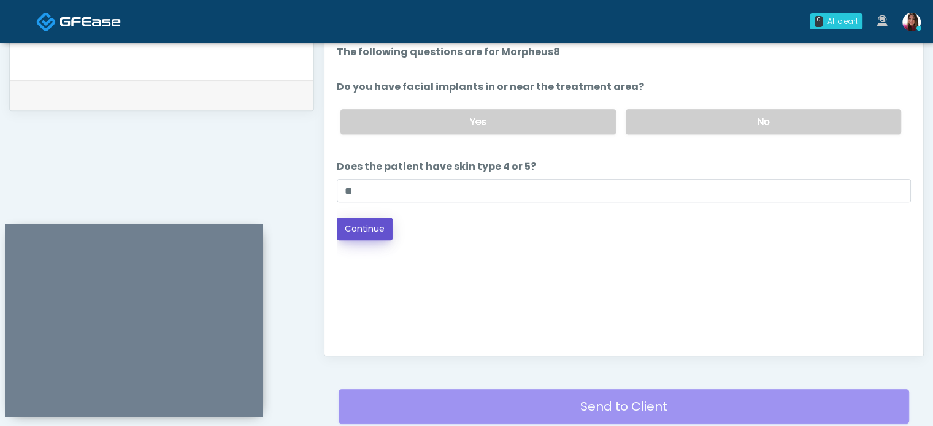
click at [351, 232] on button "Continue" at bounding box center [365, 229] width 56 height 23
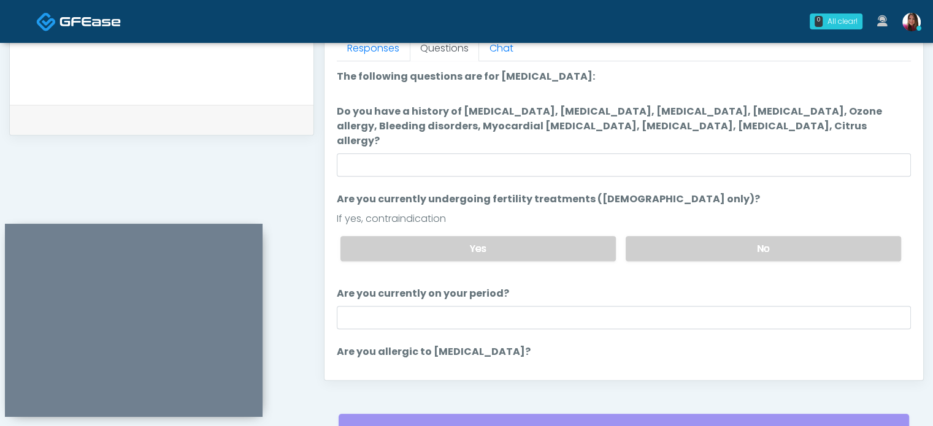
scroll to position [556, 0]
click at [400, 131] on label "Do you have a history of Hyperthyroidism, Hypotension, Hypocalcemia, Hypoglycem…" at bounding box center [624, 126] width 574 height 44
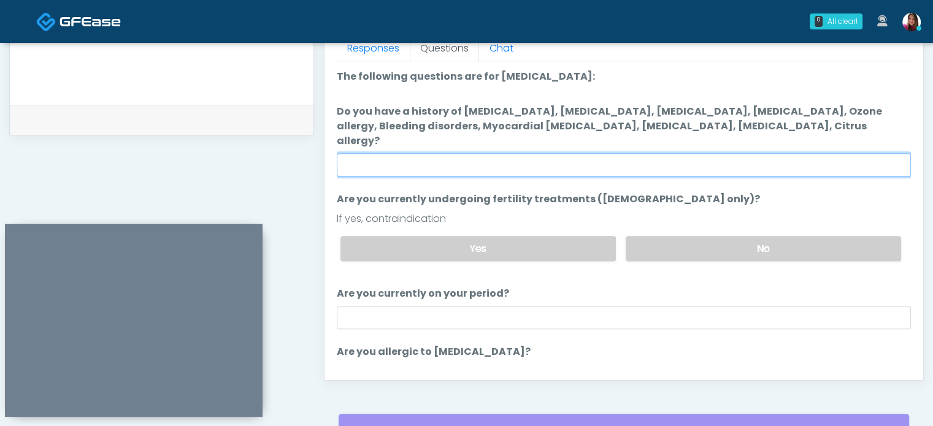
click at [400, 153] on input "Do you have a history of Hyperthyroidism, Hypotension, Hypocalcemia, Hypoglycem…" at bounding box center [624, 164] width 574 height 23
type input "**"
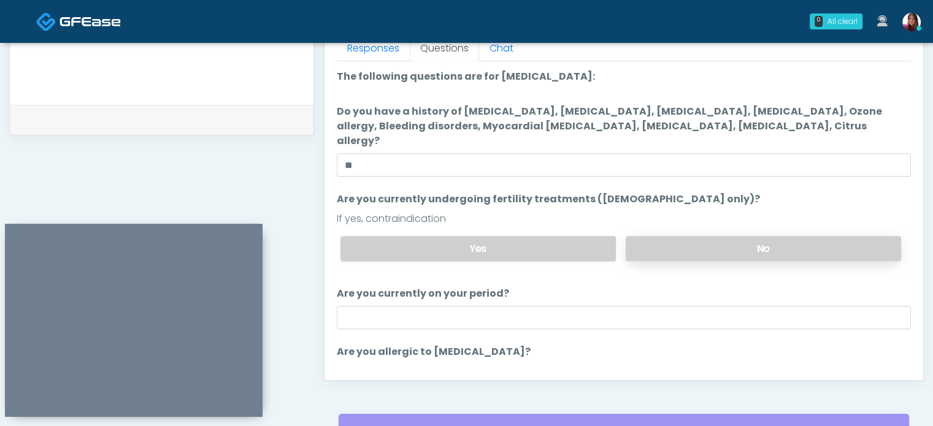
click at [829, 237] on label "No" at bounding box center [763, 248] width 275 height 25
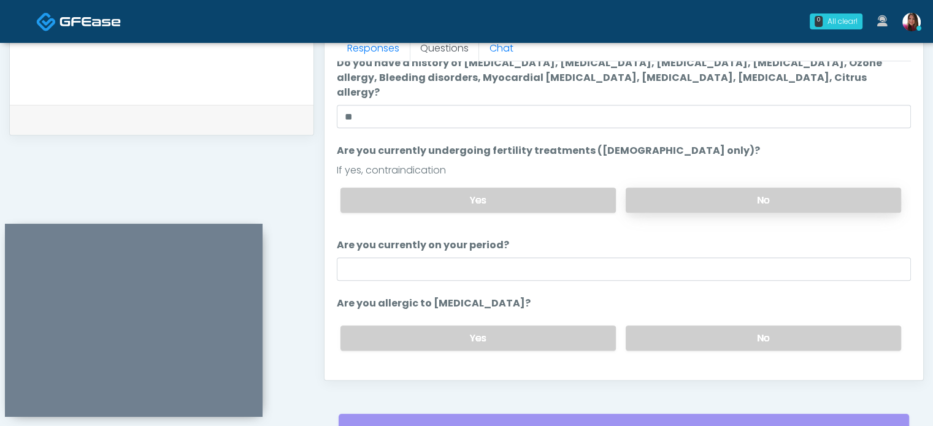
scroll to position [63, 0]
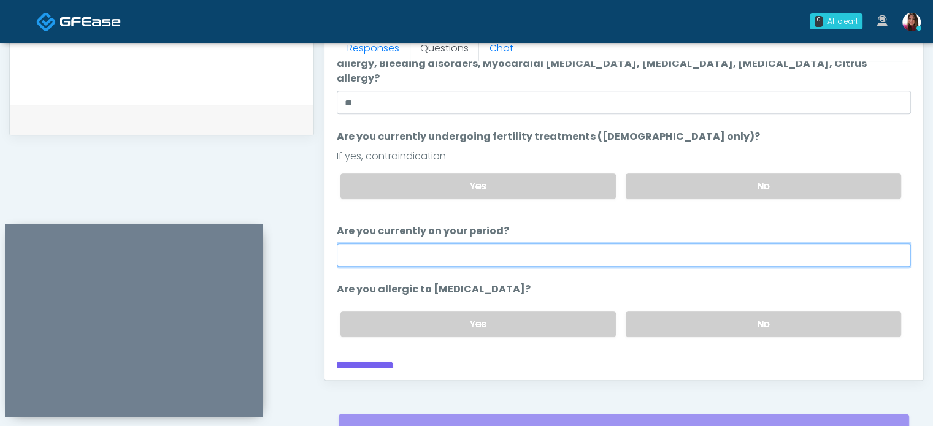
click at [409, 244] on input "Are you currently on your period?" at bounding box center [624, 255] width 574 height 23
type input "**"
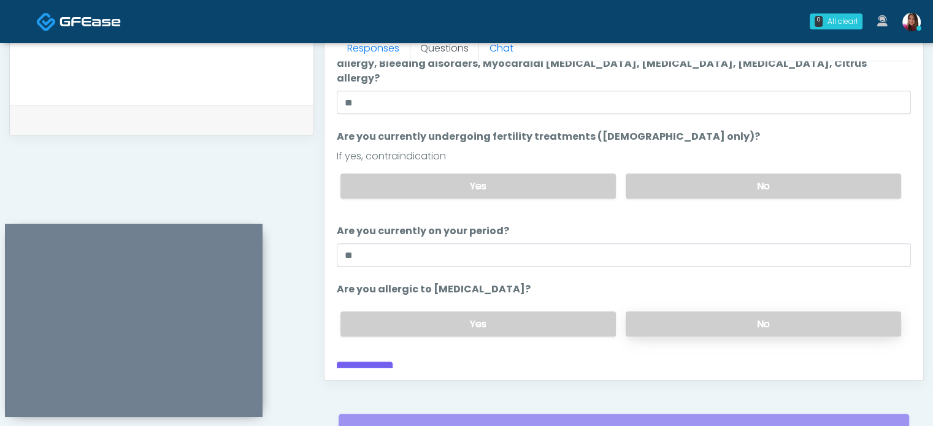
click at [669, 314] on label "No" at bounding box center [763, 324] width 275 height 25
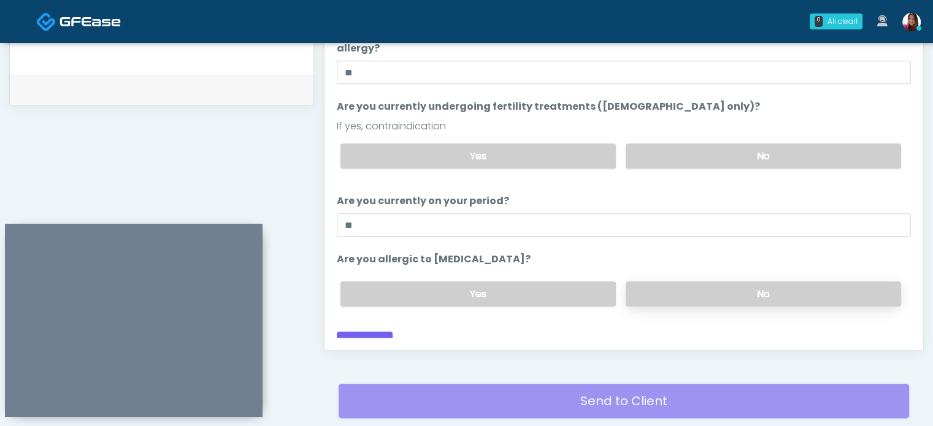
scroll to position [588, 0]
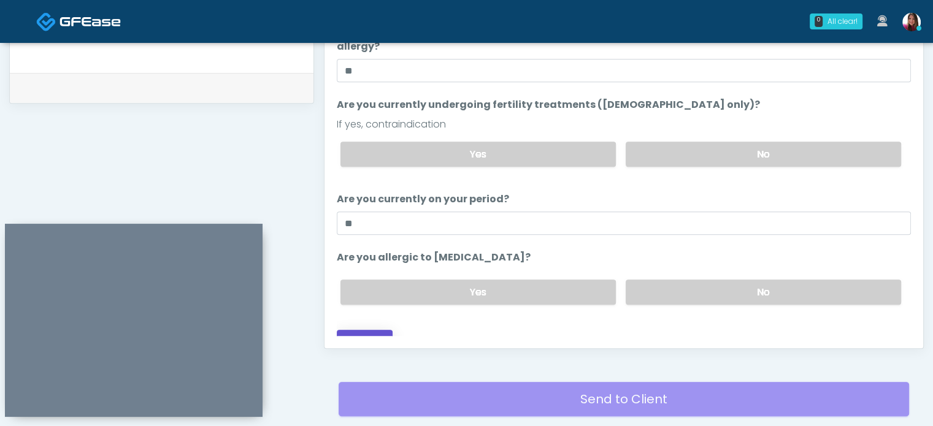
click at [366, 330] on button "Continue" at bounding box center [365, 341] width 56 height 23
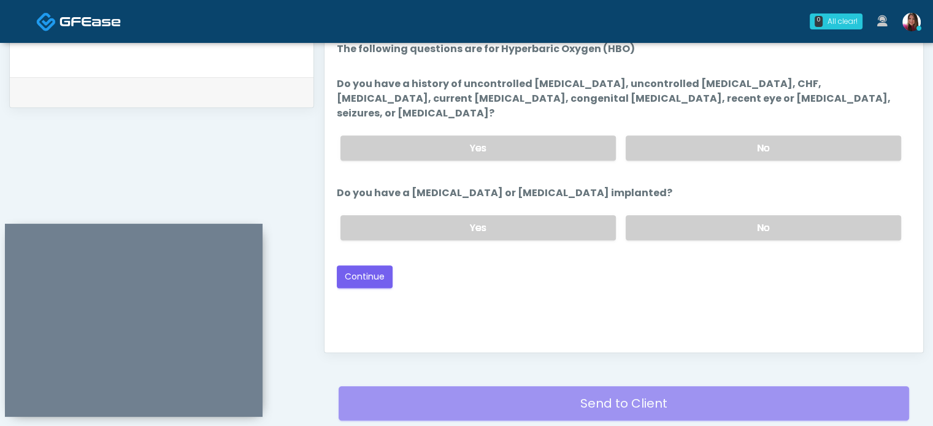
scroll to position [582, 0]
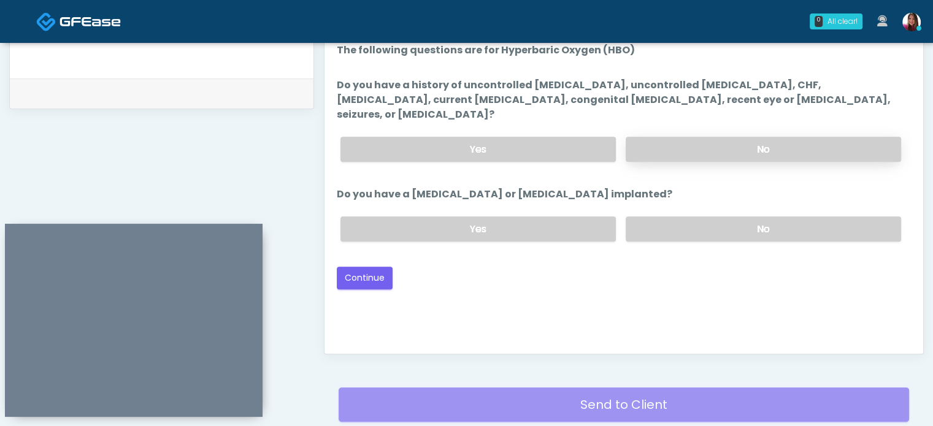
click at [848, 137] on label "No" at bounding box center [763, 149] width 275 height 25
click at [837, 219] on label "No" at bounding box center [763, 229] width 275 height 25
click at [369, 267] on button "Continue" at bounding box center [365, 278] width 56 height 23
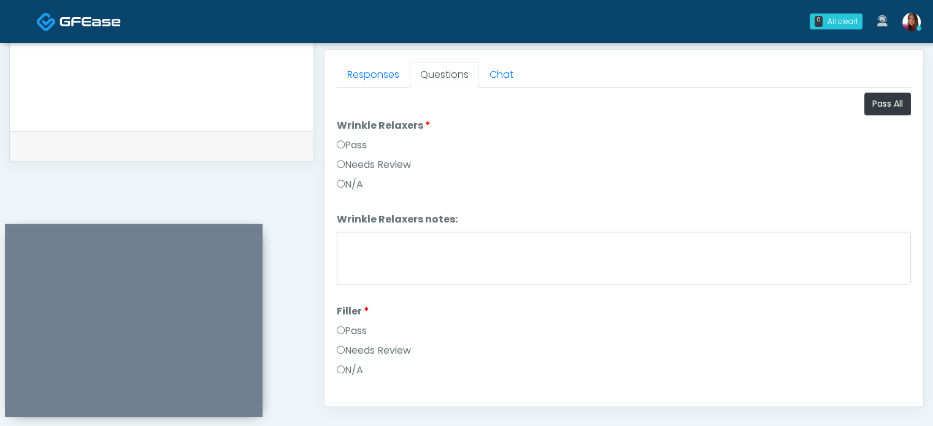
scroll to position [528, 0]
click at [886, 101] on button "Pass All" at bounding box center [887, 105] width 47 height 23
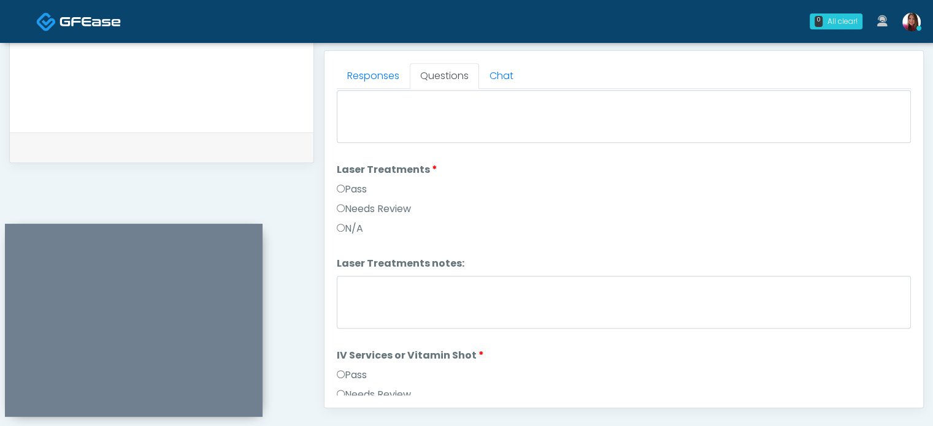
scroll to position [520, 0]
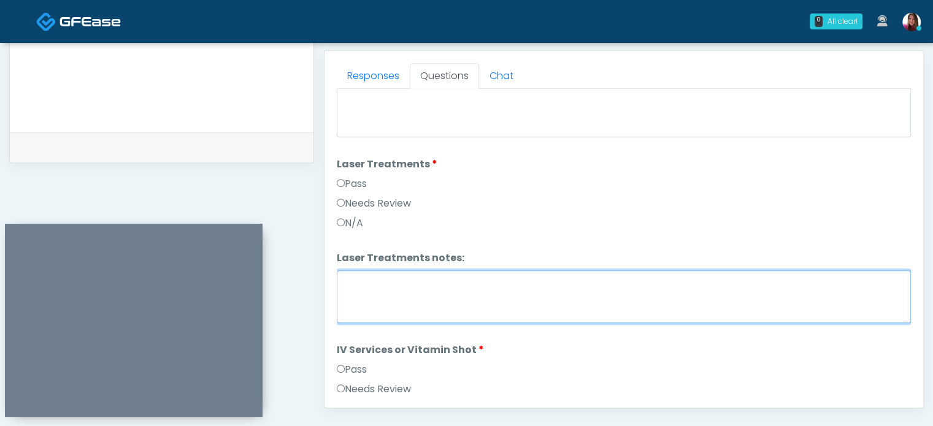
click at [768, 285] on textarea "Laser Treatments notes:" at bounding box center [624, 296] width 574 height 53
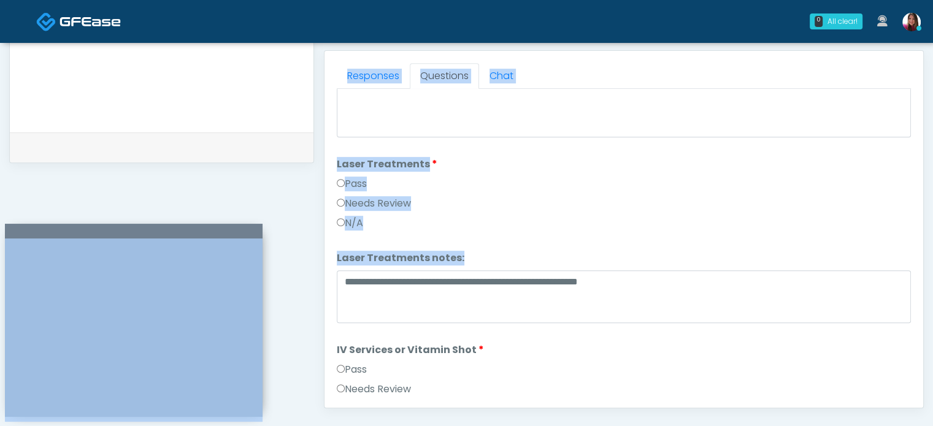
drag, startPoint x: 461, startPoint y: 21, endPoint x: 443, endPoint y: 271, distance: 250.3
click at [443, 271] on div "0 All clear! All clear! Lindsey Morgan AL AZ CA CT DC GA IL IN KS MA MD MN MO N…" at bounding box center [466, 22] width 933 height 1101
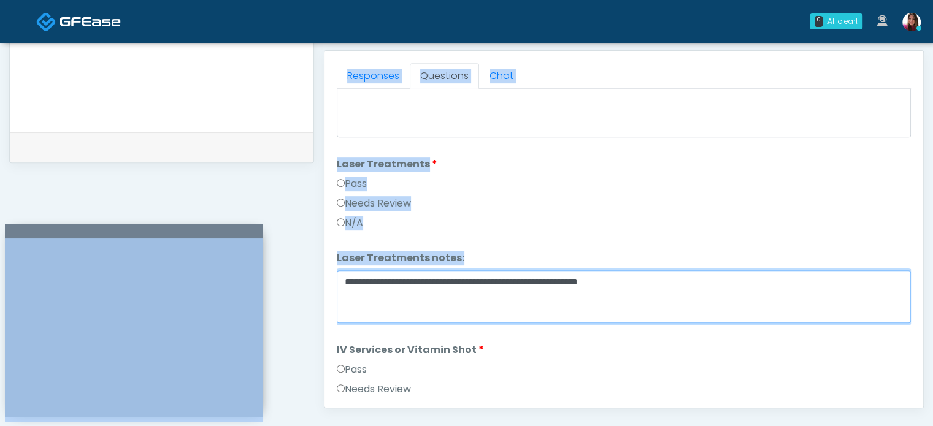
click at [486, 284] on textarea "**********" at bounding box center [624, 296] width 574 height 53
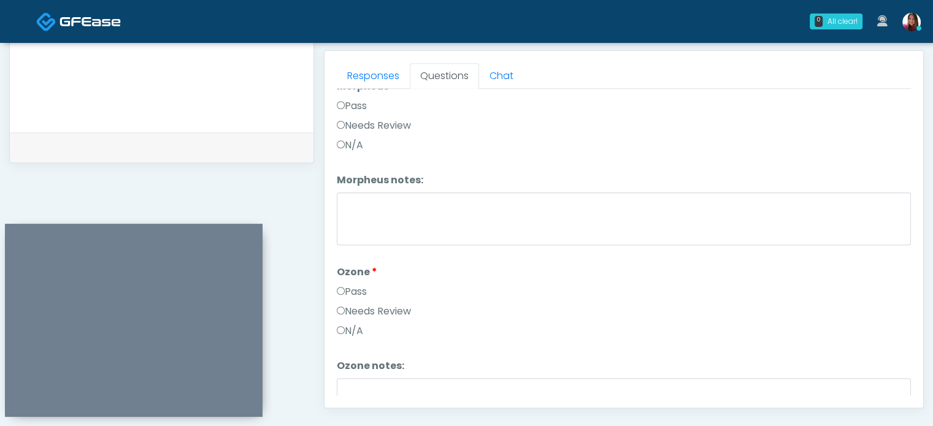
scroll to position [1532, 0]
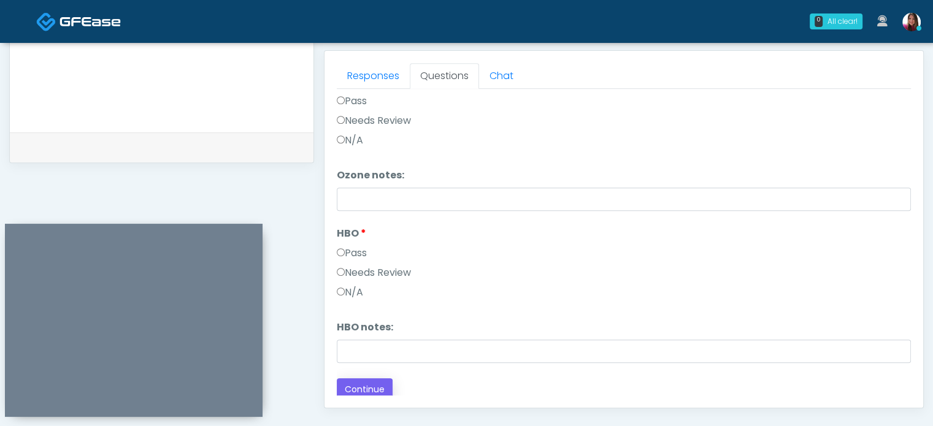
type textarea "**********"
click at [362, 385] on button "Continue" at bounding box center [365, 389] width 56 height 23
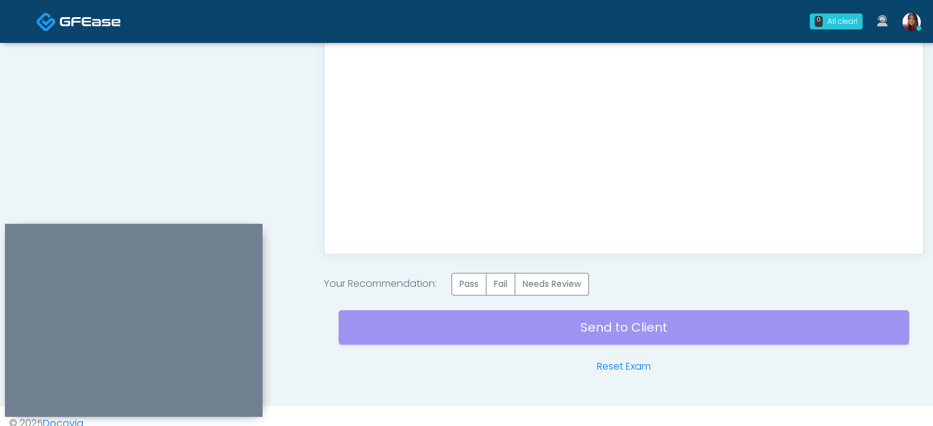
scroll to position [683, 0]
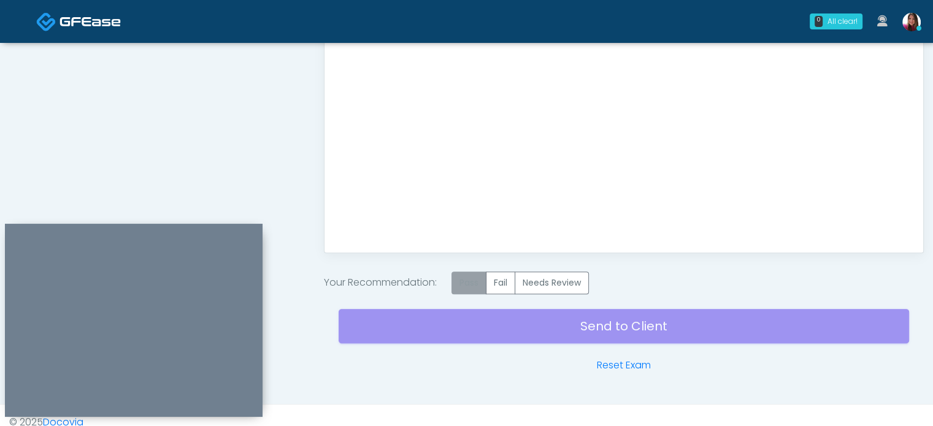
click at [466, 283] on label "Pass" at bounding box center [468, 283] width 35 height 23
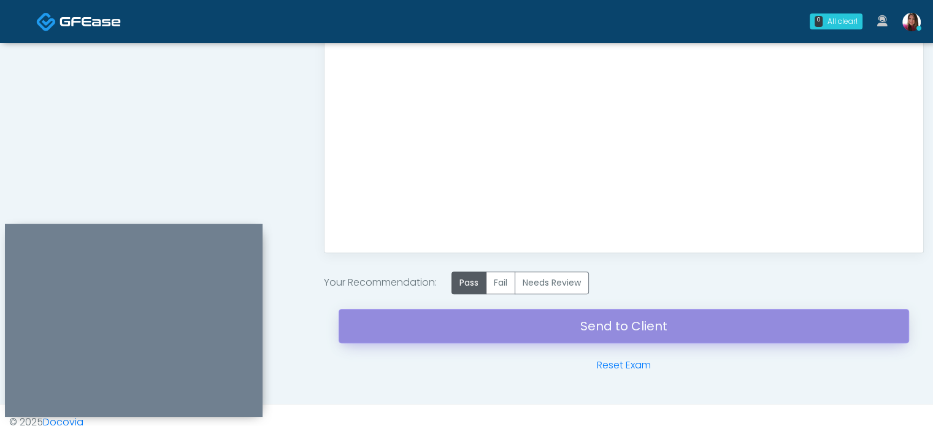
click at [624, 328] on link "Send to Client" at bounding box center [624, 326] width 570 height 34
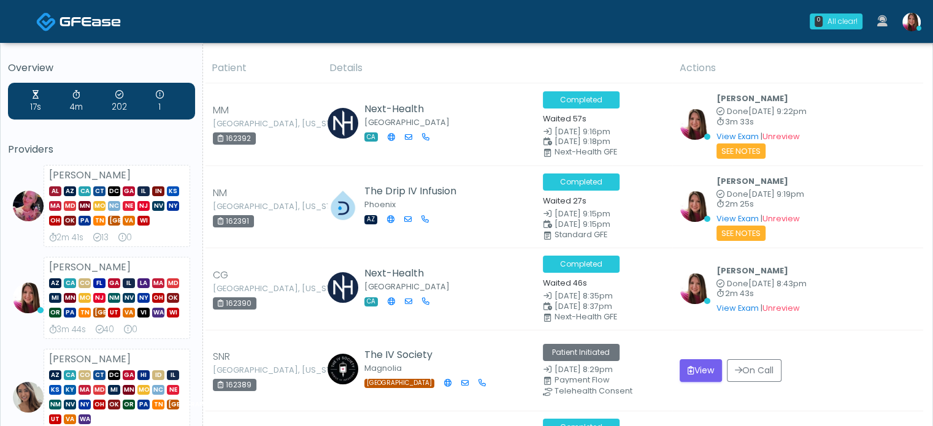
click at [336, 74] on th "Details" at bounding box center [497, 68] width 350 height 30
click at [409, 29] on div "0 All clear! All clear! Lindsey Morgan AL AZ CA CT DC GA IL IN KS MA MD MN MO N…" at bounding box center [540, 21] width 776 height 40
click at [308, 37] on div "0 All clear! All clear! Lindsey Morgan AL AZ CA CT DC GA IL IN KS MA MD MN MO N…" at bounding box center [540, 21] width 776 height 40
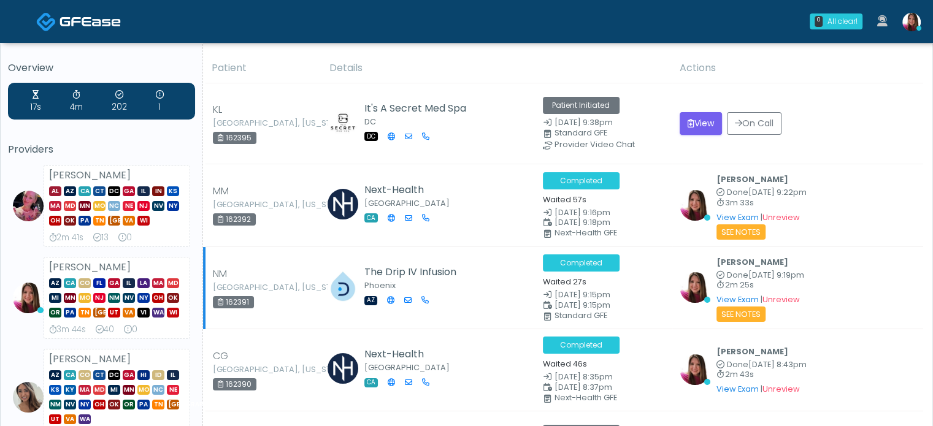
click at [879, 276] on div "[PERSON_NAME] Done [DATE] 9:19pm 2m 25s View Exam | Unreview See Notes" at bounding box center [798, 288] width 236 height 67
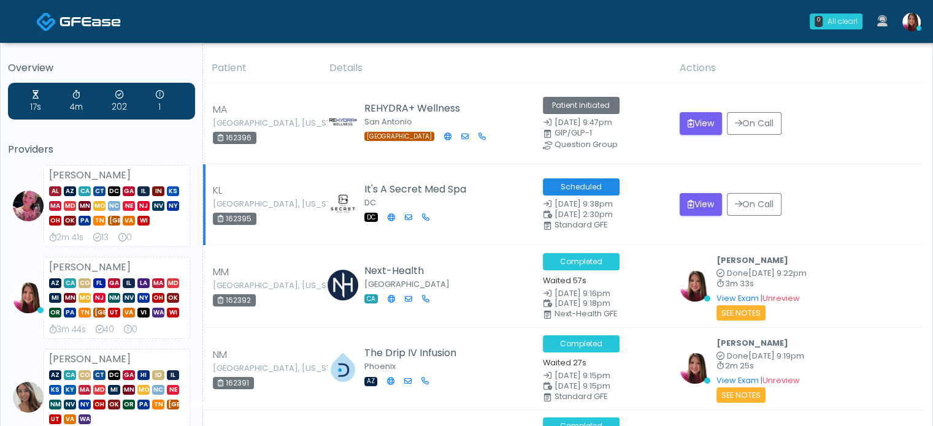
click at [347, 175] on td "It's A Secret Med Spa DC DC" at bounding box center [428, 204] width 213 height 81
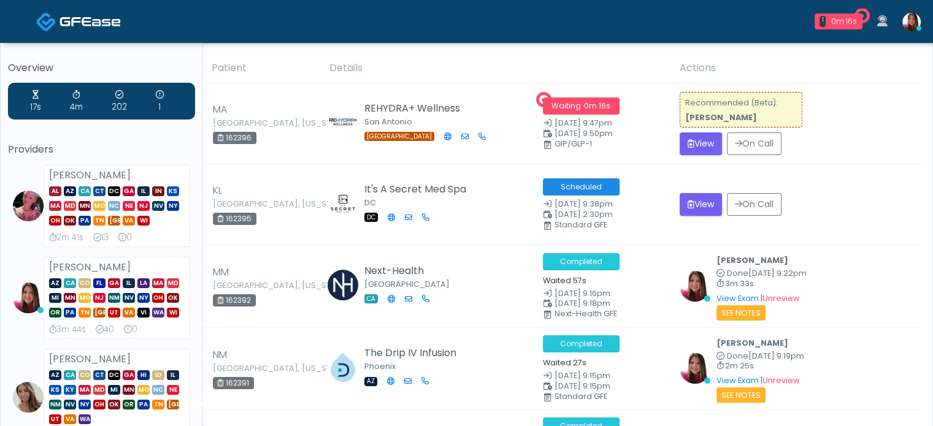
click at [391, 61] on th "Details" at bounding box center [497, 68] width 350 height 30
click at [702, 139] on button "View" at bounding box center [701, 143] width 42 height 23
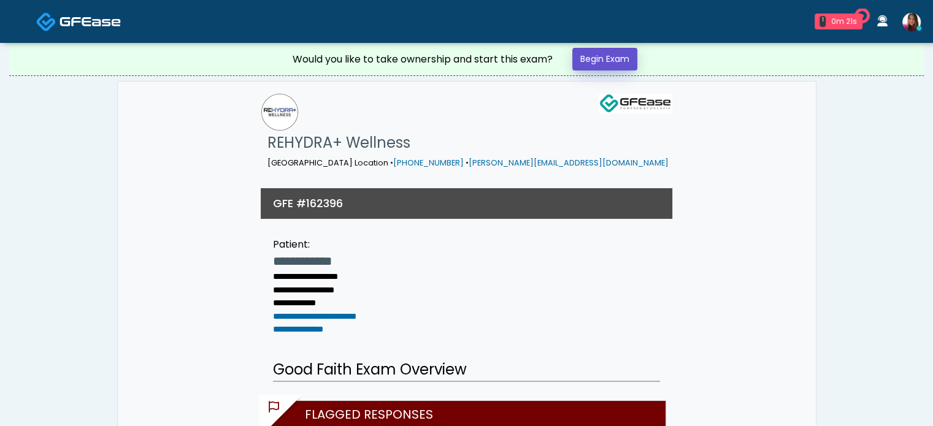
click at [610, 63] on link "Begin Exam" at bounding box center [604, 59] width 65 height 23
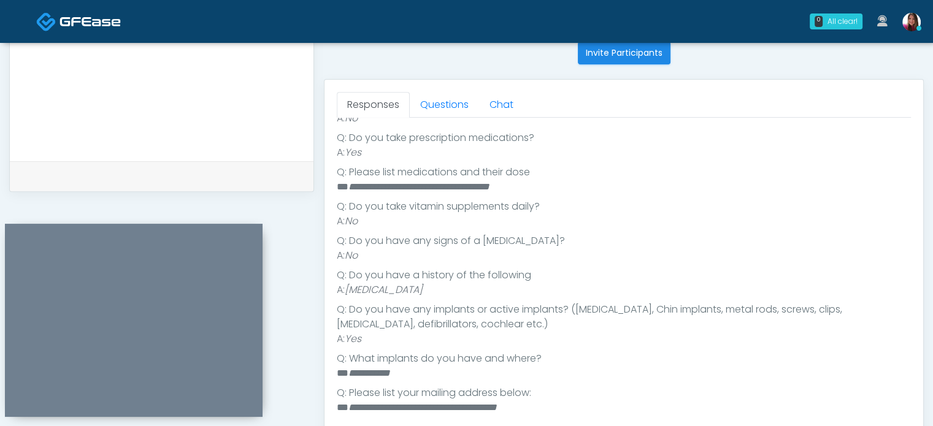
scroll to position [496, 0]
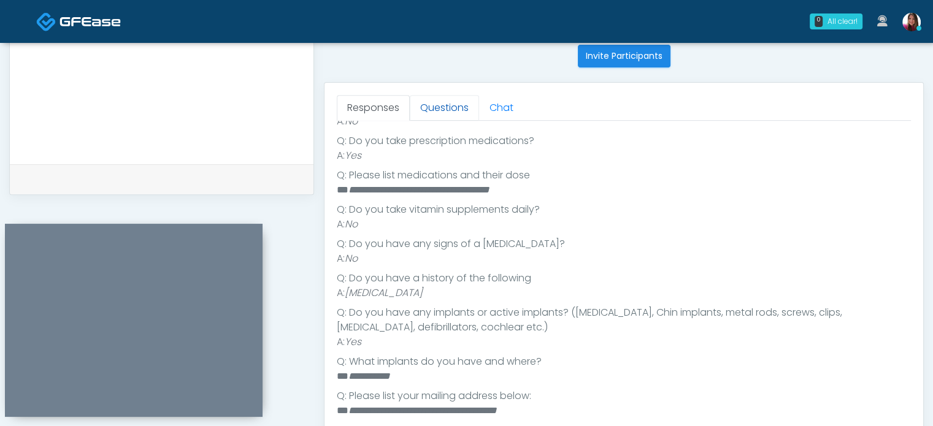
click at [458, 109] on link "Questions" at bounding box center [444, 108] width 69 height 26
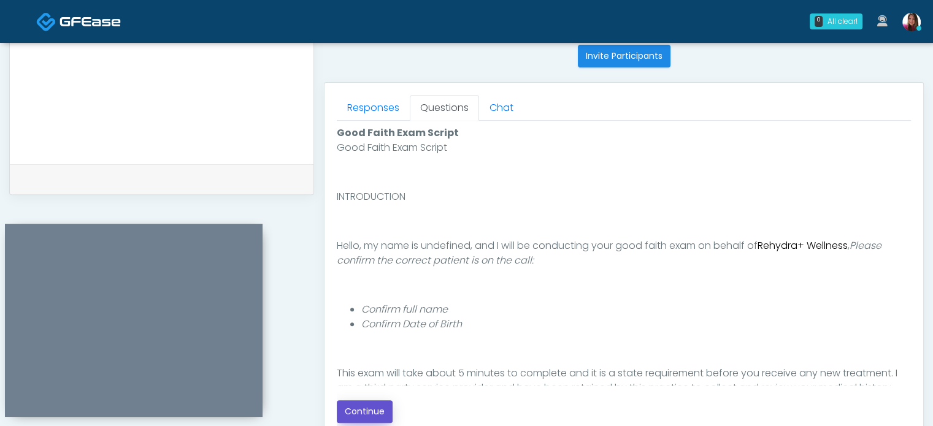
click at [372, 416] on button "Continue" at bounding box center [365, 412] width 56 height 23
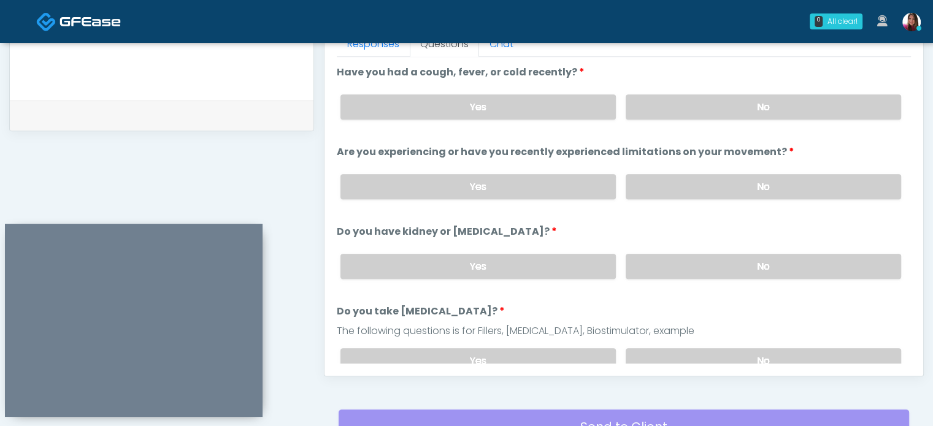
scroll to position [558, 0]
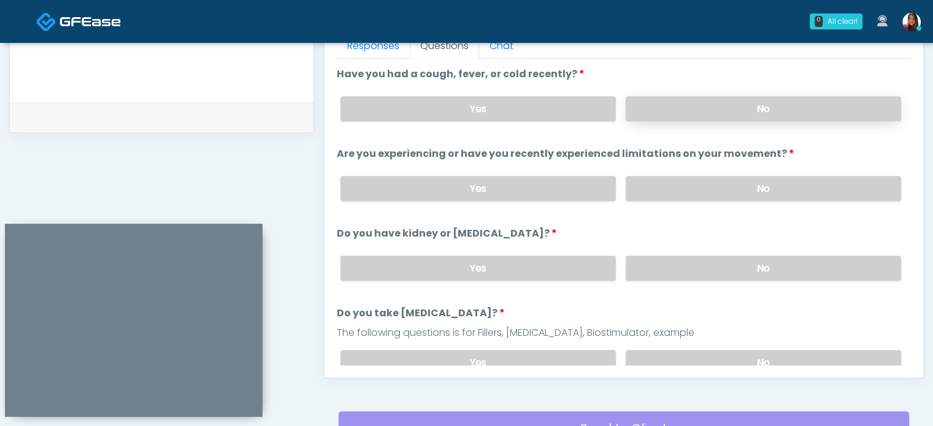
click at [683, 99] on label "No" at bounding box center [763, 108] width 275 height 25
click at [682, 188] on label "No" at bounding box center [763, 188] width 275 height 25
click at [681, 266] on label "No" at bounding box center [763, 268] width 275 height 25
click at [678, 359] on label "No" at bounding box center [763, 362] width 275 height 25
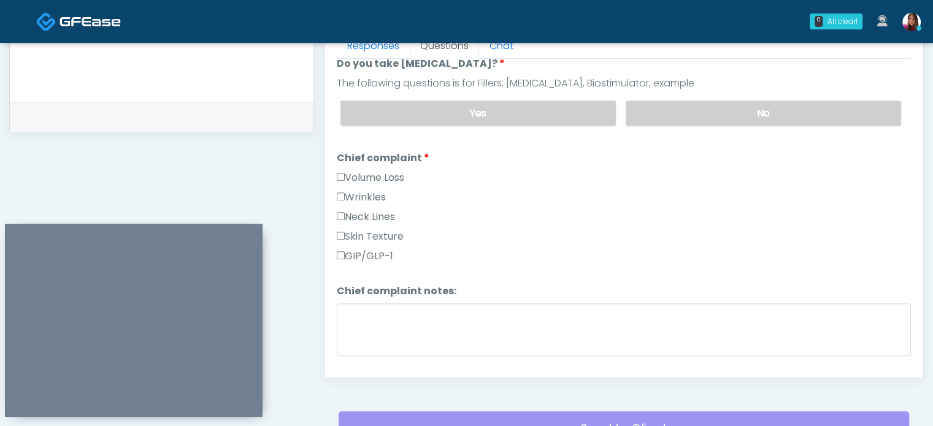
click at [380, 256] on label "GIP/GLP-1" at bounding box center [365, 256] width 56 height 15
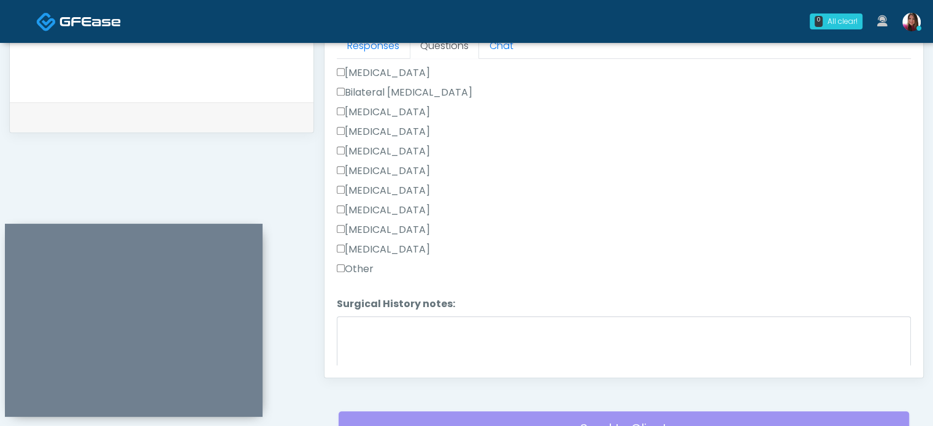
scroll to position [620, 0]
click at [367, 267] on label "Other" at bounding box center [355, 268] width 37 height 15
click at [406, 353] on textarea "Surgical History notes:" at bounding box center [624, 342] width 574 height 53
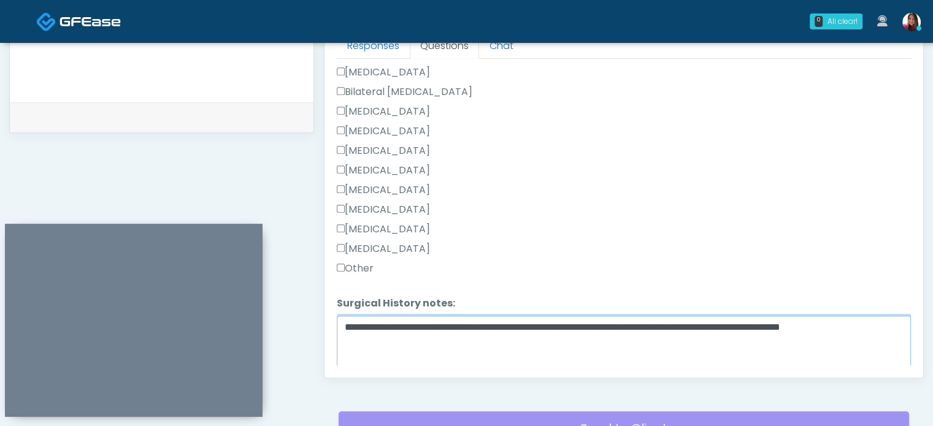
scroll to position [660, 0]
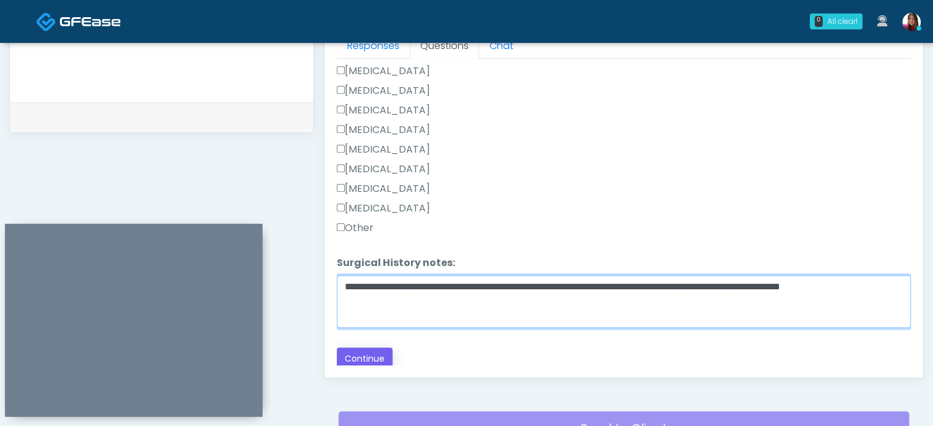
type textarea "**********"
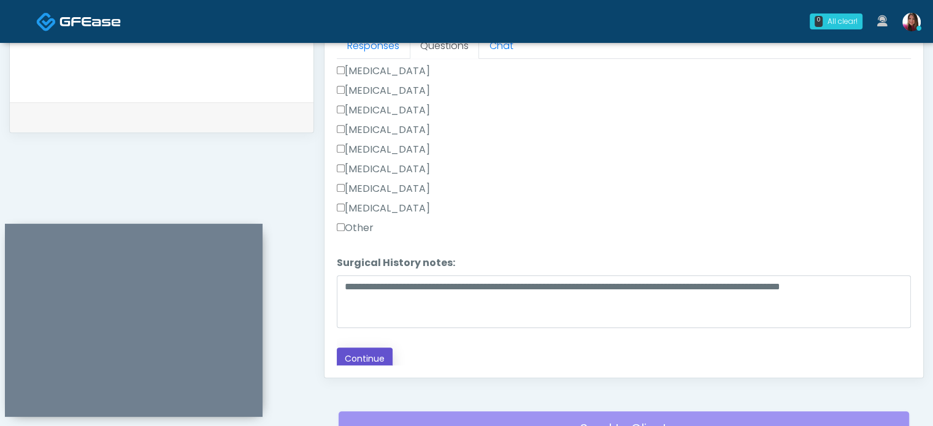
click at [373, 359] on button "Continue" at bounding box center [365, 359] width 56 height 23
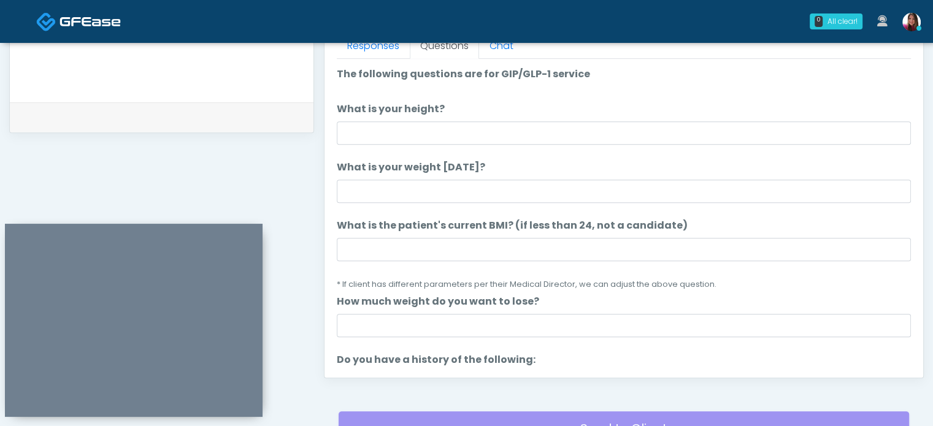
scroll to position [558, 0]
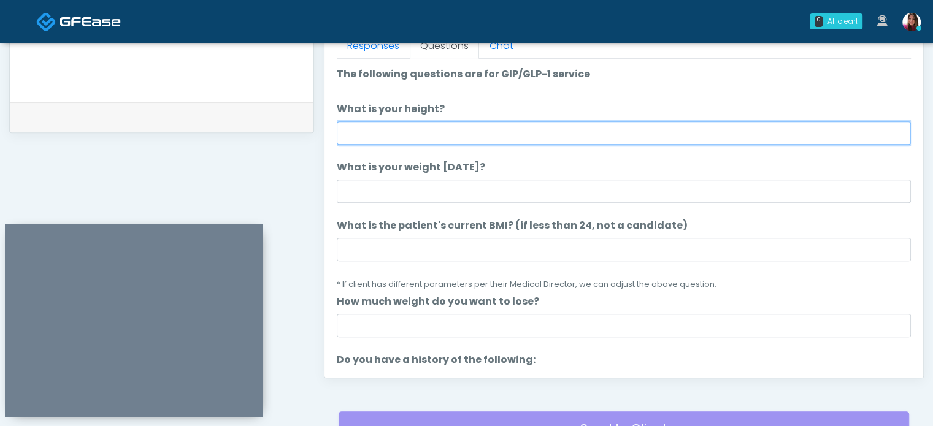
click at [377, 134] on input "What is your height?" at bounding box center [624, 132] width 574 height 23
type input "****"
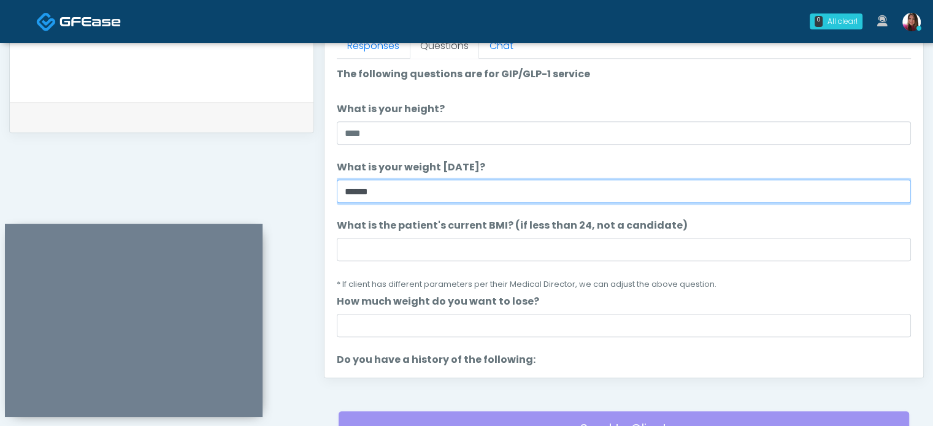
type input "******"
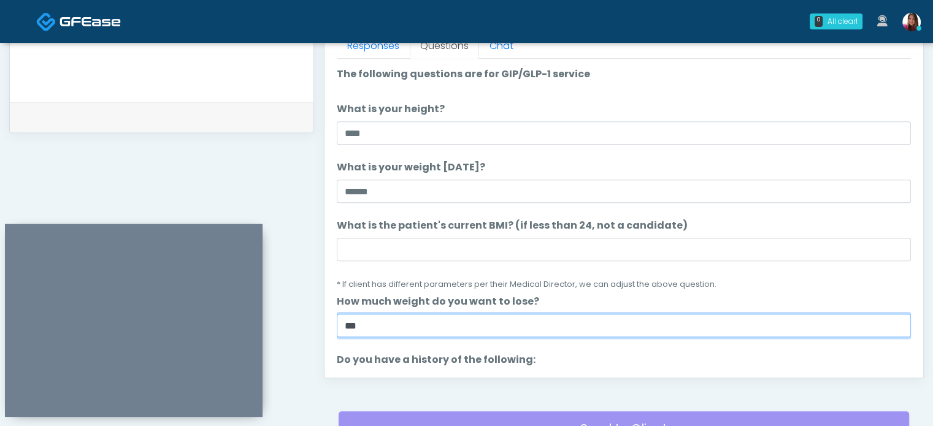
type input "***"
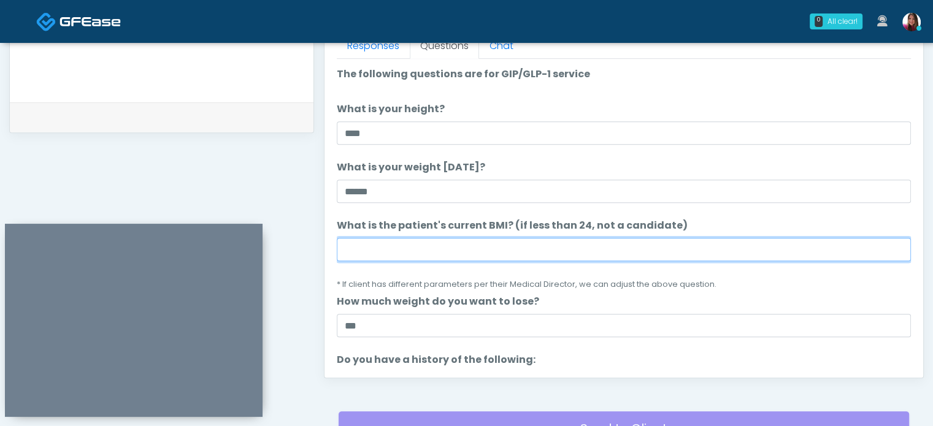
click at [370, 251] on input "What is the patient's current BMI? (if less than 24, not a candidate)" at bounding box center [624, 249] width 574 height 23
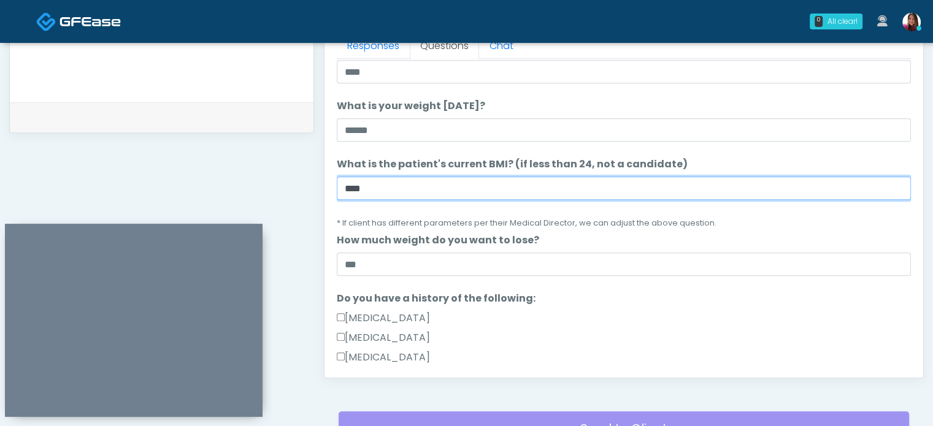
scroll to position [89, 0]
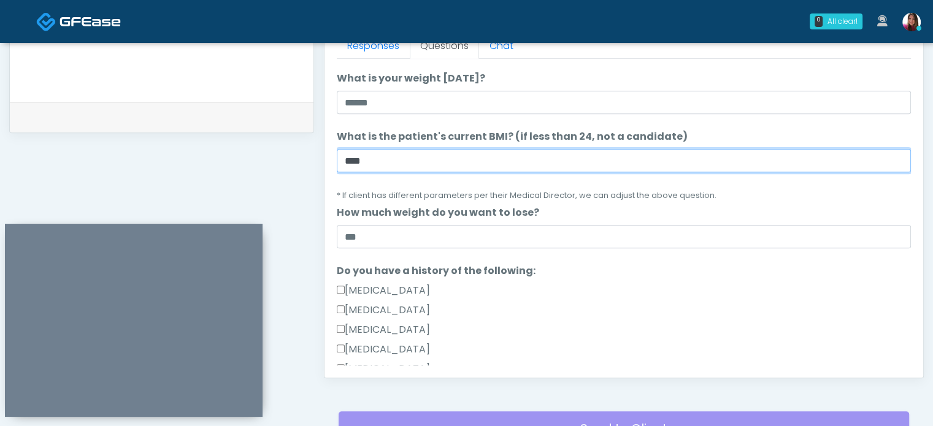
type input "****"
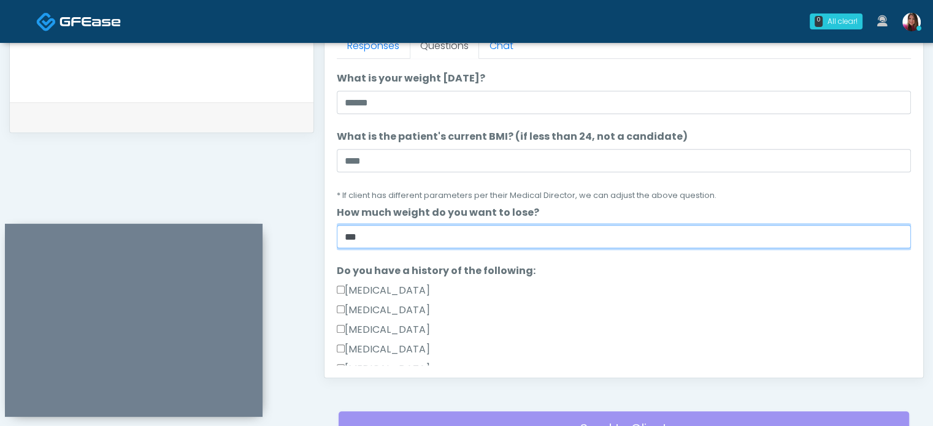
click at [353, 237] on input "***" at bounding box center [624, 236] width 574 height 23
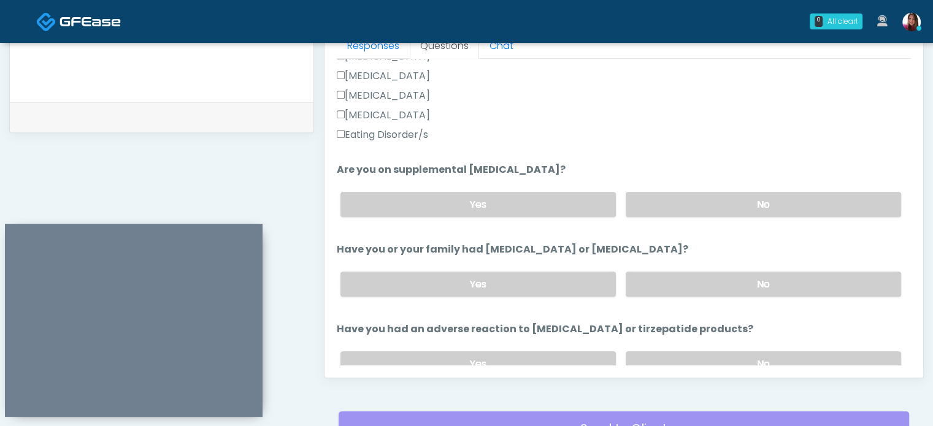
scroll to position [405, 0]
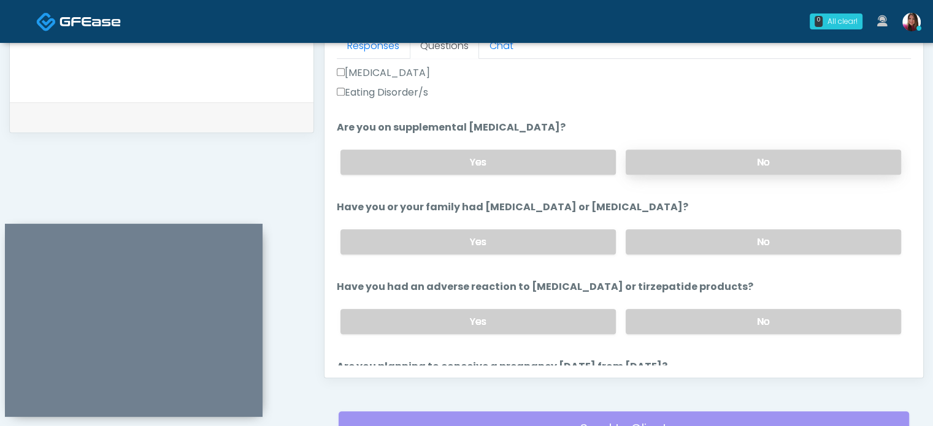
type input "*****"
click at [672, 160] on label "No" at bounding box center [763, 162] width 275 height 25
click at [667, 250] on label "No" at bounding box center [763, 241] width 275 height 25
click at [668, 326] on label "No" at bounding box center [763, 321] width 275 height 25
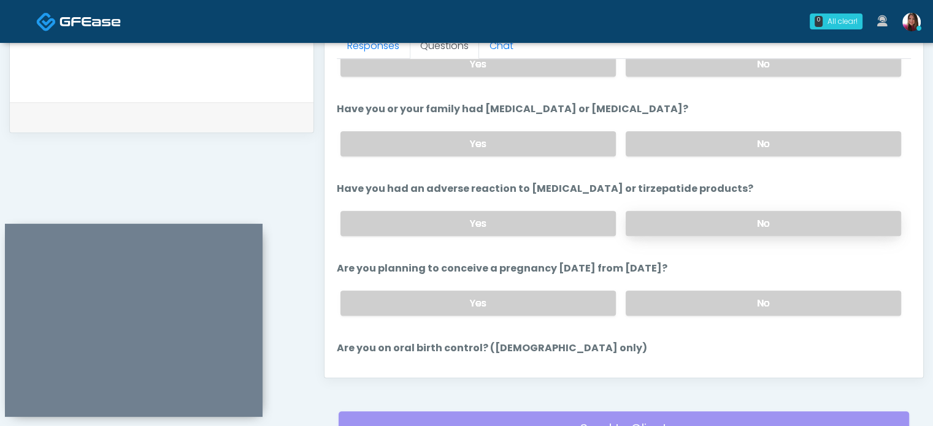
scroll to position [558, 0]
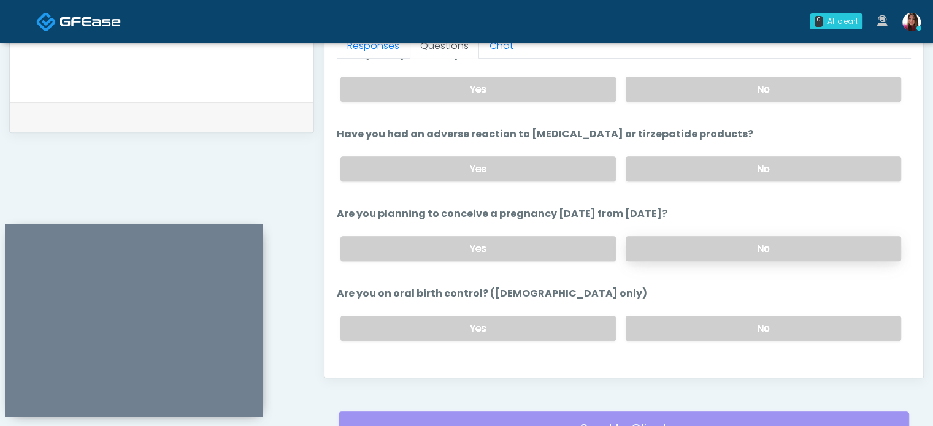
click at [659, 243] on label "No" at bounding box center [763, 248] width 275 height 25
click at [677, 334] on label "No" at bounding box center [763, 328] width 275 height 25
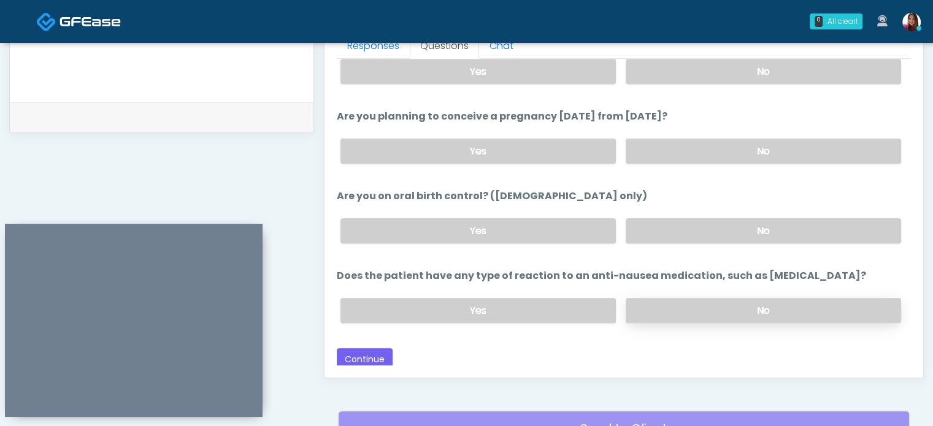
click at [661, 314] on label "No" at bounding box center [763, 310] width 275 height 25
click at [366, 348] on button "Continue" at bounding box center [365, 359] width 56 height 23
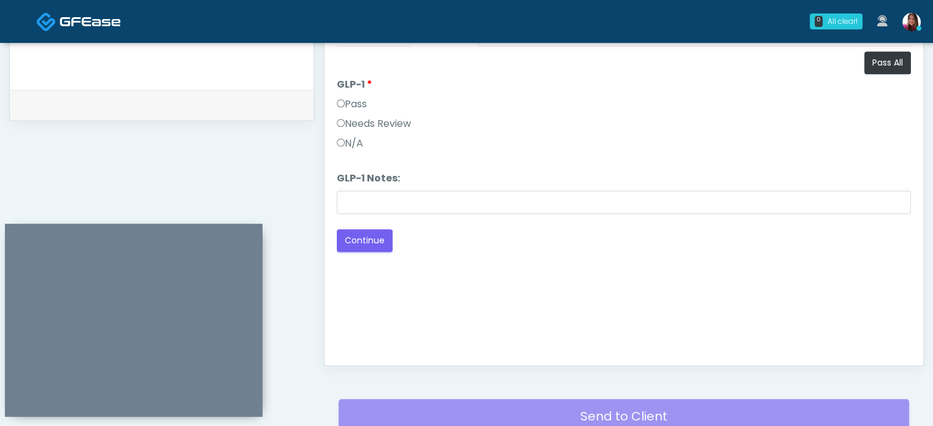
scroll to position [569, 0]
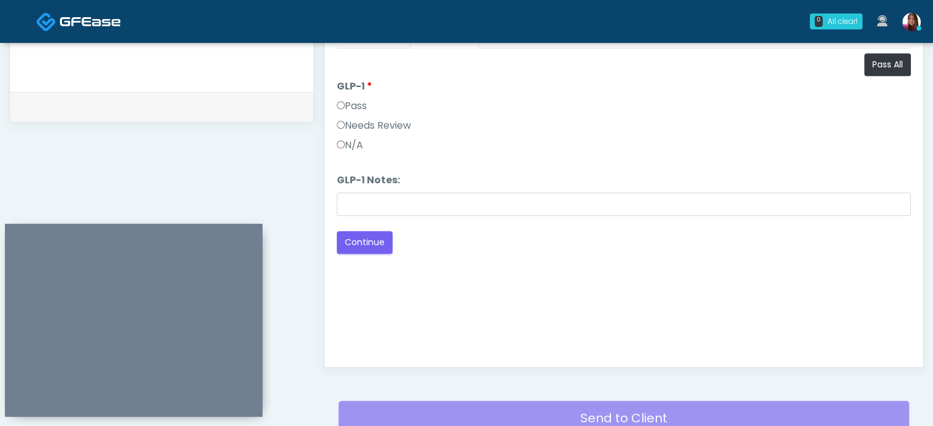
click at [356, 99] on label "Pass" at bounding box center [352, 106] width 30 height 15
click at [368, 250] on button "Continue" at bounding box center [365, 242] width 56 height 23
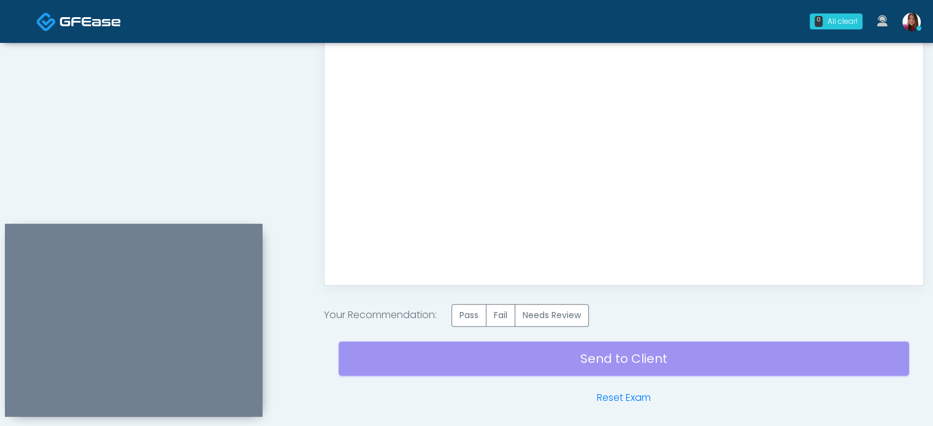
scroll to position [696, 0]
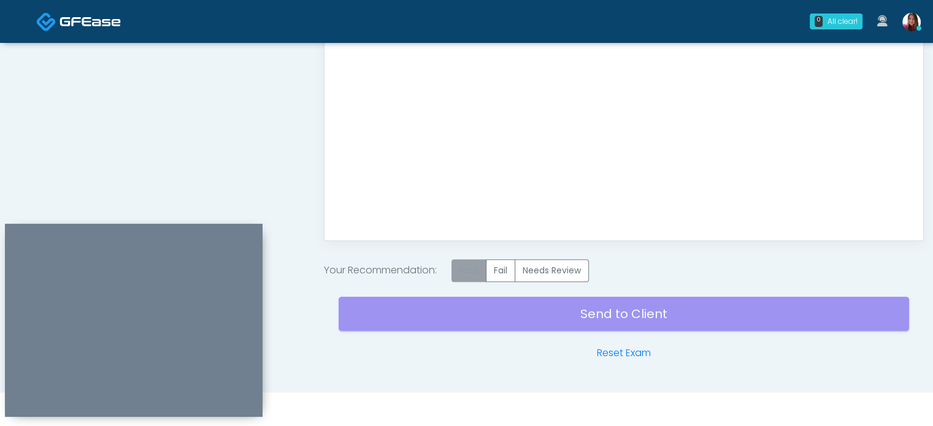
click at [472, 274] on label "Pass" at bounding box center [468, 270] width 35 height 23
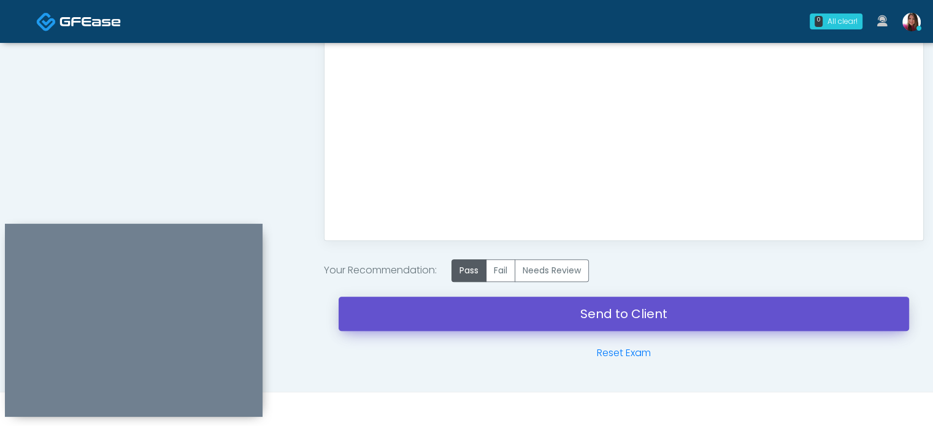
click at [635, 319] on link "Send to Client" at bounding box center [624, 314] width 570 height 34
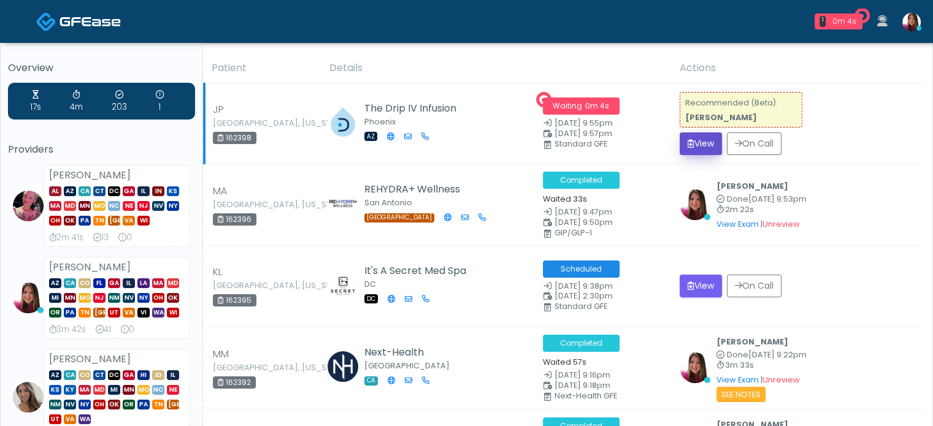
click at [691, 152] on button "View" at bounding box center [701, 143] width 42 height 23
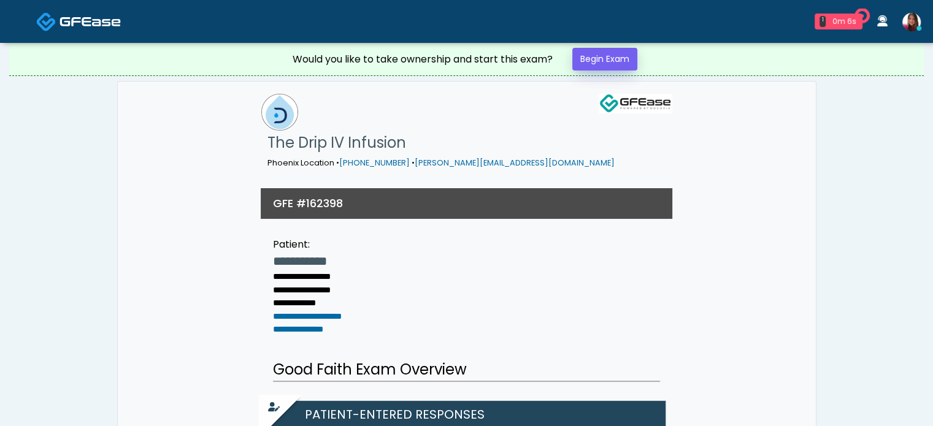
click at [606, 66] on link "Begin Exam" at bounding box center [604, 59] width 65 height 23
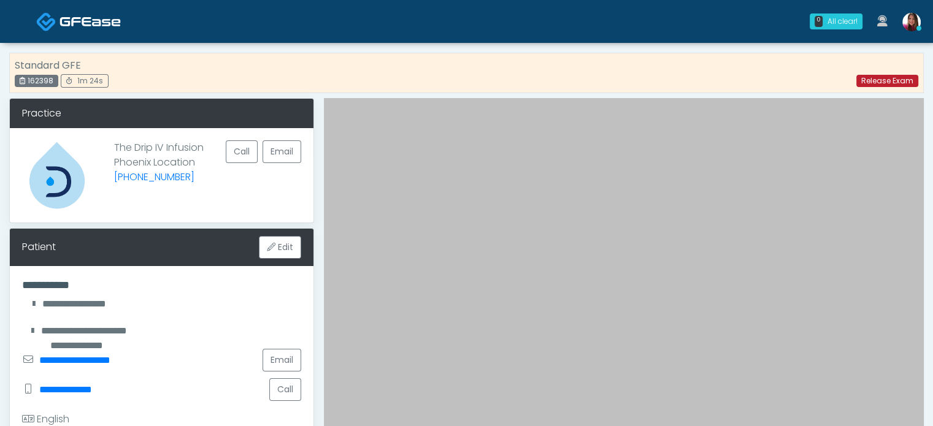
click at [875, 77] on link "Release Exam" at bounding box center [887, 81] width 62 height 12
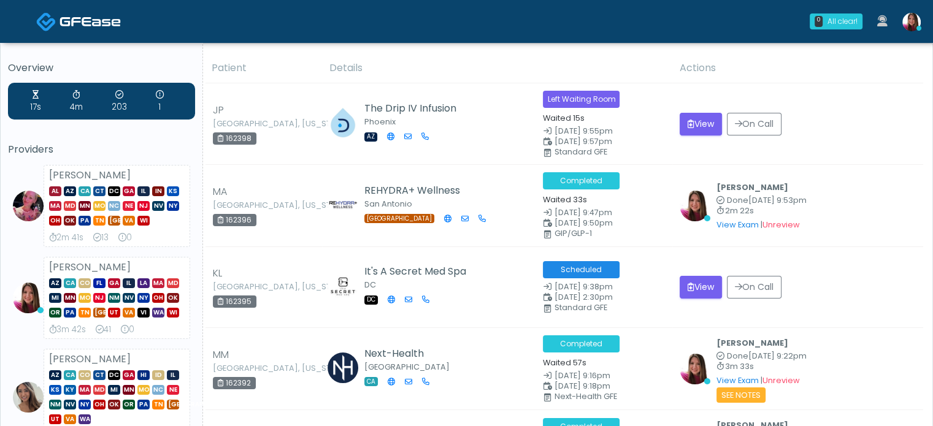
click at [866, 72] on th "Actions" at bounding box center [797, 68] width 251 height 30
click at [355, 114] on td "The Drip IV Infusion Phoenix AZ" at bounding box center [428, 124] width 213 height 82
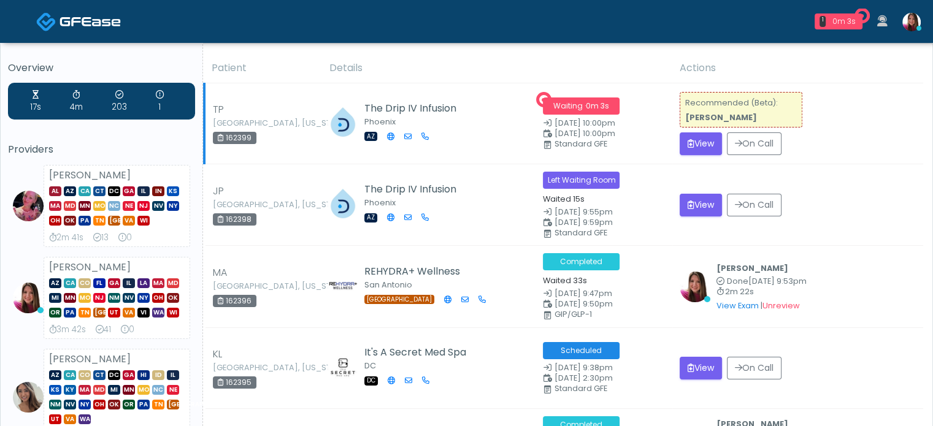
click at [887, 139] on div "View On Call" at bounding box center [798, 143] width 236 height 23
click at [690, 150] on button "View" at bounding box center [701, 143] width 42 height 23
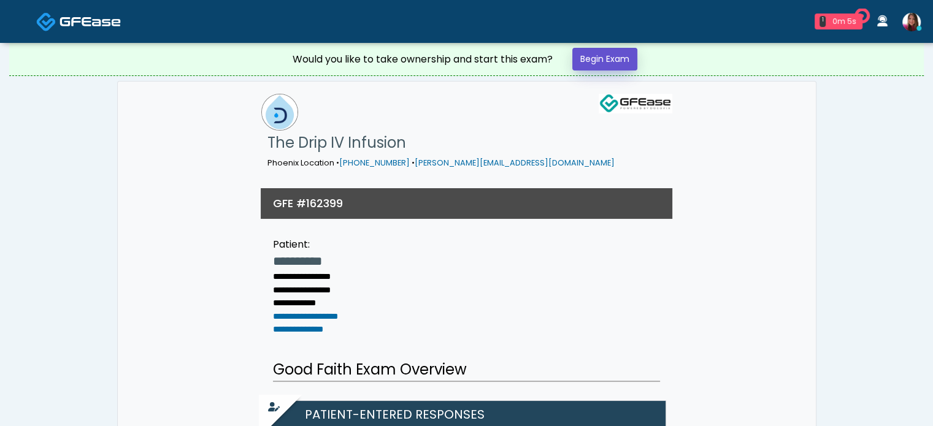
click at [613, 58] on link "Begin Exam" at bounding box center [604, 59] width 65 height 23
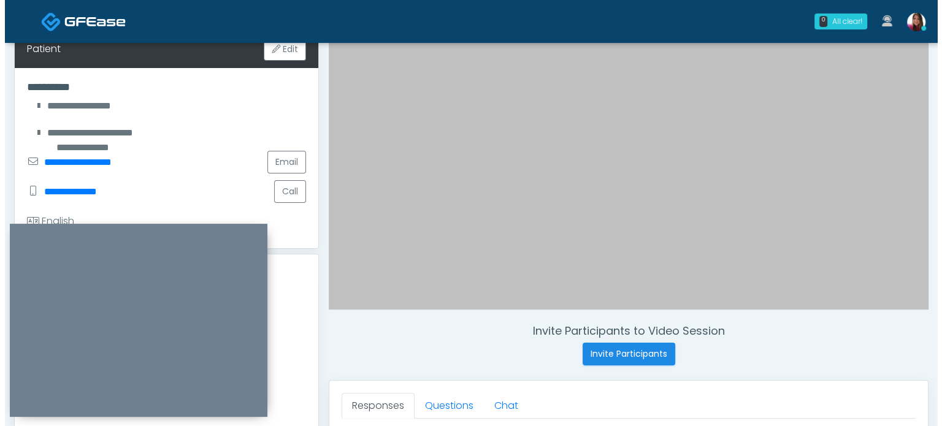
scroll to position [198, 0]
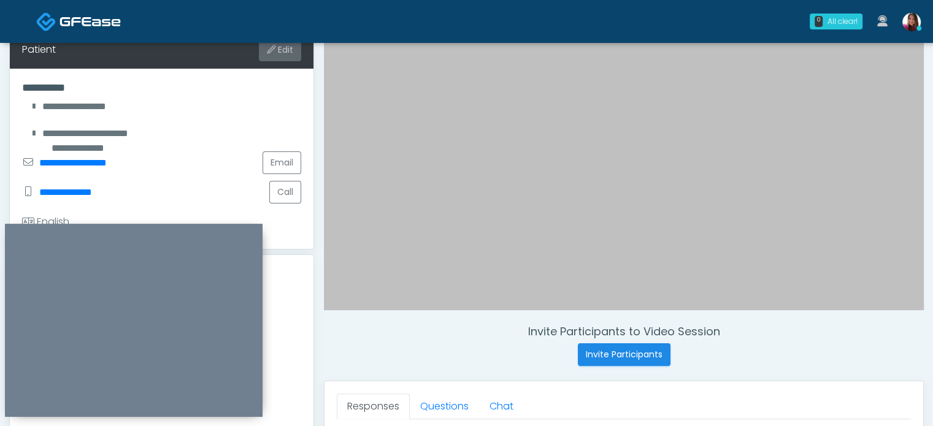
click at [277, 54] on button "Edit" at bounding box center [280, 50] width 42 height 23
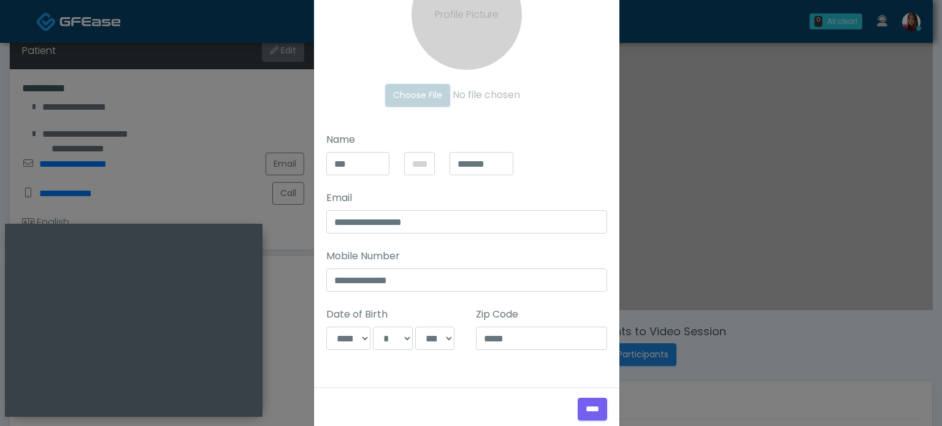
scroll to position [144, 0]
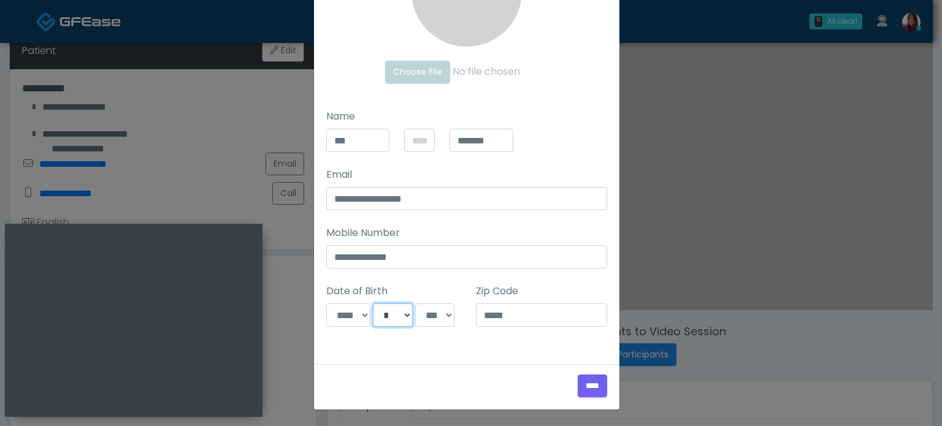
click at [389, 315] on select "*** * * * * * * * * * ** ** ** ** ** ** ** ** ** ** ** ** ** ** ** ** ** ** ** …" at bounding box center [392, 315] width 39 height 23
select select "**"
click at [373, 304] on select "*** * * * * * * * * * ** ** ** ** ** ** ** ** ** ** ** ** ** ** ** ** ** ** ** …" at bounding box center [392, 315] width 39 height 23
click at [584, 395] on input "****" at bounding box center [592, 386] width 29 height 23
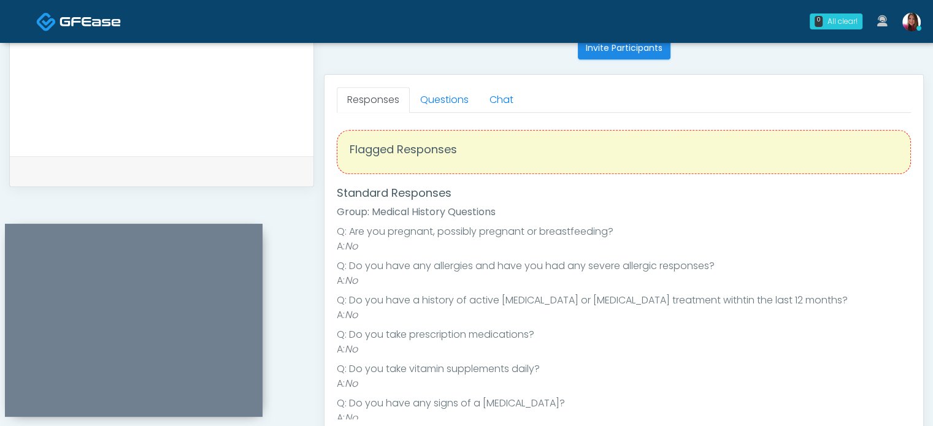
scroll to position [509, 0]
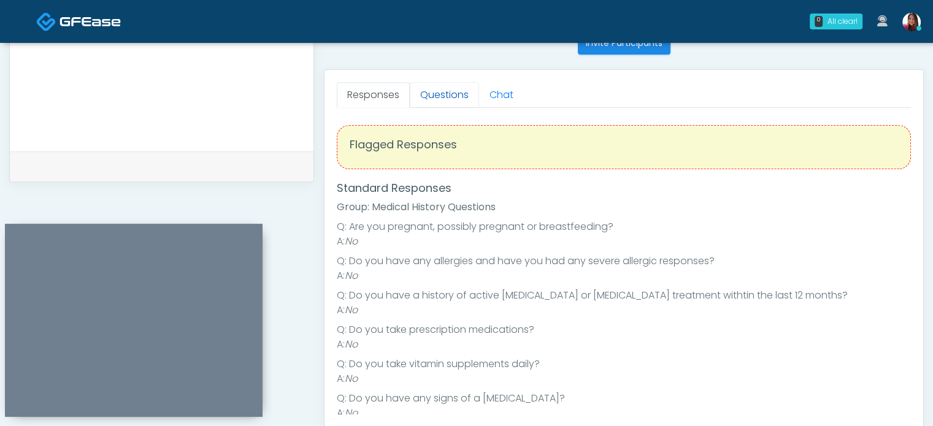
click at [440, 89] on link "Questions" at bounding box center [444, 95] width 69 height 26
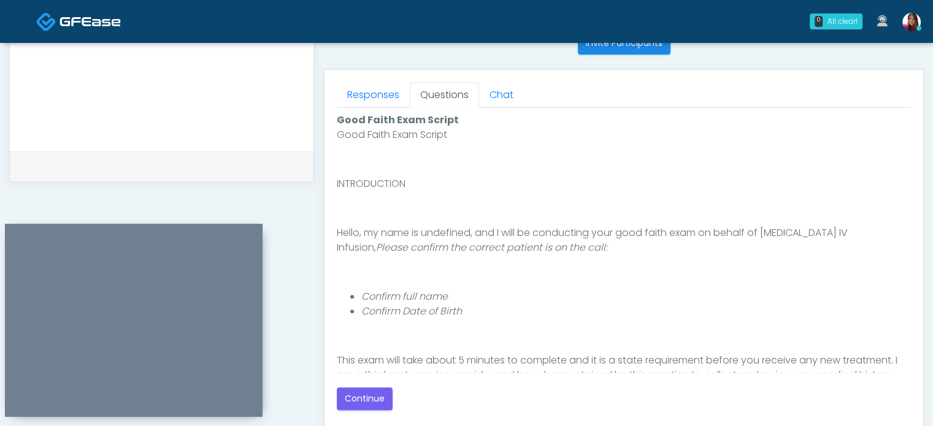
scroll to position [33, 0]
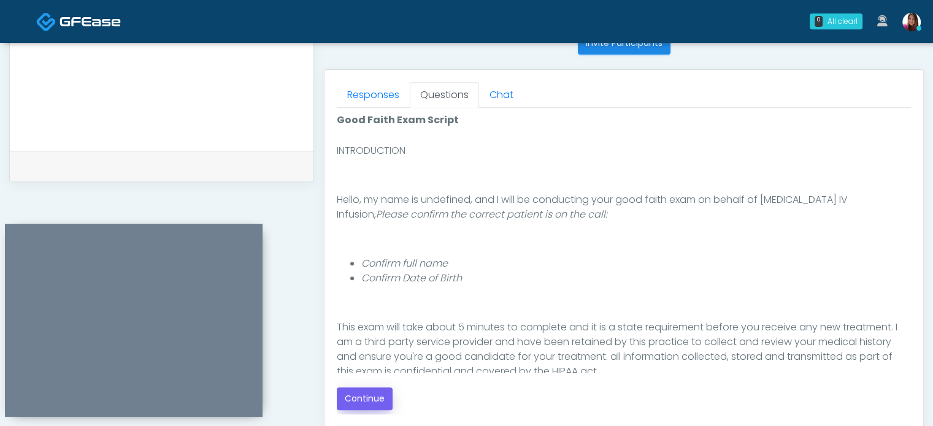
click at [374, 401] on button "Continue" at bounding box center [365, 399] width 56 height 23
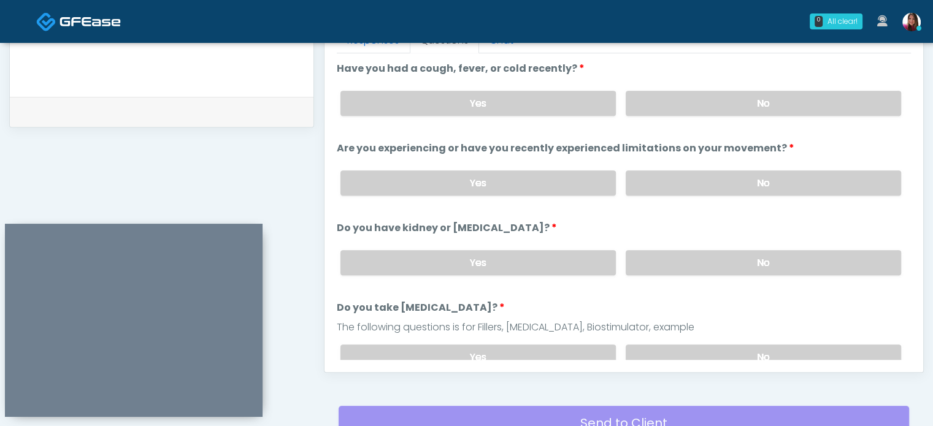
scroll to position [562, 0]
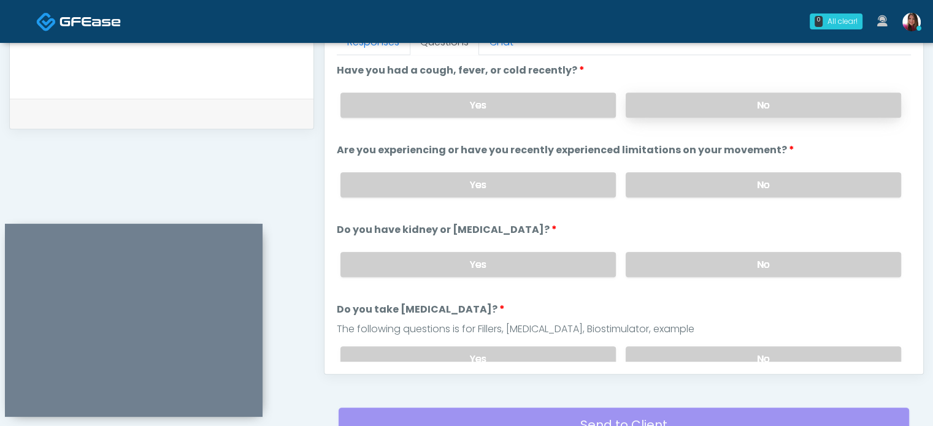
click at [649, 105] on label "No" at bounding box center [763, 105] width 275 height 25
click at [648, 183] on label "No" at bounding box center [763, 184] width 275 height 25
click at [658, 264] on label "No" at bounding box center [763, 264] width 275 height 25
click at [667, 353] on label "No" at bounding box center [763, 359] width 275 height 25
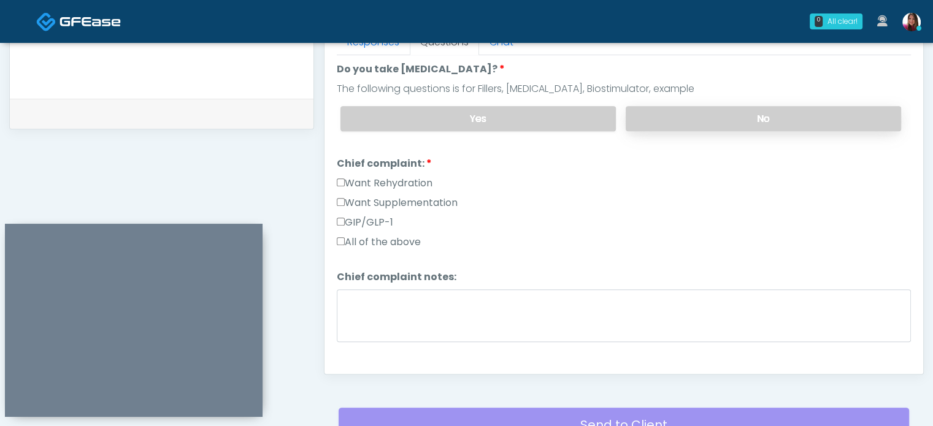
scroll to position [255, 0]
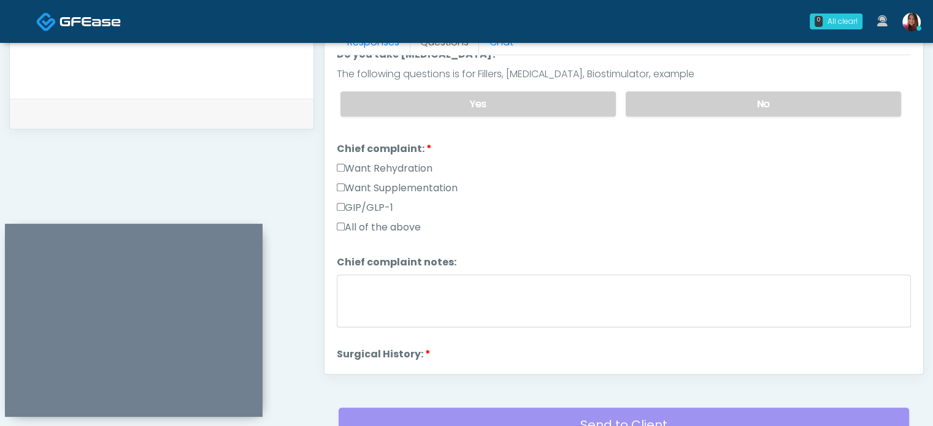
click at [399, 188] on label "Want Supplementation" at bounding box center [397, 188] width 121 height 15
click at [386, 166] on label "Want Rehydration" at bounding box center [385, 168] width 96 height 15
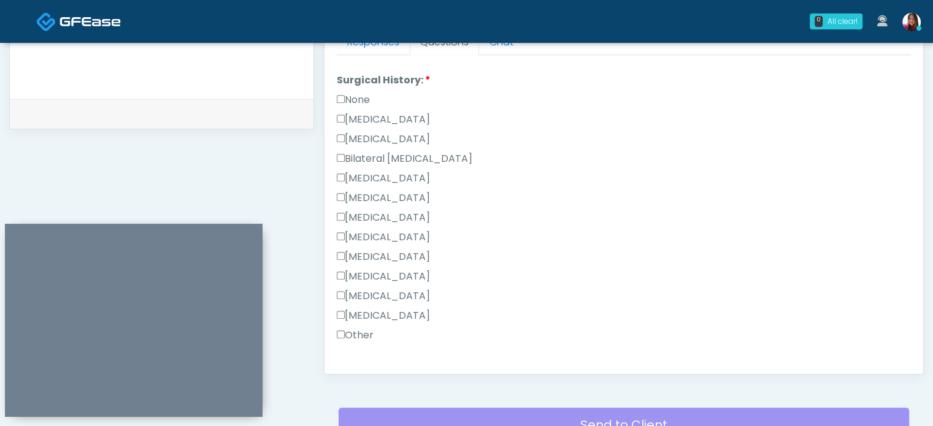
scroll to position [520, 0]
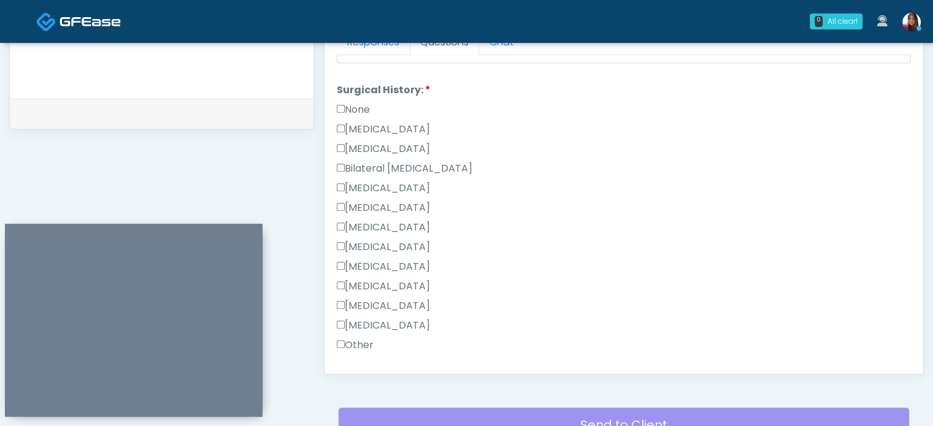
click at [361, 104] on label "None" at bounding box center [353, 109] width 33 height 15
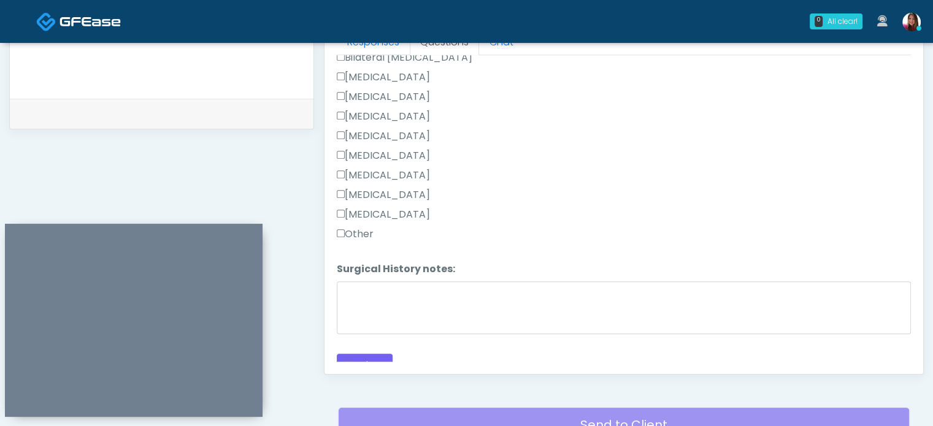
scroll to position [640, 0]
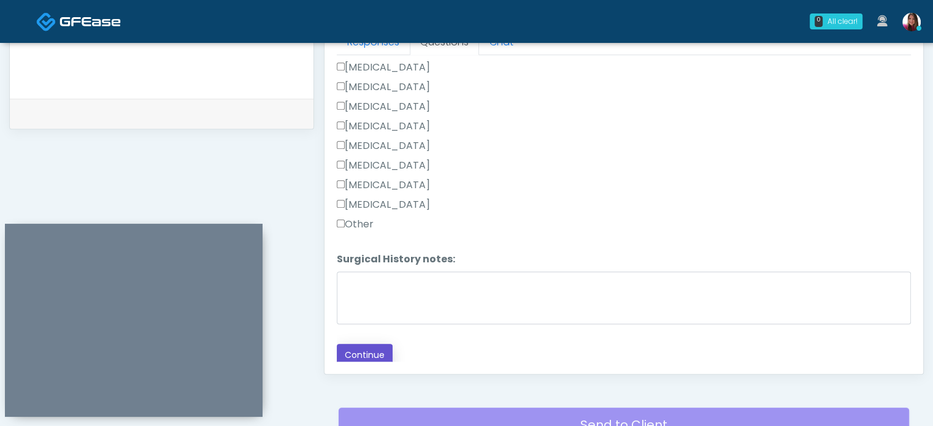
click at [370, 355] on button "Continue" at bounding box center [365, 355] width 56 height 23
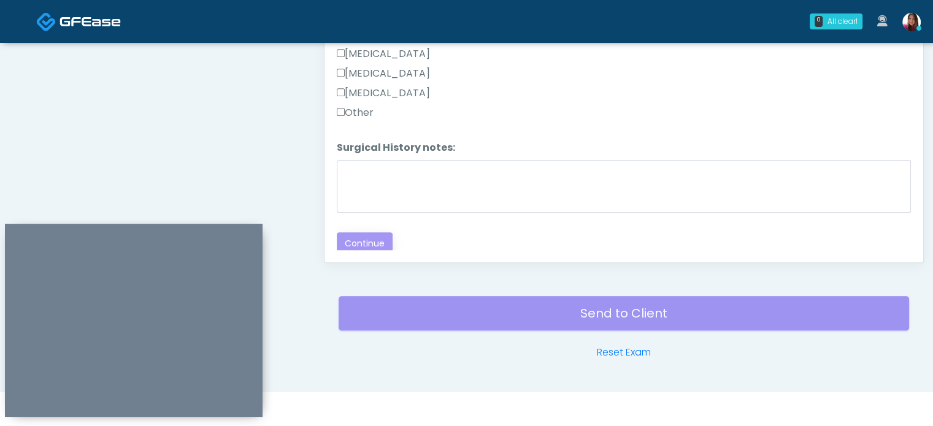
scroll to position [621, 0]
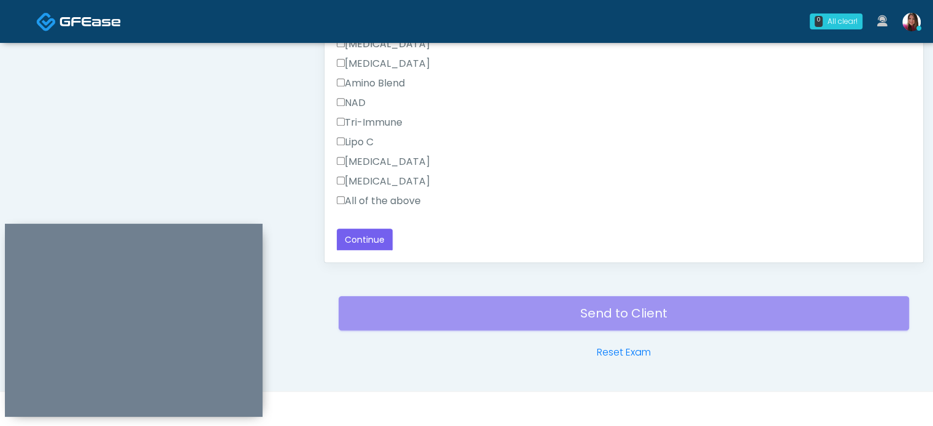
click at [389, 197] on label "All of the above" at bounding box center [379, 201] width 84 height 15
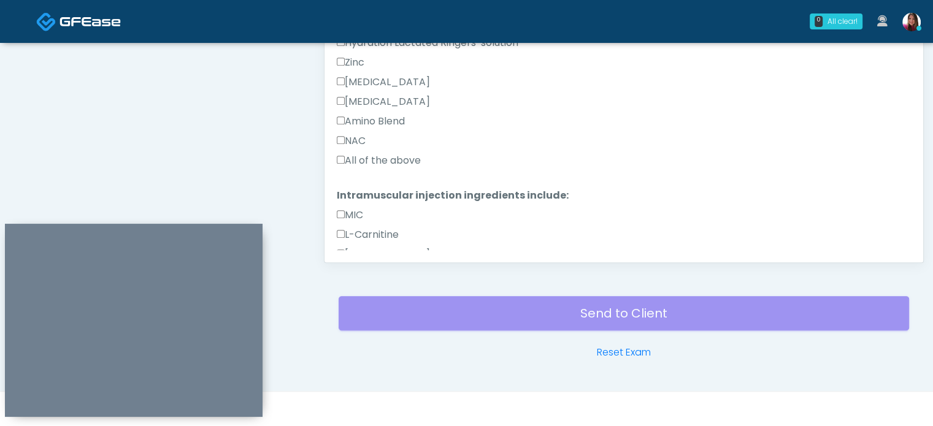
scroll to position [388, 0]
click at [392, 157] on label "All of the above" at bounding box center [379, 163] width 84 height 15
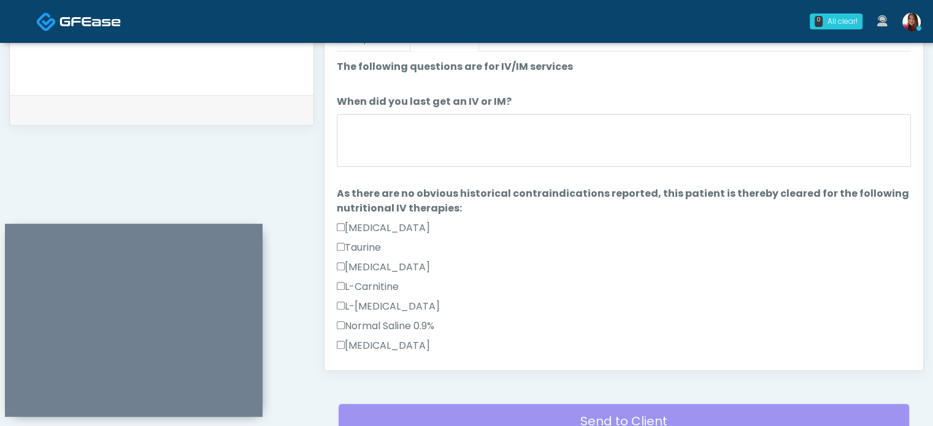
scroll to position [554, 0]
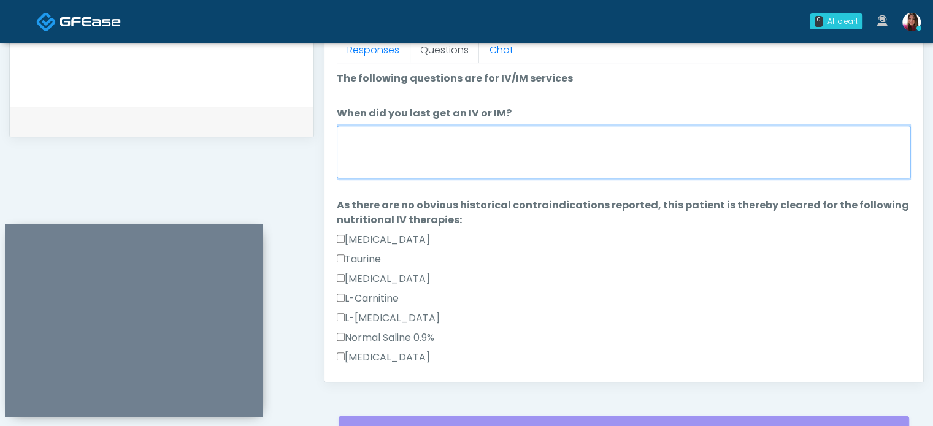
click at [462, 153] on textarea "When did you last get an IV or IM?" at bounding box center [624, 152] width 574 height 53
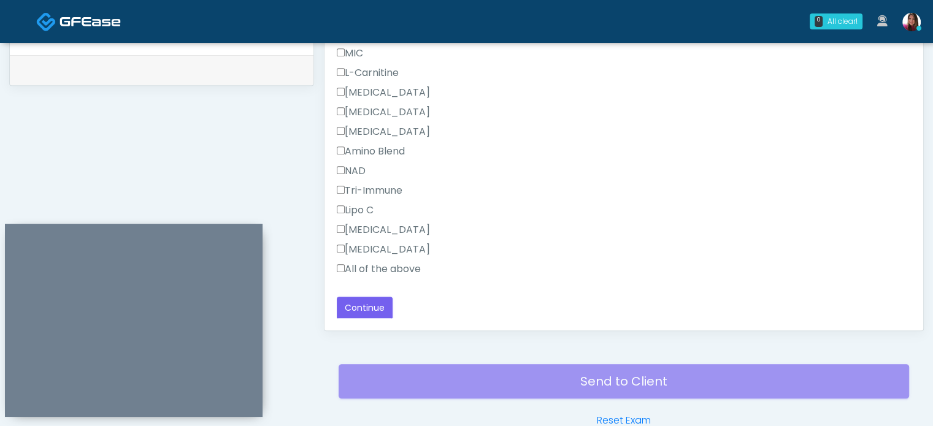
scroll to position [588, 0]
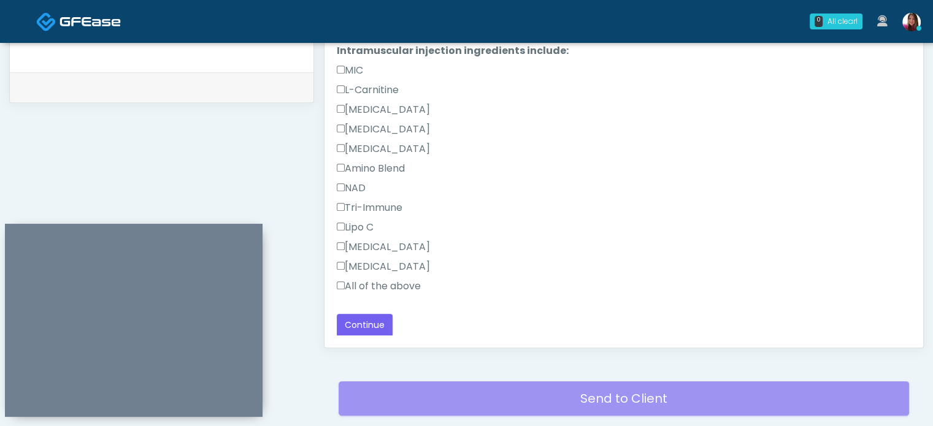
type textarea "**********"
click at [370, 332] on button "Continue" at bounding box center [365, 325] width 56 height 23
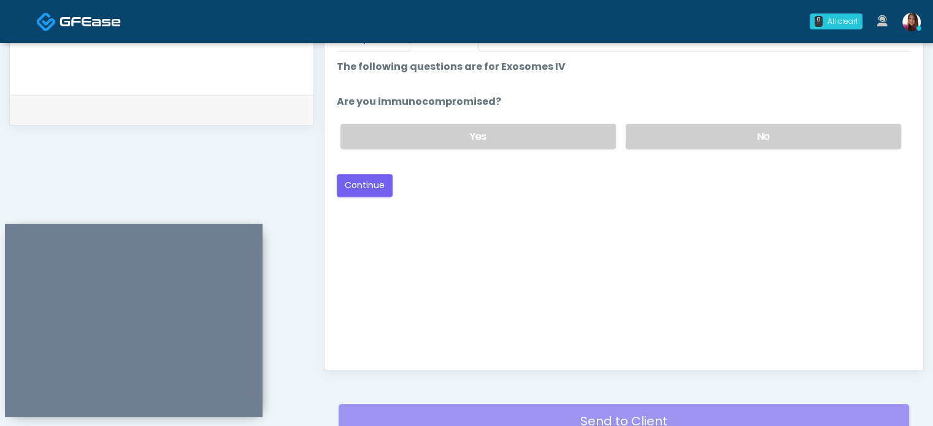
scroll to position [566, 0]
click at [696, 126] on label "No" at bounding box center [763, 136] width 275 height 25
click at [364, 183] on button "Continue" at bounding box center [365, 185] width 56 height 23
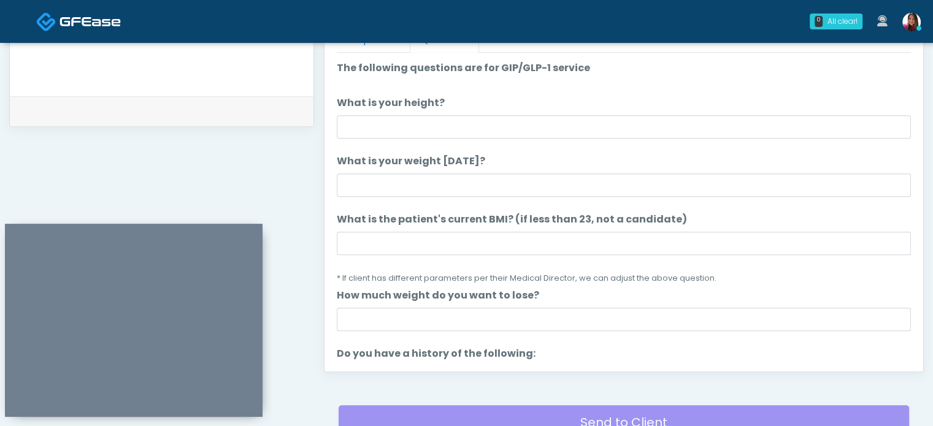
scroll to position [559, 0]
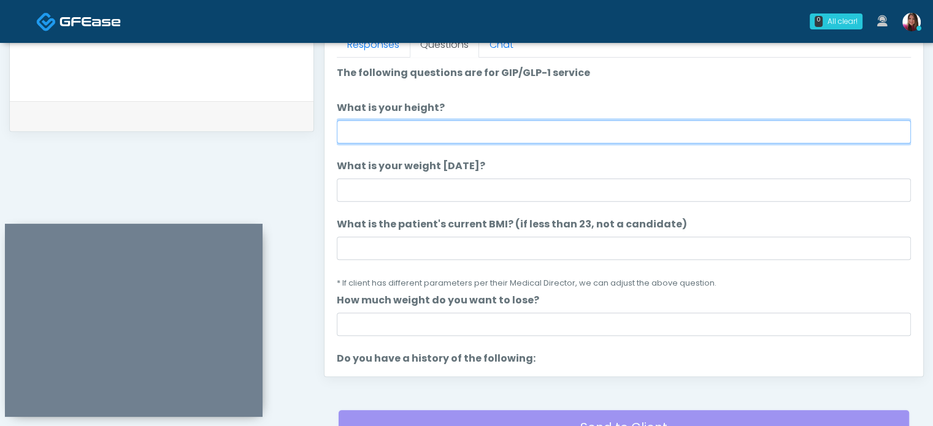
click at [399, 142] on input "What is your height?" at bounding box center [624, 131] width 574 height 23
type input "****"
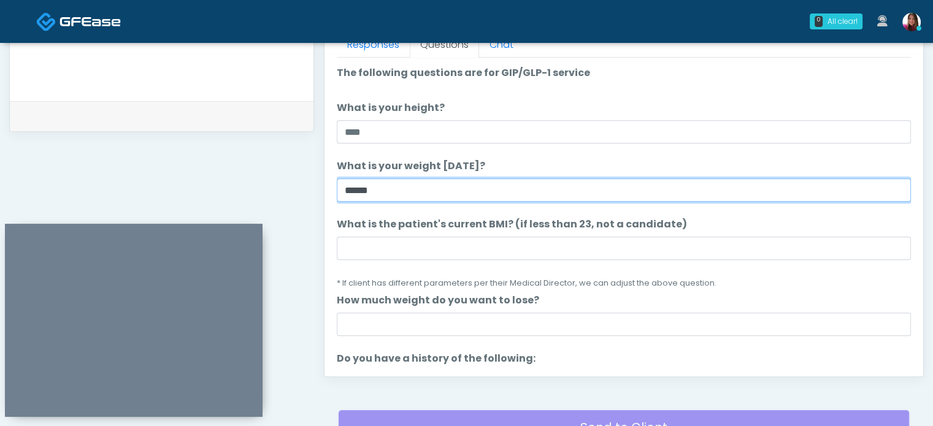
type input "******"
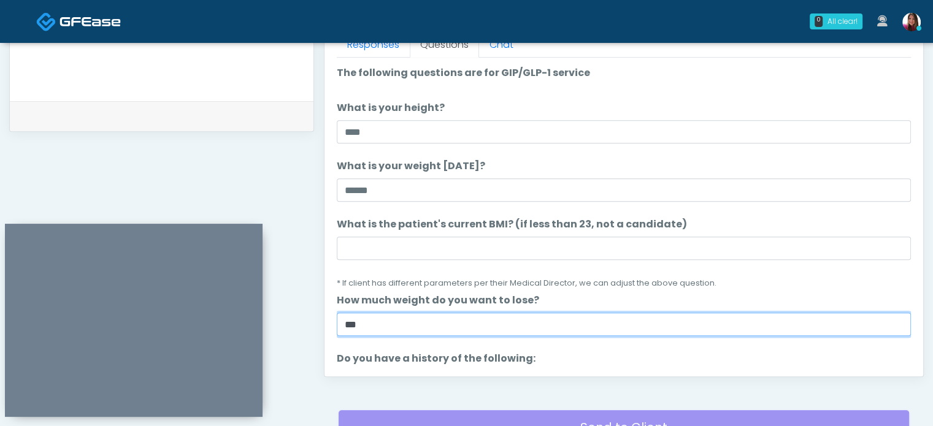
type input "***"
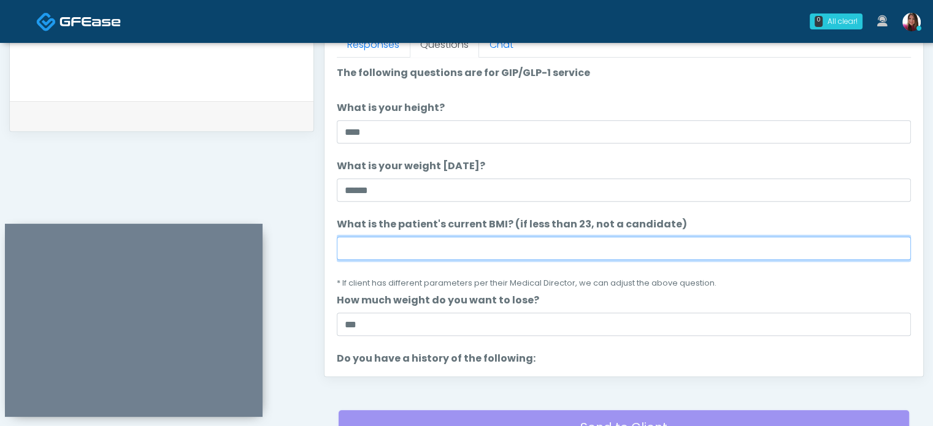
click at [375, 244] on input "What is the patient's current BMI? (if less than 23, not a candidate)" at bounding box center [624, 248] width 574 height 23
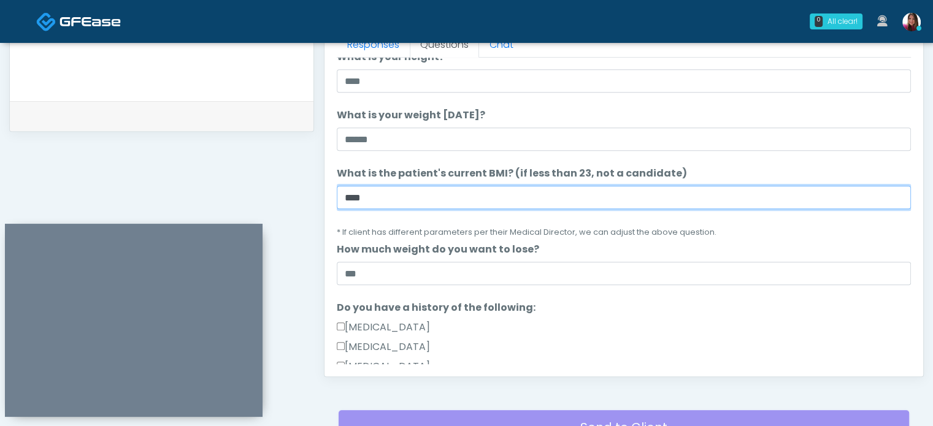
scroll to position [53, 0]
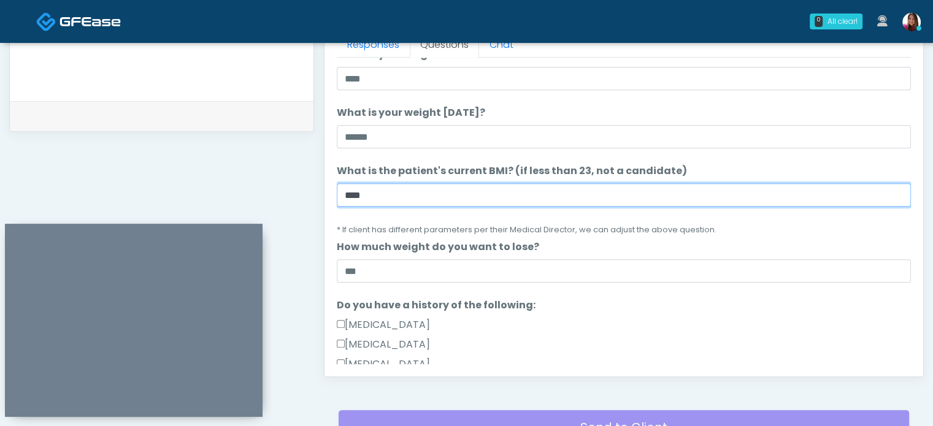
type input "****"
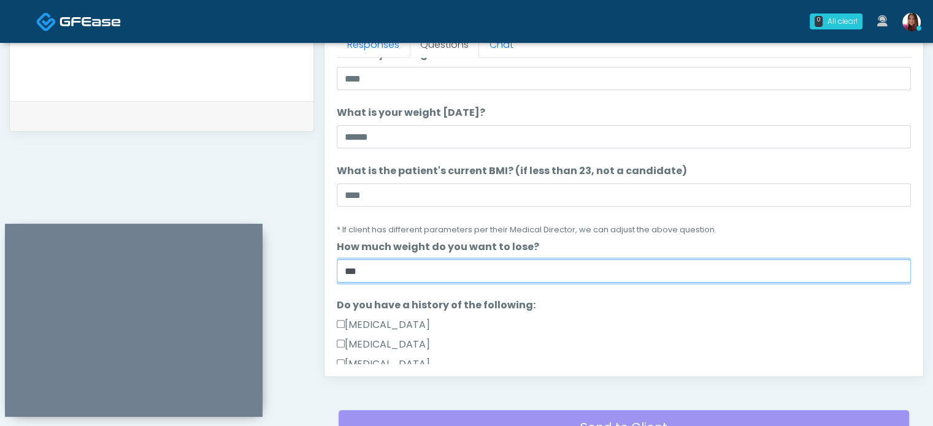
click at [346, 274] on input "***" at bounding box center [624, 270] width 574 height 23
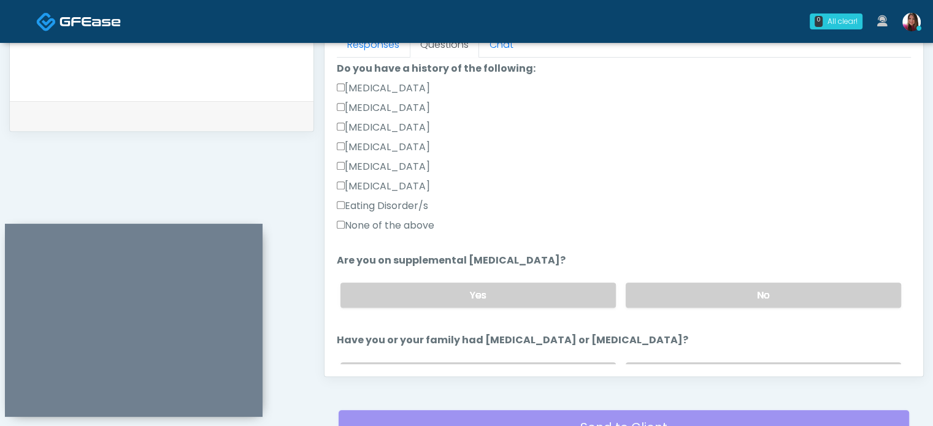
scroll to position [317, 0]
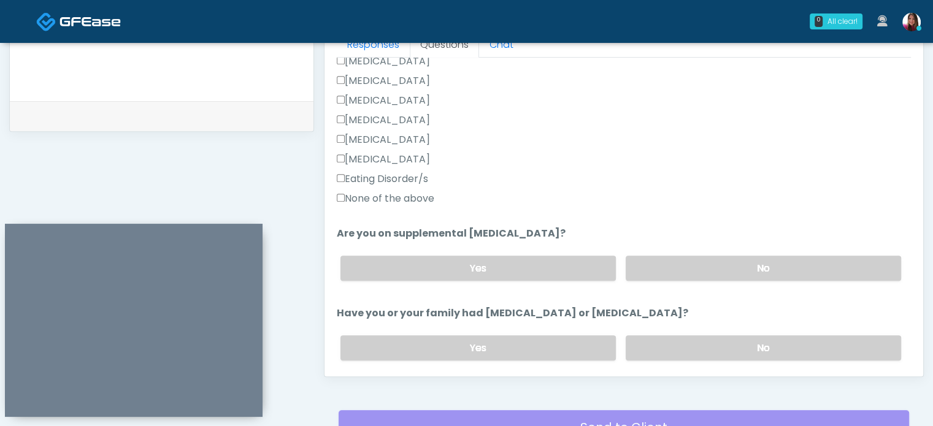
type input "****"
click at [377, 204] on label "None of the above" at bounding box center [386, 198] width 98 height 15
click at [671, 263] on label "No" at bounding box center [763, 268] width 275 height 25
click at [667, 356] on label "No" at bounding box center [763, 348] width 275 height 25
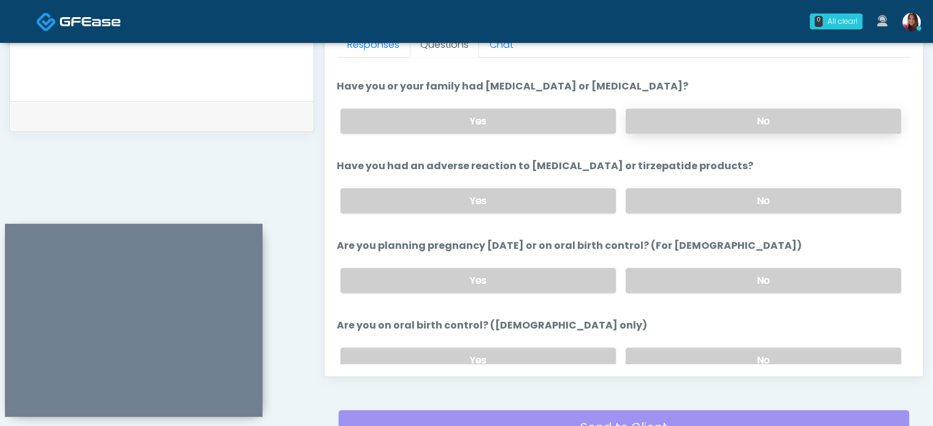
scroll to position [544, 0]
click at [653, 199] on label "No" at bounding box center [763, 200] width 275 height 25
click at [670, 276] on label "No" at bounding box center [763, 280] width 275 height 25
click at [679, 356] on label "No" at bounding box center [763, 360] width 275 height 25
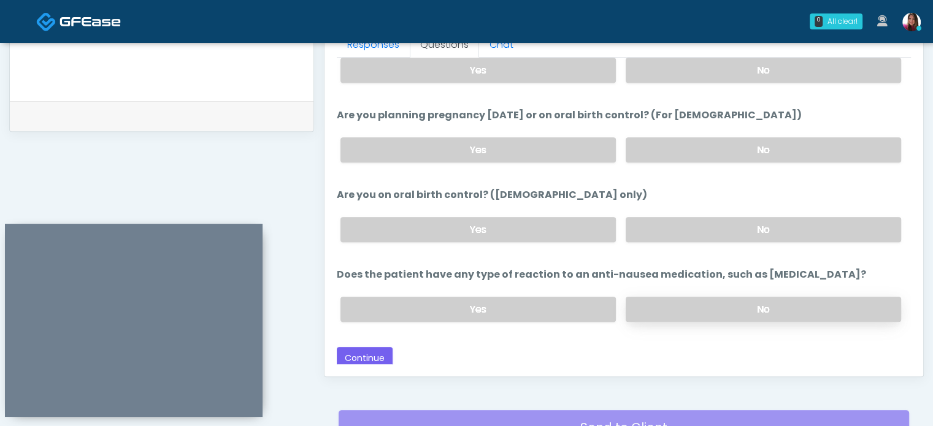
click at [658, 297] on label "No" at bounding box center [763, 309] width 275 height 25
click at [369, 355] on button "Continue" at bounding box center [365, 358] width 56 height 23
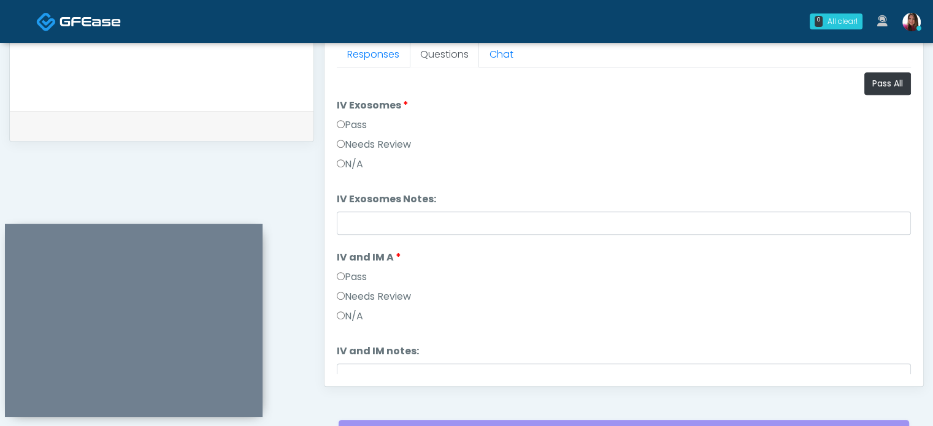
scroll to position [548, 0]
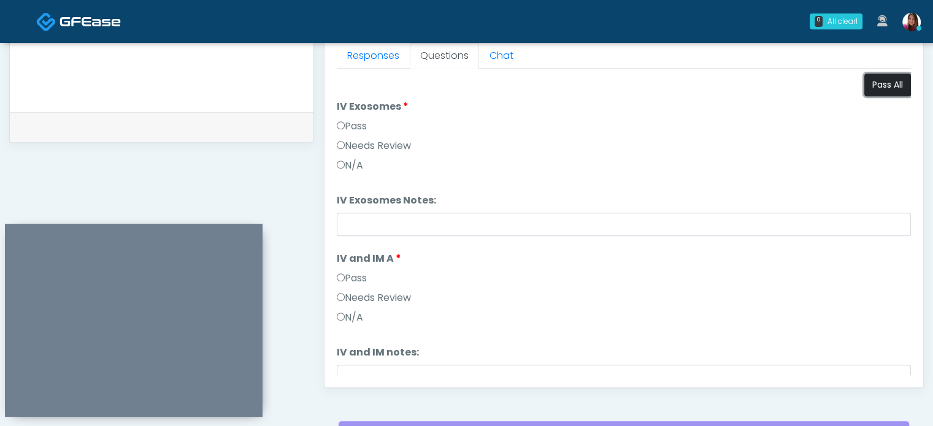
click at [869, 85] on button "Pass All" at bounding box center [887, 85] width 47 height 23
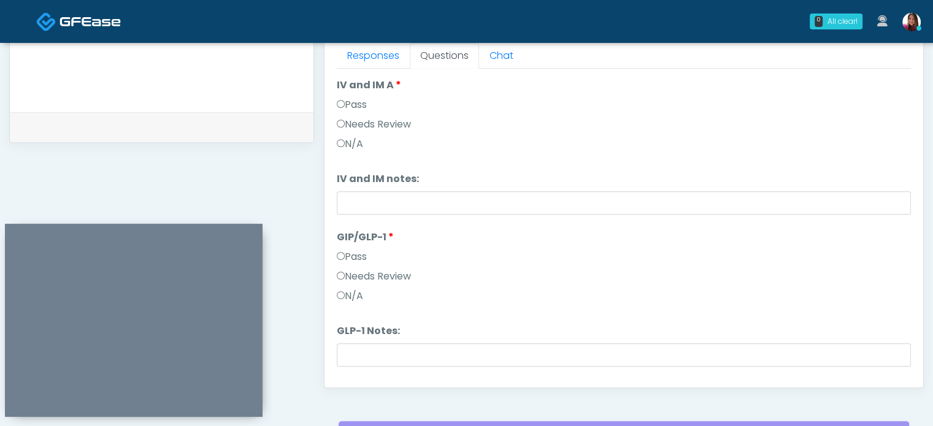
scroll to position [202, 0]
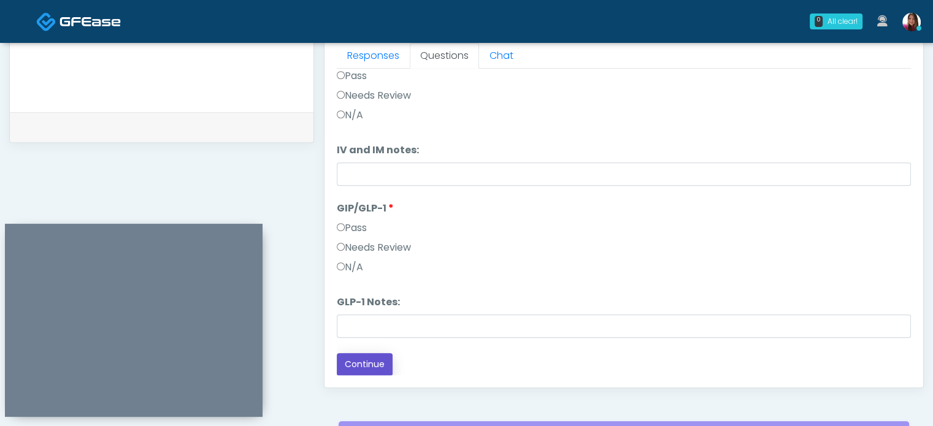
click at [364, 366] on button "Continue" at bounding box center [365, 364] width 56 height 23
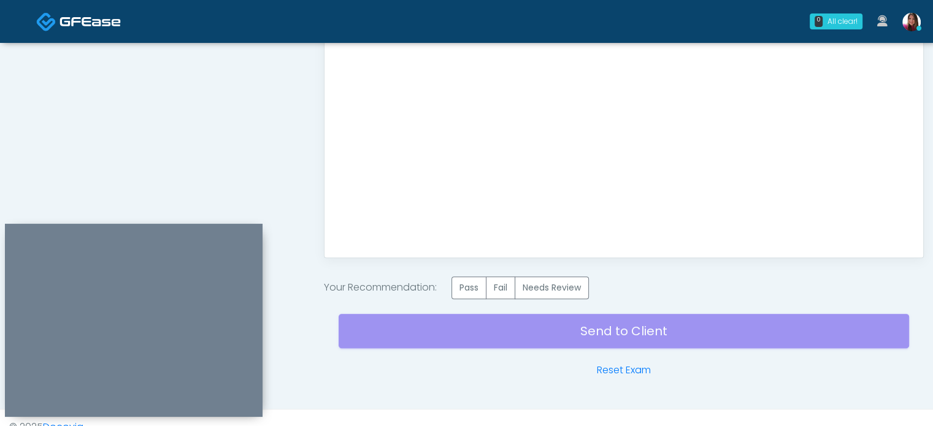
scroll to position [685, 0]
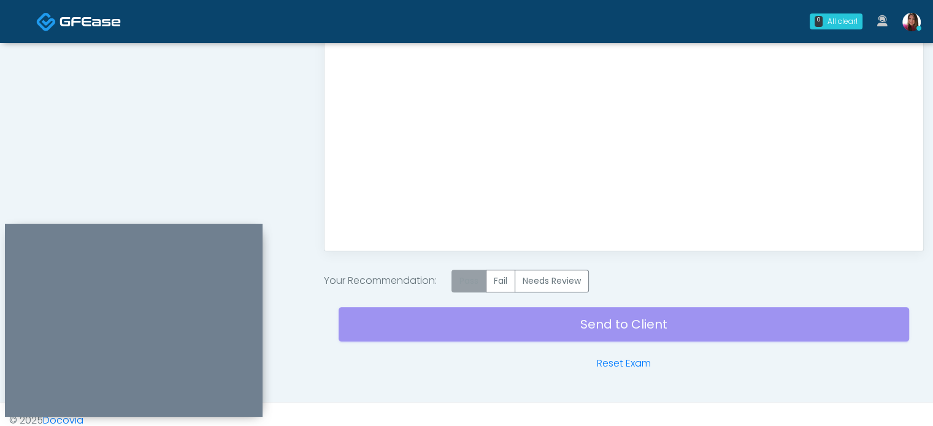
click at [467, 282] on label "Pass" at bounding box center [468, 281] width 35 height 23
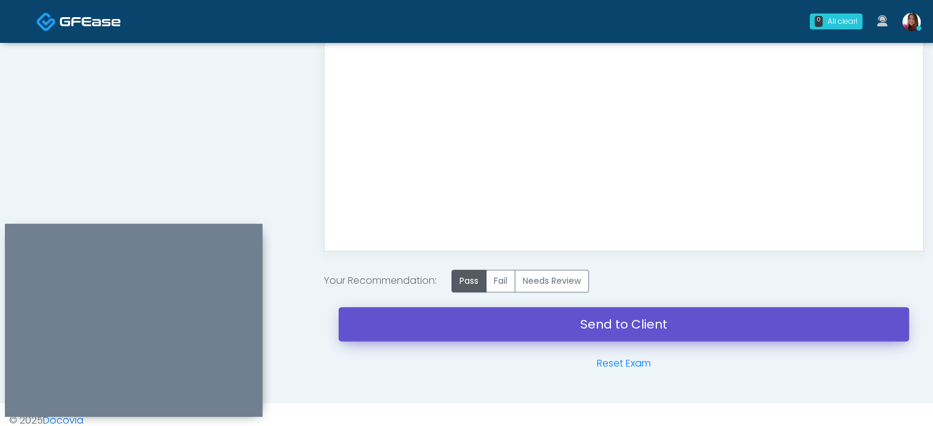
click at [631, 324] on link "Send to Client" at bounding box center [624, 324] width 570 height 34
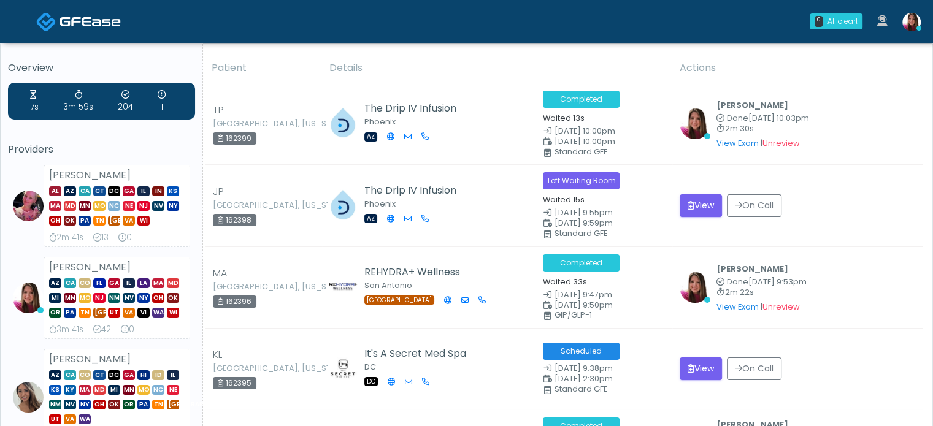
click at [907, 25] on img at bounding box center [911, 22] width 18 height 18
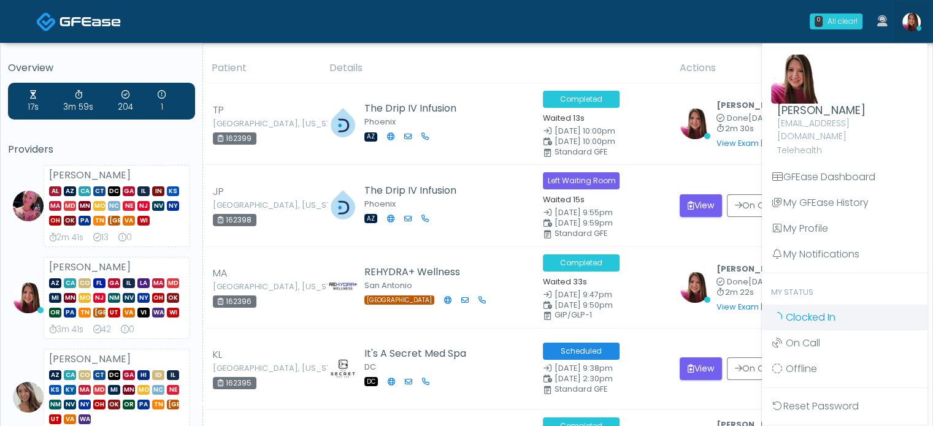
click at [802, 310] on span "Clocked In" at bounding box center [811, 317] width 50 height 14
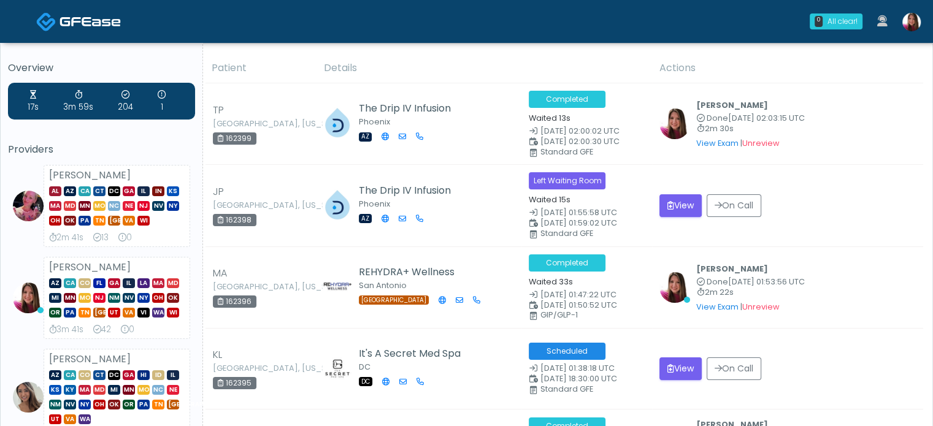
click at [349, 65] on th "Details" at bounding box center [485, 68] width 336 height 30
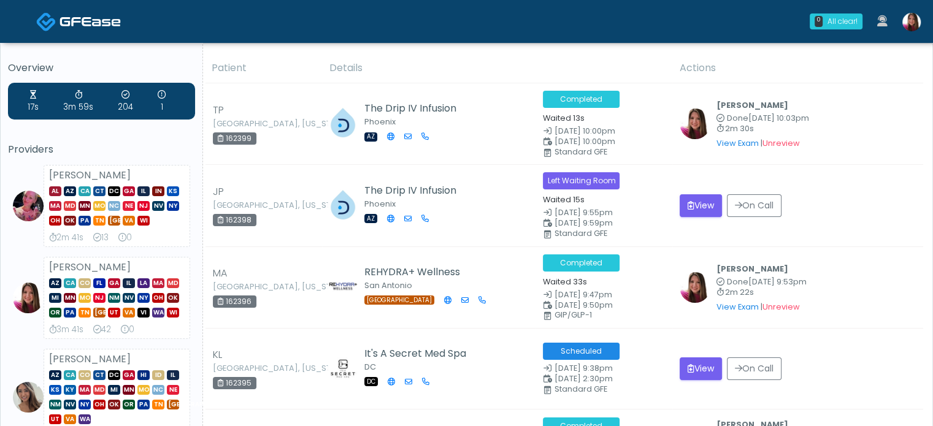
click at [905, 31] on link at bounding box center [911, 21] width 33 height 40
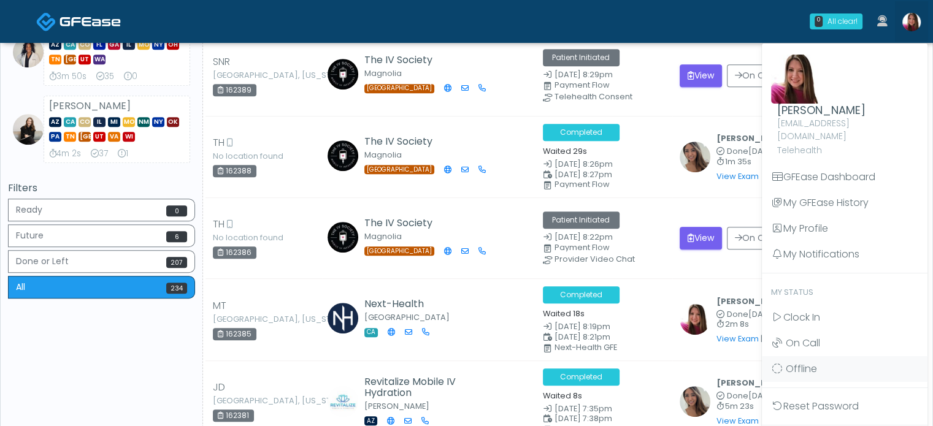
scroll to position [624, 0]
